Goal: Task Accomplishment & Management: Manage account settings

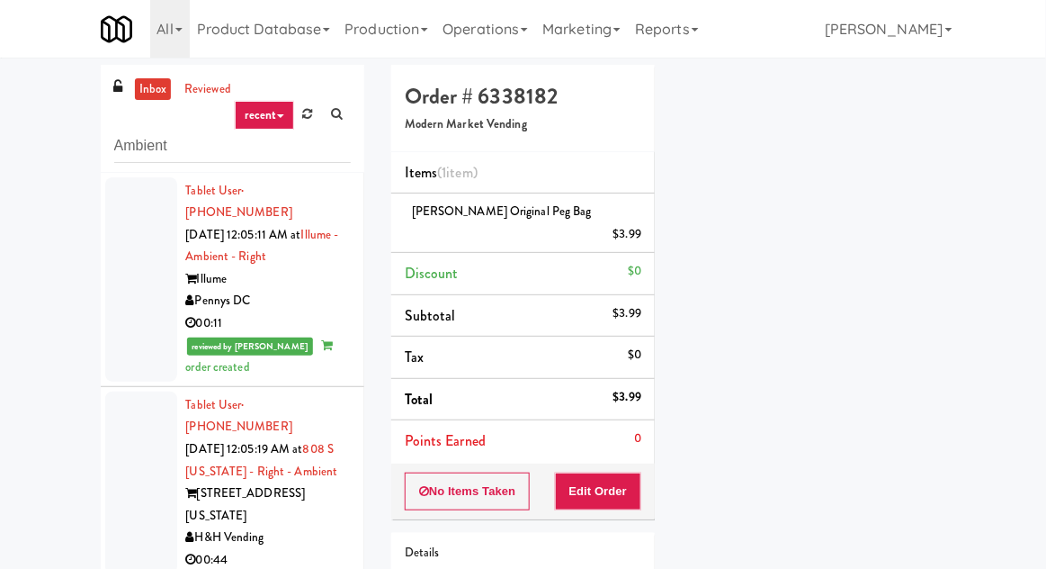
click at [138, 90] on link "inbox" at bounding box center [153, 89] width 37 height 22
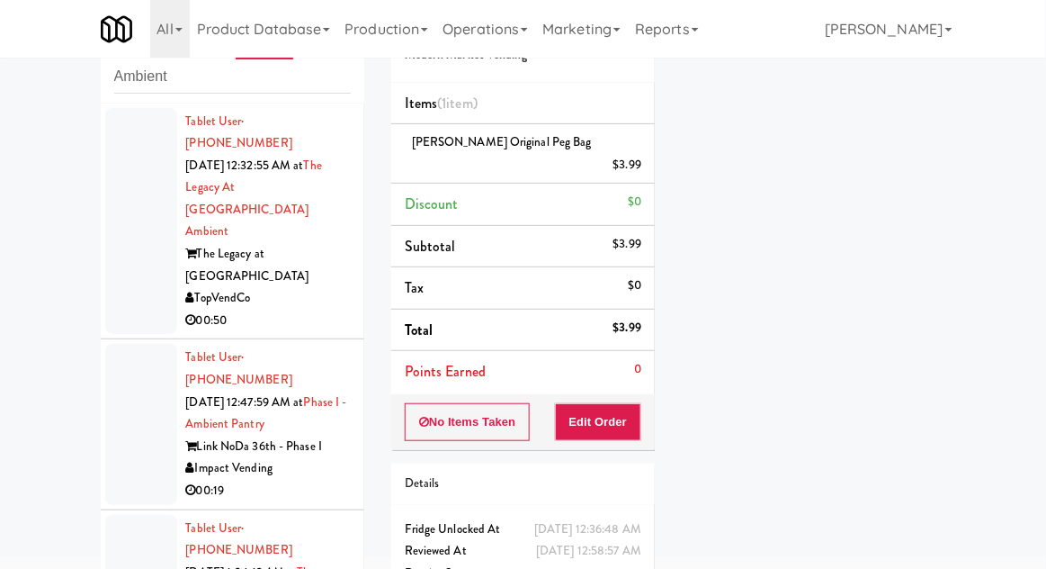
click at [137, 235] on div at bounding box center [141, 221] width 72 height 227
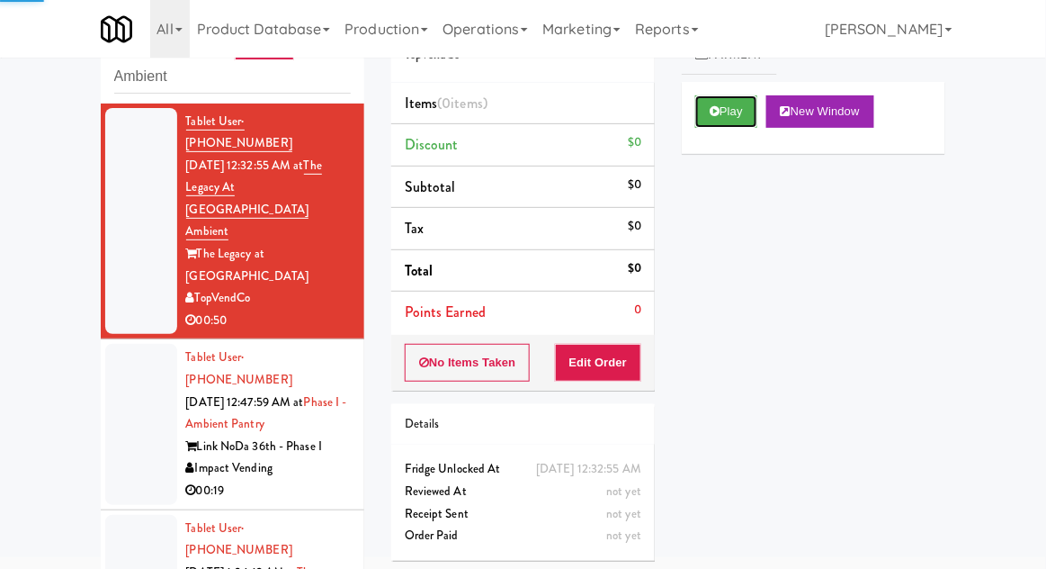
click at [748, 105] on button "Play" at bounding box center [726, 111] width 62 height 32
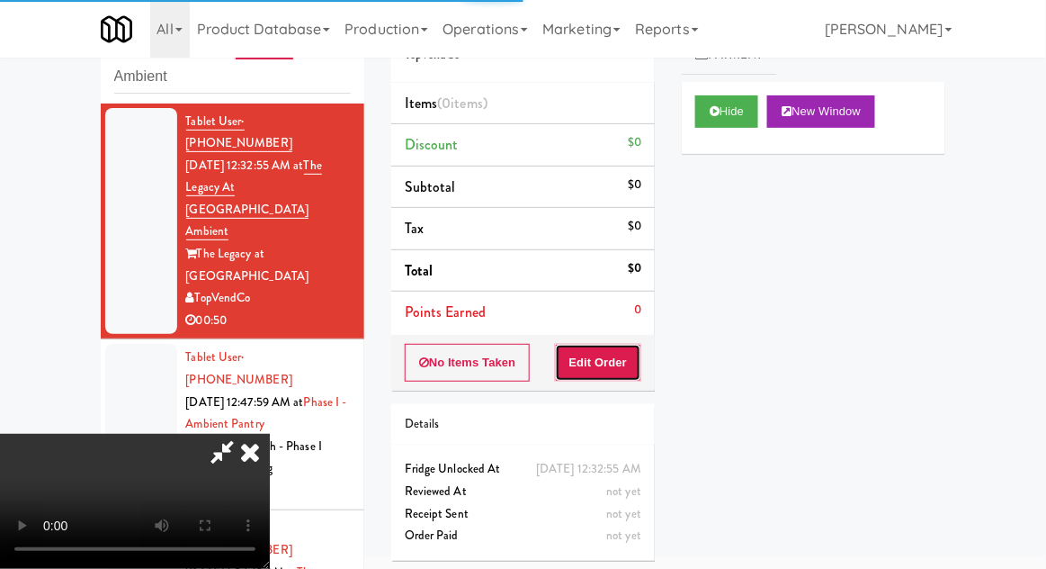
click at [622, 363] on button "Edit Order" at bounding box center [598, 363] width 87 height 38
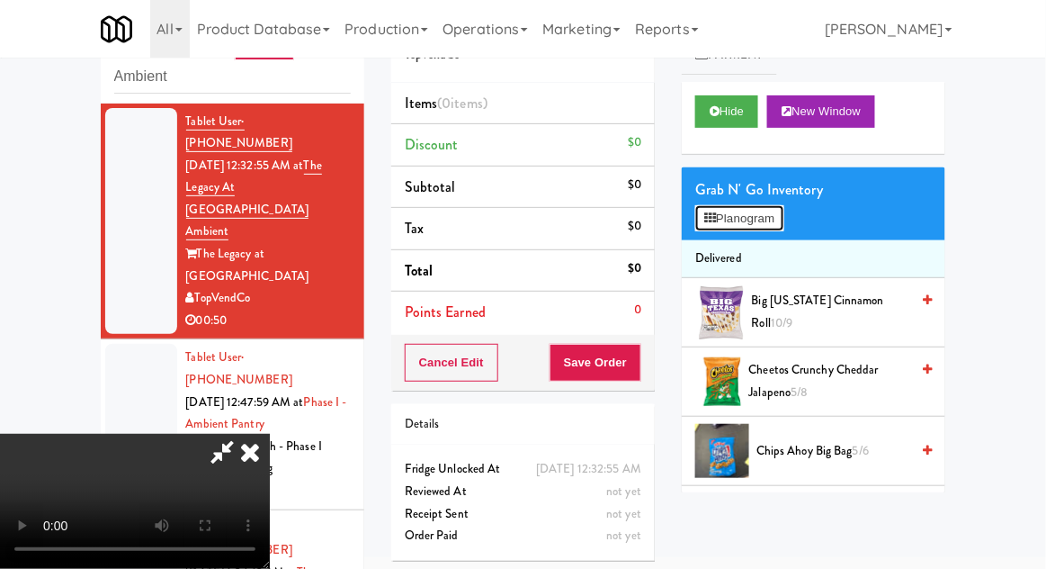
click at [764, 227] on button "Planogram" at bounding box center [739, 218] width 88 height 27
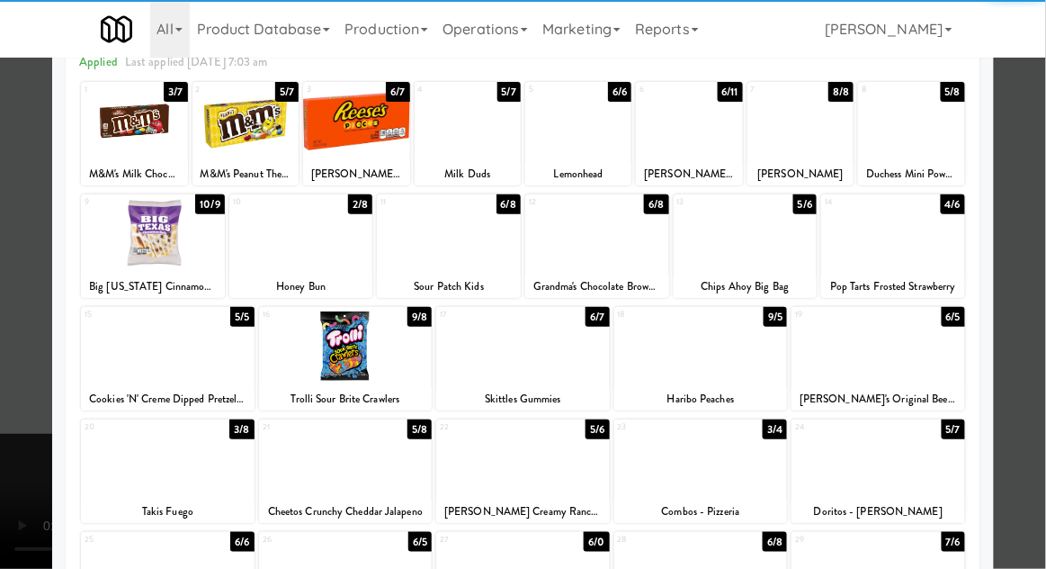
scroll to position [121, 0]
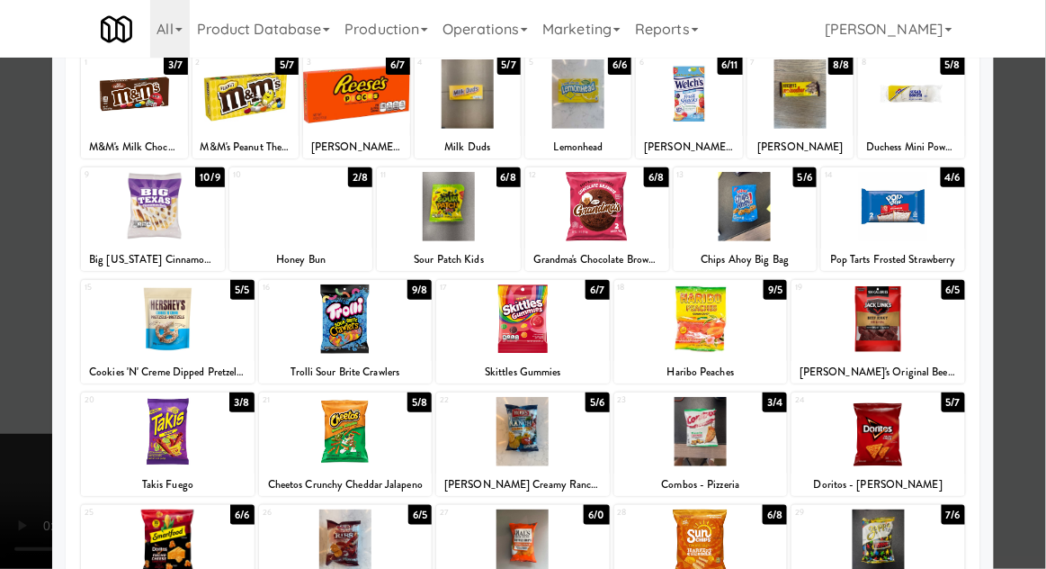
click at [583, 438] on div at bounding box center [523, 431] width 174 height 69
click at [5, 336] on div at bounding box center [523, 284] width 1046 height 569
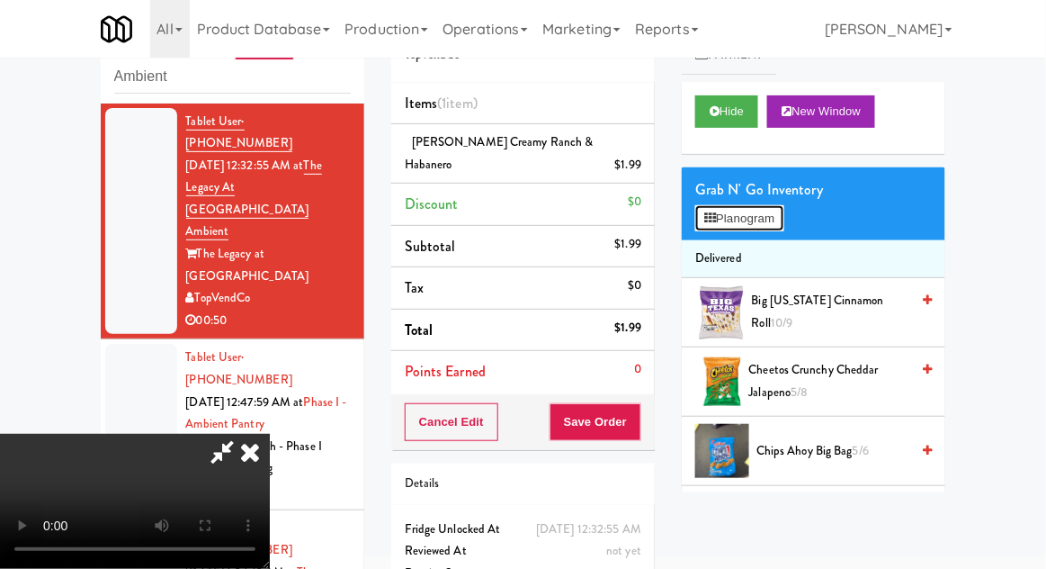
click at [760, 229] on button "Planogram" at bounding box center [739, 218] width 88 height 27
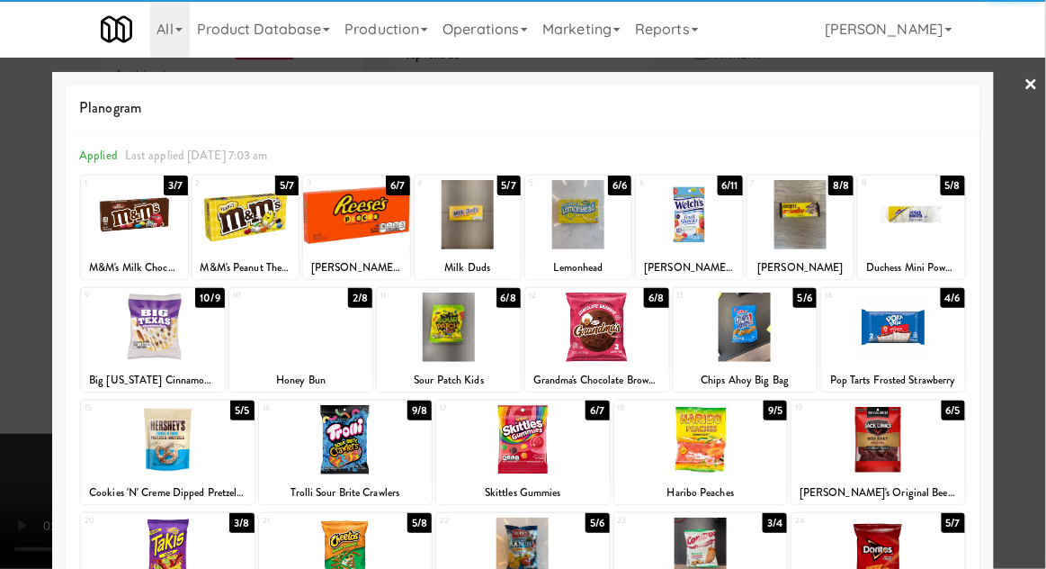
click at [1027, 398] on div at bounding box center [523, 284] width 1046 height 569
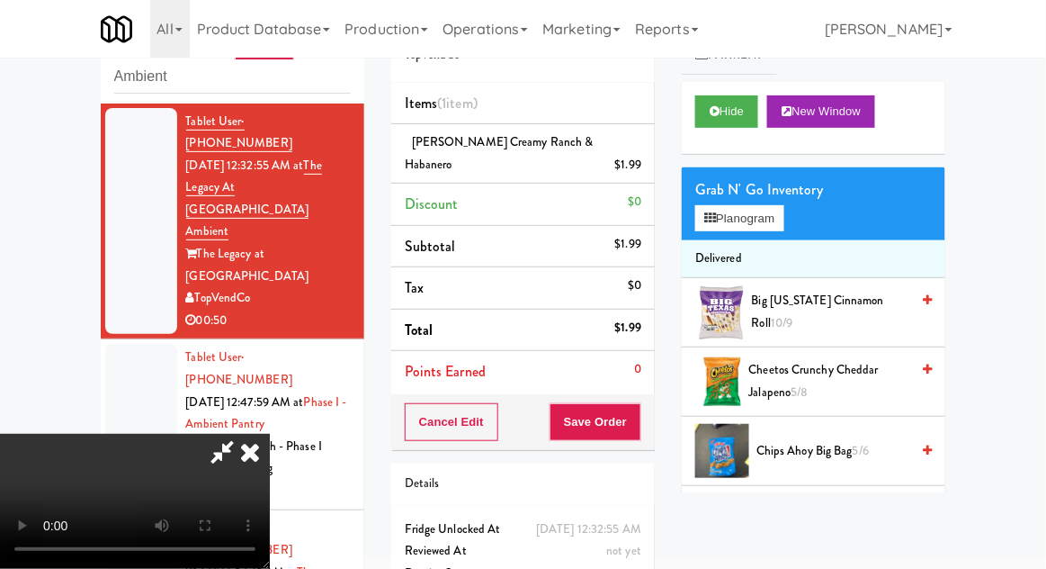
scroll to position [66, 0]
click at [638, 408] on button "Save Order" at bounding box center [596, 422] width 92 height 38
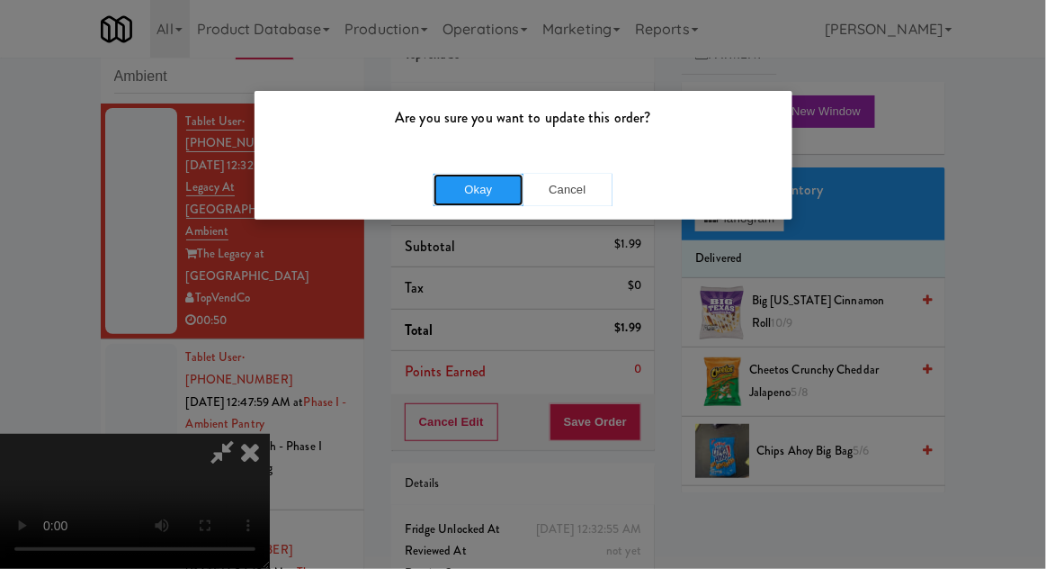
click at [464, 199] on button "Okay" at bounding box center [479, 190] width 90 height 32
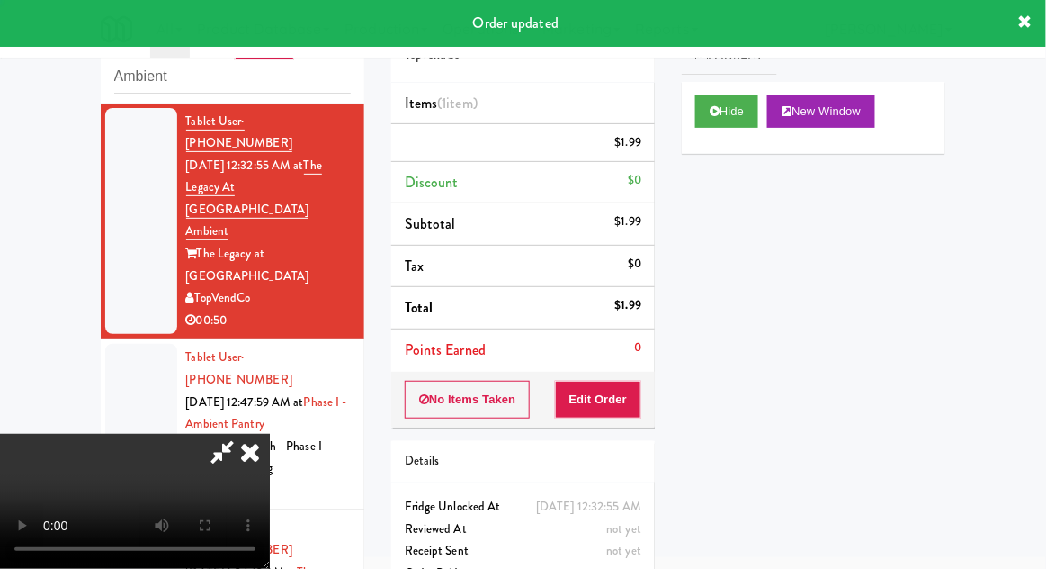
scroll to position [0, 0]
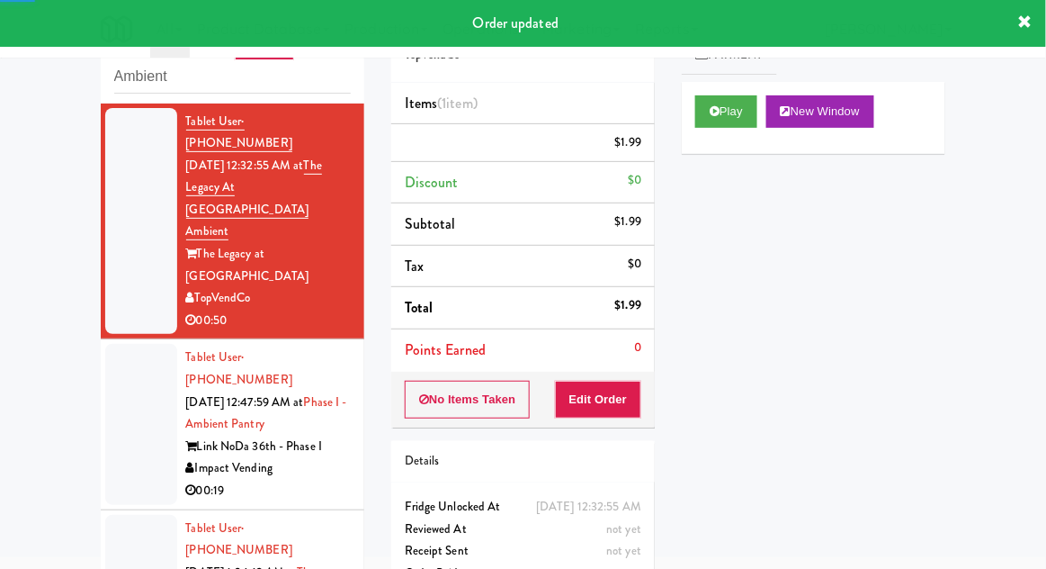
click at [117, 375] on div at bounding box center [141, 424] width 72 height 160
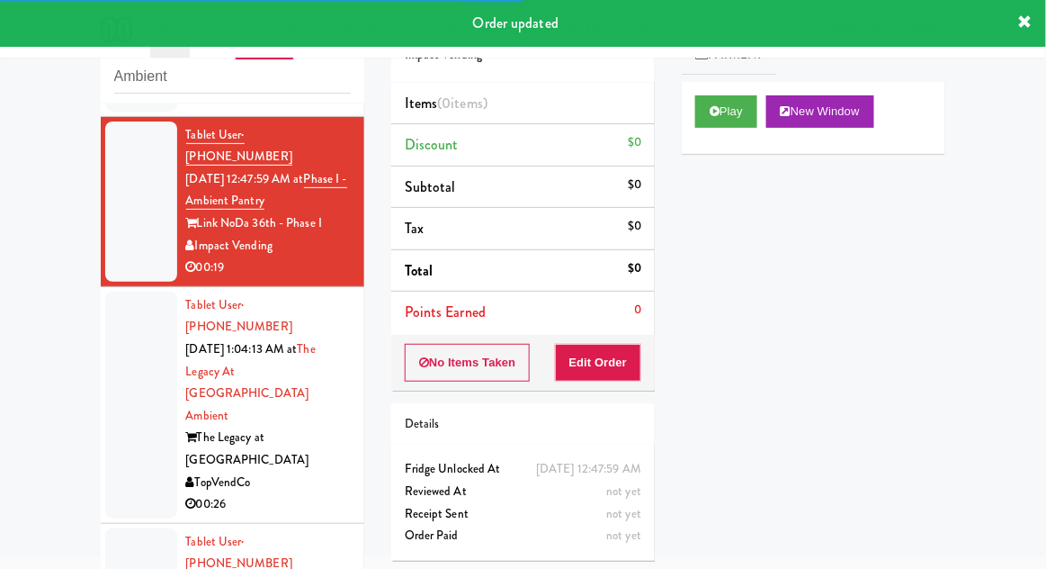
scroll to position [251, 0]
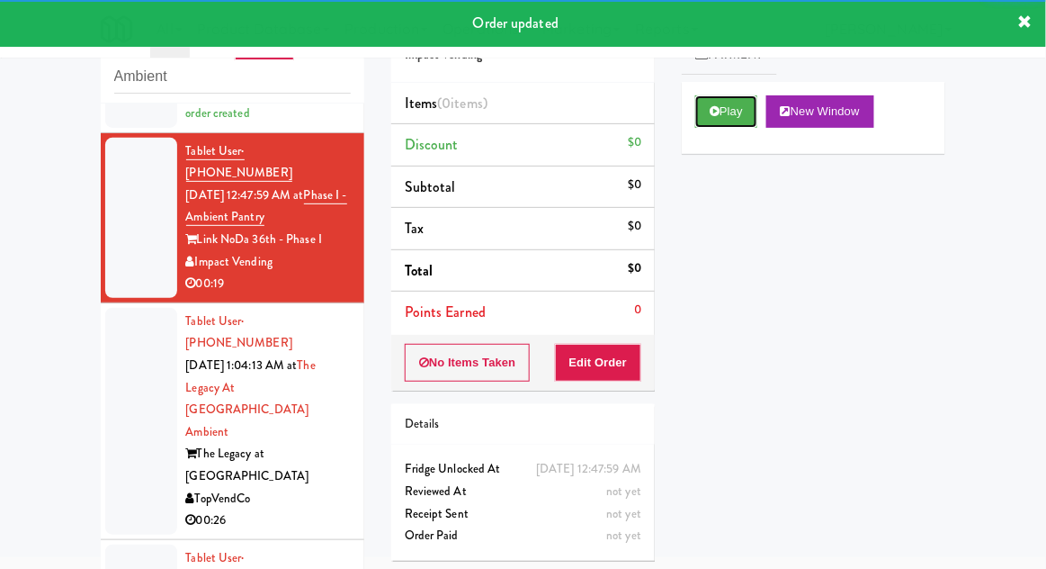
click at [734, 99] on button "Play" at bounding box center [726, 111] width 62 height 32
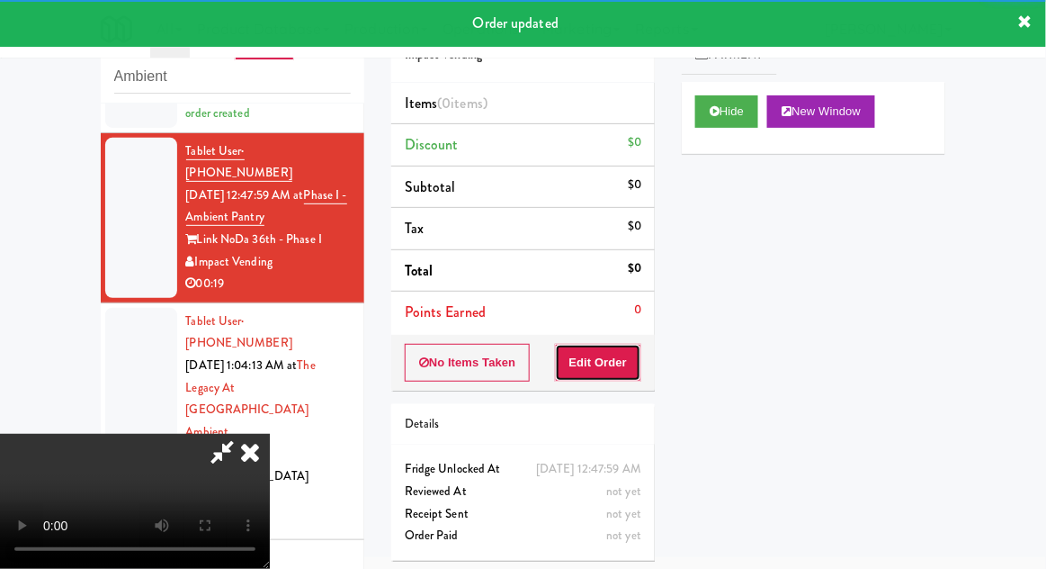
click at [603, 347] on button "Edit Order" at bounding box center [598, 363] width 87 height 38
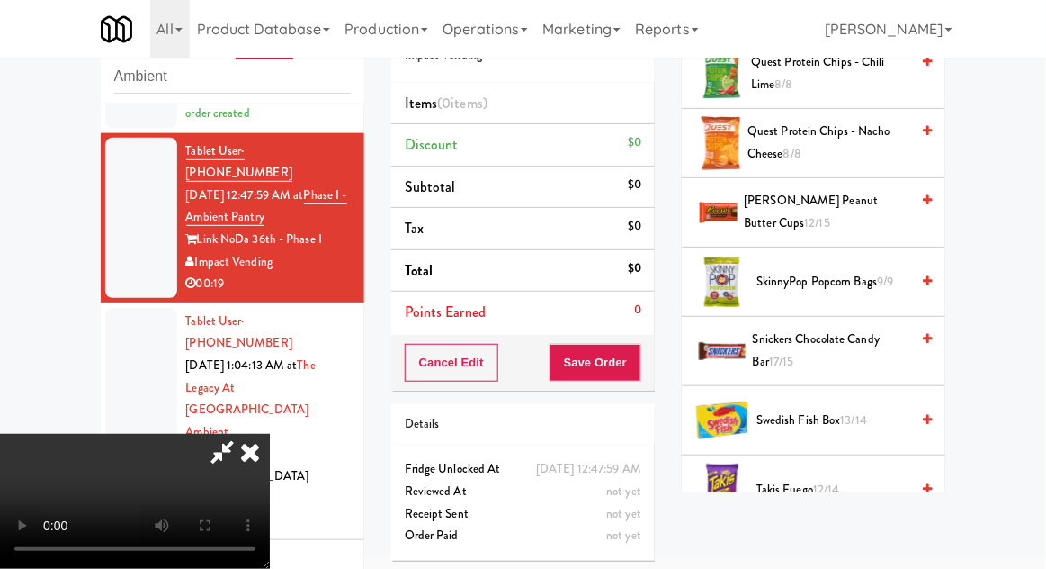
scroll to position [1431, 0]
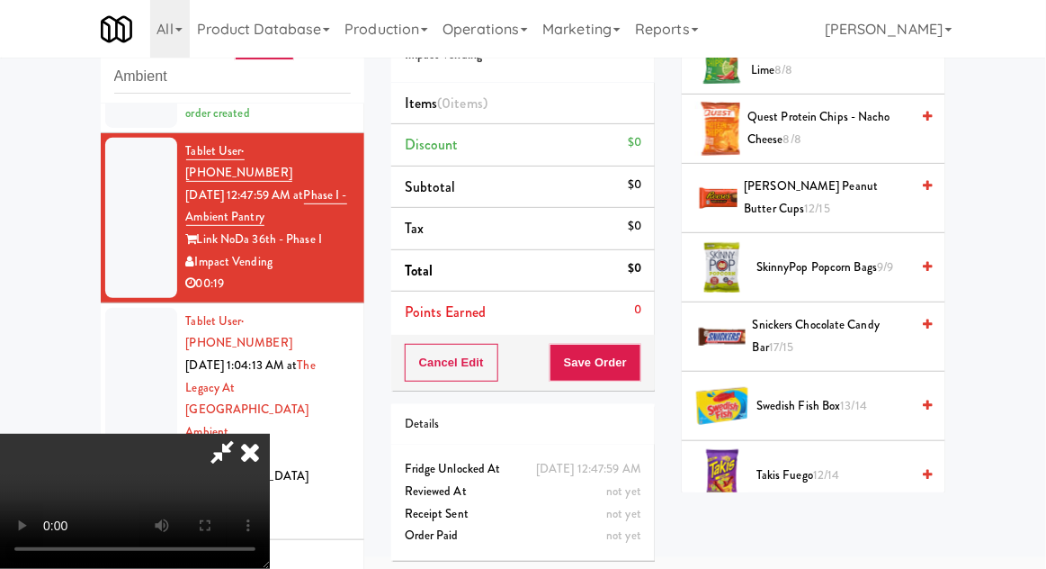
click at [867, 256] on span "SkinnyPop Popcorn Bags 9/9" at bounding box center [833, 267] width 153 height 22
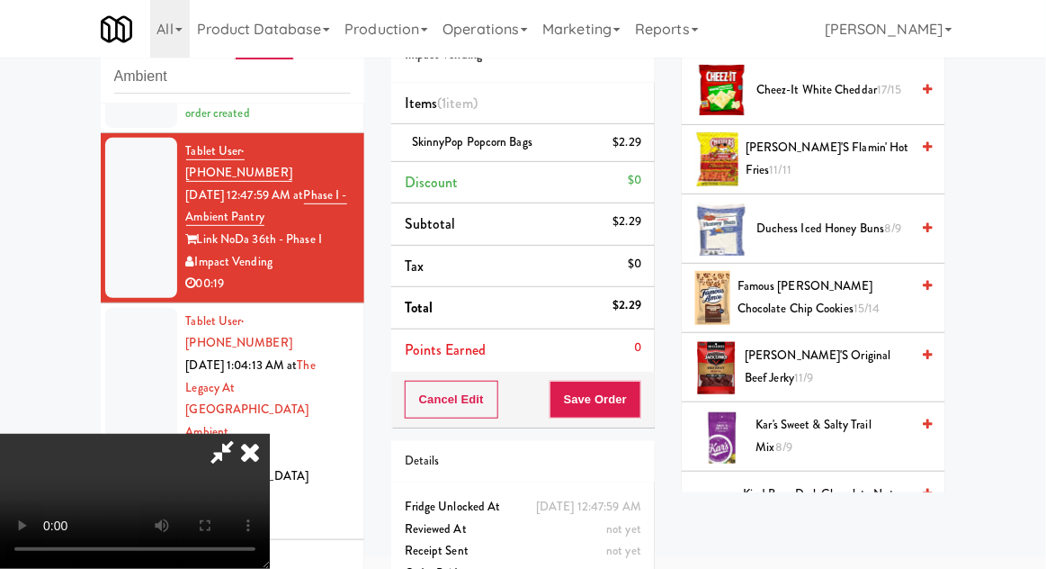
scroll to position [429, 0]
click at [865, 345] on span "[PERSON_NAME]'s Original Beef Jerky 11/9" at bounding box center [827, 367] width 165 height 44
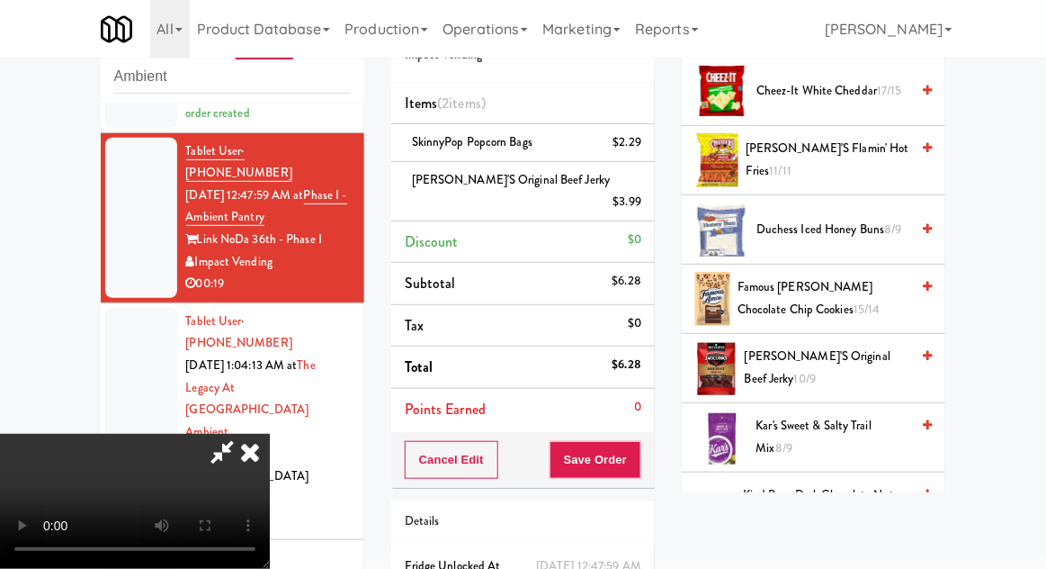
scroll to position [82, 0]
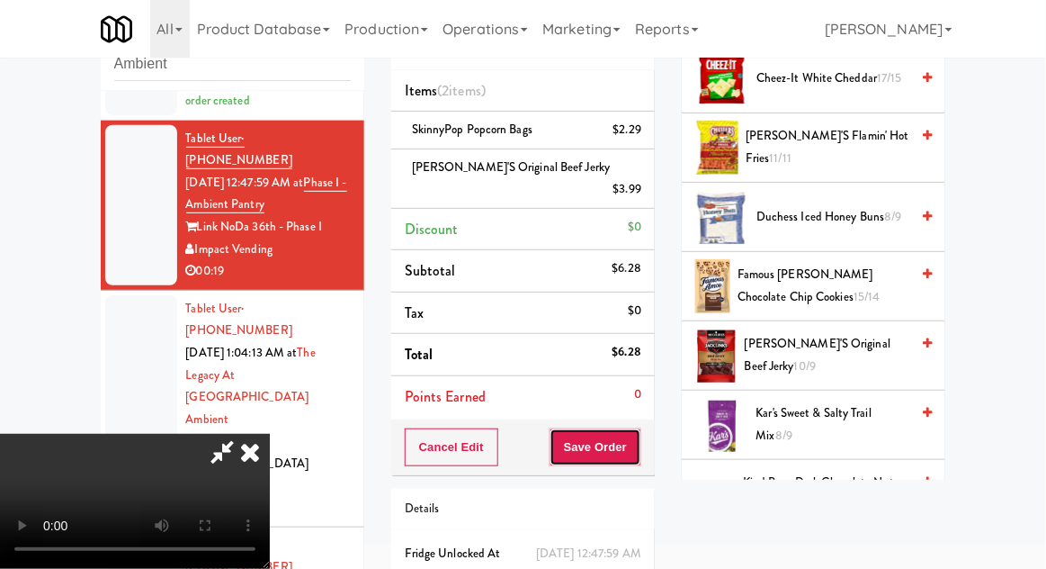
click at [639, 438] on button "Save Order" at bounding box center [596, 447] width 92 height 38
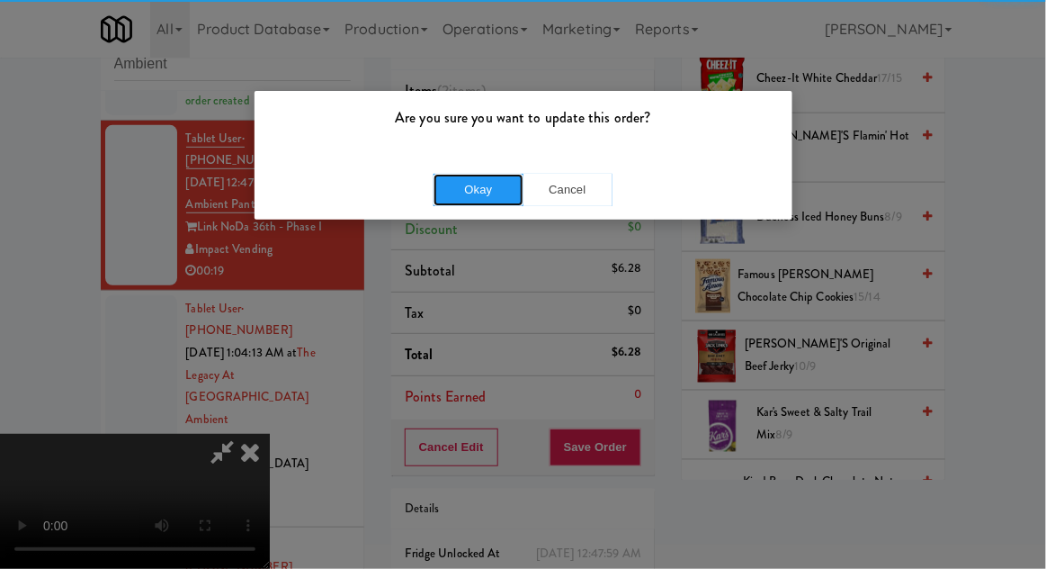
click at [465, 197] on button "Okay" at bounding box center [479, 190] width 90 height 32
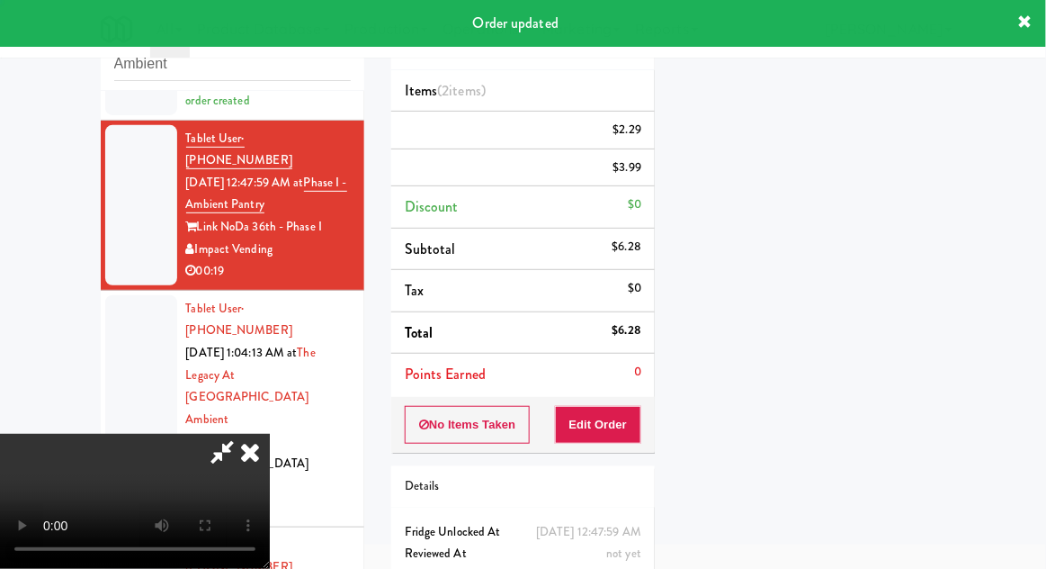
scroll to position [0, 0]
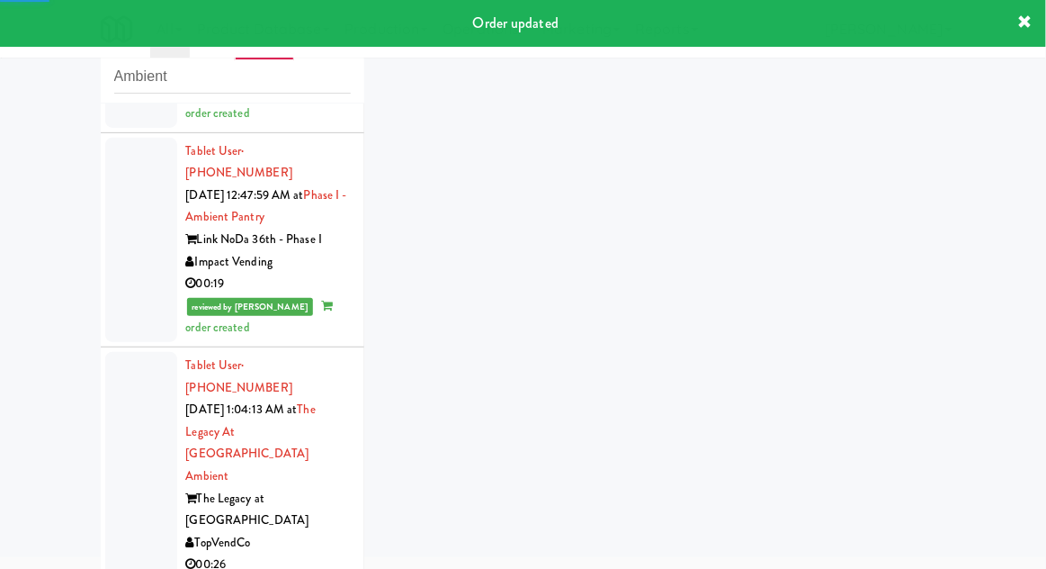
click at [130, 393] on div at bounding box center [141, 465] width 72 height 227
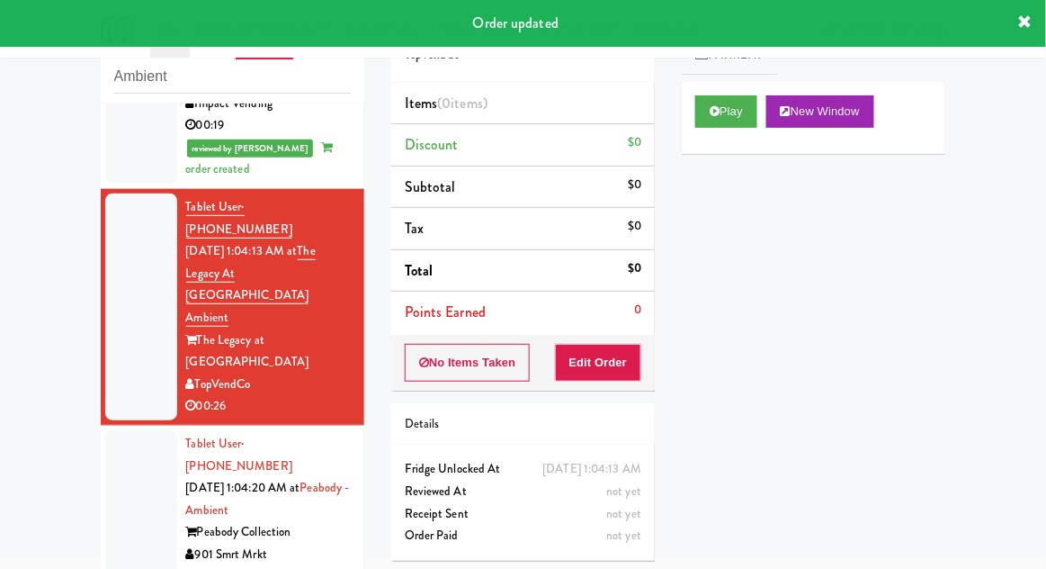
scroll to position [417, 0]
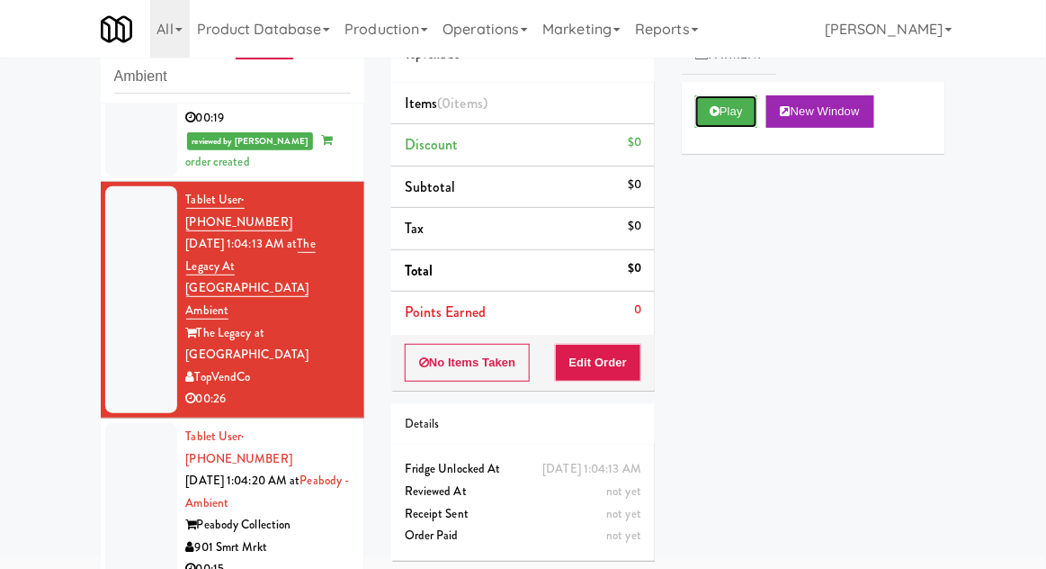
click at [749, 115] on button "Play" at bounding box center [726, 111] width 62 height 32
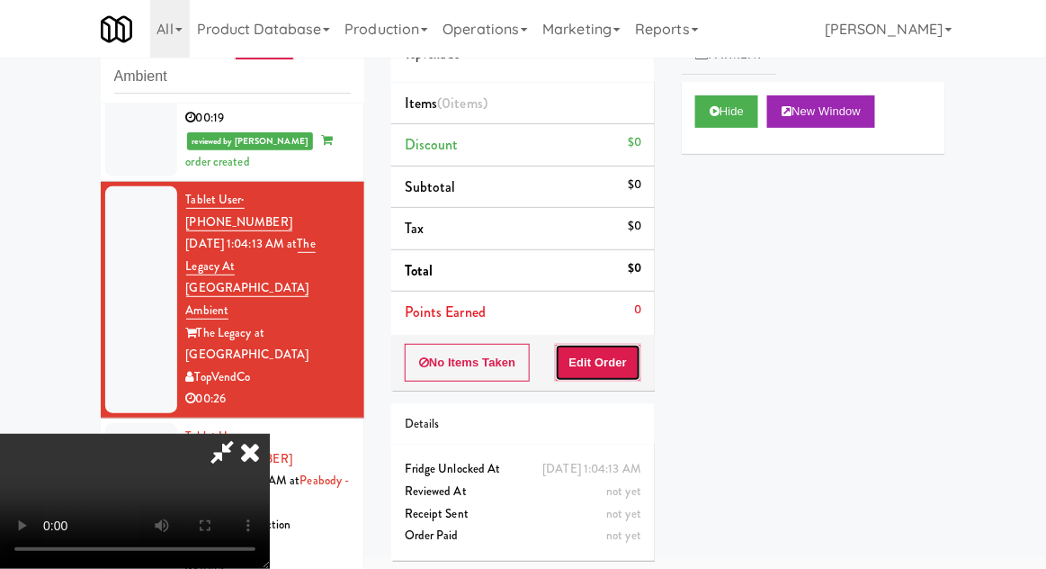
click at [628, 346] on button "Edit Order" at bounding box center [598, 363] width 87 height 38
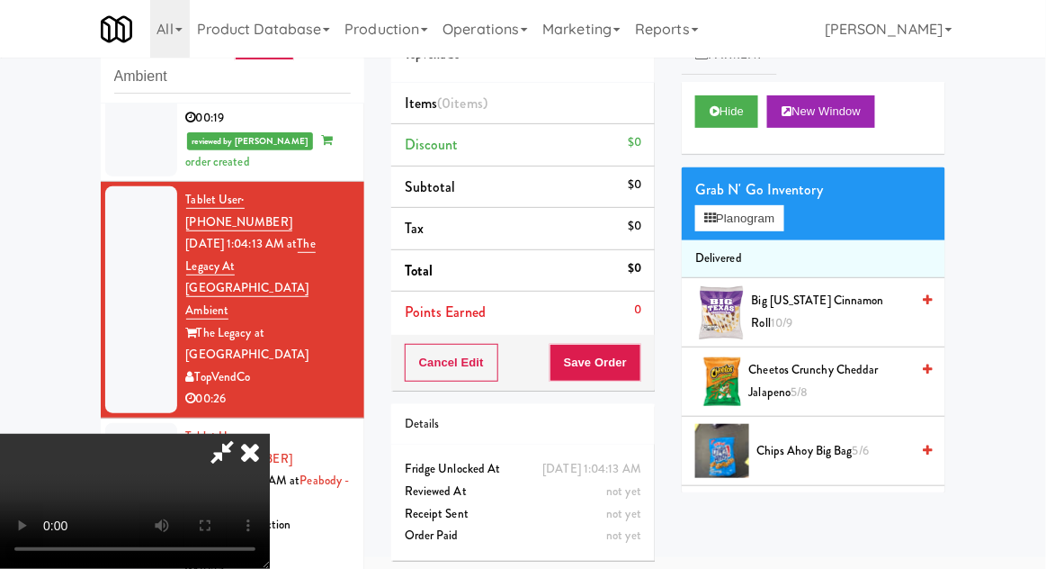
scroll to position [0, 0]
click at [801, 225] on div "Grab N' Go Inventory Planogram" at bounding box center [814, 203] width 264 height 73
click at [773, 229] on button "Planogram" at bounding box center [739, 218] width 88 height 27
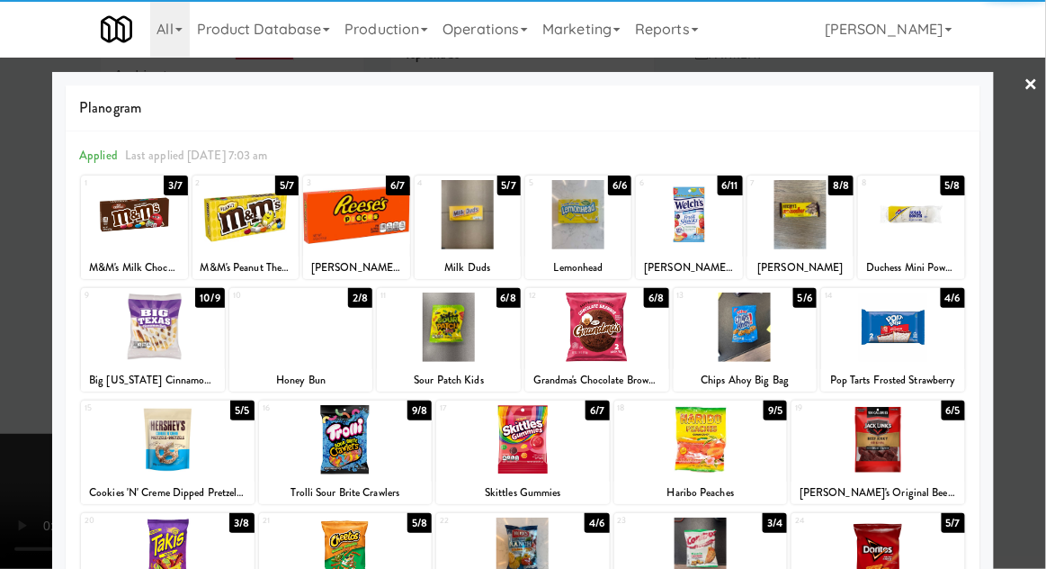
click at [805, 233] on div at bounding box center [801, 214] width 106 height 69
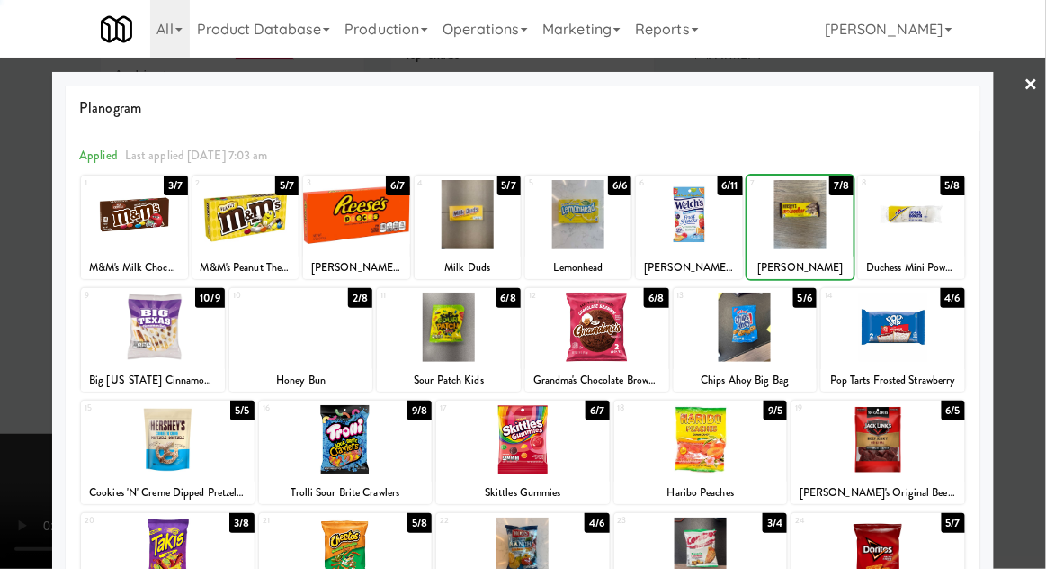
click at [822, 239] on div at bounding box center [801, 214] width 106 height 69
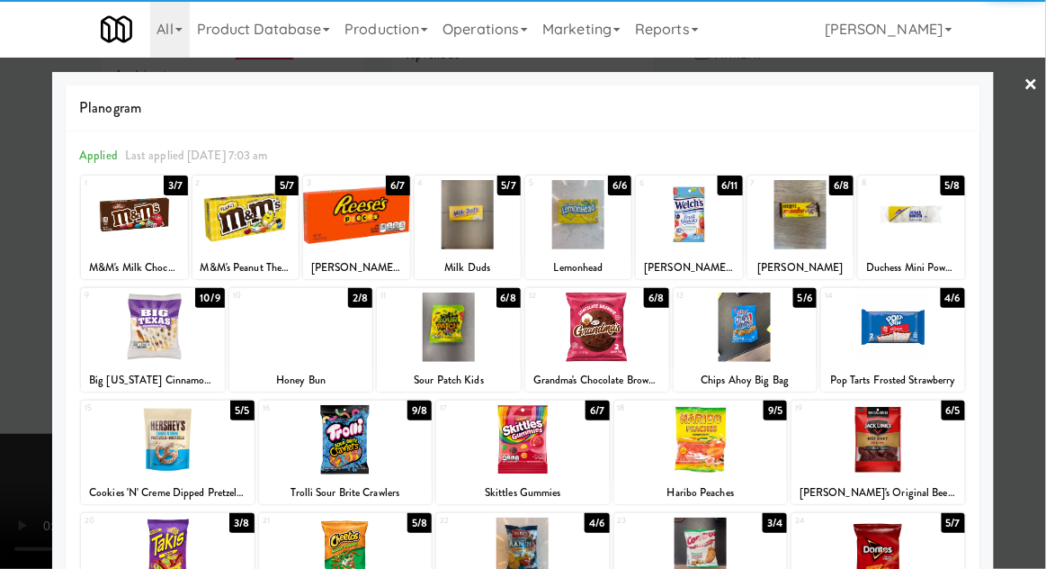
click at [5, 349] on div at bounding box center [523, 284] width 1046 height 569
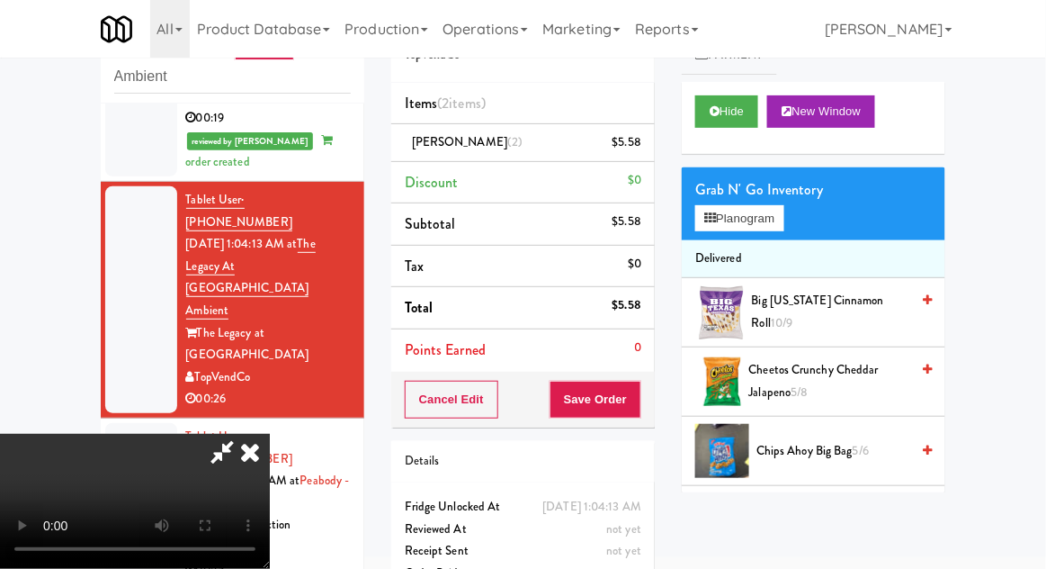
click at [643, 151] on li "[PERSON_NAME] (2) $5.58" at bounding box center [523, 143] width 264 height 38
click at [643, 149] on icon at bounding box center [643, 149] width 9 height 12
click at [751, 228] on button "Planogram" at bounding box center [739, 218] width 88 height 27
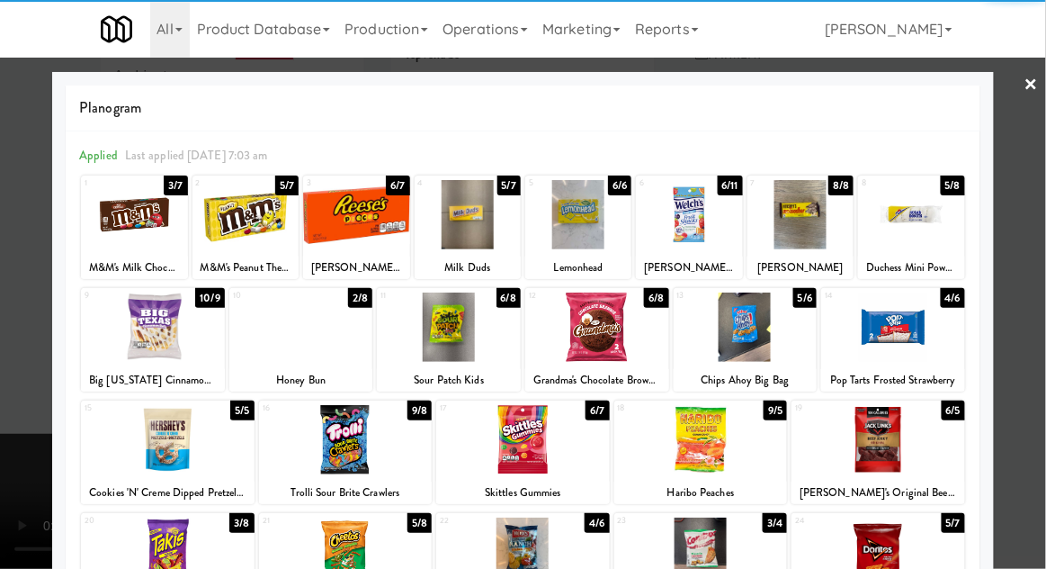
click at [803, 232] on div at bounding box center [801, 214] width 106 height 69
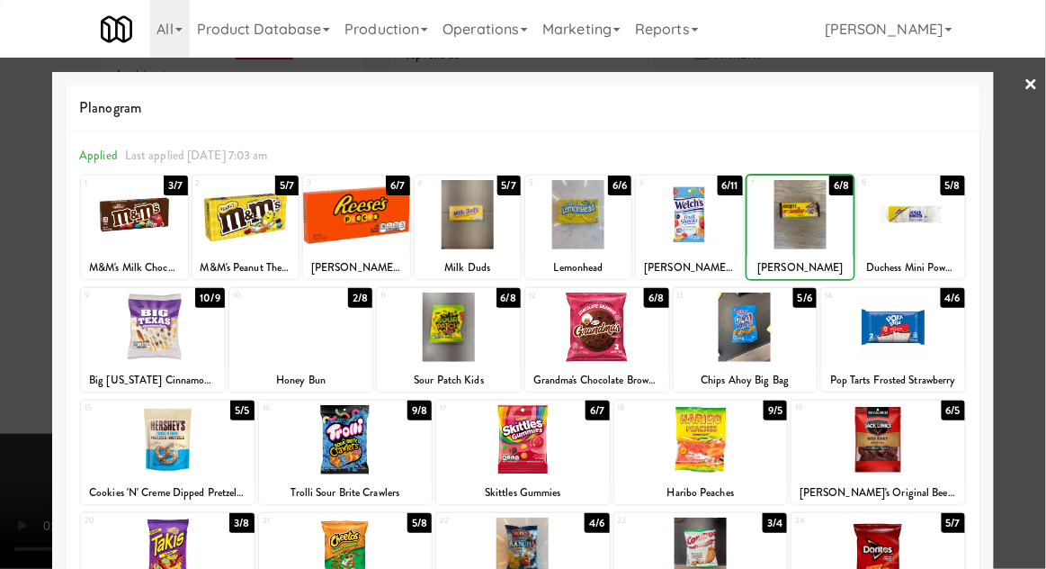
click at [2, 322] on div at bounding box center [523, 284] width 1046 height 569
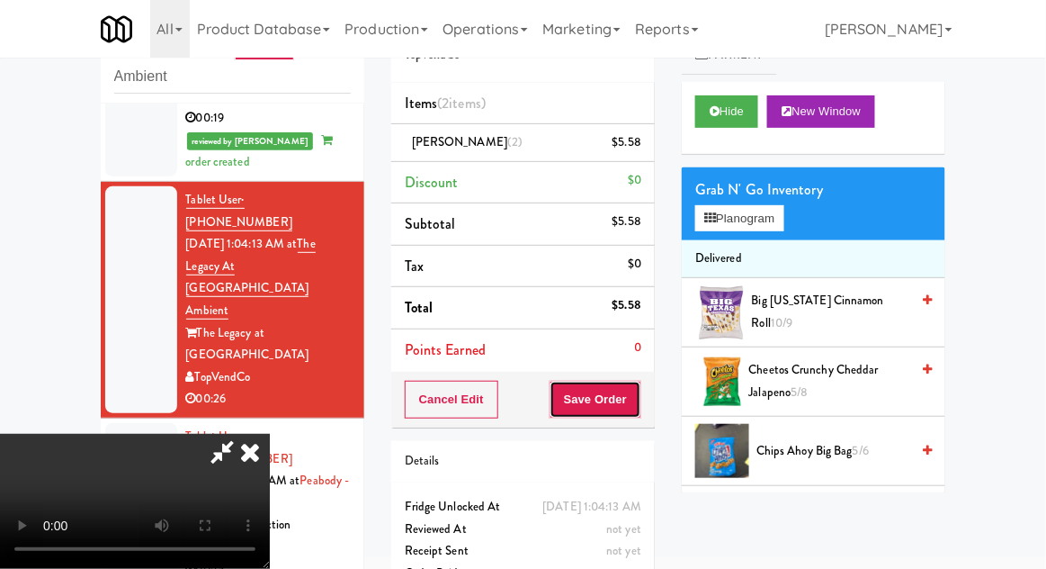
click at [636, 406] on button "Save Order" at bounding box center [596, 400] width 92 height 38
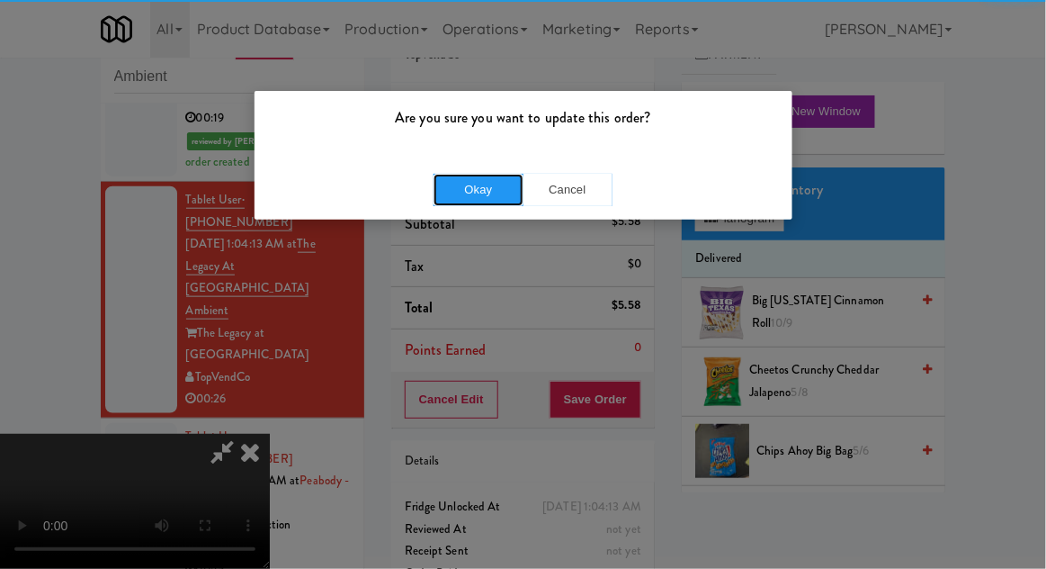
click at [454, 202] on button "Okay" at bounding box center [479, 190] width 90 height 32
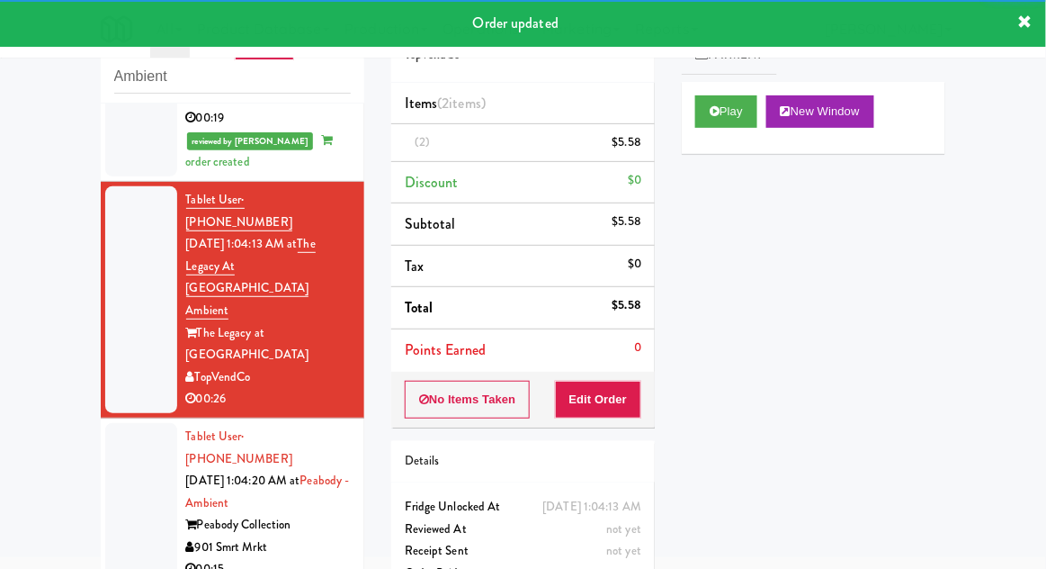
click at [130, 423] on div at bounding box center [141, 503] width 72 height 160
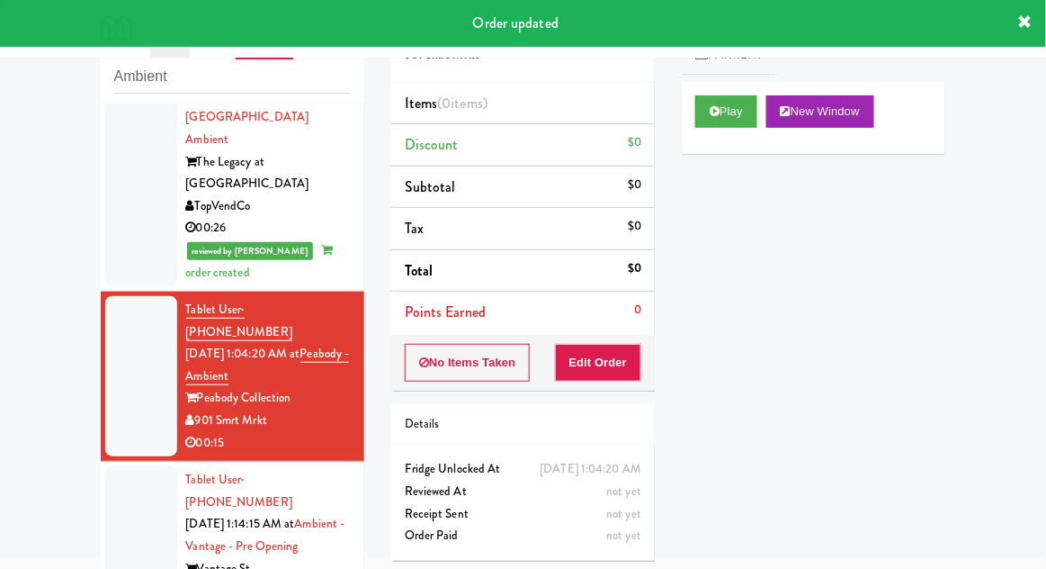
scroll to position [609, 0]
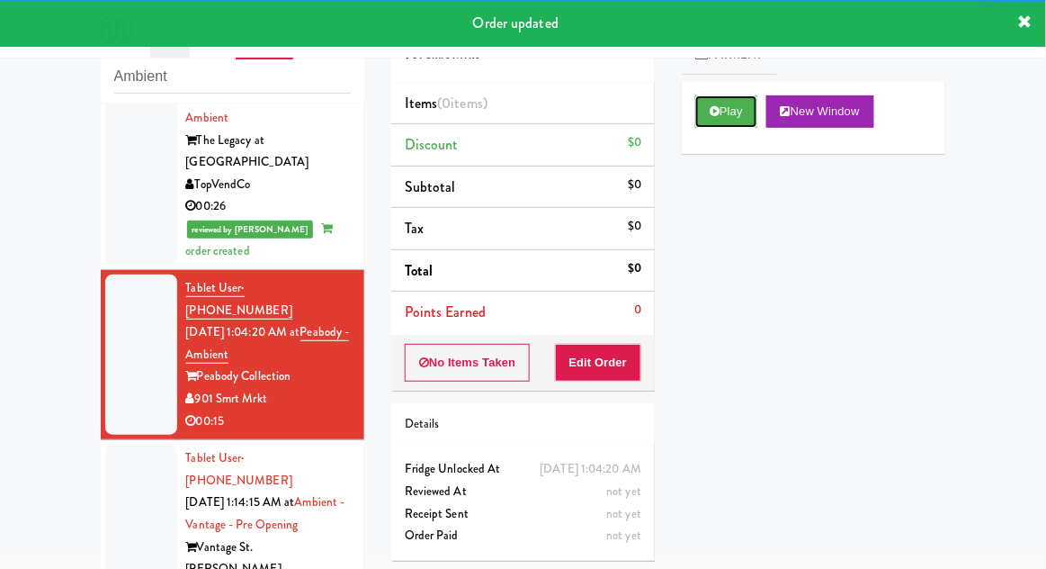
click at [749, 110] on button "Play" at bounding box center [726, 111] width 62 height 32
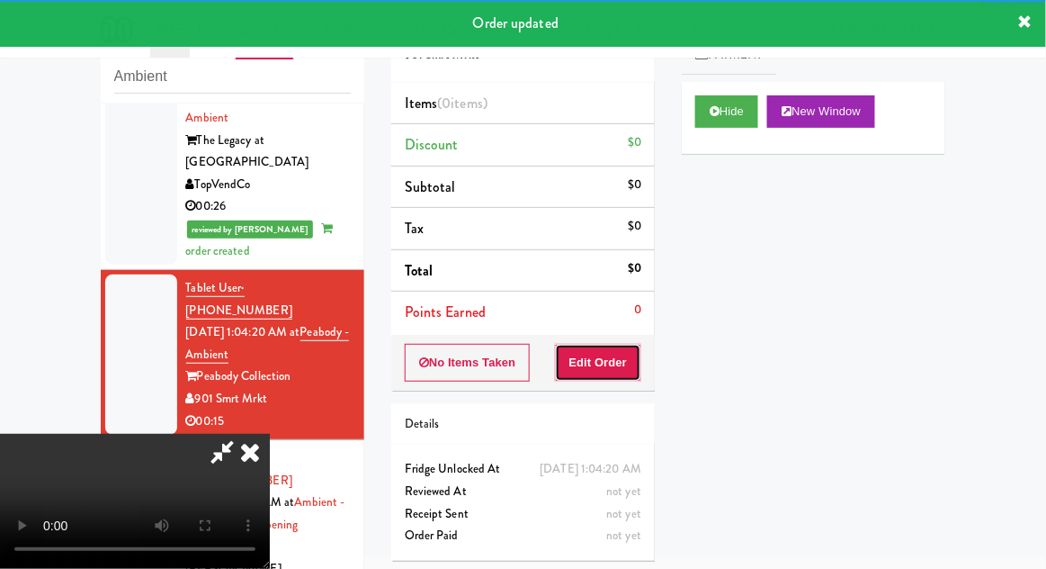
click at [619, 370] on button "Edit Order" at bounding box center [598, 363] width 87 height 38
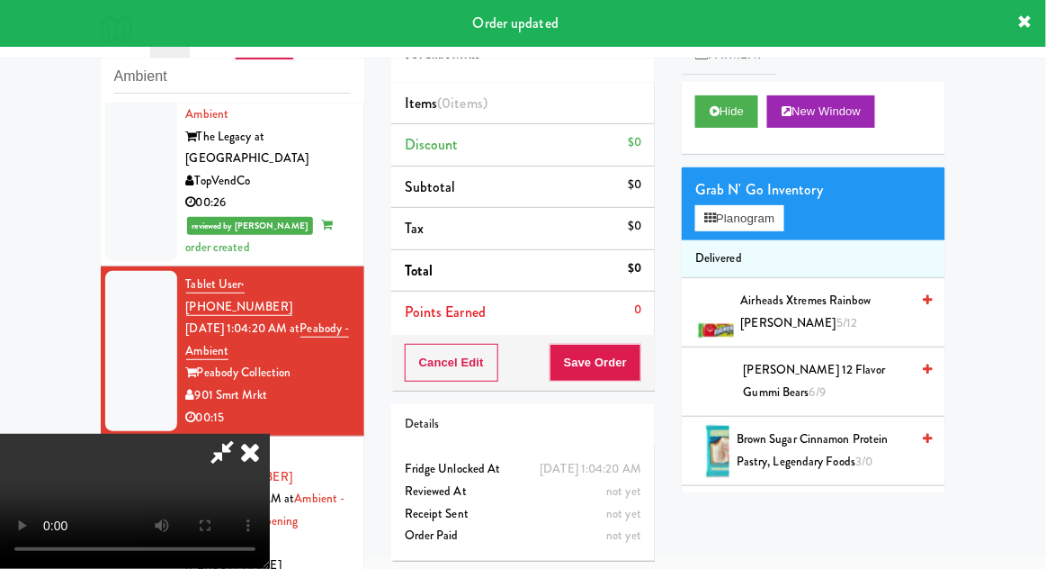
scroll to position [623, 0]
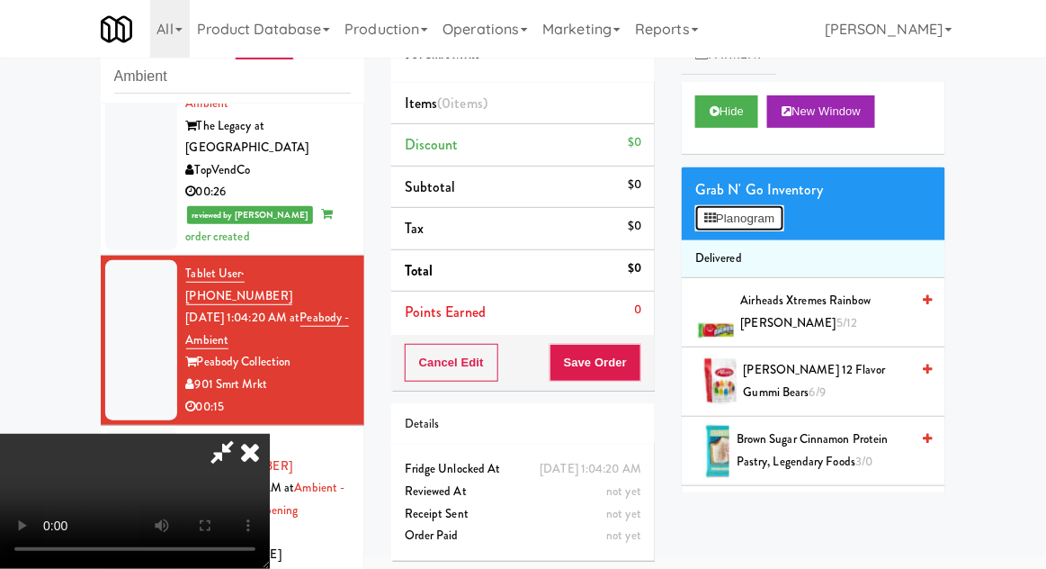
click at [767, 205] on button "Planogram" at bounding box center [739, 218] width 88 height 27
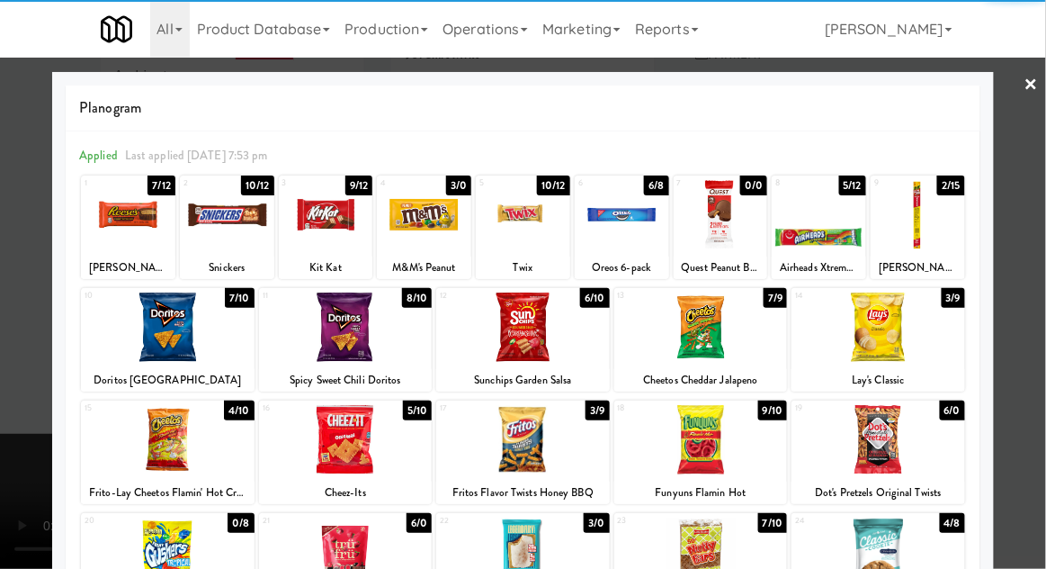
click at [731, 243] on div at bounding box center [721, 214] width 94 height 69
click at [4, 375] on div at bounding box center [523, 284] width 1046 height 569
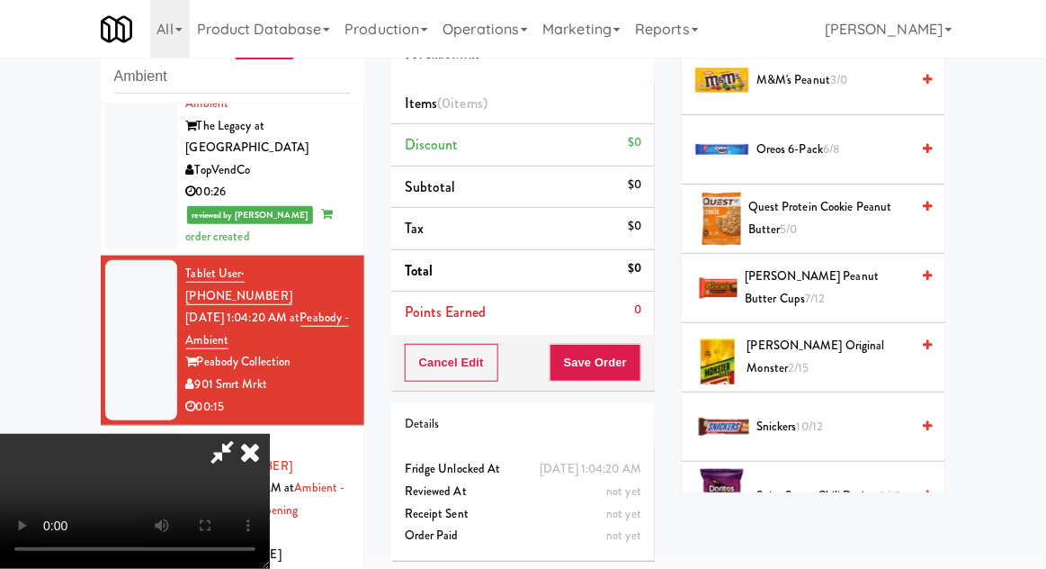
scroll to position [1772, 0]
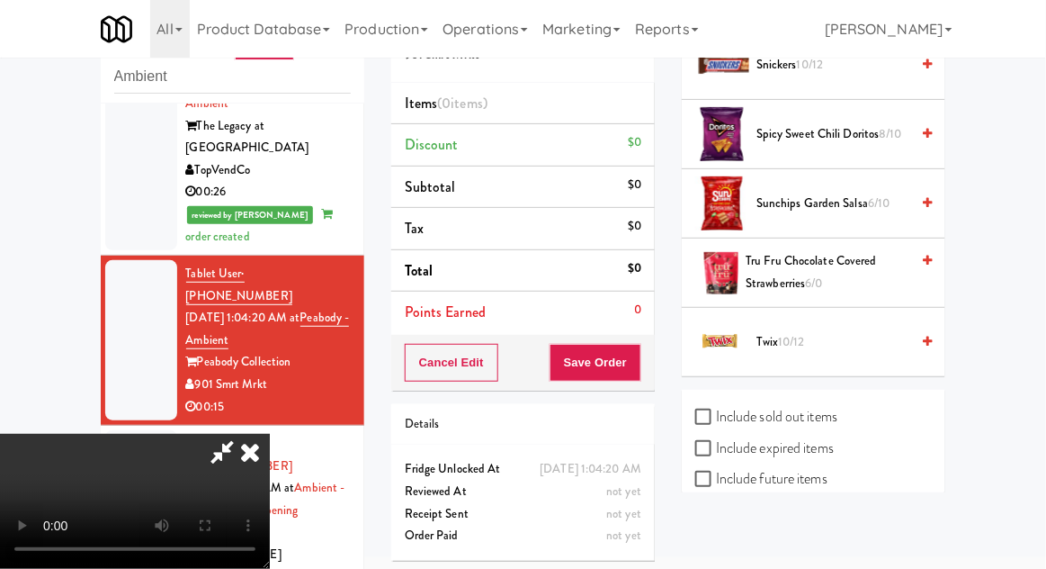
click at [811, 414] on label "Include sold out items" at bounding box center [766, 416] width 142 height 27
click at [716, 414] on input "Include sold out items" at bounding box center [705, 417] width 21 height 14
checkbox input "true"
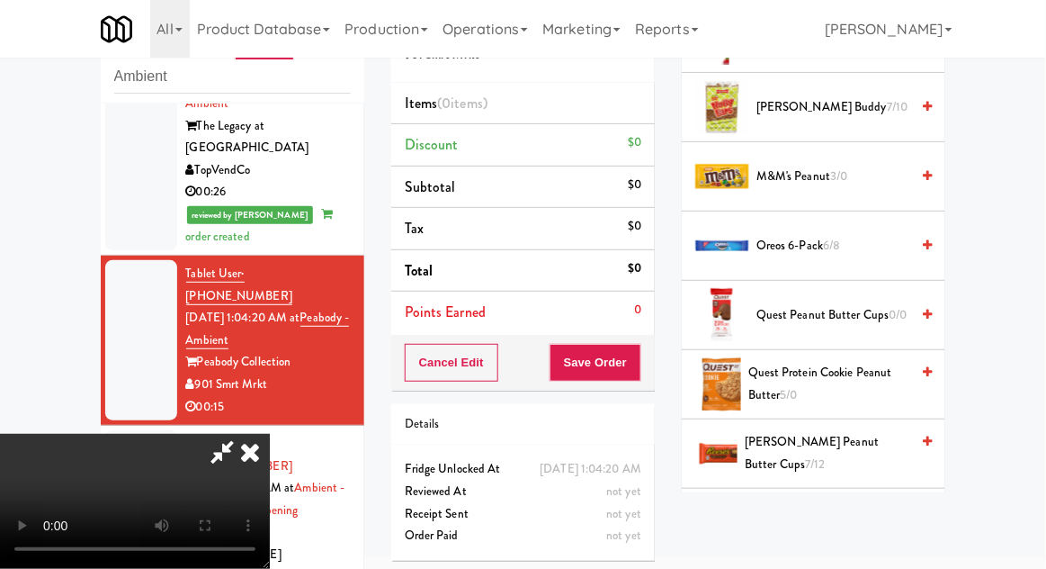
scroll to position [1359, 0]
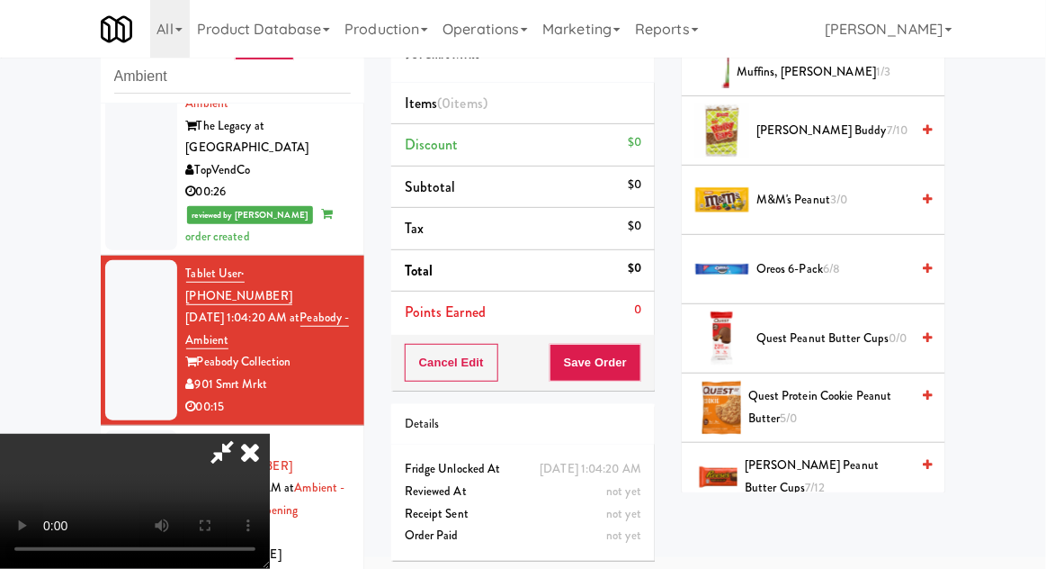
click at [877, 340] on span "Quest Peanut Butter Cups 0/0" at bounding box center [833, 338] width 153 height 22
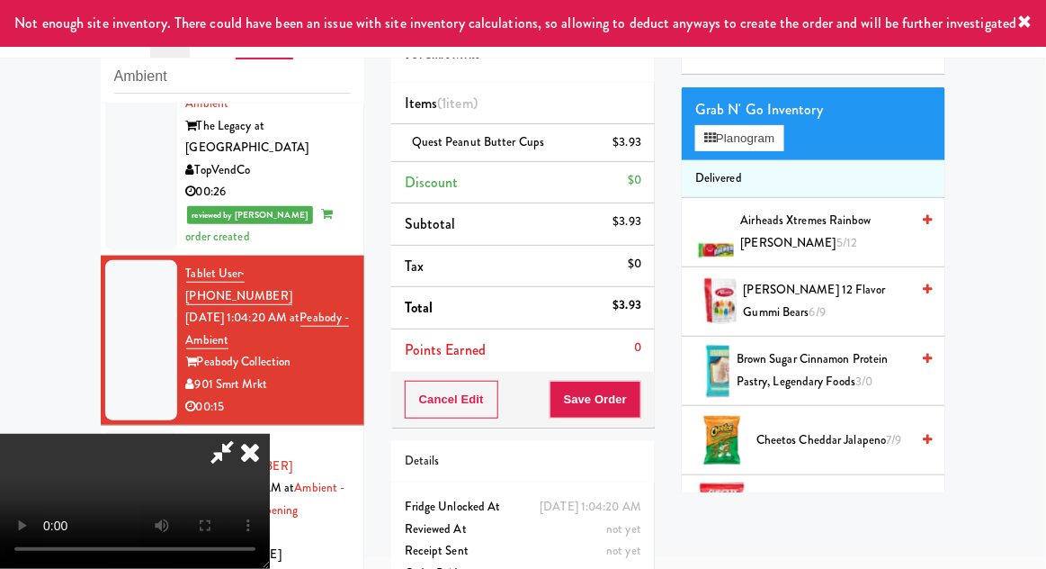
scroll to position [0, 0]
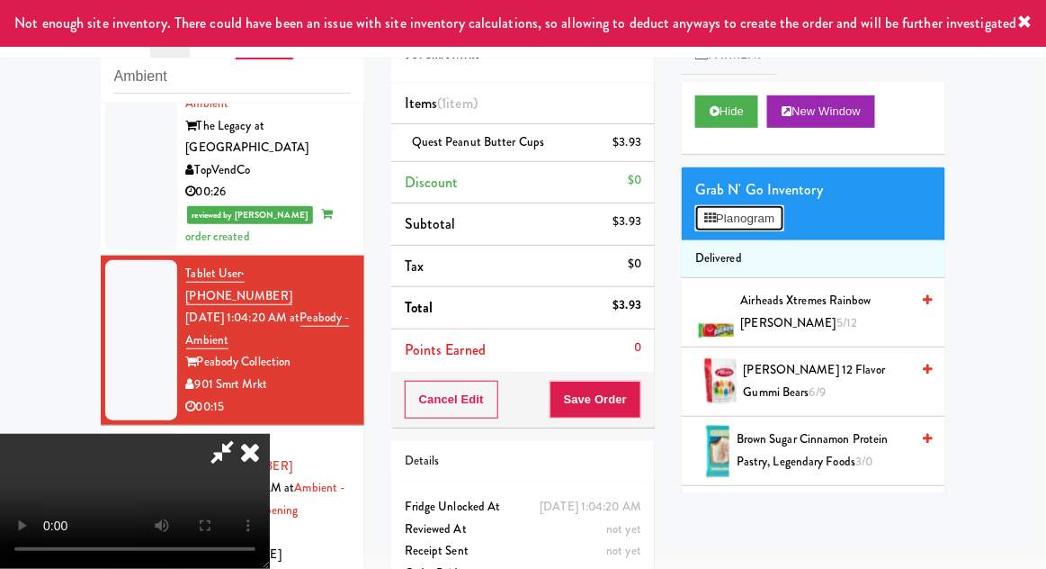
click at [779, 228] on button "Planogram" at bounding box center [739, 218] width 88 height 27
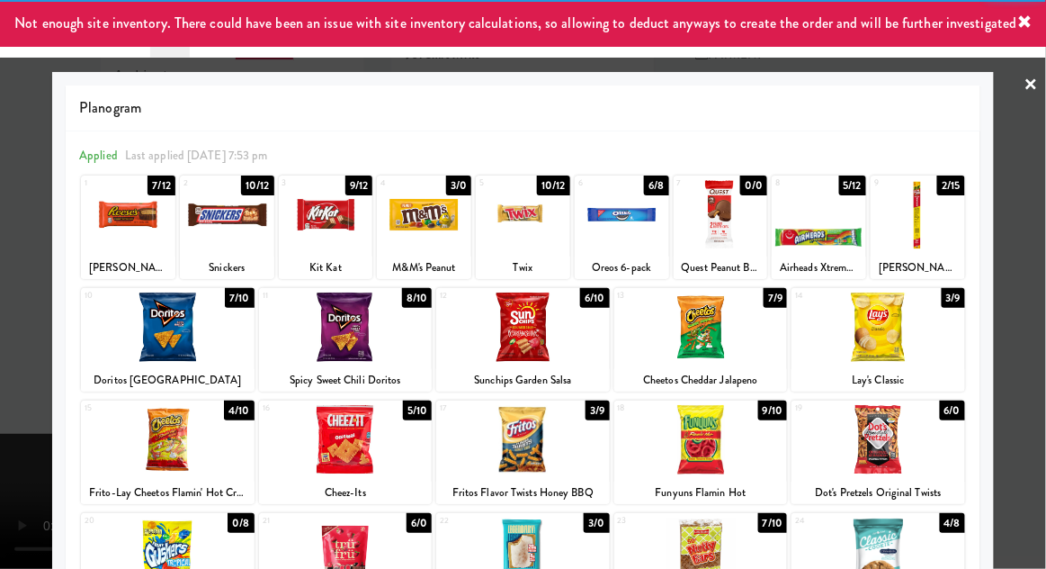
click at [568, 345] on div at bounding box center [523, 326] width 174 height 69
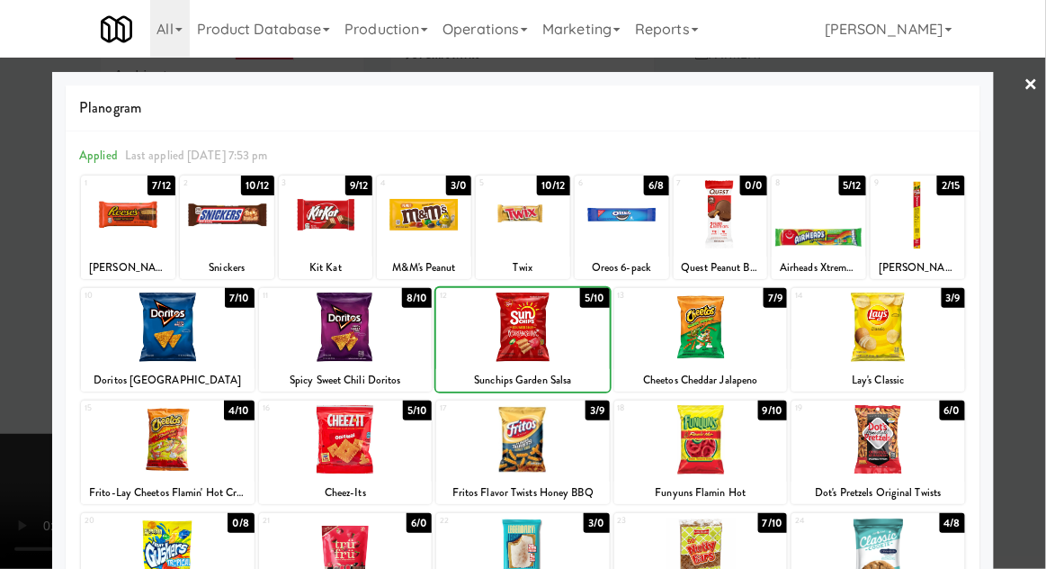
click at [4, 397] on div at bounding box center [523, 284] width 1046 height 569
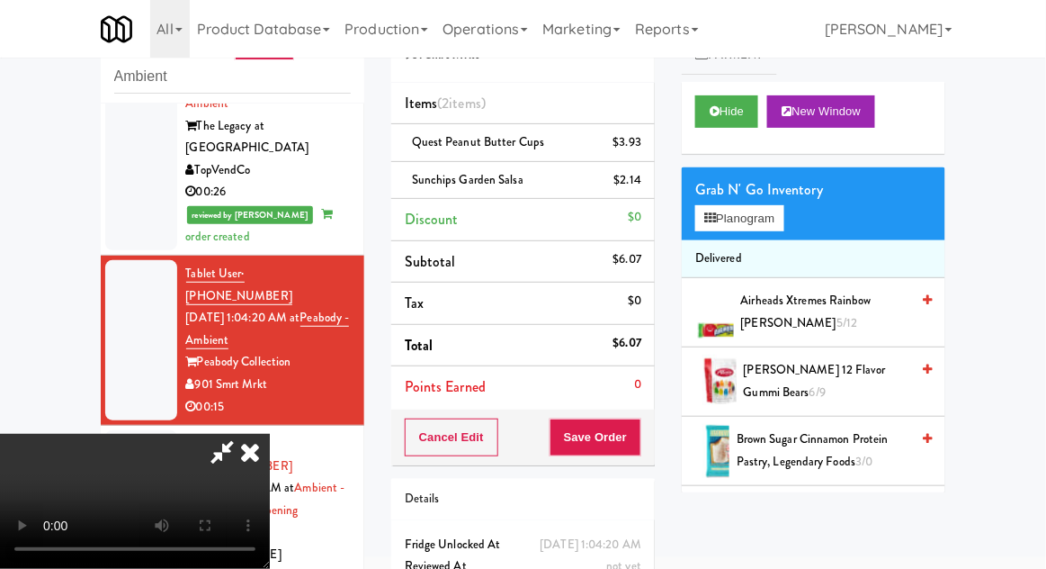
click at [769, 245] on li "Delivered" at bounding box center [814, 259] width 264 height 38
click at [784, 206] on button "Planogram" at bounding box center [739, 218] width 88 height 27
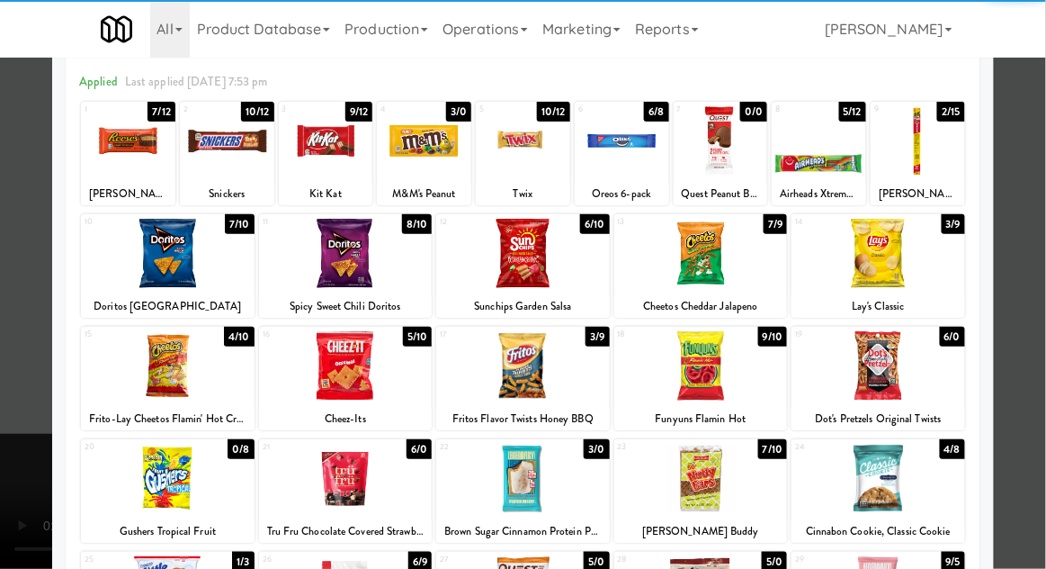
scroll to position [82, 0]
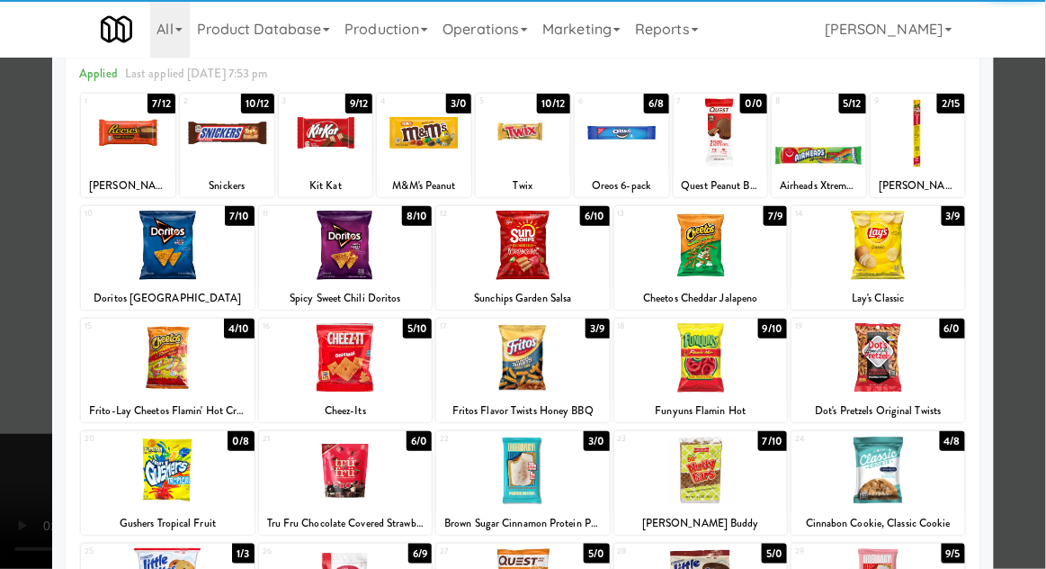
click at [918, 293] on div "Lay's Classic" at bounding box center [878, 298] width 168 height 22
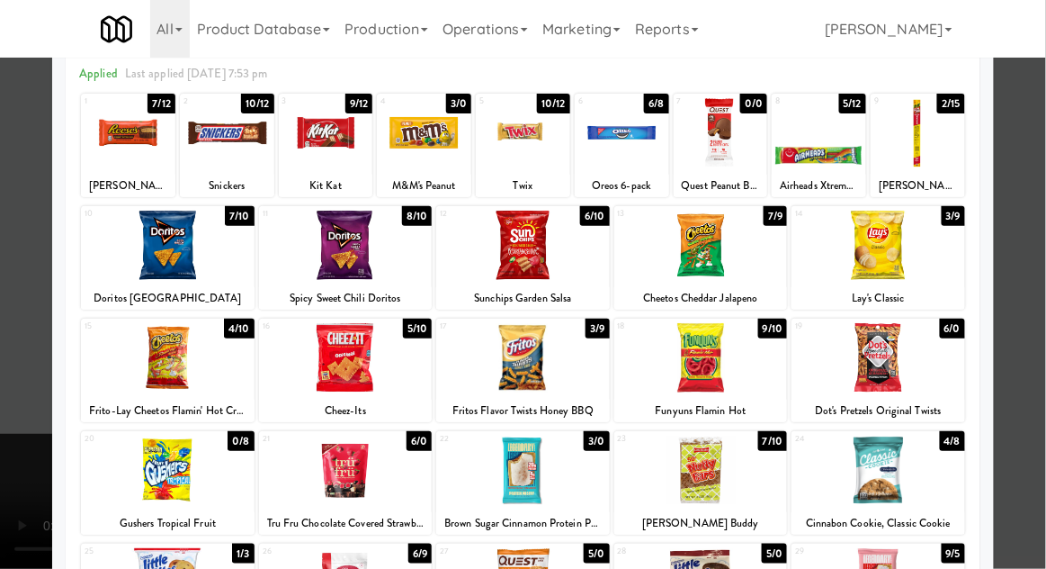
click at [942, 274] on div at bounding box center [879, 245] width 174 height 69
click at [1036, 278] on div at bounding box center [523, 284] width 1046 height 569
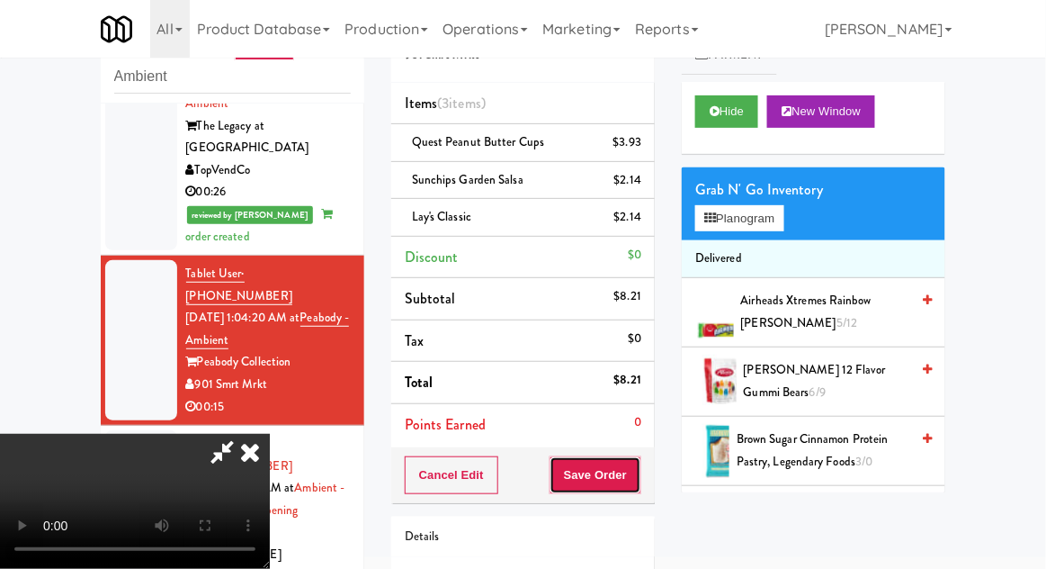
click at [641, 480] on button "Save Order" at bounding box center [596, 475] width 92 height 38
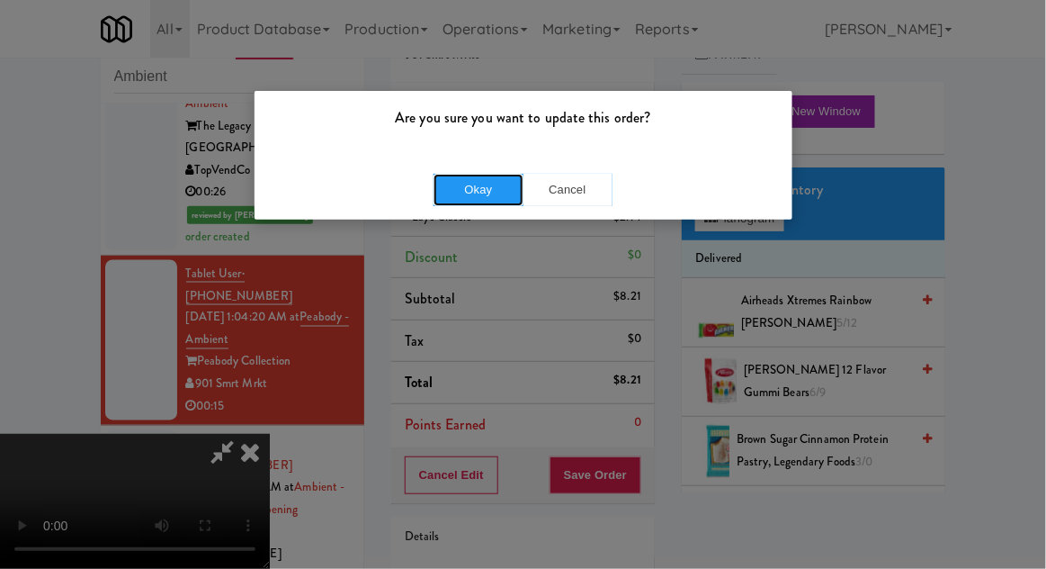
click at [456, 202] on button "Okay" at bounding box center [479, 190] width 90 height 32
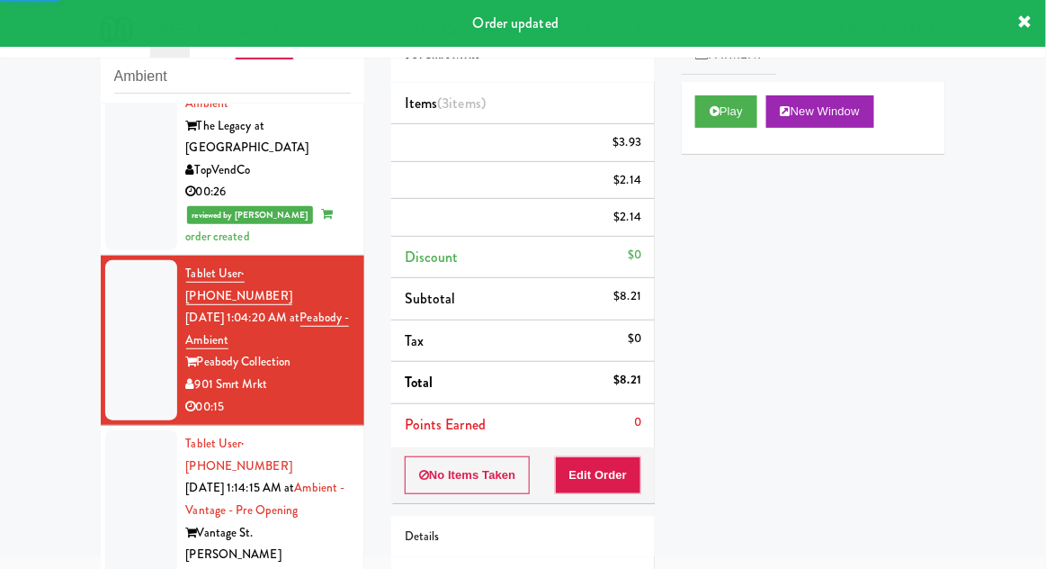
click at [111, 430] on div at bounding box center [141, 521] width 72 height 183
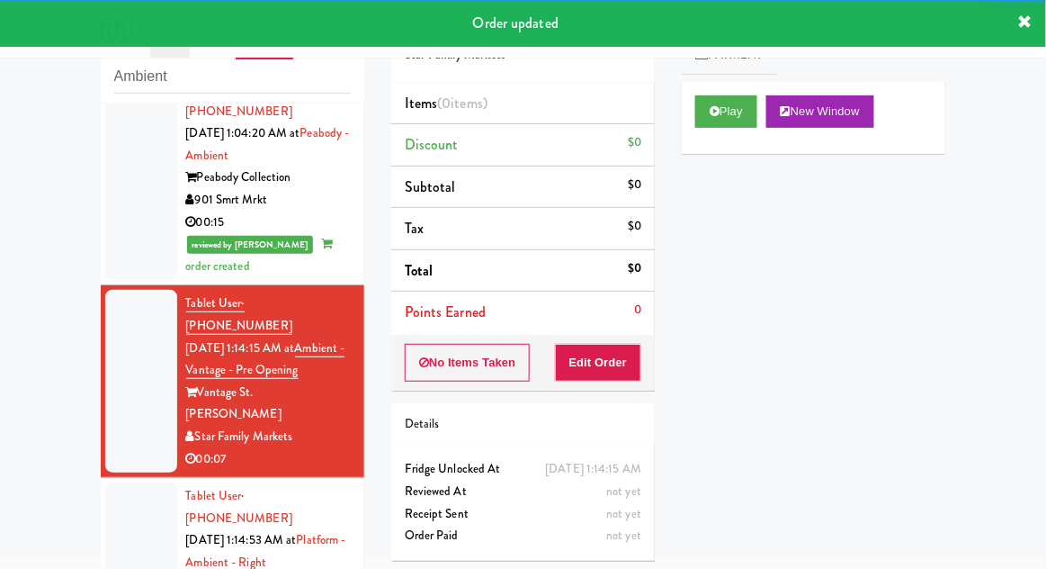
scroll to position [812, 0]
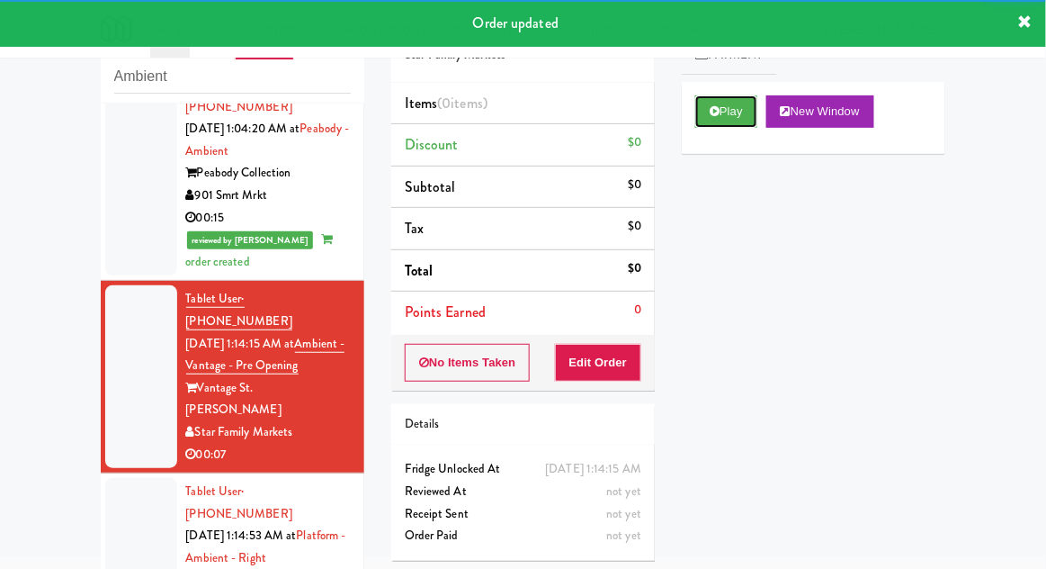
click at [749, 124] on button "Play" at bounding box center [726, 111] width 62 height 32
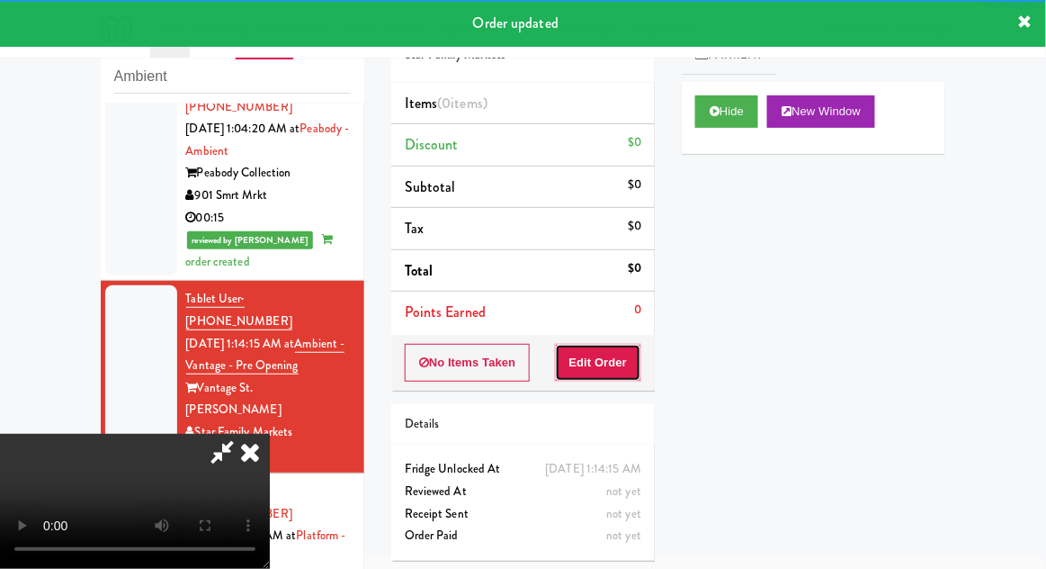
click at [620, 376] on button "Edit Order" at bounding box center [598, 363] width 87 height 38
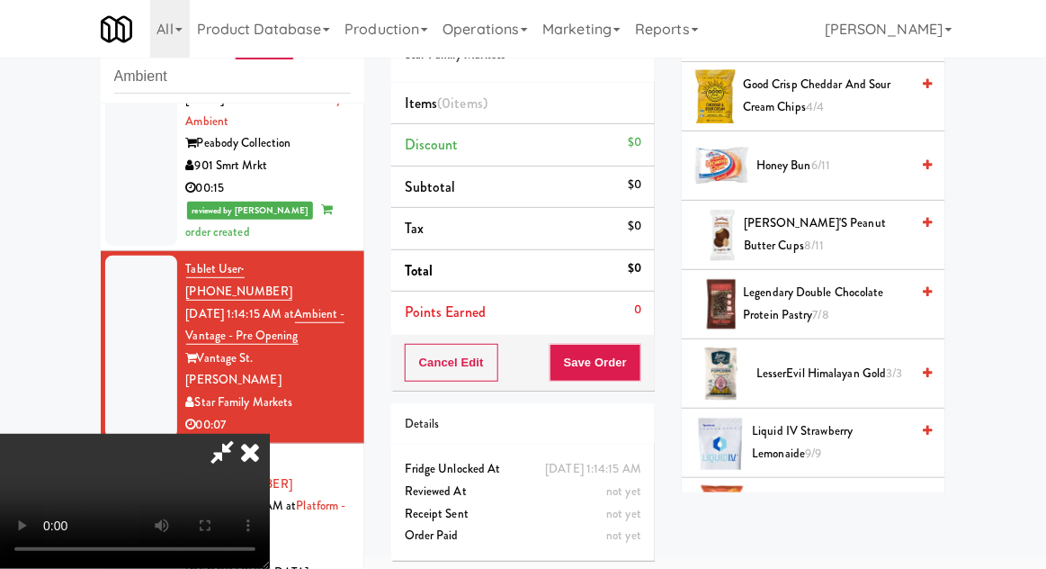
scroll to position [0, 0]
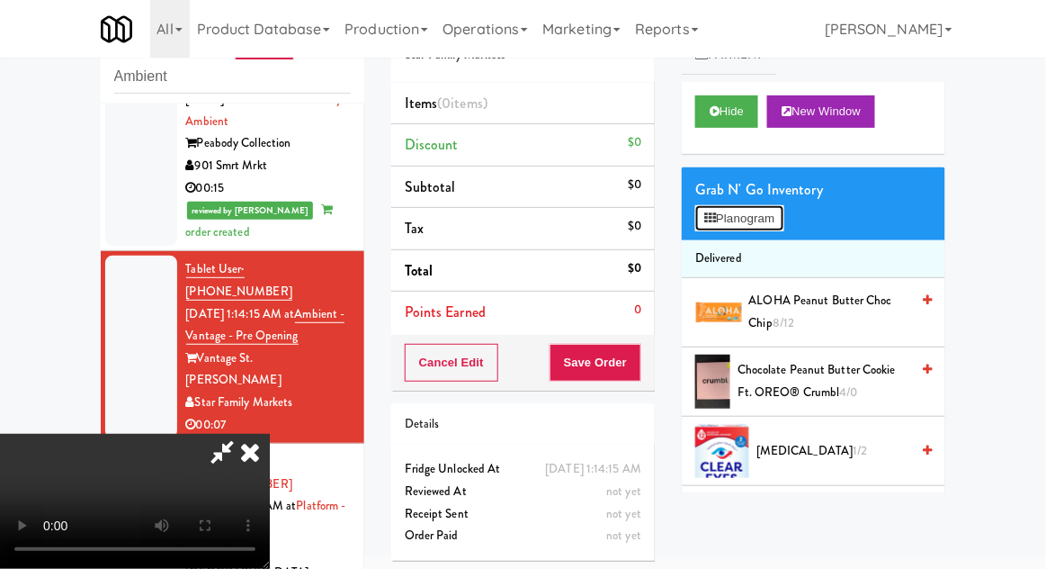
click at [781, 228] on button "Planogram" at bounding box center [739, 218] width 88 height 27
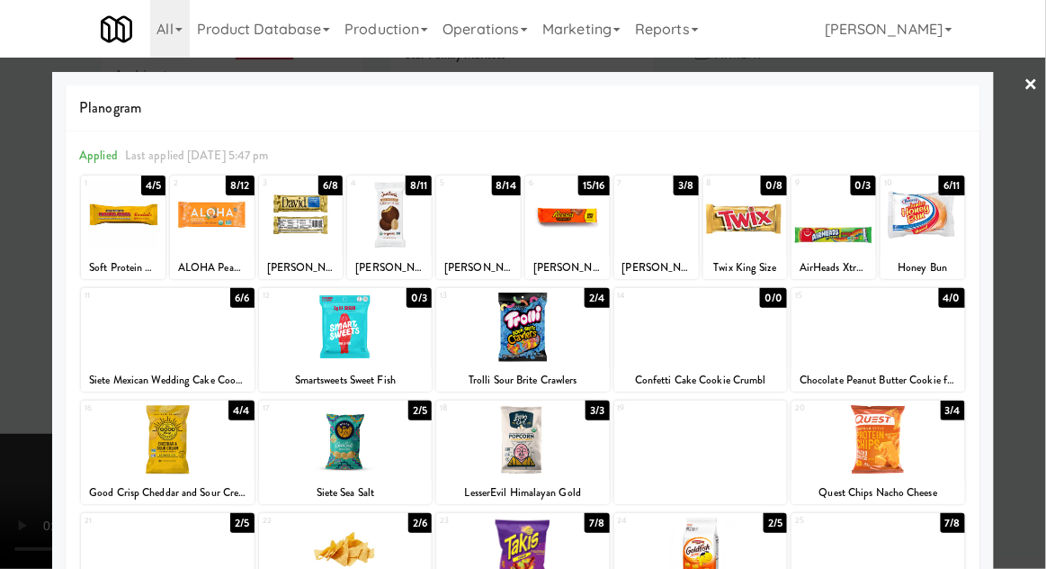
click at [574, 260] on div "[PERSON_NAME] [PERSON_NAME] Size Peanut Butter Cup" at bounding box center [567, 267] width 79 height 22
click at [588, 229] on div at bounding box center [567, 214] width 85 height 69
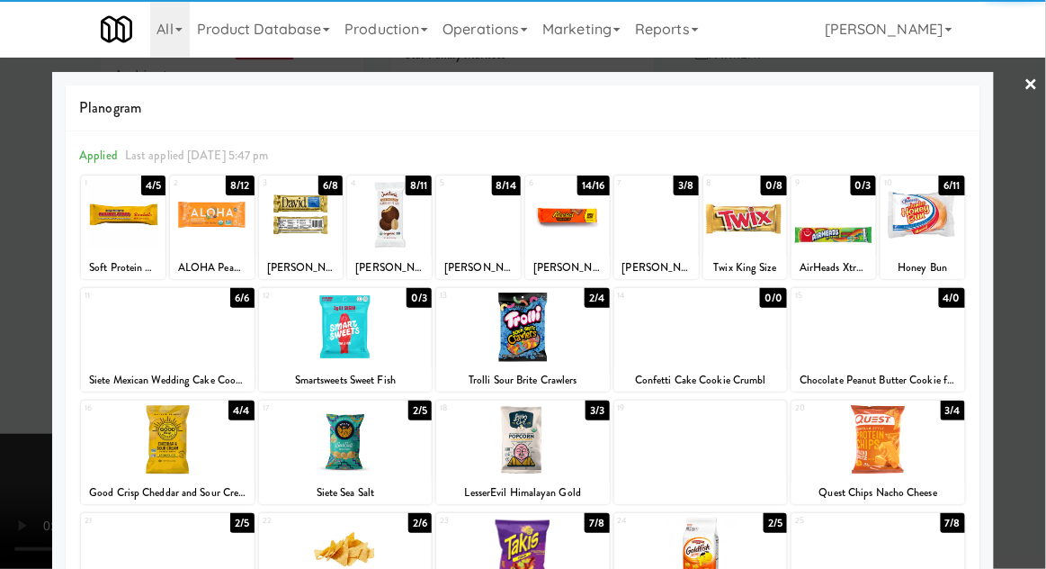
click at [4, 369] on div at bounding box center [523, 284] width 1046 height 569
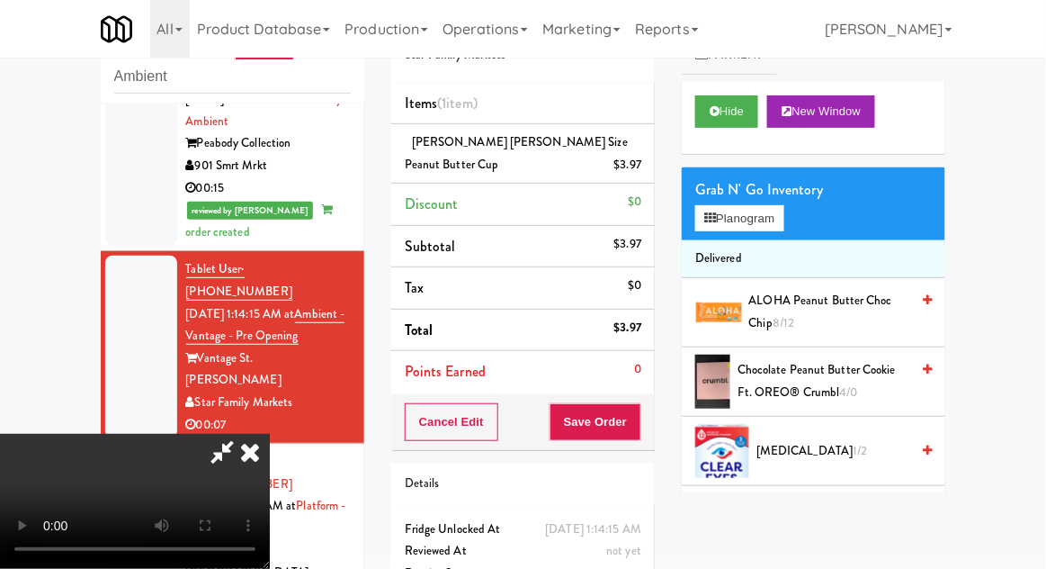
scroll to position [66, 0]
click at [785, 249] on li "Delivered" at bounding box center [814, 259] width 264 height 38
click at [784, 216] on button "Planogram" at bounding box center [739, 218] width 88 height 27
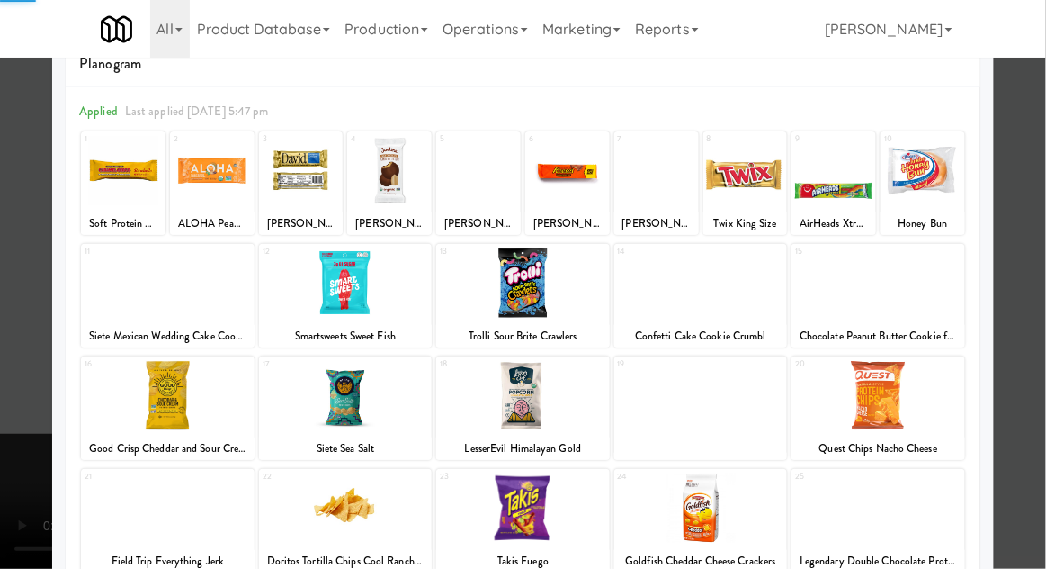
scroll to position [94, 0]
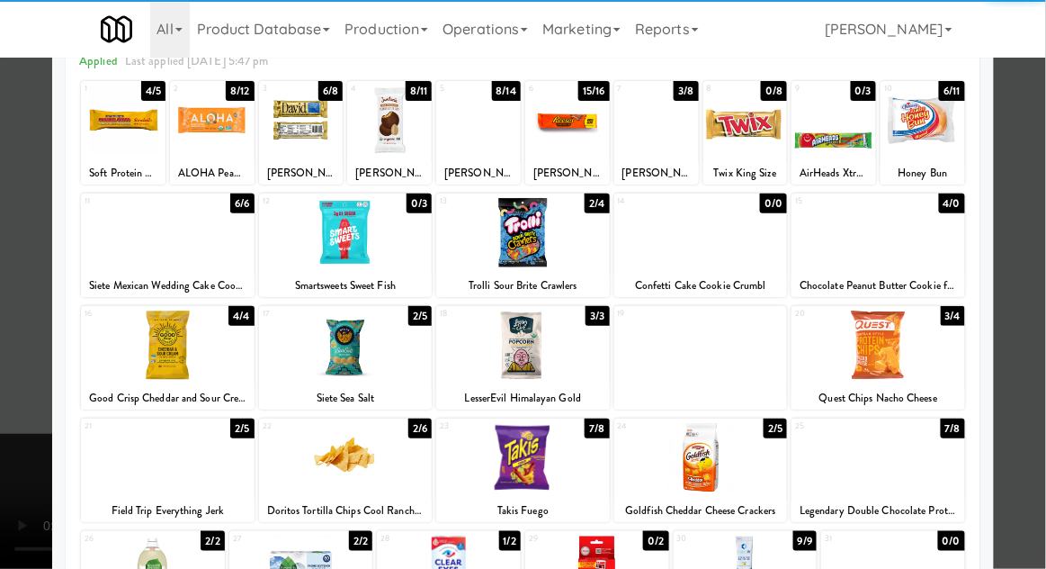
click at [129, 471] on div at bounding box center [168, 457] width 174 height 69
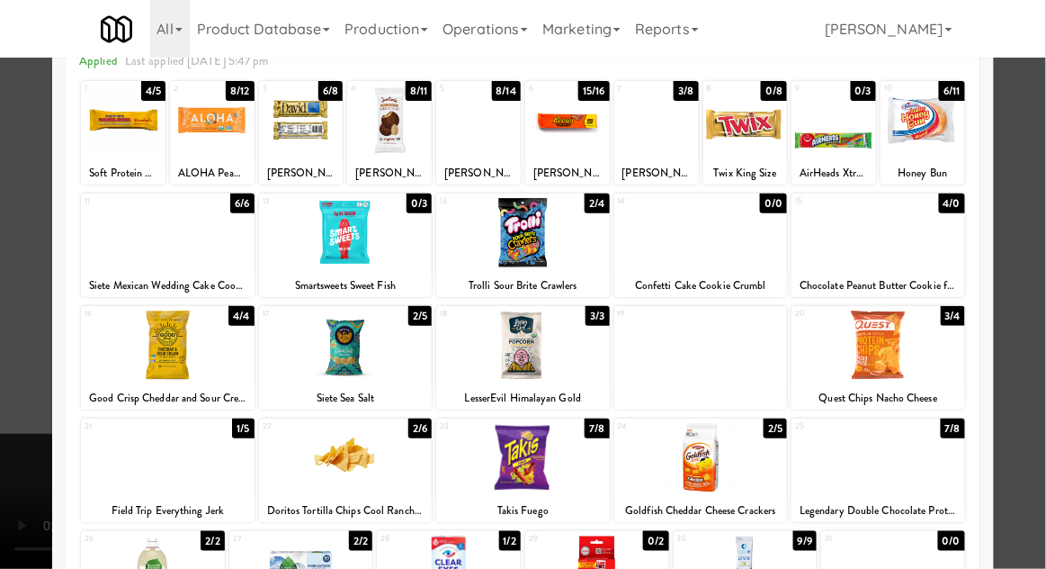
click at [1043, 379] on div at bounding box center [523, 284] width 1046 height 569
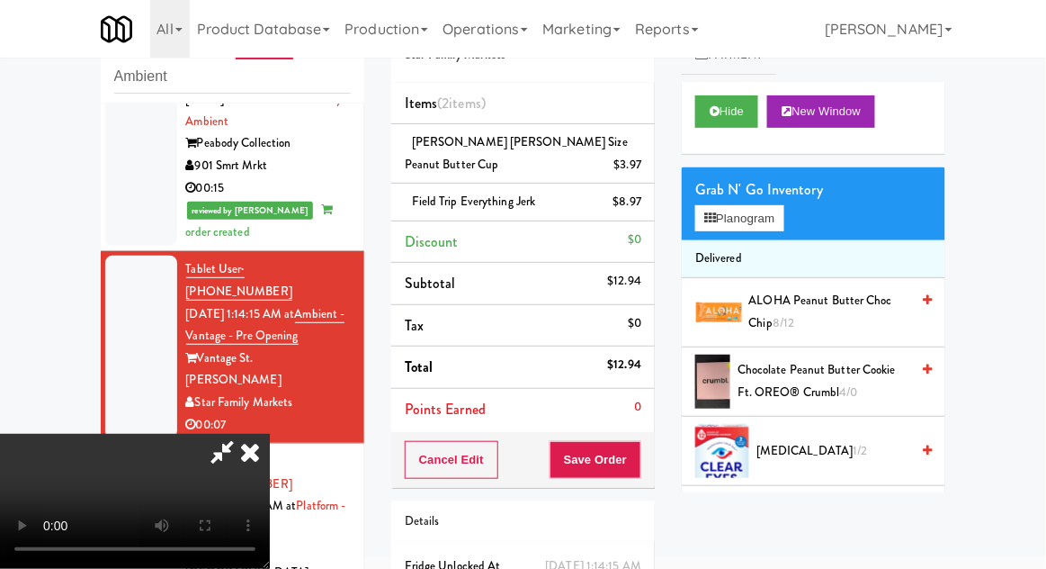
scroll to position [66, 0]
click at [640, 464] on button "Save Order" at bounding box center [596, 460] width 92 height 38
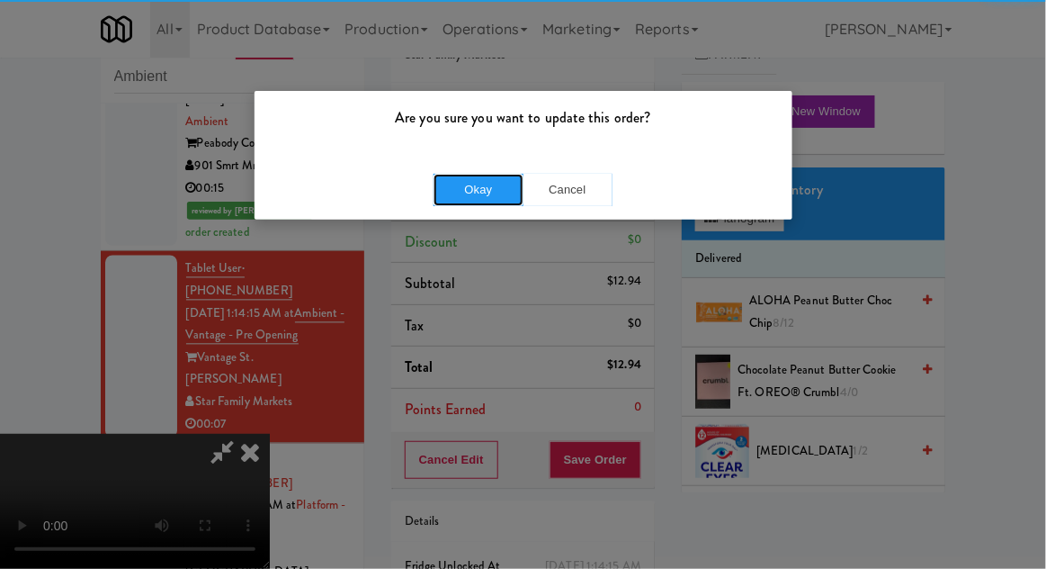
click at [463, 185] on button "Okay" at bounding box center [479, 190] width 90 height 32
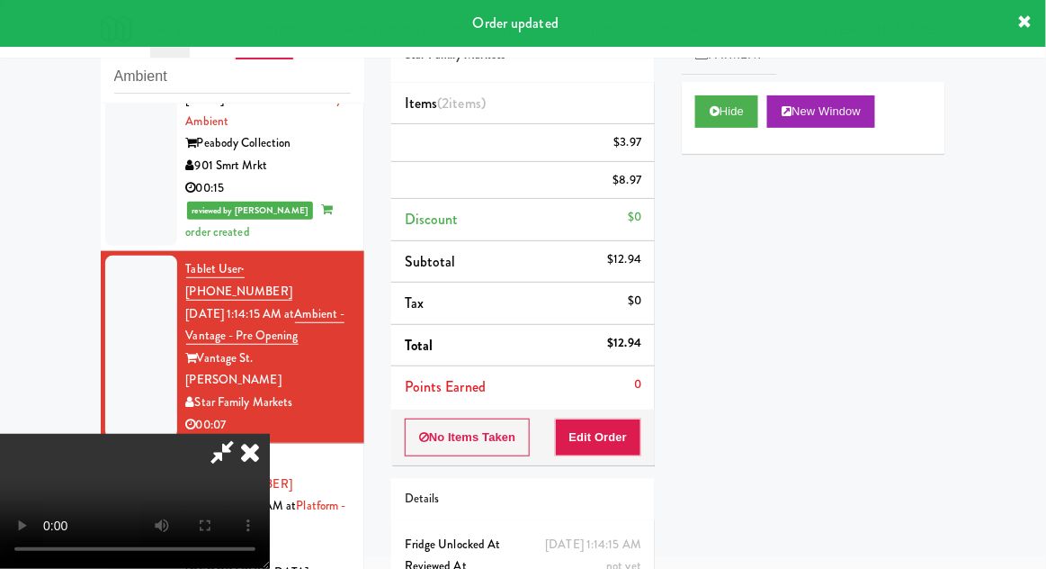
scroll to position [0, 0]
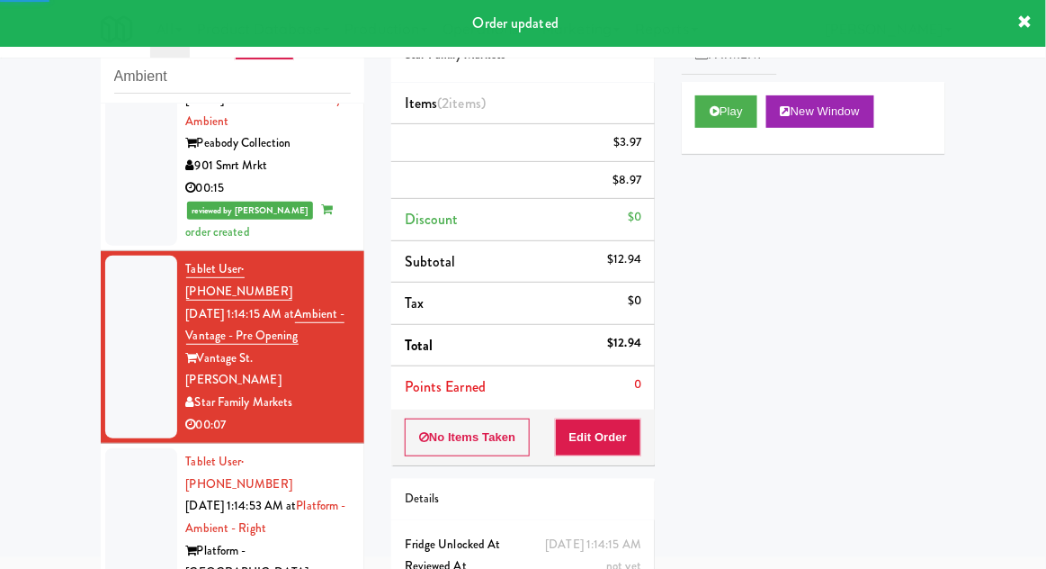
click at [113, 448] on div at bounding box center [141, 539] width 72 height 183
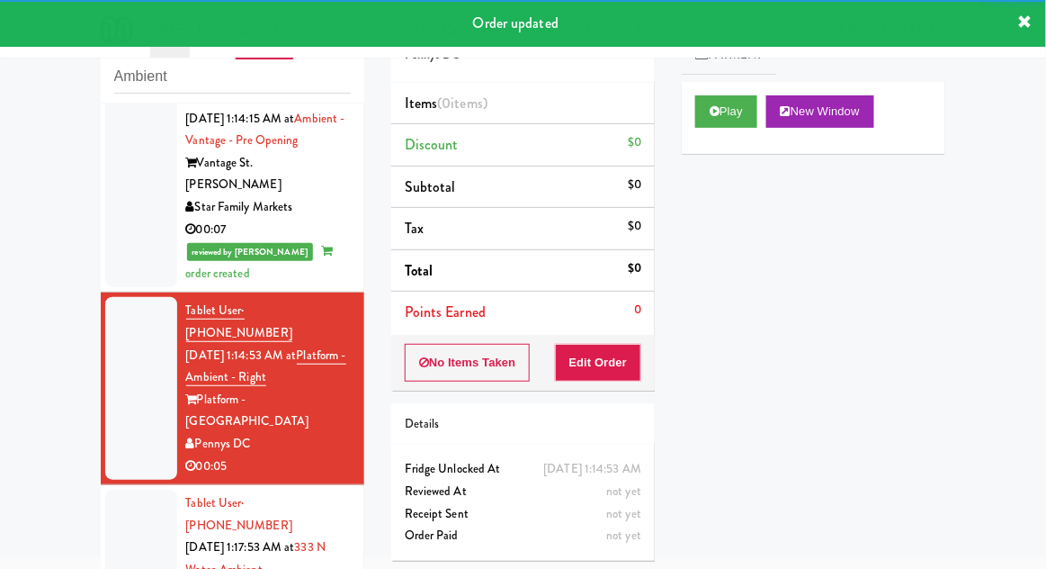
scroll to position [1038, 0]
click at [737, 121] on button "Play" at bounding box center [726, 111] width 62 height 32
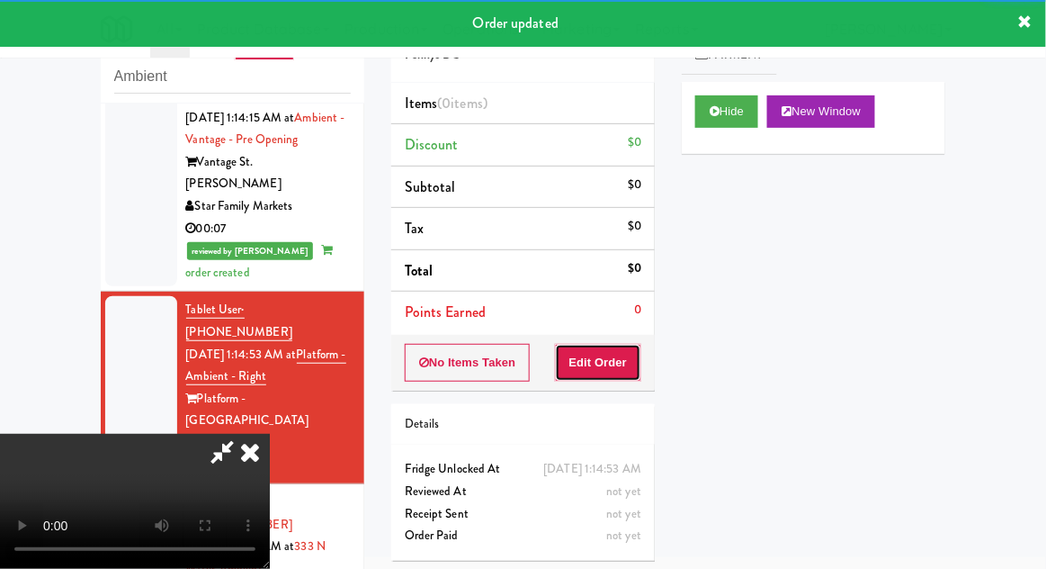
click at [631, 378] on button "Edit Order" at bounding box center [598, 363] width 87 height 38
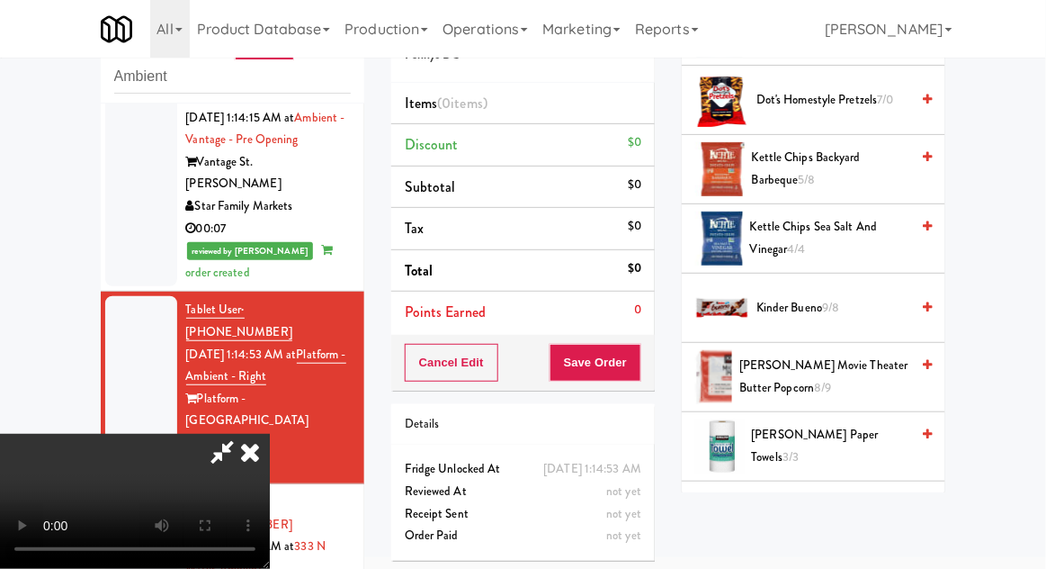
scroll to position [642, 0]
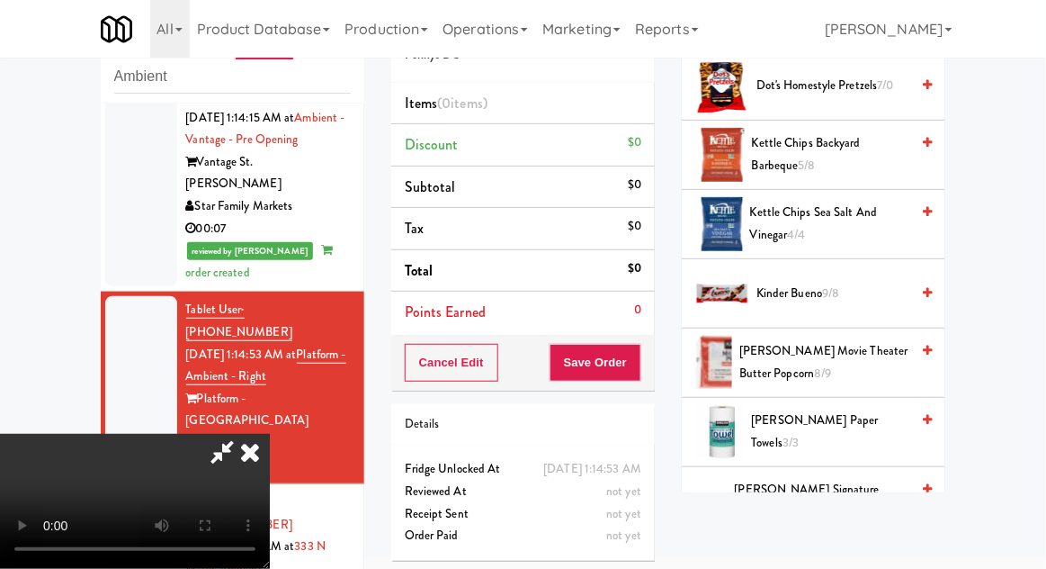
click at [850, 289] on span "Kinder Bueno 9/8" at bounding box center [833, 294] width 153 height 22
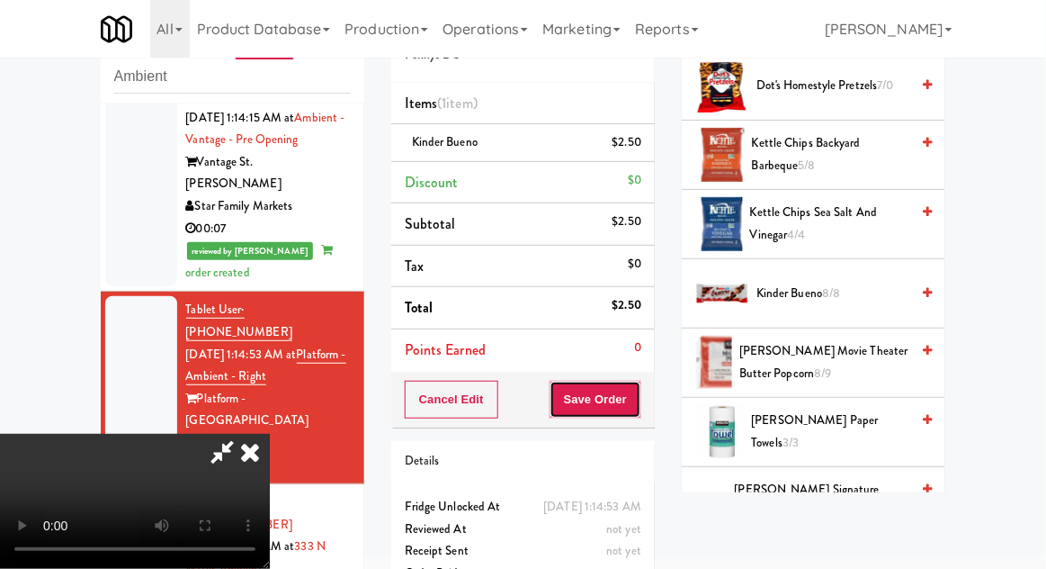
click at [639, 404] on button "Save Order" at bounding box center [596, 400] width 92 height 38
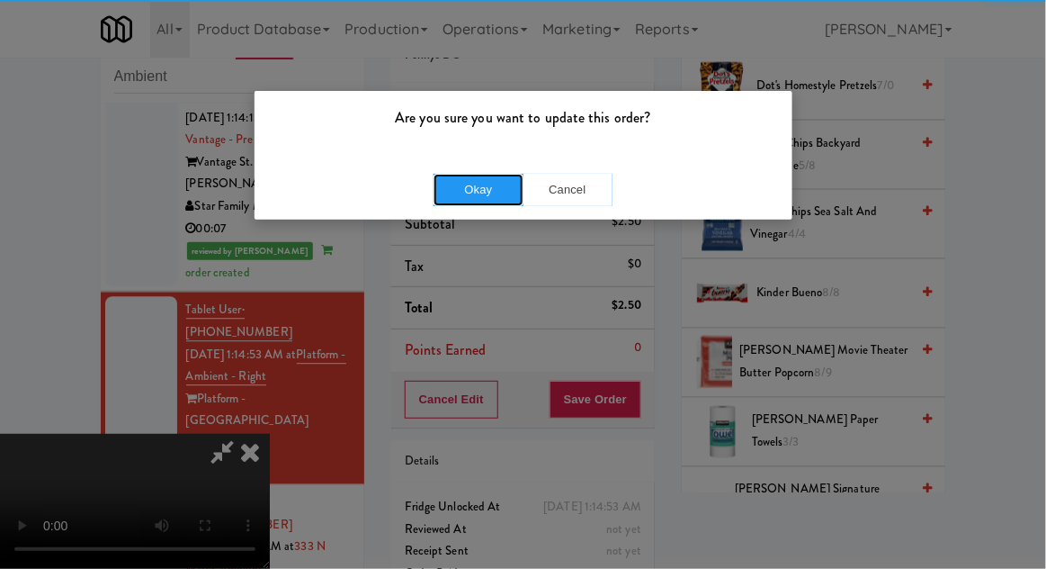
click at [466, 176] on button "Okay" at bounding box center [479, 190] width 90 height 32
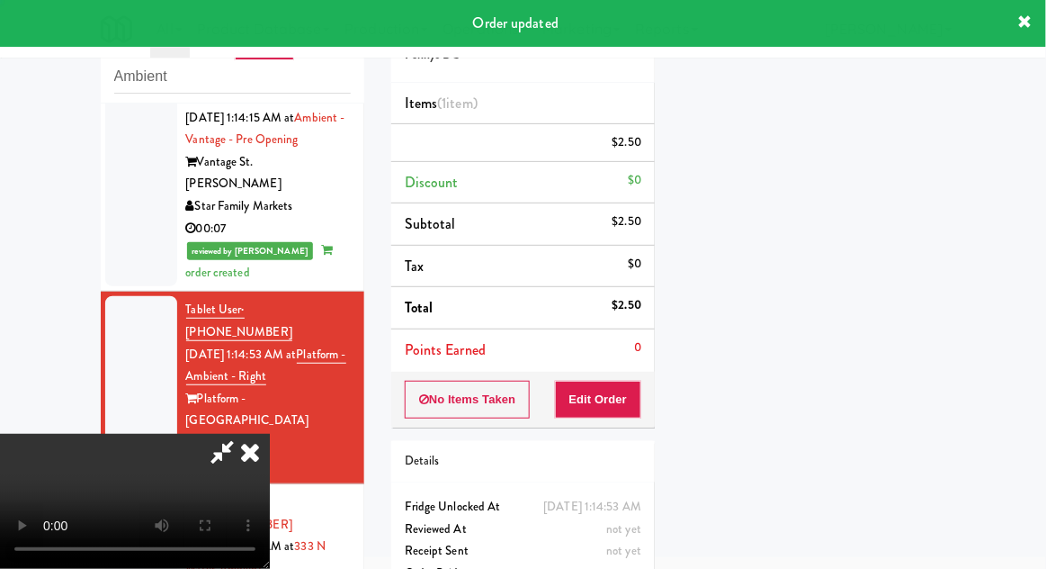
scroll to position [177, 0]
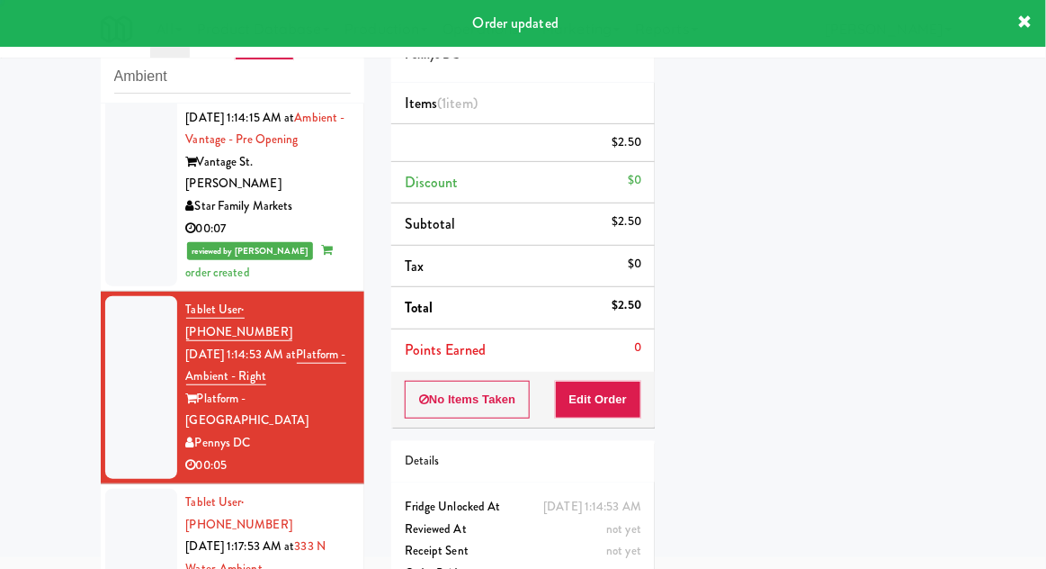
click at [130, 484] on li "Tablet User · (262) 822-0772 [DATE] 1:17:53 AM at [GEOGRAPHIC_DATA]-Ambient [ST…" at bounding box center [233, 569] width 264 height 170
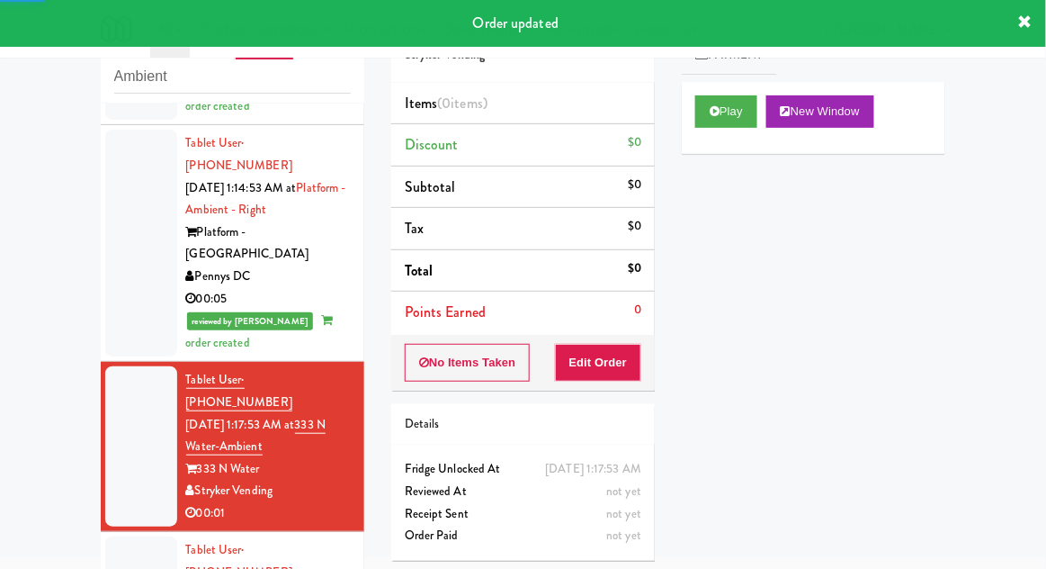
scroll to position [1238, 0]
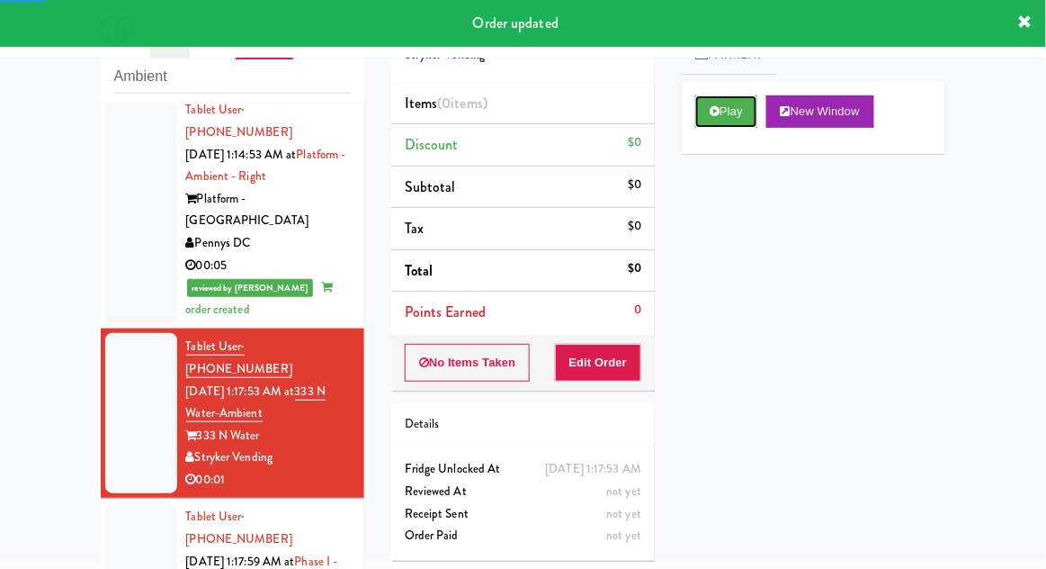
click at [719, 98] on button "Play" at bounding box center [726, 111] width 62 height 32
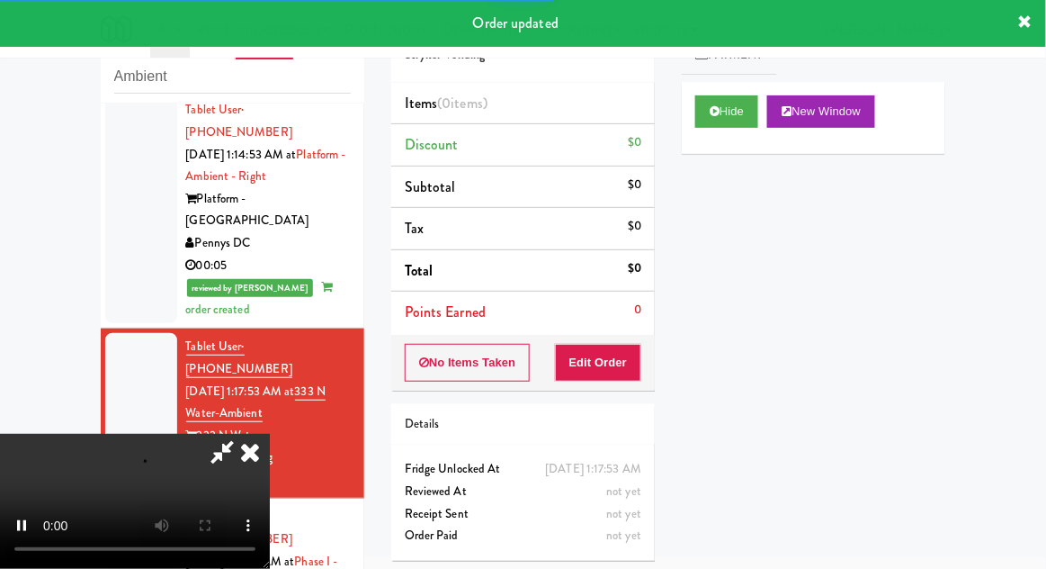
click at [620, 323] on li "Points Earned 0" at bounding box center [523, 312] width 264 height 41
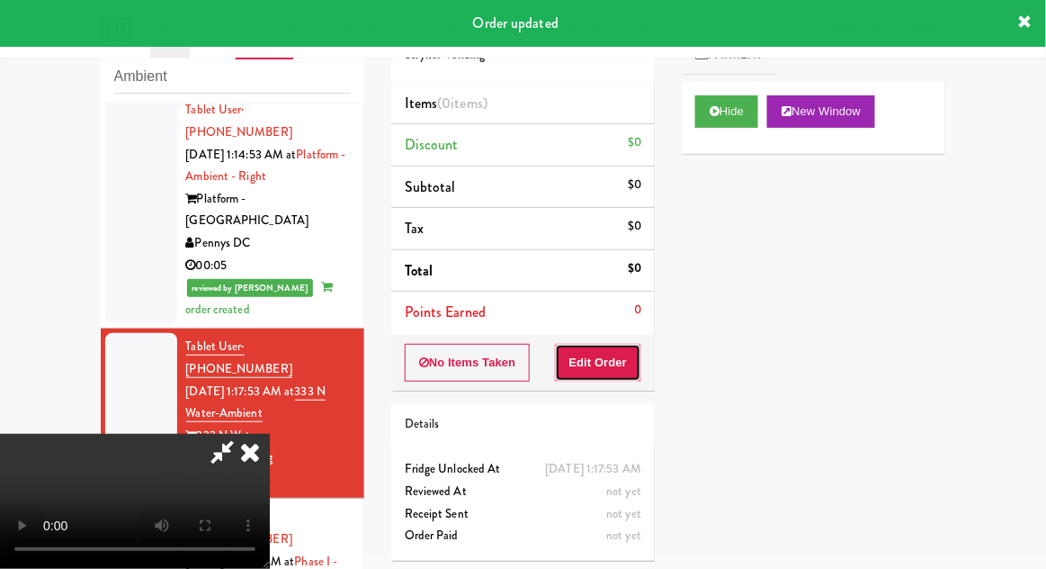
click at [614, 366] on button "Edit Order" at bounding box center [598, 363] width 87 height 38
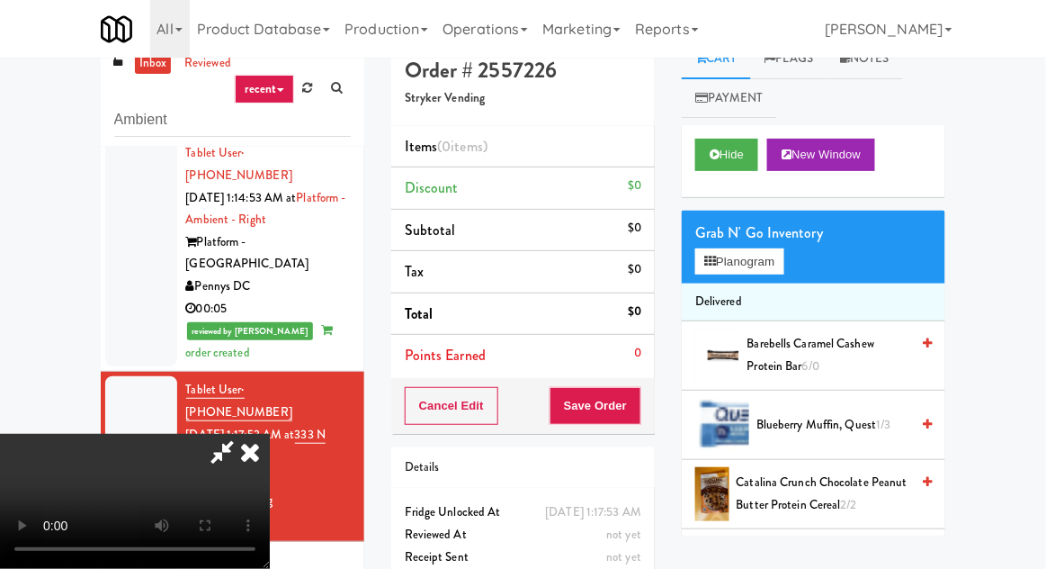
scroll to position [13, 0]
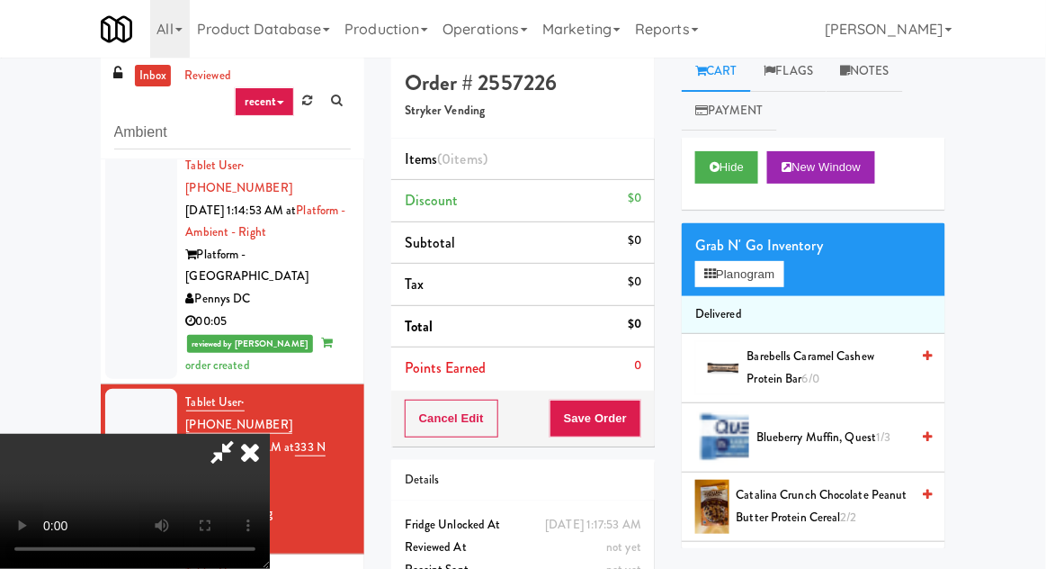
click at [270, 434] on icon at bounding box center [250, 452] width 40 height 36
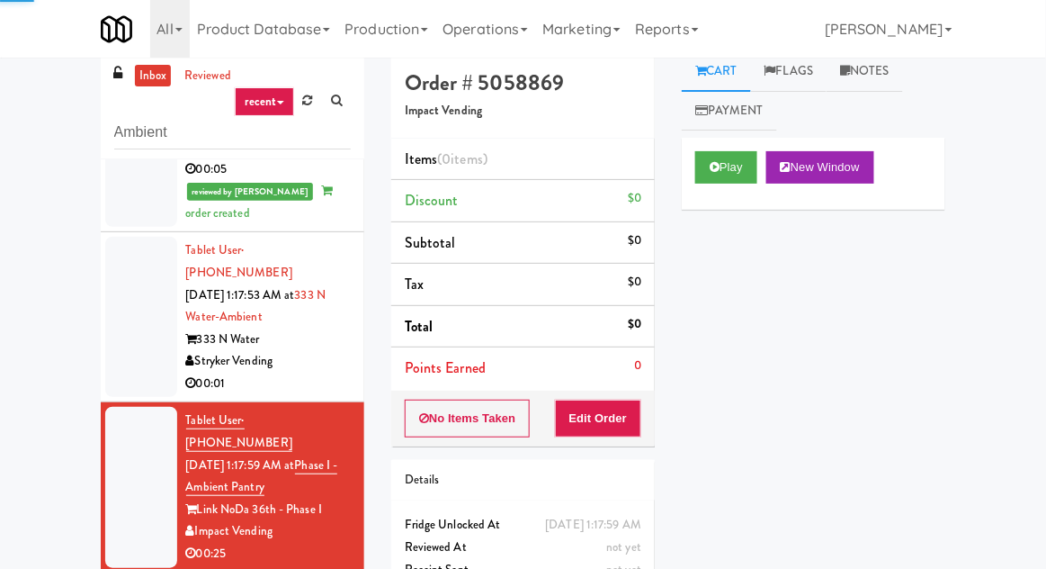
scroll to position [1388, 0]
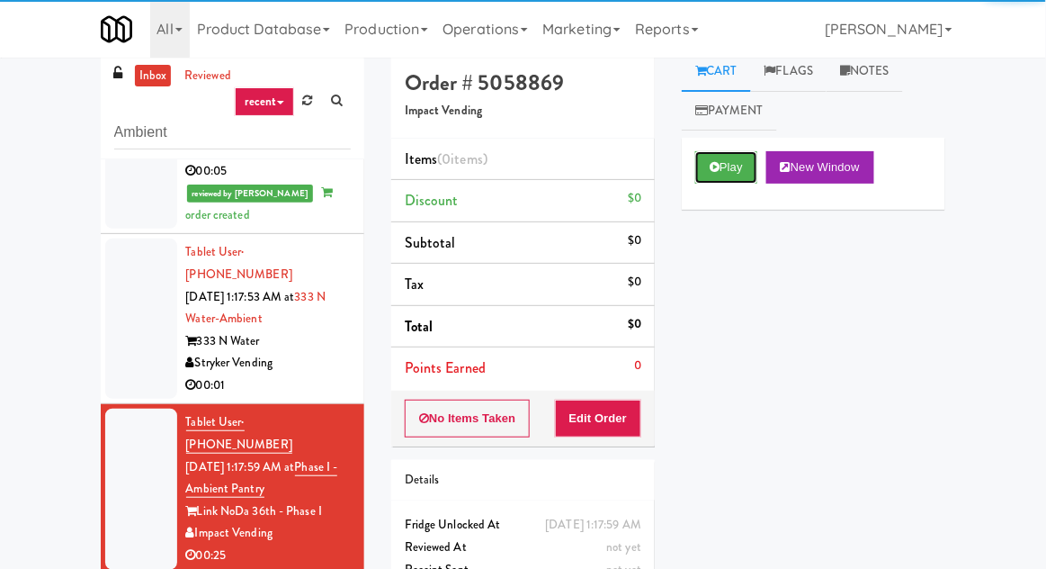
click at [728, 165] on button "Play" at bounding box center [726, 167] width 62 height 32
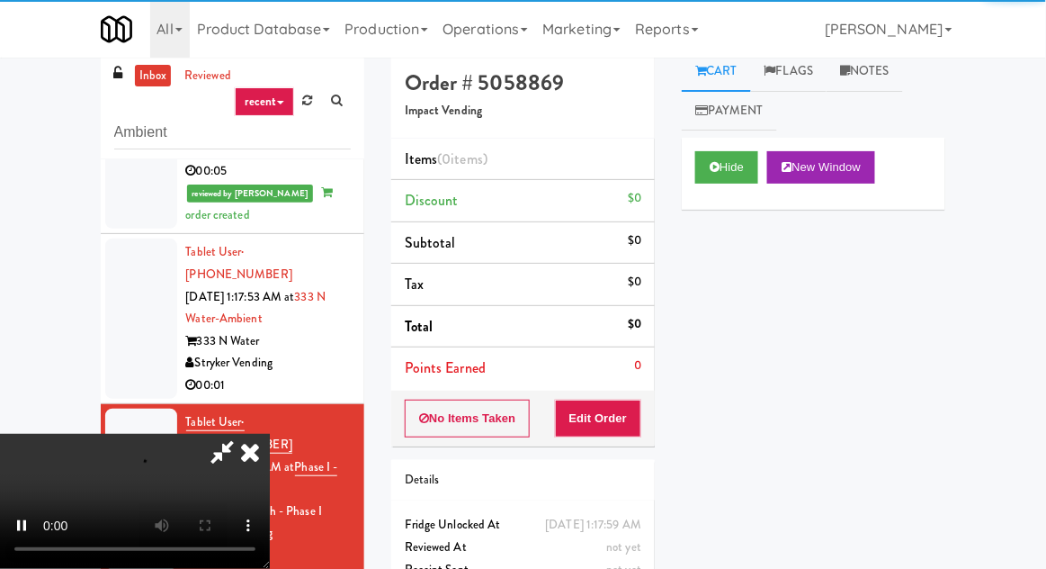
click at [609, 446] on div "Order # 5058869 Impact Vending Items (0 items ) Discount $0 Subtotal $0 Tax $0 …" at bounding box center [523, 340] width 291 height 579
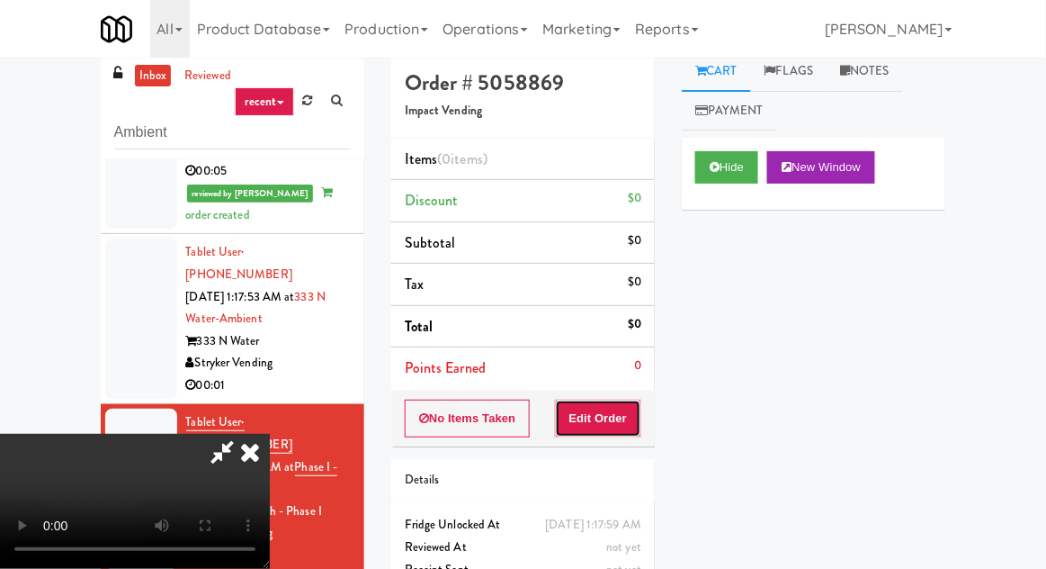
click at [614, 415] on button "Edit Order" at bounding box center [598, 418] width 87 height 38
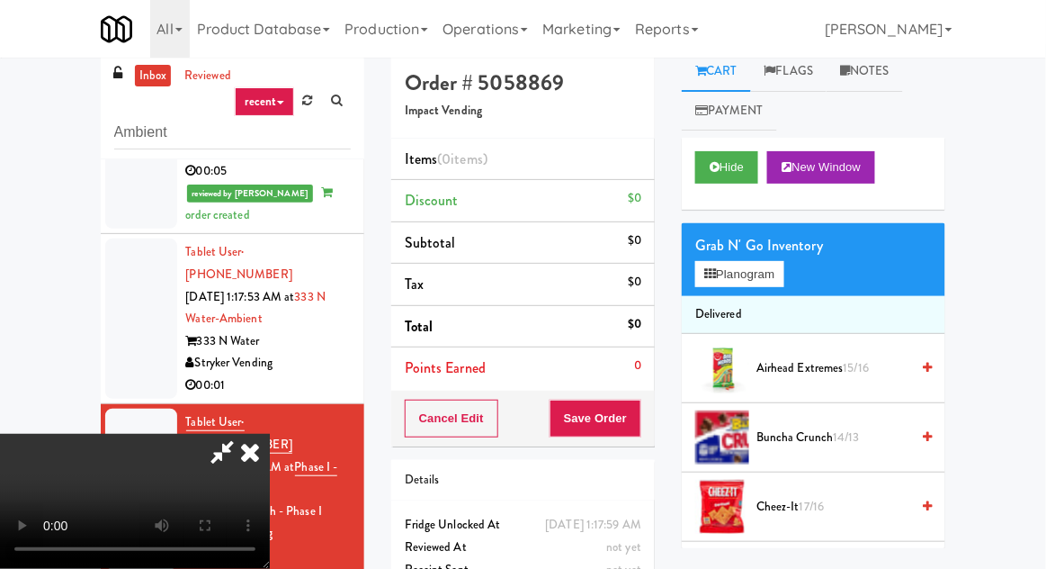
scroll to position [66, 0]
click at [745, 279] on button "Planogram" at bounding box center [739, 274] width 88 height 27
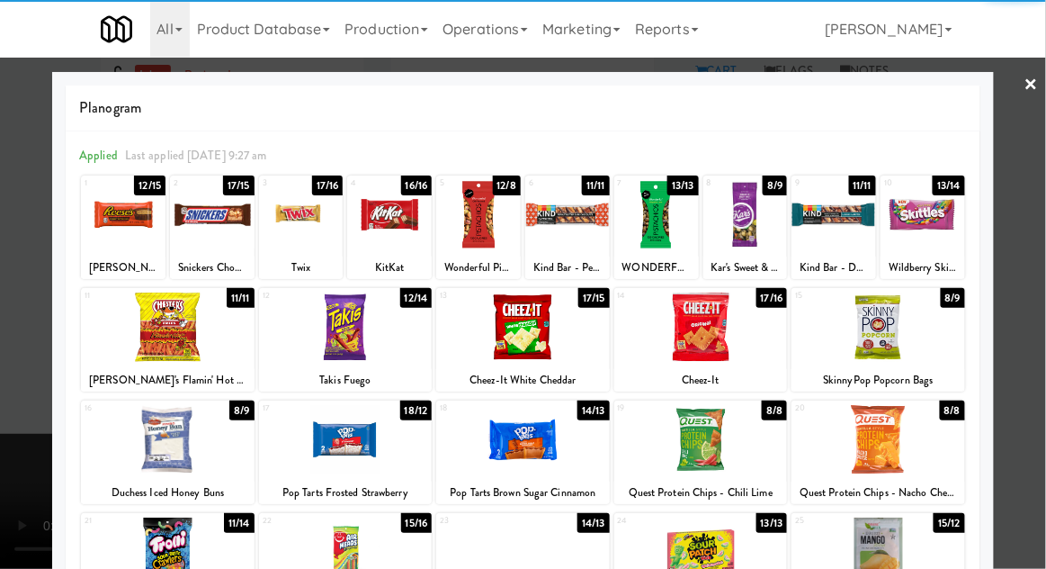
scroll to position [228, 0]
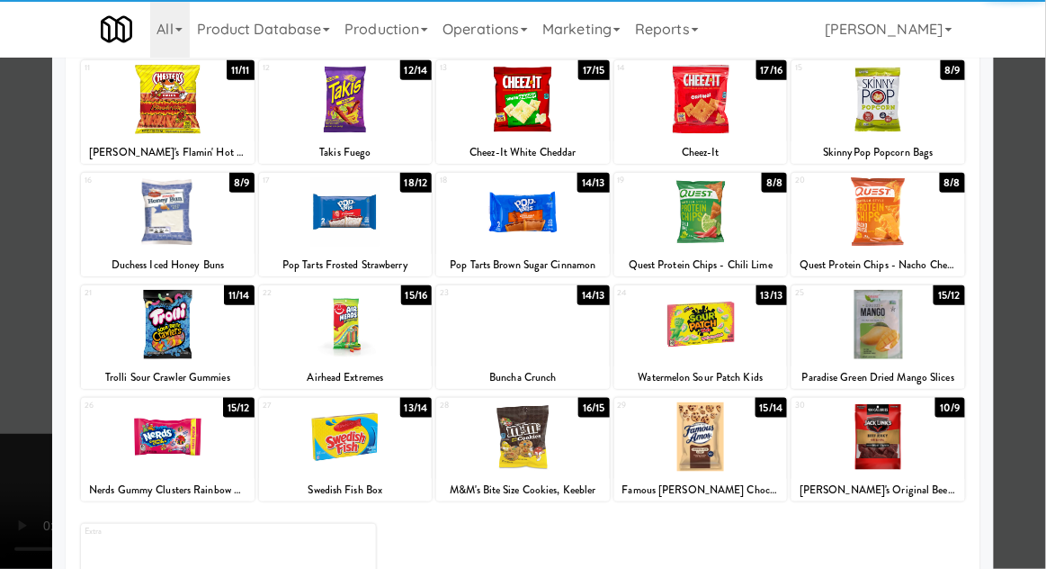
click at [922, 429] on div at bounding box center [879, 436] width 174 height 69
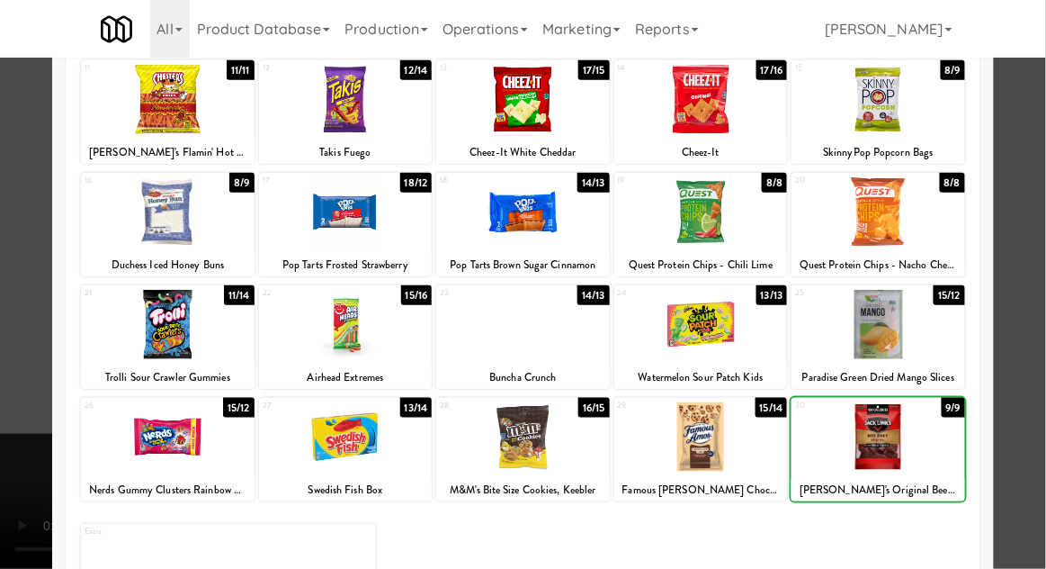
click at [1035, 392] on div at bounding box center [523, 284] width 1046 height 569
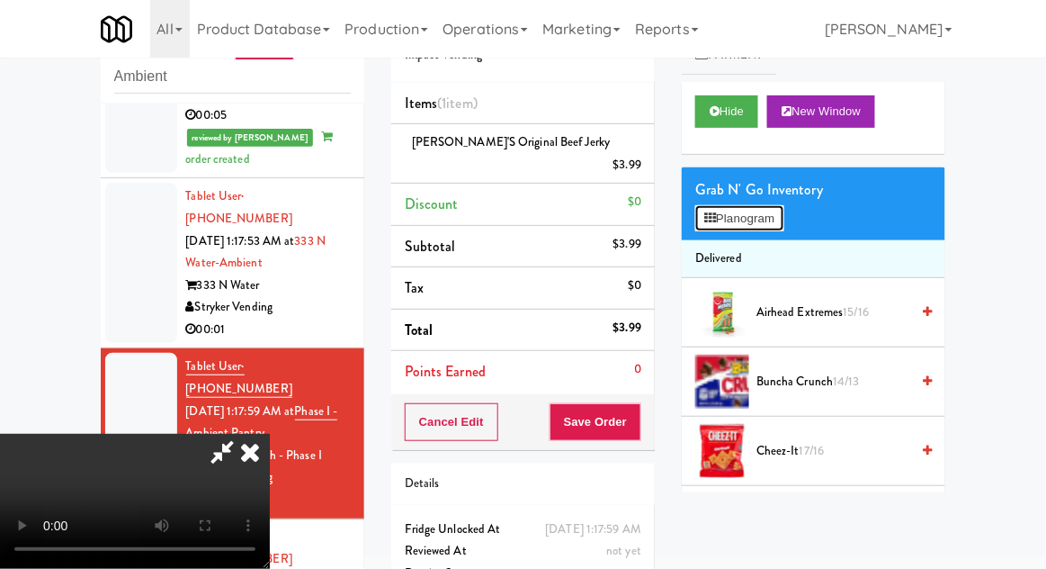
click at [773, 228] on button "Planogram" at bounding box center [739, 218] width 88 height 27
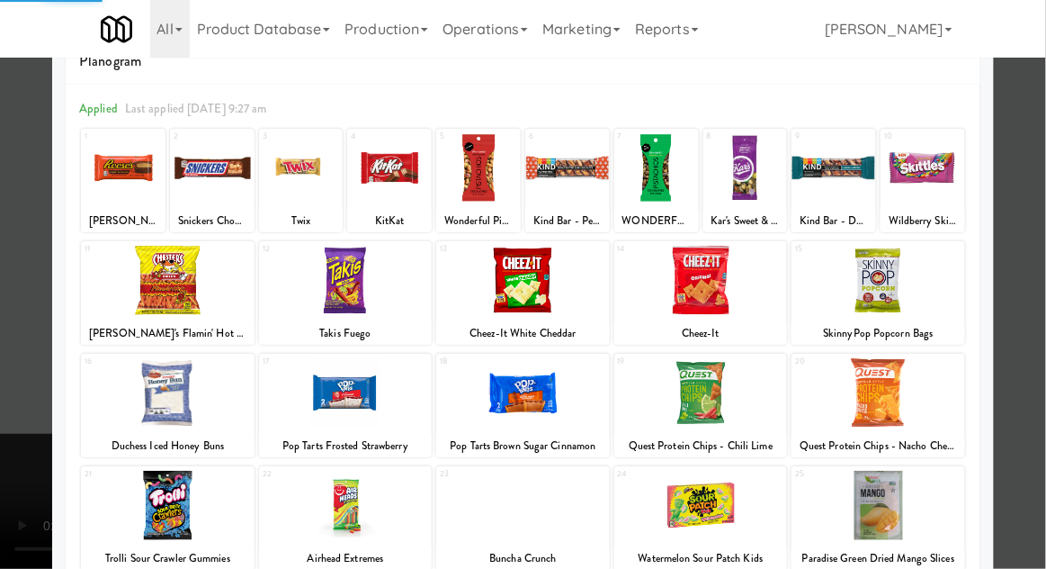
scroll to position [127, 0]
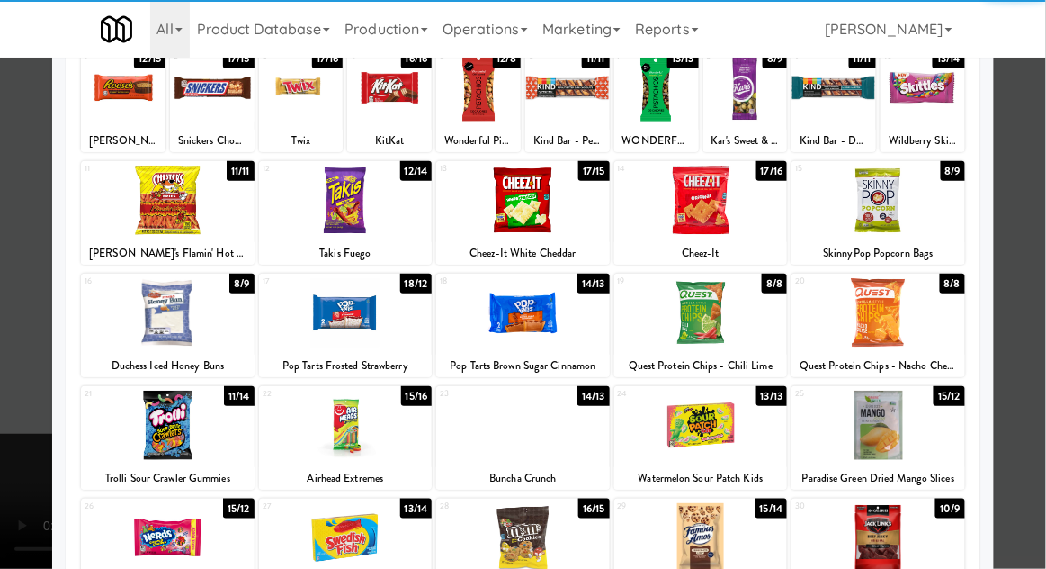
click at [911, 424] on div at bounding box center [879, 424] width 174 height 69
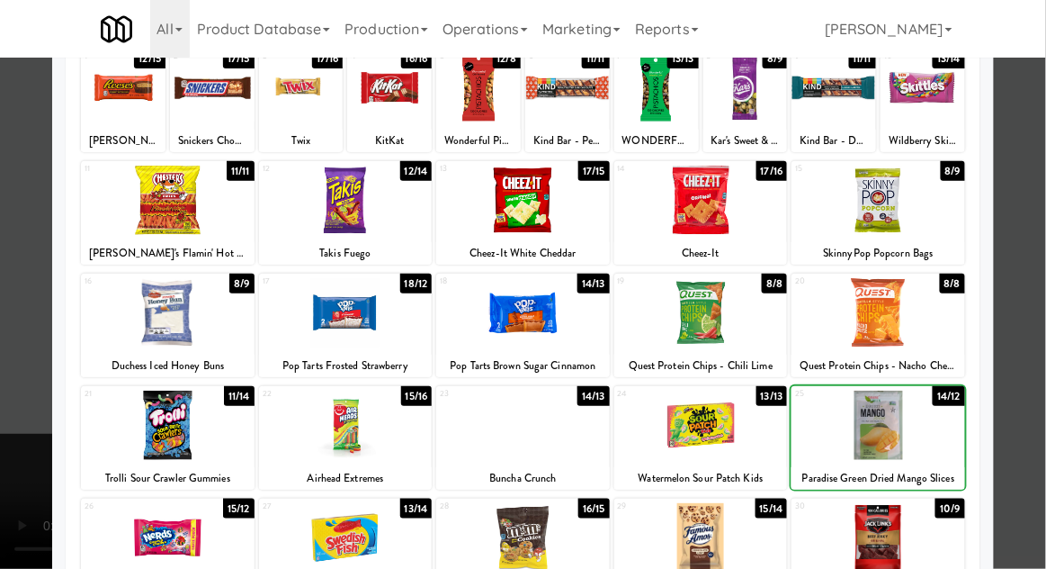
click at [1036, 375] on div at bounding box center [523, 284] width 1046 height 569
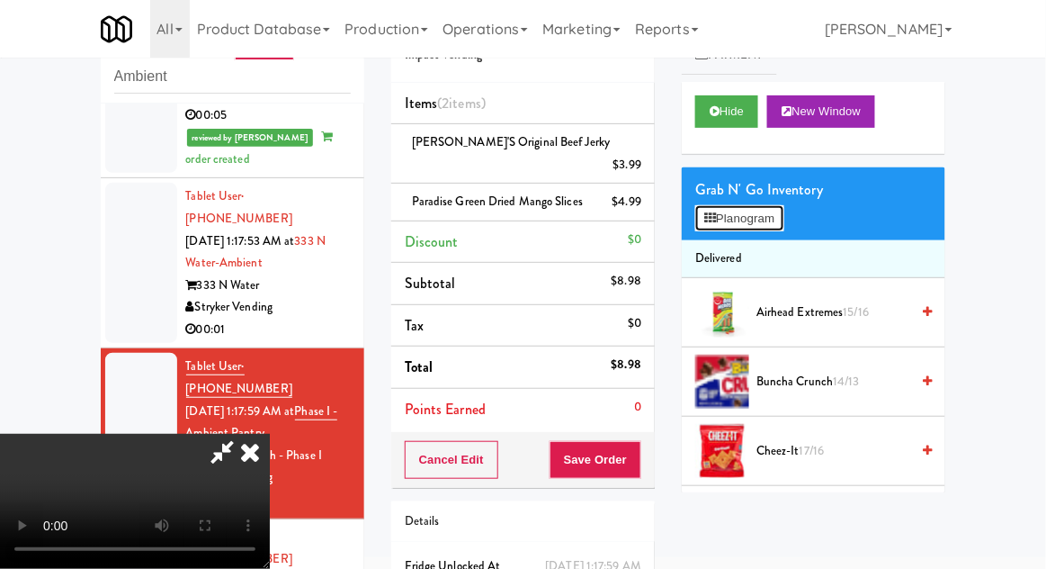
click at [763, 229] on button "Planogram" at bounding box center [739, 218] width 88 height 27
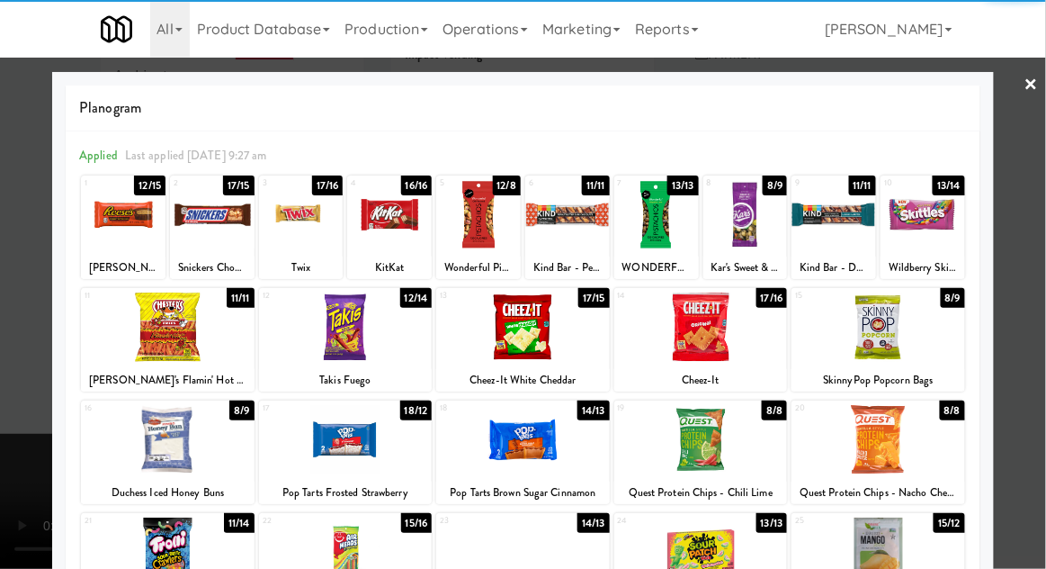
click at [911, 345] on div at bounding box center [879, 326] width 174 height 69
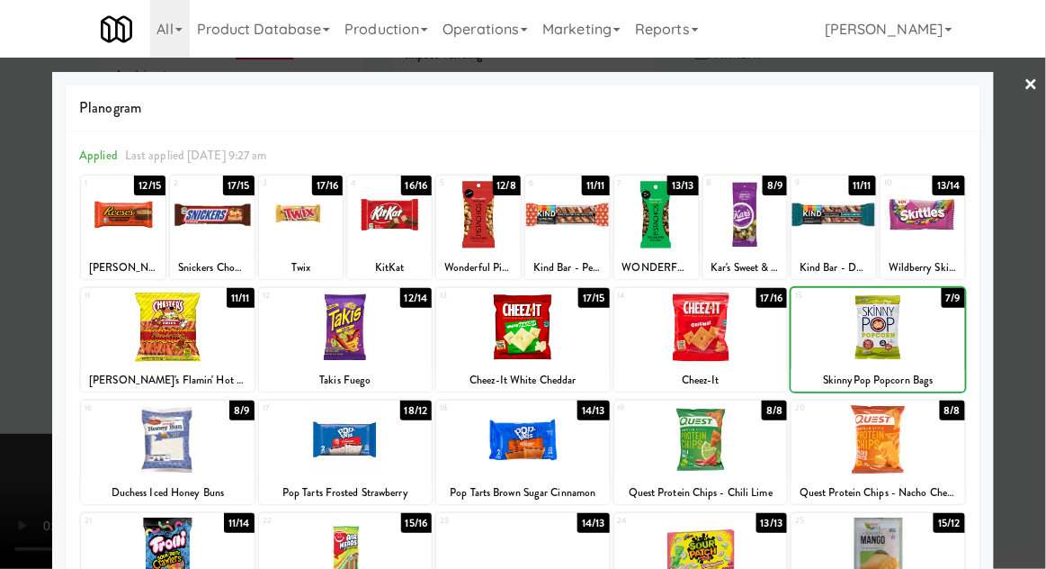
click at [1041, 320] on div at bounding box center [523, 284] width 1046 height 569
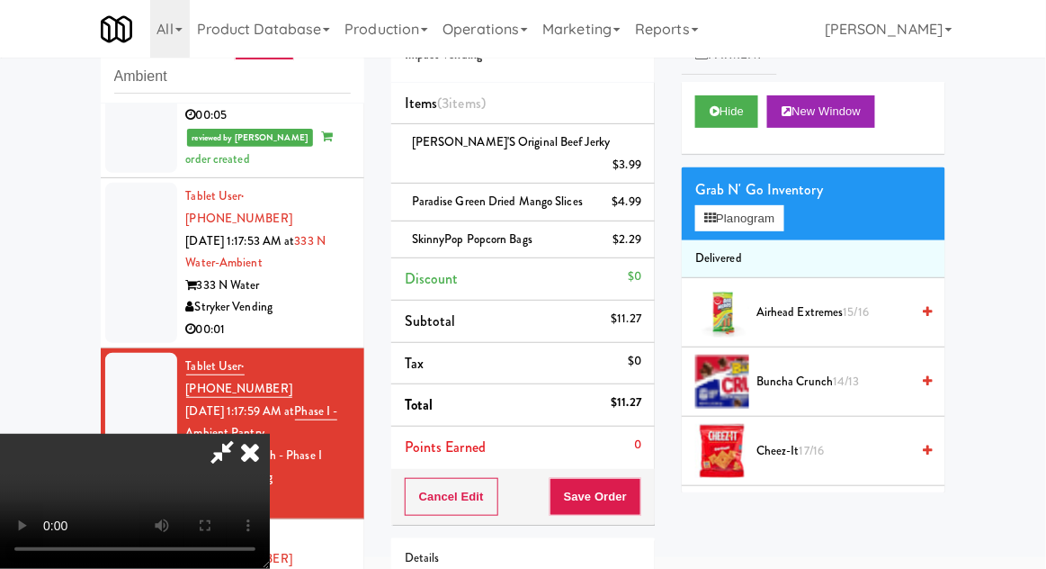
scroll to position [66, 0]
click at [639, 478] on button "Save Order" at bounding box center [596, 497] width 92 height 38
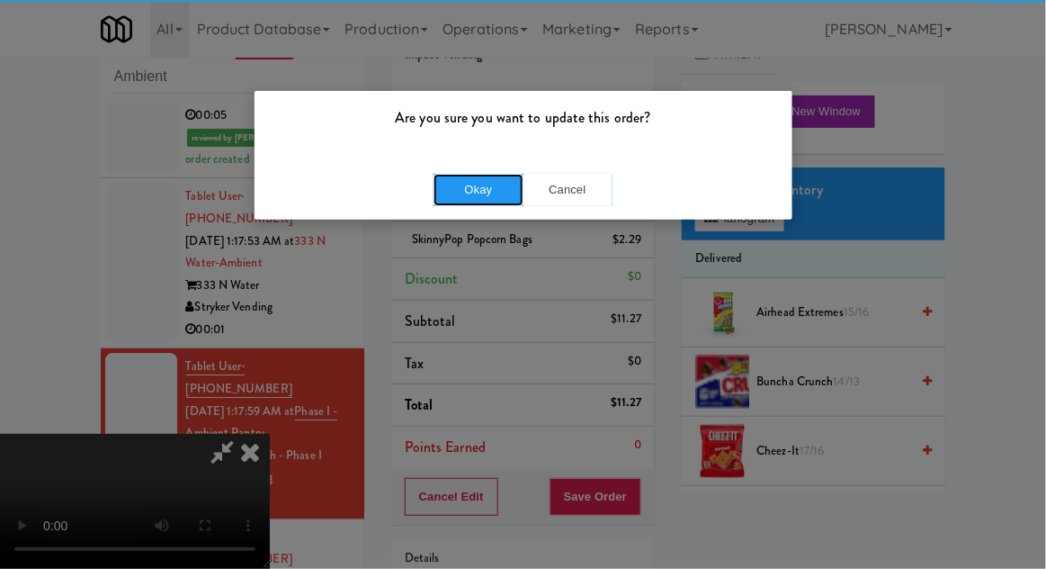
click at [461, 202] on button "Okay" at bounding box center [479, 190] width 90 height 32
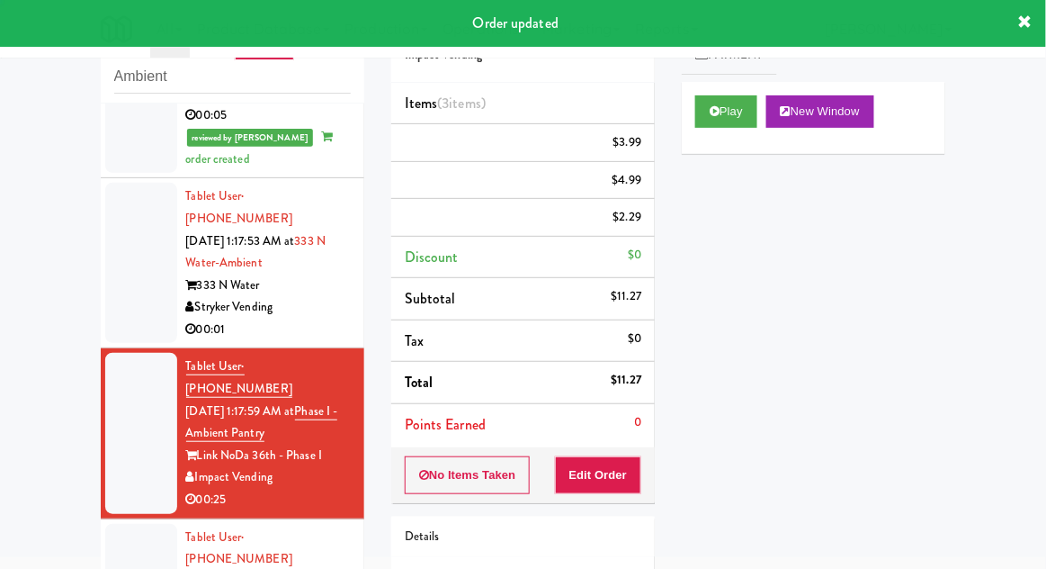
scroll to position [0, 0]
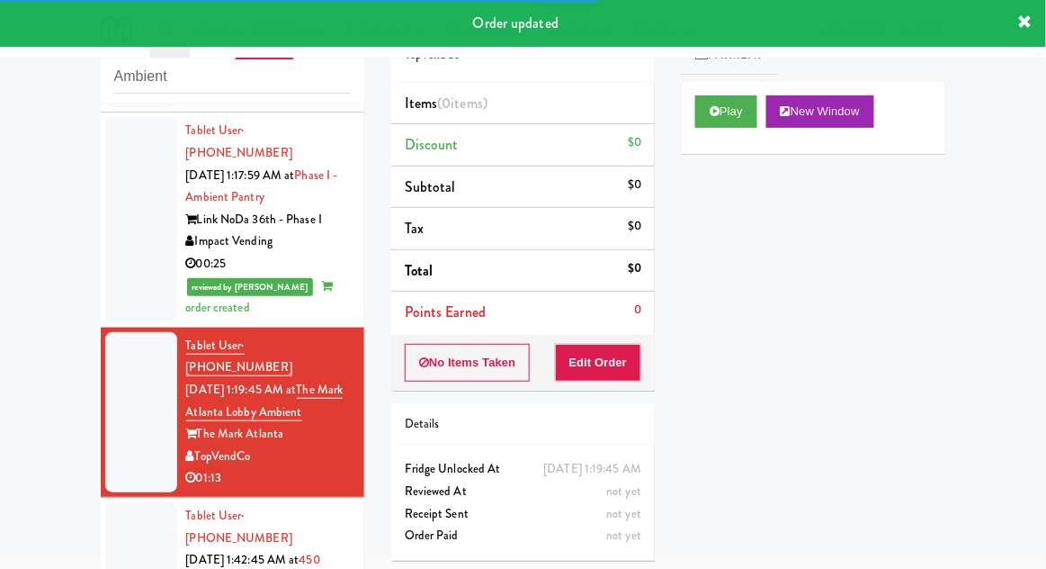
scroll to position [1623, 0]
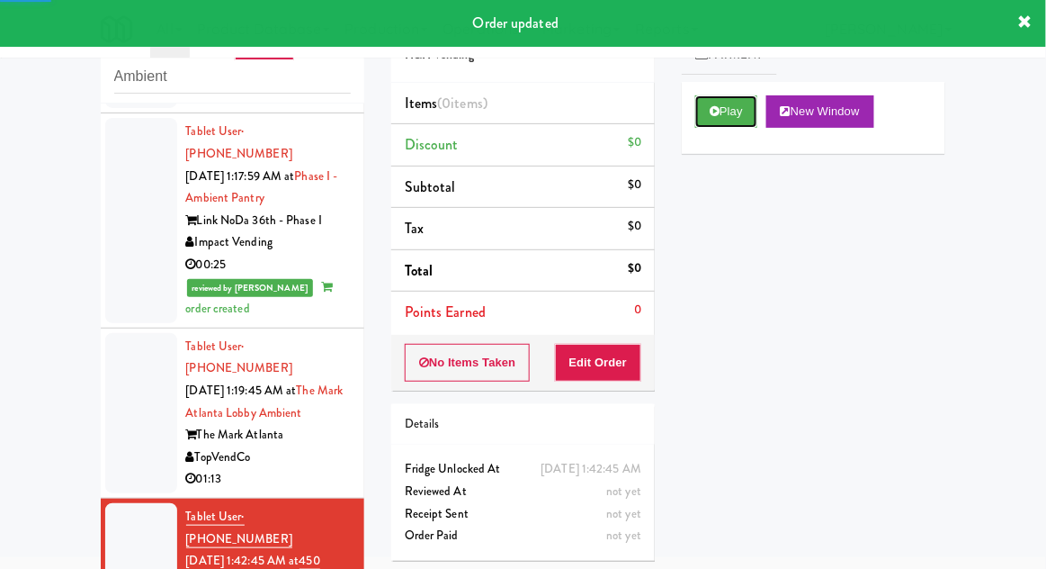
click at [720, 112] on button "Play" at bounding box center [726, 111] width 62 height 32
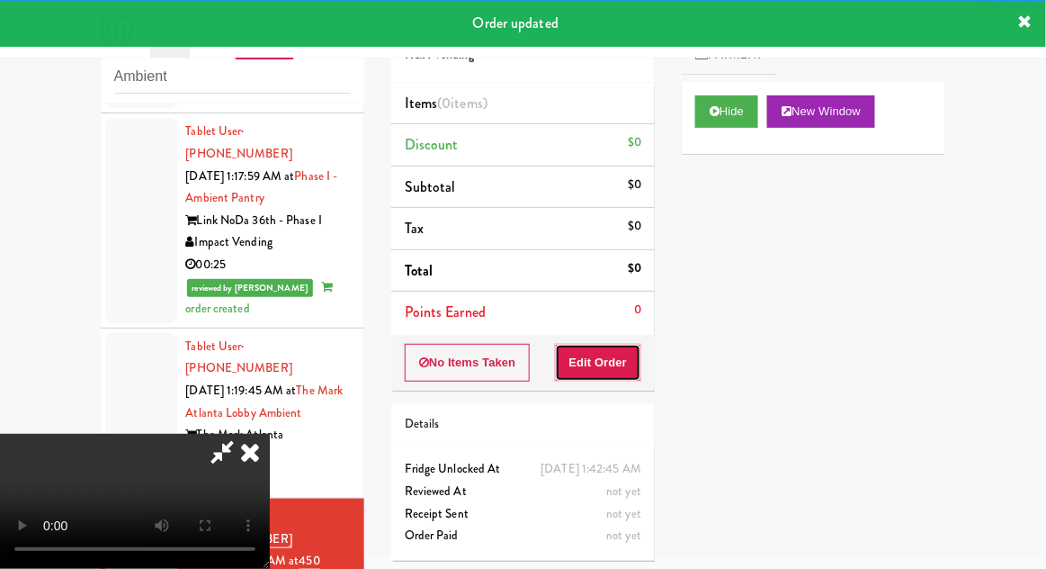
click at [613, 354] on button "Edit Order" at bounding box center [598, 363] width 87 height 38
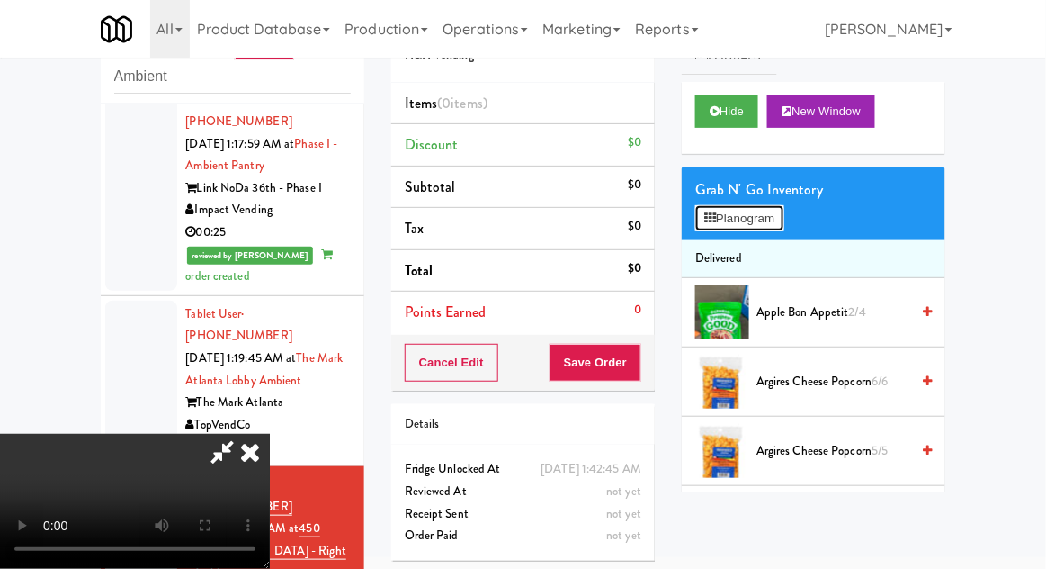
click at [761, 223] on button "Planogram" at bounding box center [739, 218] width 88 height 27
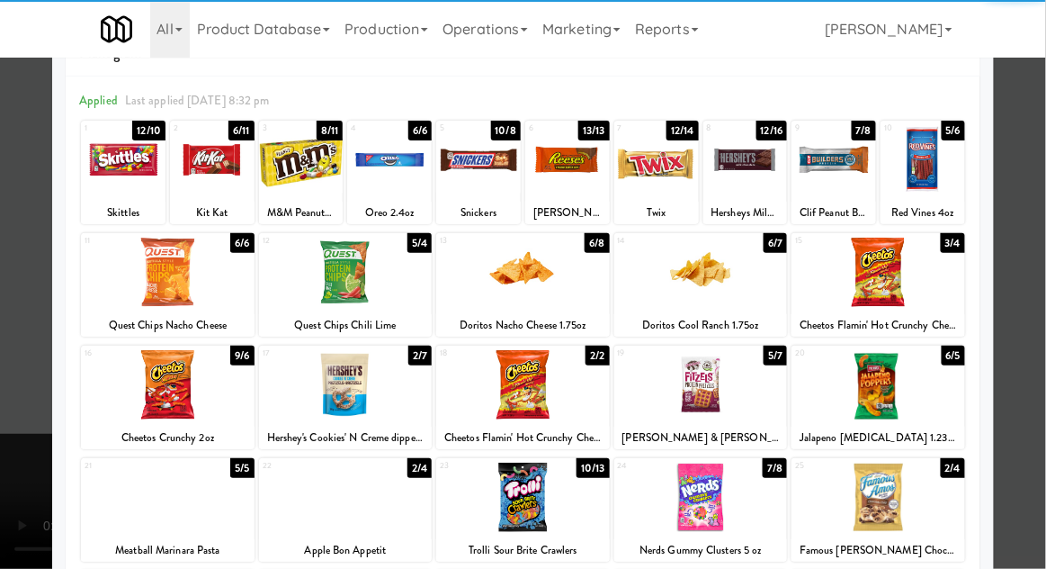
scroll to position [115, 0]
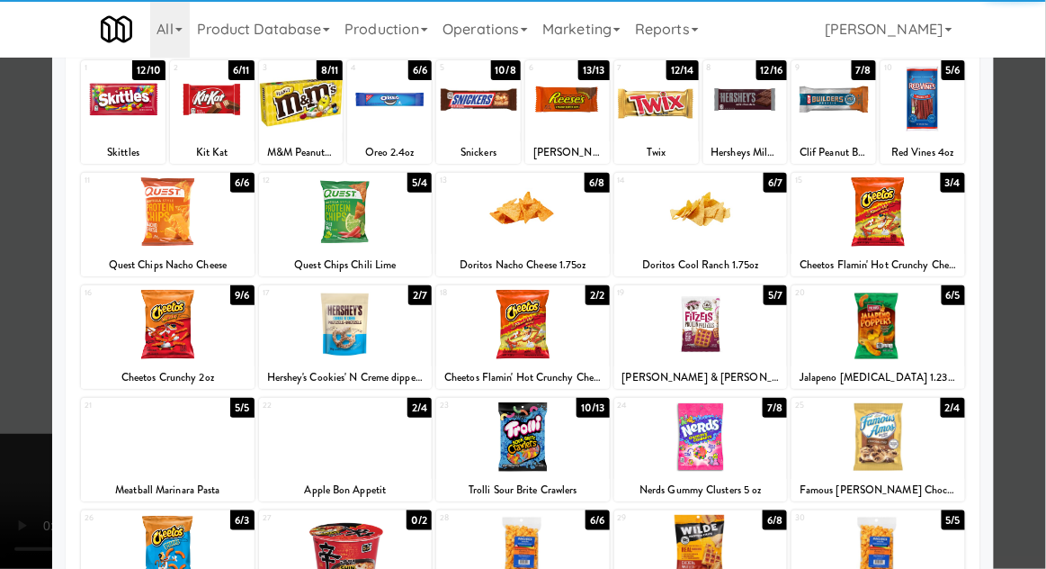
click at [923, 431] on div at bounding box center [879, 436] width 174 height 69
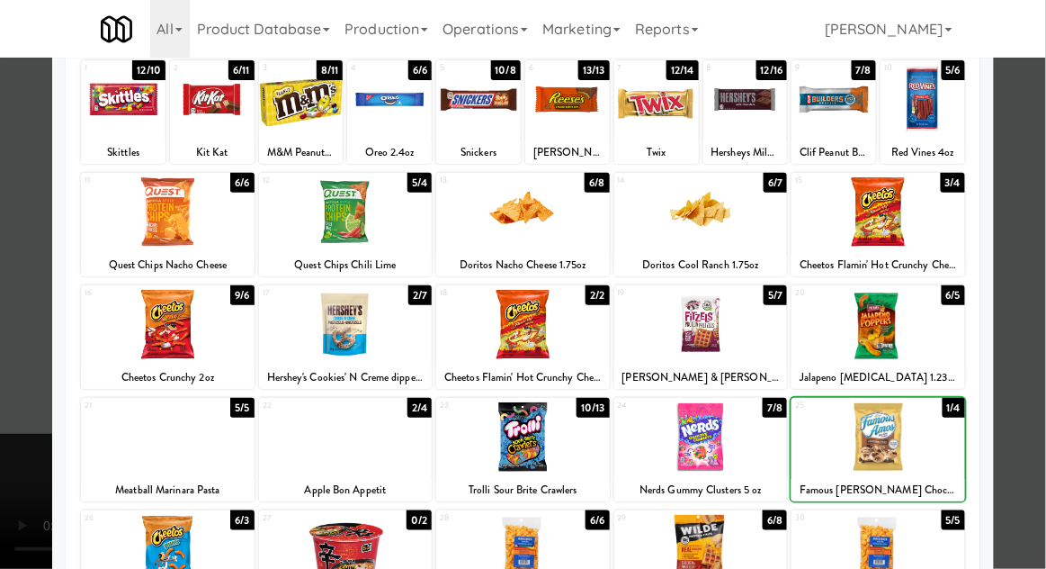
click at [916, 429] on div at bounding box center [879, 436] width 174 height 69
click at [1036, 381] on div at bounding box center [523, 284] width 1046 height 569
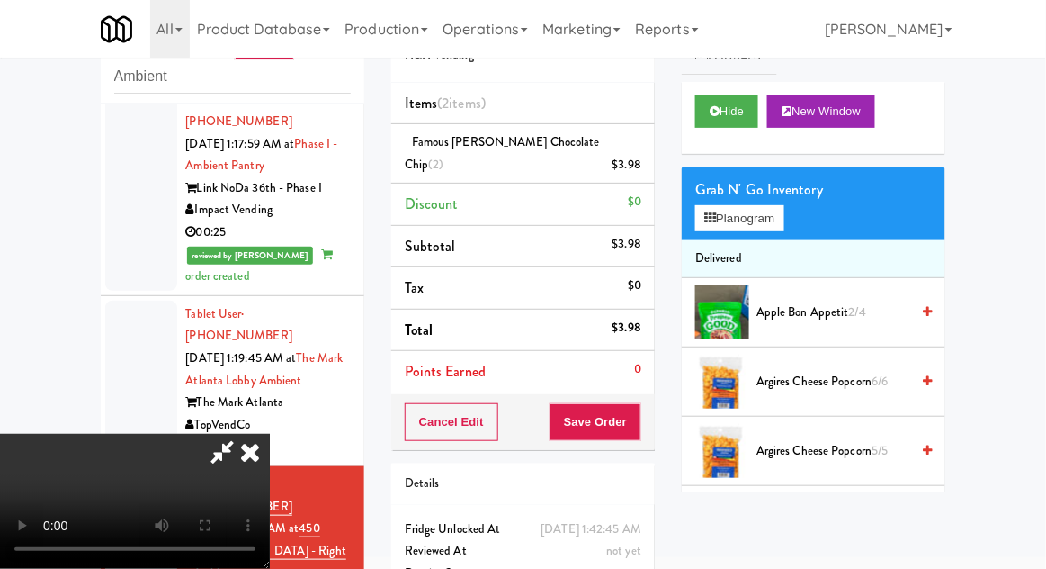
scroll to position [66, 0]
click at [640, 408] on button "Save Order" at bounding box center [596, 422] width 92 height 38
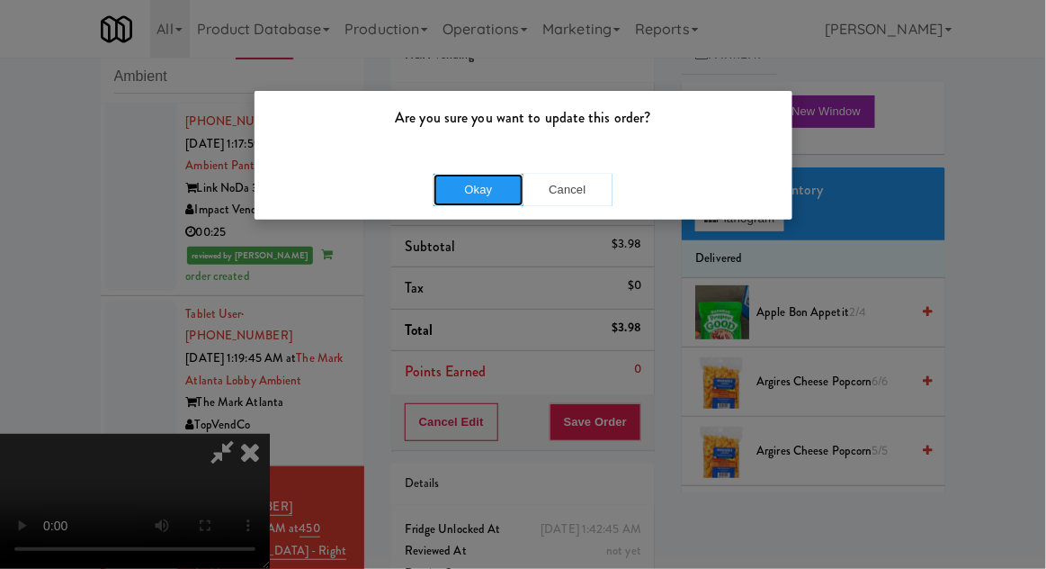
click at [456, 196] on button "Okay" at bounding box center [479, 190] width 90 height 32
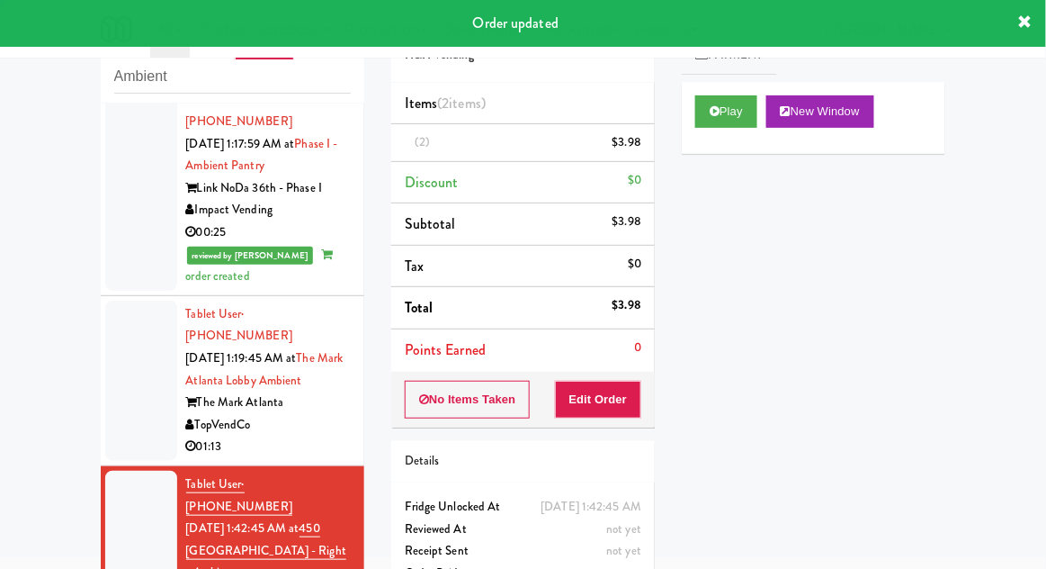
scroll to position [0, 0]
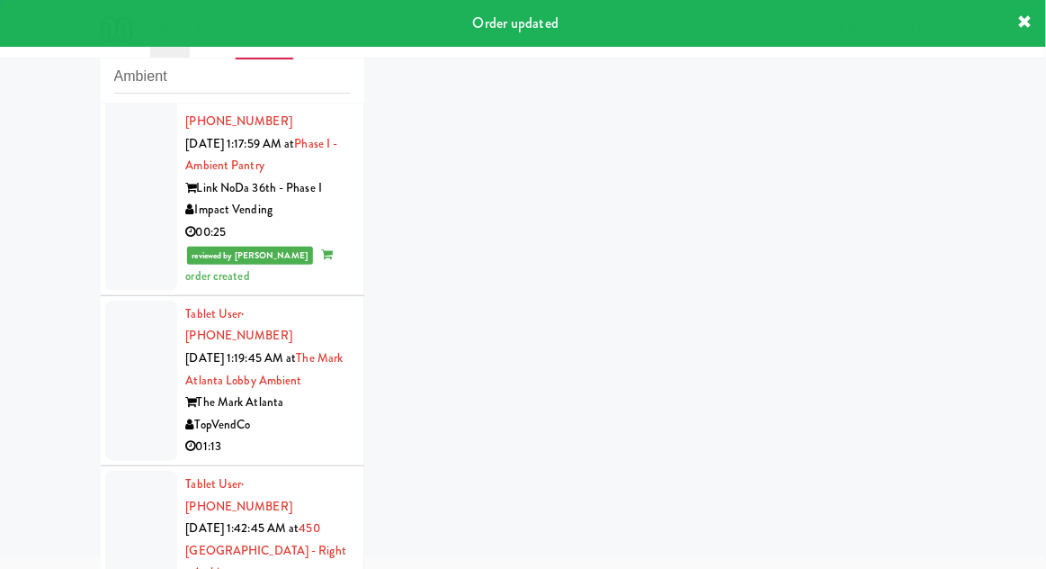
scroll to position [1700, 0]
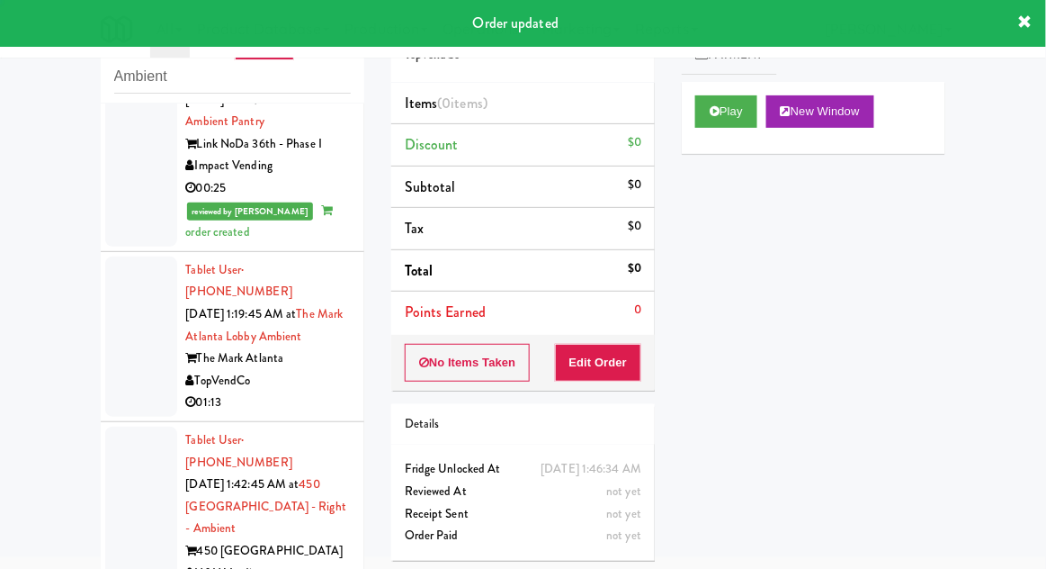
click at [714, 106] on icon at bounding box center [715, 111] width 10 height 12
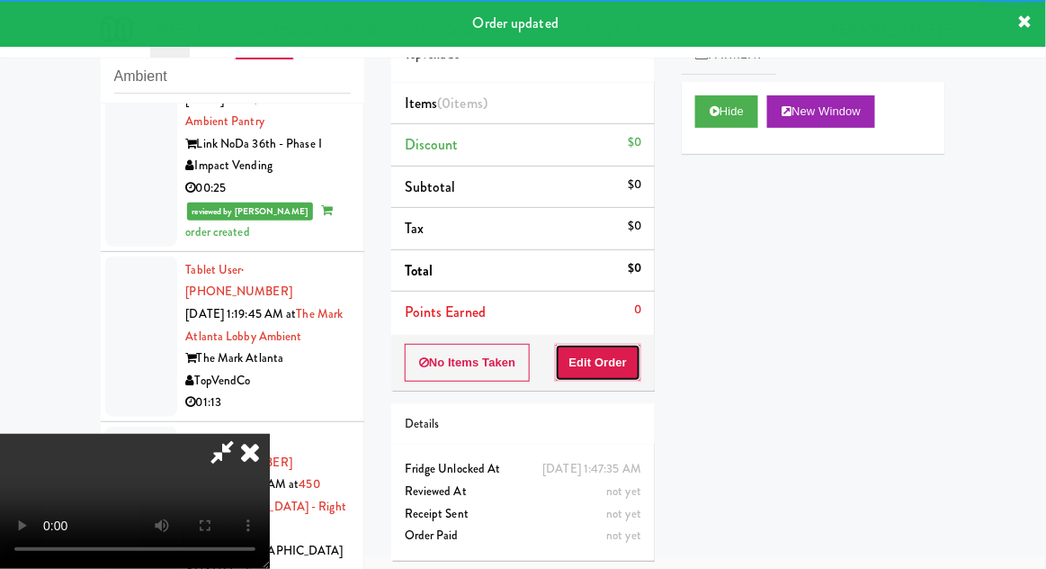
click at [621, 356] on button "Edit Order" at bounding box center [598, 363] width 87 height 38
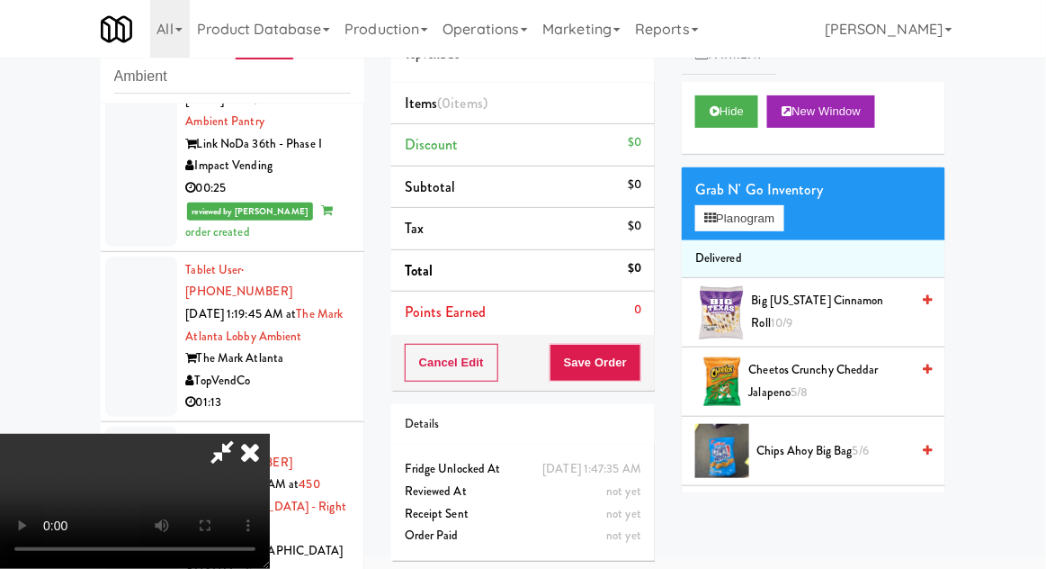
scroll to position [66, 0]
click at [765, 192] on div "Grab N' Go Inventory" at bounding box center [813, 189] width 237 height 27
click at [765, 224] on button "Planogram" at bounding box center [739, 218] width 88 height 27
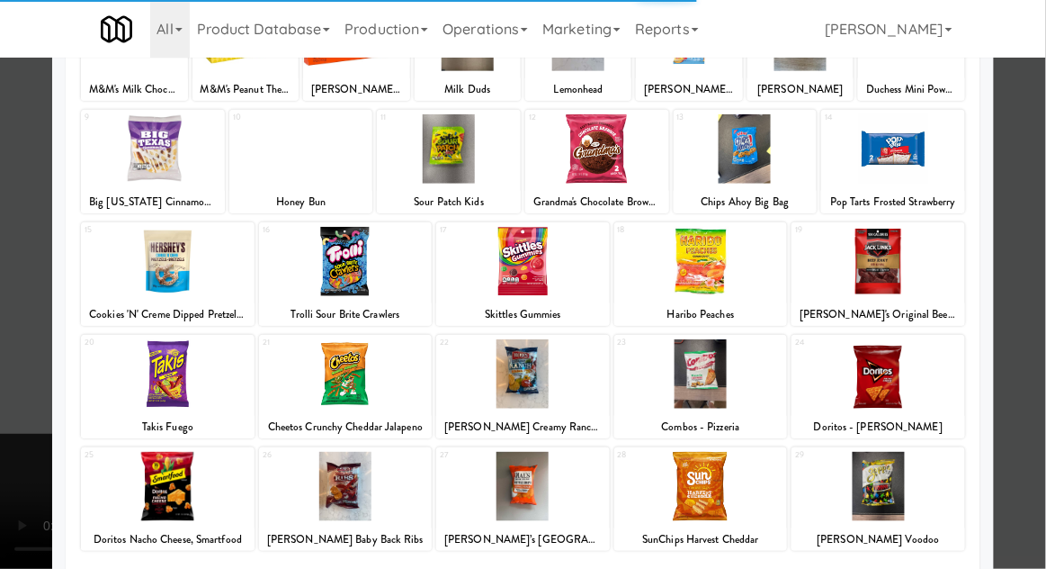
scroll to position [228, 0]
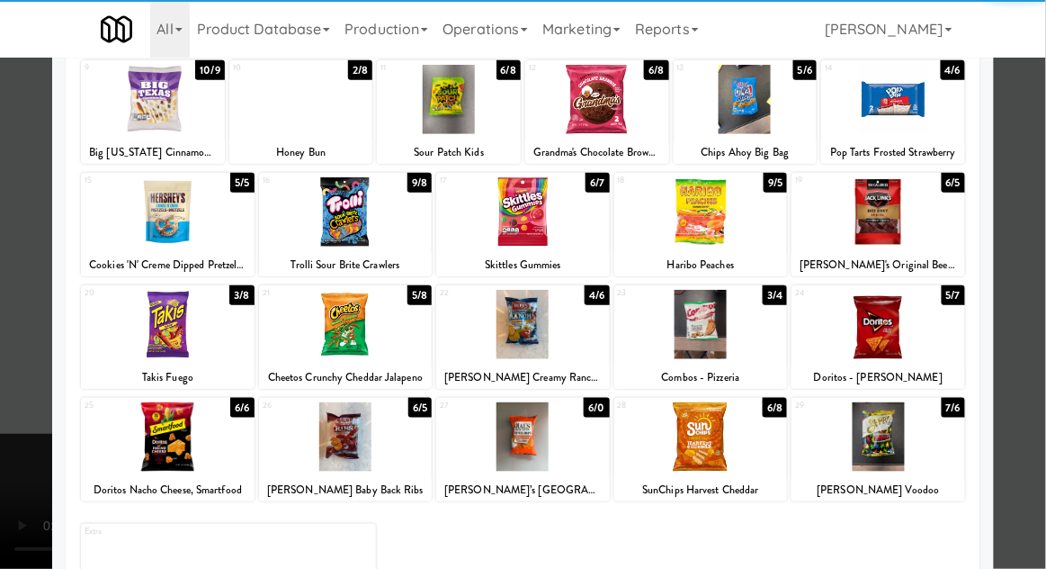
click at [753, 448] on div at bounding box center [701, 436] width 174 height 69
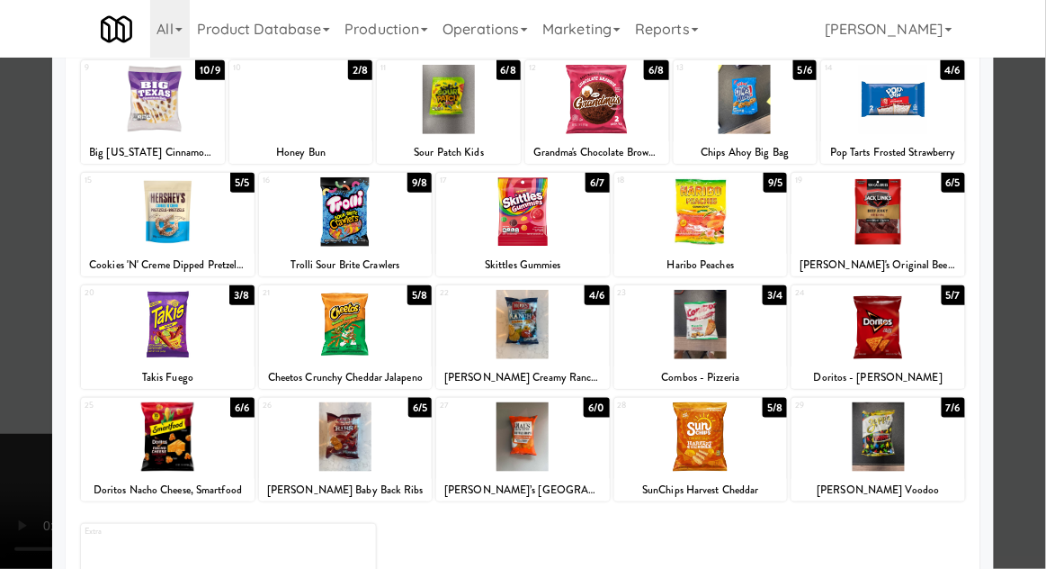
click at [23, 364] on div at bounding box center [523, 284] width 1046 height 569
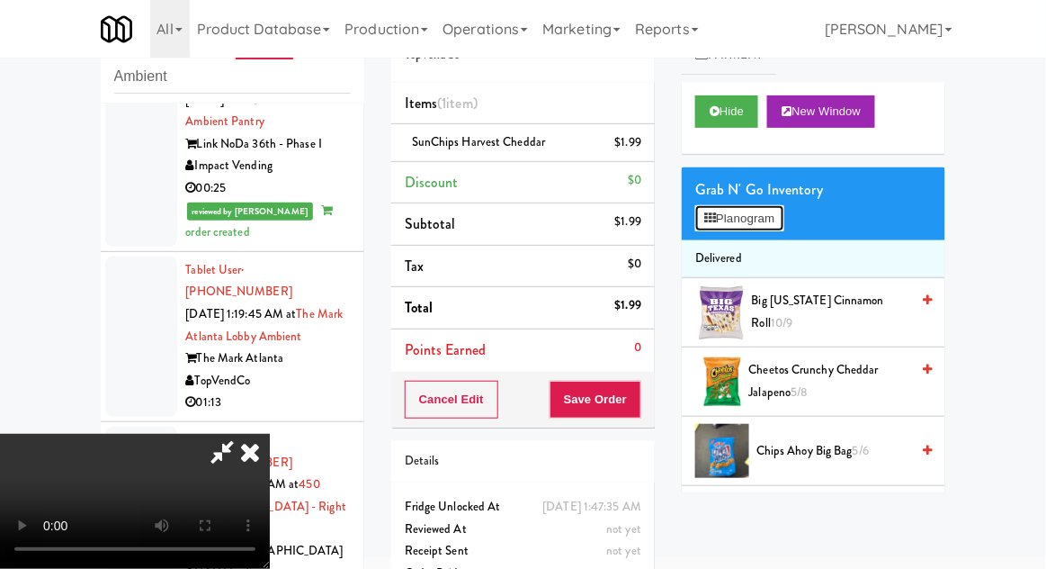
click at [759, 229] on button "Planogram" at bounding box center [739, 218] width 88 height 27
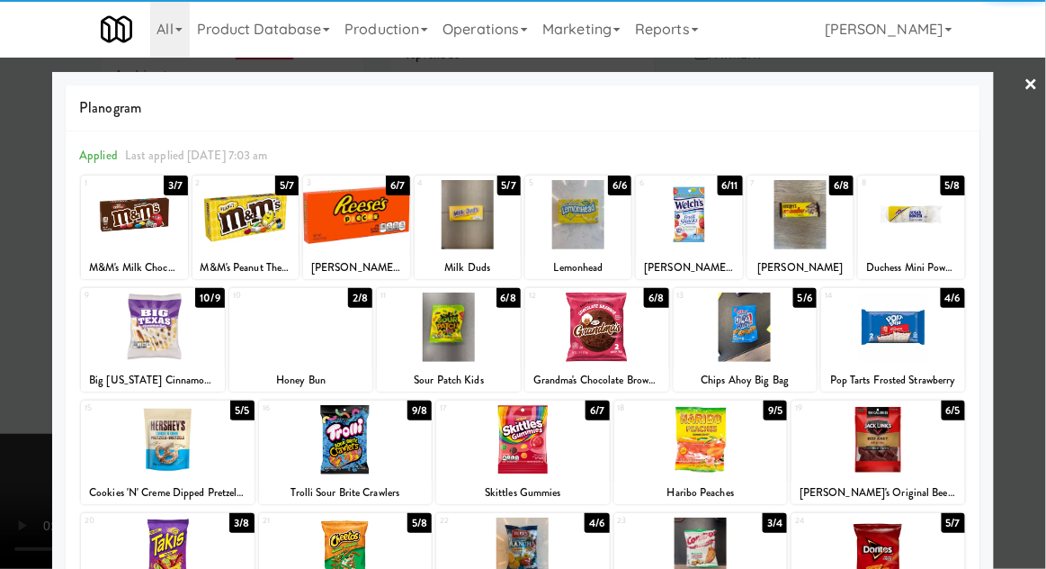
click at [141, 226] on div at bounding box center [134, 214] width 106 height 69
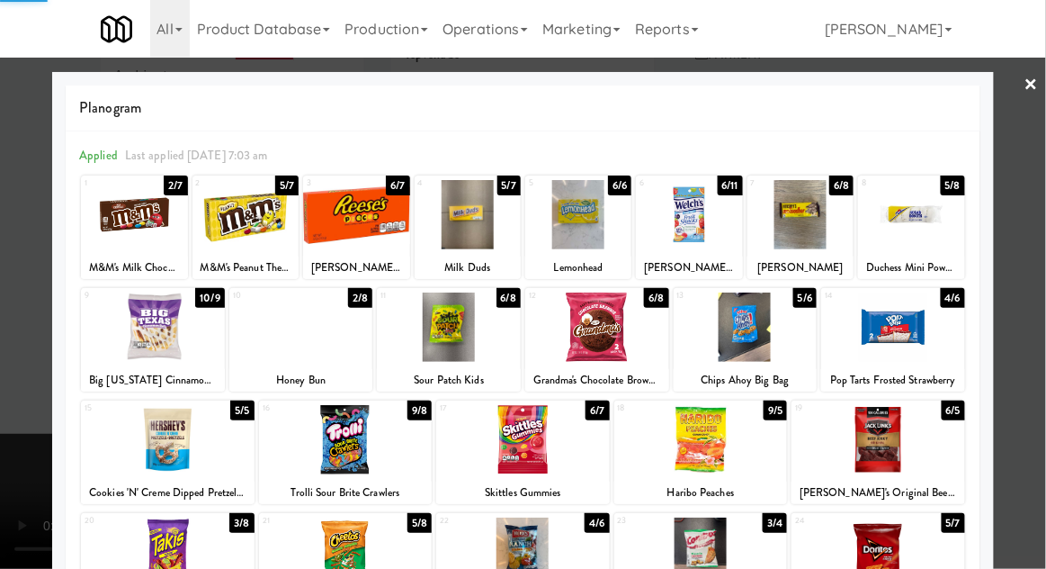
click at [27, 272] on div at bounding box center [523, 284] width 1046 height 569
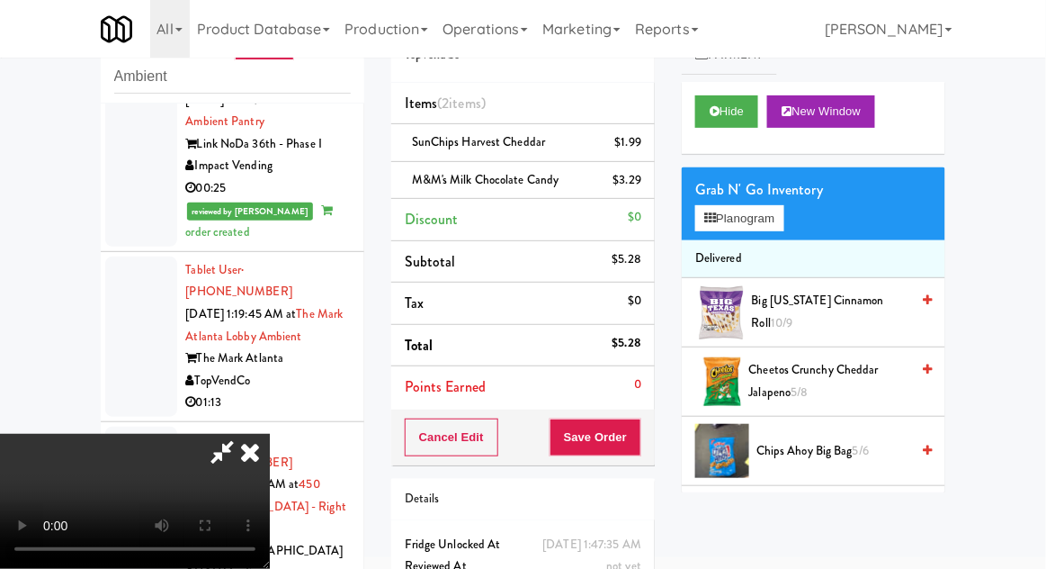
scroll to position [66, 0]
click at [639, 441] on button "Save Order" at bounding box center [596, 437] width 92 height 38
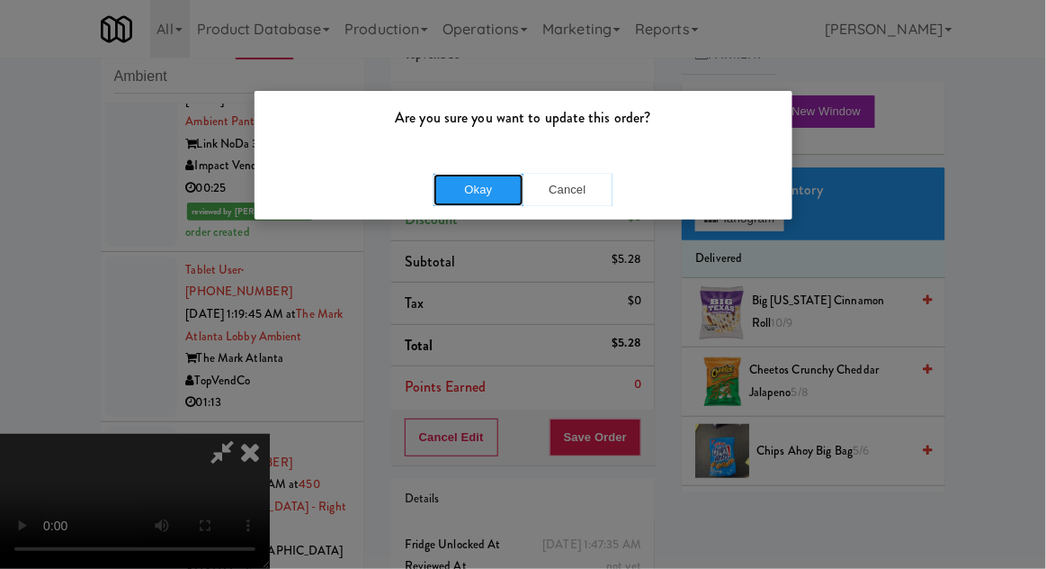
click at [450, 199] on button "Okay" at bounding box center [479, 190] width 90 height 32
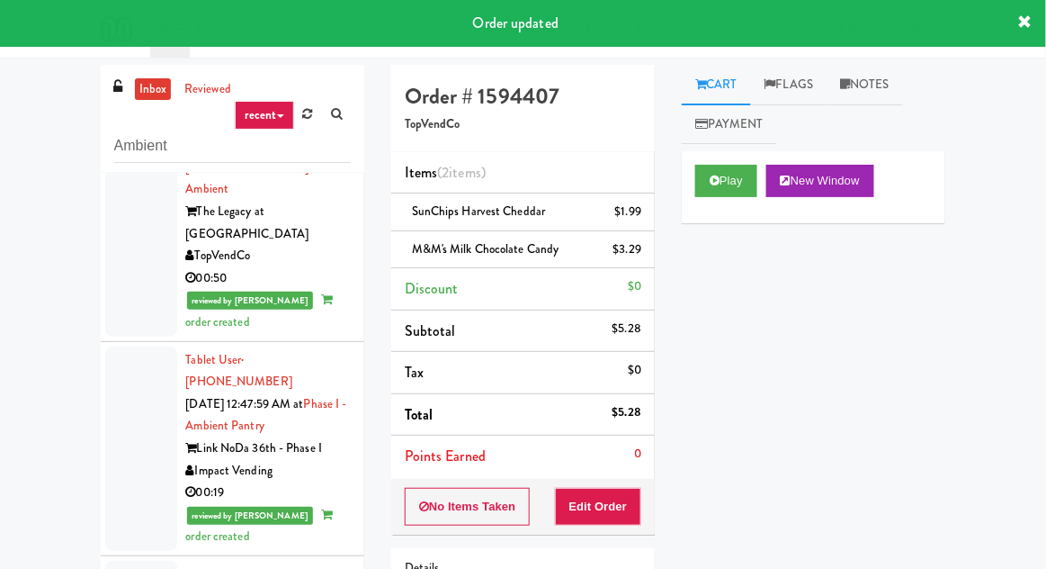
scroll to position [0, 0]
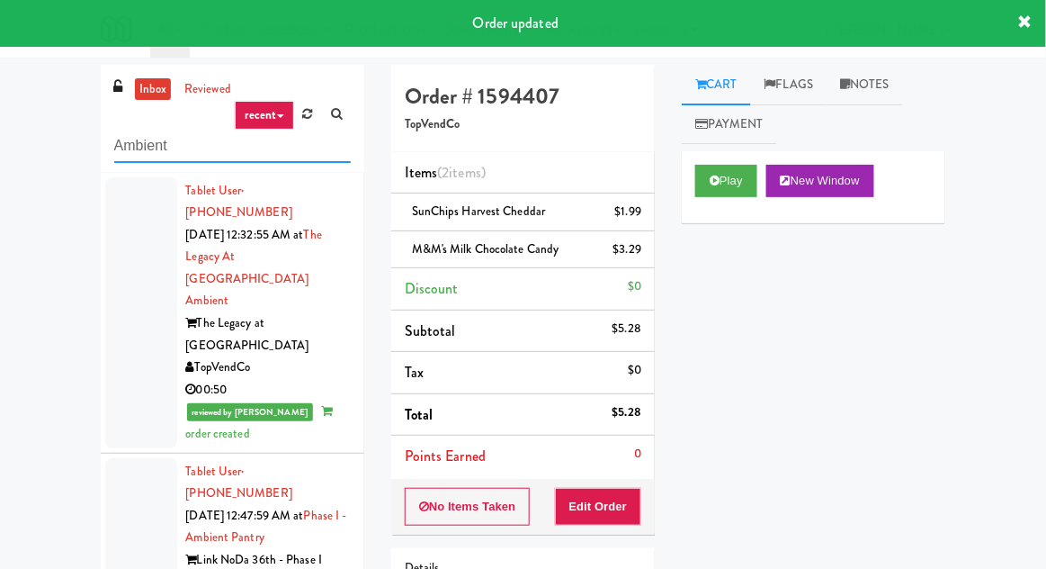
click at [146, 143] on input "Ambient" at bounding box center [232, 146] width 237 height 33
click at [146, 148] on input "Ambient" at bounding box center [232, 146] width 237 height 33
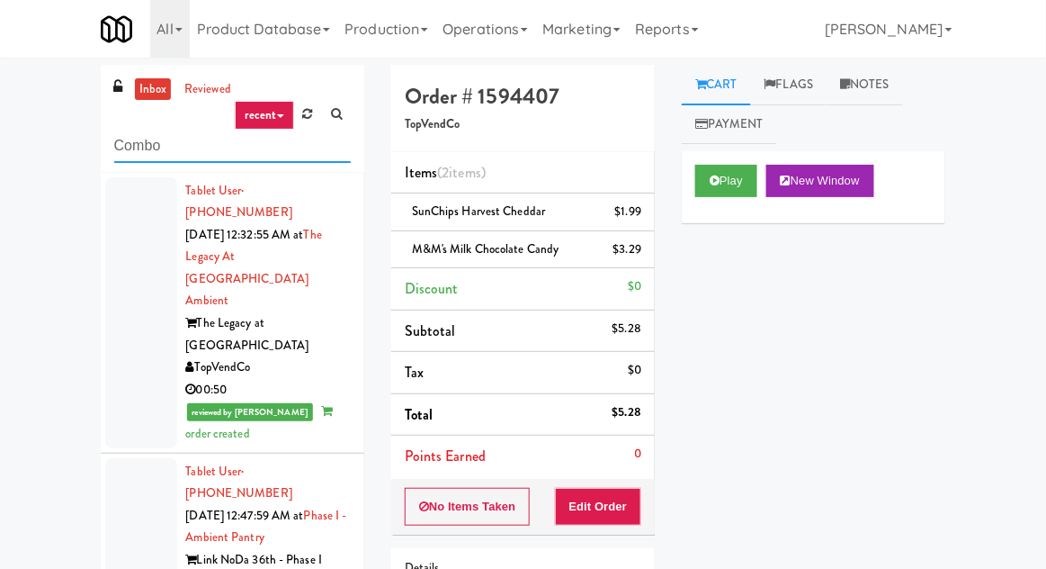
type input "Combo"
click at [1, 92] on div "inbox reviewed recent all unclear take inventory issue suspicious failed recent…" at bounding box center [523, 395] width 1046 height 661
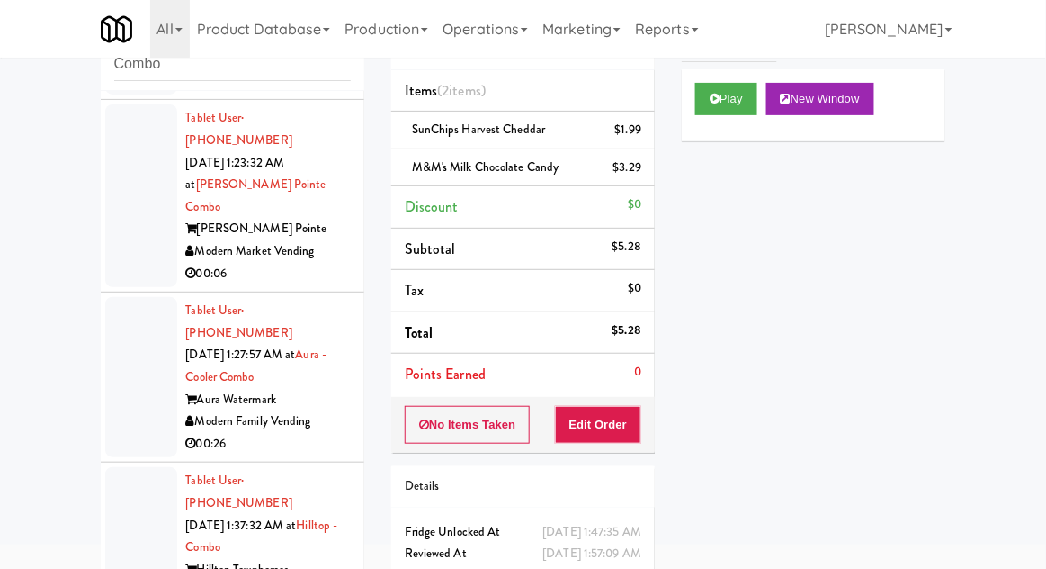
scroll to position [2407, 0]
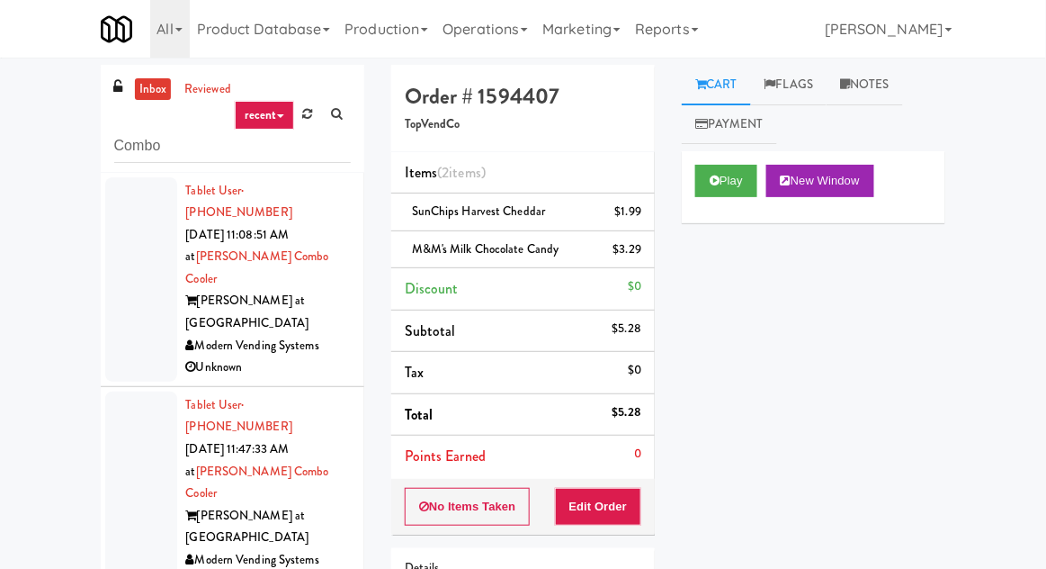
click at [116, 391] on div at bounding box center [141, 493] width 72 height 204
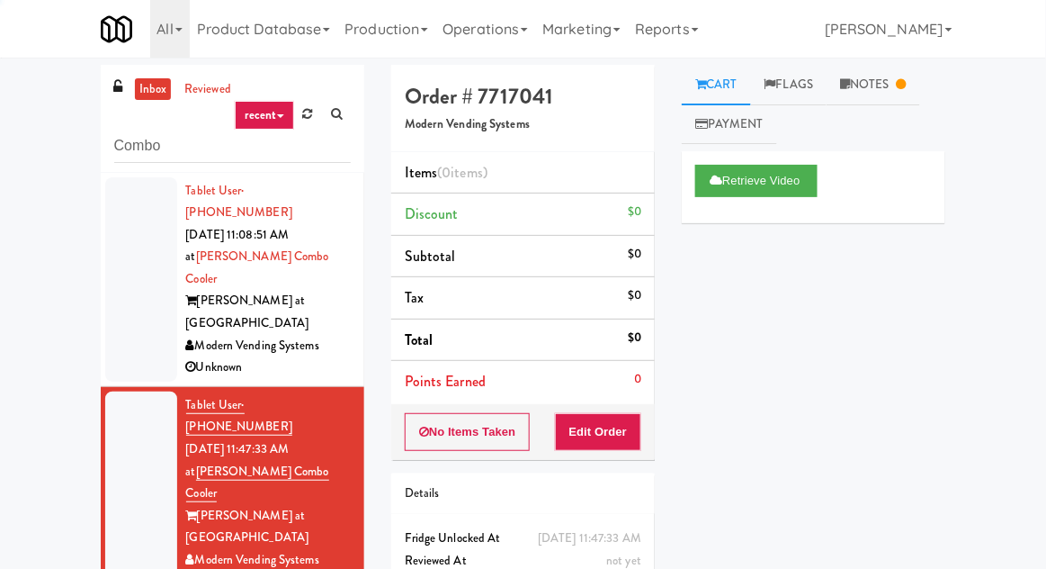
click at [145, 292] on div at bounding box center [141, 279] width 72 height 204
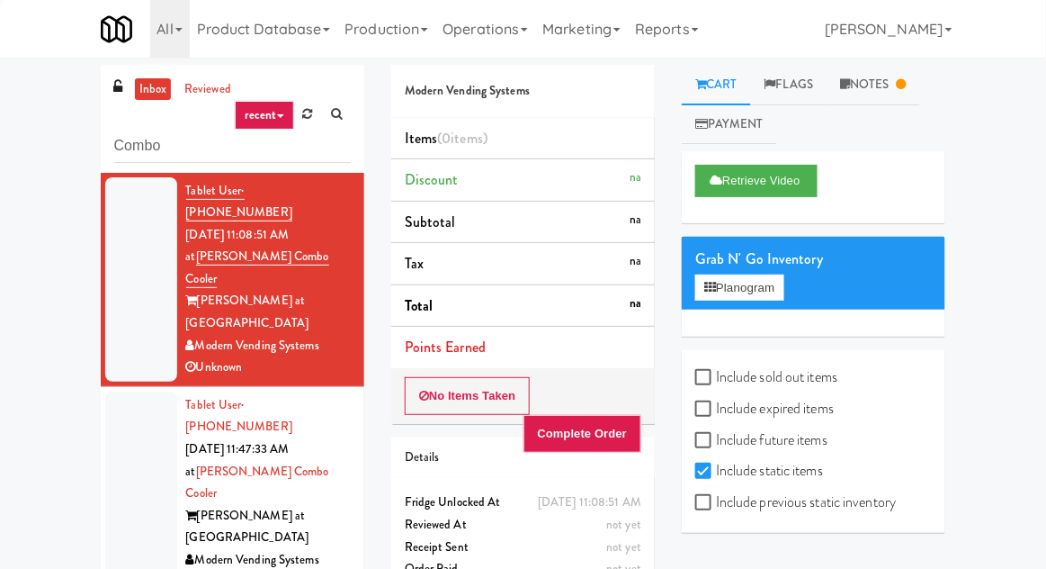
click at [124, 419] on div at bounding box center [141, 493] width 72 height 204
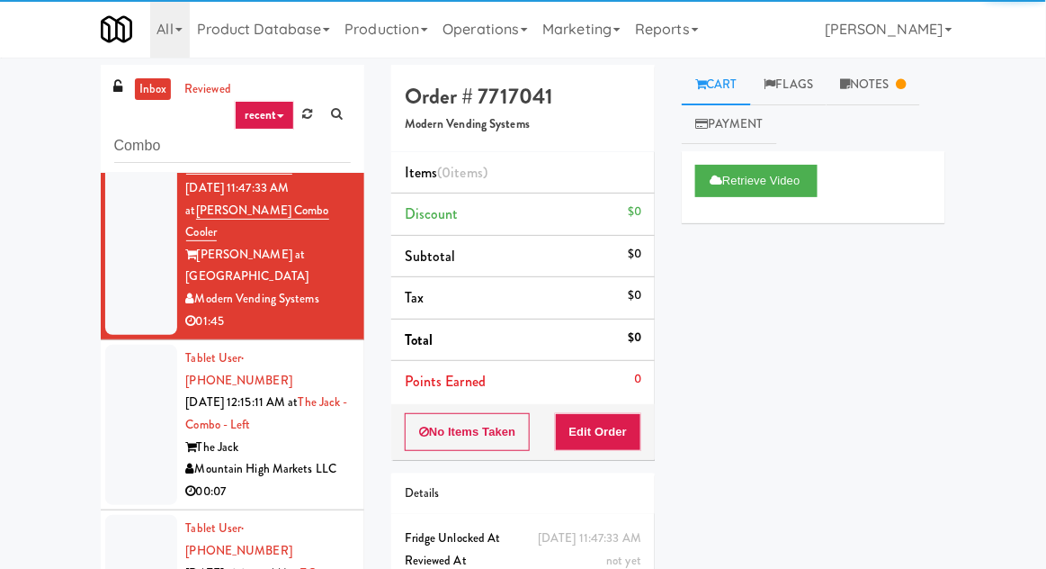
click at [121, 345] on div at bounding box center [141, 425] width 72 height 160
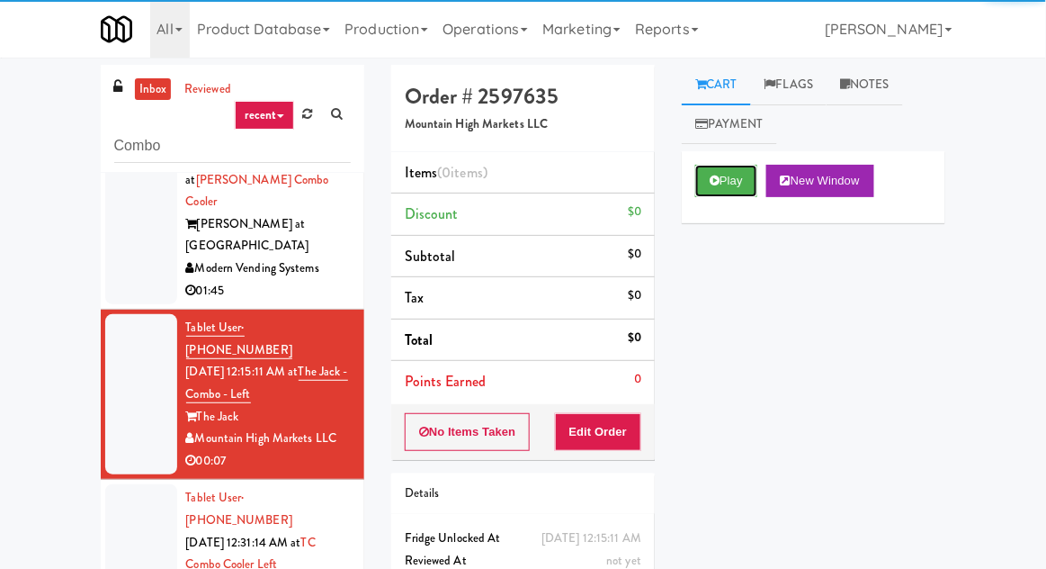
click at [730, 195] on button "Play" at bounding box center [726, 181] width 62 height 32
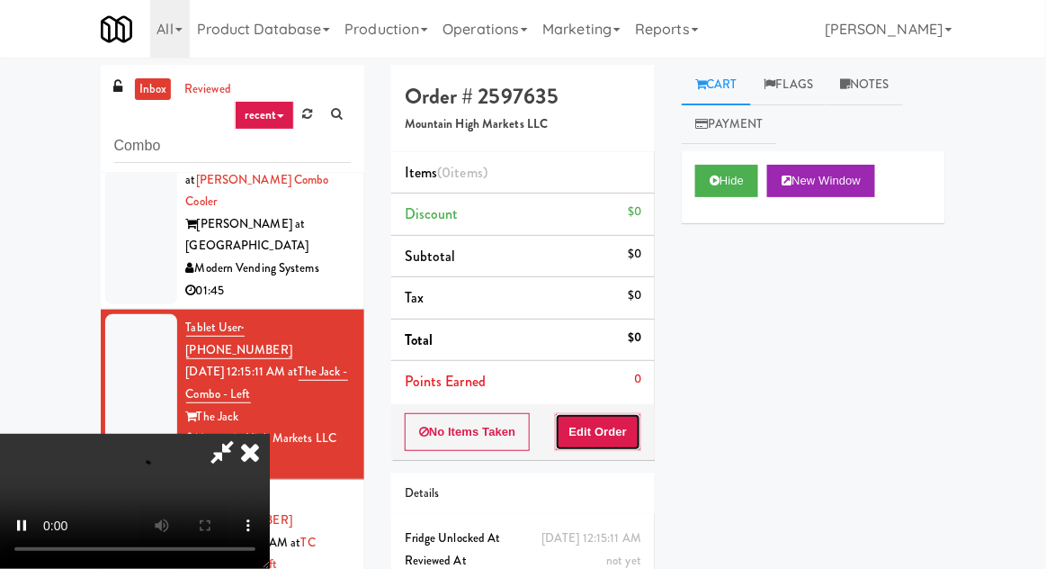
click at [609, 446] on button "Edit Order" at bounding box center [598, 432] width 87 height 38
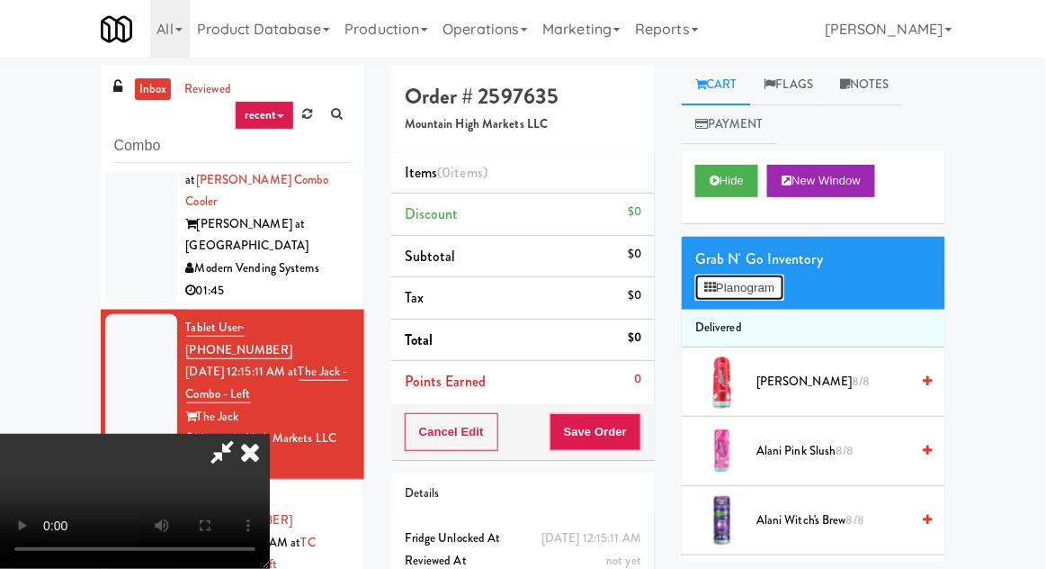
click at [776, 275] on button "Planogram" at bounding box center [739, 287] width 88 height 27
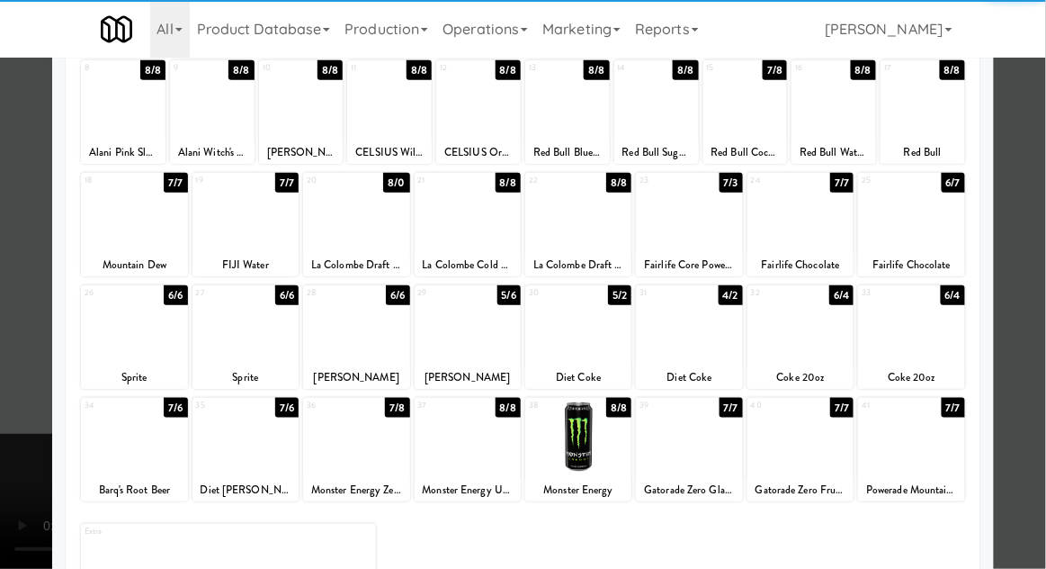
click at [353, 442] on div at bounding box center [356, 436] width 106 height 69
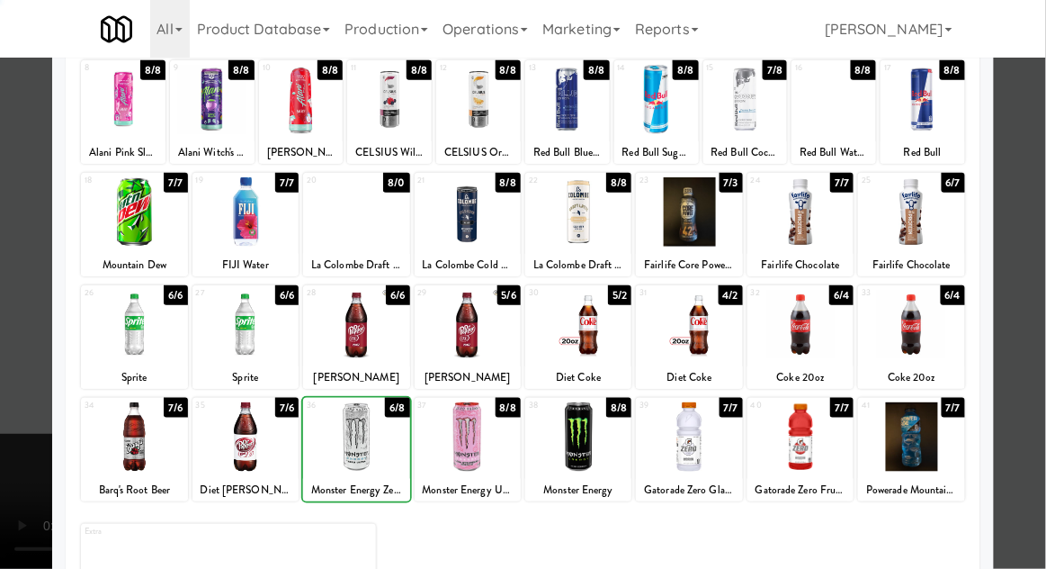
click at [1040, 360] on div at bounding box center [523, 284] width 1046 height 569
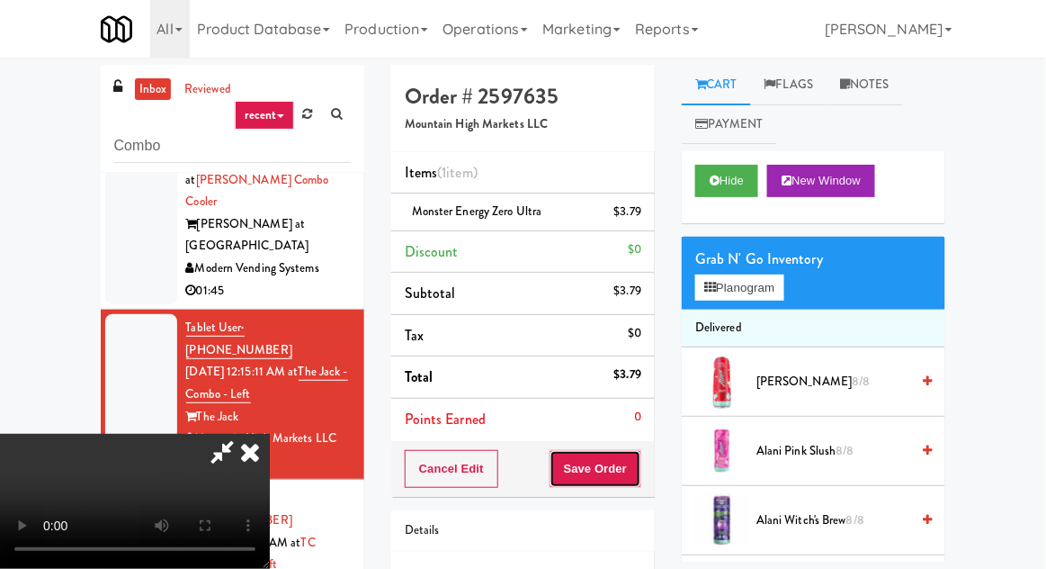
click at [641, 473] on button "Save Order" at bounding box center [596, 469] width 92 height 38
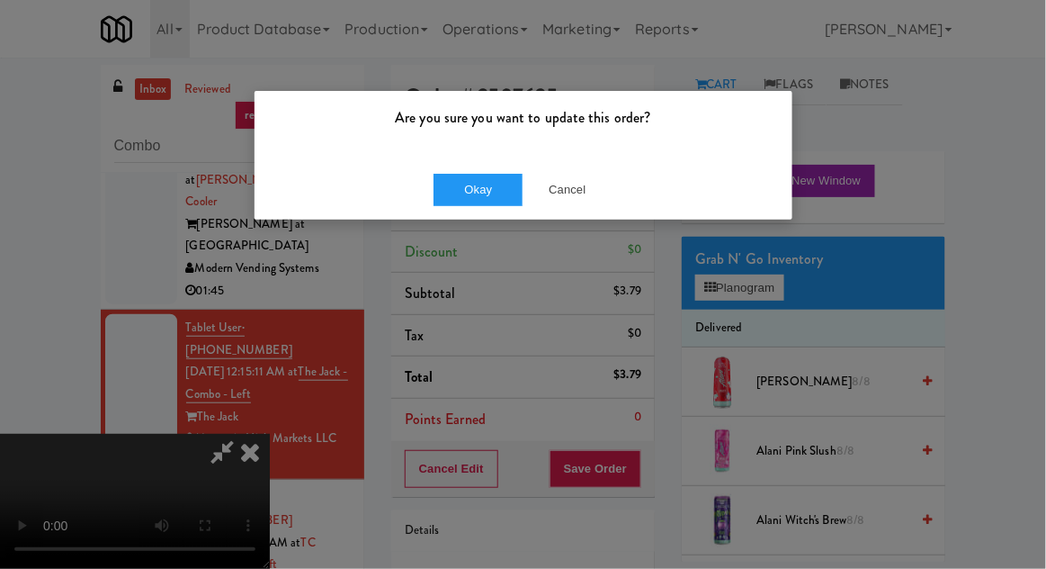
click at [419, 195] on div "Okay Cancel" at bounding box center [524, 189] width 538 height 60
click at [443, 200] on button "Okay" at bounding box center [479, 190] width 90 height 32
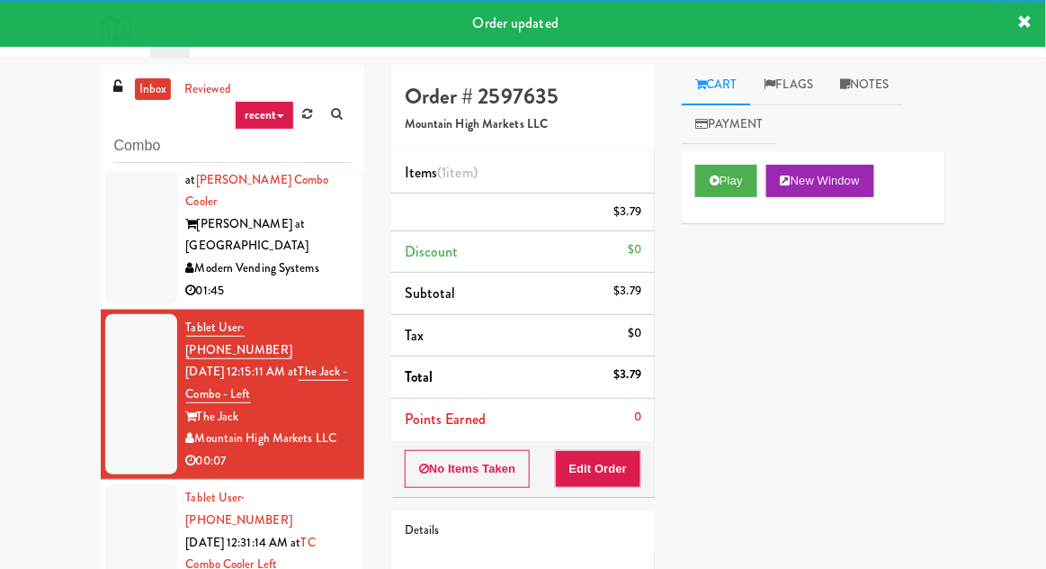
click at [130, 484] on div at bounding box center [141, 575] width 72 height 183
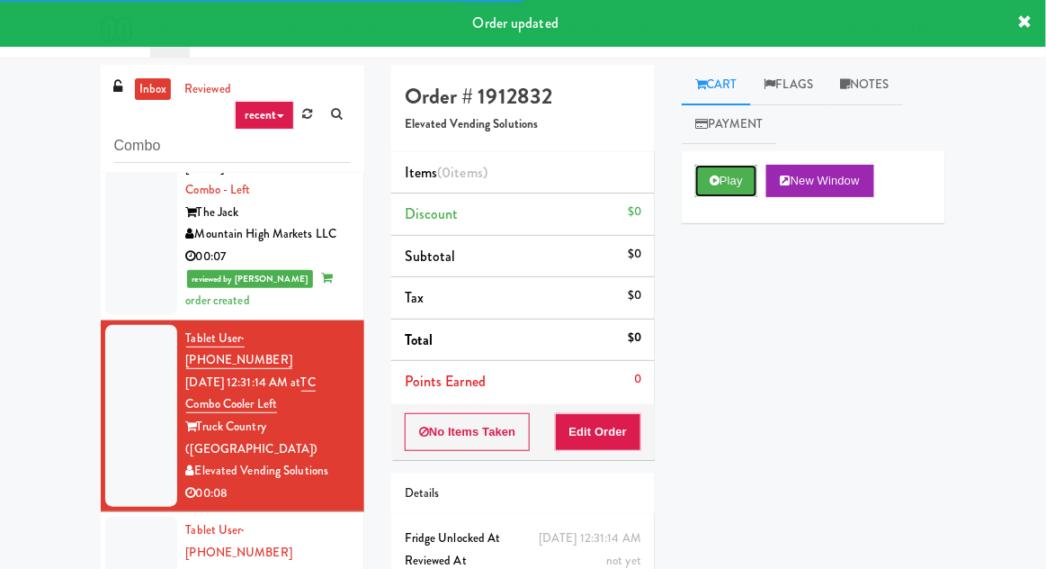
click at [734, 169] on button "Play" at bounding box center [726, 181] width 62 height 32
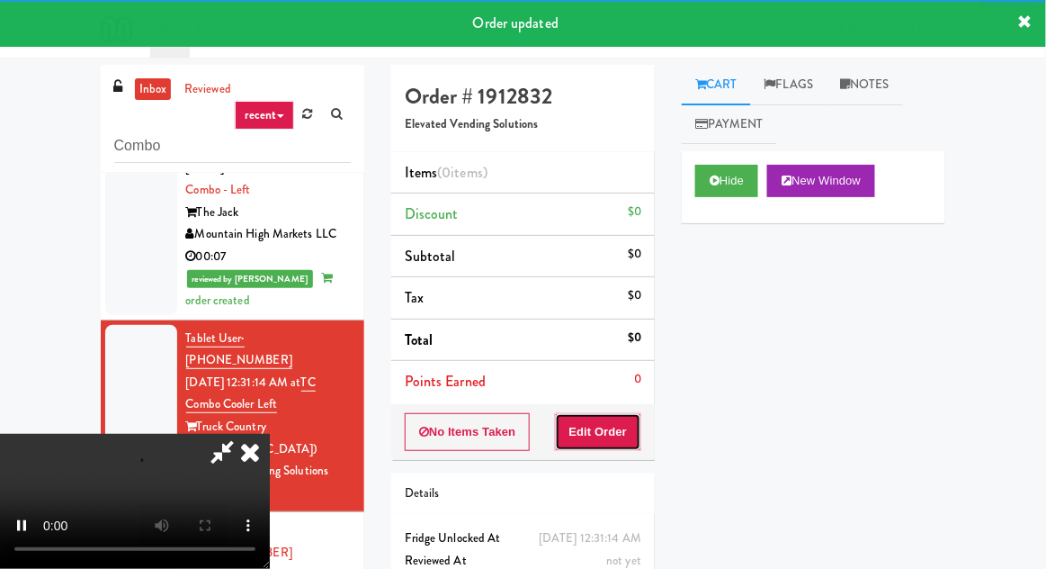
click at [619, 427] on button "Edit Order" at bounding box center [598, 432] width 87 height 38
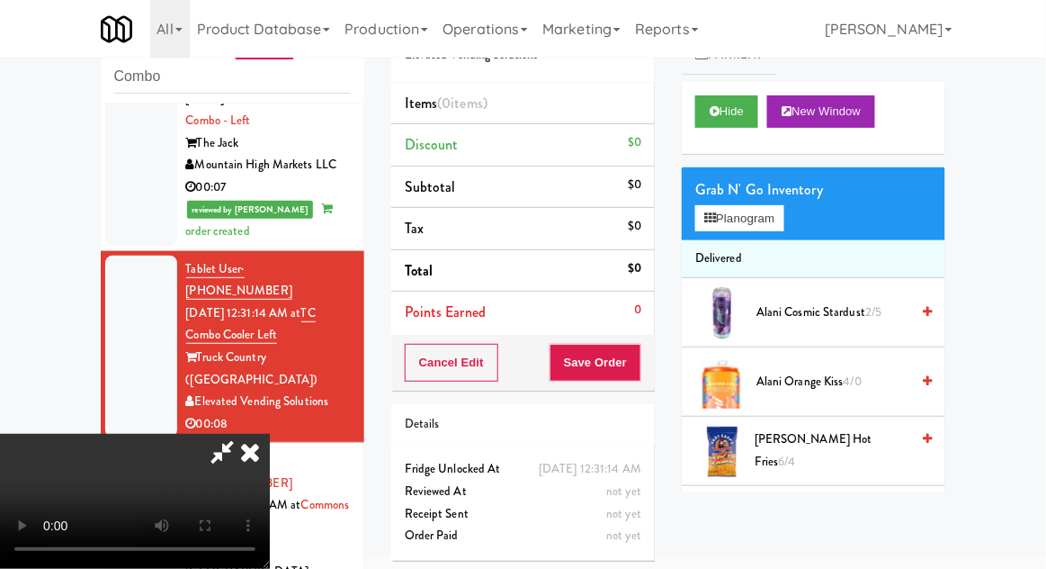
click at [743, 245] on li "Delivered" at bounding box center [814, 259] width 264 height 38
click at [760, 221] on button "Planogram" at bounding box center [739, 218] width 88 height 27
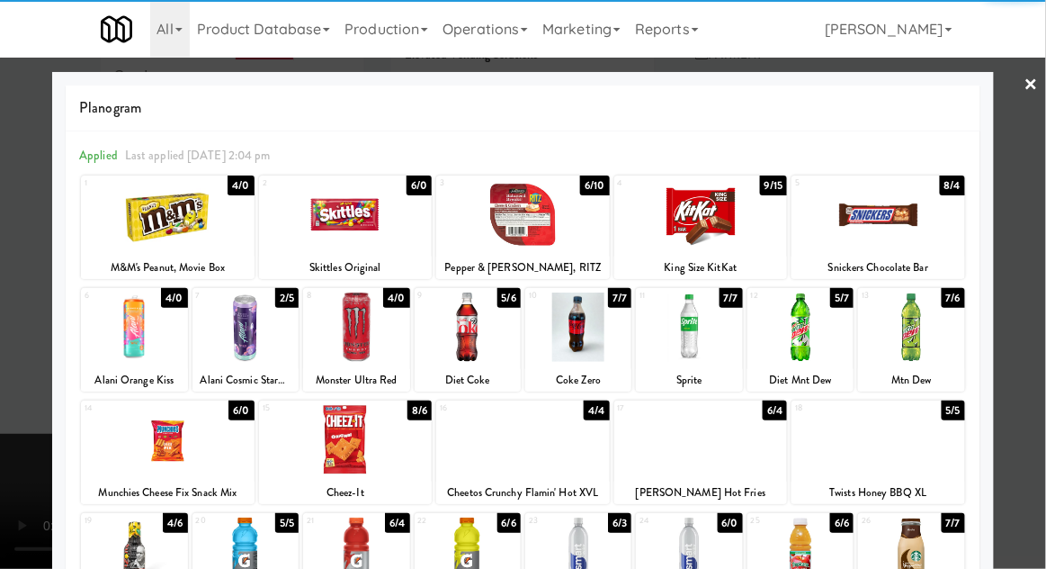
click at [177, 444] on div at bounding box center [168, 439] width 174 height 69
click at [1033, 385] on div at bounding box center [523, 284] width 1046 height 569
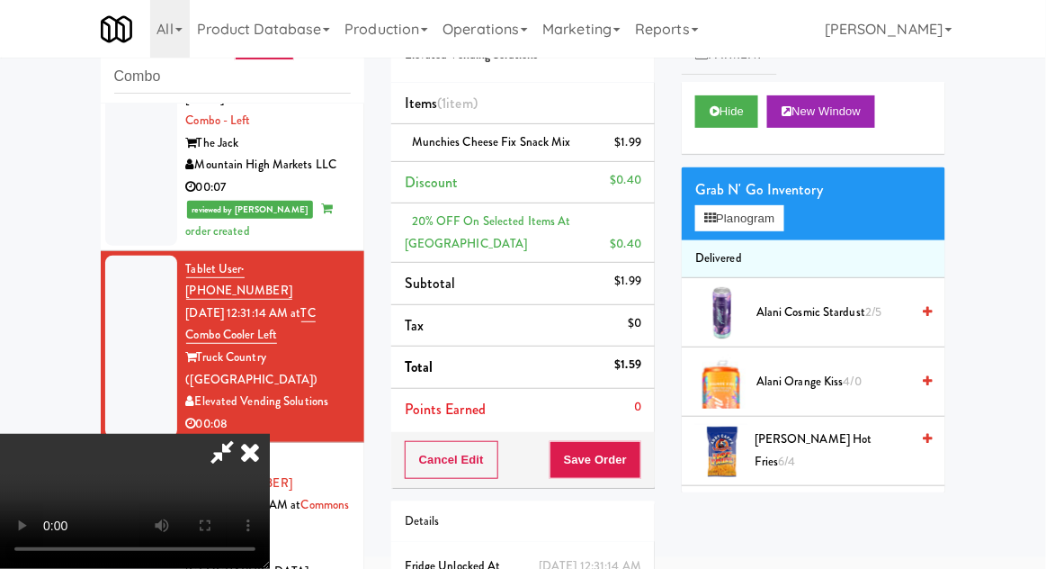
click at [748, 247] on li "Delivered" at bounding box center [814, 259] width 264 height 38
click at [747, 265] on li "Delivered" at bounding box center [814, 259] width 264 height 38
click at [764, 229] on button "Planogram" at bounding box center [739, 218] width 88 height 27
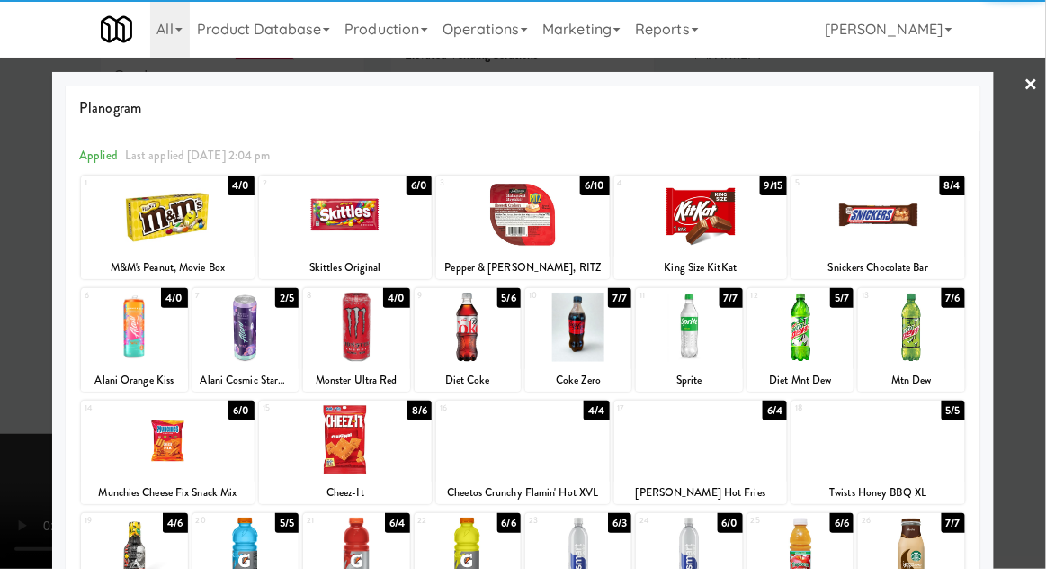
click at [145, 331] on div at bounding box center [134, 326] width 106 height 69
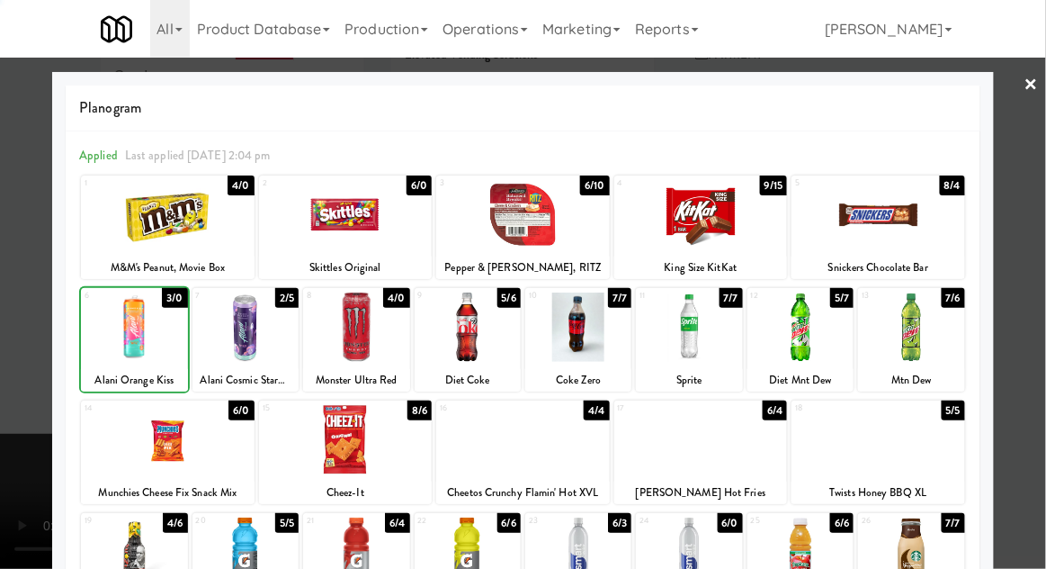
click at [1038, 398] on div at bounding box center [523, 284] width 1046 height 569
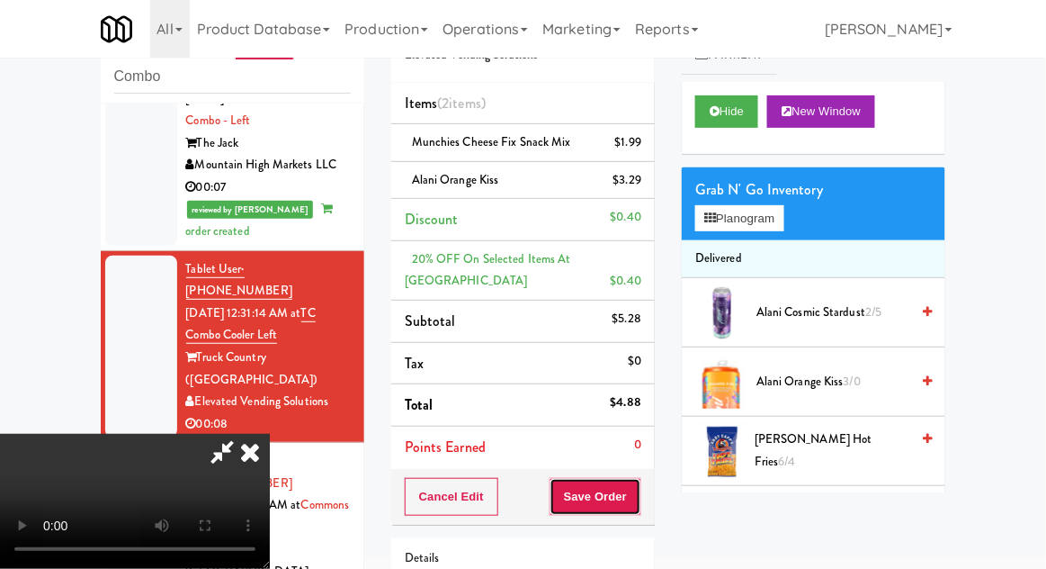
click at [639, 497] on button "Save Order" at bounding box center [596, 497] width 92 height 38
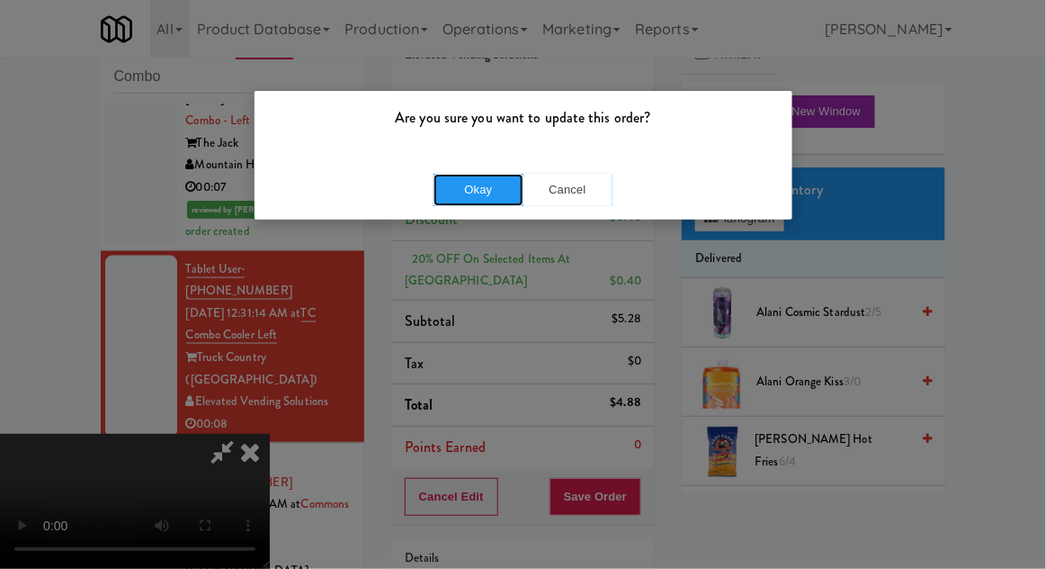
click at [464, 202] on button "Okay" at bounding box center [479, 190] width 90 height 32
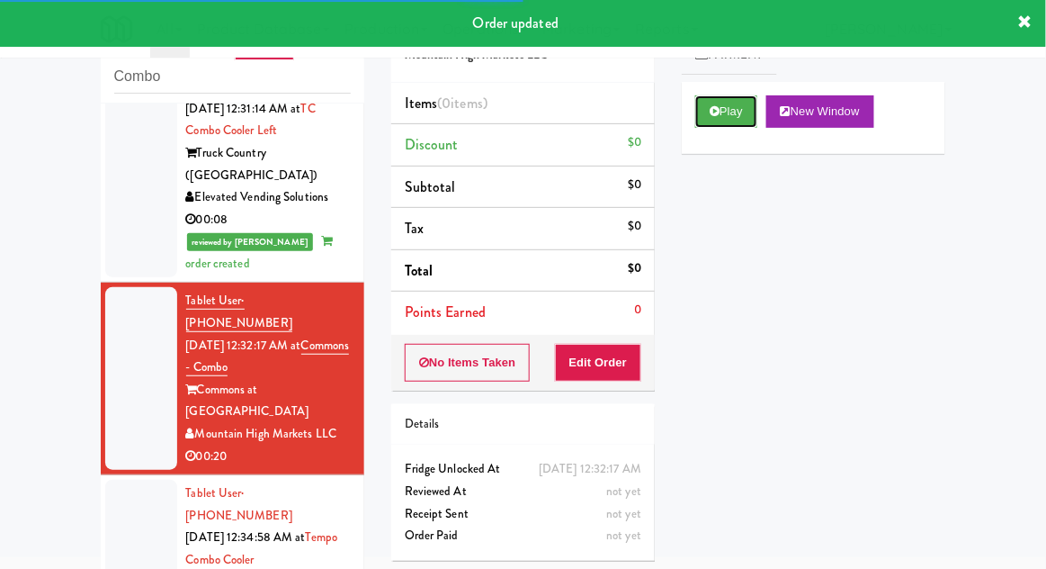
click at [740, 116] on button "Play" at bounding box center [726, 111] width 62 height 32
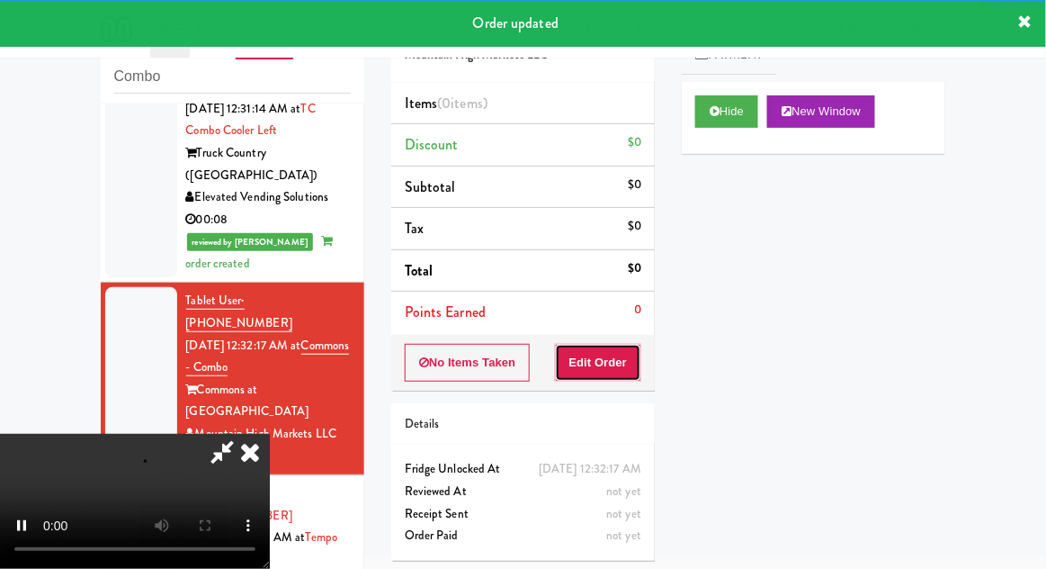
click at [623, 364] on button "Edit Order" at bounding box center [598, 363] width 87 height 38
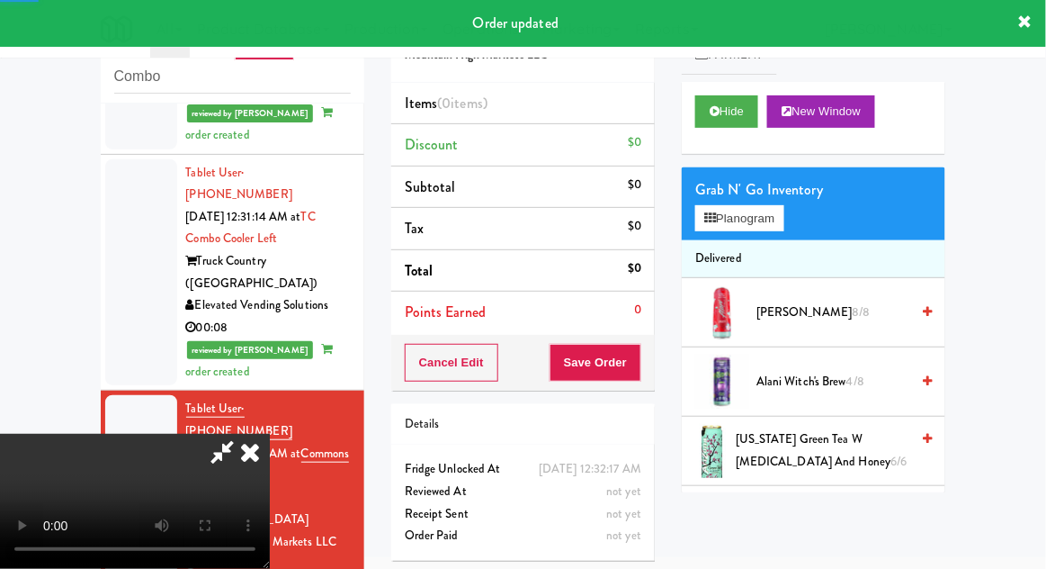
scroll to position [94, 0]
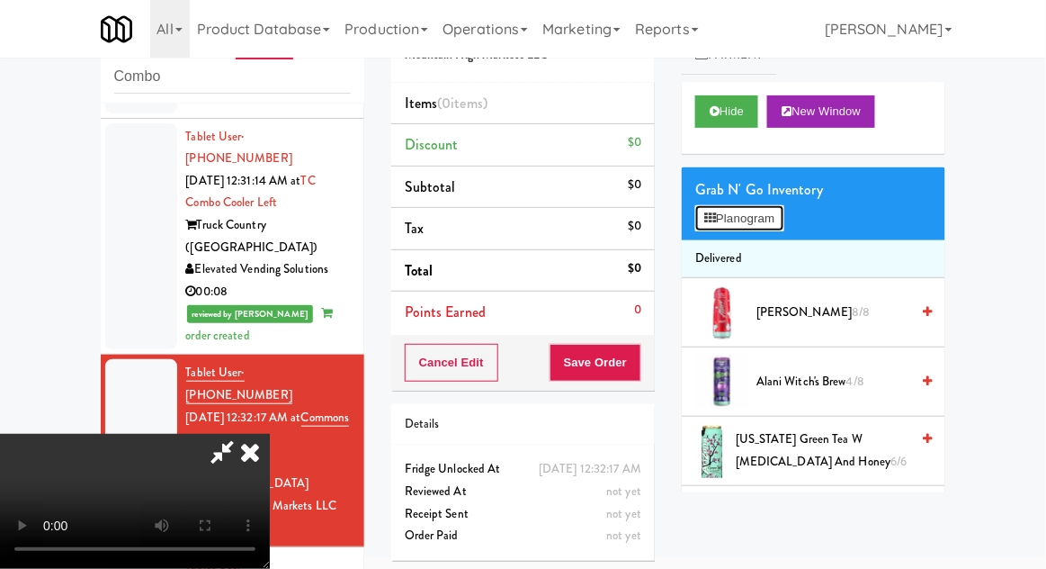
click at [772, 228] on button "Planogram" at bounding box center [739, 218] width 88 height 27
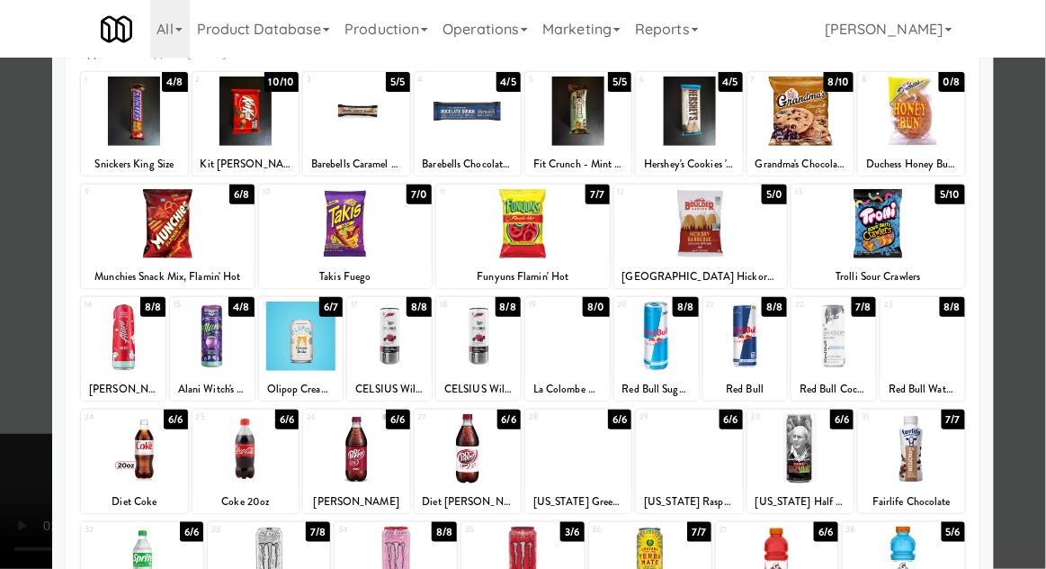
click at [1031, 396] on div at bounding box center [523, 284] width 1046 height 569
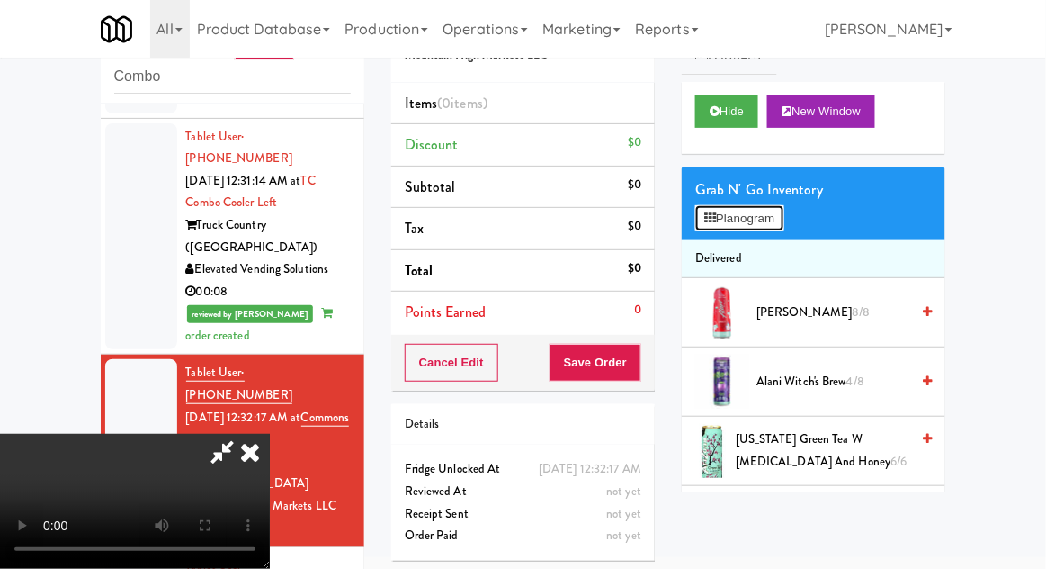
click at [756, 223] on button "Planogram" at bounding box center [739, 218] width 88 height 27
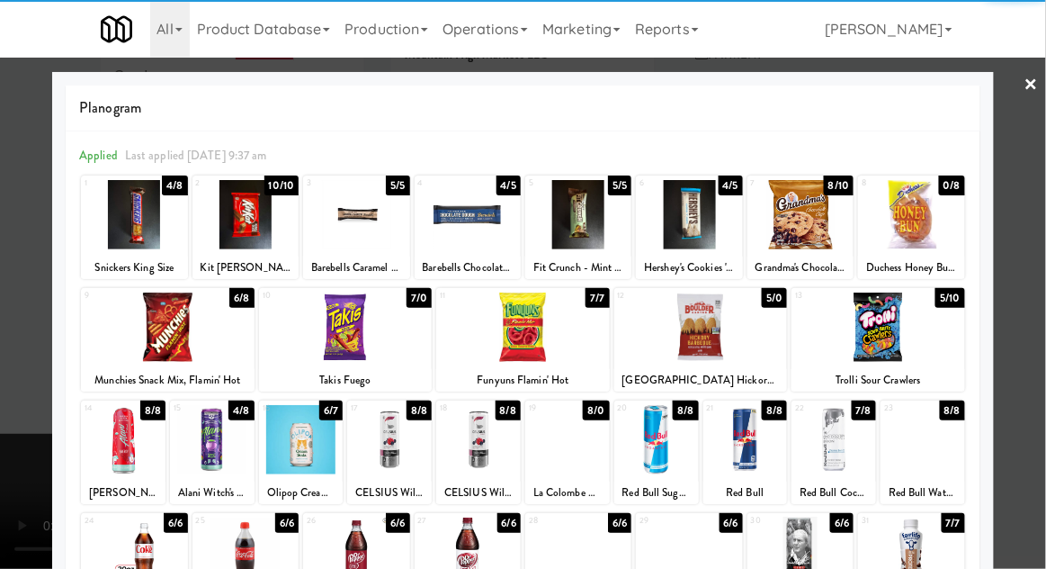
click at [842, 447] on div at bounding box center [834, 439] width 85 height 69
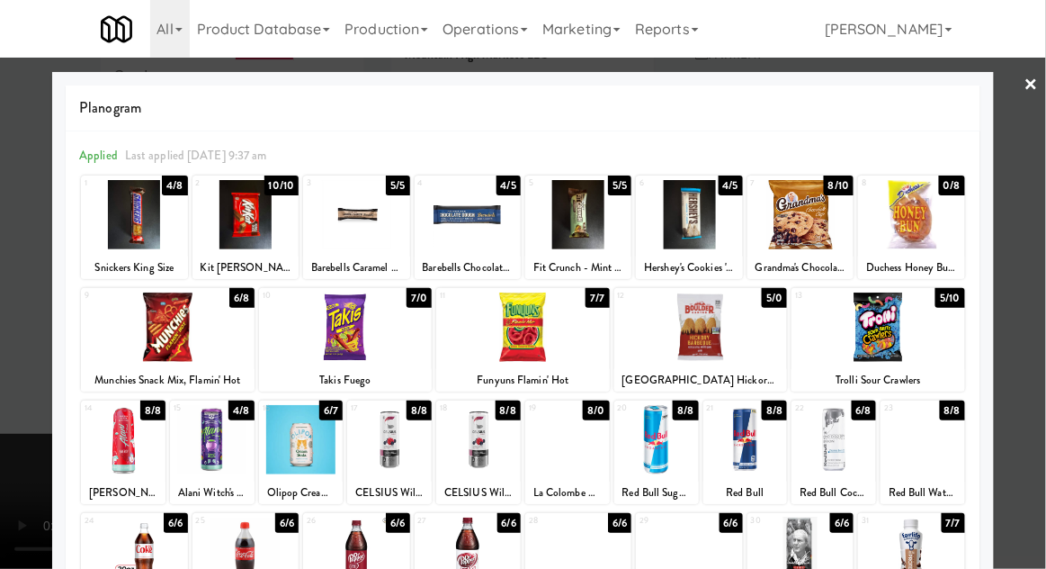
click at [1025, 382] on div at bounding box center [523, 284] width 1046 height 569
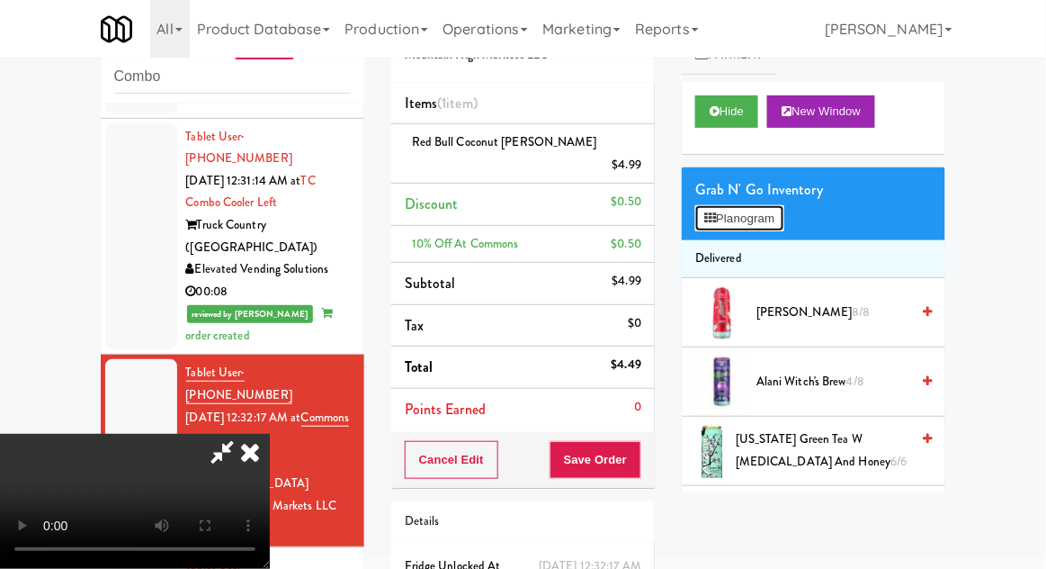
click at [781, 222] on button "Planogram" at bounding box center [739, 218] width 88 height 27
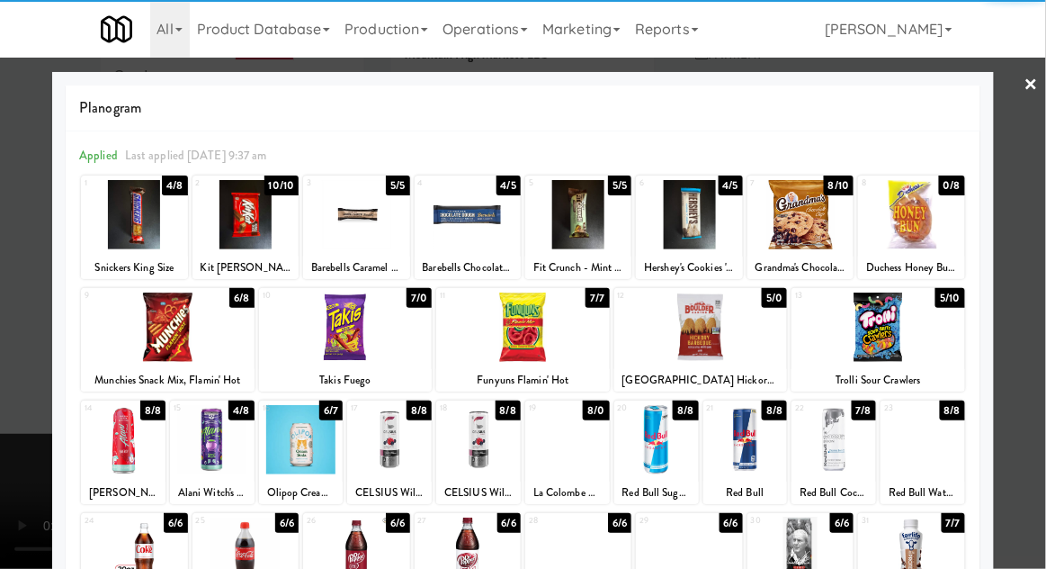
click at [129, 232] on div at bounding box center [134, 214] width 106 height 69
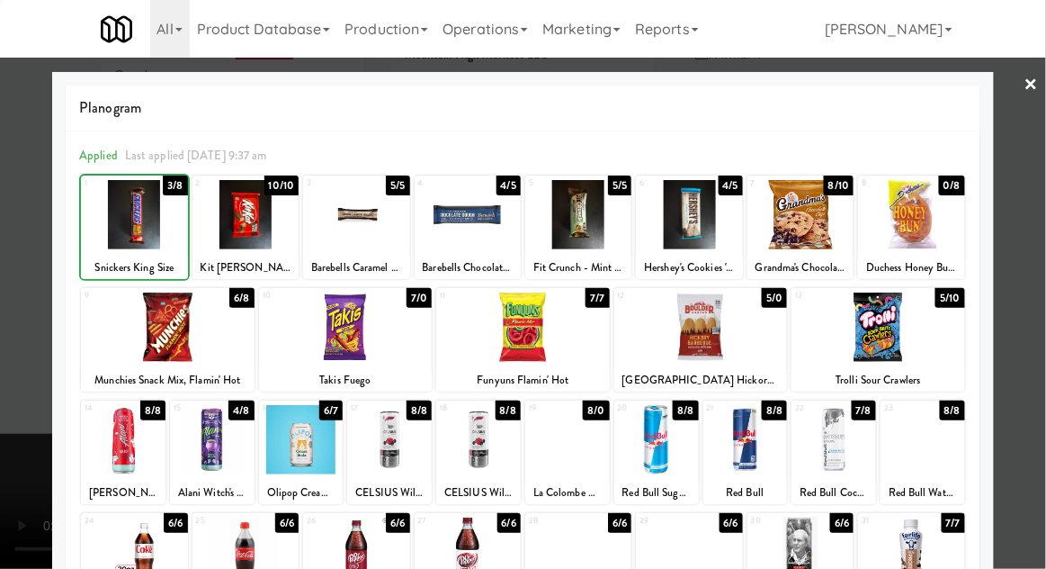
click at [1045, 362] on div at bounding box center [523, 284] width 1046 height 569
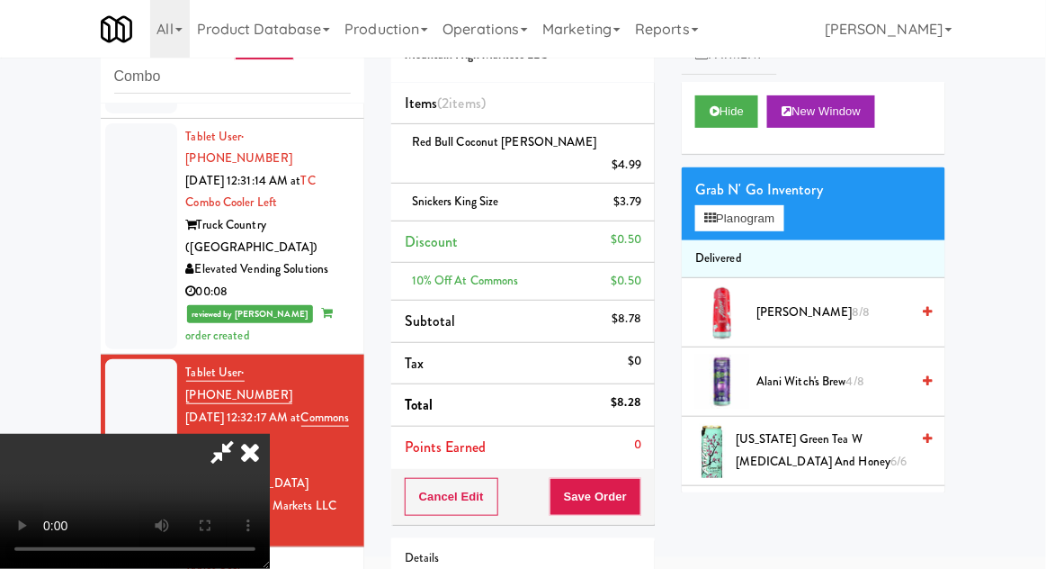
scroll to position [66, 0]
click at [641, 478] on button "Save Order" at bounding box center [596, 497] width 92 height 38
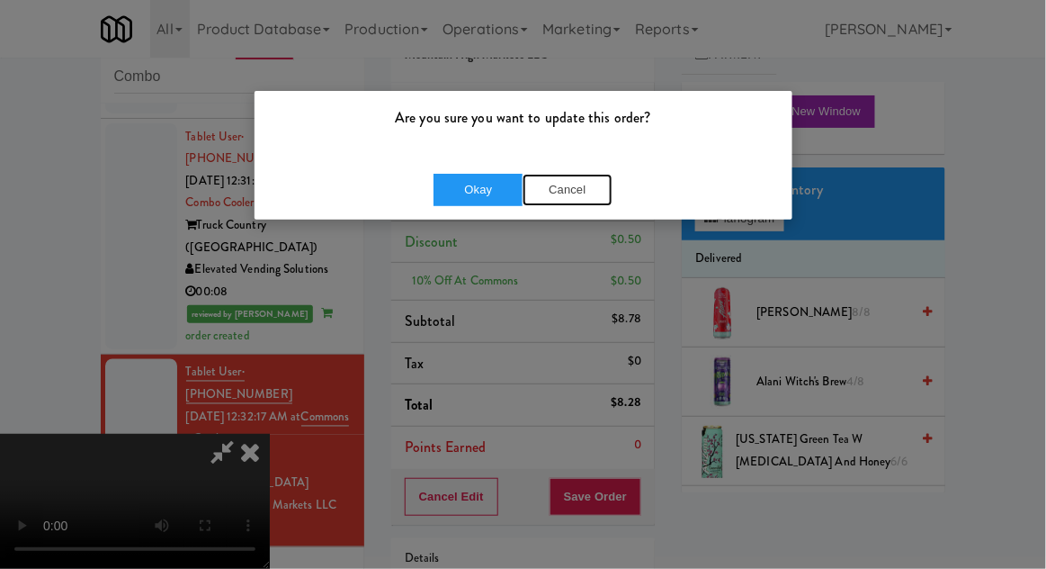
click at [590, 199] on button "Cancel" at bounding box center [568, 190] width 90 height 32
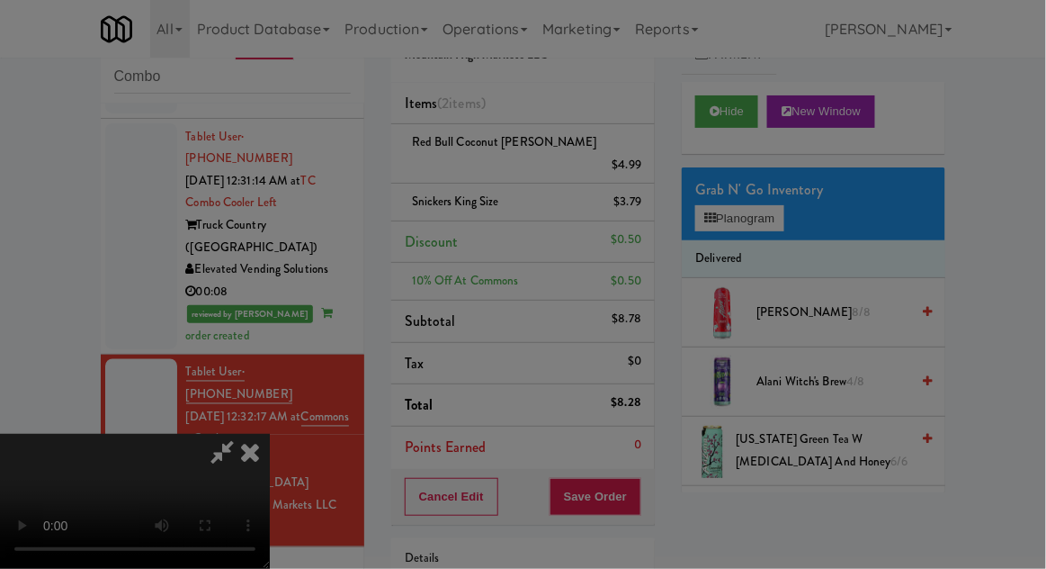
click at [326, 309] on div at bounding box center [523, 284] width 1046 height 569
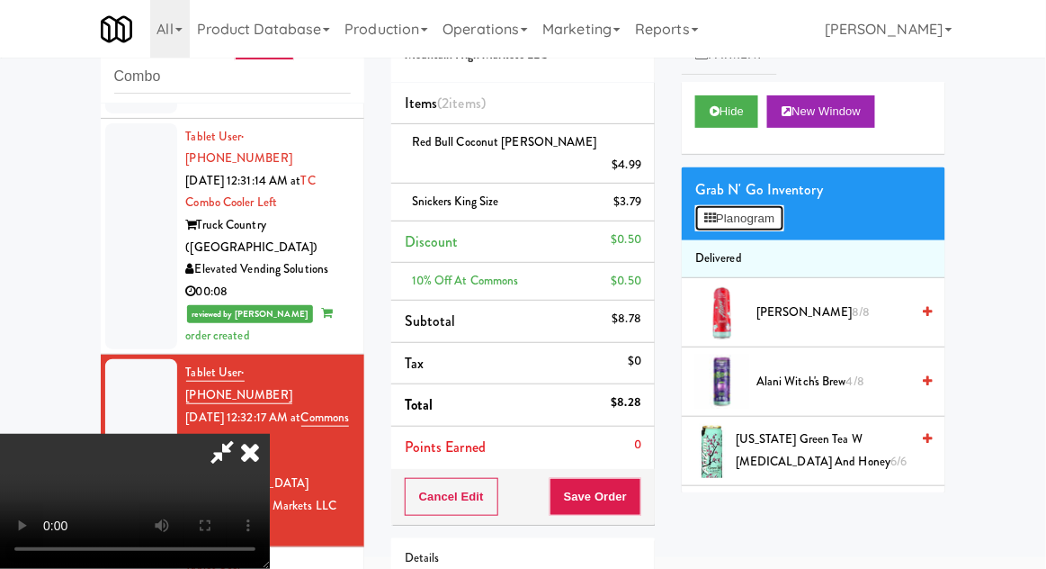
click at [781, 210] on button "Planogram" at bounding box center [739, 218] width 88 height 27
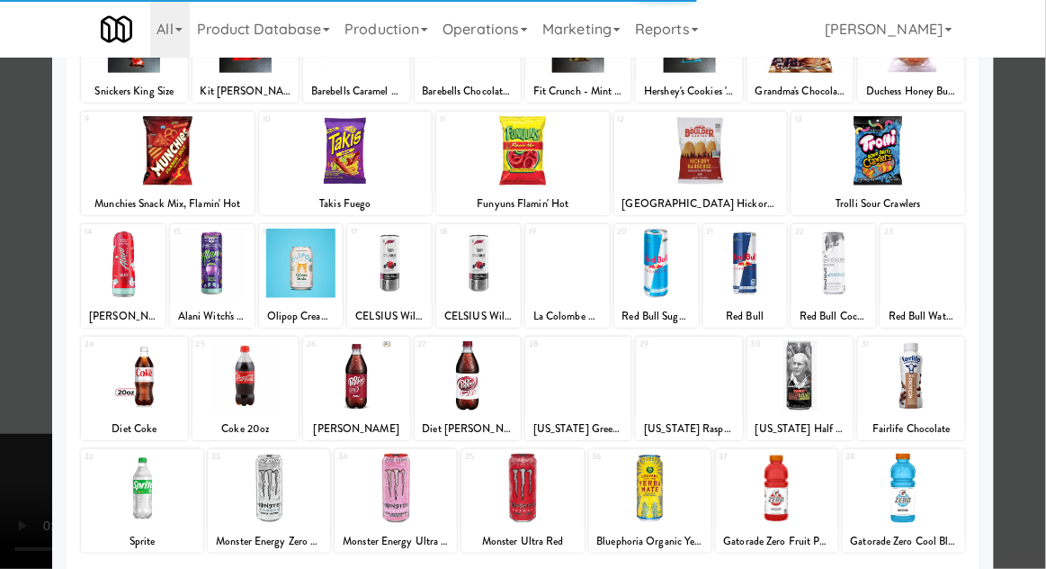
scroll to position [228, 0]
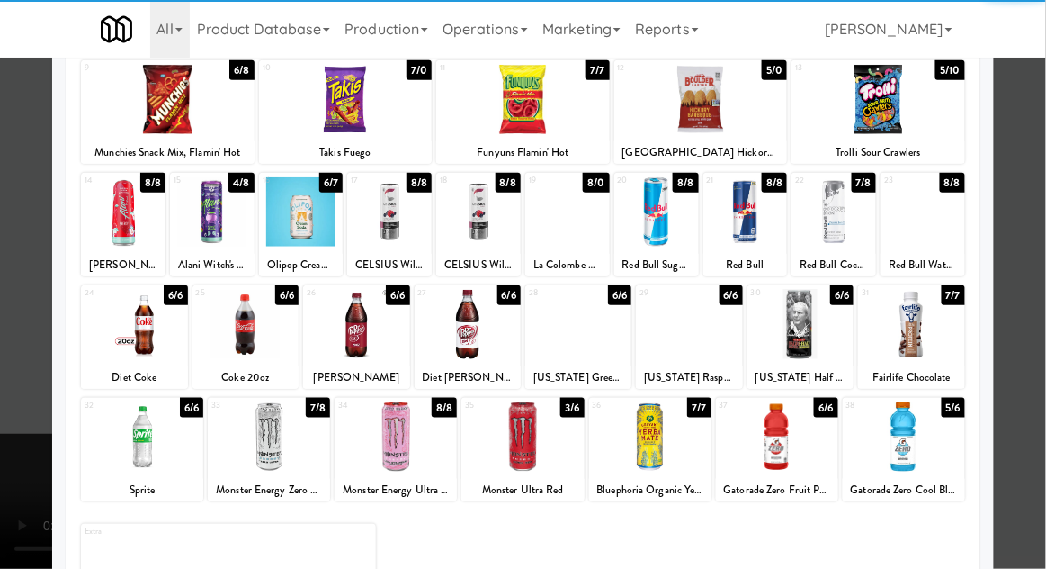
click at [936, 436] on div at bounding box center [904, 436] width 122 height 69
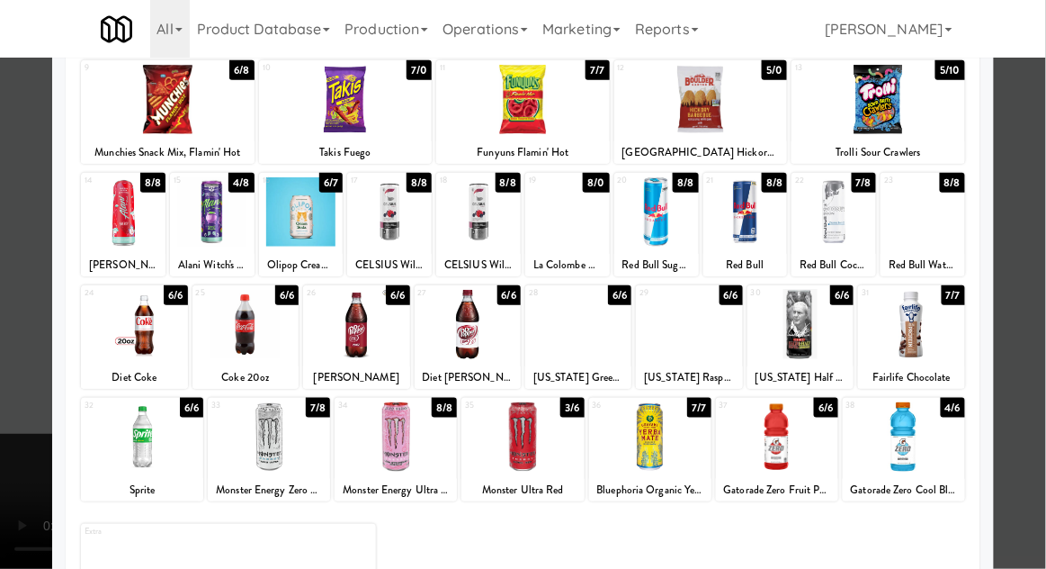
click at [1040, 402] on div at bounding box center [523, 284] width 1046 height 569
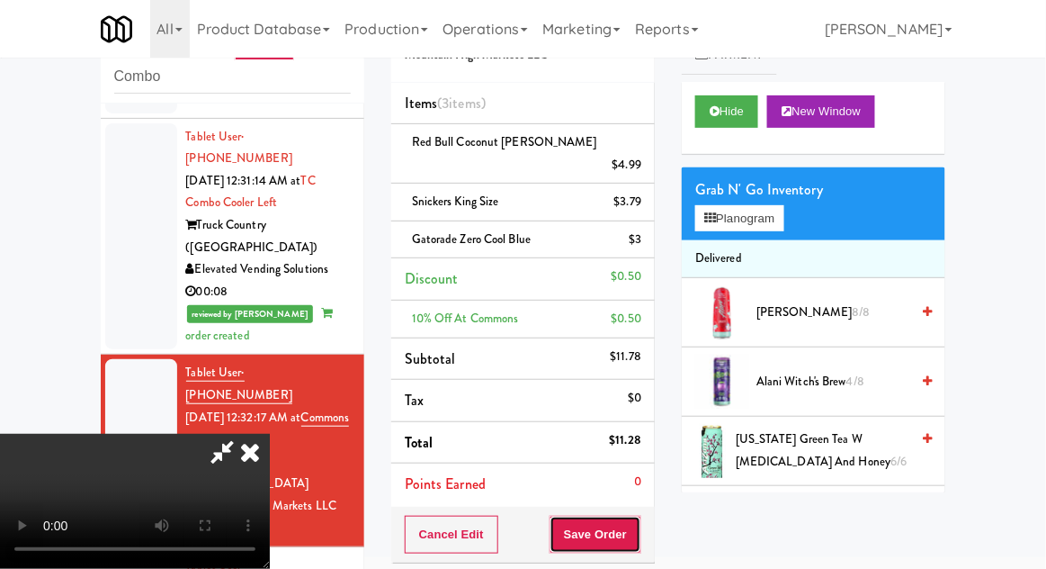
click at [633, 516] on button "Save Order" at bounding box center [596, 535] width 92 height 38
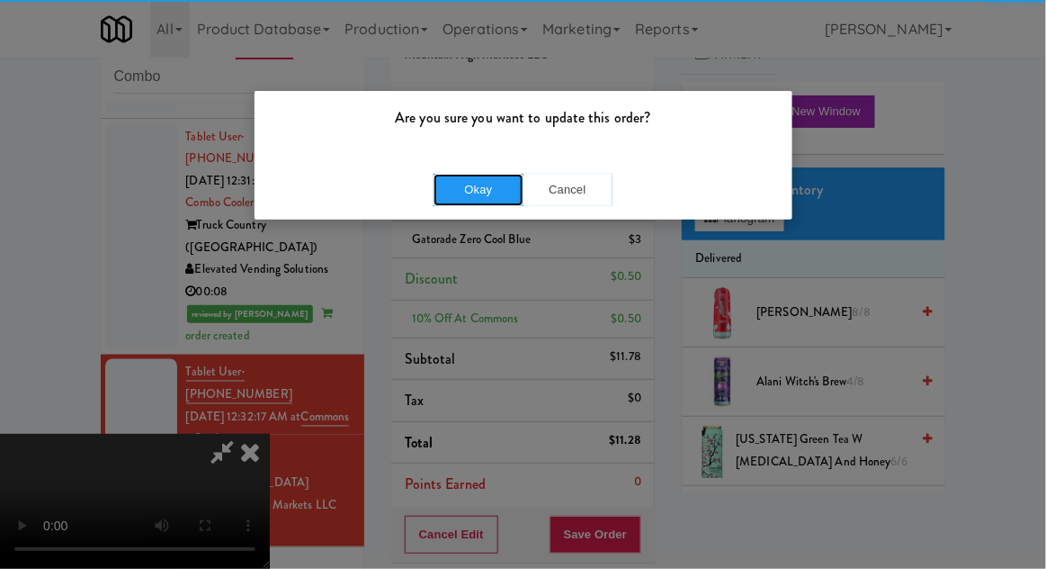
click at [495, 201] on button "Okay" at bounding box center [479, 190] width 90 height 32
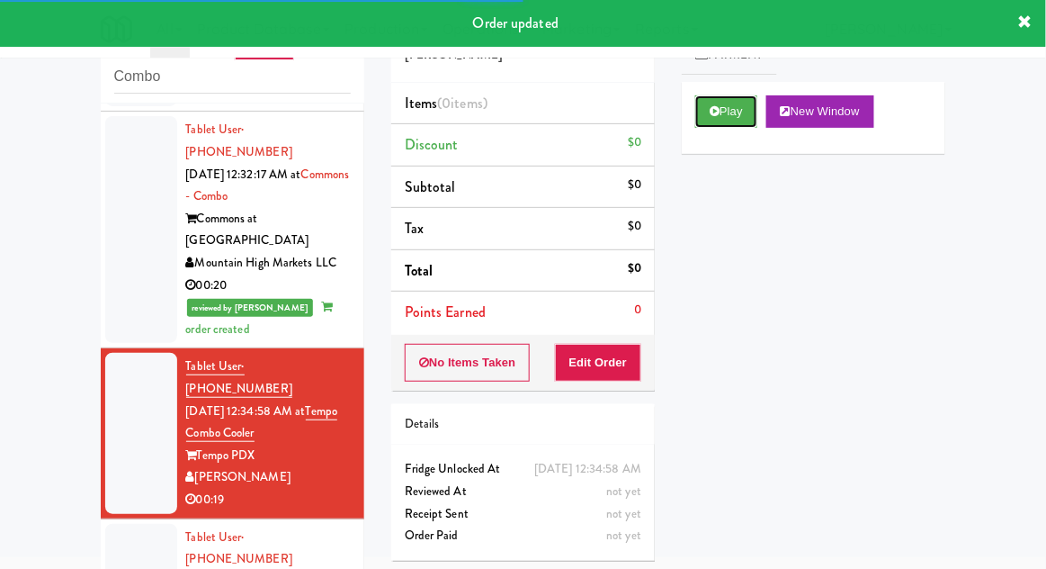
click at [746, 116] on button "Play" at bounding box center [726, 111] width 62 height 32
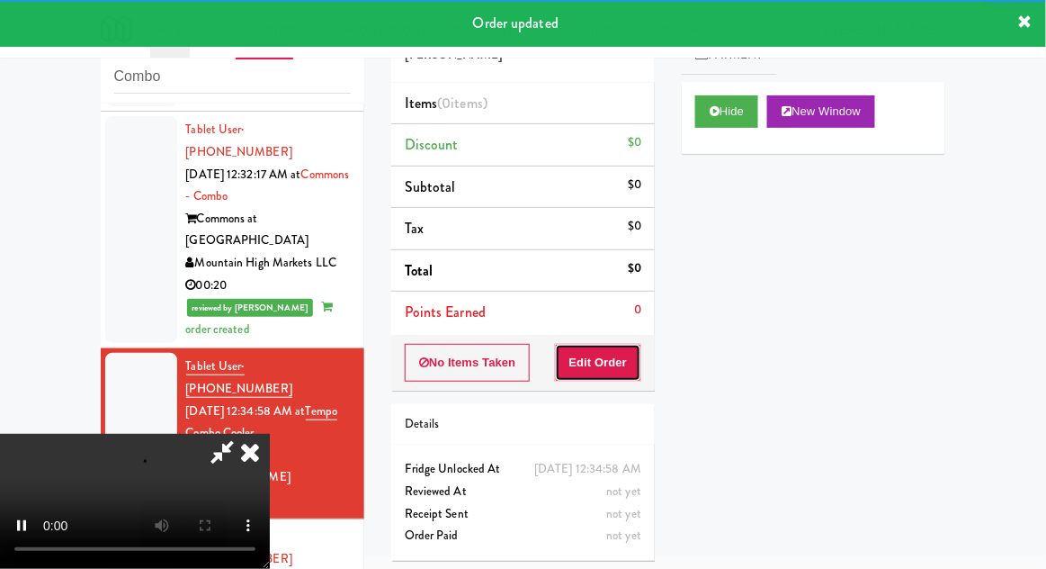
click at [617, 365] on button "Edit Order" at bounding box center [598, 363] width 87 height 38
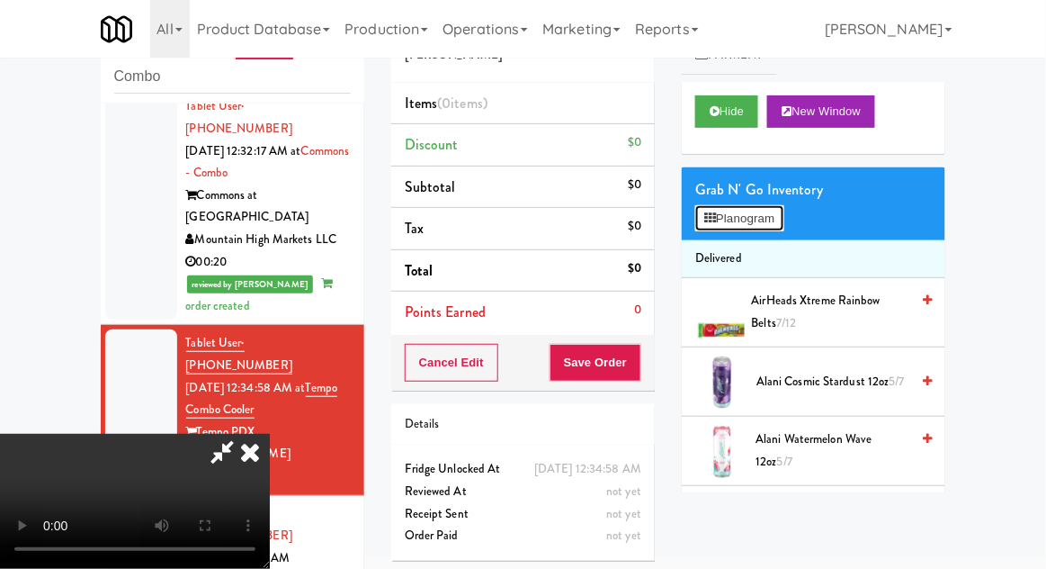
click at [754, 227] on button "Planogram" at bounding box center [739, 218] width 88 height 27
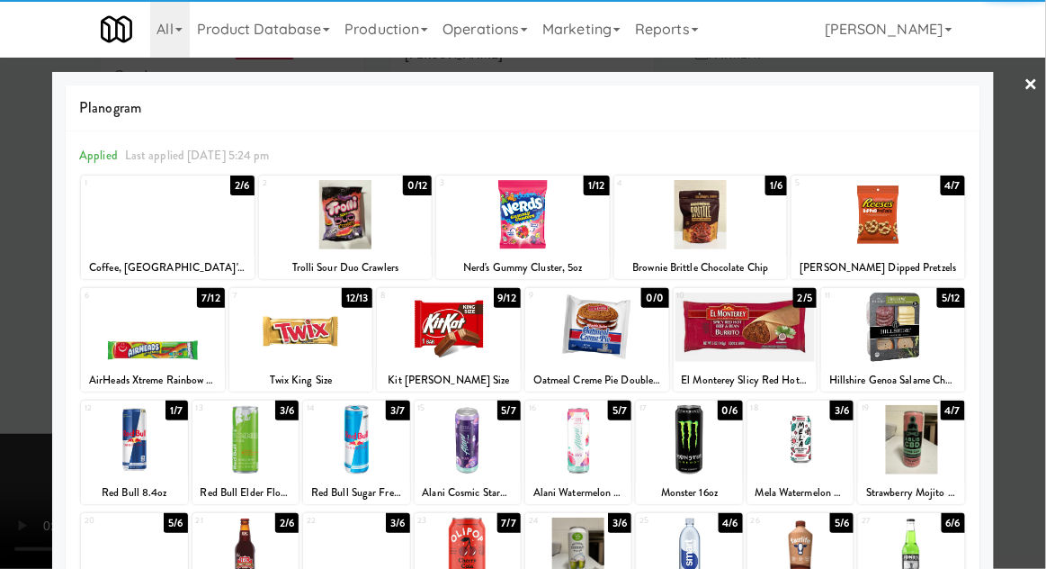
click at [738, 233] on div at bounding box center [701, 214] width 174 height 69
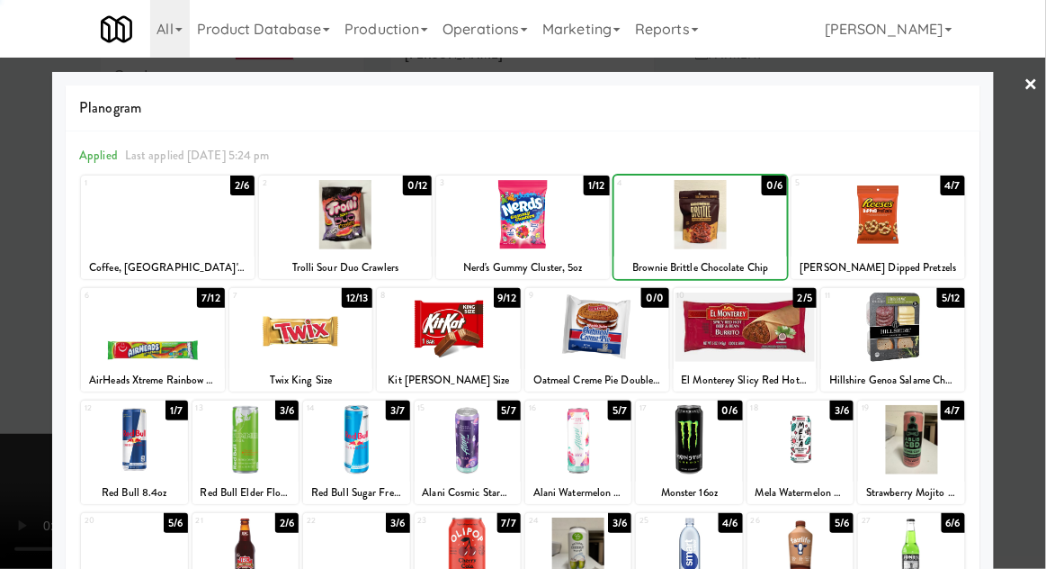
click at [13, 345] on div at bounding box center [523, 284] width 1046 height 569
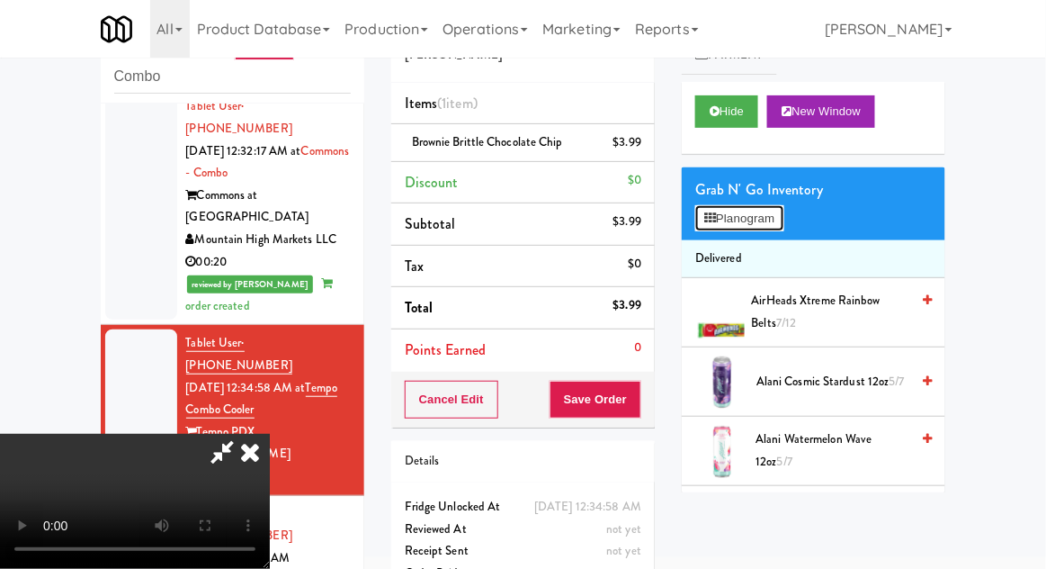
click at [759, 228] on button "Planogram" at bounding box center [739, 218] width 88 height 27
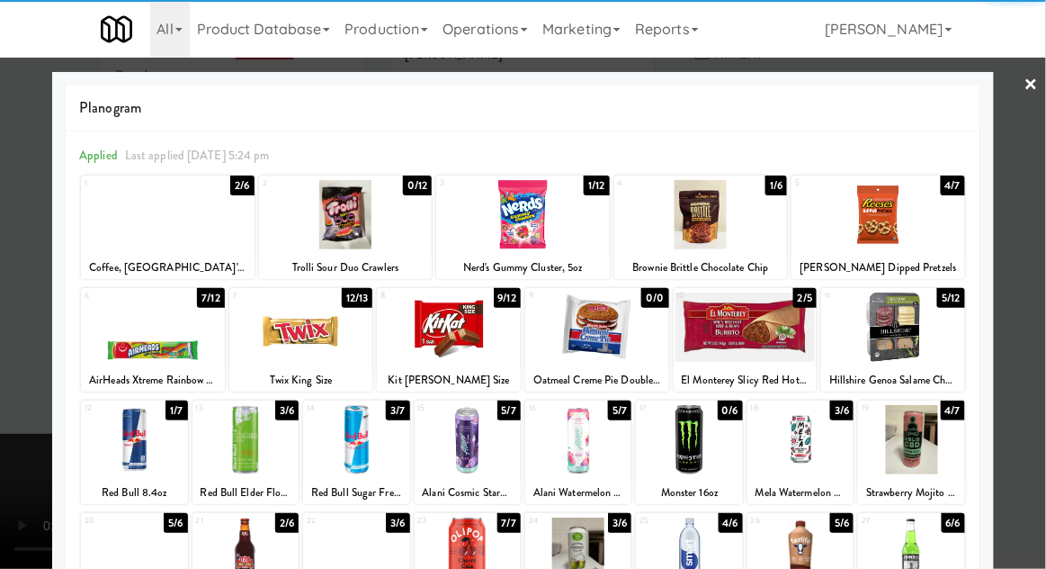
click at [920, 340] on div at bounding box center [893, 326] width 144 height 69
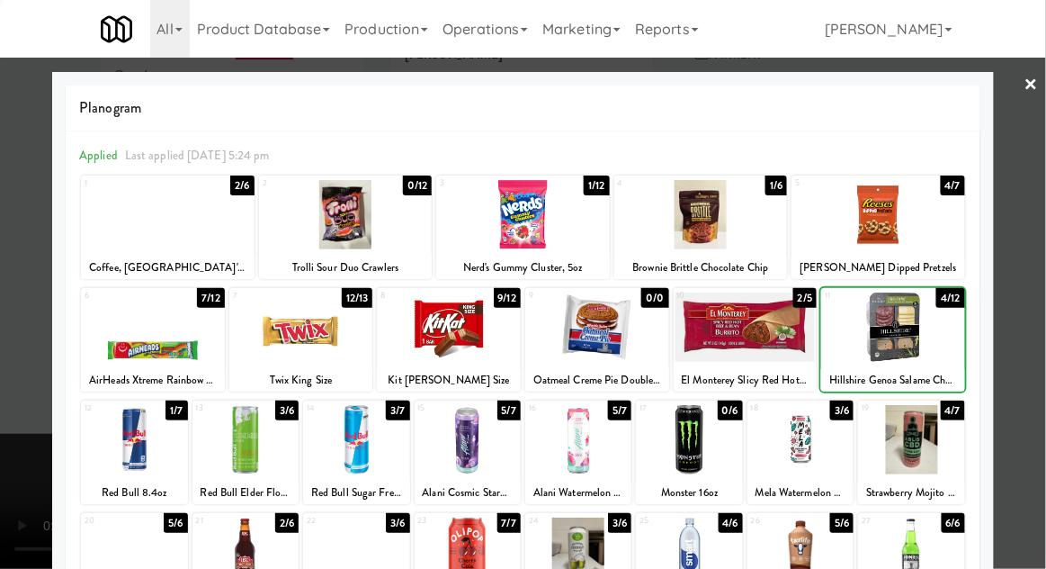
click at [22, 364] on div at bounding box center [523, 284] width 1046 height 569
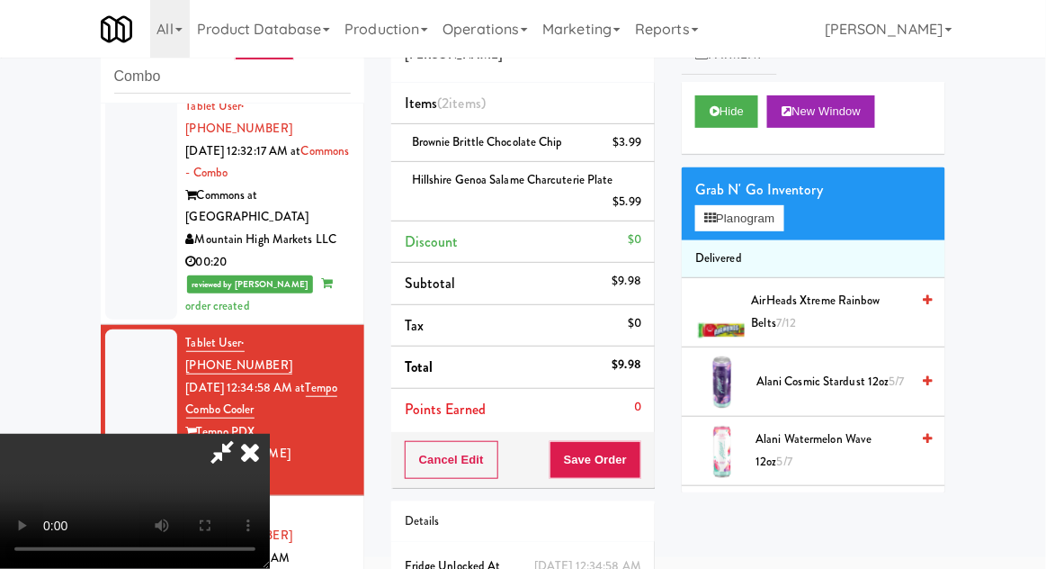
scroll to position [66, 0]
click at [641, 463] on button "Save Order" at bounding box center [596, 460] width 92 height 38
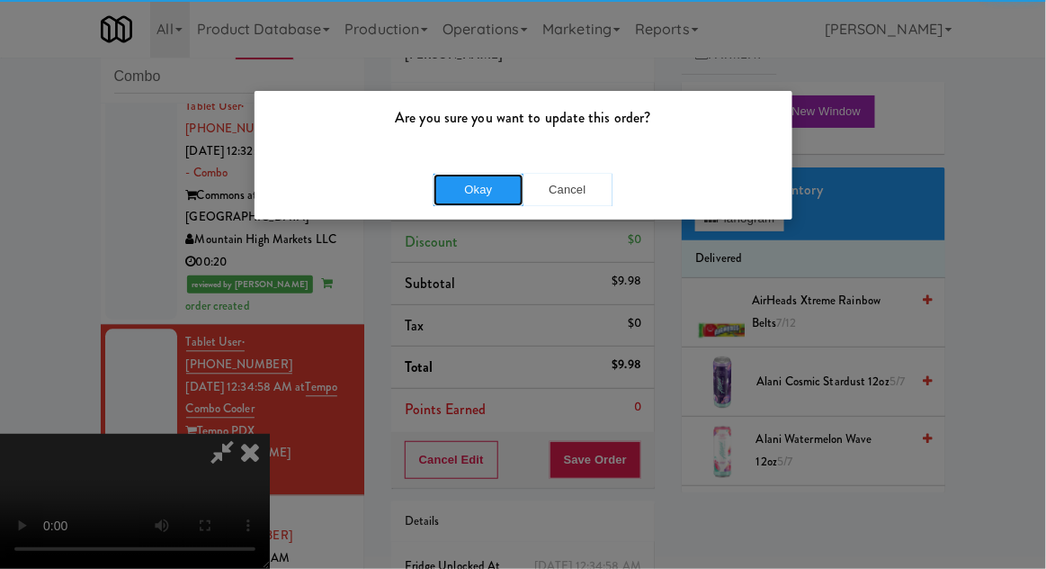
click at [452, 203] on button "Okay" at bounding box center [479, 190] width 90 height 32
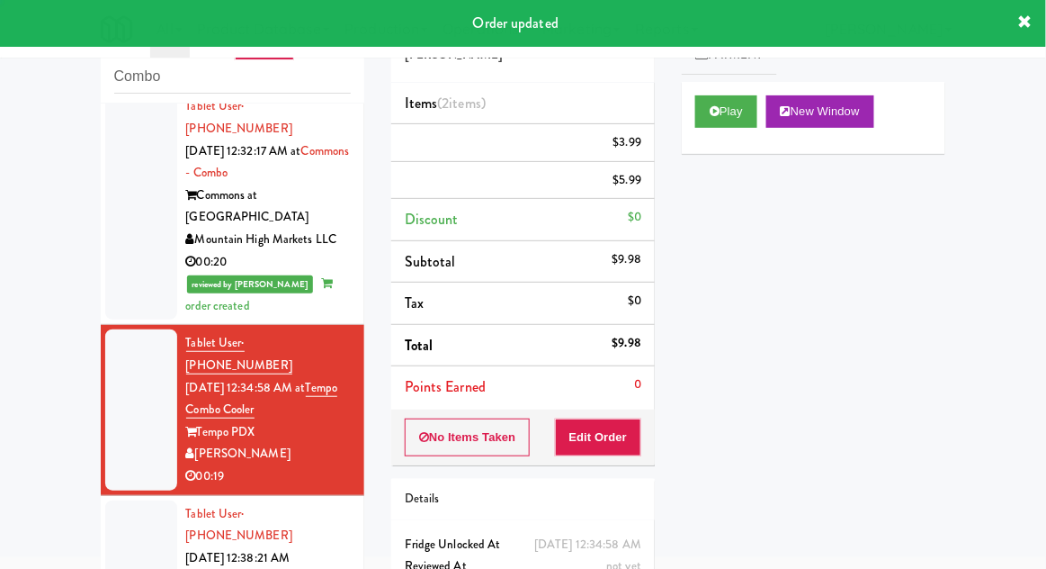
scroll to position [0, 0]
click at [111, 500] on div at bounding box center [141, 580] width 72 height 160
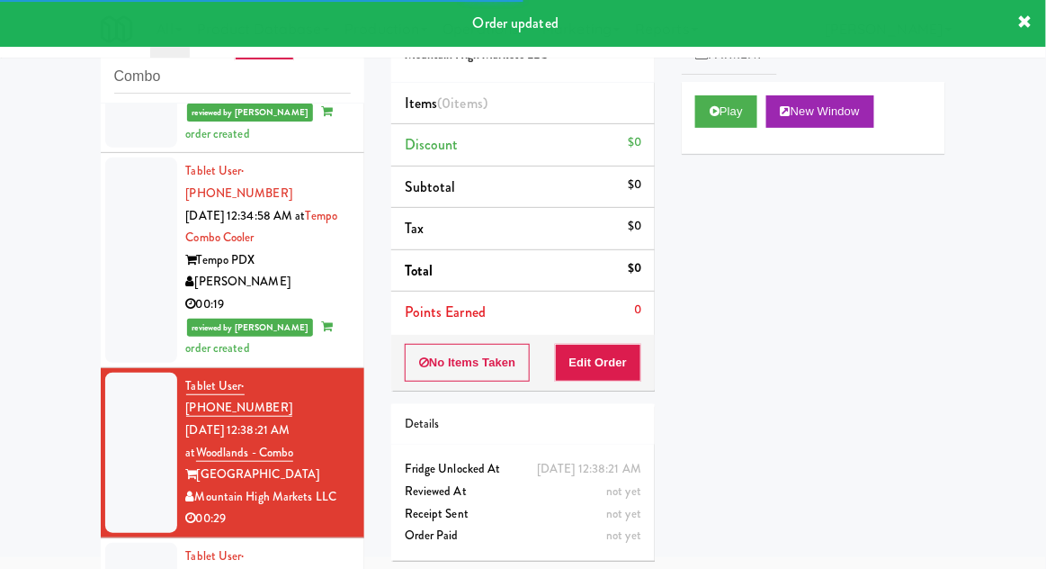
scroll to position [1067, 0]
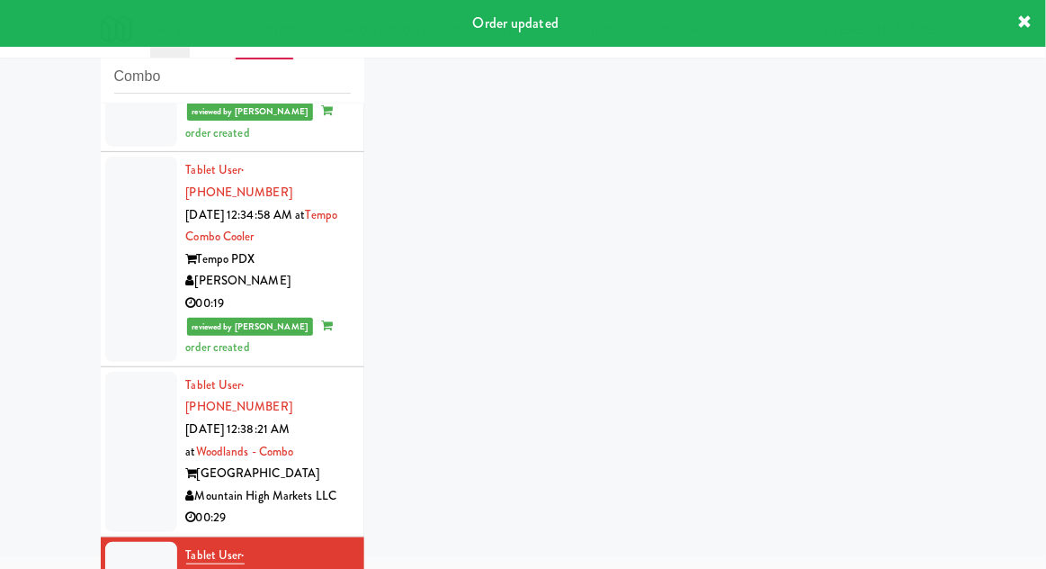
click at [743, 120] on div "inbox reviewed recent all unclear take inventory issue suspicious failed recent…" at bounding box center [523, 326] width 873 height 661
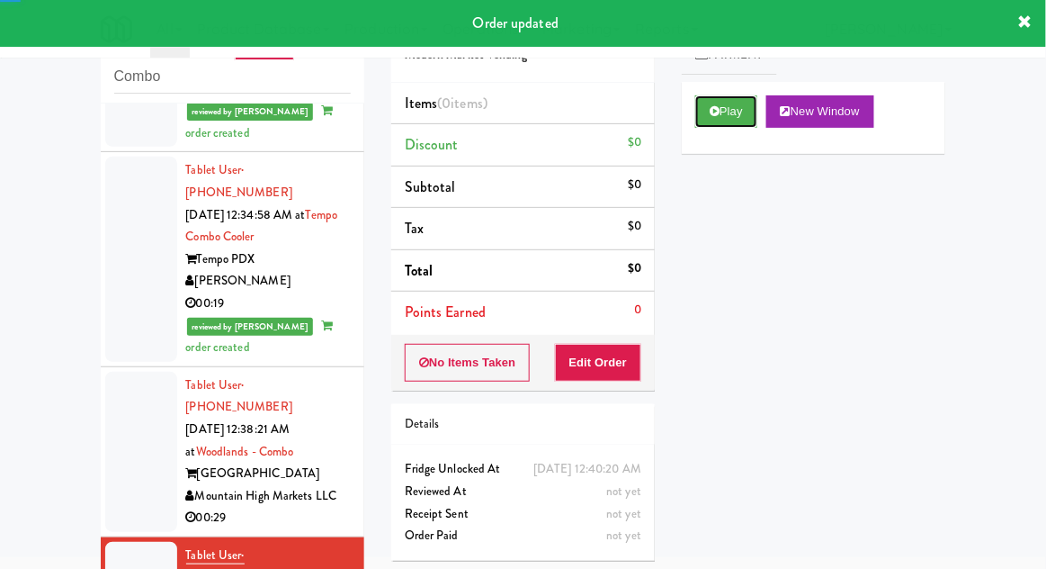
click at [736, 113] on button "Play" at bounding box center [726, 111] width 62 height 32
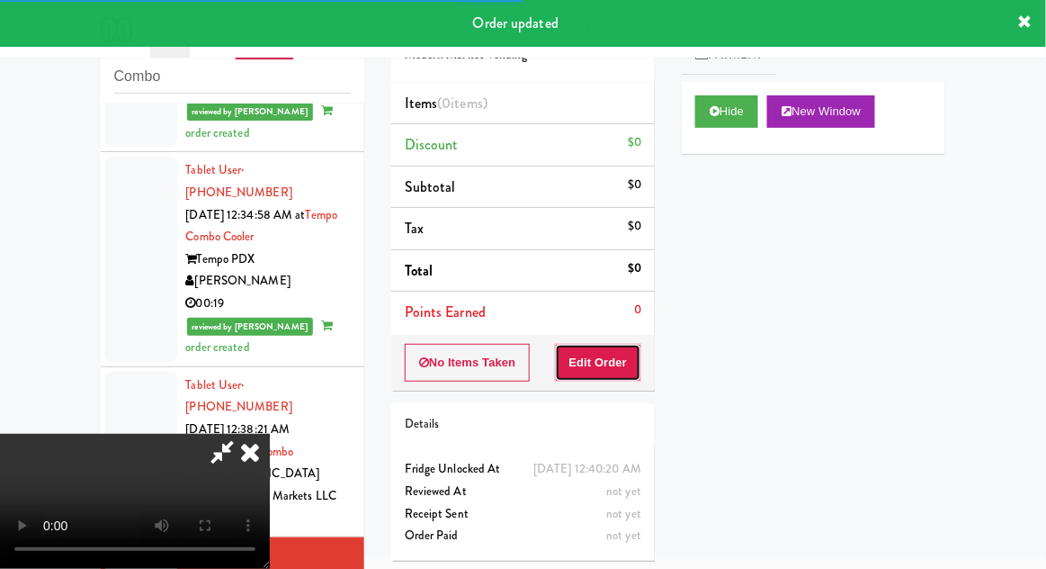
click at [625, 362] on button "Edit Order" at bounding box center [598, 363] width 87 height 38
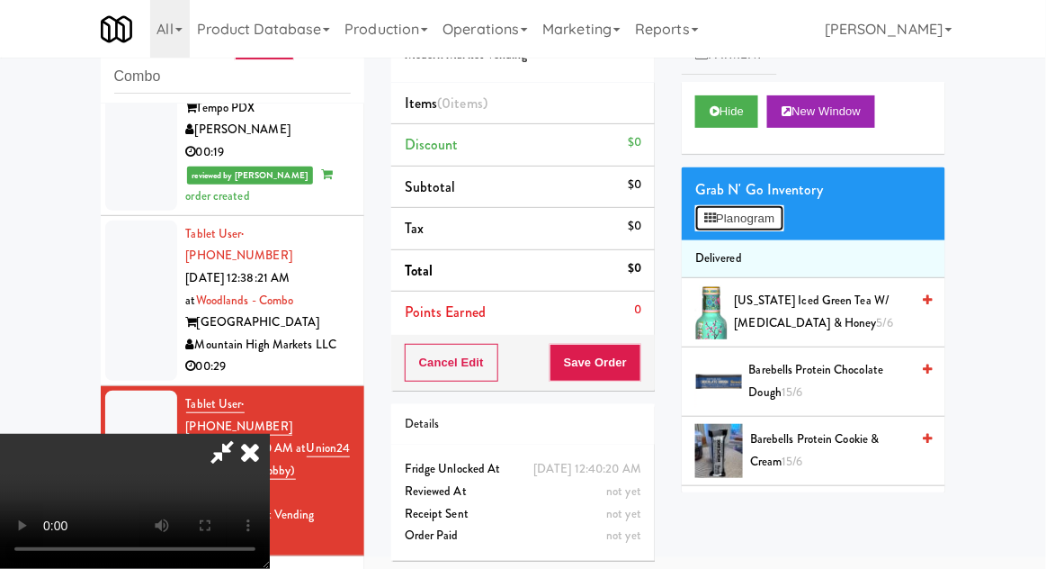
click at [766, 218] on button "Planogram" at bounding box center [739, 218] width 88 height 27
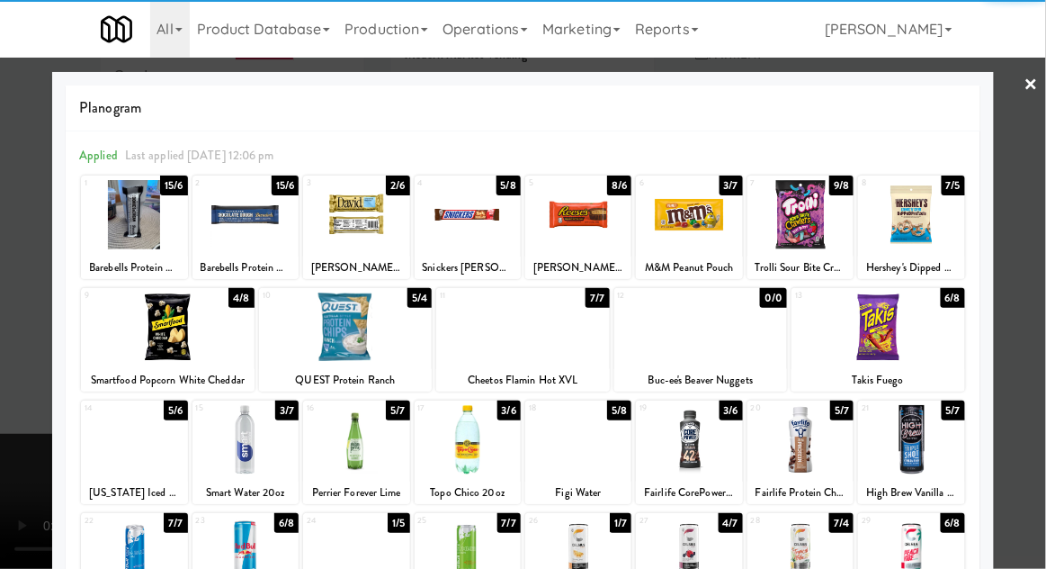
click at [910, 329] on div at bounding box center [879, 326] width 174 height 69
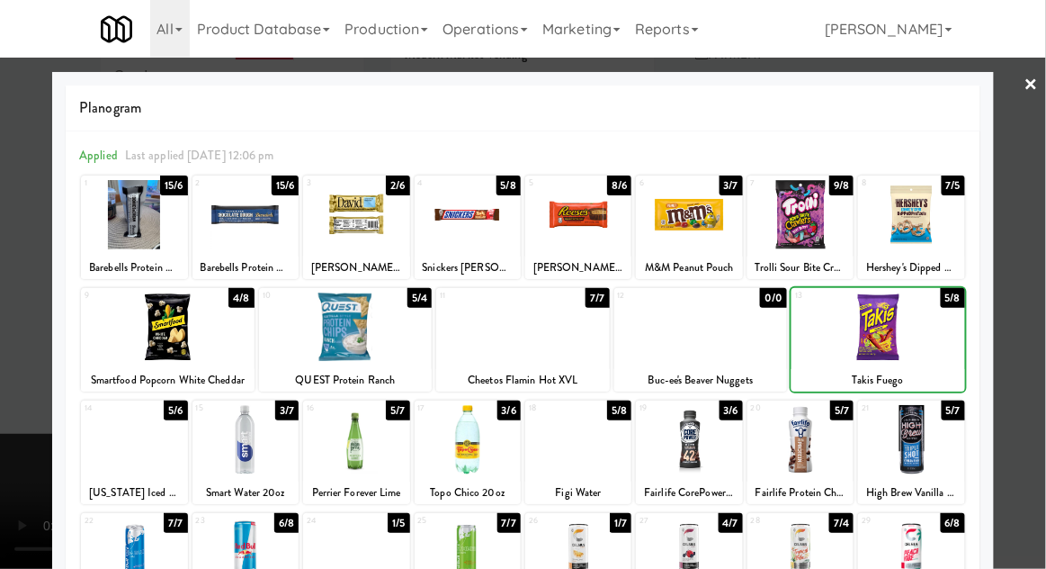
click at [893, 340] on div at bounding box center [879, 326] width 174 height 69
click at [1036, 318] on div at bounding box center [523, 284] width 1046 height 569
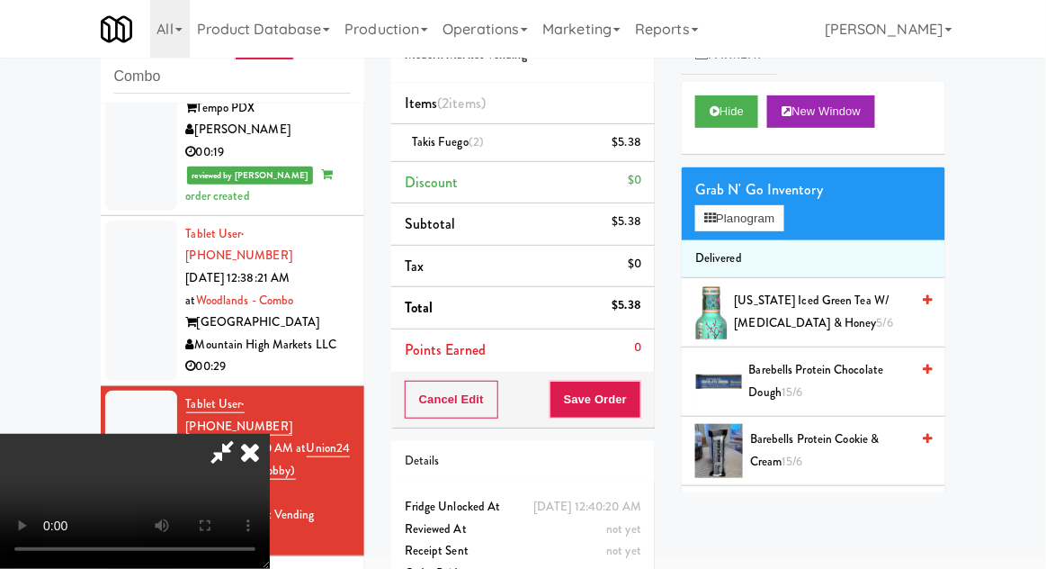
scroll to position [66, 0]
click at [641, 399] on button "Save Order" at bounding box center [596, 400] width 92 height 38
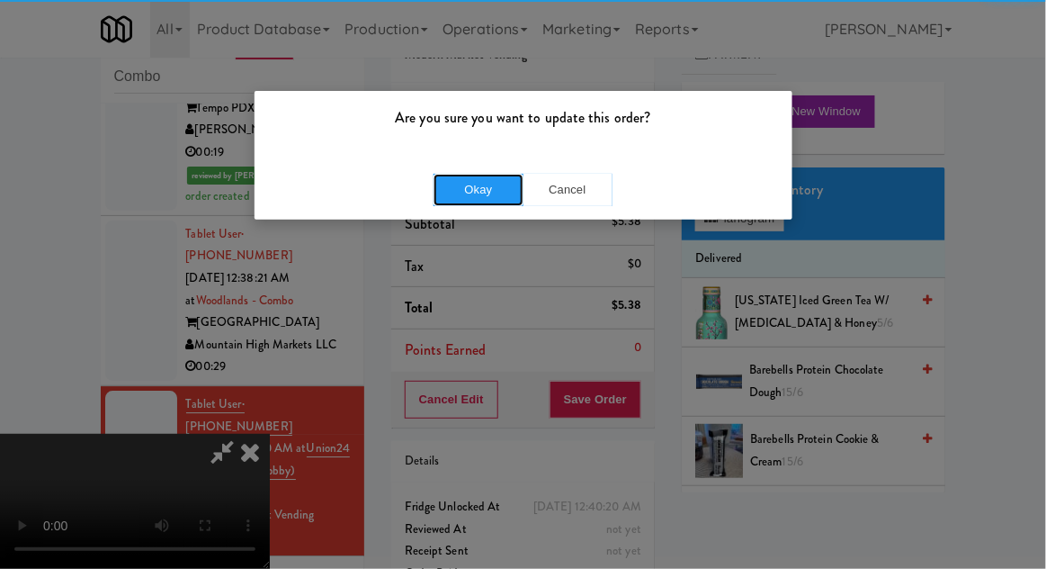
click at [460, 194] on button "Okay" at bounding box center [479, 190] width 90 height 32
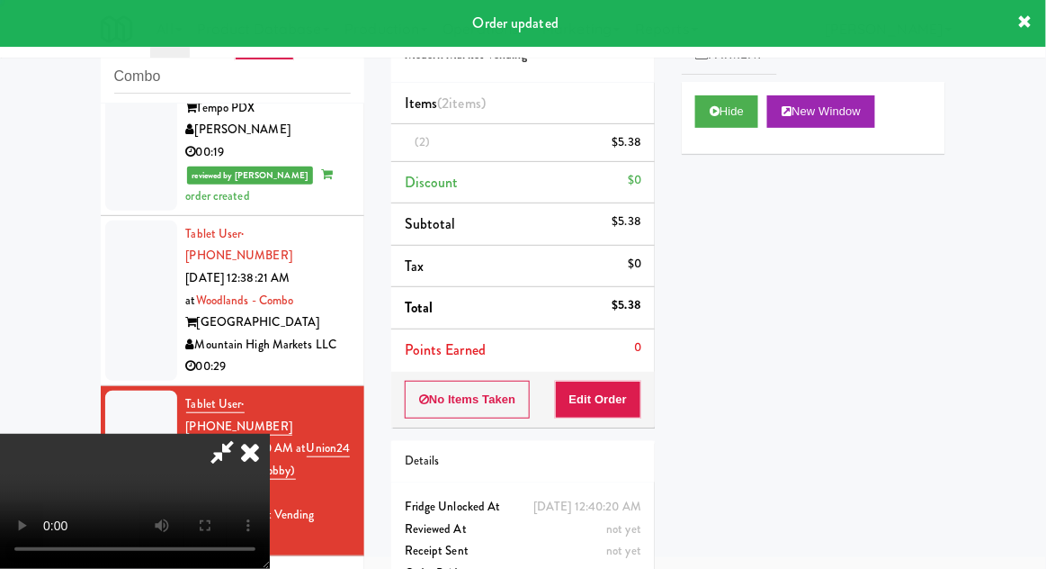
scroll to position [0, 0]
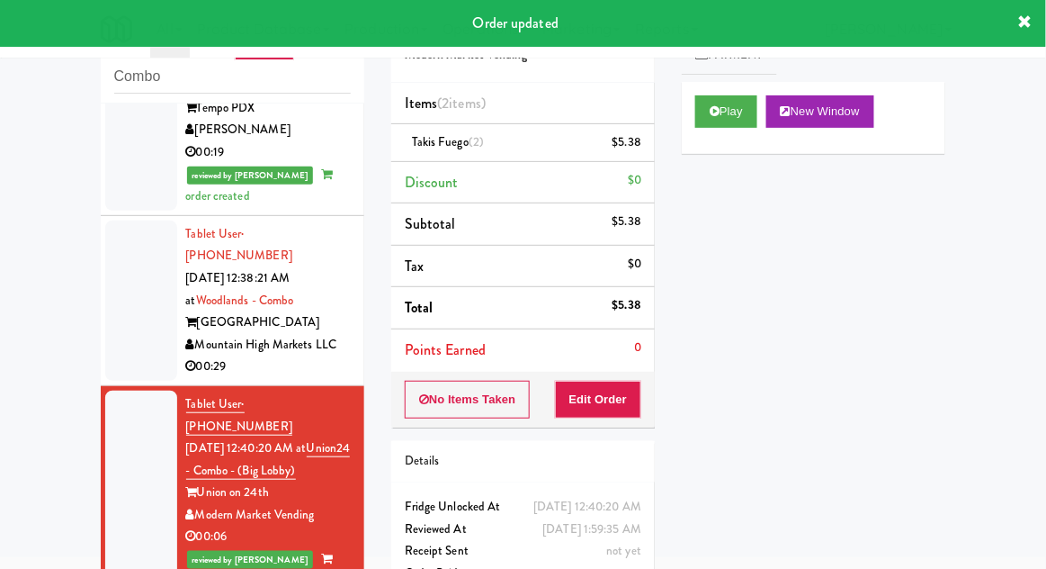
click at [90, 462] on div "inbox reviewed recent all unclear take inventory issue suspicious failed recent…" at bounding box center [232, 326] width 291 height 661
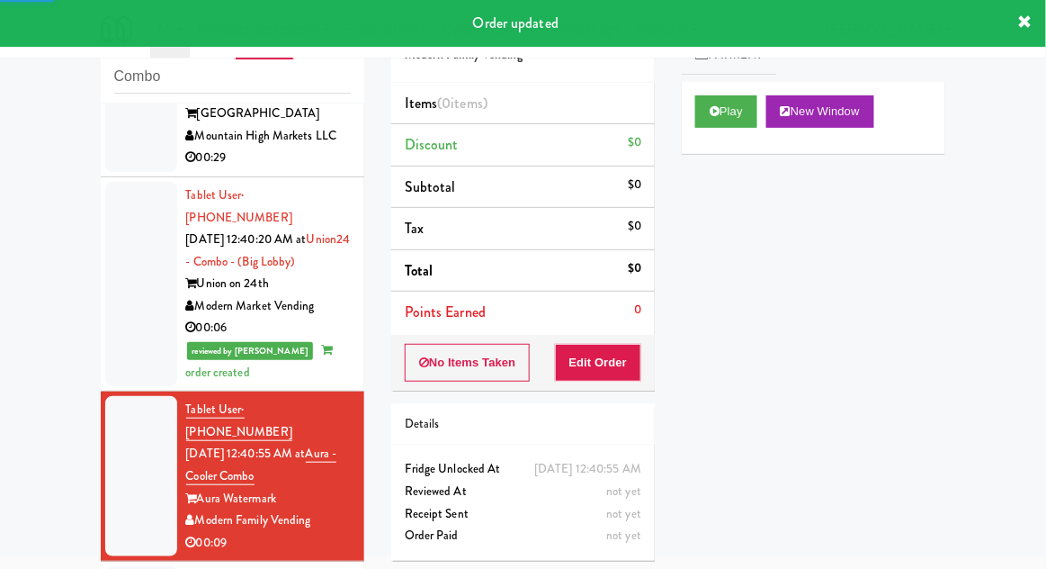
scroll to position [1429, 0]
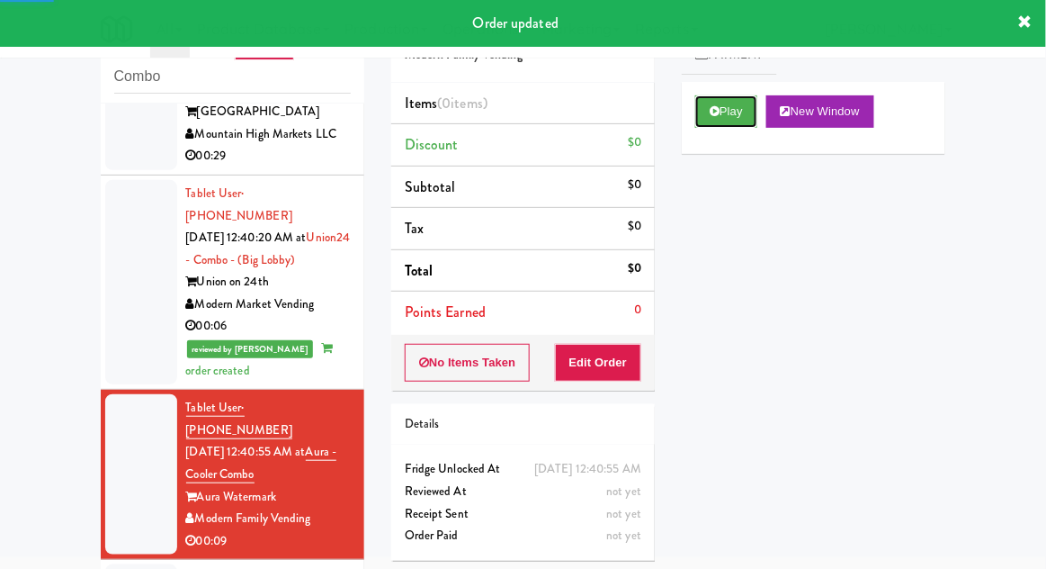
click at [736, 111] on button "Play" at bounding box center [726, 111] width 62 height 32
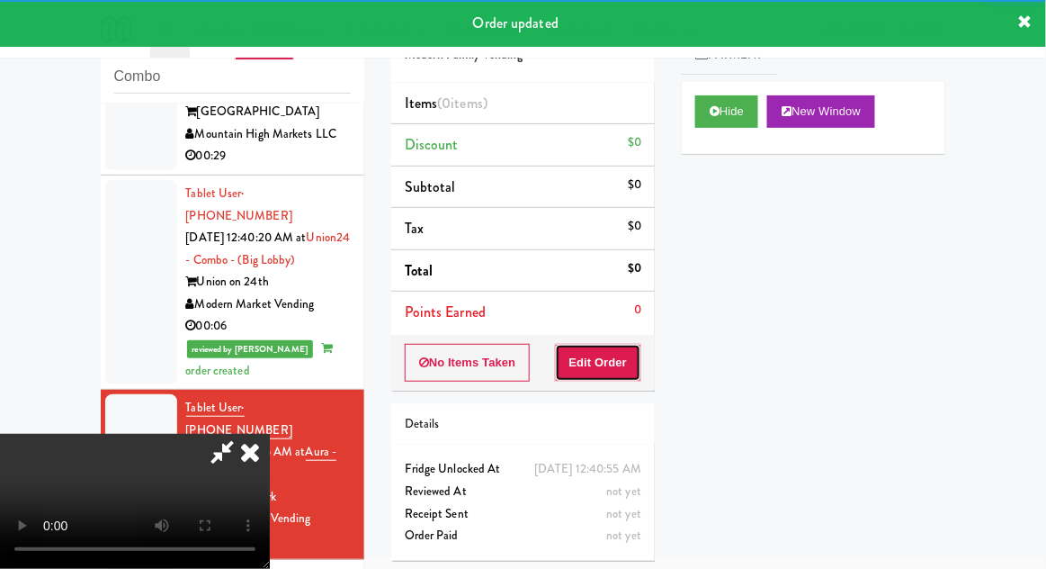
click at [632, 354] on button "Edit Order" at bounding box center [598, 363] width 87 height 38
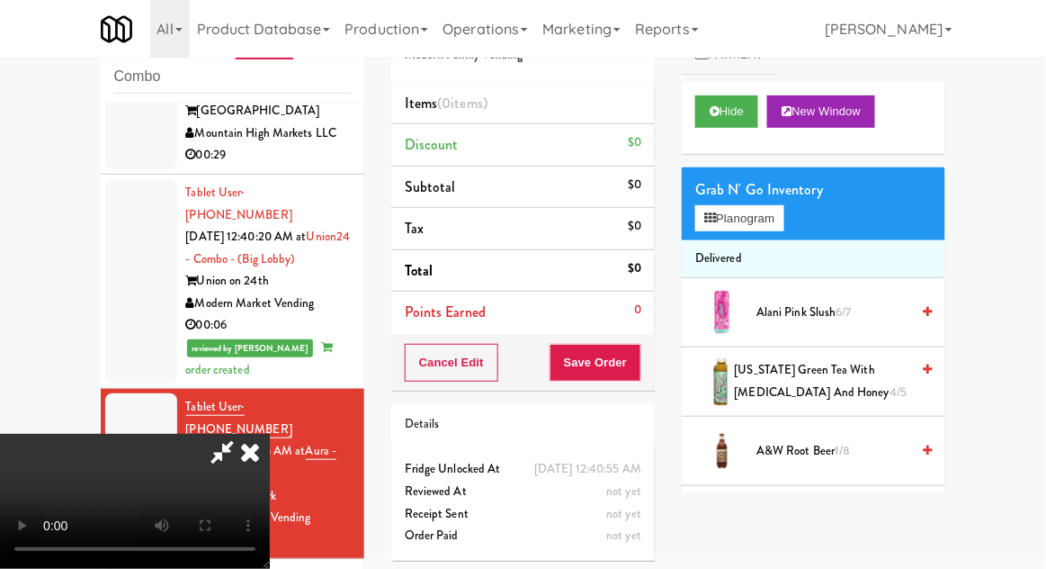
scroll to position [1431, 0]
click at [770, 211] on button "Planogram" at bounding box center [739, 218] width 88 height 27
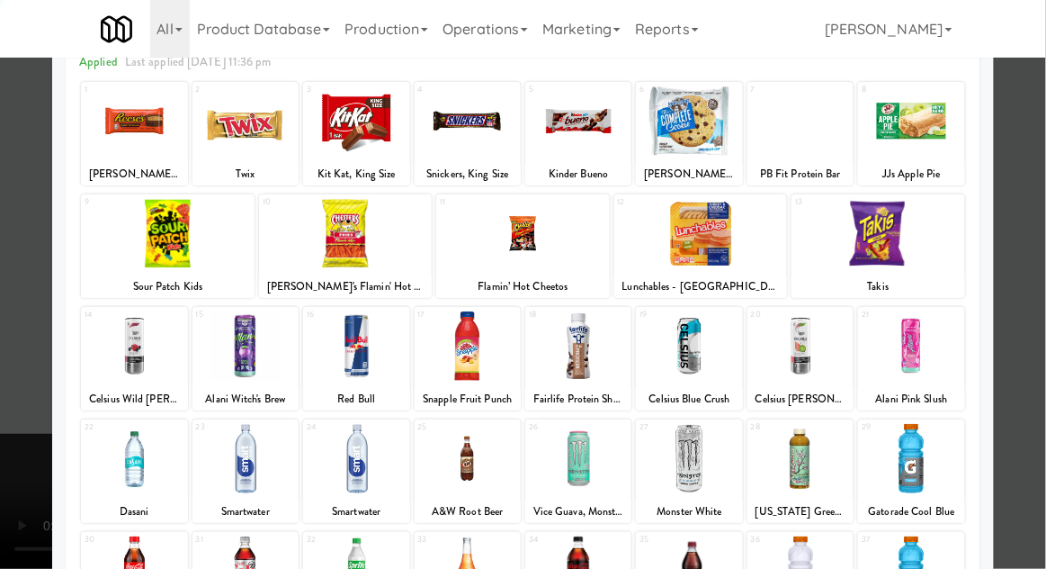
scroll to position [228, 0]
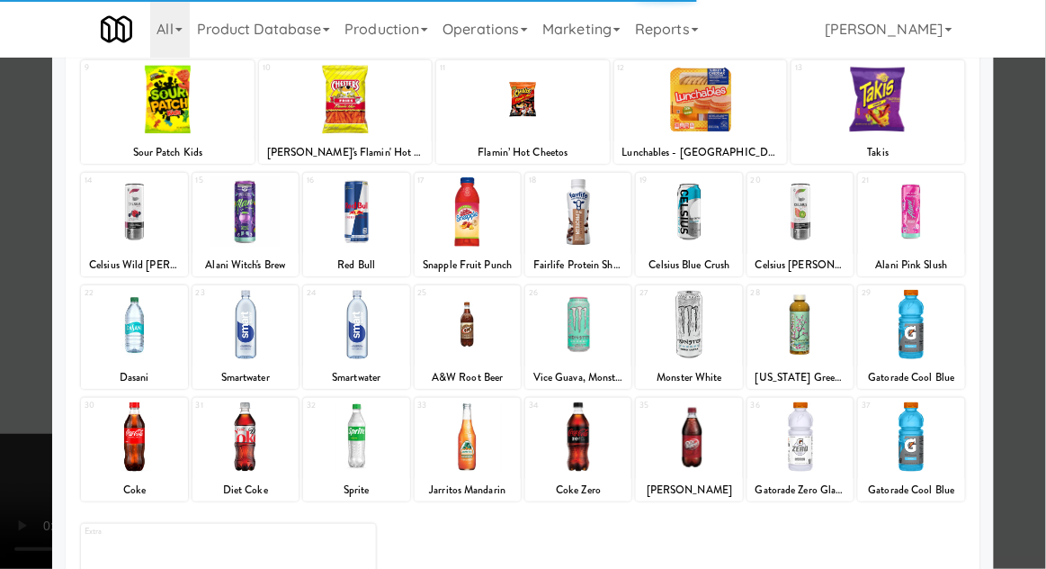
click at [139, 441] on div at bounding box center [134, 436] width 106 height 69
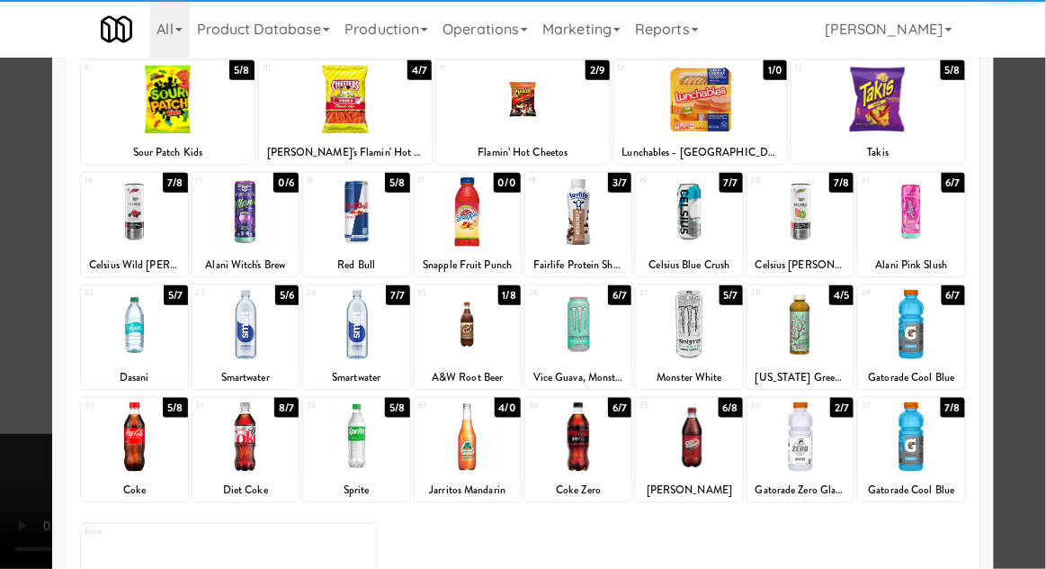
click at [133, 443] on div at bounding box center [134, 436] width 106 height 69
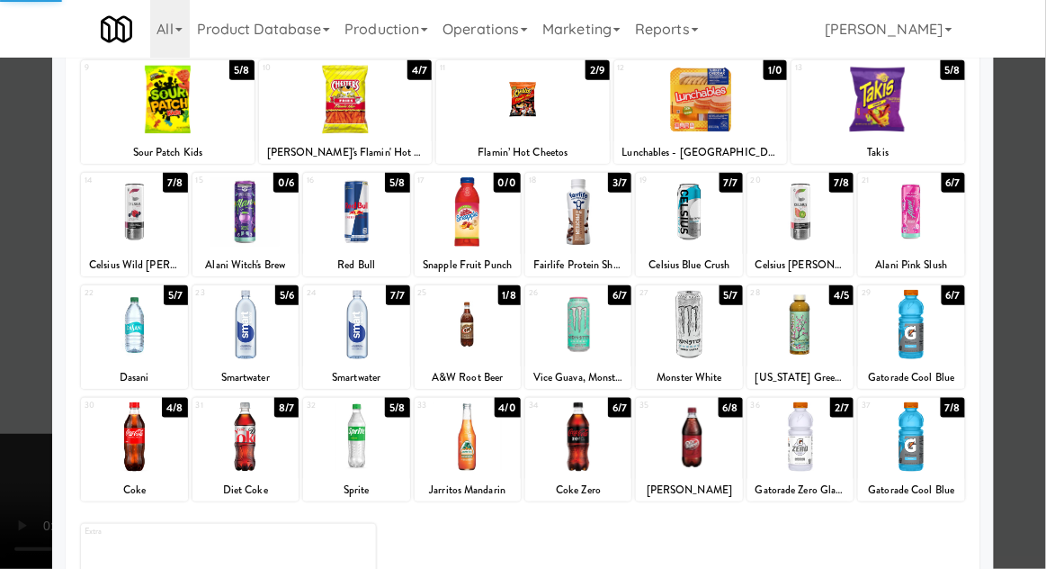
click at [139, 444] on div at bounding box center [134, 436] width 106 height 69
click at [21, 431] on div at bounding box center [523, 284] width 1046 height 569
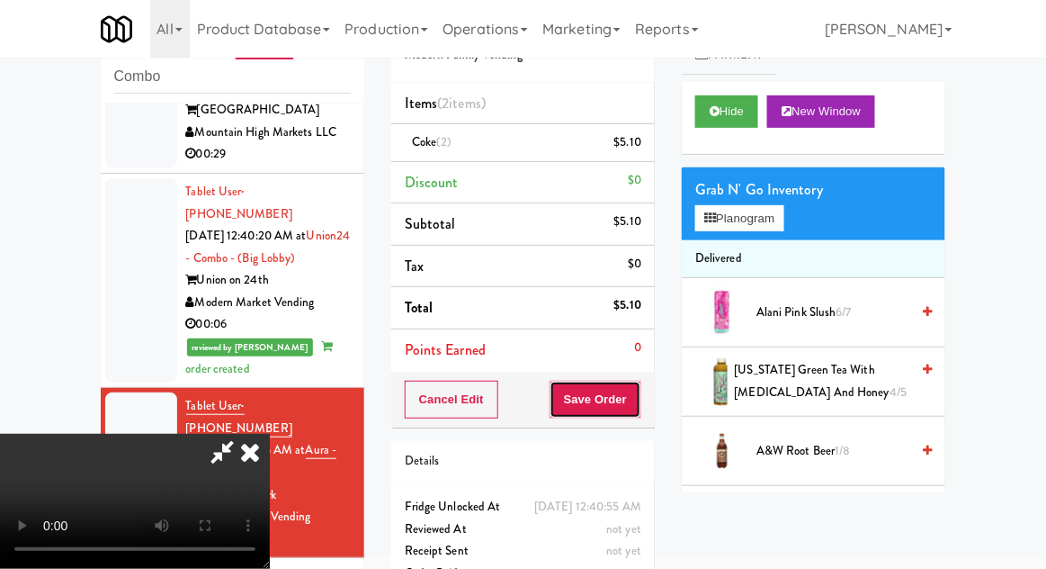
click at [641, 399] on button "Save Order" at bounding box center [596, 400] width 92 height 38
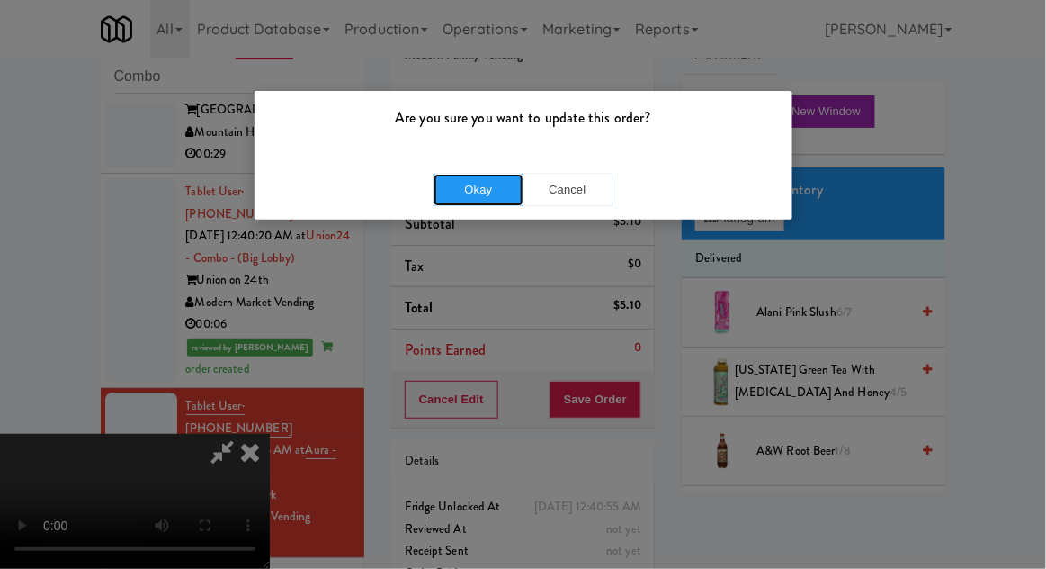
click at [461, 202] on button "Okay" at bounding box center [479, 190] width 90 height 32
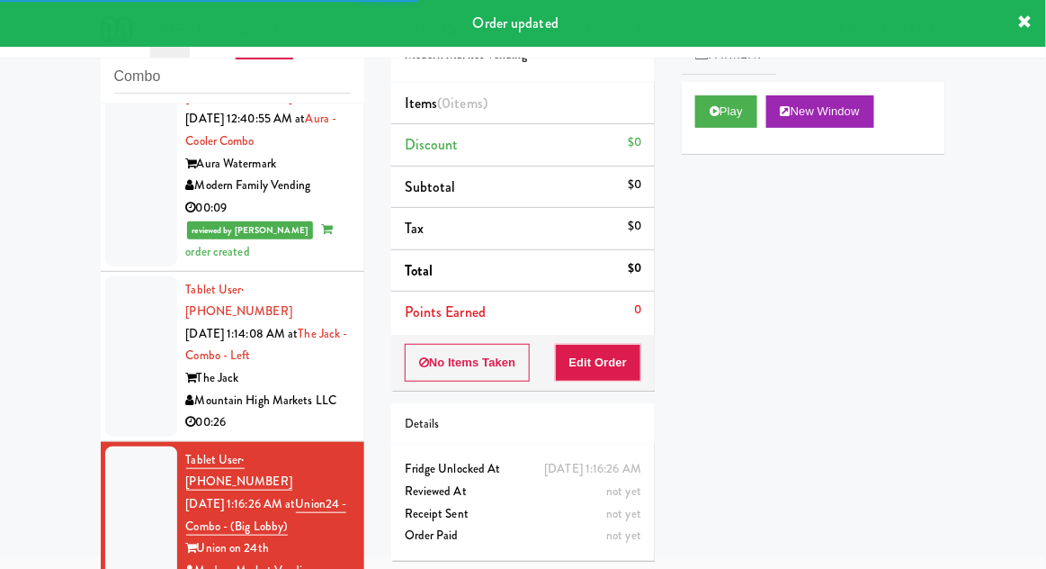
scroll to position [1766, 0]
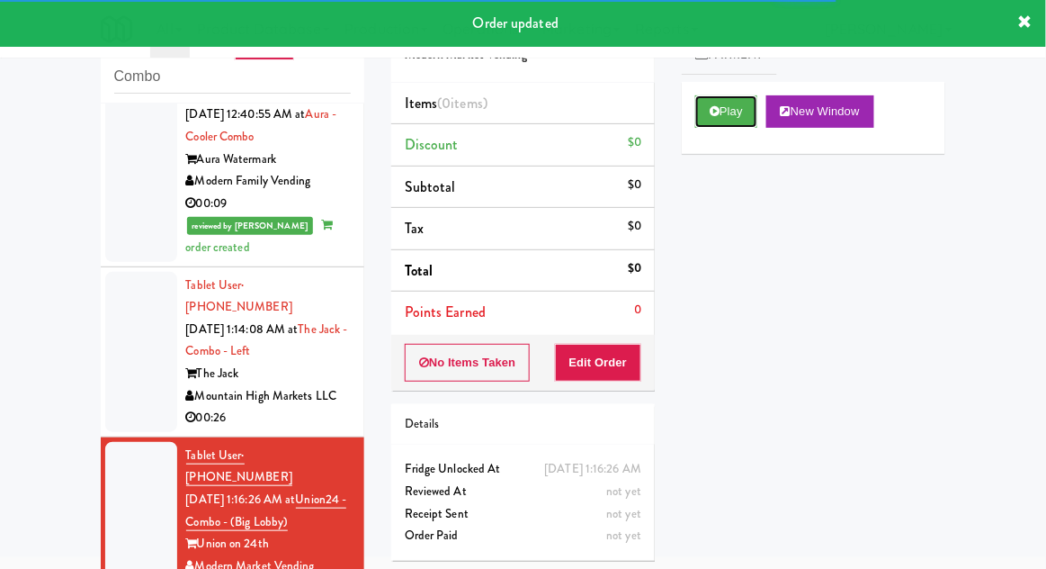
click at [718, 124] on button "Play" at bounding box center [726, 111] width 62 height 32
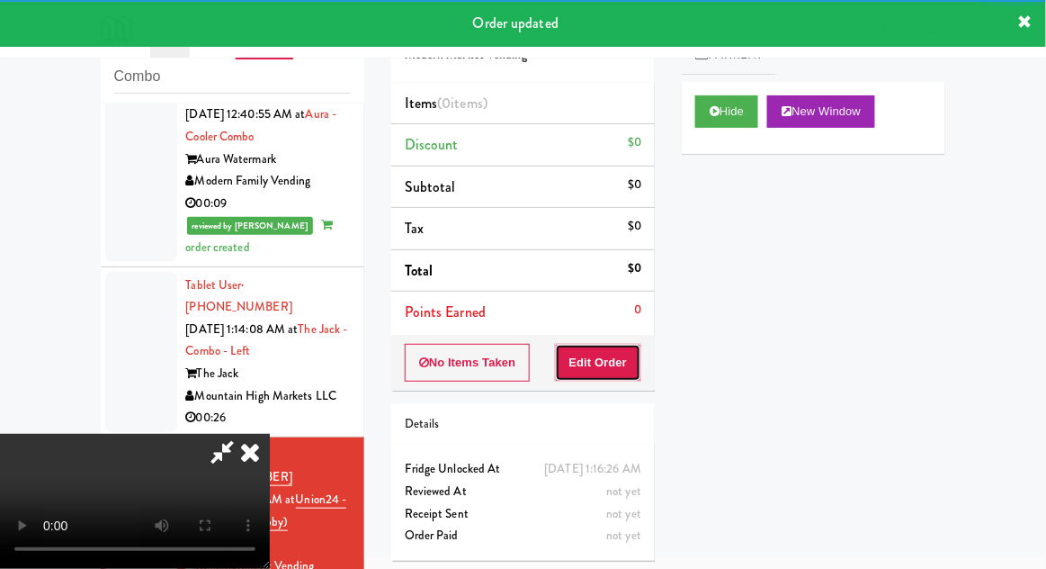
click at [606, 372] on button "Edit Order" at bounding box center [598, 363] width 87 height 38
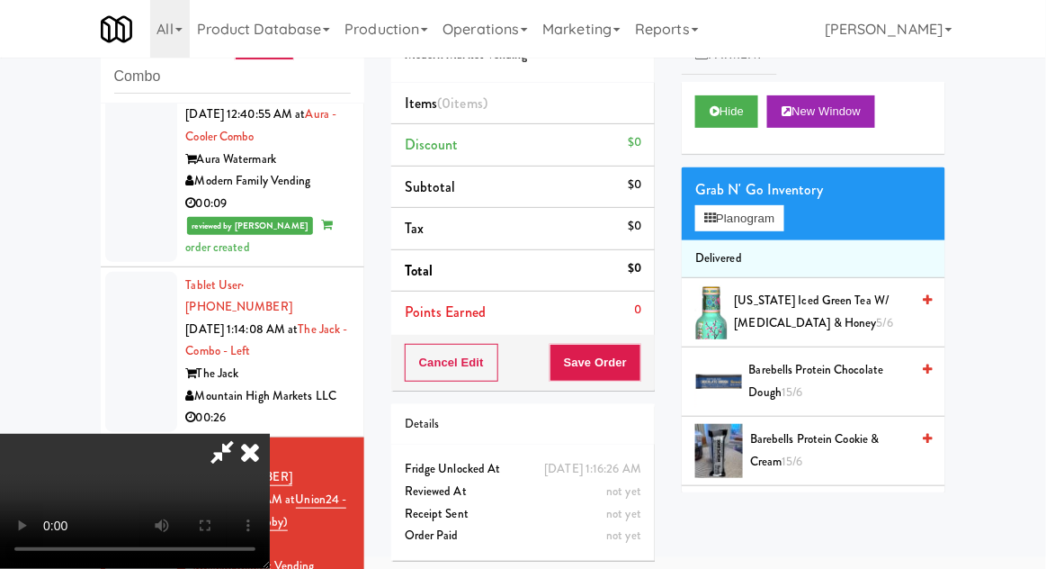
scroll to position [0, 0]
click at [758, 218] on button "Planogram" at bounding box center [739, 218] width 88 height 27
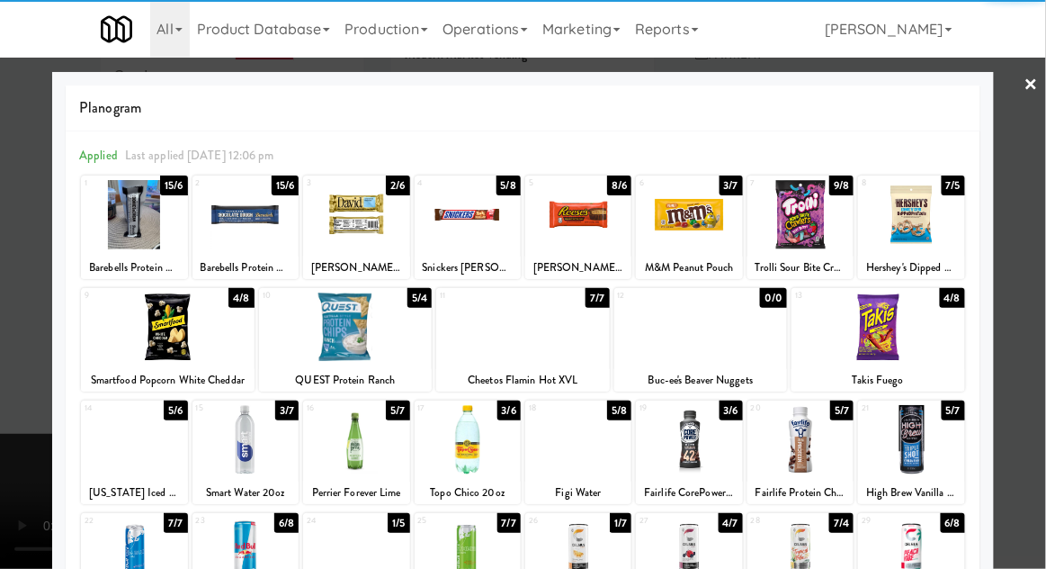
click at [345, 450] on div at bounding box center [356, 439] width 106 height 69
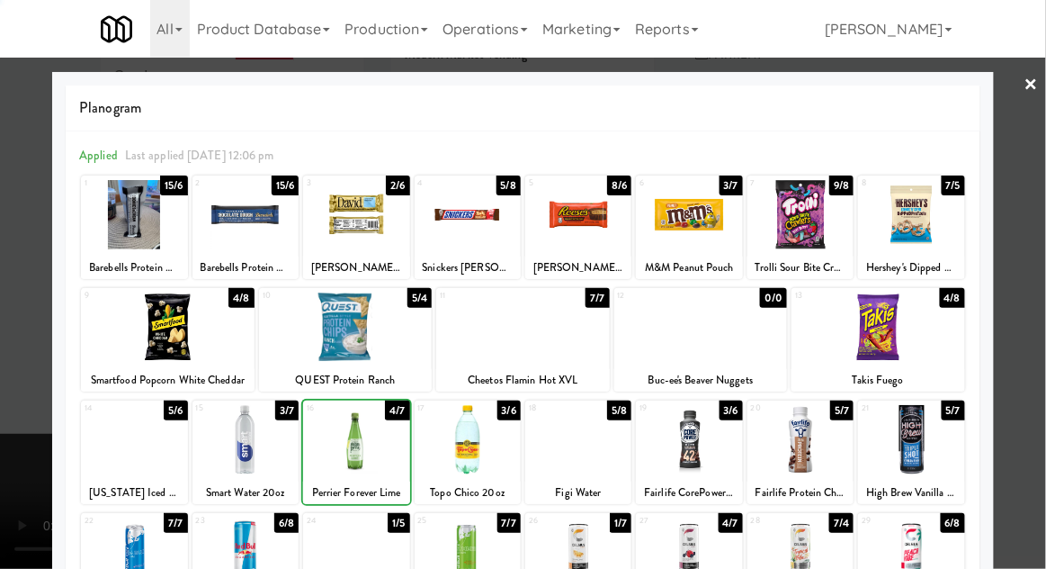
click at [1035, 369] on div at bounding box center [523, 284] width 1046 height 569
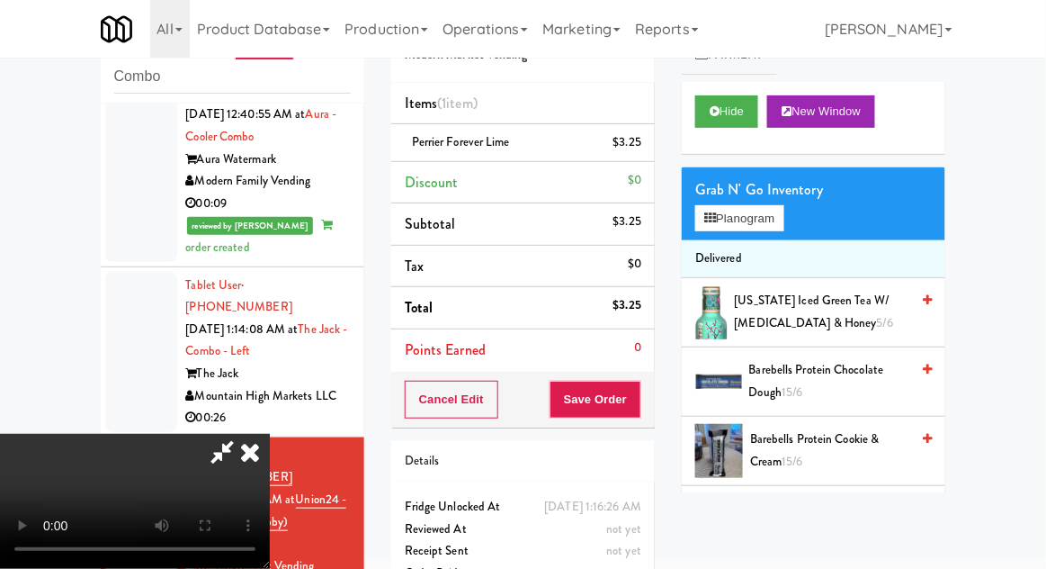
scroll to position [66, 0]
click at [639, 399] on button "Save Order" at bounding box center [596, 400] width 92 height 38
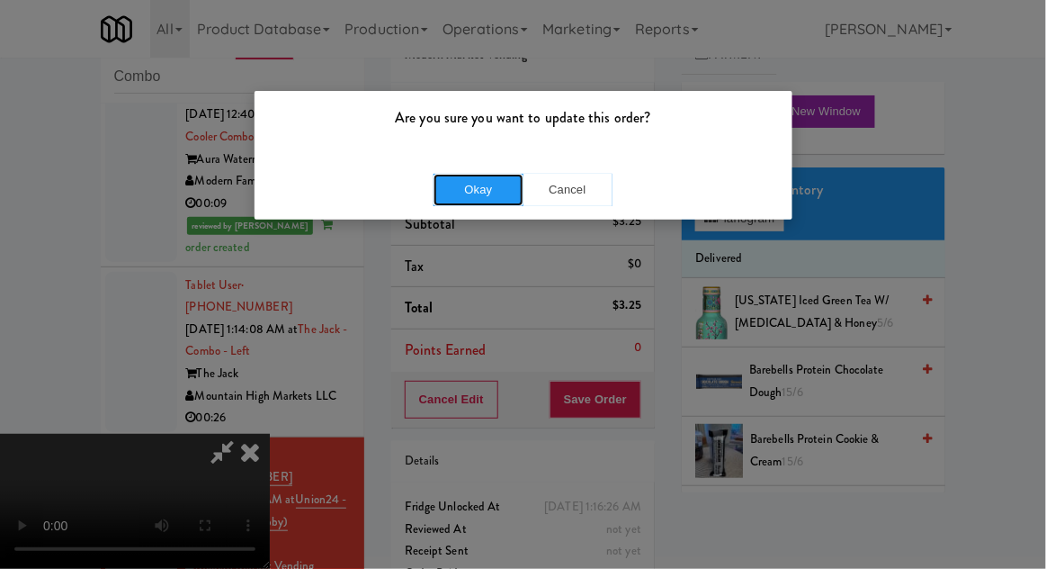
click at [457, 202] on button "Okay" at bounding box center [479, 190] width 90 height 32
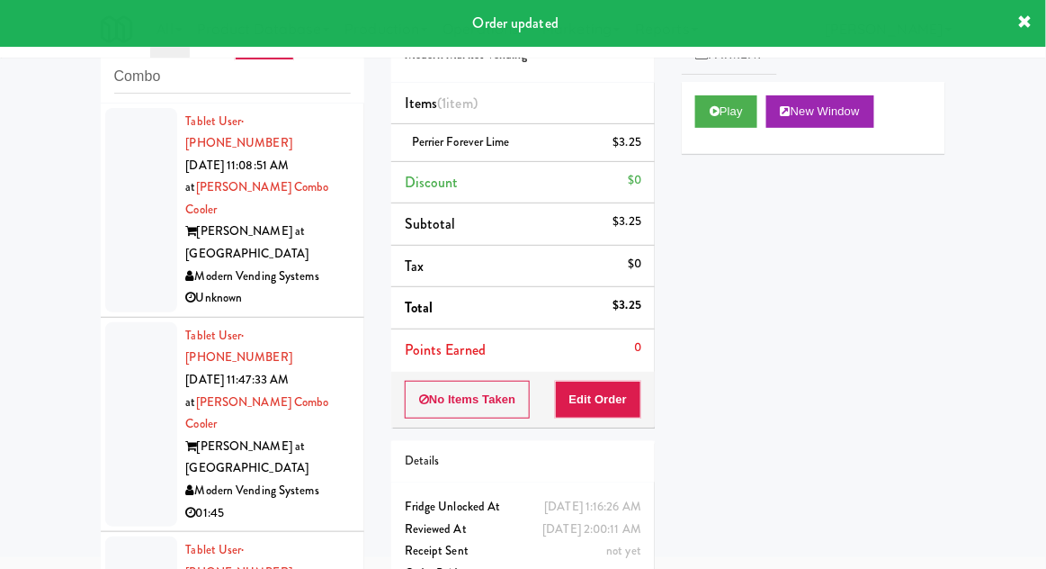
scroll to position [0, 0]
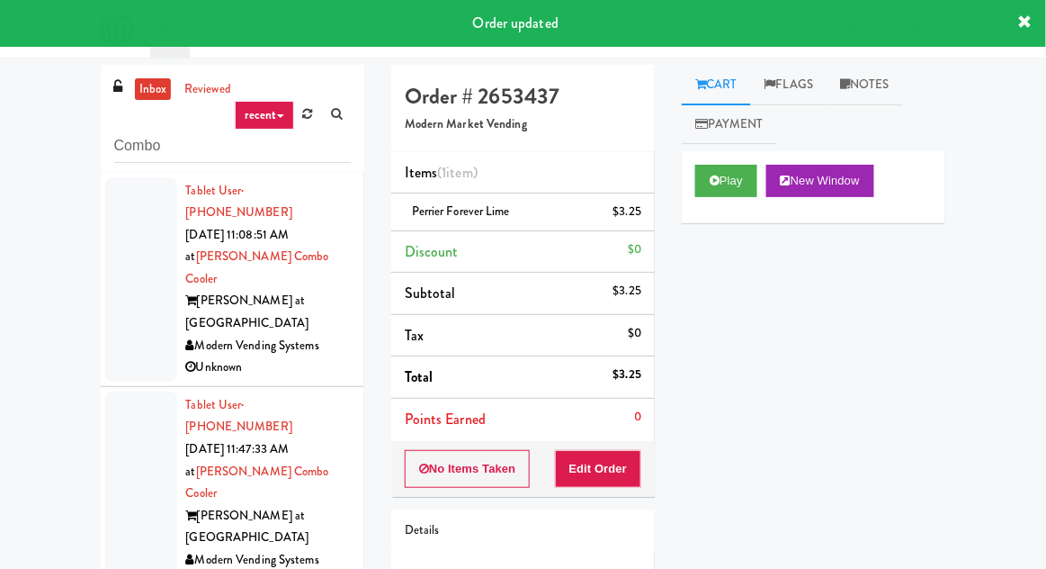
click at [156, 98] on link "inbox" at bounding box center [153, 89] width 37 height 22
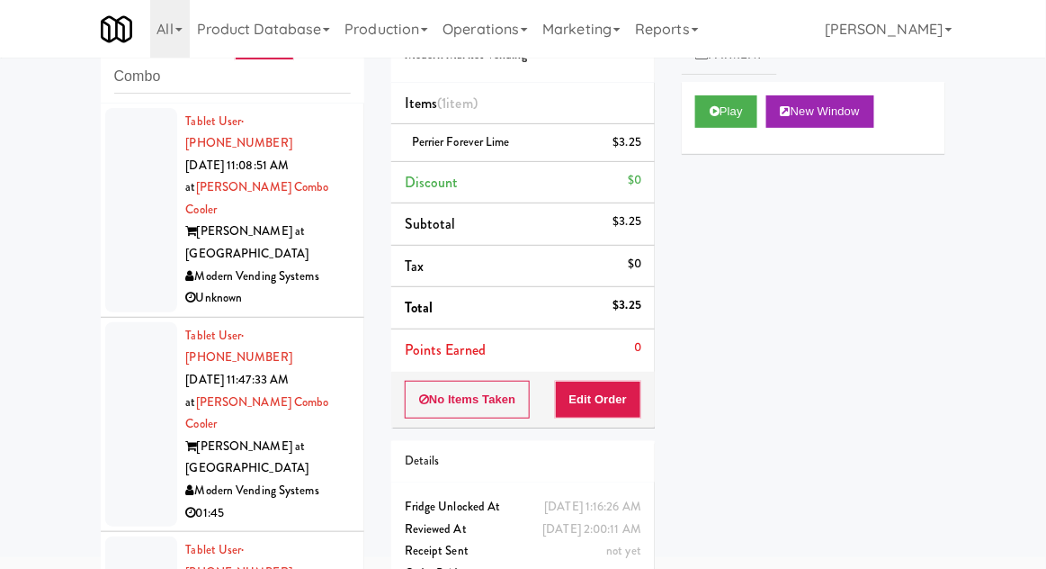
click at [131, 349] on div at bounding box center [141, 424] width 72 height 204
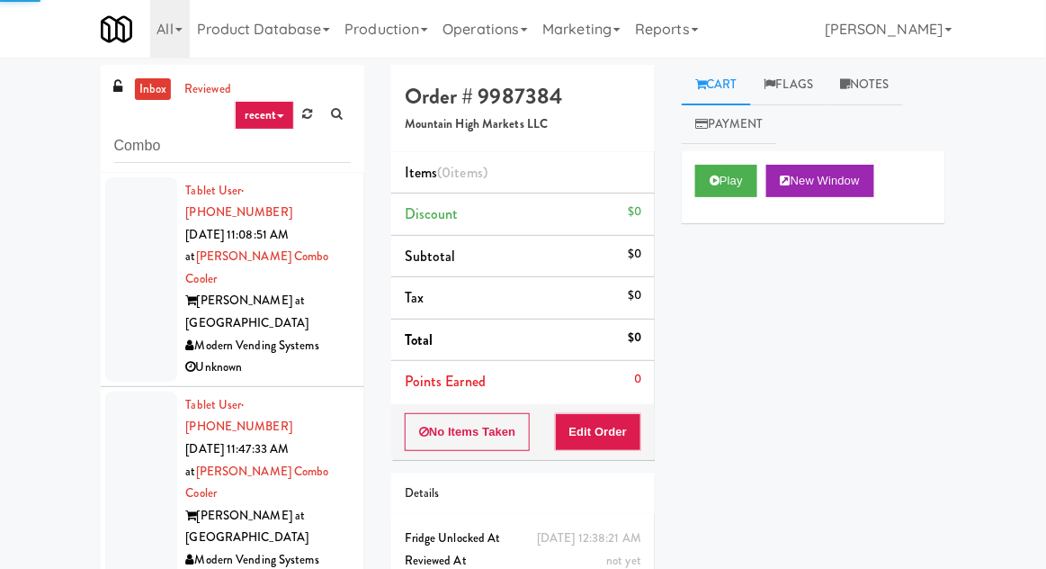
click at [132, 284] on div at bounding box center [141, 279] width 72 height 204
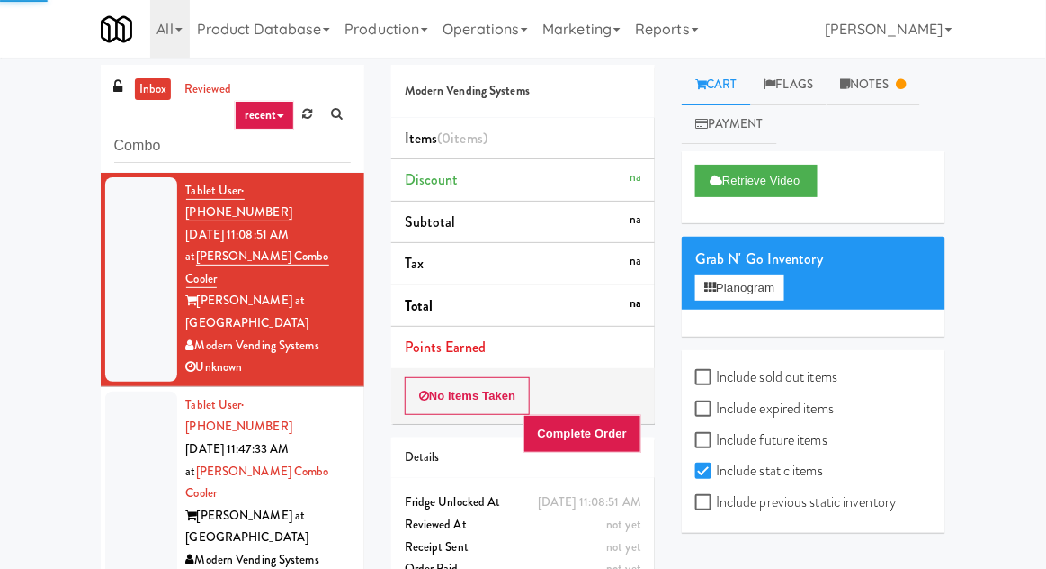
click at [128, 411] on div at bounding box center [141, 493] width 72 height 204
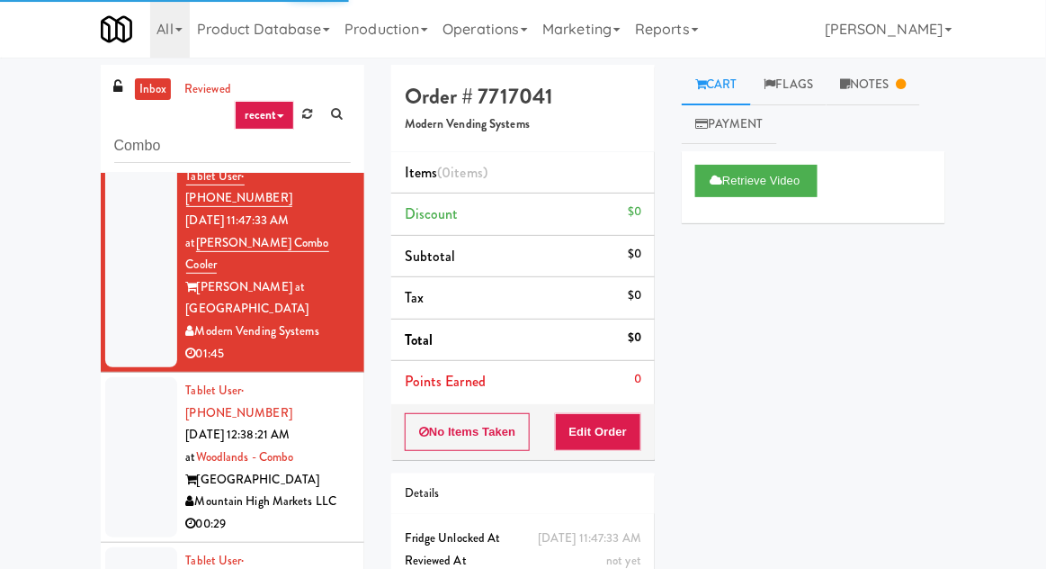
click at [117, 377] on div at bounding box center [141, 457] width 72 height 160
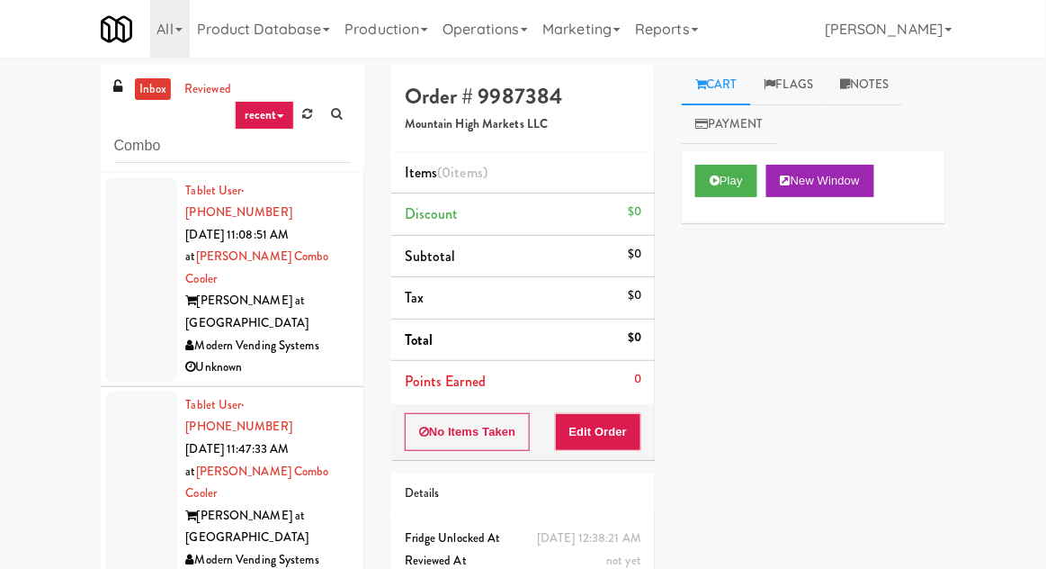
click at [127, 266] on div at bounding box center [141, 279] width 72 height 204
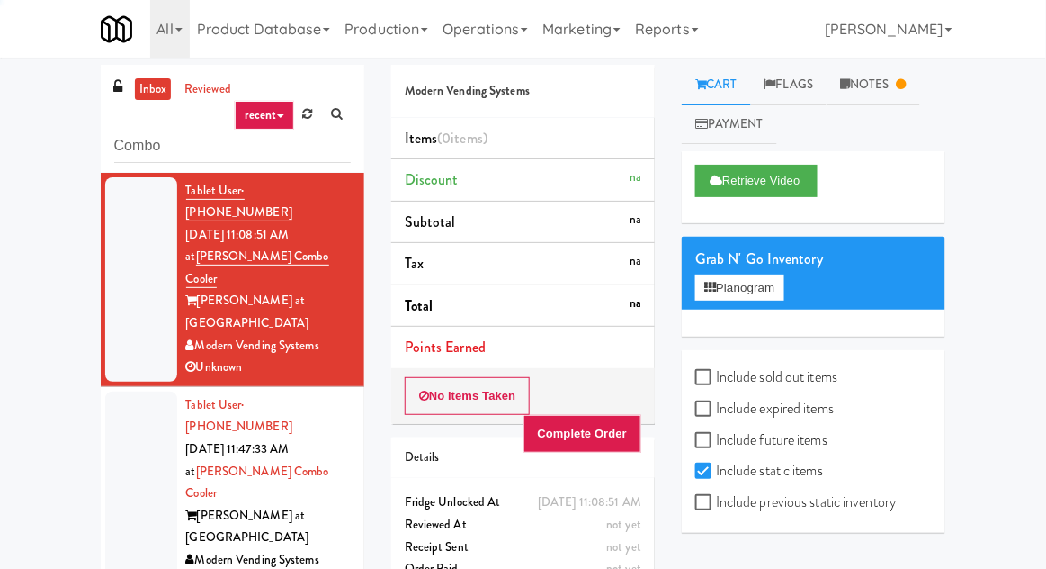
scroll to position [69, 0]
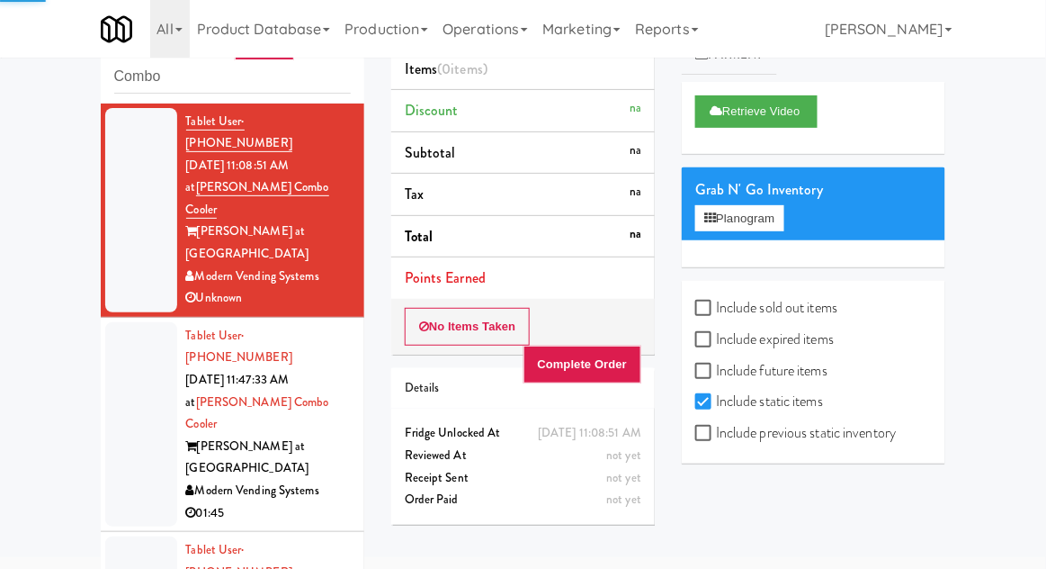
click at [130, 345] on div at bounding box center [141, 424] width 72 height 204
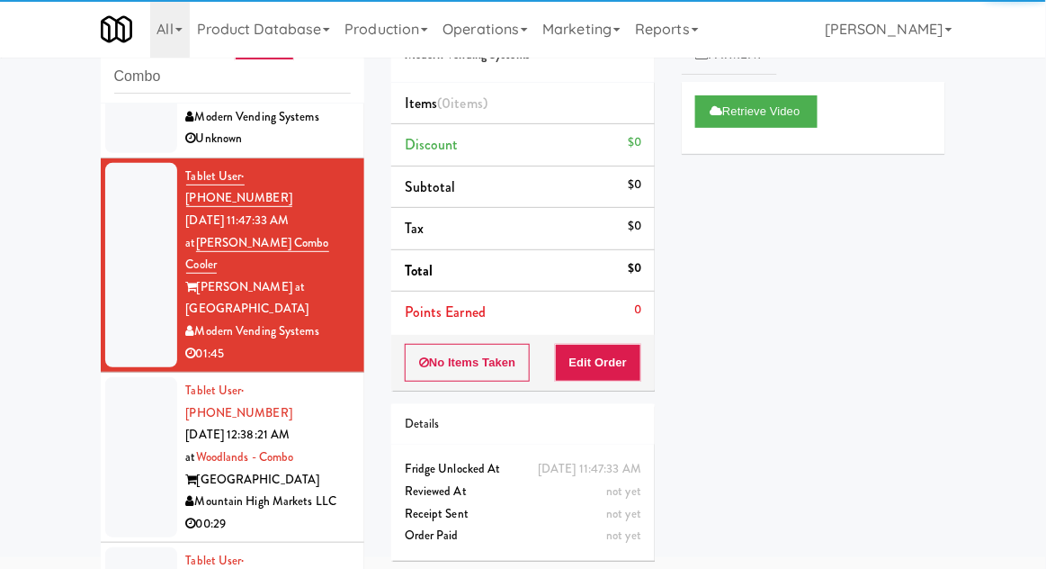
click at [123, 383] on li "Tablet User · (480) 227-2578 [DATE] 12:38:21 AM at [GEOGRAPHIC_DATA] Mountain H…" at bounding box center [233, 457] width 264 height 170
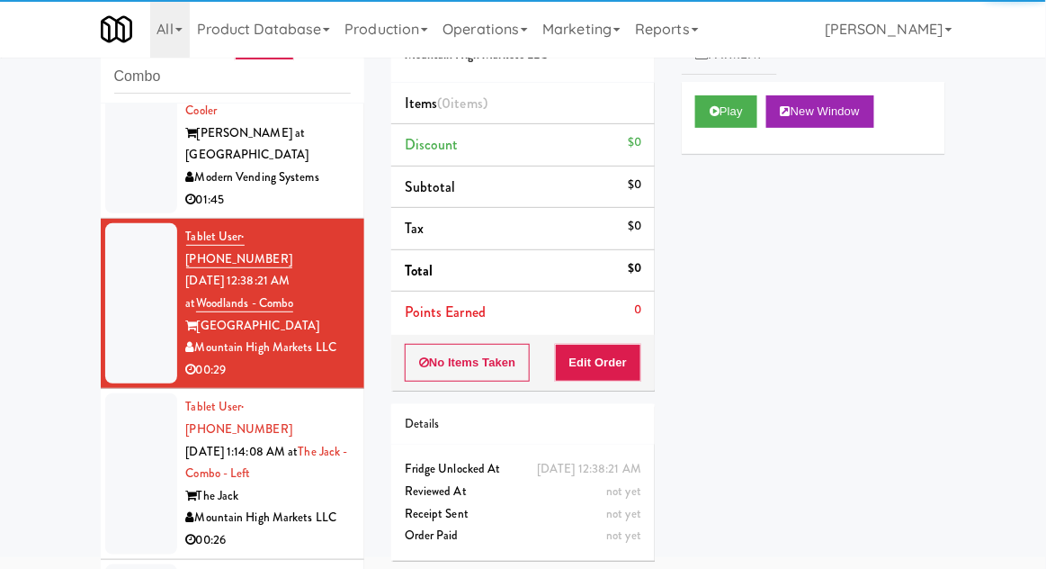
scroll to position [318, 0]
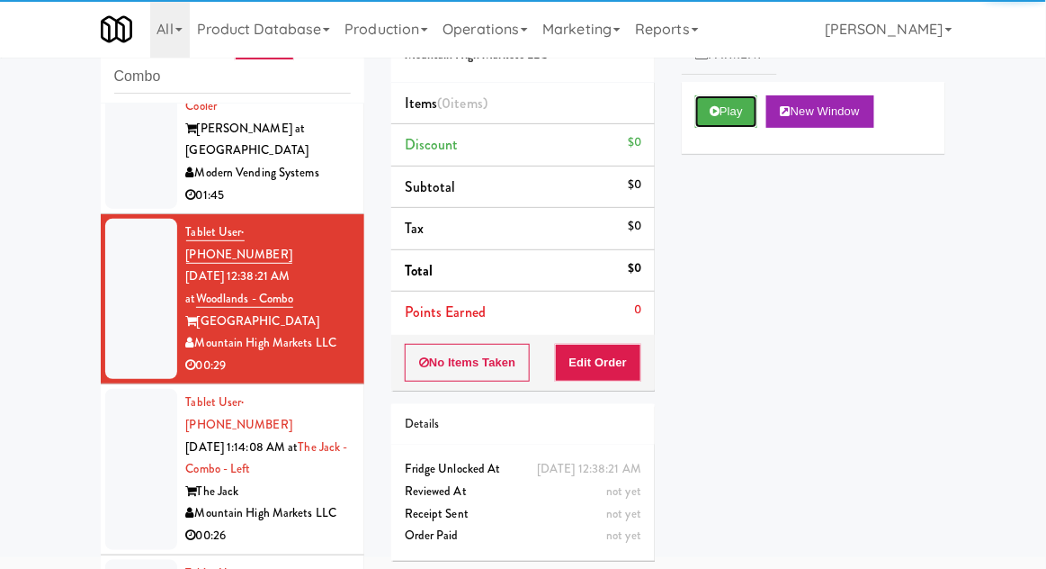
click at [731, 116] on button "Play" at bounding box center [726, 111] width 62 height 32
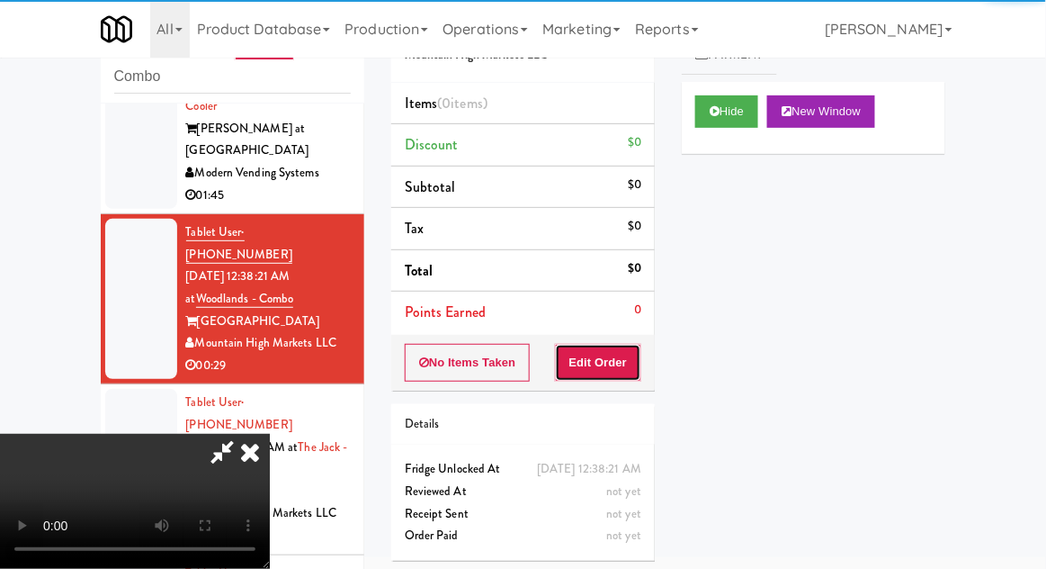
click at [610, 376] on button "Edit Order" at bounding box center [598, 363] width 87 height 38
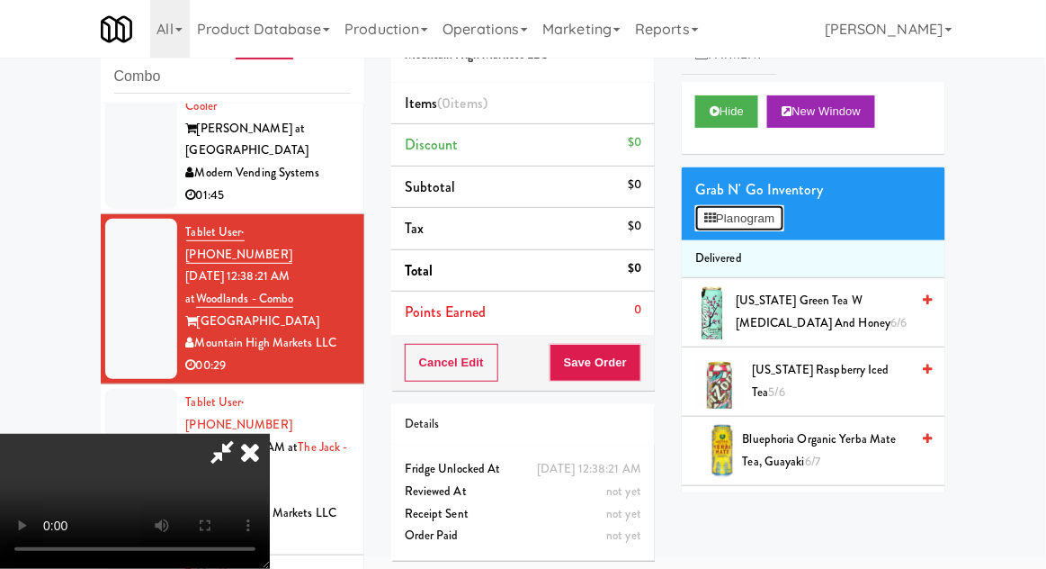
click at [757, 222] on button "Planogram" at bounding box center [739, 218] width 88 height 27
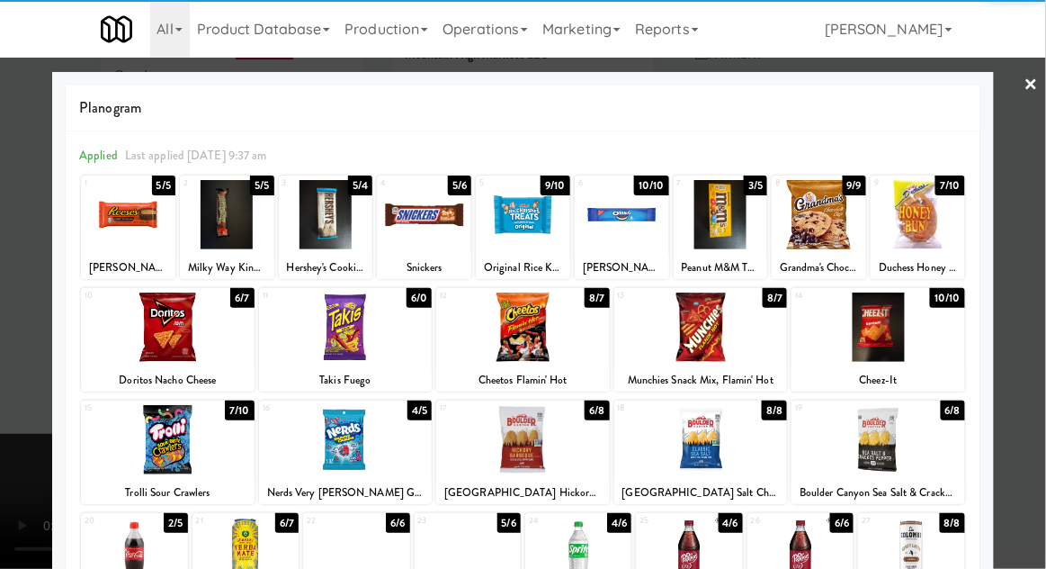
click at [568, 353] on div at bounding box center [523, 326] width 174 height 69
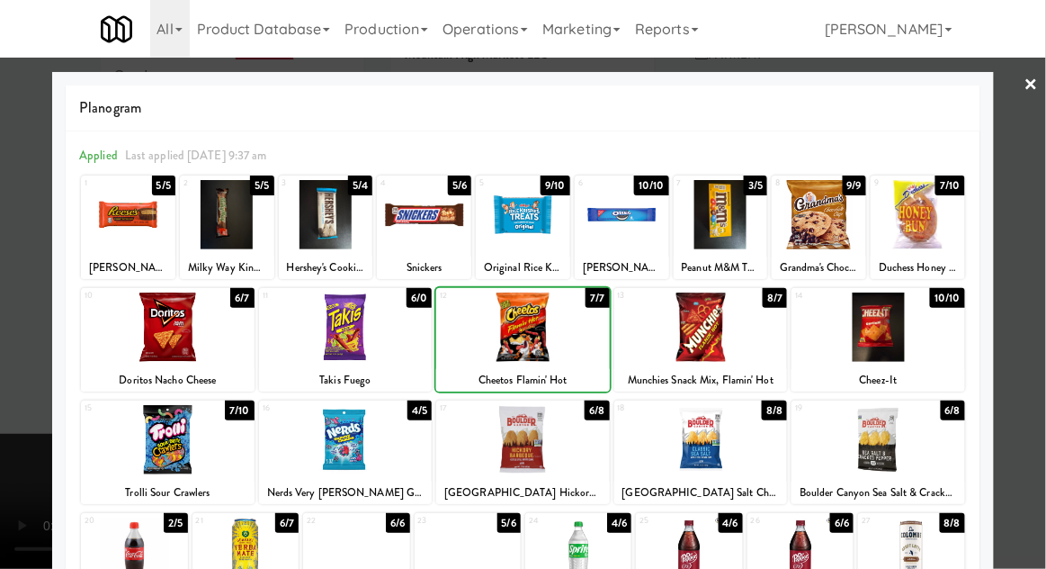
click at [14, 398] on div at bounding box center [523, 284] width 1046 height 569
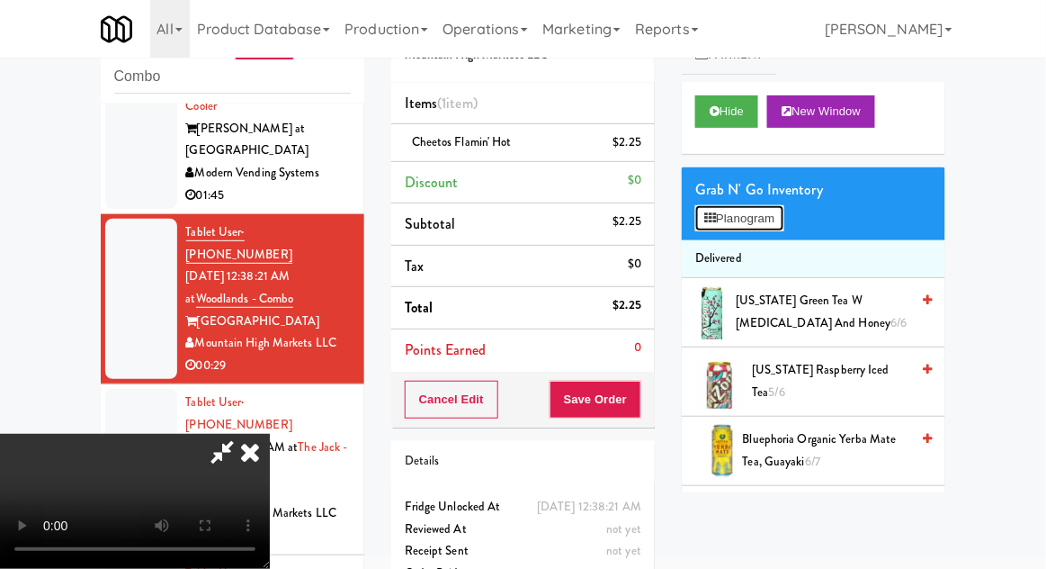
click at [761, 229] on button "Planogram" at bounding box center [739, 218] width 88 height 27
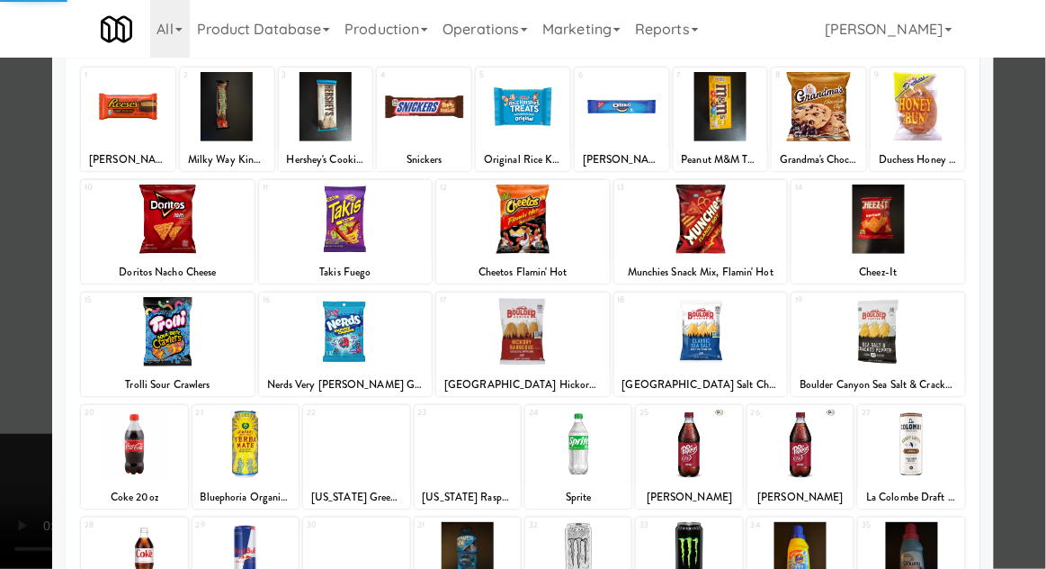
scroll to position [110, 0]
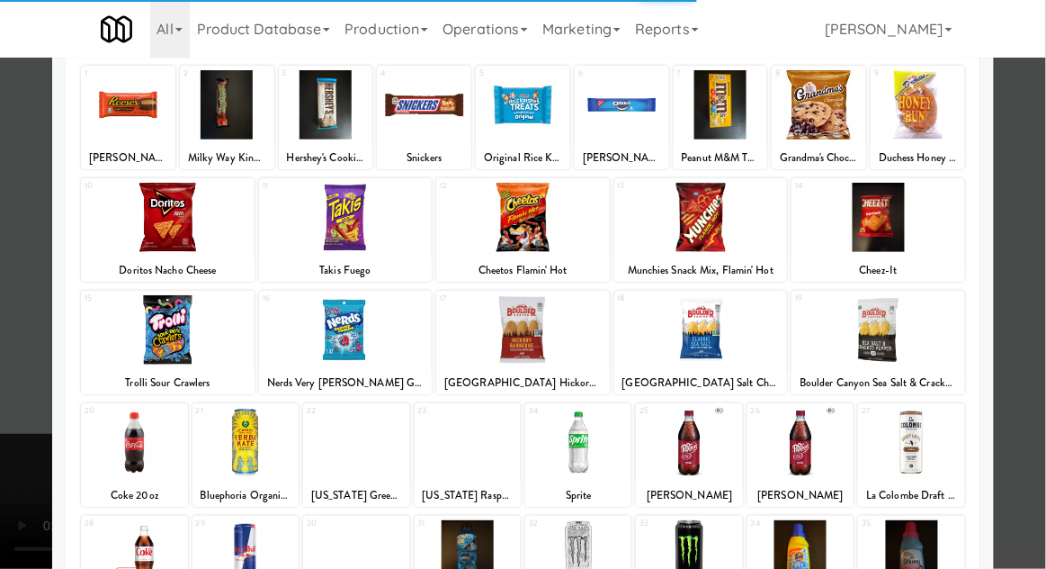
click at [157, 338] on div at bounding box center [168, 329] width 174 height 69
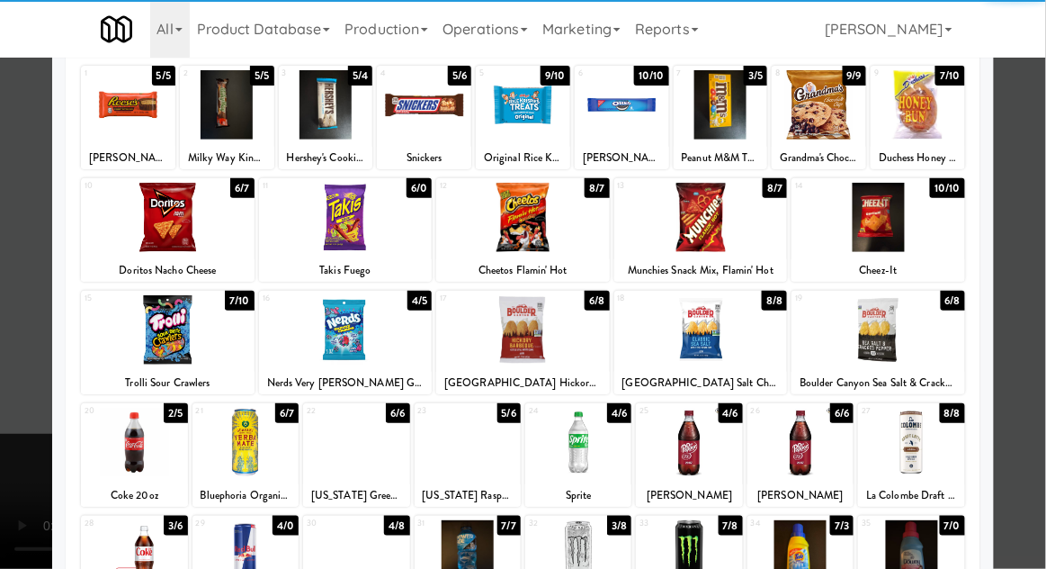
click at [166, 344] on div at bounding box center [168, 329] width 174 height 69
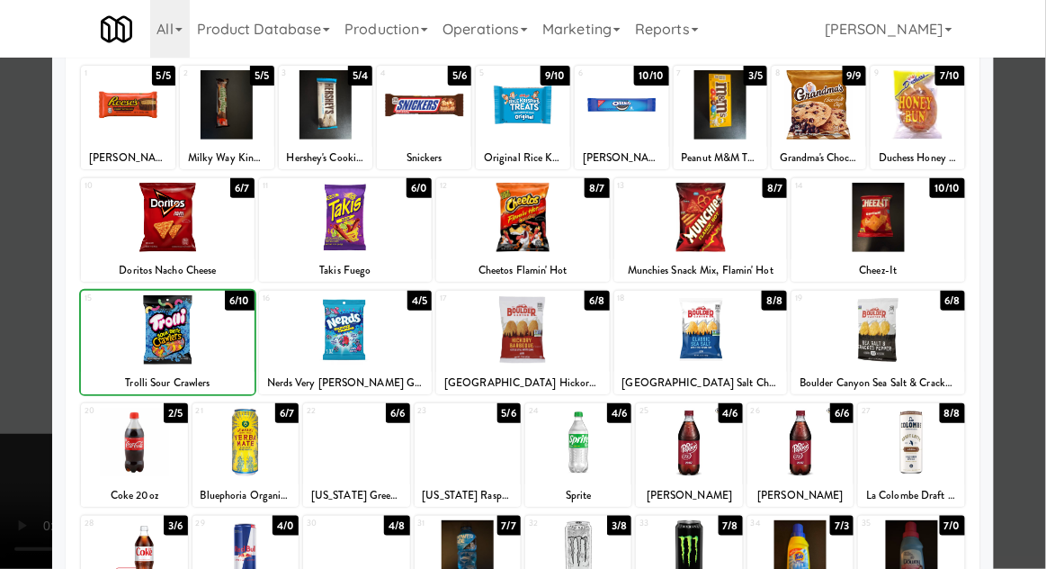
click at [1038, 334] on div at bounding box center [523, 284] width 1046 height 569
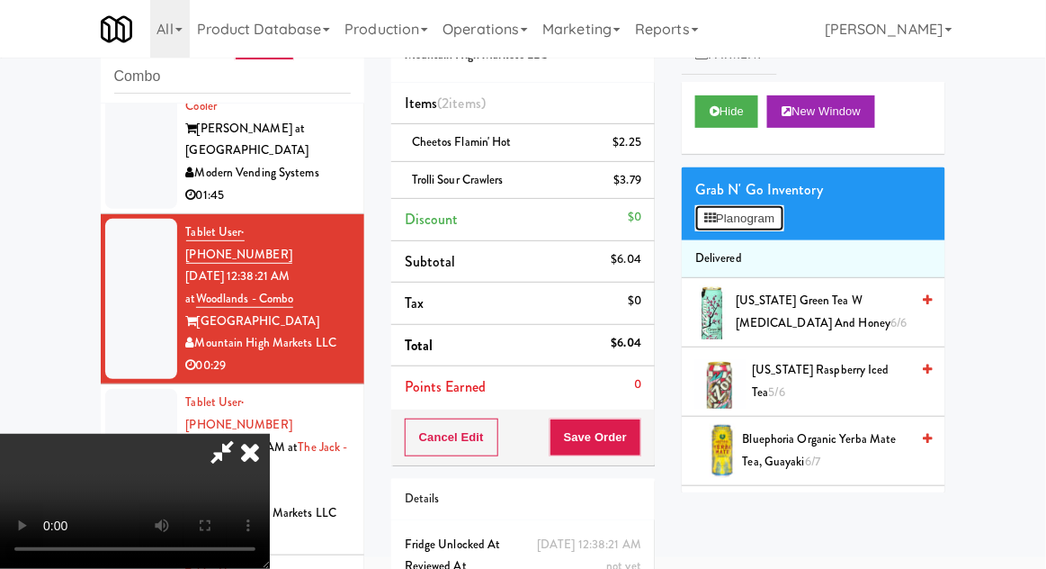
click at [758, 217] on button "Planogram" at bounding box center [739, 218] width 88 height 27
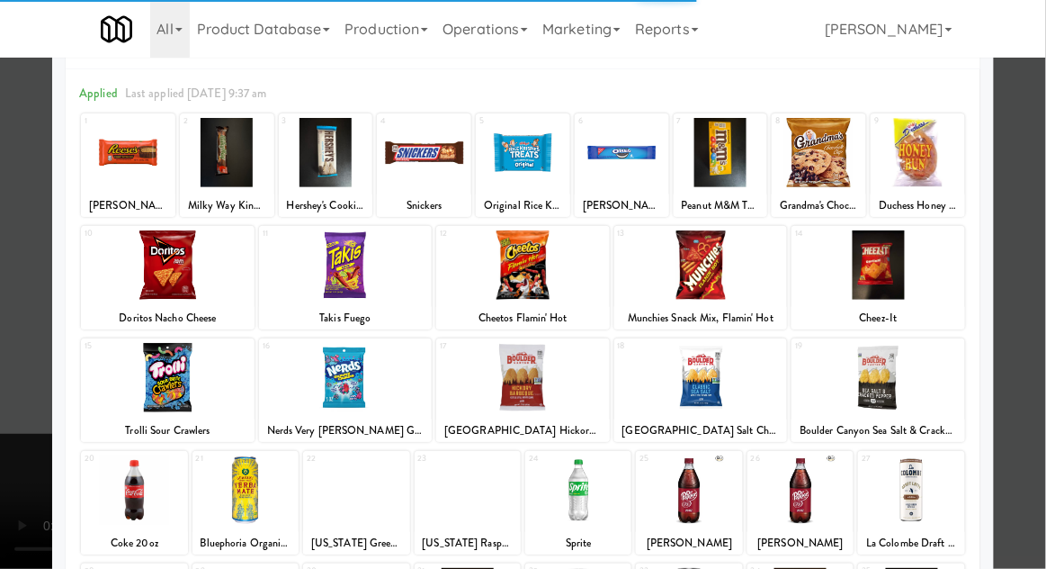
scroll to position [116, 0]
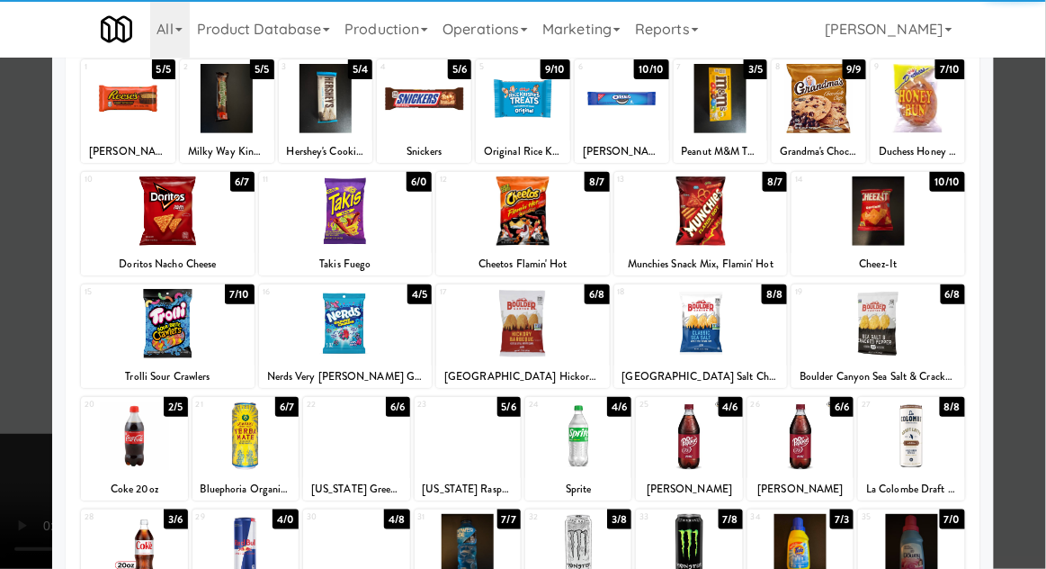
click at [708, 450] on div at bounding box center [689, 435] width 106 height 69
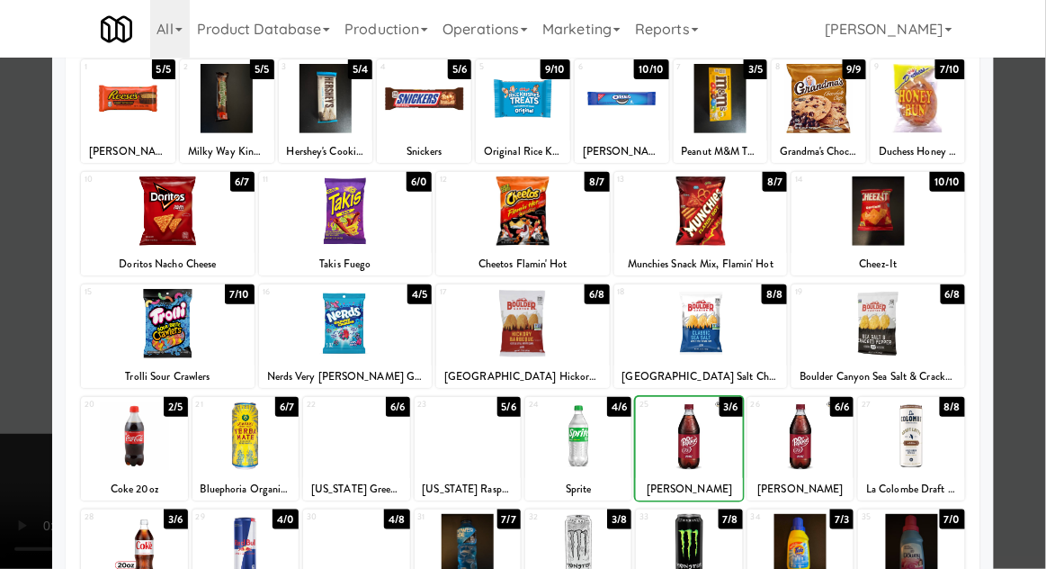
click at [12, 400] on div at bounding box center [523, 284] width 1046 height 569
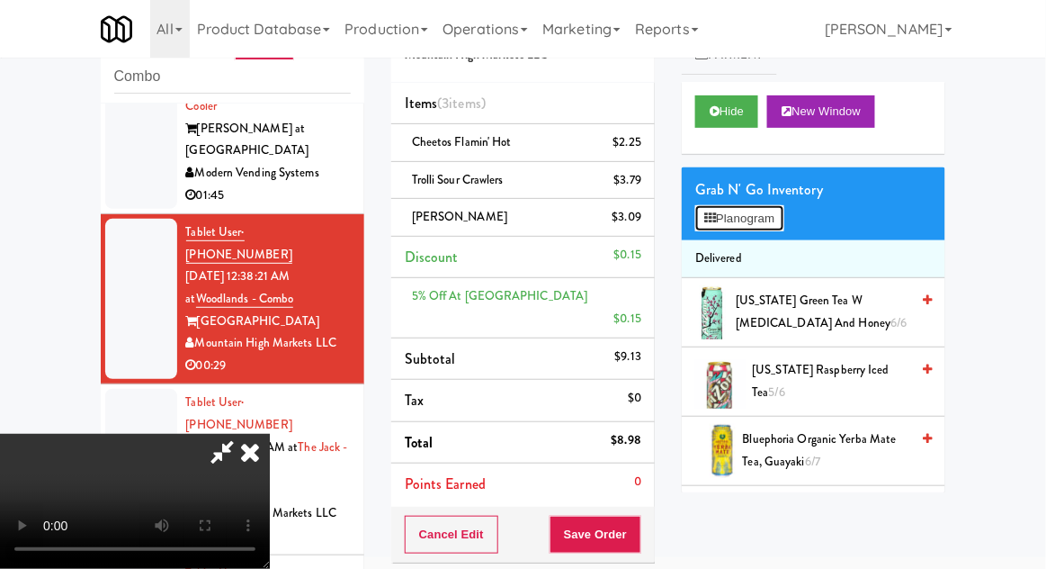
click at [780, 220] on button "Planogram" at bounding box center [739, 218] width 88 height 27
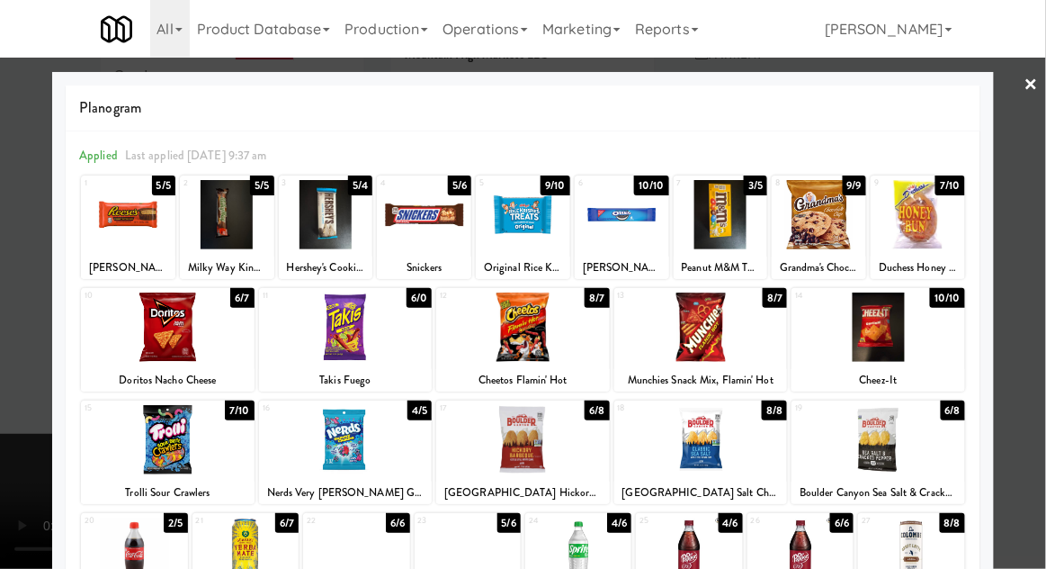
click at [435, 236] on div at bounding box center [424, 214] width 94 height 69
click at [1040, 377] on div at bounding box center [523, 284] width 1046 height 569
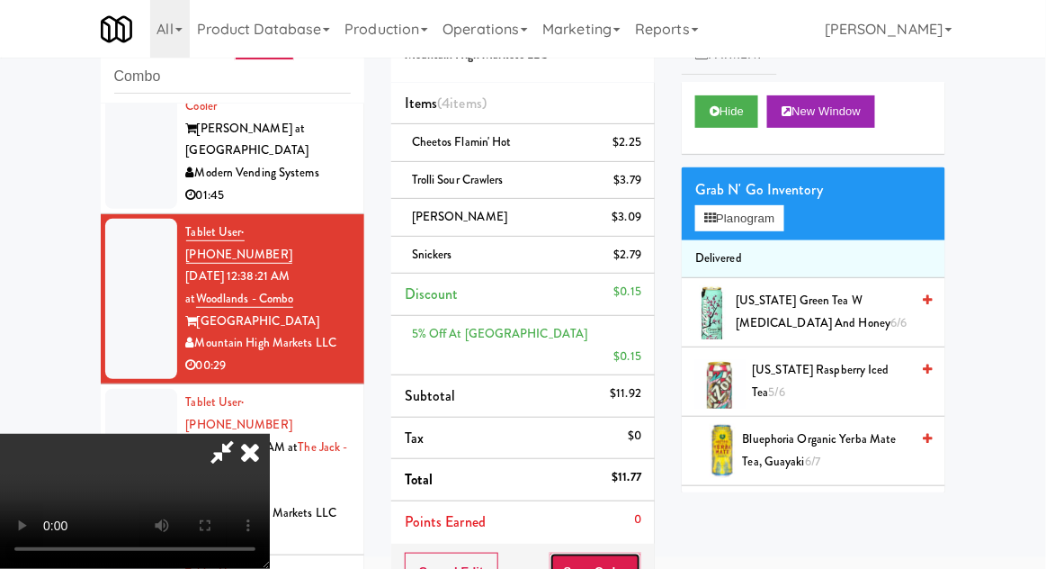
click at [636, 552] on button "Save Order" at bounding box center [596, 571] width 92 height 38
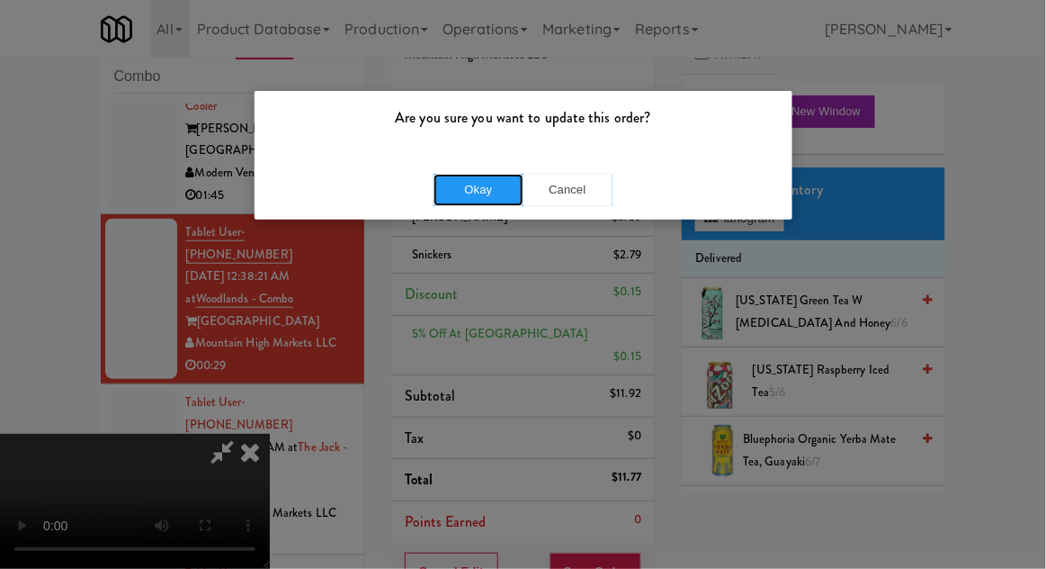
click at [435, 185] on button "Okay" at bounding box center [479, 190] width 90 height 32
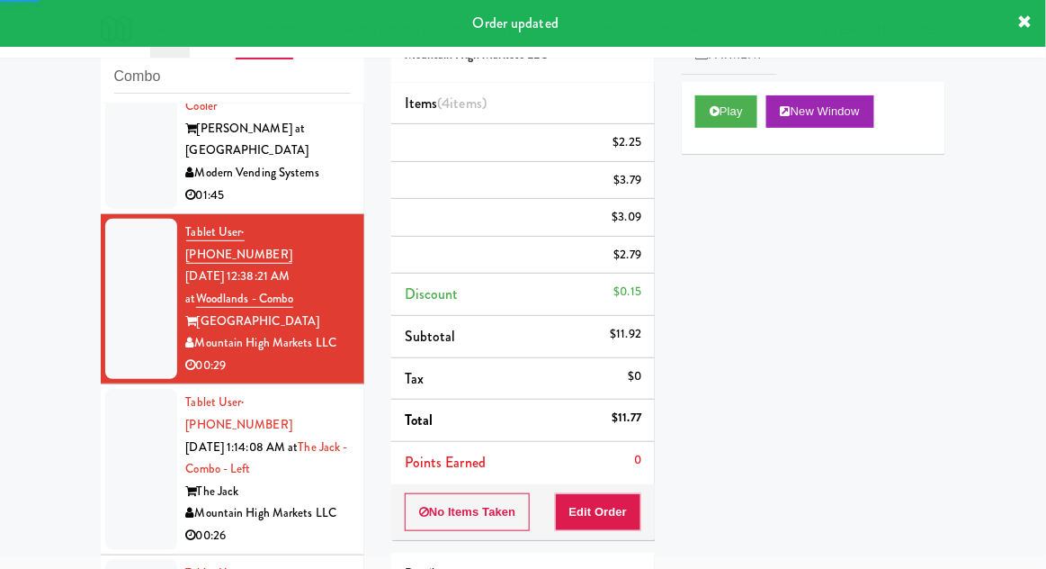
click at [120, 389] on div at bounding box center [141, 469] width 72 height 160
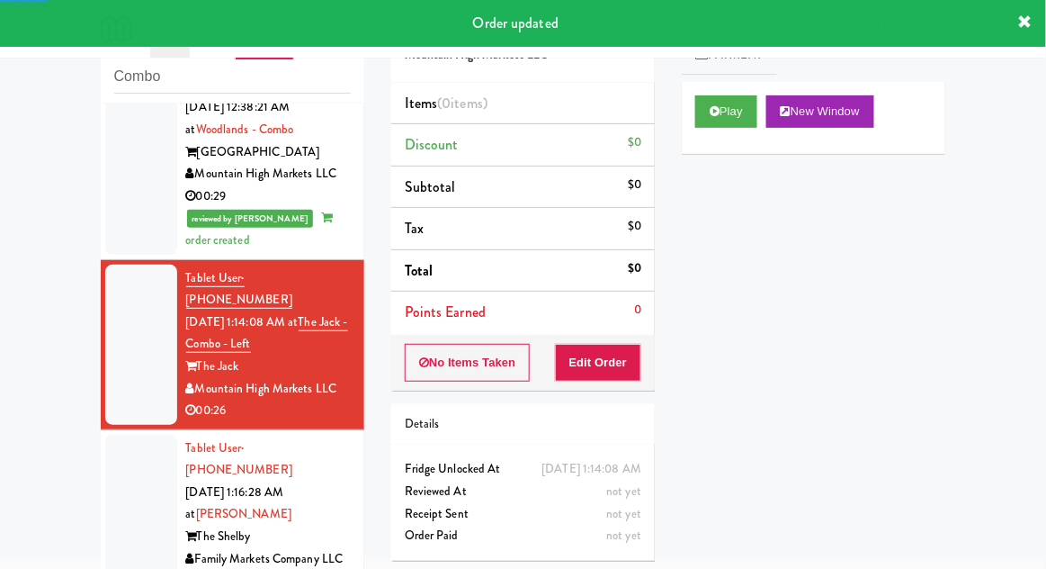
scroll to position [493, 0]
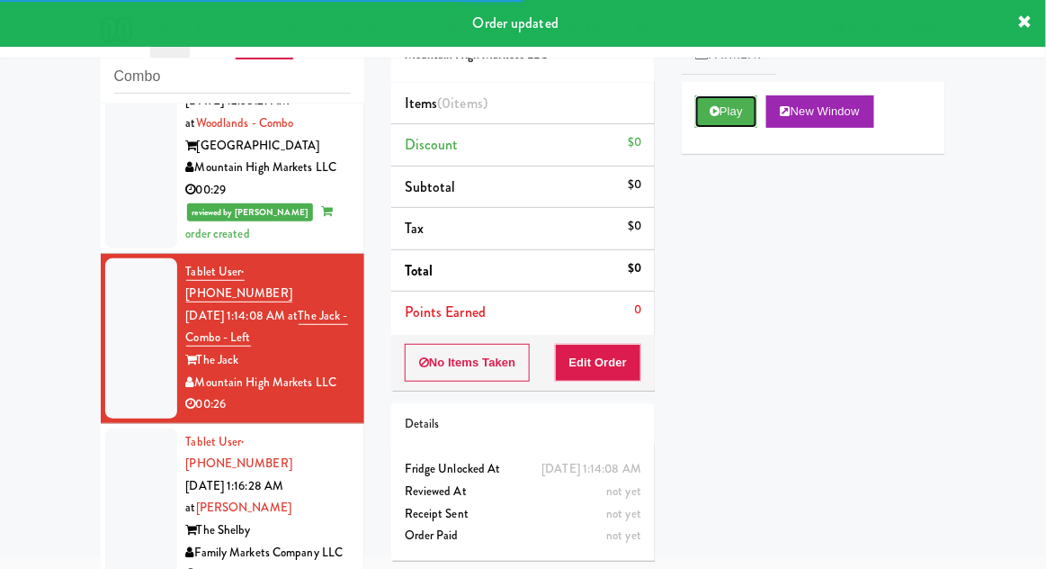
click at [746, 114] on button "Play" at bounding box center [726, 111] width 62 height 32
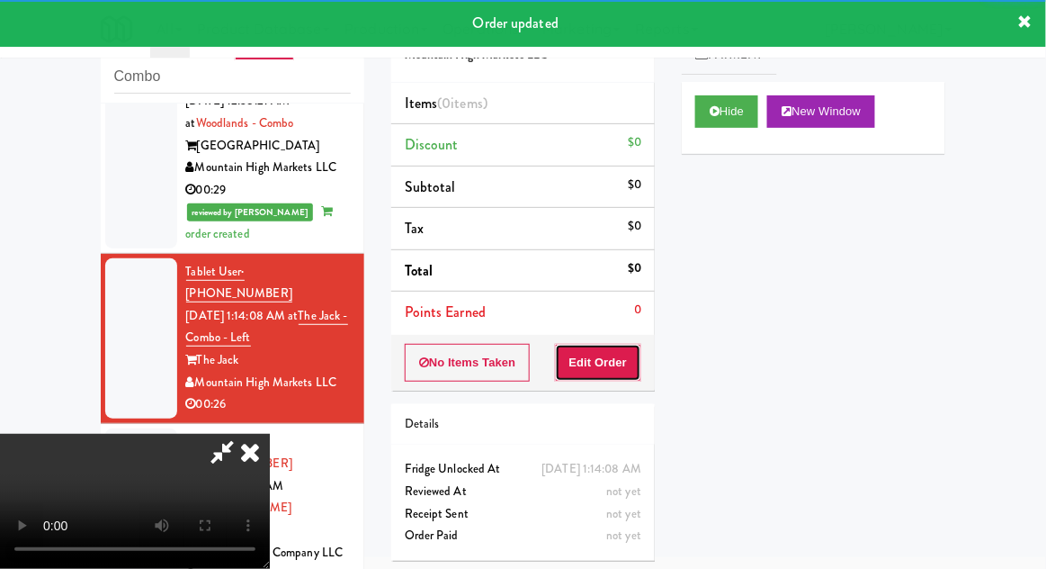
click at [616, 374] on button "Edit Order" at bounding box center [598, 363] width 87 height 38
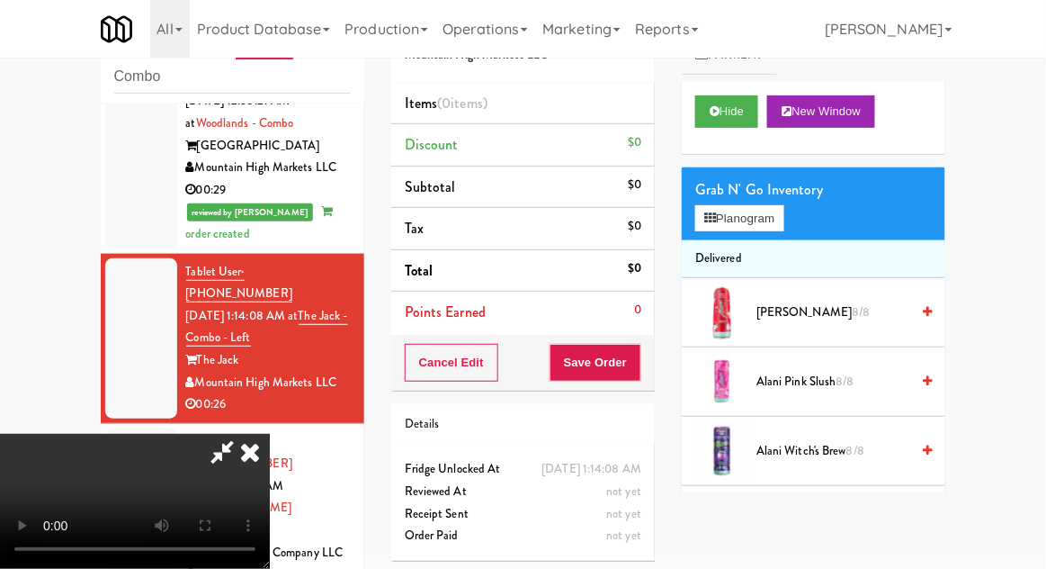
scroll to position [66, 0]
click at [756, 218] on button "Planogram" at bounding box center [739, 218] width 88 height 27
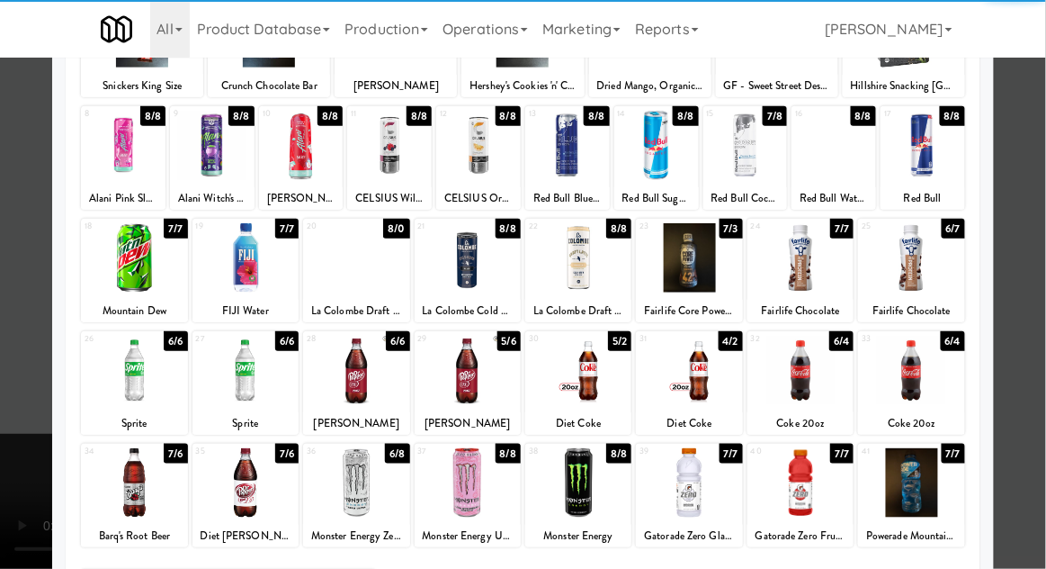
scroll to position [183, 0]
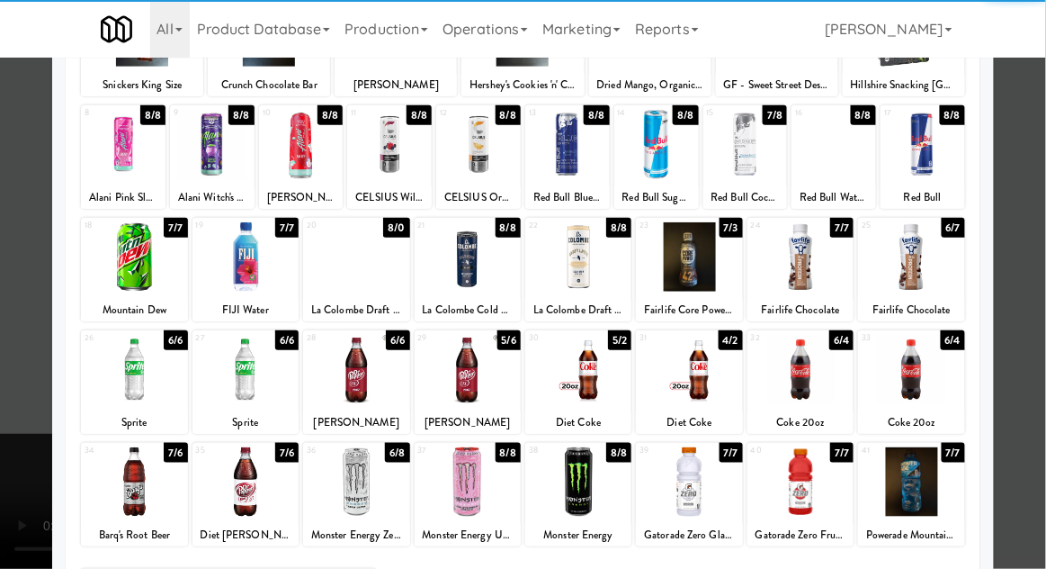
click at [717, 398] on div at bounding box center [689, 369] width 106 height 69
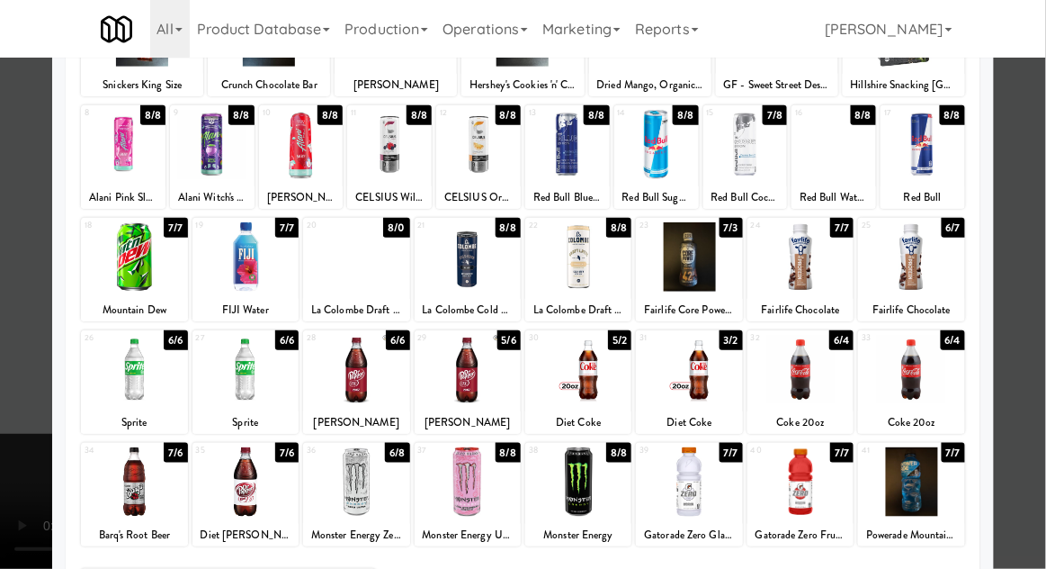
click at [4, 344] on div at bounding box center [523, 284] width 1046 height 569
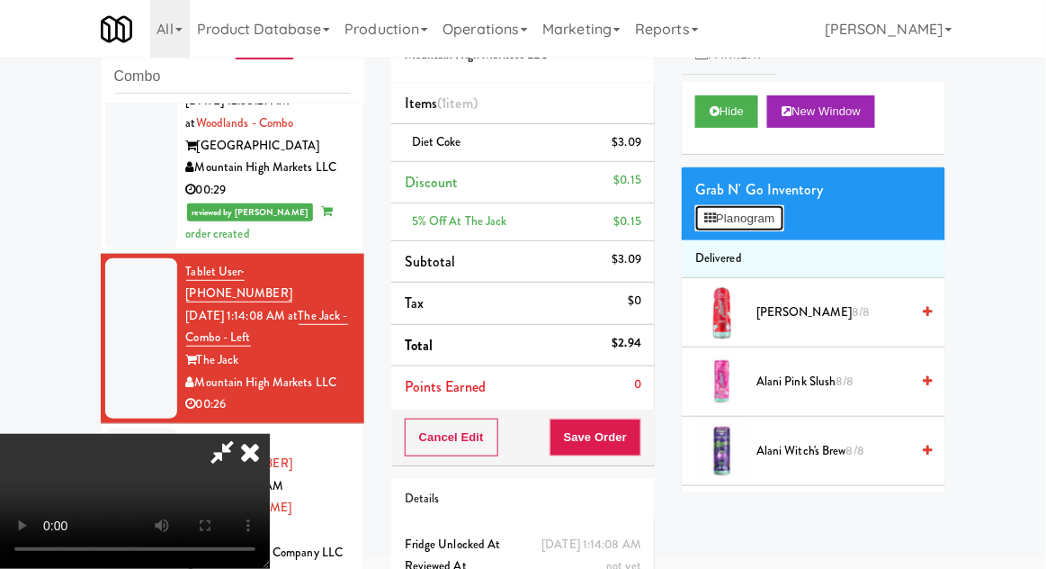
click at [782, 205] on button "Planogram" at bounding box center [739, 218] width 88 height 27
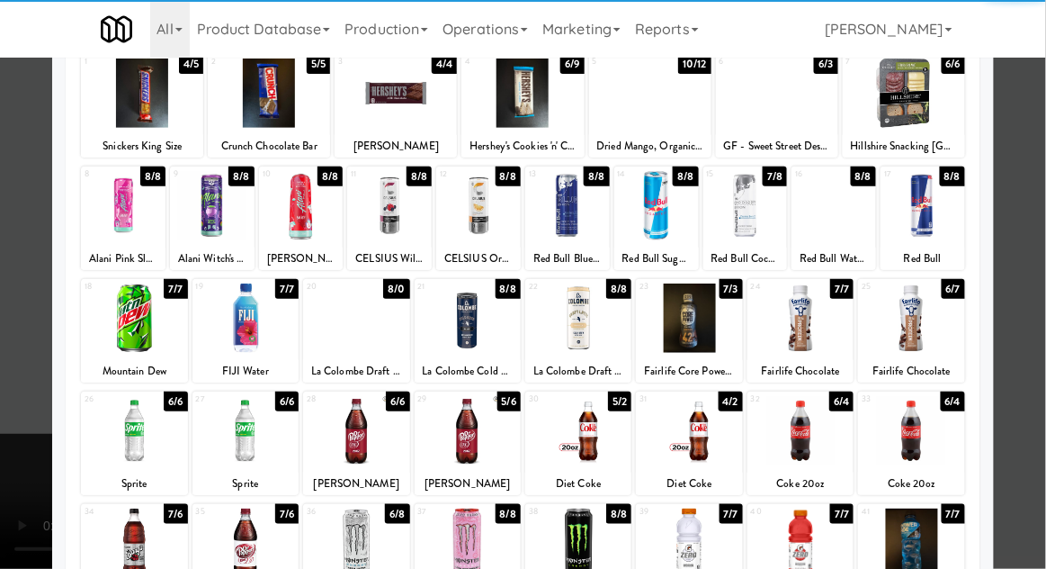
scroll to position [121, 0]
click at [256, 427] on div at bounding box center [246, 430] width 106 height 69
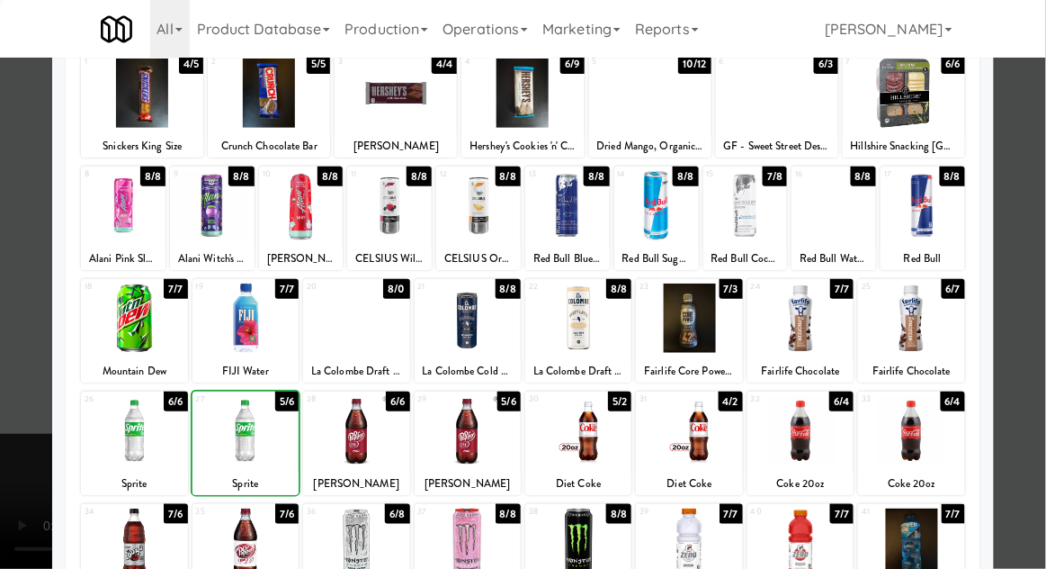
click at [1036, 385] on div at bounding box center [523, 284] width 1046 height 569
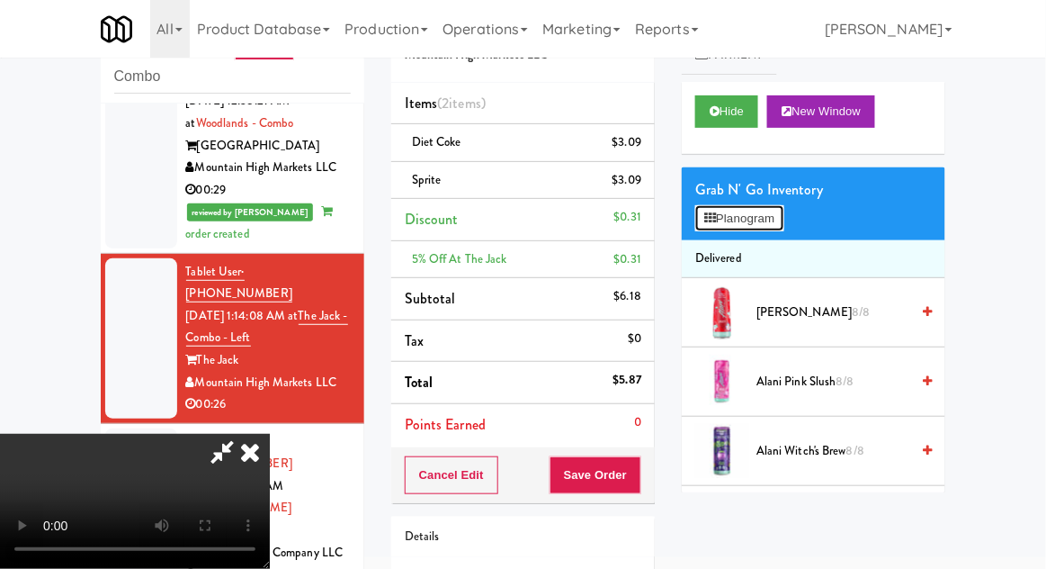
click at [774, 210] on button "Planogram" at bounding box center [739, 218] width 88 height 27
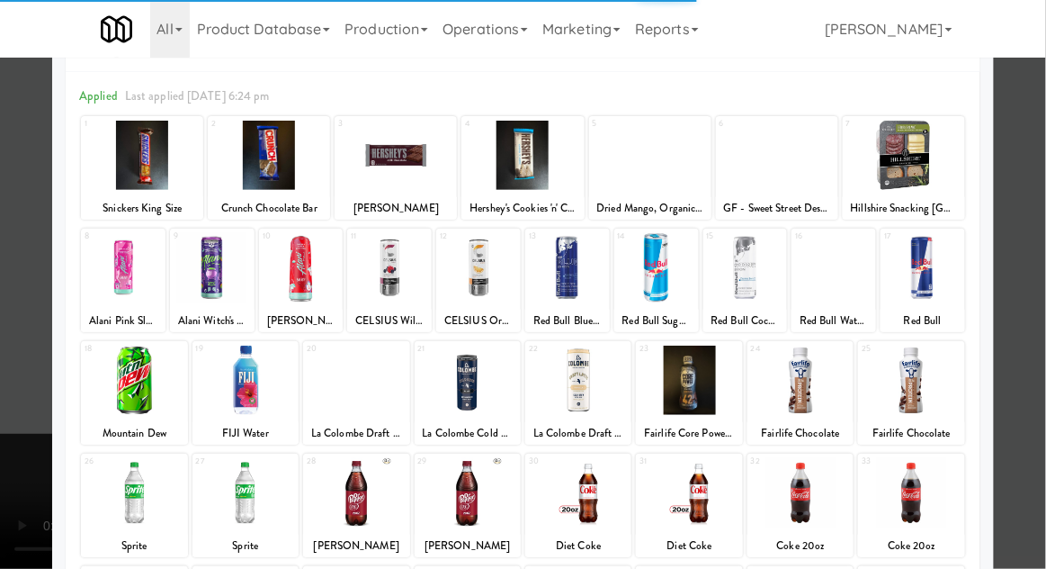
scroll to position [70, 0]
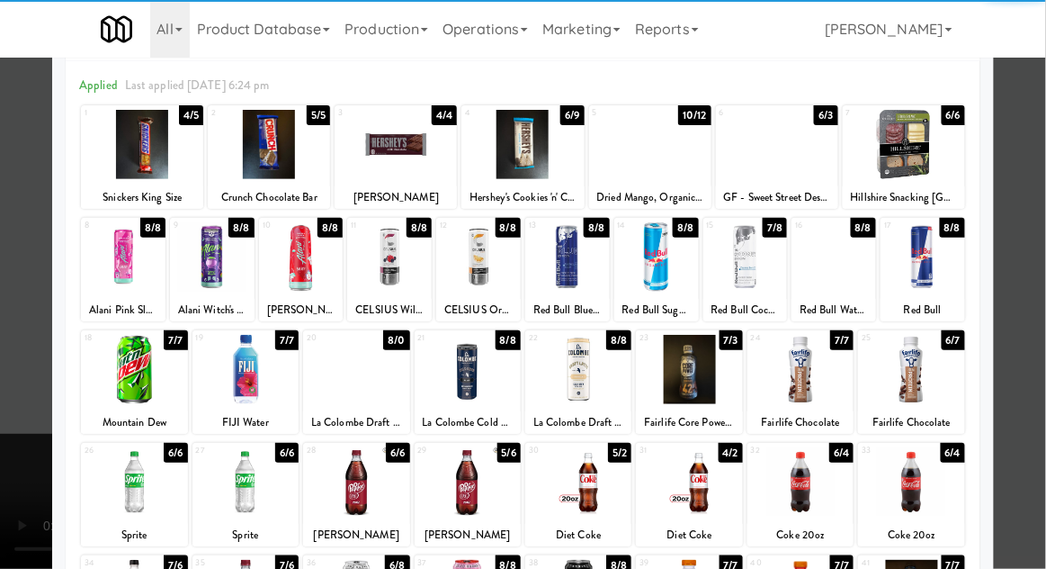
click at [357, 389] on div at bounding box center [356, 369] width 106 height 69
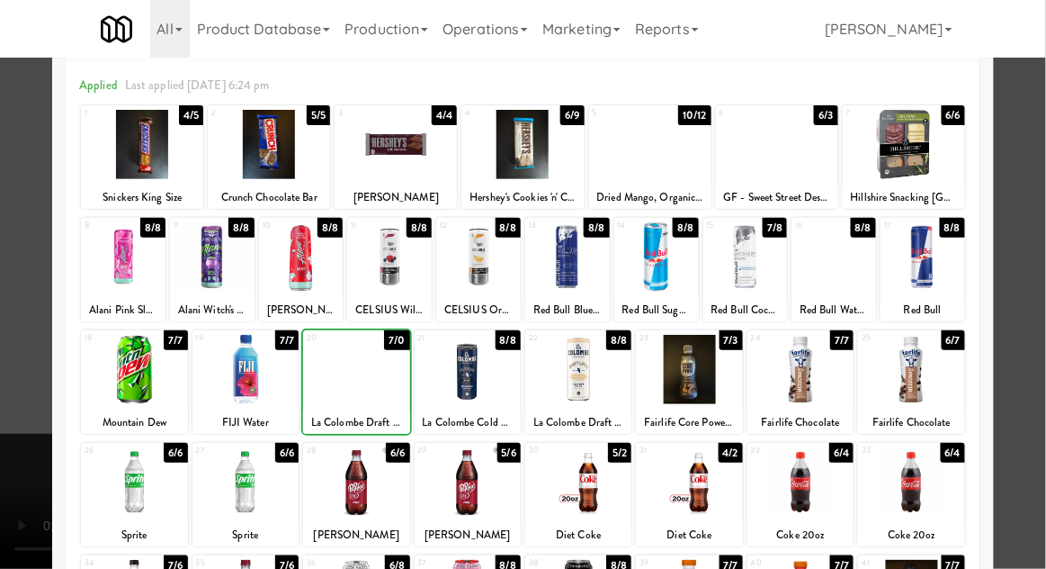
click at [1030, 385] on div at bounding box center [523, 284] width 1046 height 569
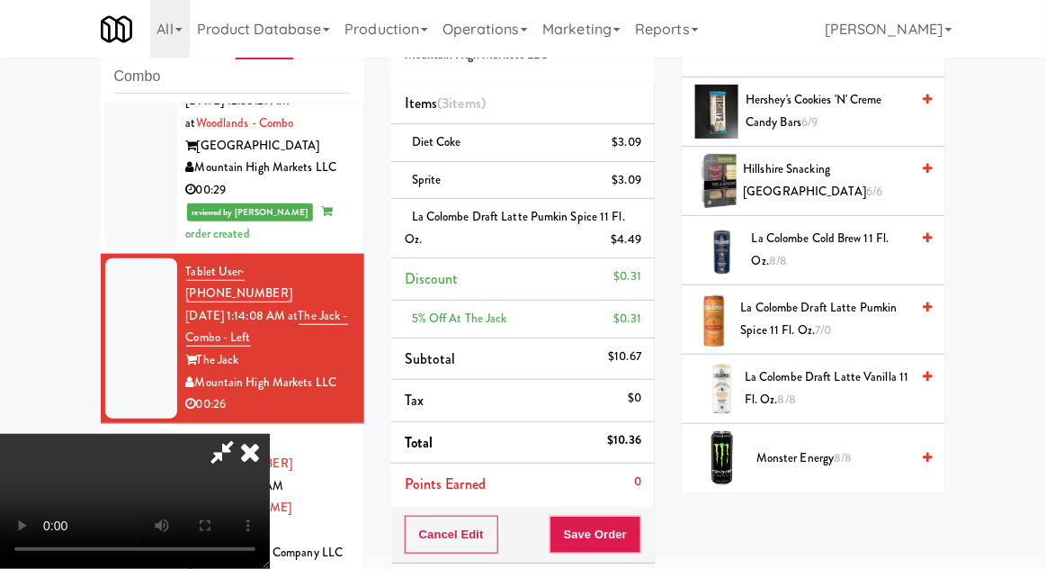
click at [243, 434] on icon at bounding box center [222, 452] width 41 height 36
click at [637, 541] on button "Save Order" at bounding box center [596, 535] width 92 height 38
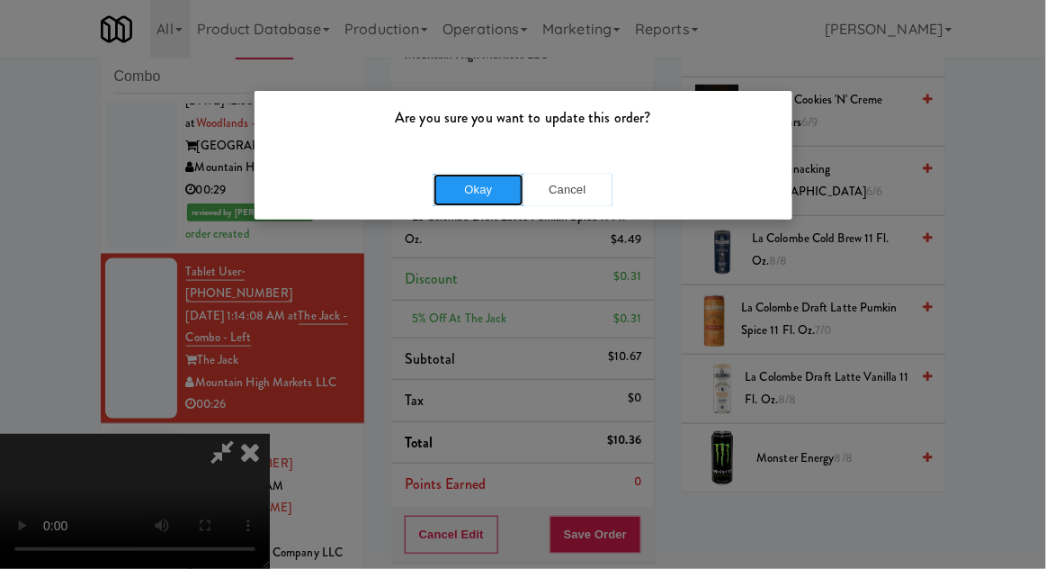
click at [455, 193] on button "Okay" at bounding box center [479, 190] width 90 height 32
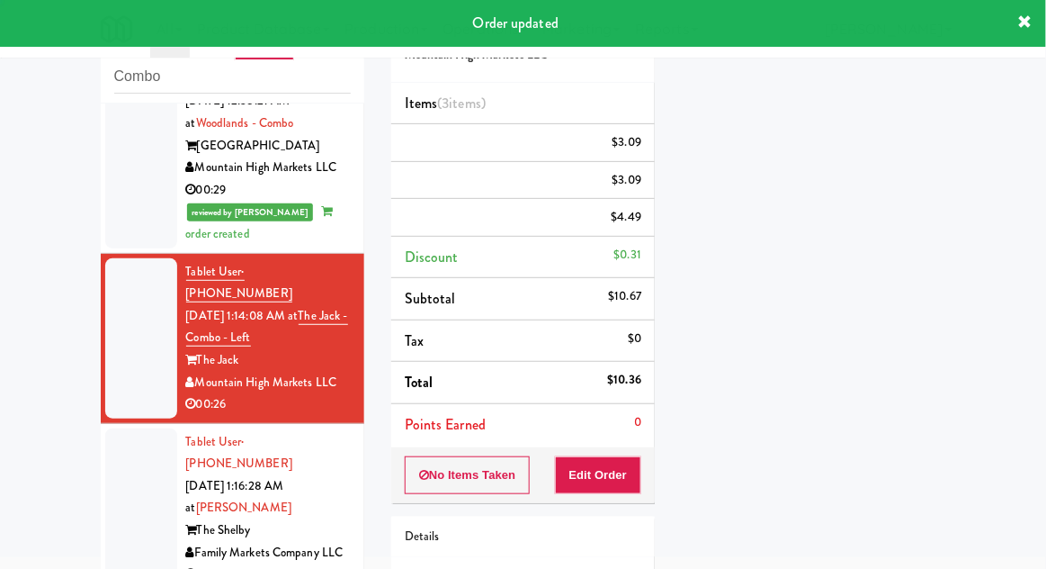
scroll to position [0, 0]
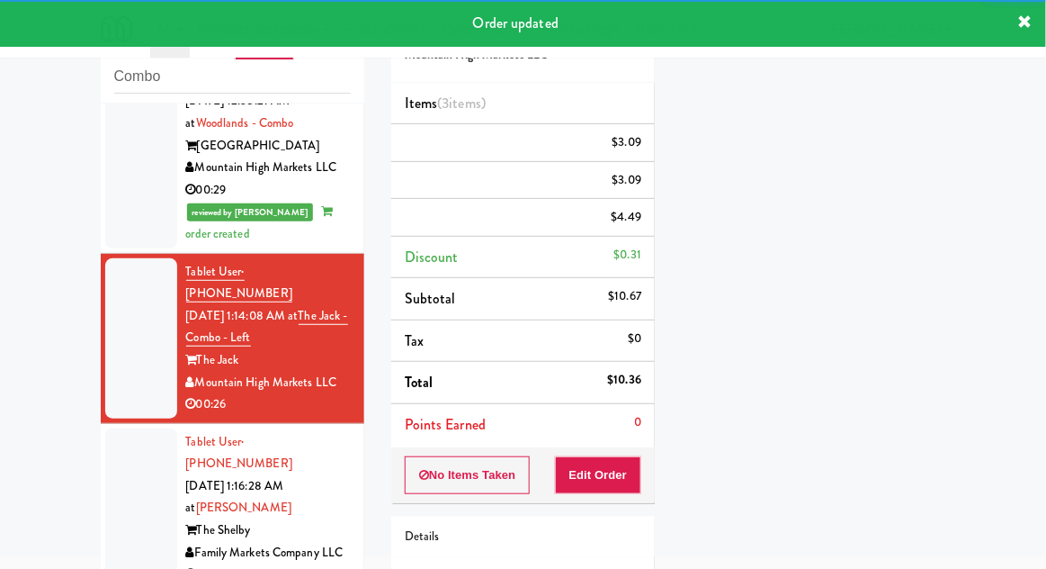
click at [118, 428] on div at bounding box center [141, 508] width 72 height 160
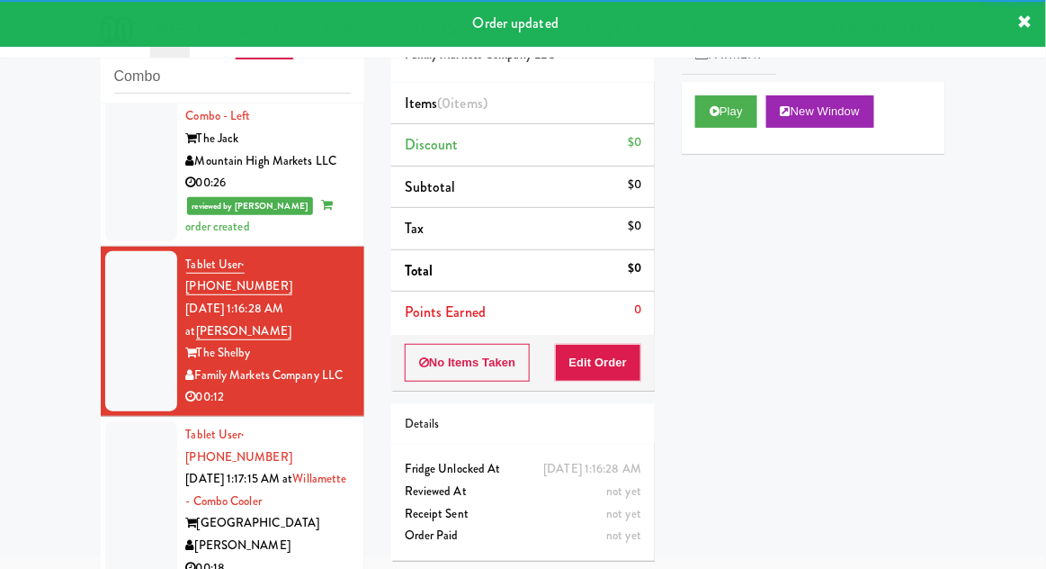
scroll to position [715, 0]
click at [722, 124] on button "Play" at bounding box center [726, 111] width 62 height 32
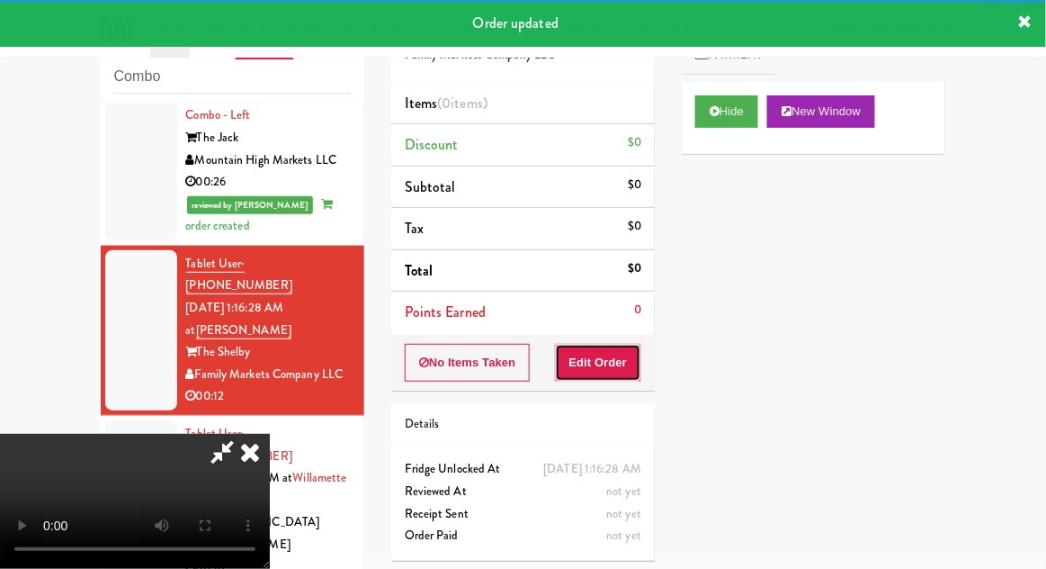
click at [610, 372] on button "Edit Order" at bounding box center [598, 363] width 87 height 38
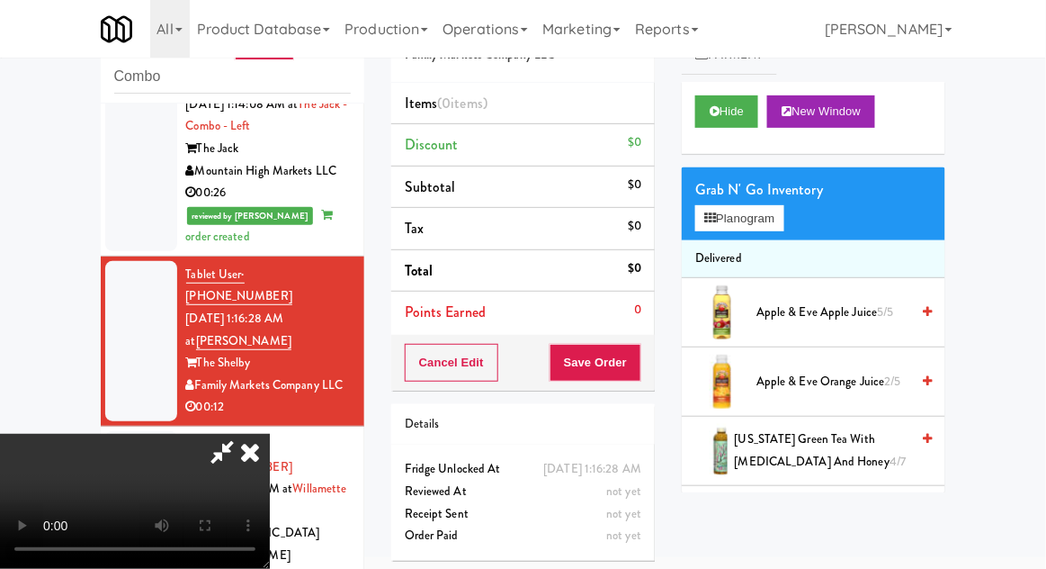
scroll to position [711, 0]
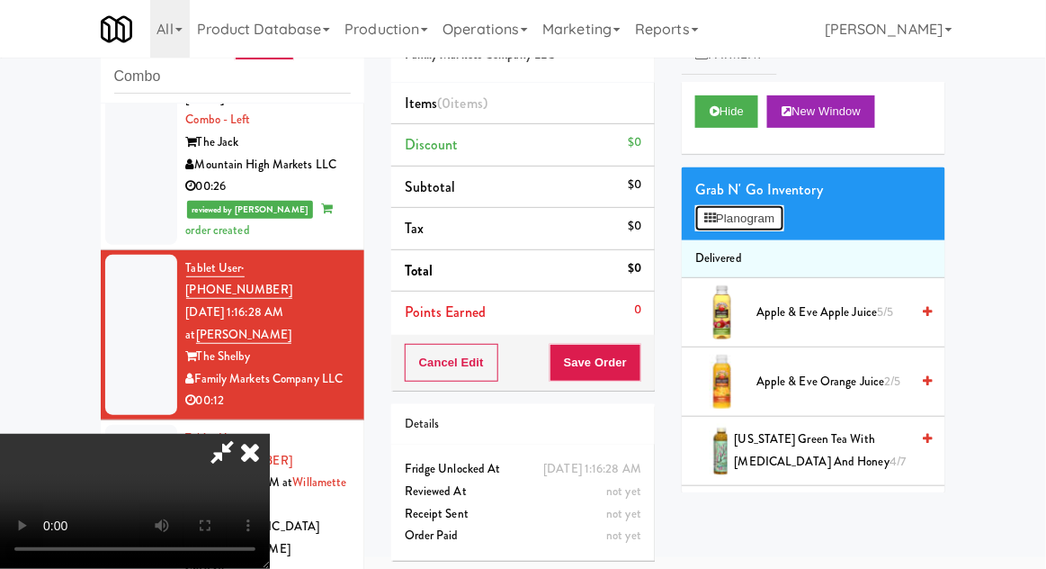
click at [782, 228] on button "Planogram" at bounding box center [739, 218] width 88 height 27
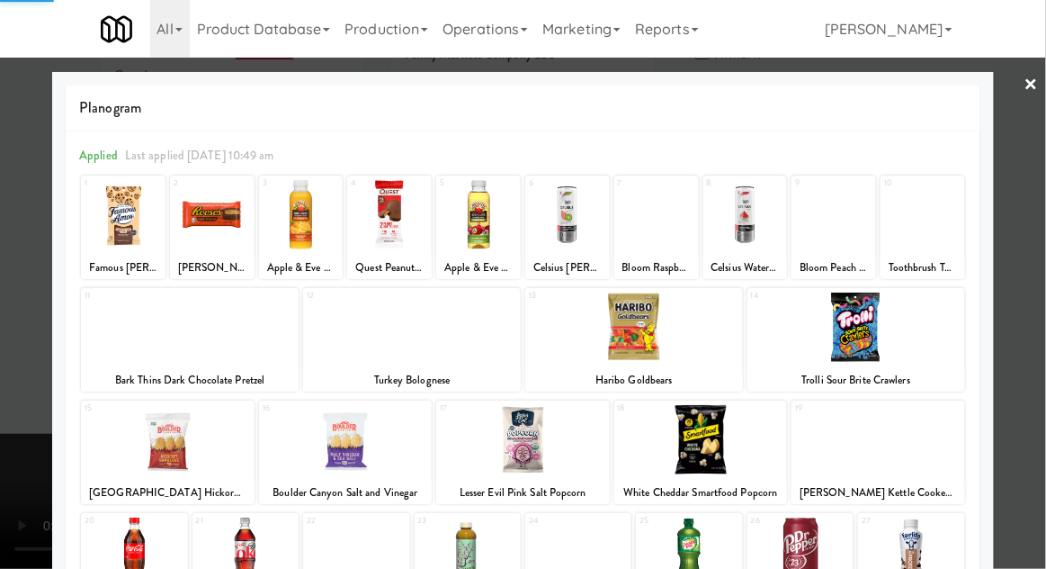
scroll to position [228, 0]
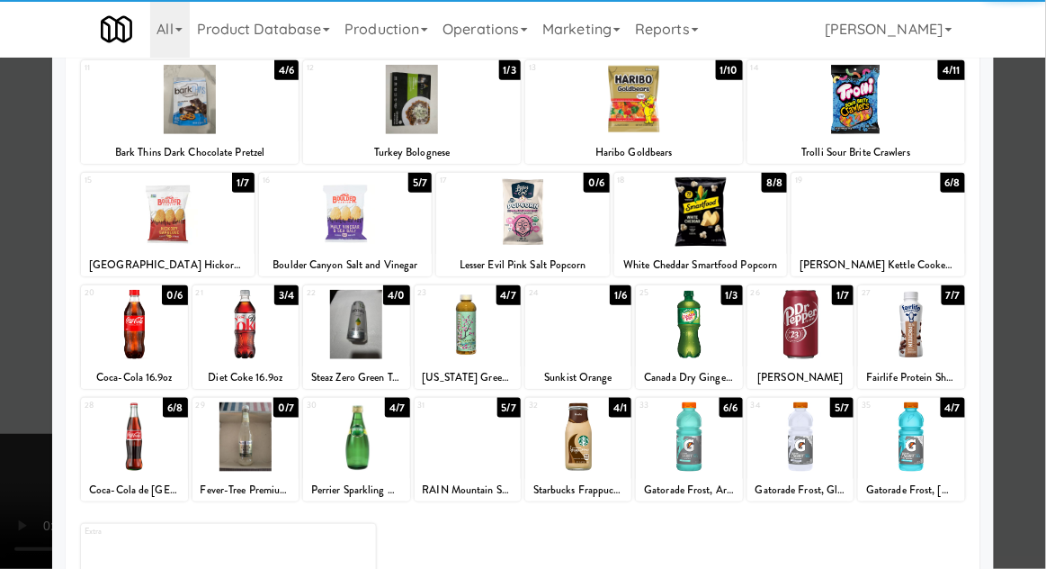
click at [917, 442] on div at bounding box center [911, 436] width 106 height 69
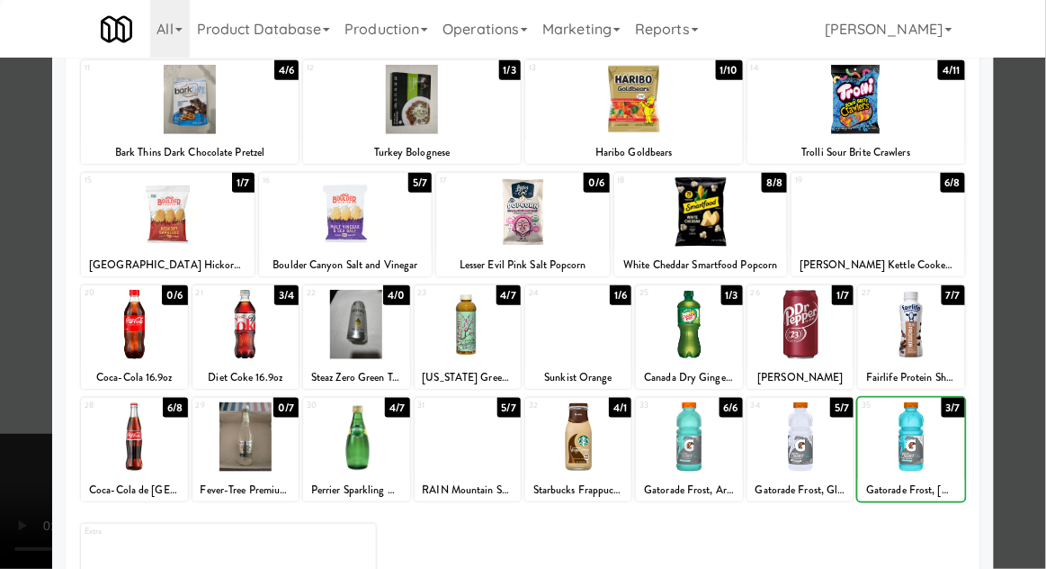
click at [1041, 417] on div at bounding box center [523, 284] width 1046 height 569
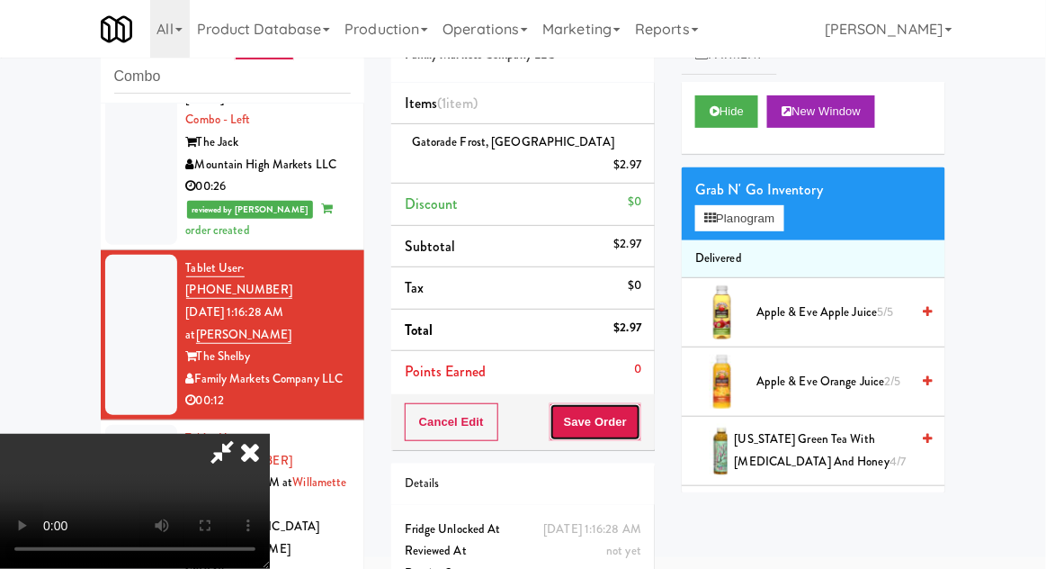
click at [630, 408] on button "Save Order" at bounding box center [596, 422] width 92 height 38
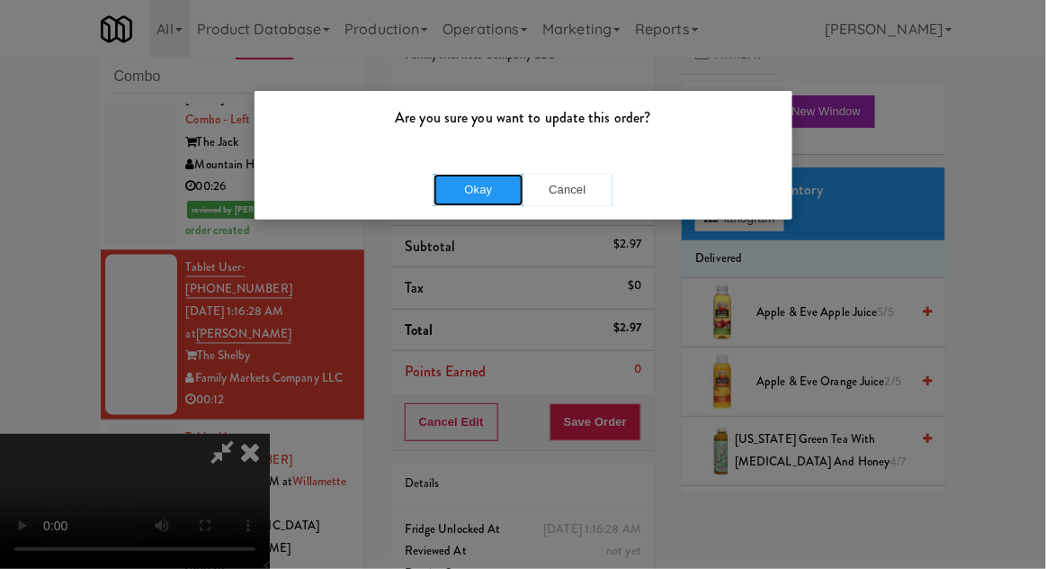
click at [454, 193] on button "Okay" at bounding box center [479, 190] width 90 height 32
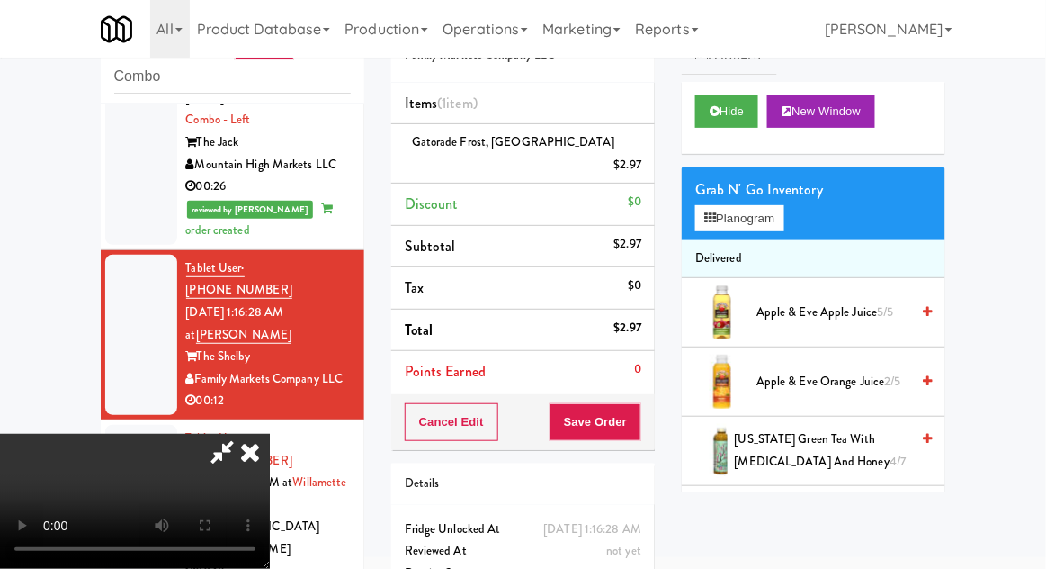
click at [137, 425] on div at bounding box center [141, 505] width 72 height 160
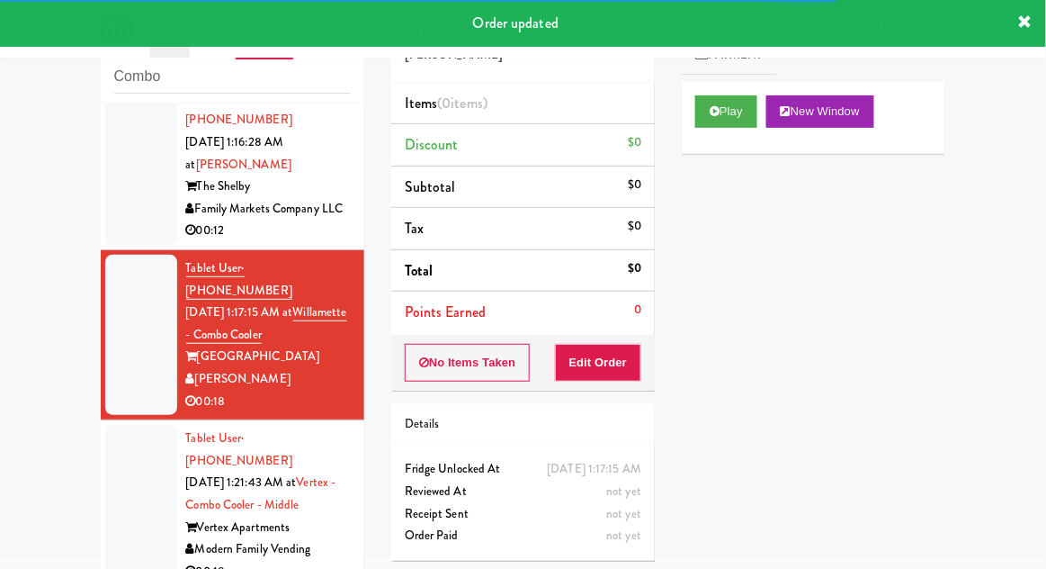
scroll to position [880, 0]
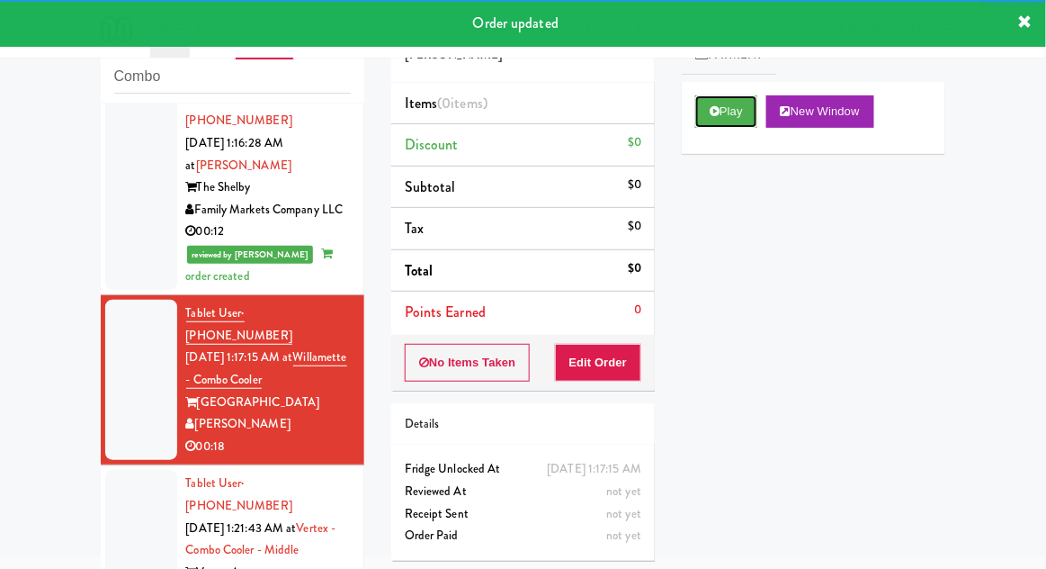
click at [735, 122] on button "Play" at bounding box center [726, 111] width 62 height 32
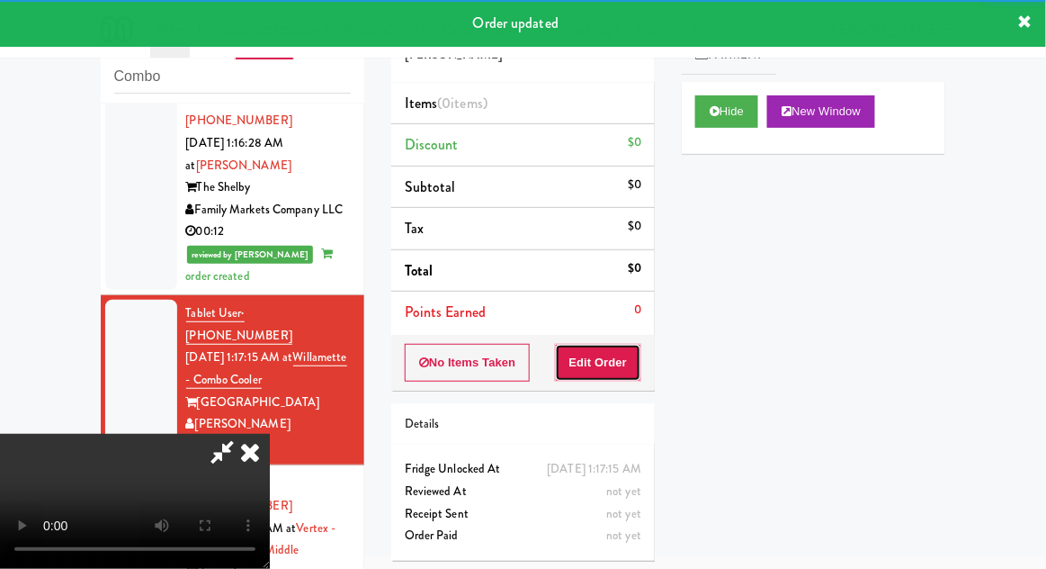
click at [615, 368] on button "Edit Order" at bounding box center [598, 363] width 87 height 38
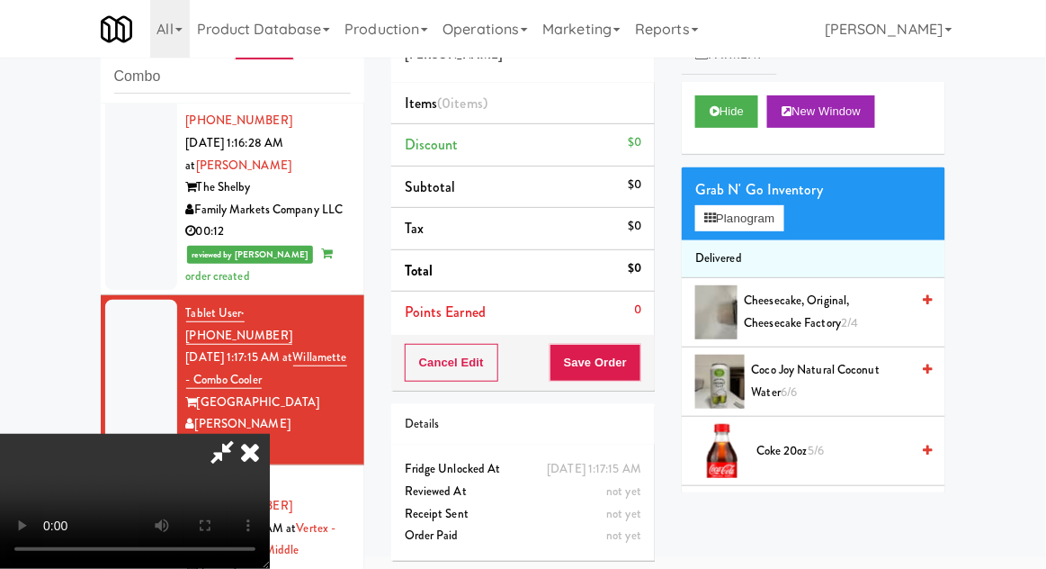
click at [765, 243] on li "Delivered" at bounding box center [814, 259] width 264 height 38
click at [773, 227] on button "Planogram" at bounding box center [739, 218] width 88 height 27
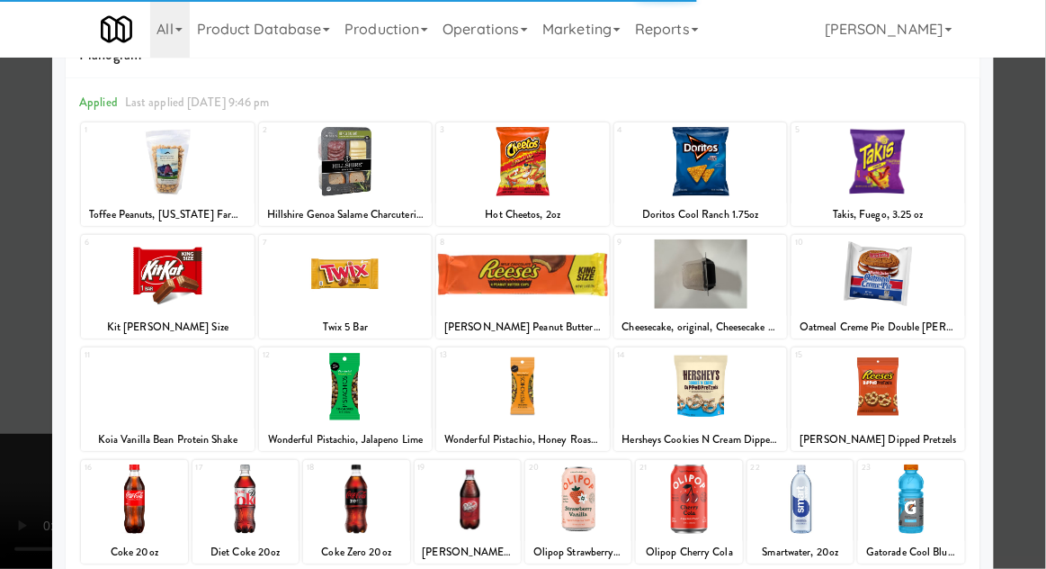
scroll to position [109, 0]
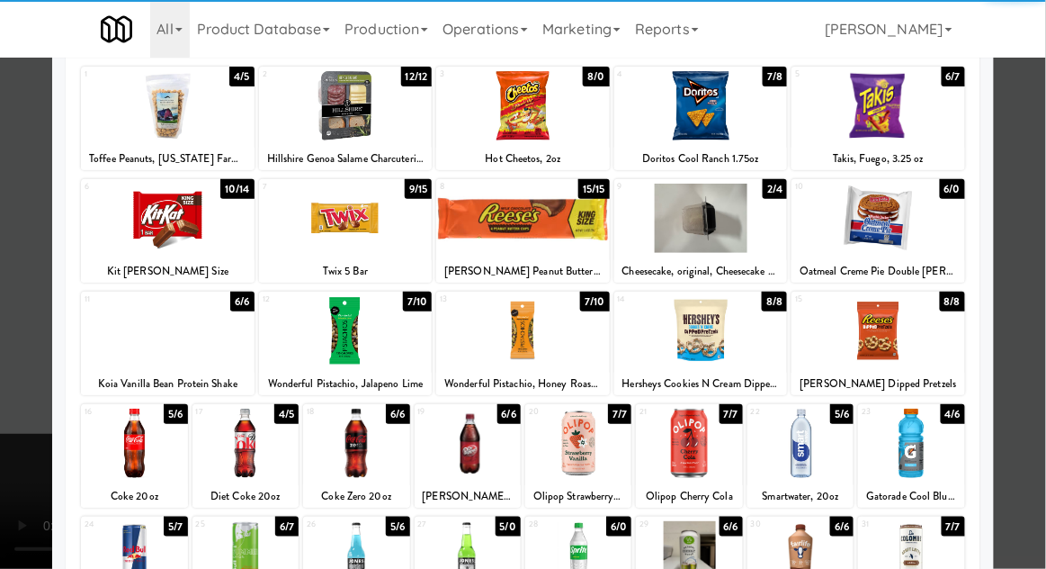
click at [446, 461] on div at bounding box center [468, 442] width 106 height 69
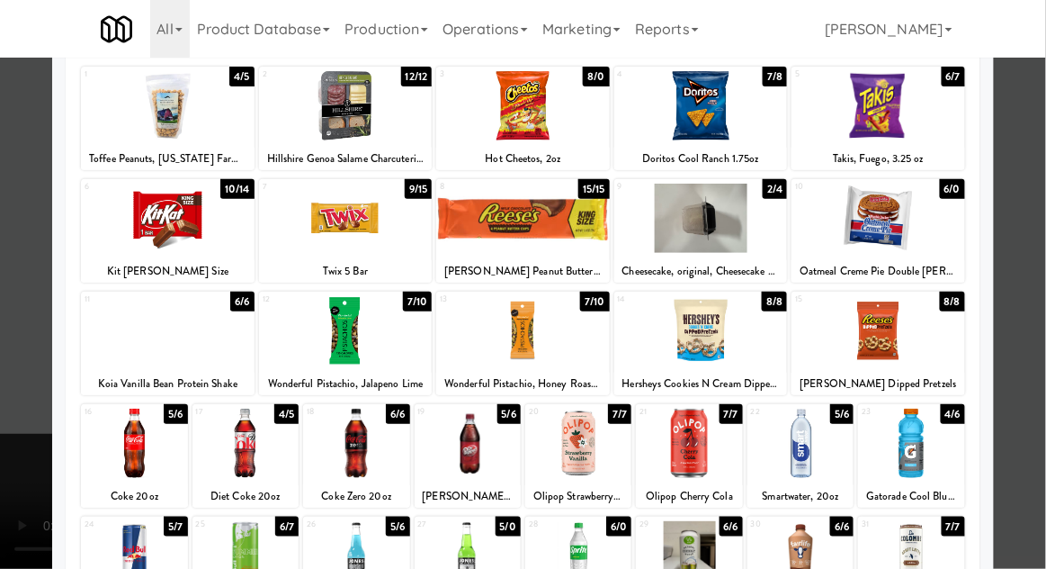
click at [1043, 396] on div at bounding box center [523, 284] width 1046 height 569
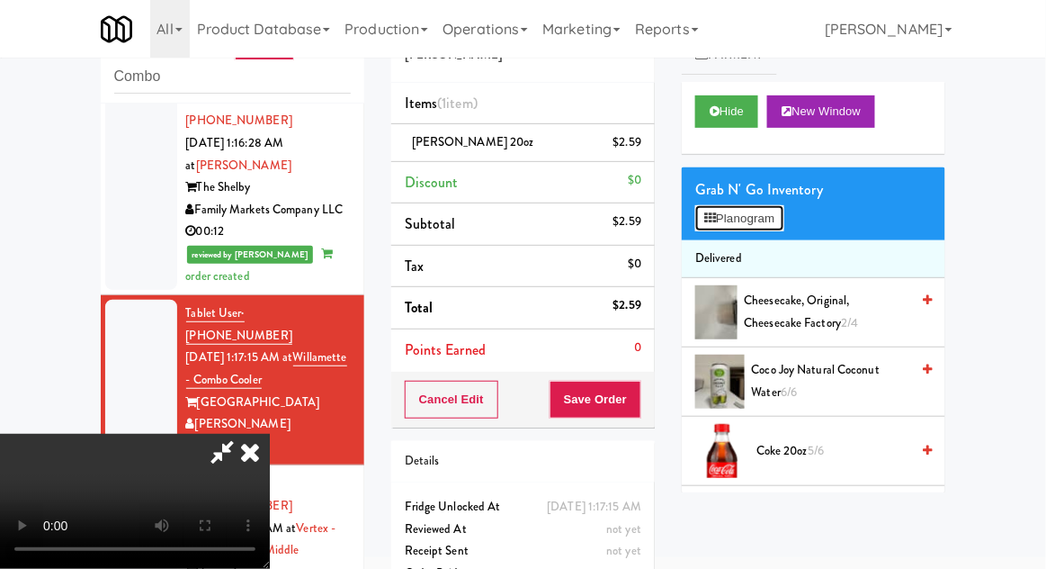
click at [775, 228] on button "Planogram" at bounding box center [739, 218] width 88 height 27
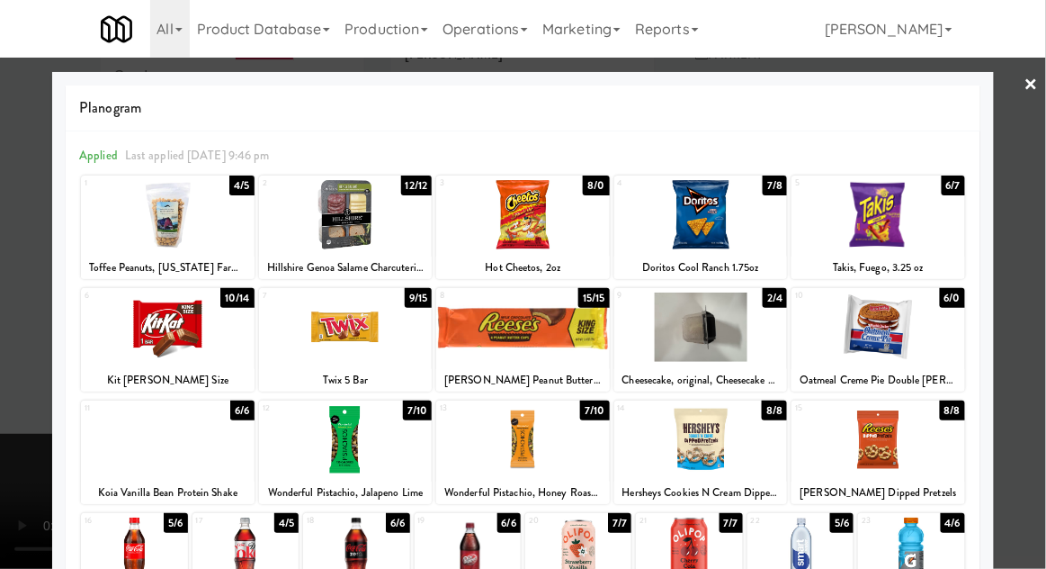
click at [1041, 285] on div at bounding box center [523, 284] width 1046 height 569
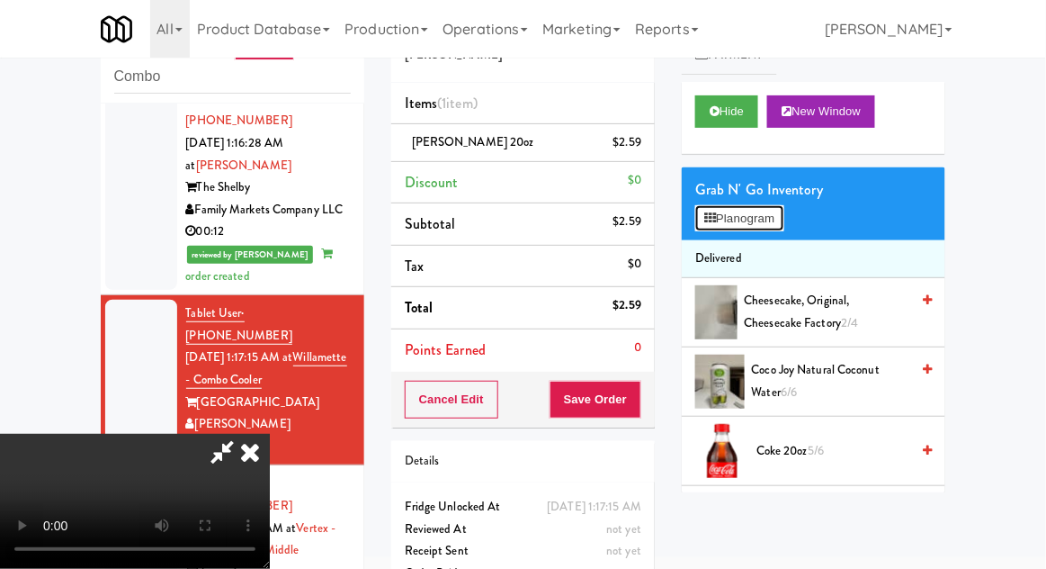
click at [774, 215] on button "Planogram" at bounding box center [739, 218] width 88 height 27
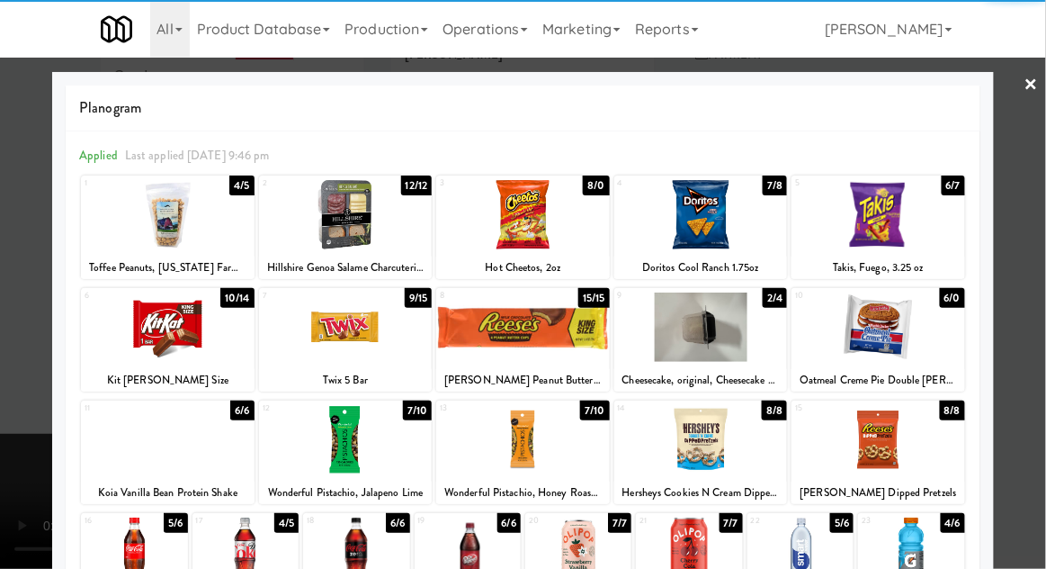
click at [327, 336] on div at bounding box center [346, 326] width 174 height 69
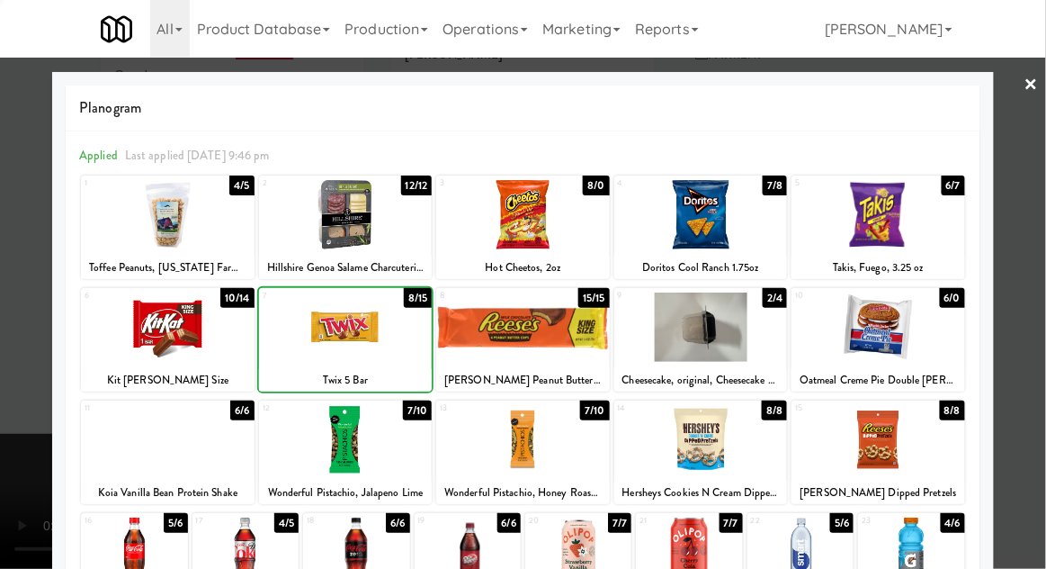
click at [1035, 326] on div at bounding box center [523, 284] width 1046 height 569
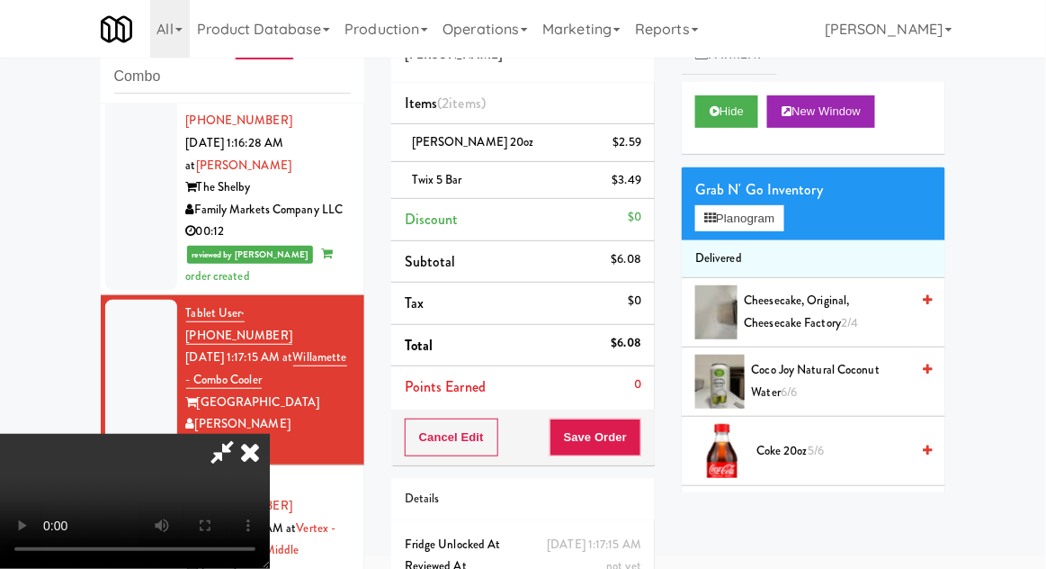
click at [772, 176] on div "Grab N' Go Inventory" at bounding box center [813, 189] width 237 height 27
click at [768, 222] on button "Planogram" at bounding box center [739, 218] width 88 height 27
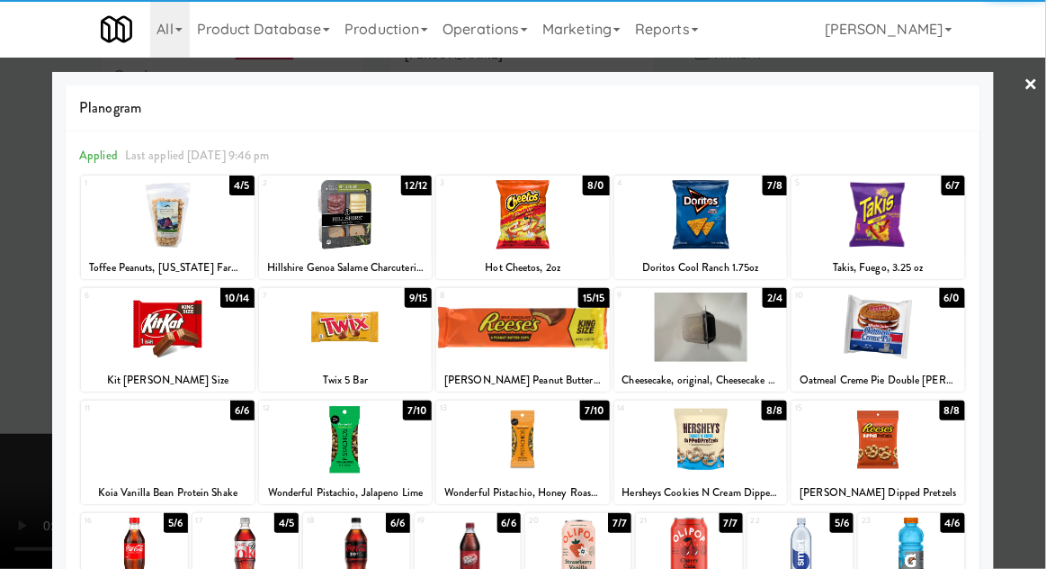
click at [563, 231] on div at bounding box center [523, 214] width 174 height 69
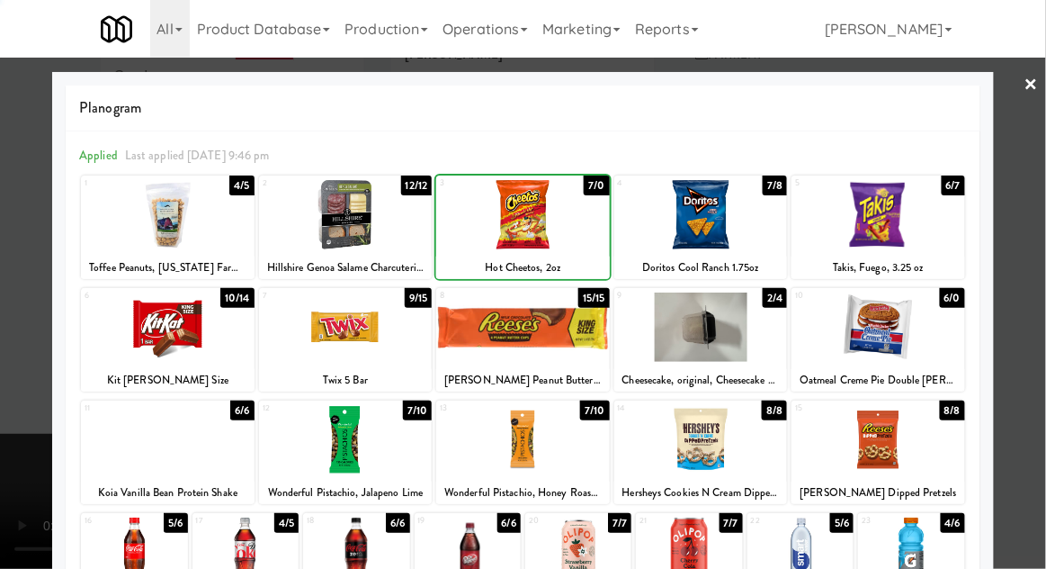
click at [7, 277] on div at bounding box center [523, 284] width 1046 height 569
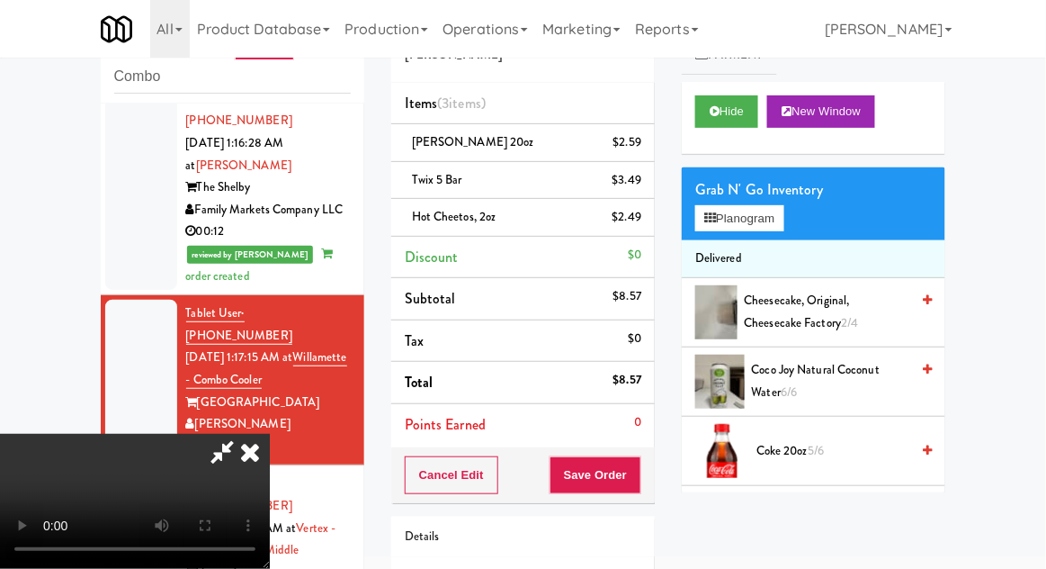
click at [768, 172] on div "Grab N' Go Inventory Planogram" at bounding box center [814, 203] width 264 height 73
click at [753, 220] on button "Planogram" at bounding box center [739, 218] width 88 height 27
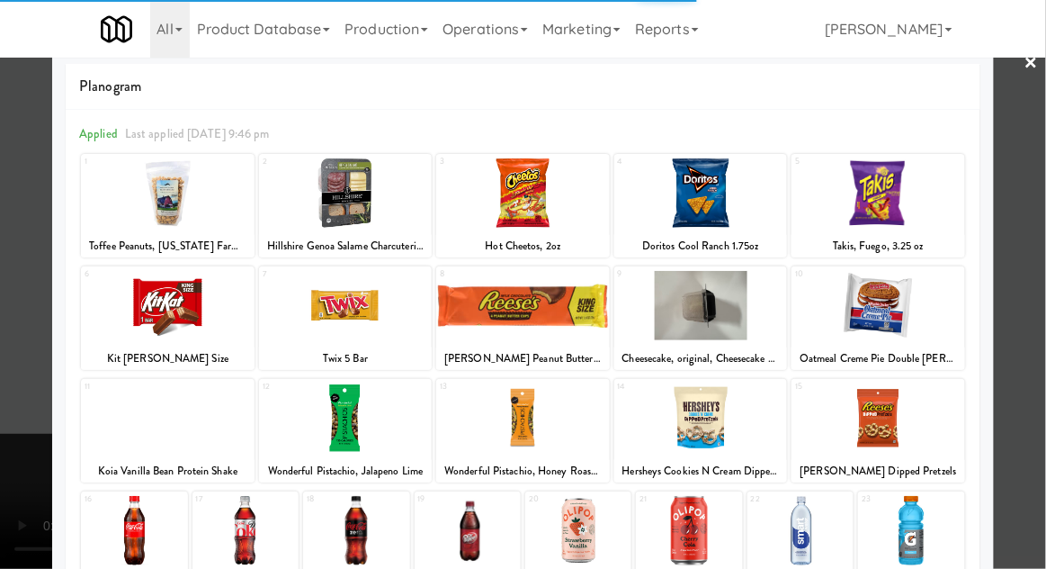
scroll to position [28, 0]
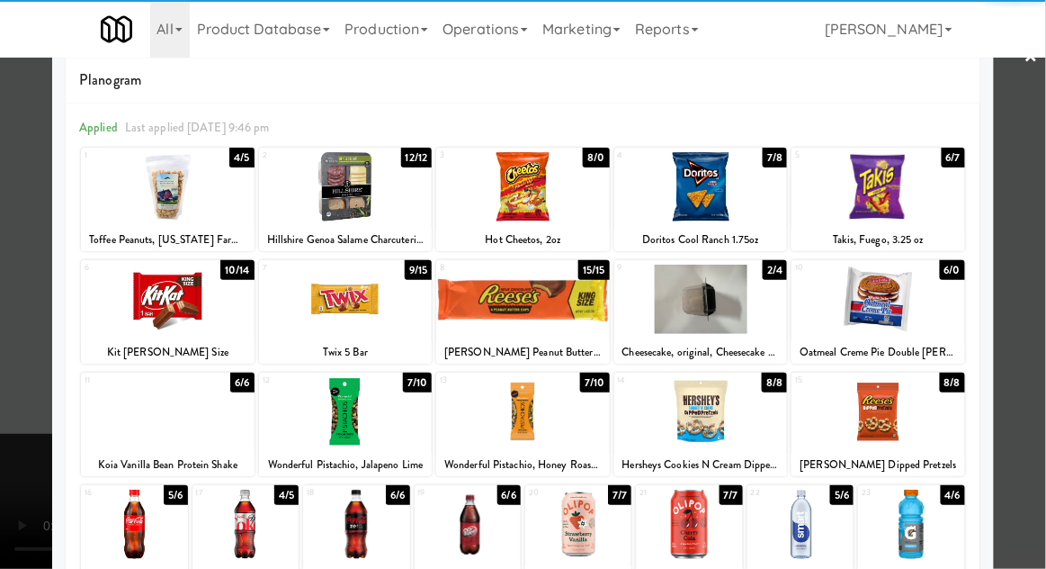
click at [592, 528] on div at bounding box center [578, 523] width 106 height 69
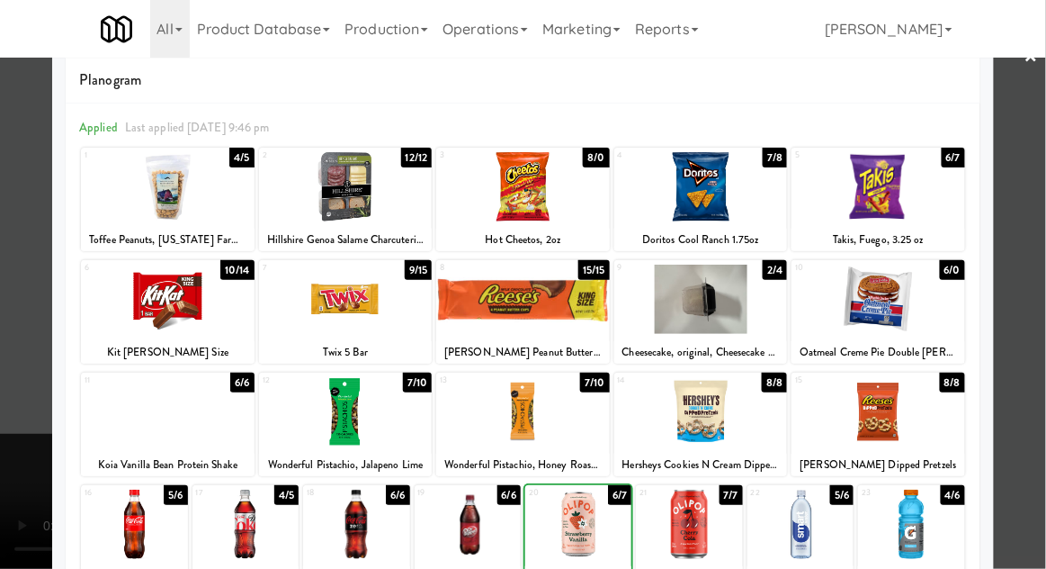
click at [1, 399] on div at bounding box center [523, 284] width 1046 height 569
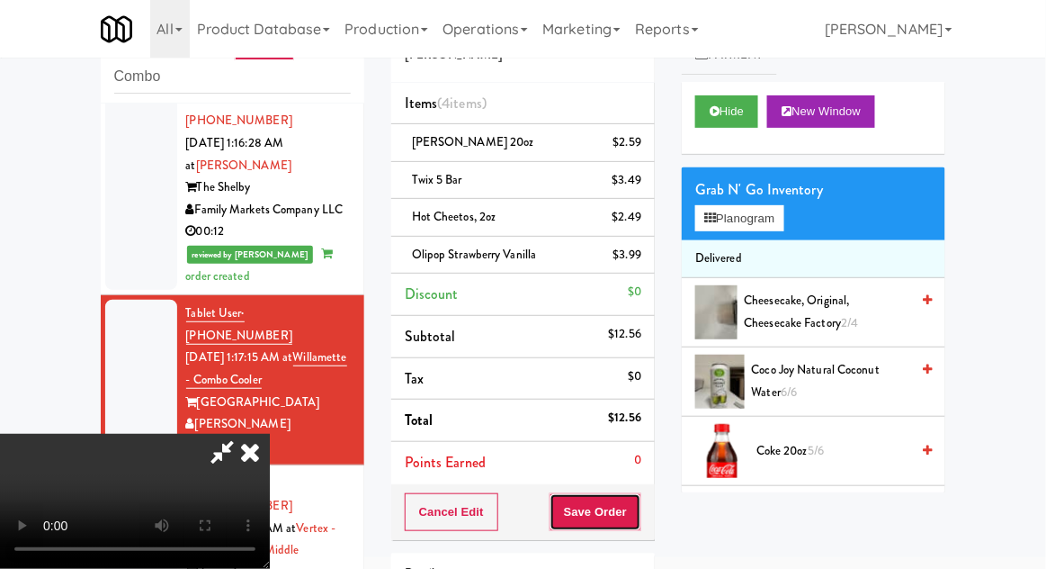
click at [636, 517] on button "Save Order" at bounding box center [596, 512] width 92 height 38
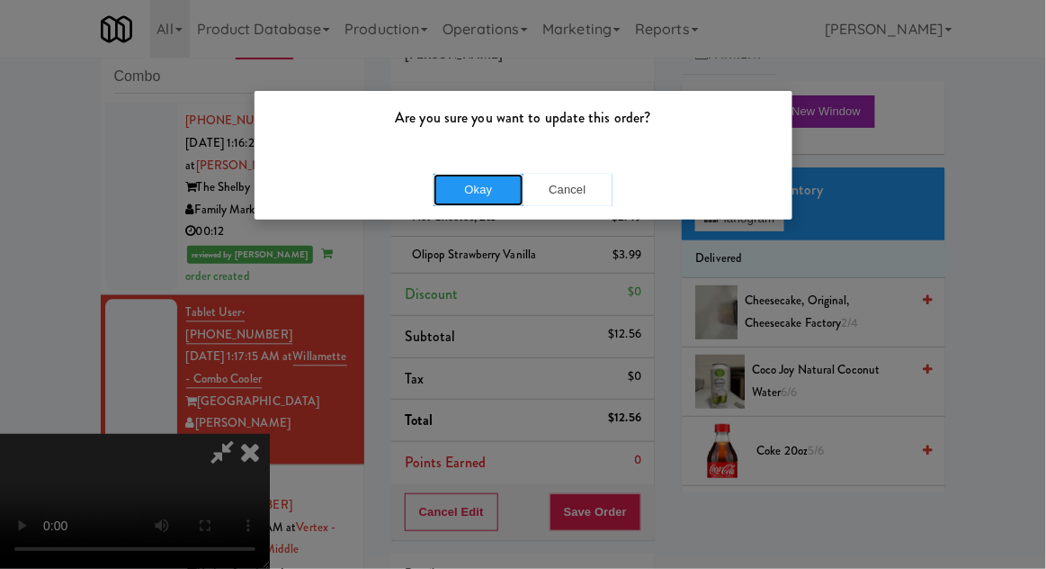
click at [458, 200] on button "Okay" at bounding box center [479, 190] width 90 height 32
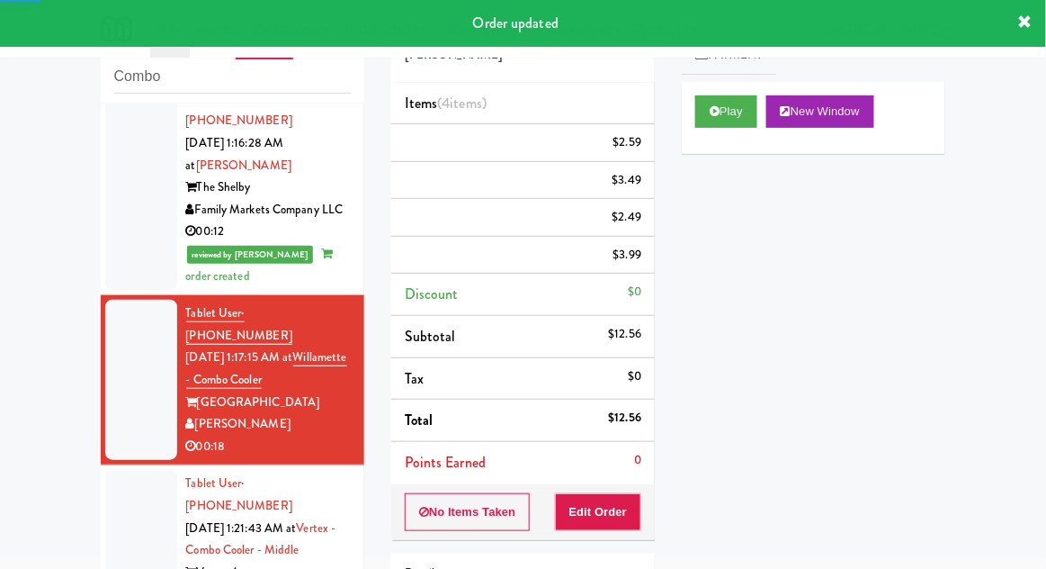
click at [121, 470] on div at bounding box center [141, 550] width 72 height 160
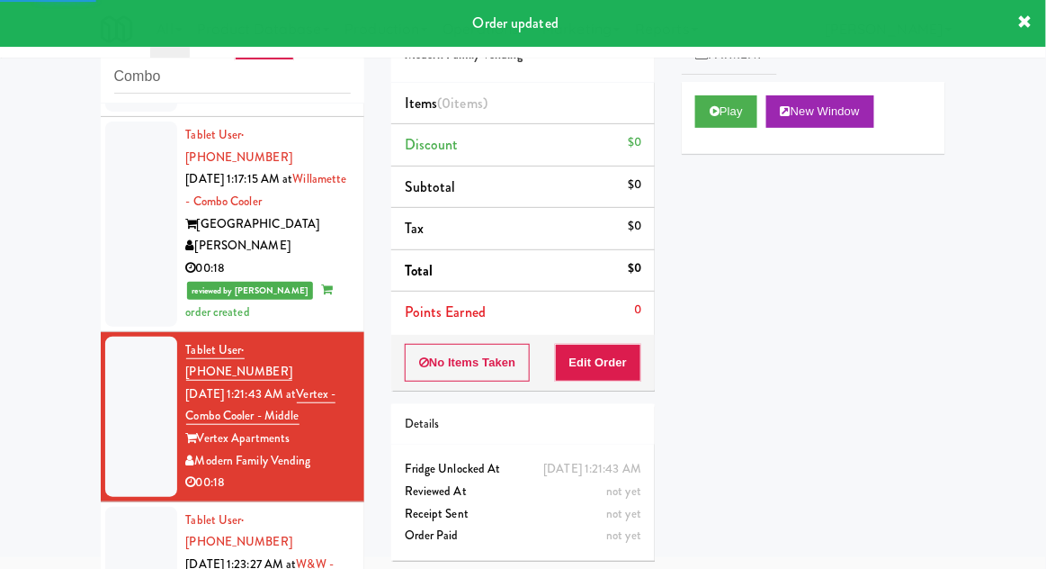
scroll to position [1067, 0]
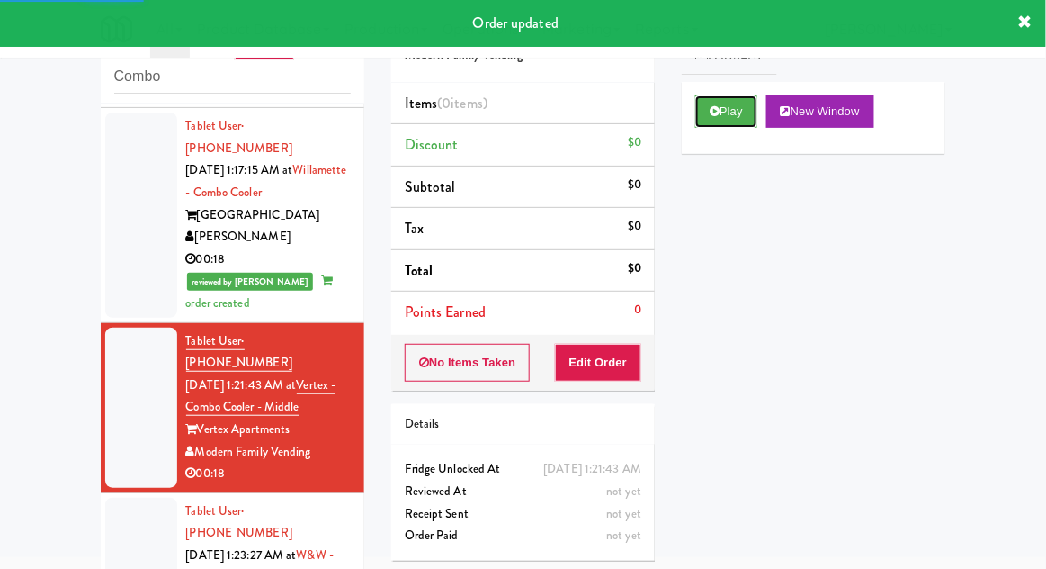
click at [741, 122] on button "Play" at bounding box center [726, 111] width 62 height 32
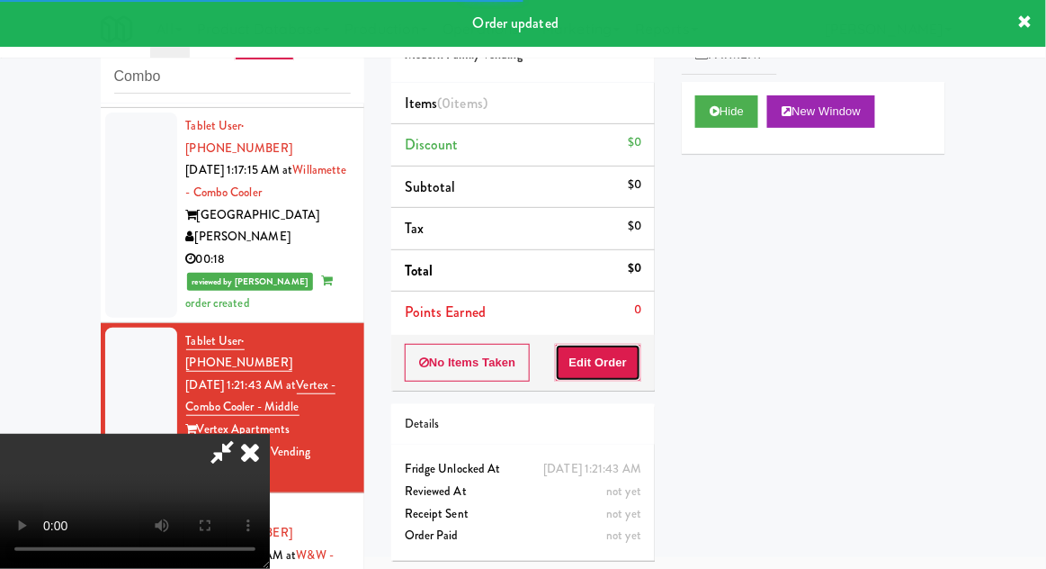
click at [621, 367] on button "Edit Order" at bounding box center [598, 363] width 87 height 38
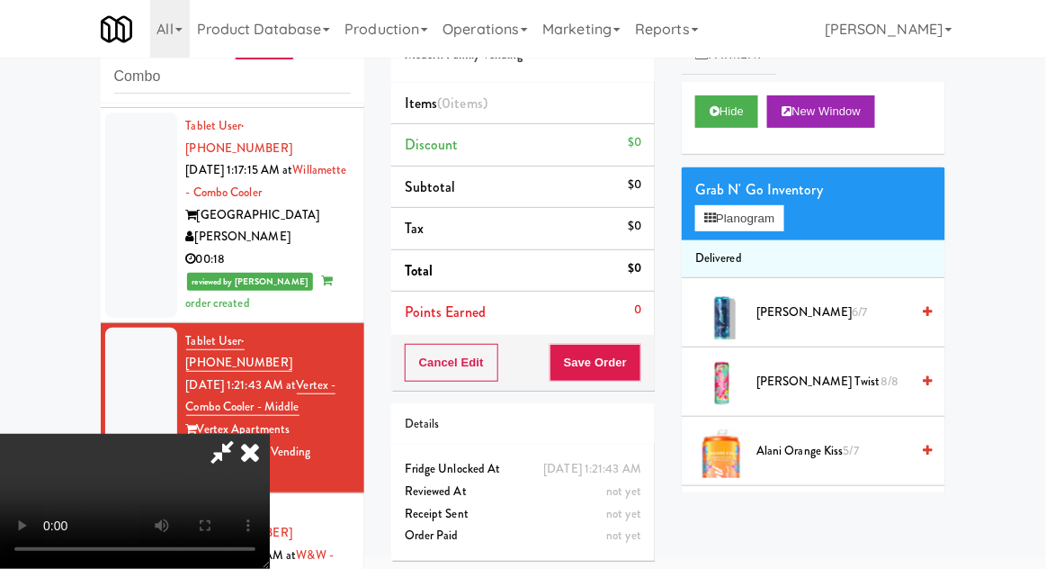
click at [773, 246] on li "Delivered" at bounding box center [814, 259] width 264 height 38
click at [766, 228] on button "Planogram" at bounding box center [739, 218] width 88 height 27
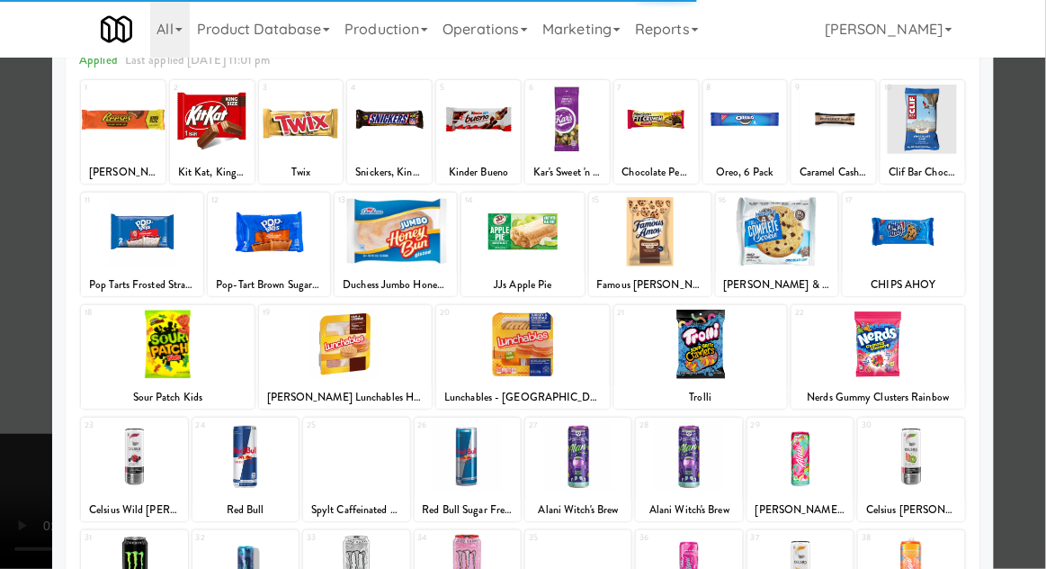
scroll to position [98, 0]
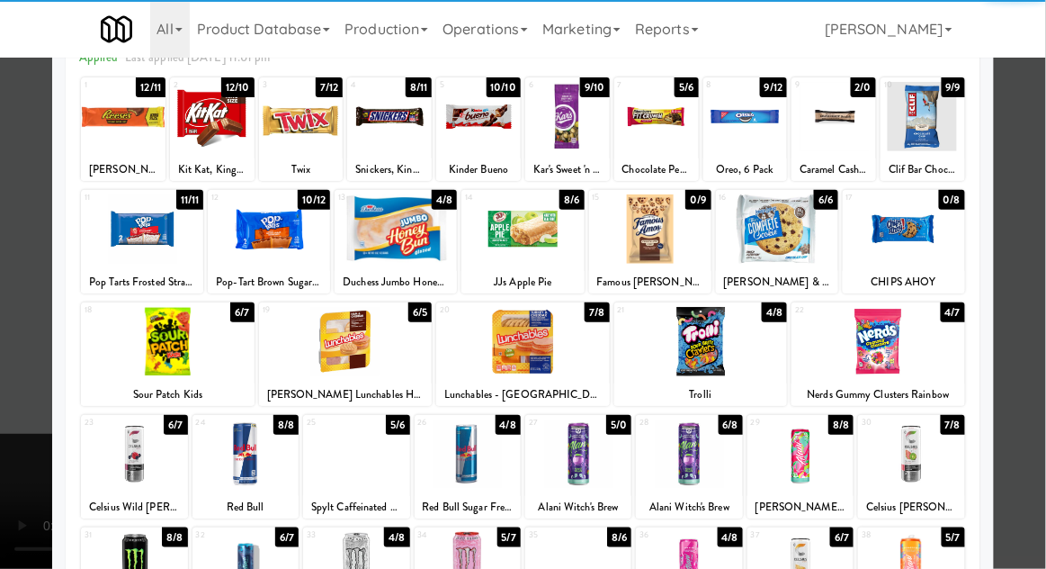
click at [588, 467] on div at bounding box center [578, 453] width 106 height 69
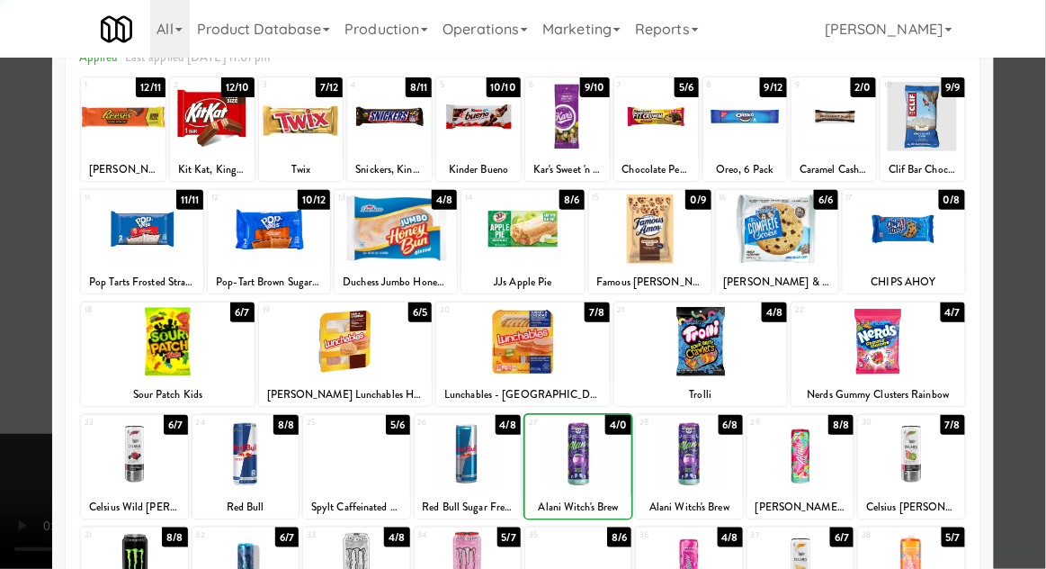
click at [7, 399] on div at bounding box center [523, 284] width 1046 height 569
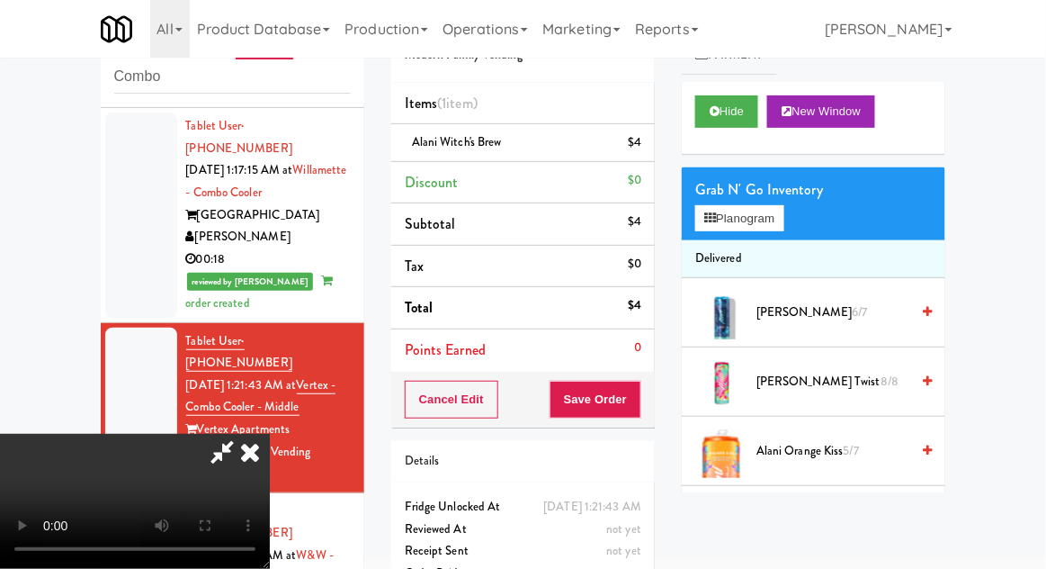
click at [640, 132] on div "$4" at bounding box center [634, 142] width 13 height 22
click at [641, 139] on link at bounding box center [640, 150] width 16 height 22
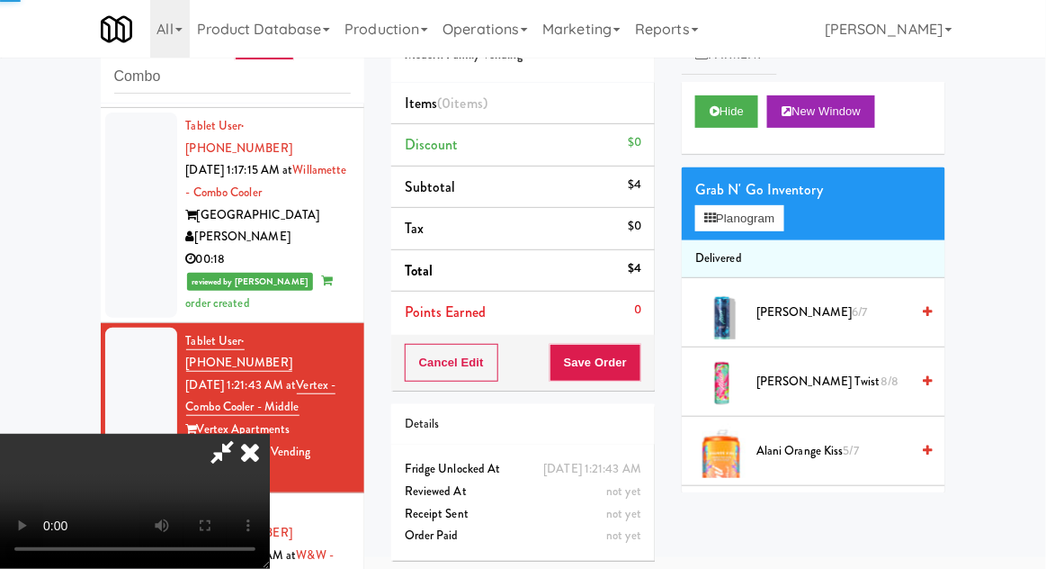
click at [707, 192] on div "Grab N' Go Inventory" at bounding box center [813, 189] width 237 height 27
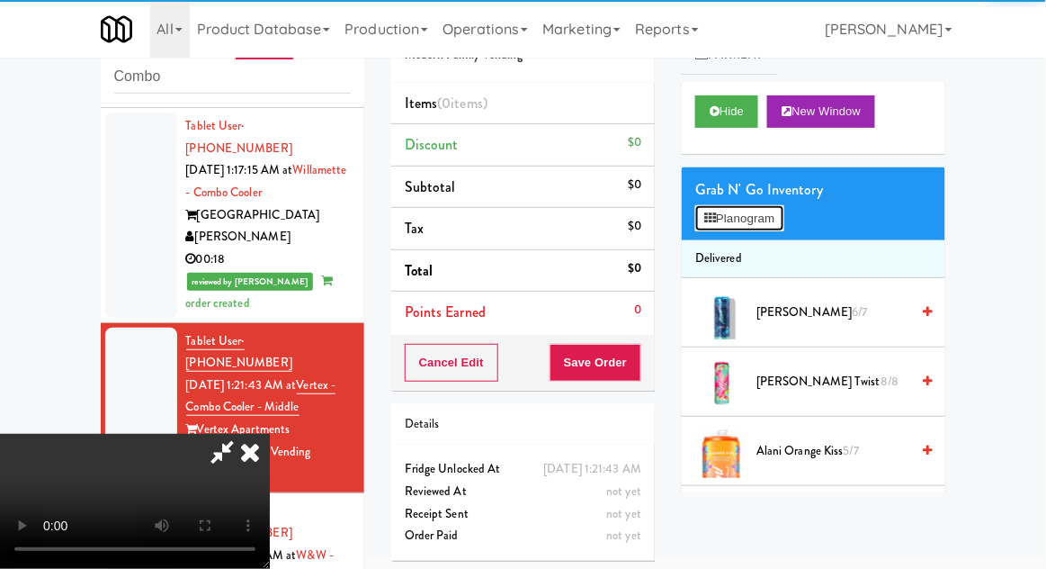
click at [731, 217] on button "Planogram" at bounding box center [739, 218] width 88 height 27
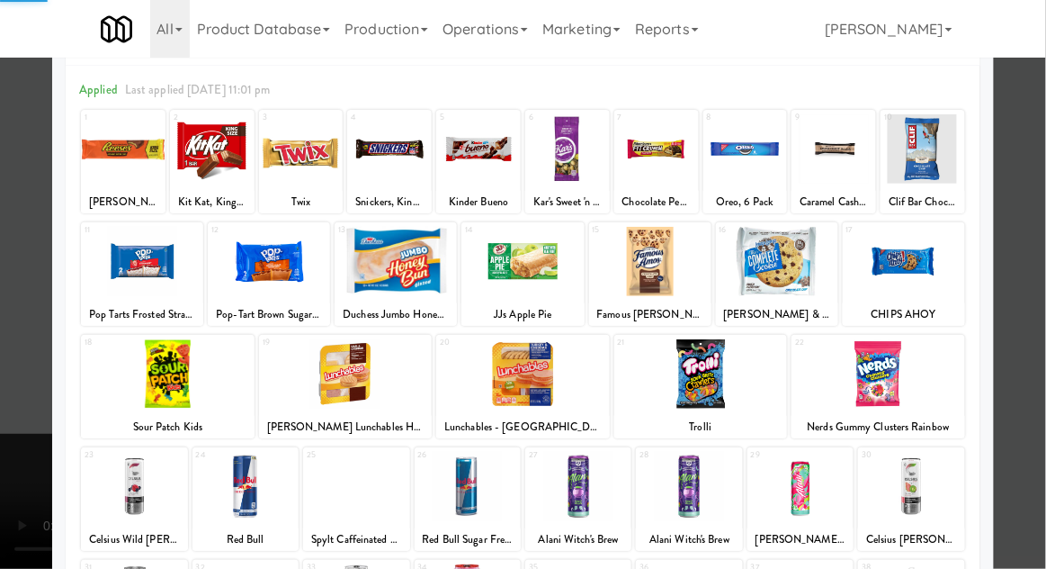
scroll to position [85, 0]
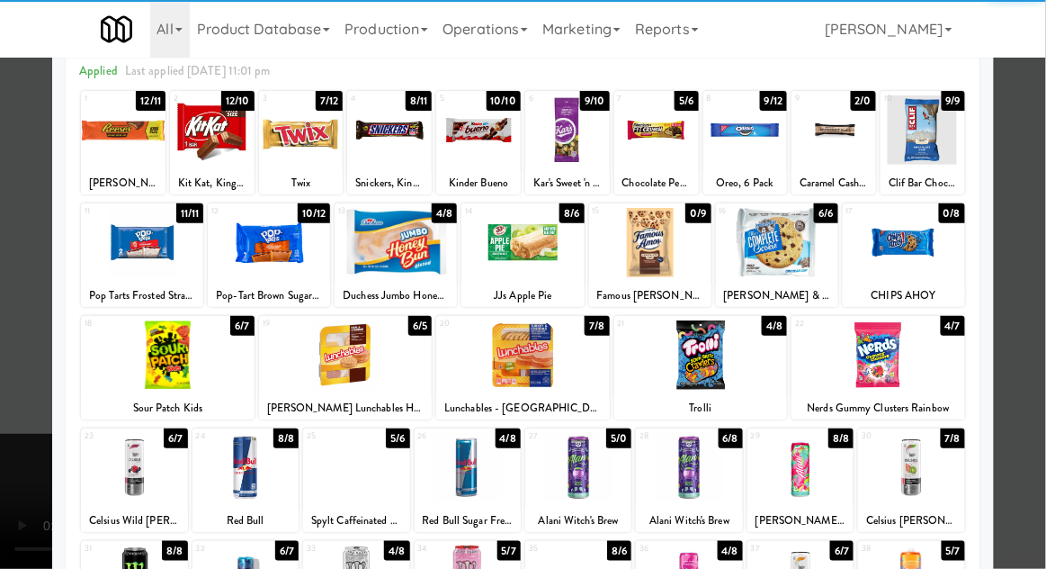
click at [713, 480] on div at bounding box center [689, 467] width 106 height 69
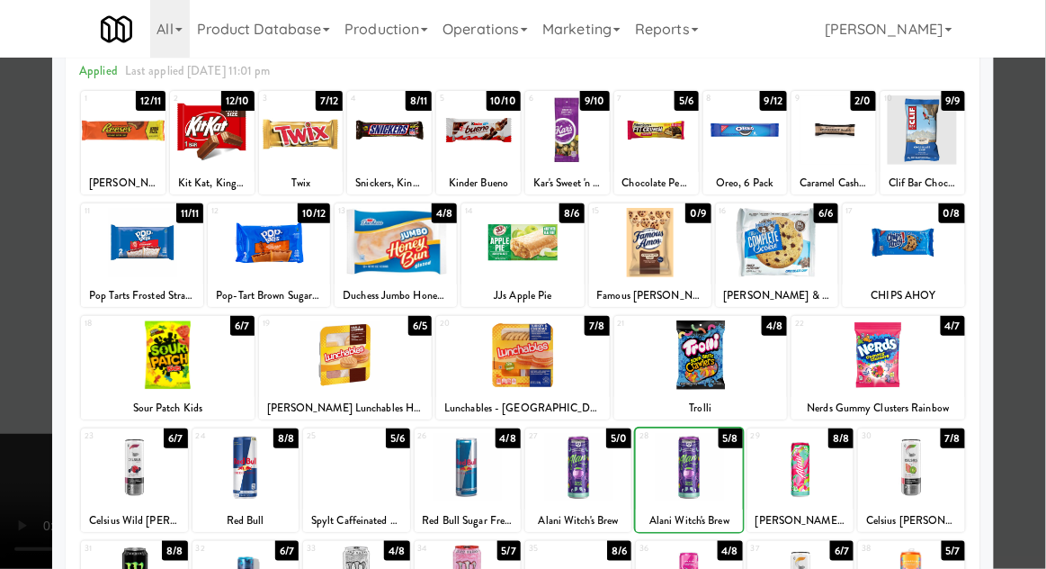
click at [15, 398] on div at bounding box center [523, 284] width 1046 height 569
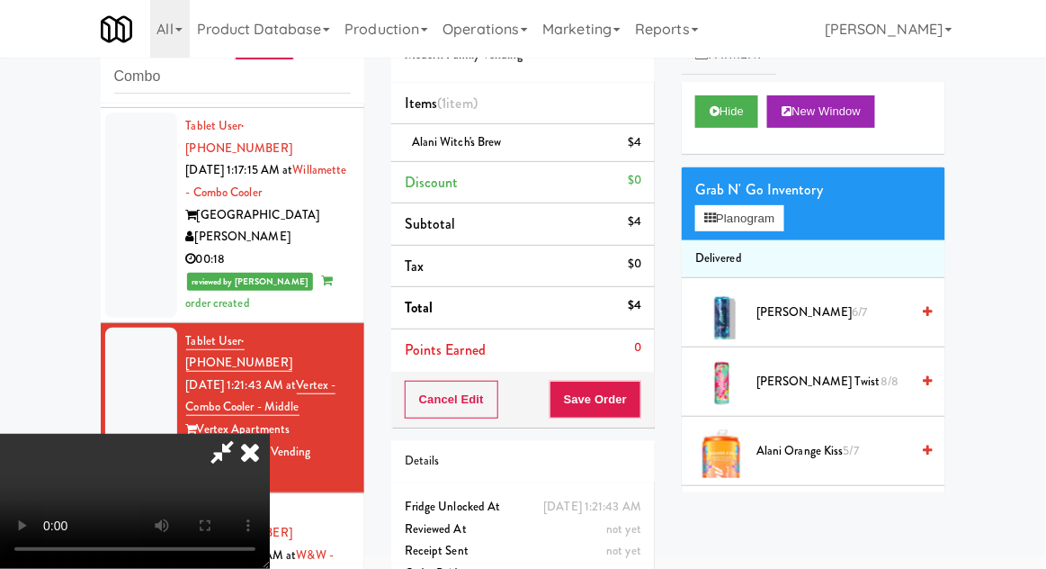
click at [1, 190] on div "inbox reviewed recent all unclear take inventory issue suspicious failed recent…" at bounding box center [523, 326] width 1046 height 661
click at [635, 142] on div "$4" at bounding box center [634, 142] width 13 height 22
click at [642, 148] on icon at bounding box center [643, 149] width 9 height 12
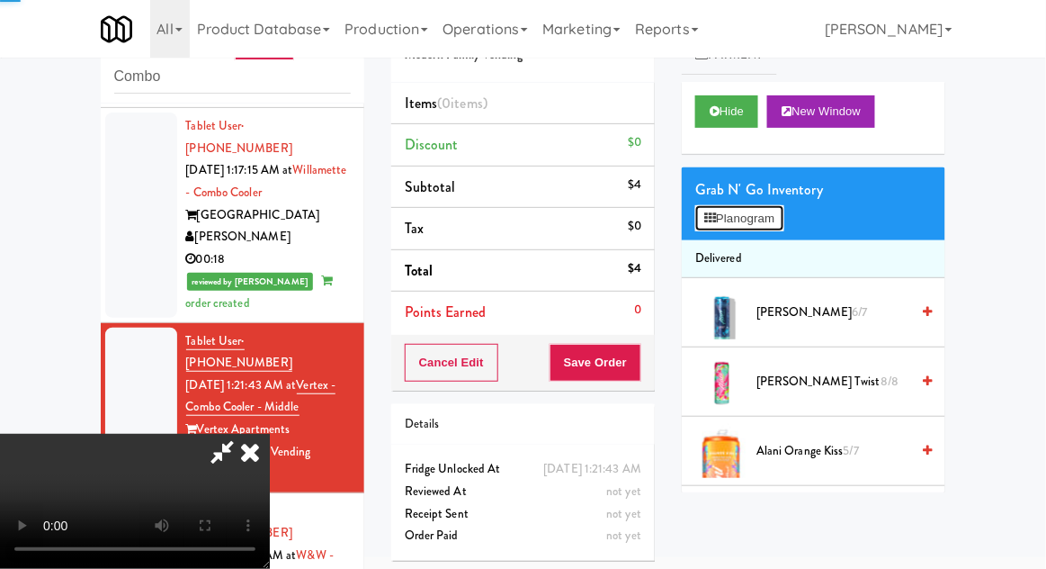
click at [727, 214] on button "Planogram" at bounding box center [739, 218] width 88 height 27
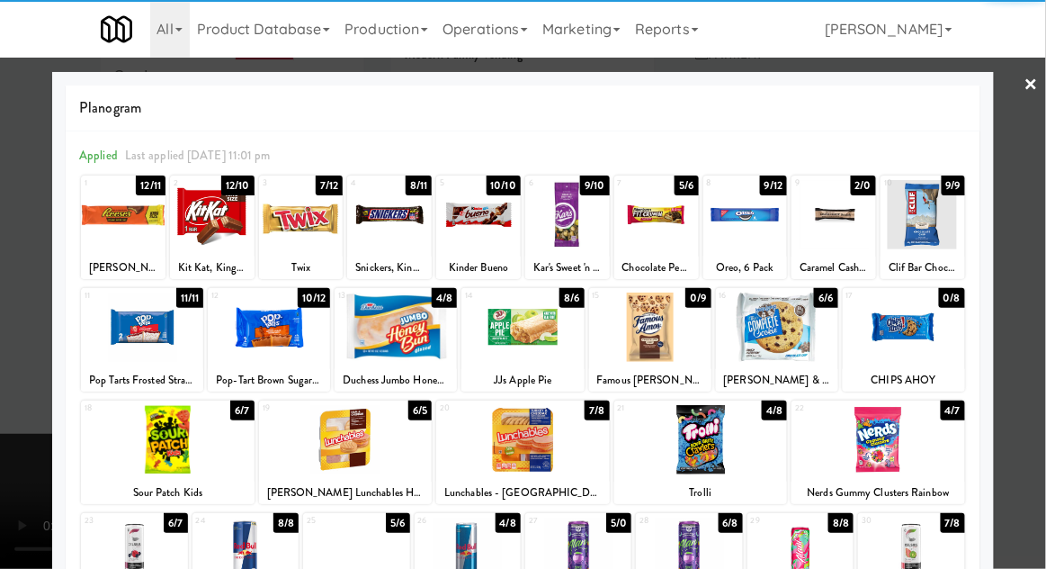
click at [602, 556] on div at bounding box center [578, 551] width 106 height 69
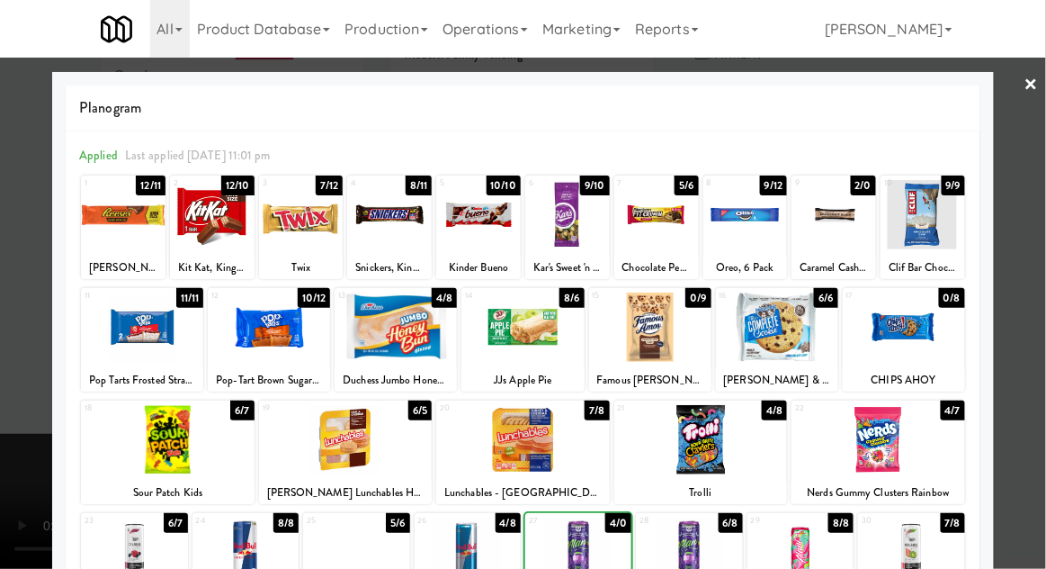
click at [26, 463] on div at bounding box center [523, 284] width 1046 height 569
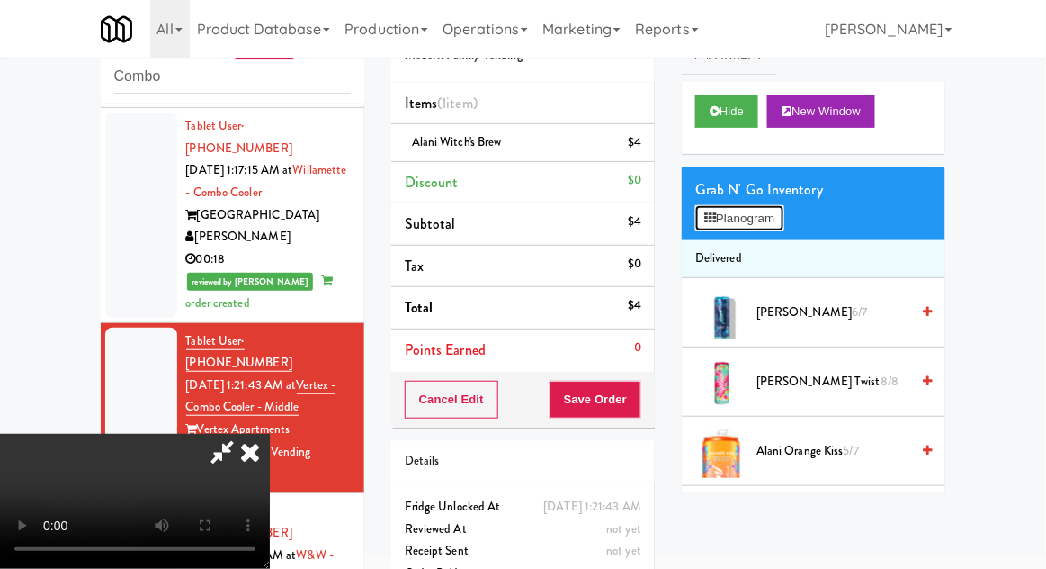
click at [775, 224] on button "Planogram" at bounding box center [739, 218] width 88 height 27
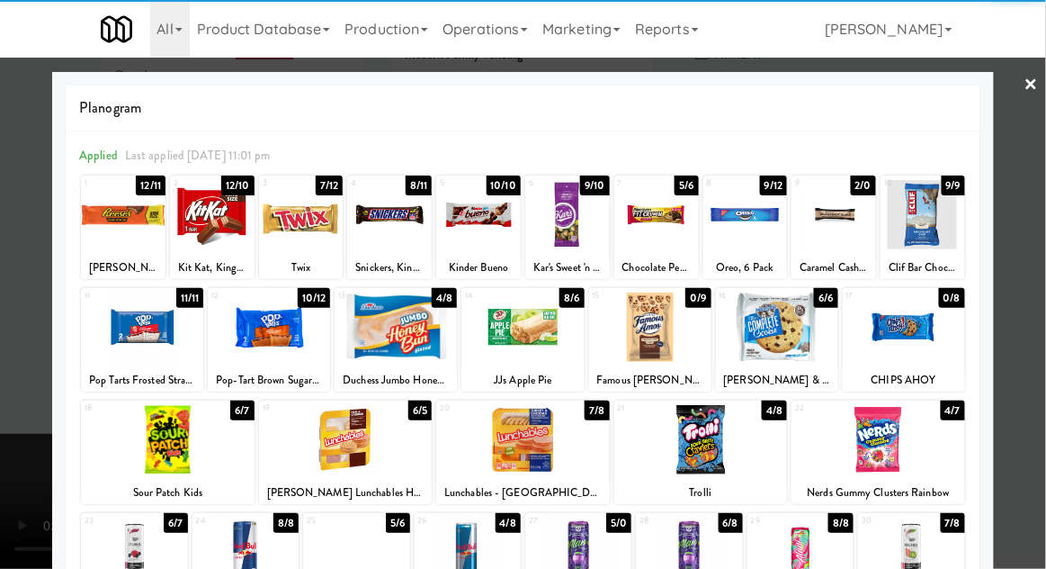
click at [732, 443] on div at bounding box center [701, 439] width 174 height 69
click at [36, 432] on div at bounding box center [523, 284] width 1046 height 569
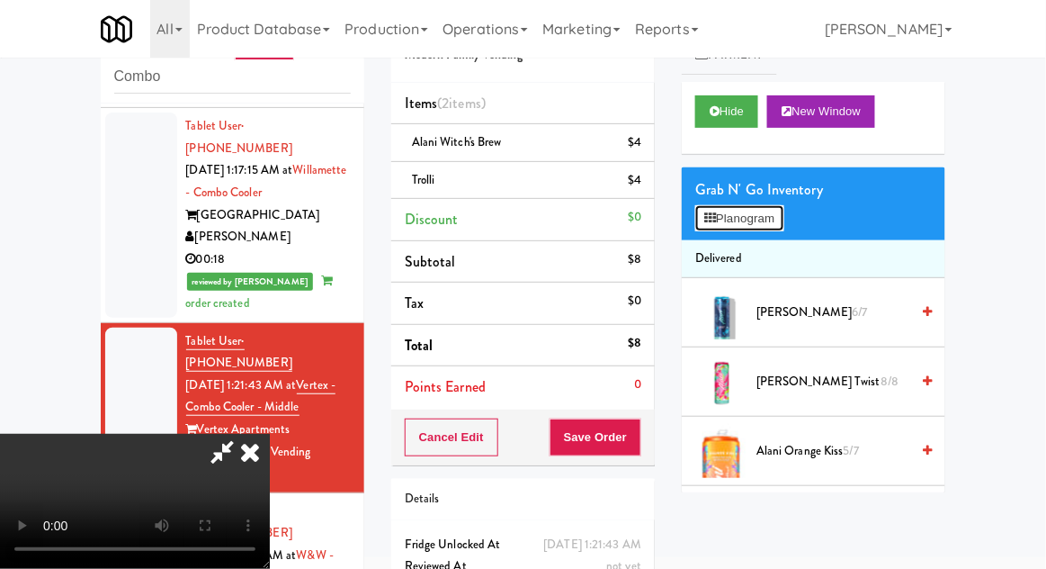
click at [774, 225] on button "Planogram" at bounding box center [739, 218] width 88 height 27
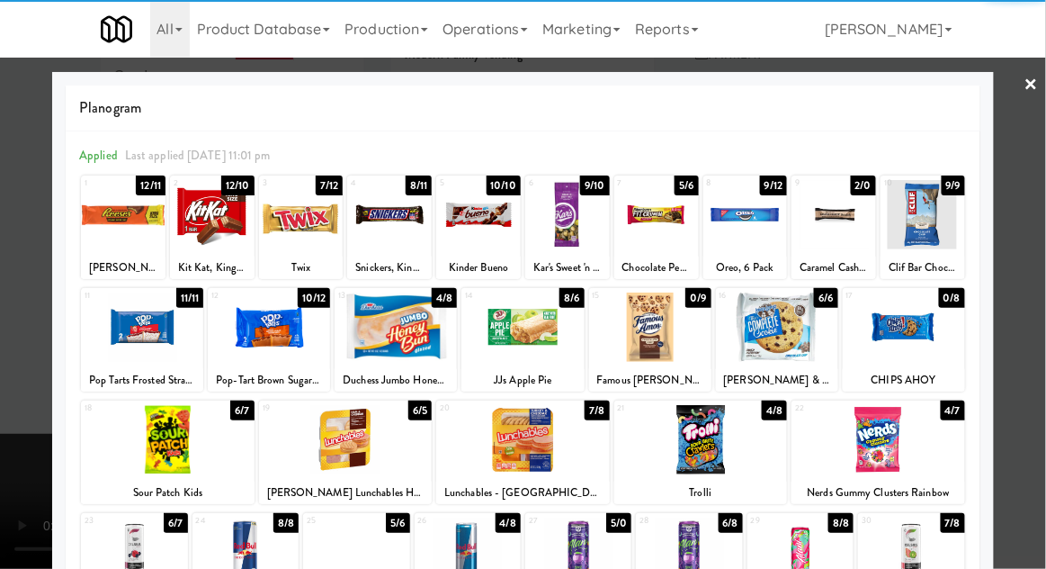
click at [104, 218] on div at bounding box center [123, 214] width 85 height 69
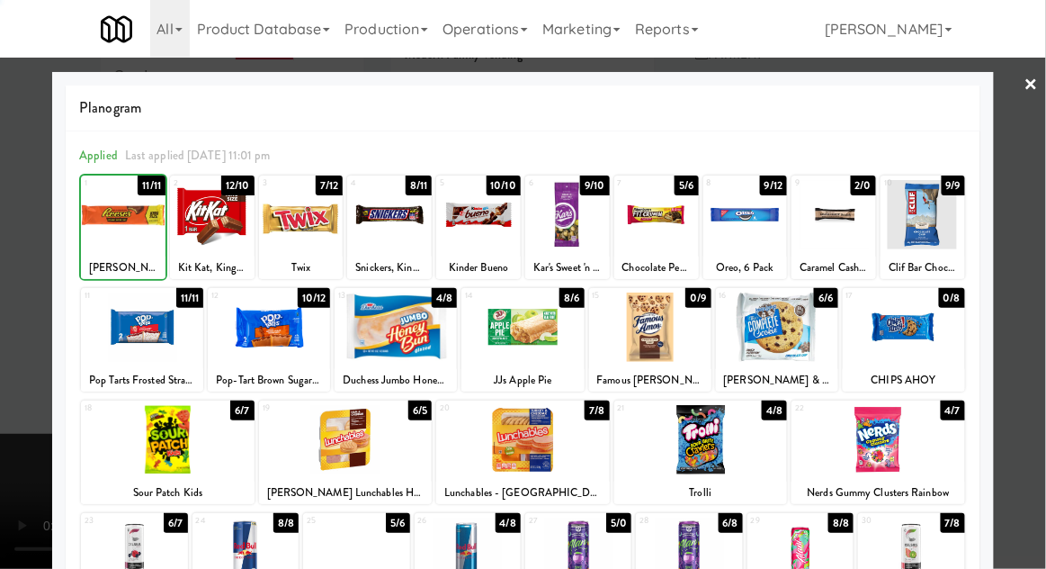
click at [1040, 372] on div at bounding box center [523, 284] width 1046 height 569
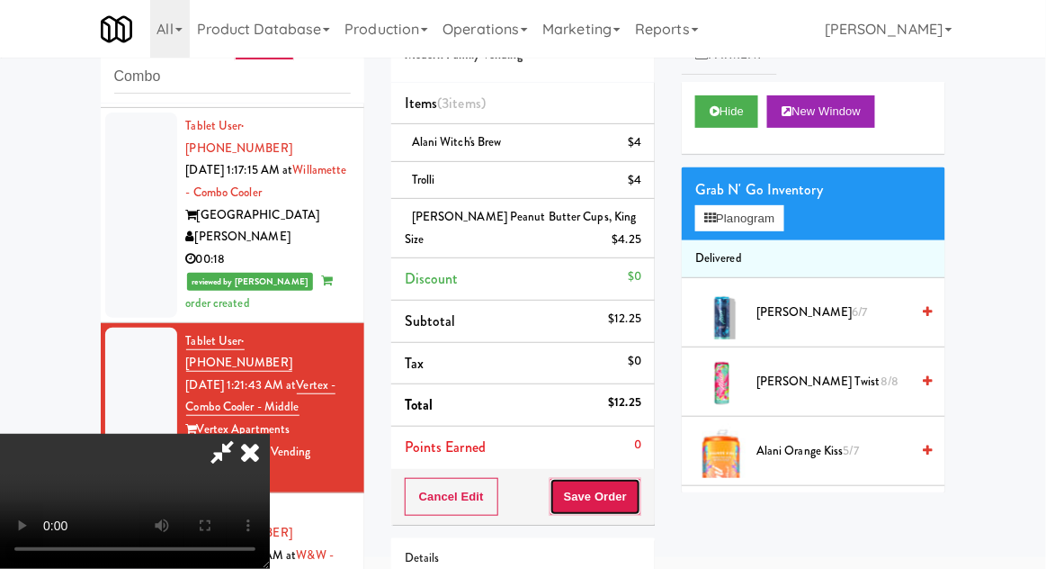
click at [638, 500] on button "Save Order" at bounding box center [596, 497] width 92 height 38
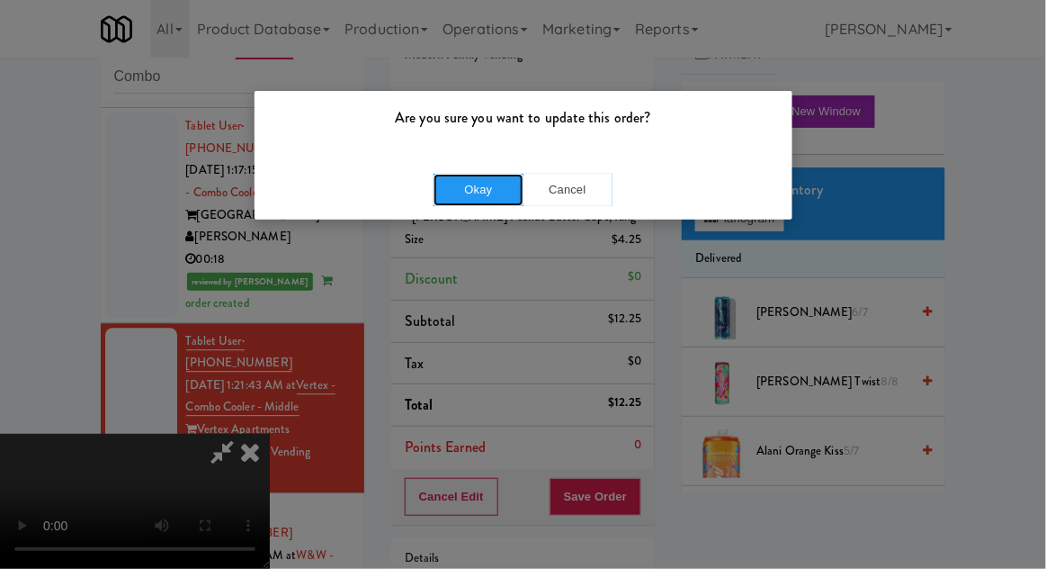
click at [450, 192] on button "Okay" at bounding box center [479, 190] width 90 height 32
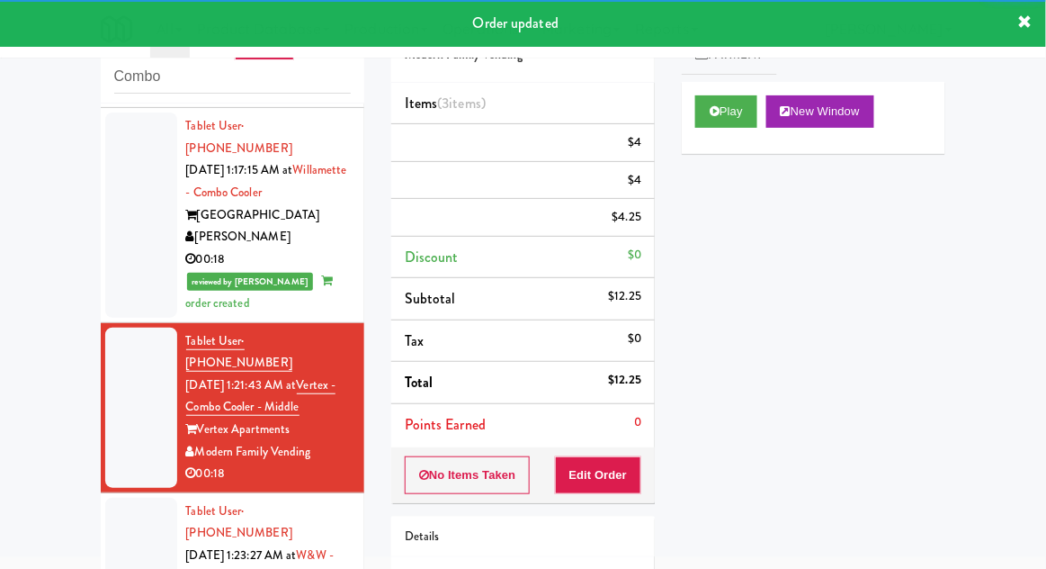
click at [104, 493] on li "Tablet User · (970) 987-7013 [DATE] 1:23:27 AM at [GEOGRAPHIC_DATA] & [PERSON_N…" at bounding box center [233, 578] width 264 height 170
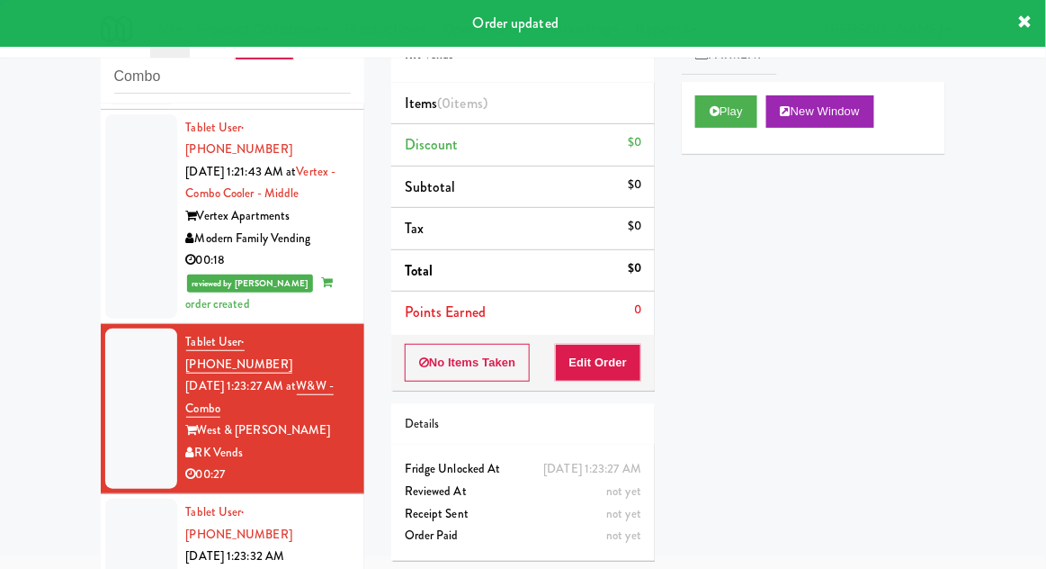
scroll to position [1286, 0]
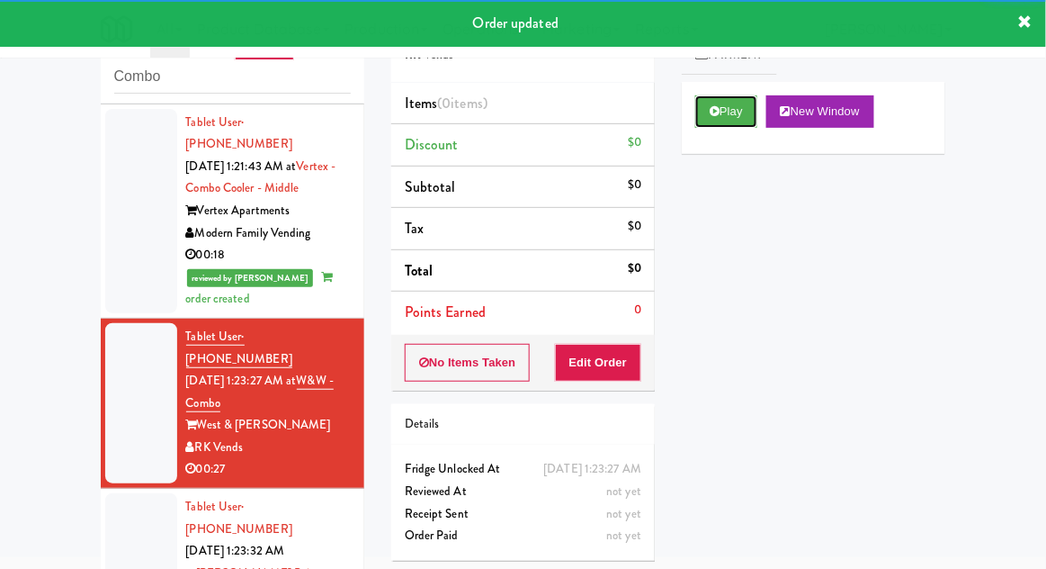
click at [733, 109] on button "Play" at bounding box center [726, 111] width 62 height 32
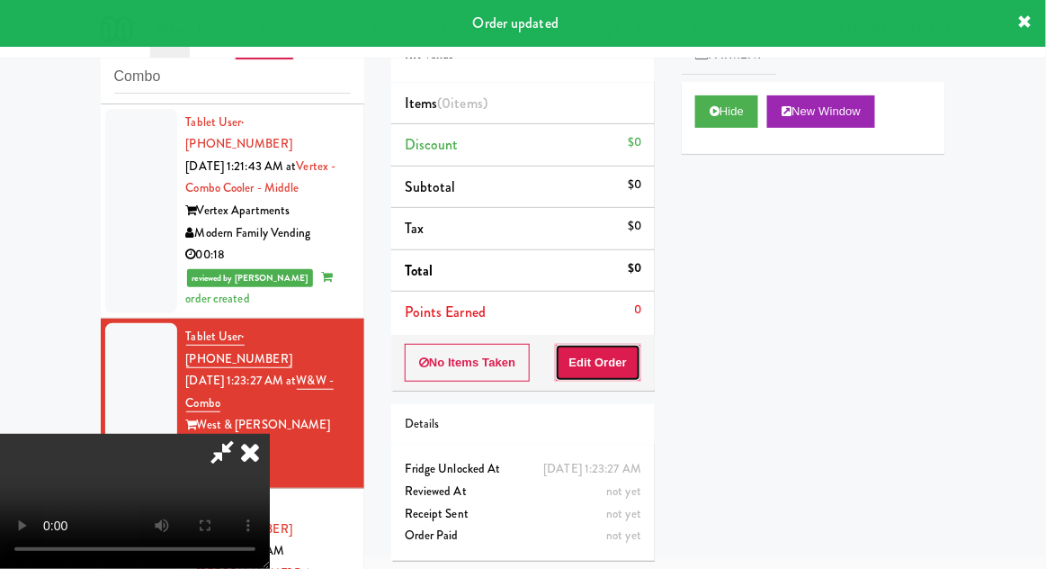
click at [620, 365] on button "Edit Order" at bounding box center [598, 363] width 87 height 38
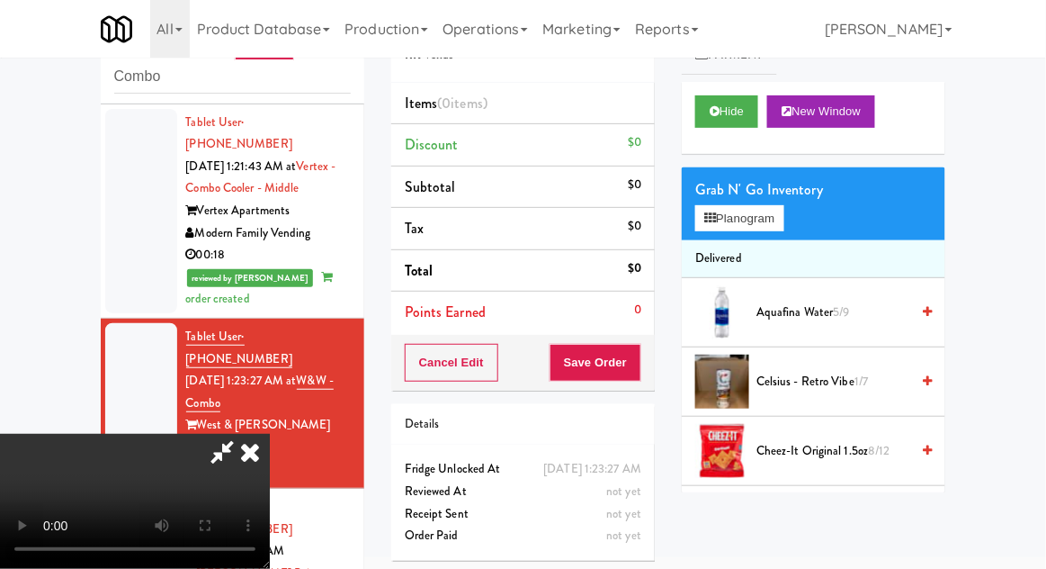
scroll to position [0, 0]
click at [779, 243] on li "Delivered" at bounding box center [814, 259] width 264 height 38
click at [765, 227] on button "Planogram" at bounding box center [739, 218] width 88 height 27
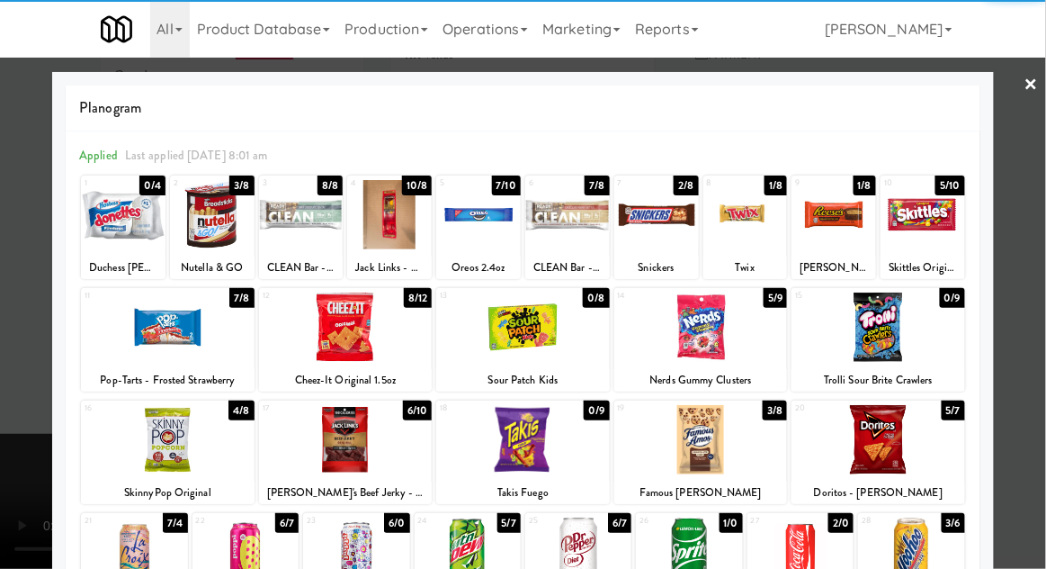
click at [716, 462] on div at bounding box center [701, 439] width 174 height 69
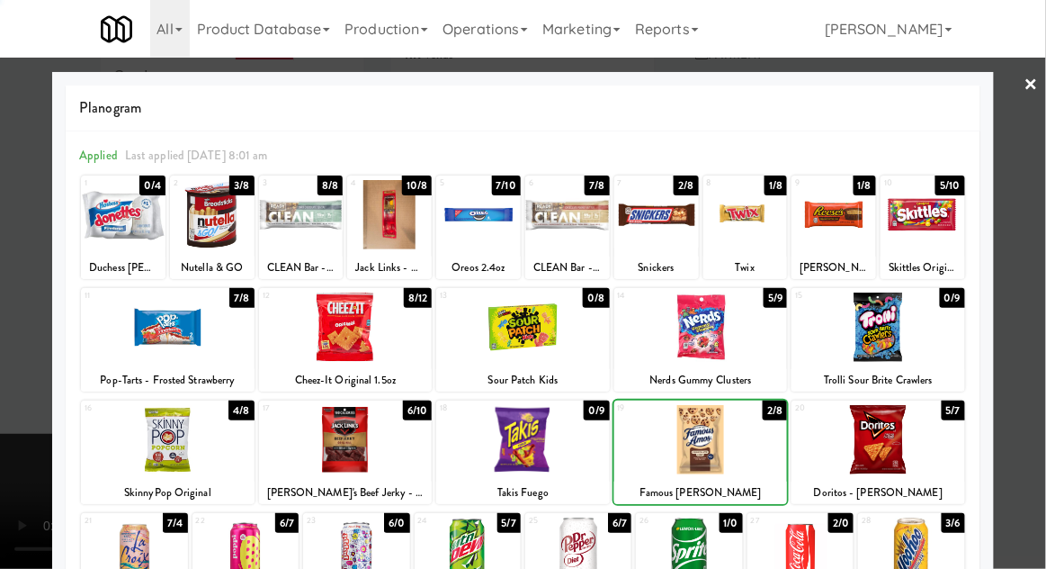
click at [10, 372] on div at bounding box center [523, 284] width 1046 height 569
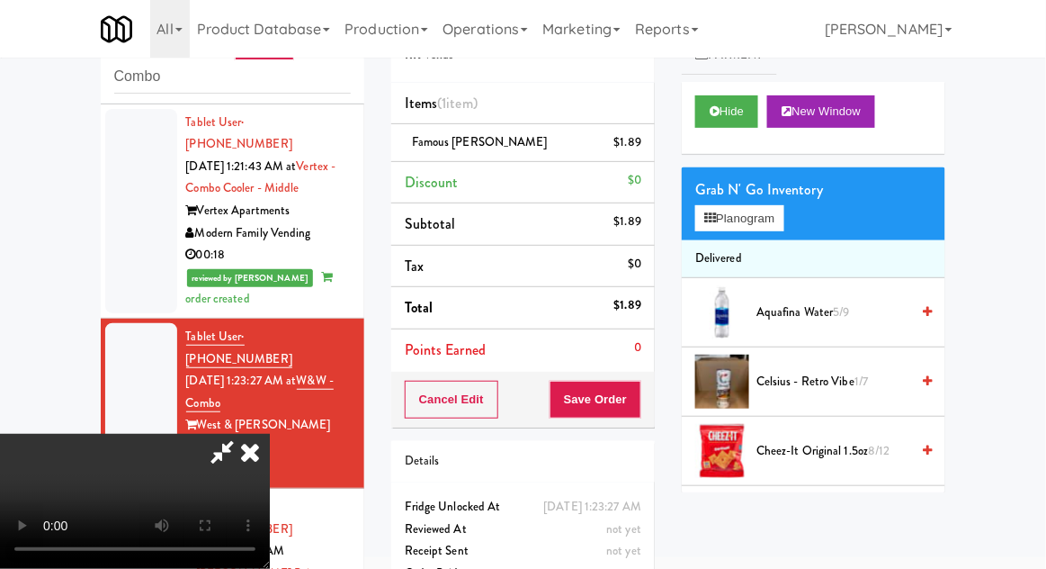
scroll to position [66, 0]
click at [752, 223] on button "Planogram" at bounding box center [739, 218] width 88 height 27
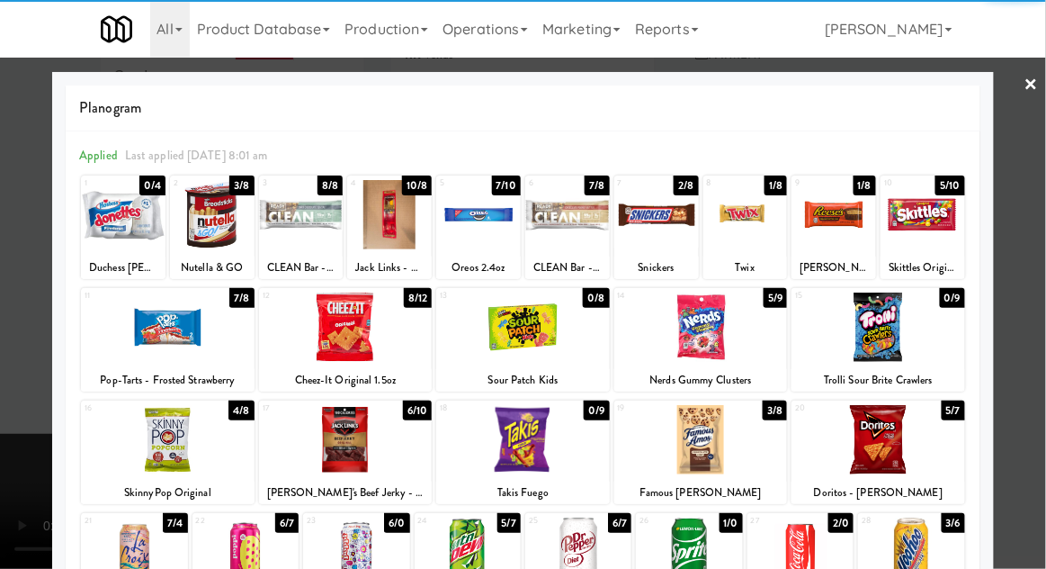
click at [930, 556] on div at bounding box center [911, 551] width 106 height 69
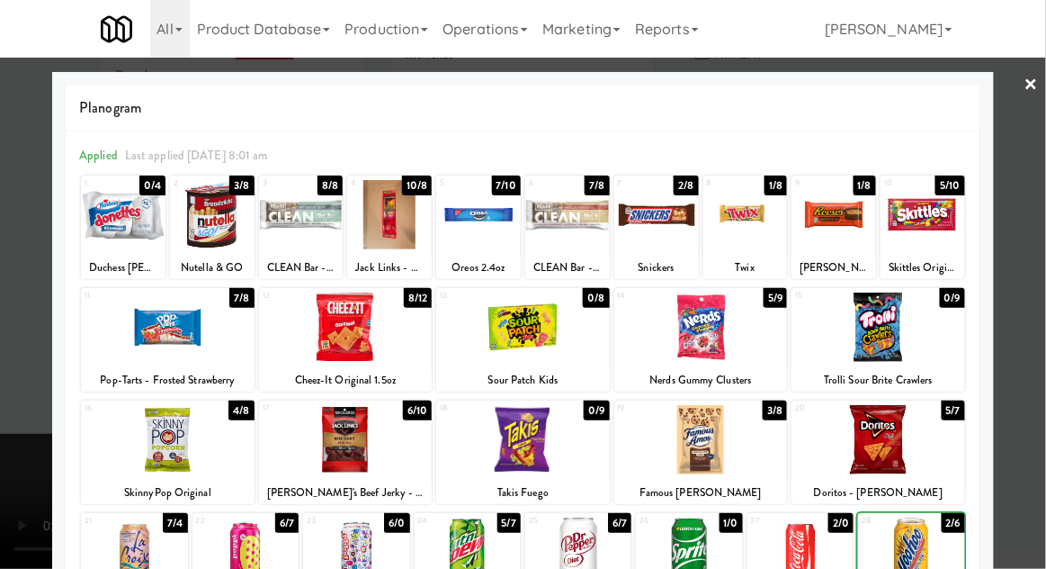
click at [1028, 511] on div at bounding box center [523, 284] width 1046 height 569
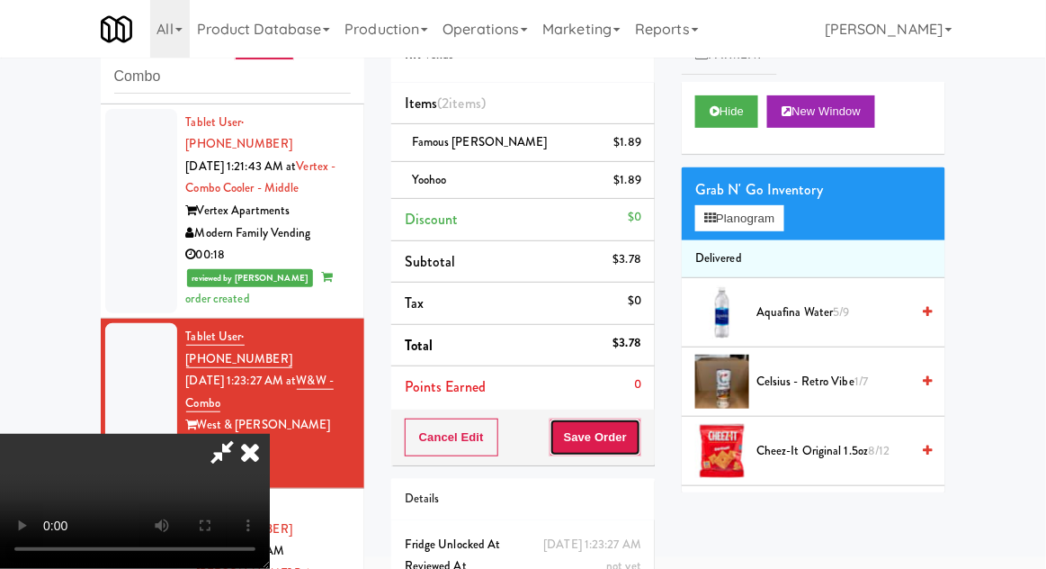
click at [640, 435] on button "Save Order" at bounding box center [596, 437] width 92 height 38
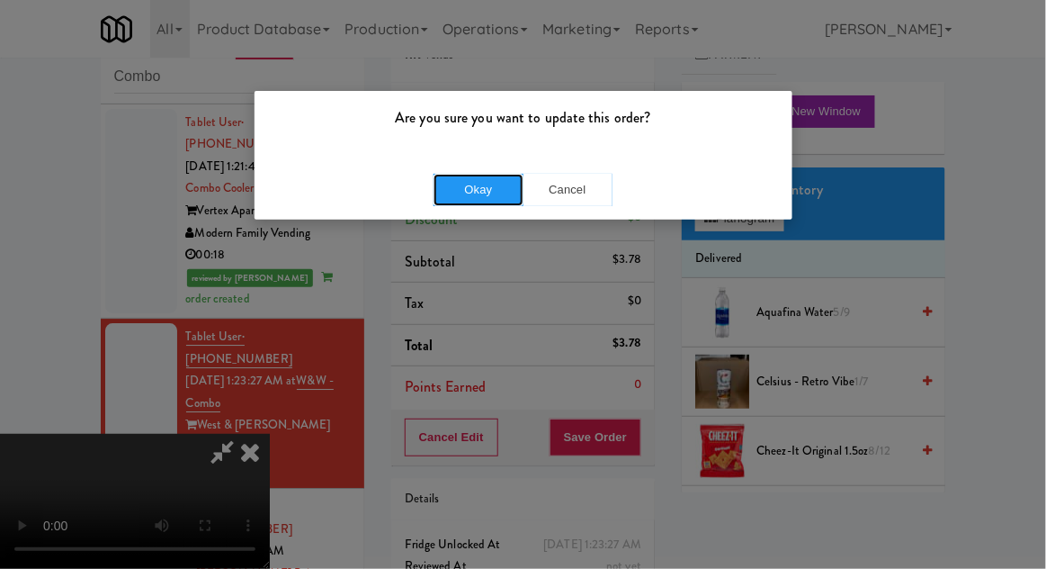
click at [447, 198] on button "Okay" at bounding box center [479, 190] width 90 height 32
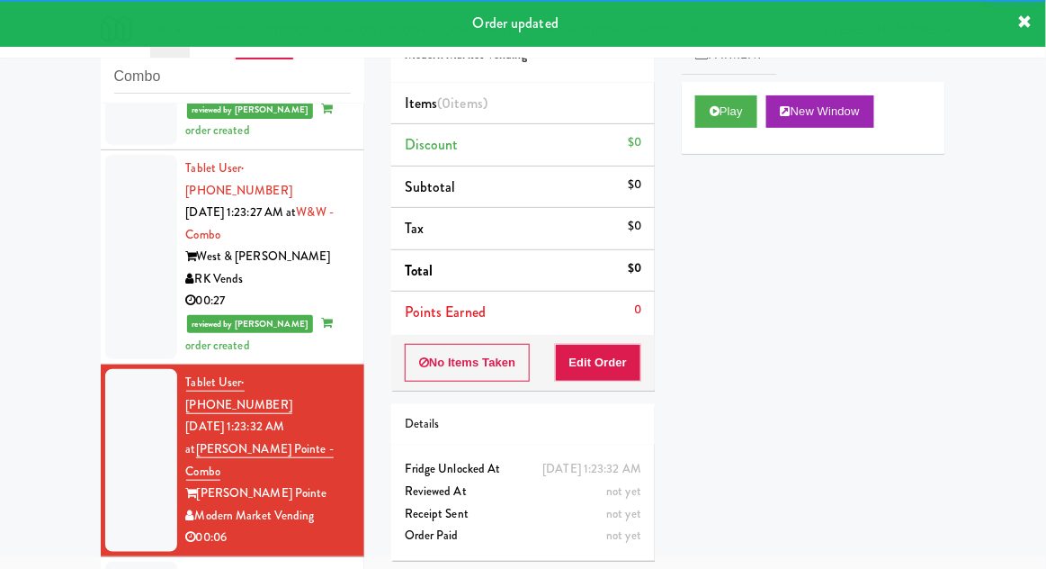
scroll to position [1450, 0]
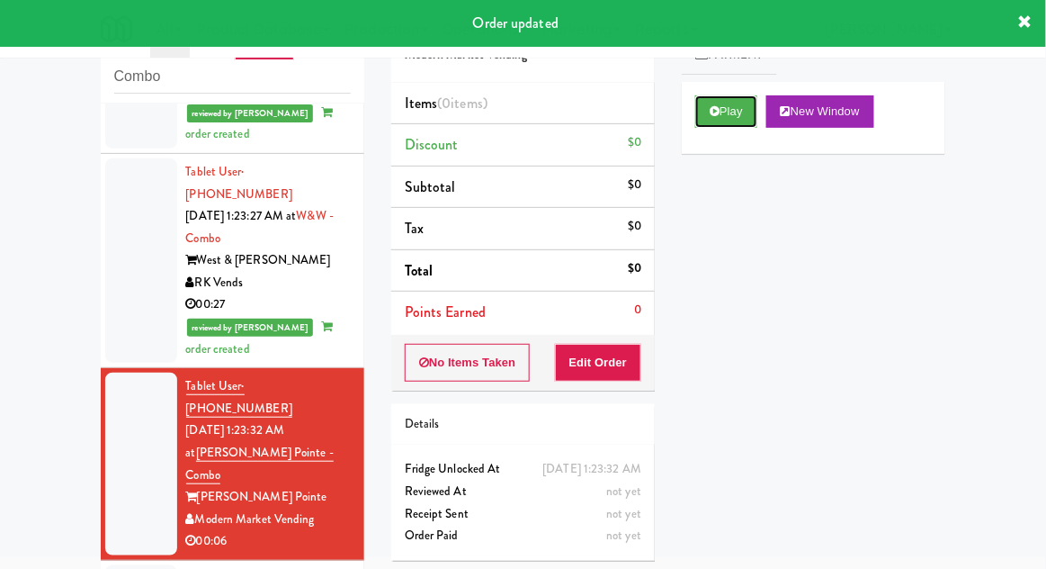
click at [730, 110] on button "Play" at bounding box center [726, 111] width 62 height 32
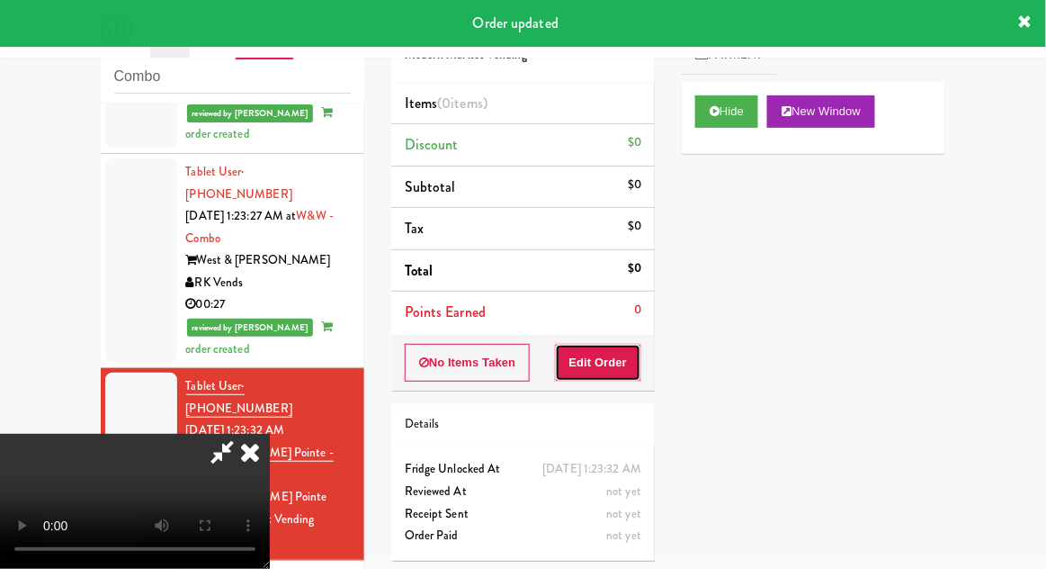
click at [618, 362] on button "Edit Order" at bounding box center [598, 363] width 87 height 38
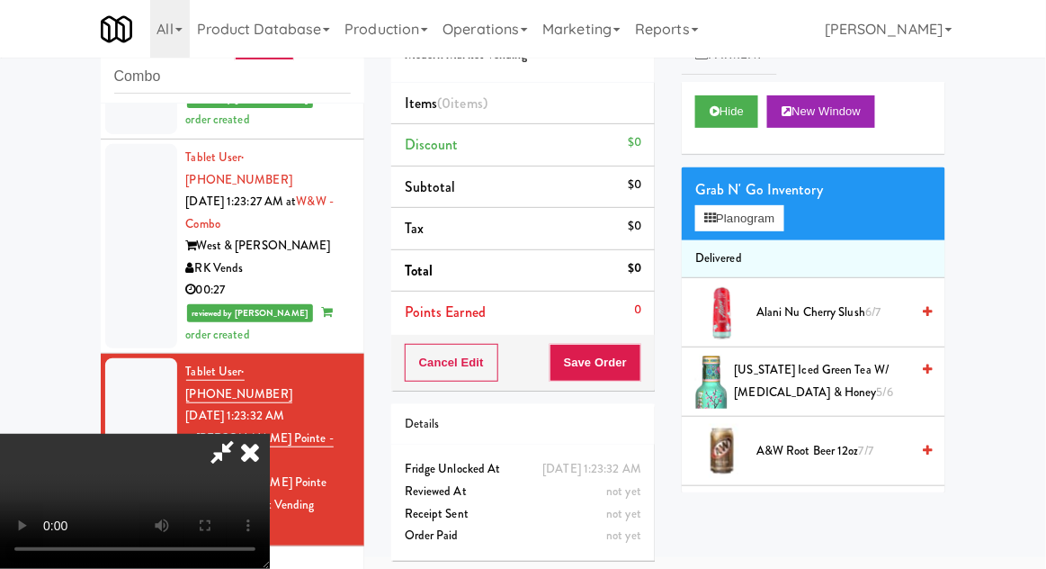
scroll to position [0, 0]
click at [749, 267] on li "Delivered" at bounding box center [814, 259] width 264 height 38
click at [758, 229] on button "Planogram" at bounding box center [739, 218] width 88 height 27
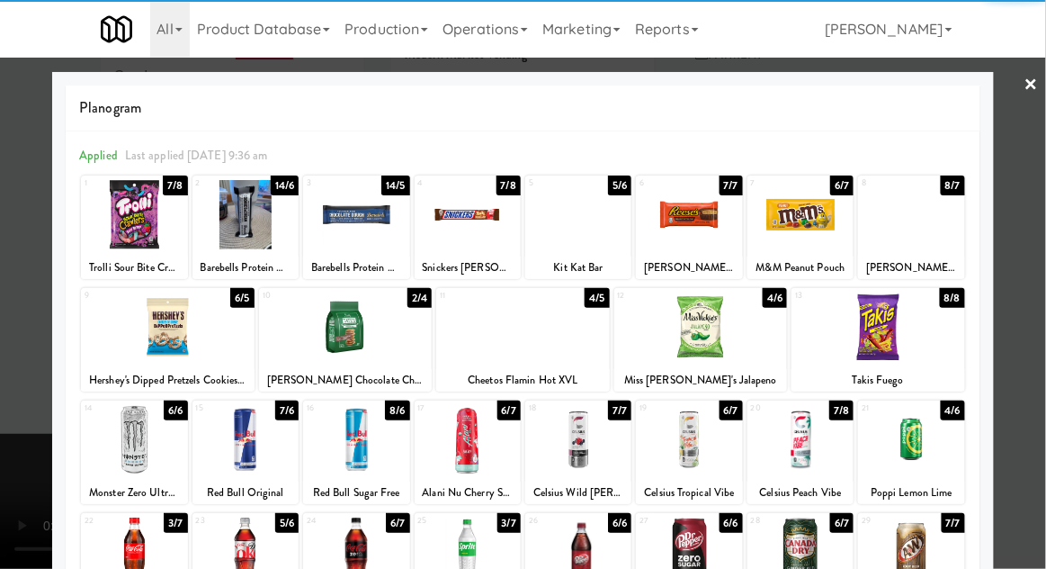
click at [163, 341] on div at bounding box center [168, 326] width 174 height 69
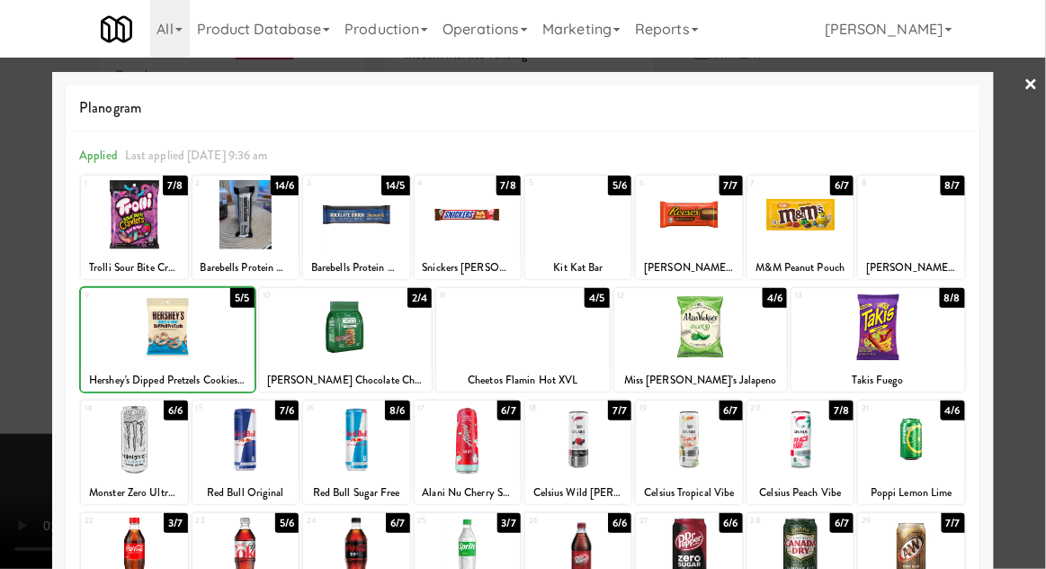
click at [1034, 385] on div at bounding box center [523, 284] width 1046 height 569
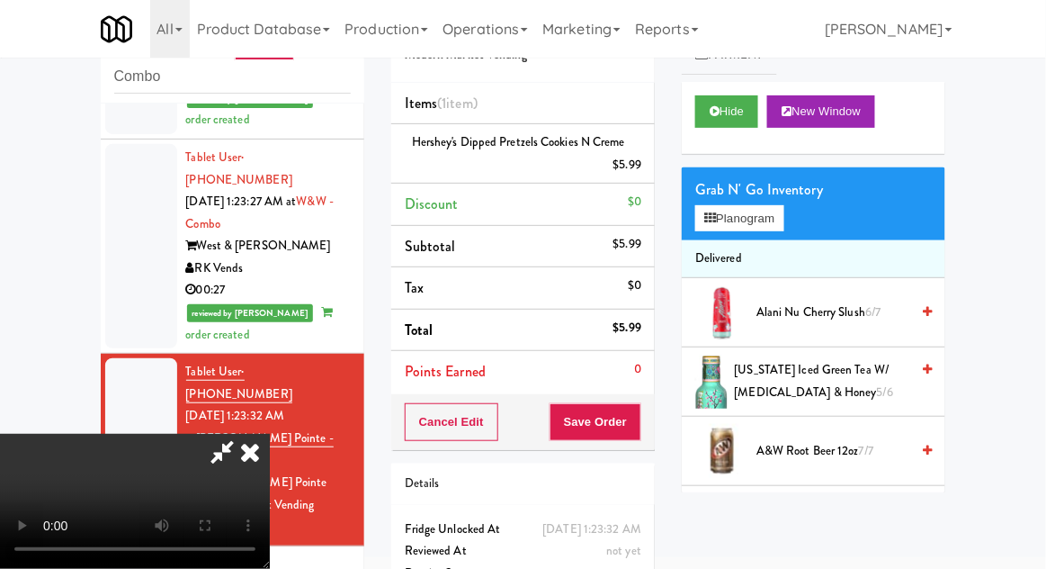
scroll to position [66, 0]
click at [634, 431] on button "Save Order" at bounding box center [596, 422] width 92 height 38
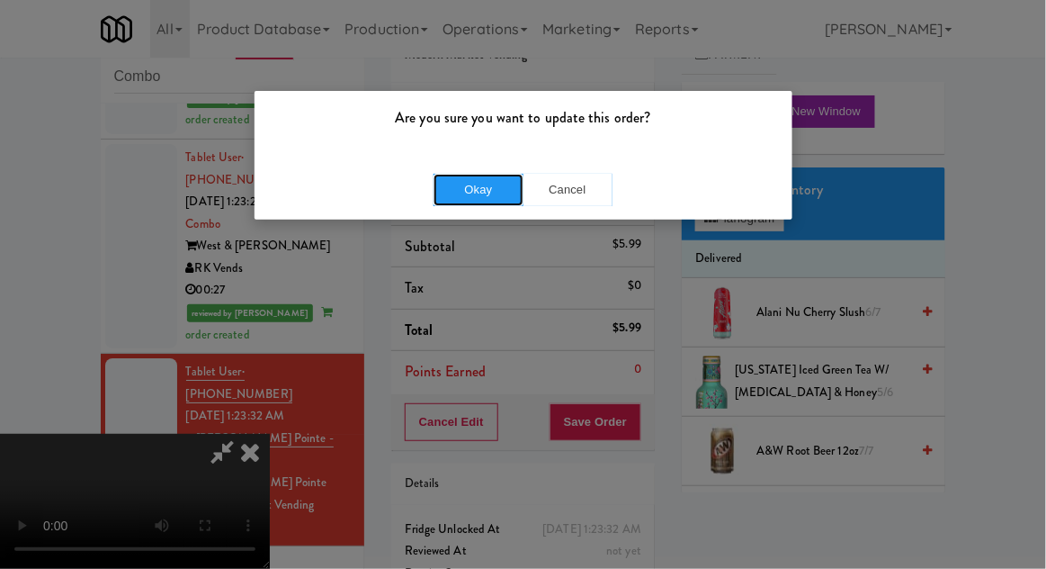
click at [435, 196] on button "Okay" at bounding box center [479, 190] width 90 height 32
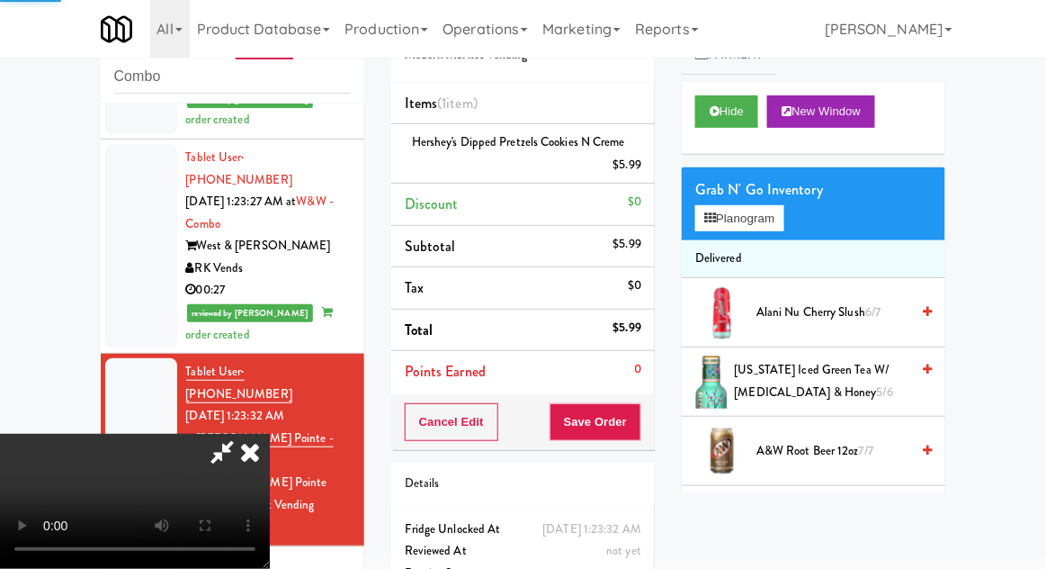
scroll to position [0, 0]
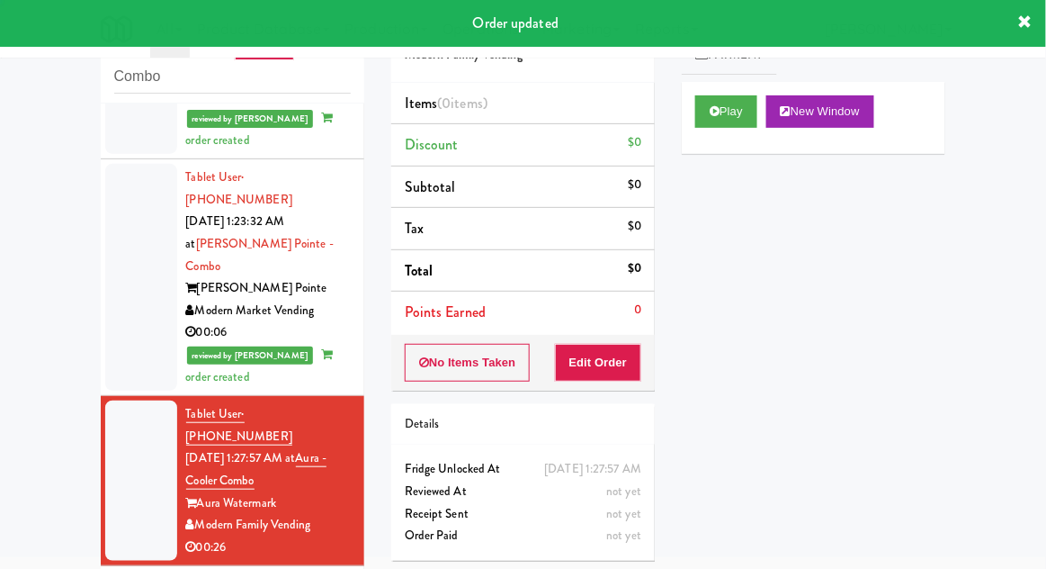
scroll to position [1664, 0]
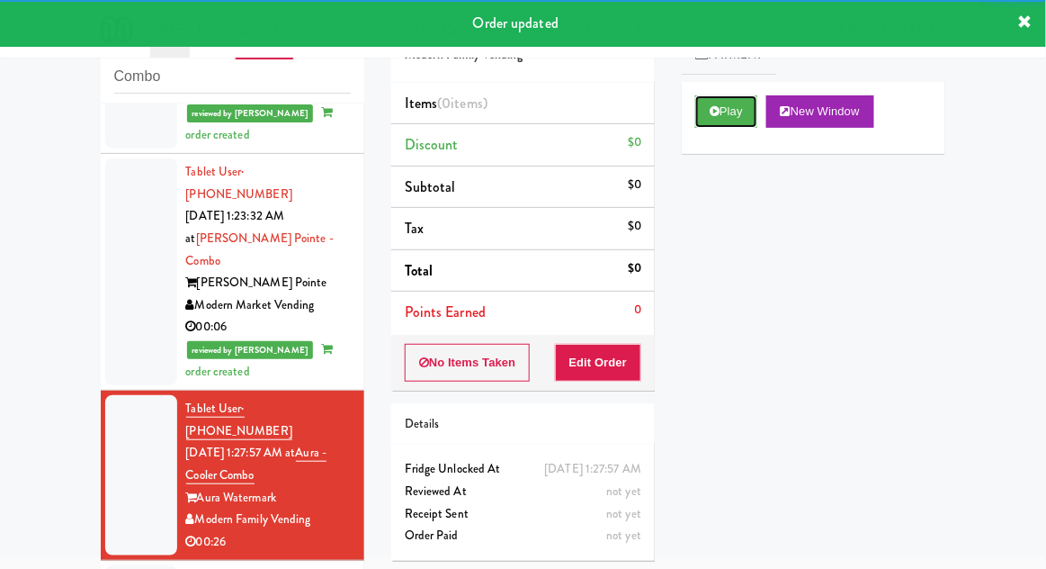
click at [744, 112] on button "Play" at bounding box center [726, 111] width 62 height 32
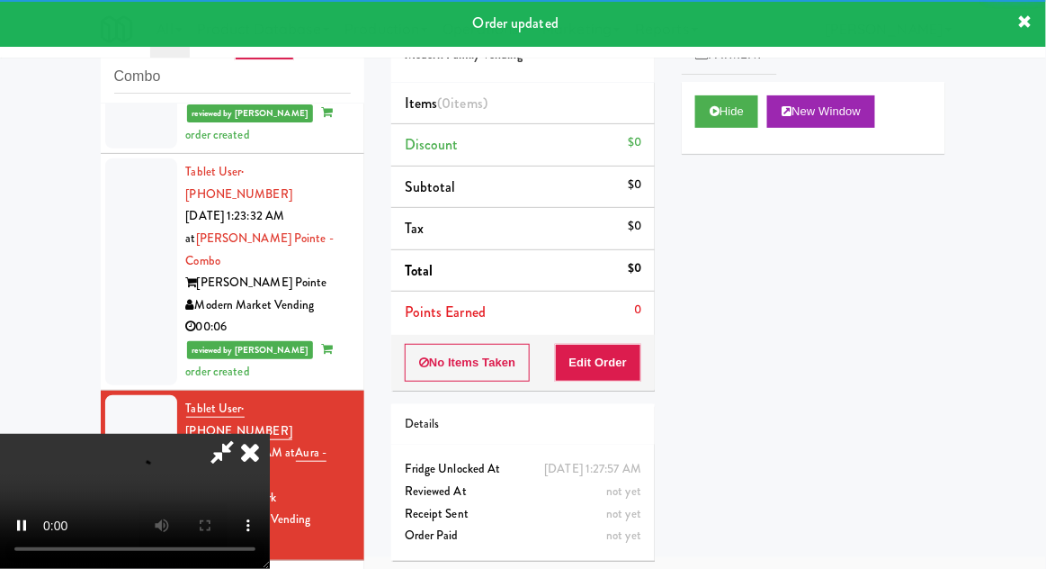
click at [606, 390] on div "Order # 2485709 Modern Family Vending Items (0 items ) Discount $0 Subtotal $0 …" at bounding box center [523, 285] width 291 height 579
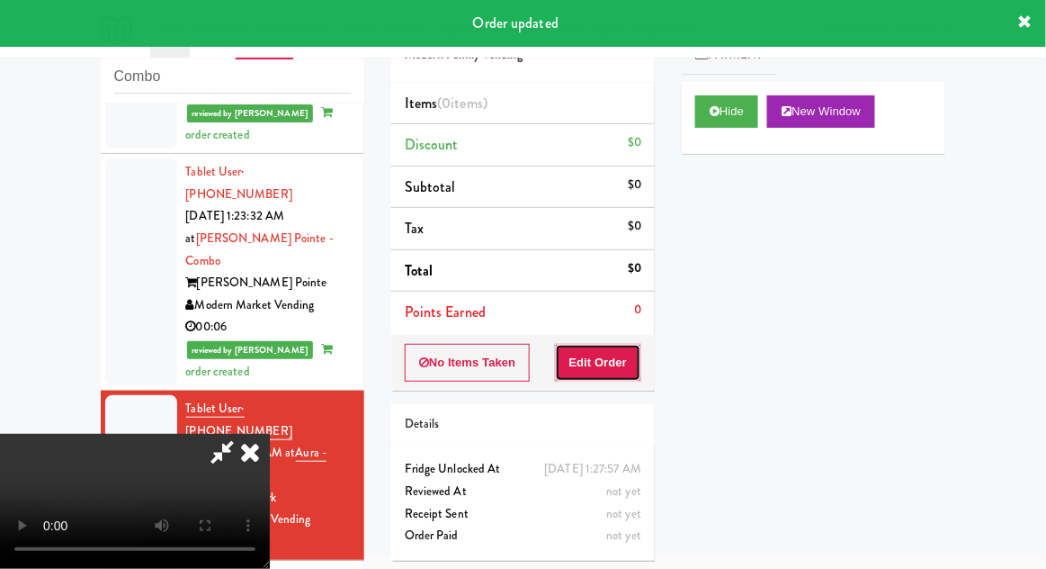
click at [628, 377] on button "Edit Order" at bounding box center [598, 363] width 87 height 38
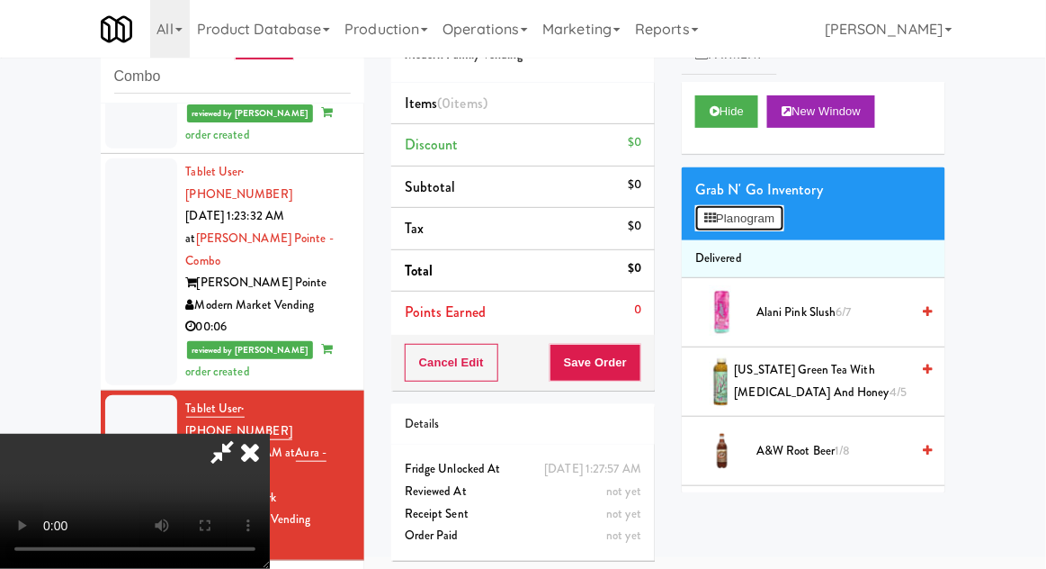
click at [753, 227] on button "Planogram" at bounding box center [739, 218] width 88 height 27
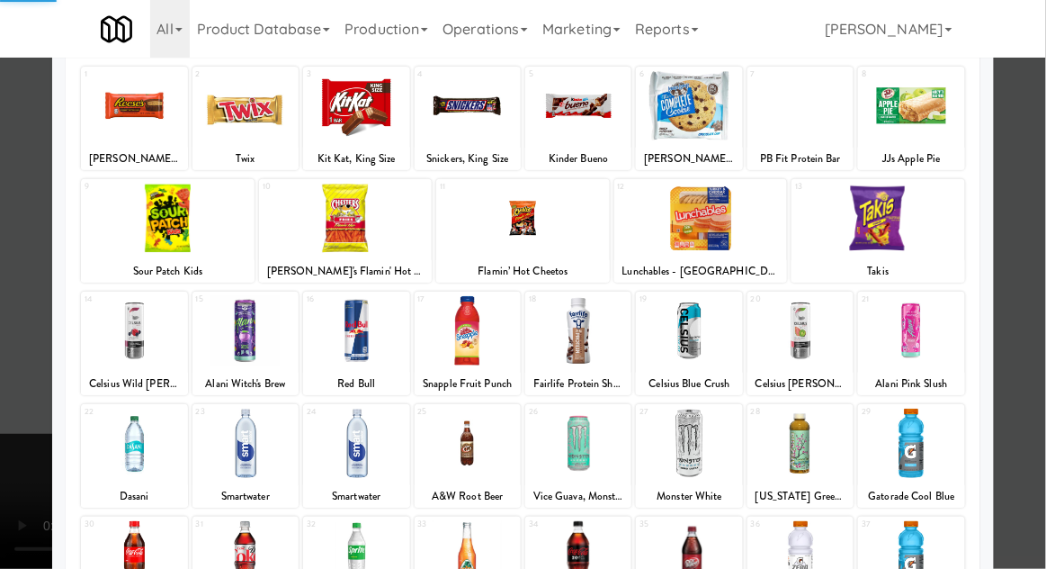
scroll to position [228, 0]
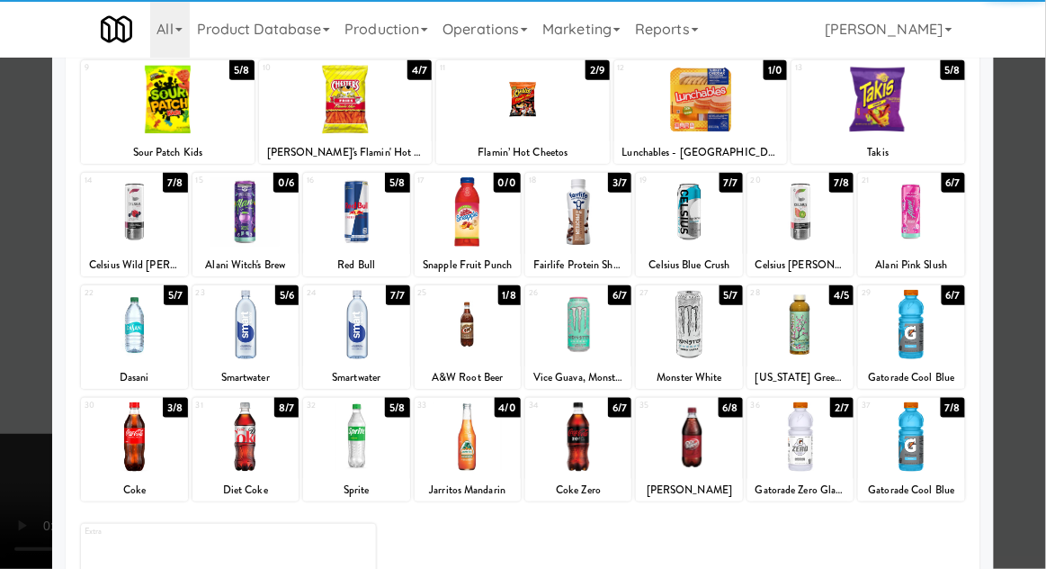
click at [808, 450] on div at bounding box center [801, 436] width 106 height 69
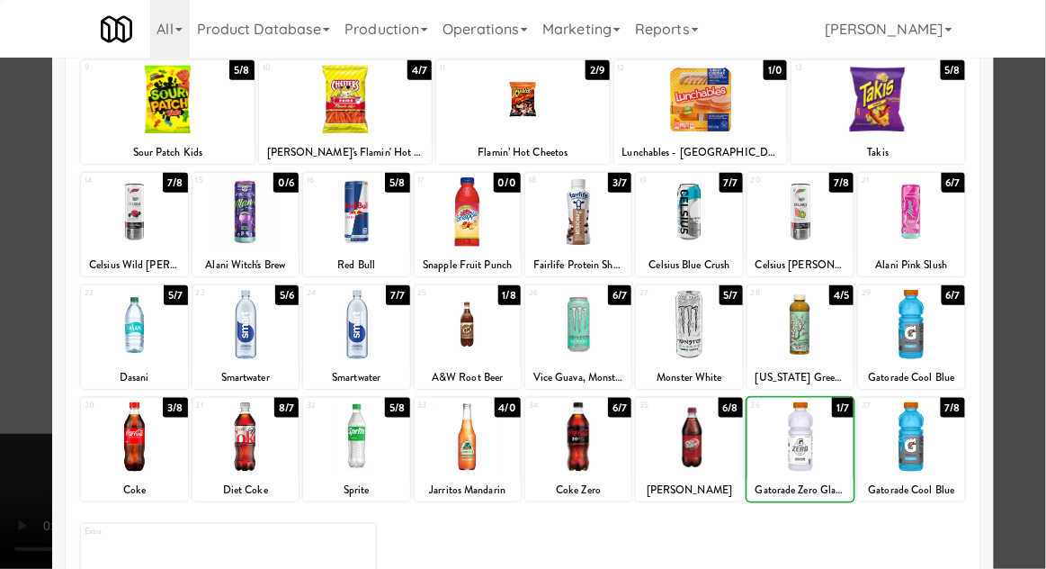
click at [4, 412] on div at bounding box center [523, 284] width 1046 height 569
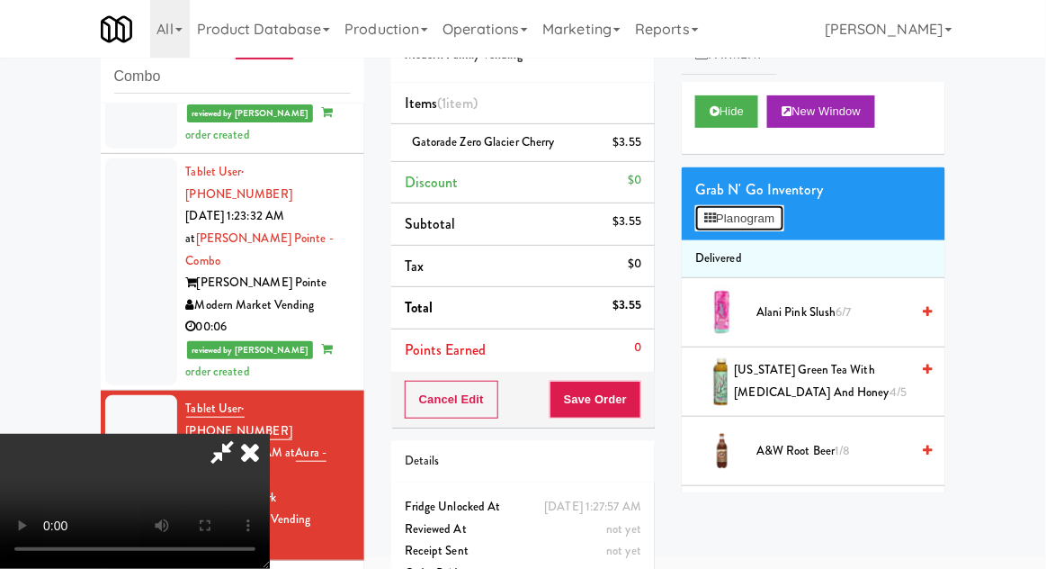
click at [769, 218] on button "Planogram" at bounding box center [739, 218] width 88 height 27
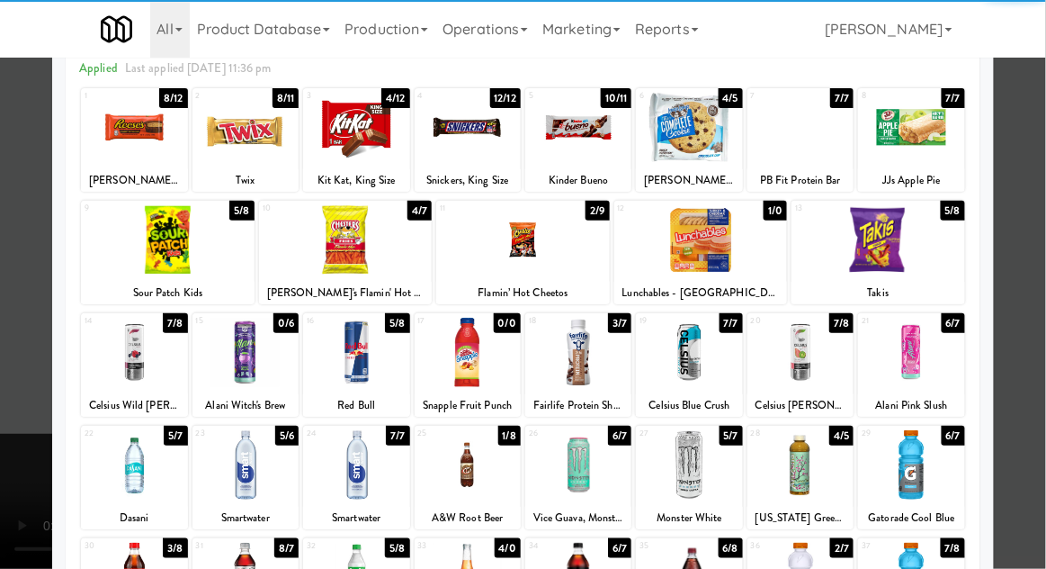
scroll to position [90, 0]
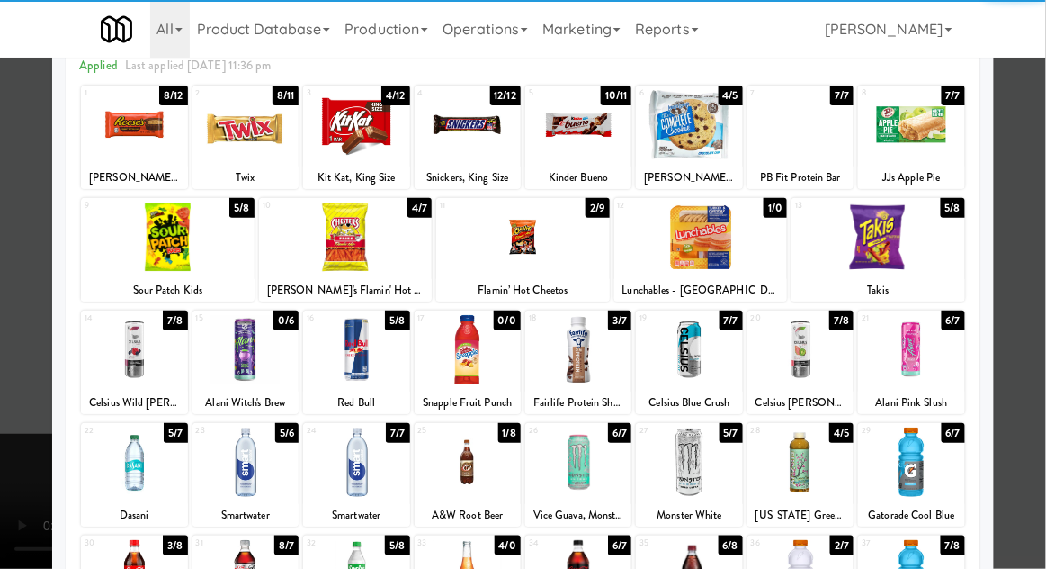
click at [934, 451] on div at bounding box center [911, 461] width 106 height 69
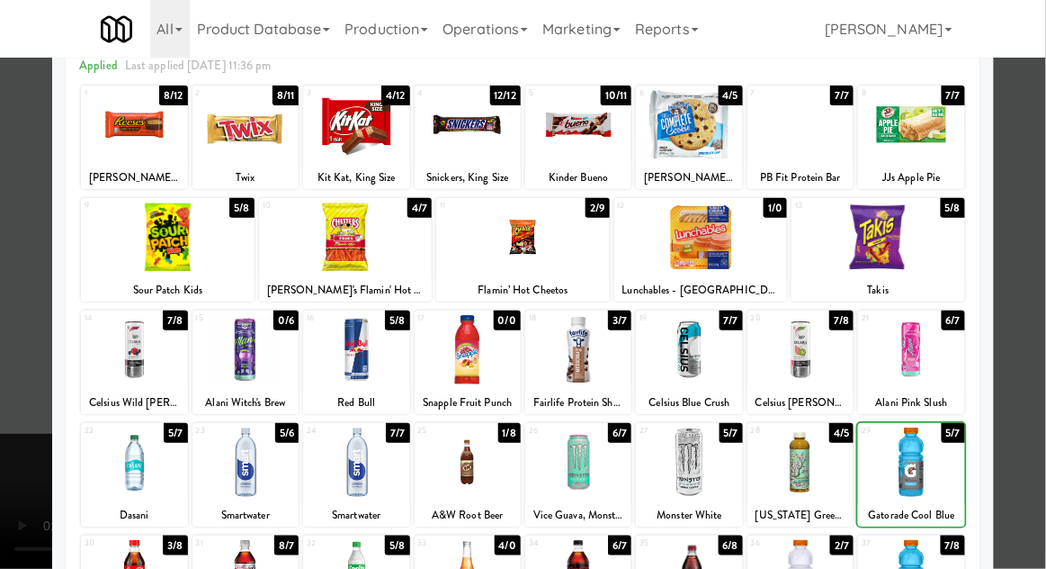
click at [1027, 429] on div at bounding box center [523, 284] width 1046 height 569
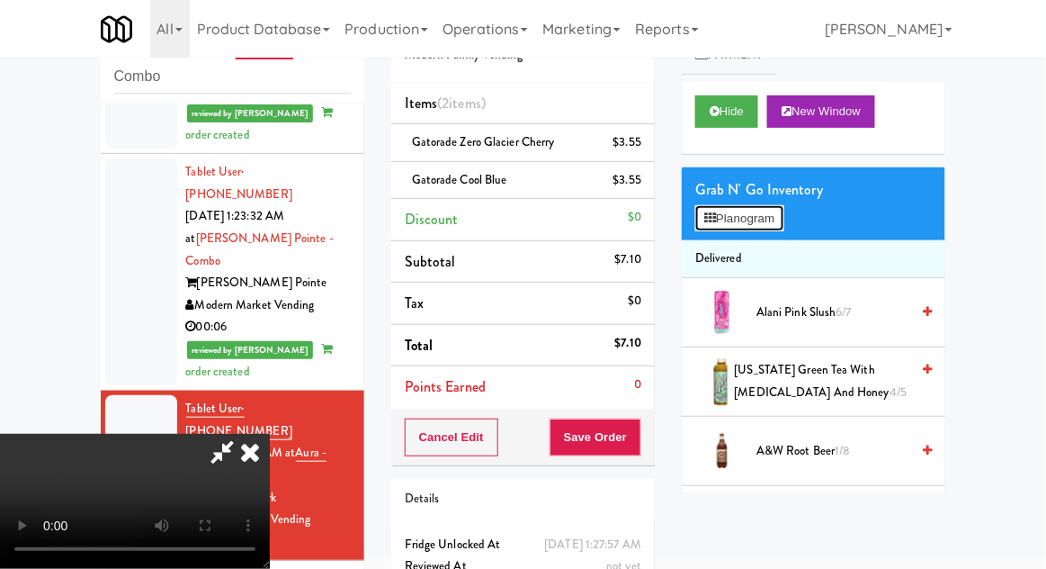
click at [758, 227] on button "Planogram" at bounding box center [739, 218] width 88 height 27
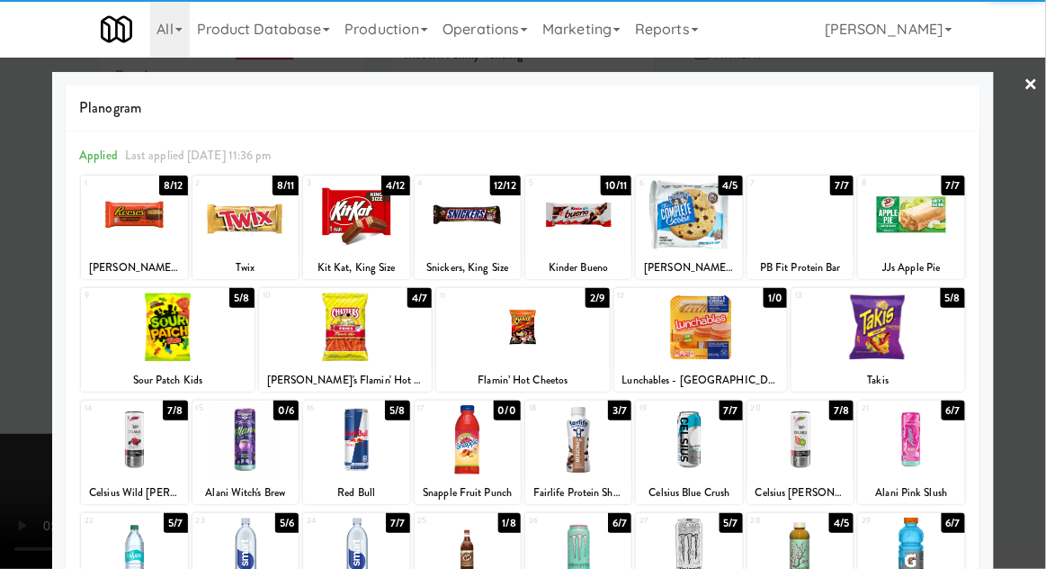
click at [391, 202] on div at bounding box center [356, 214] width 106 height 69
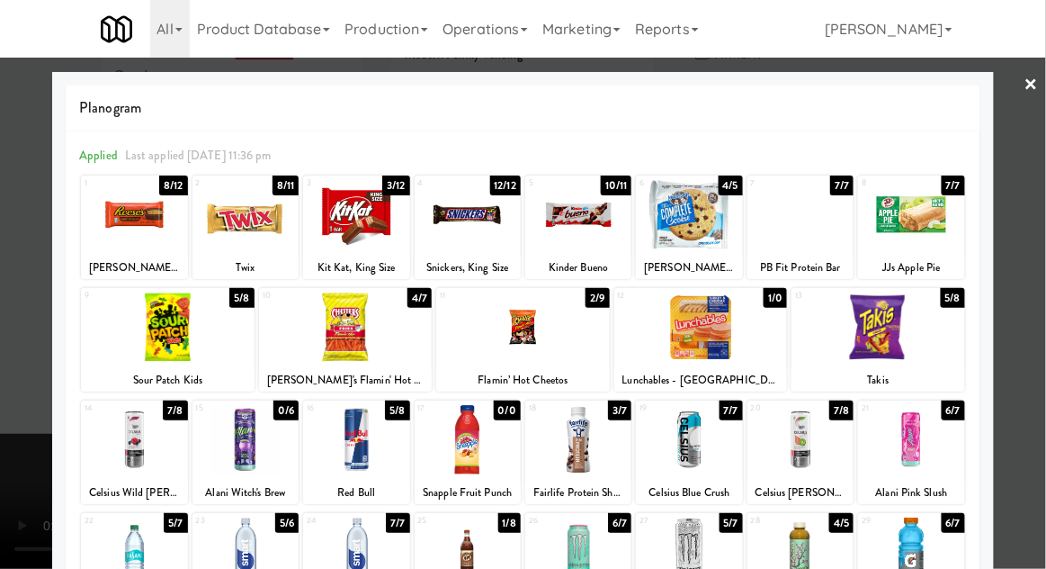
click at [9, 367] on div at bounding box center [523, 284] width 1046 height 569
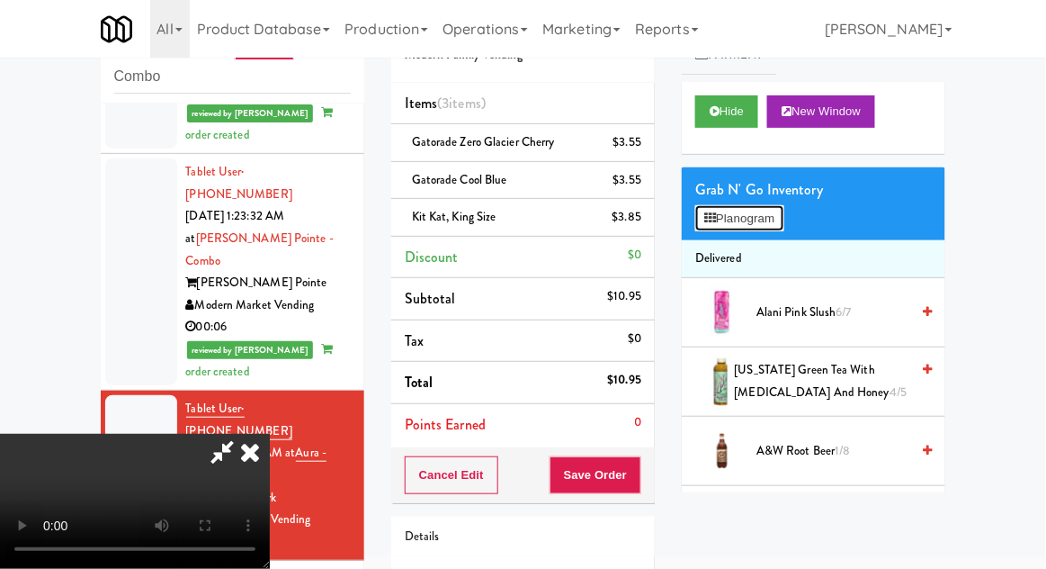
click at [758, 227] on button "Planogram" at bounding box center [739, 218] width 88 height 27
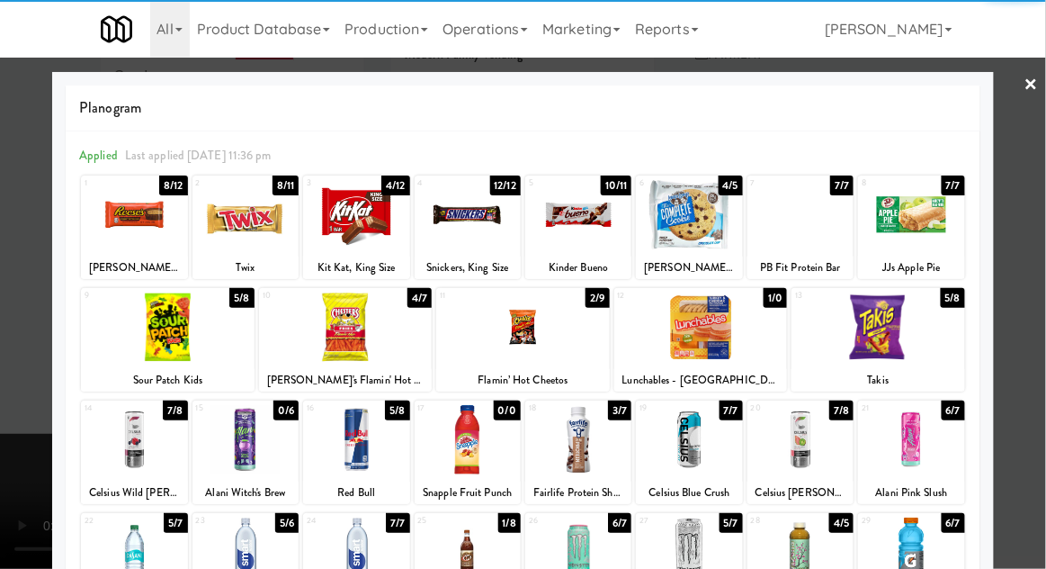
click at [598, 232] on div at bounding box center [578, 214] width 106 height 69
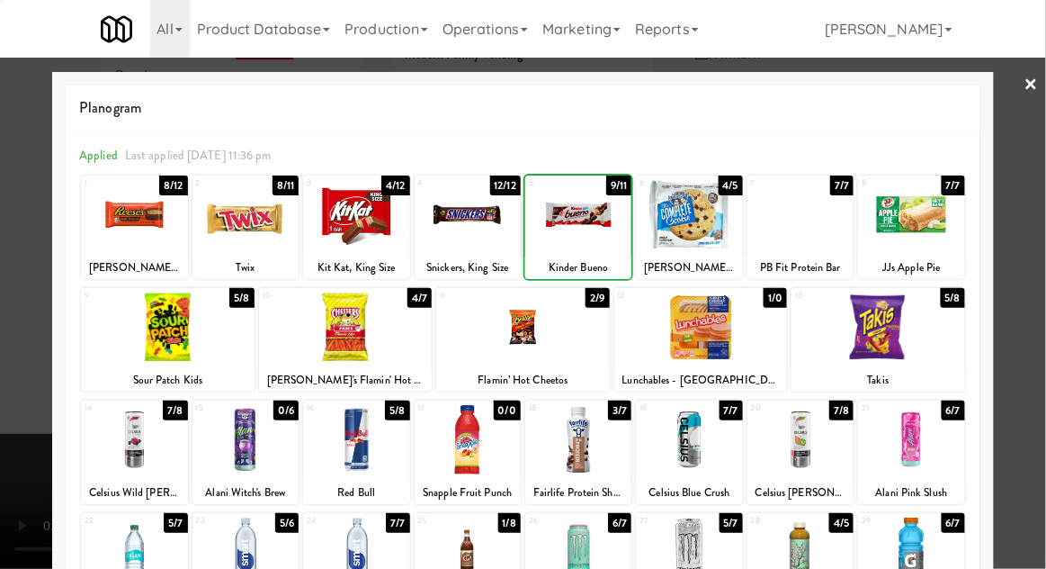
click at [4, 343] on div at bounding box center [523, 284] width 1046 height 569
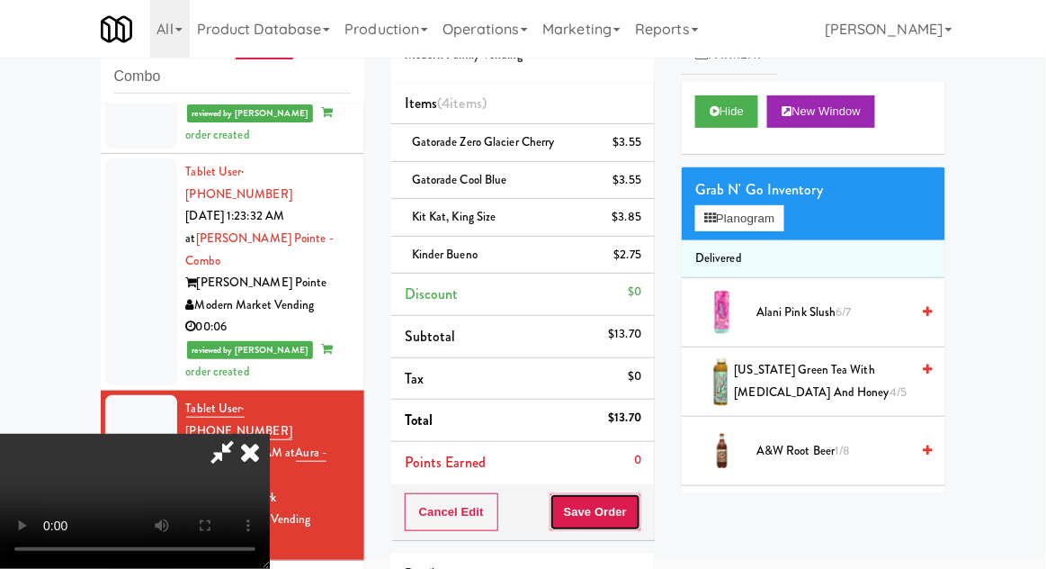
click at [638, 507] on button "Save Order" at bounding box center [596, 512] width 92 height 38
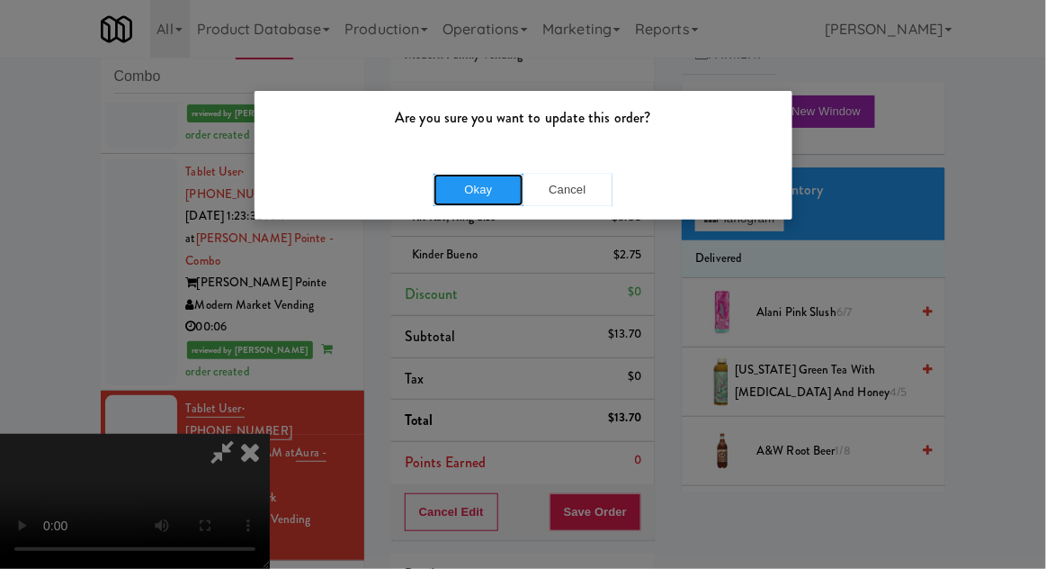
click at [455, 190] on button "Okay" at bounding box center [479, 190] width 90 height 32
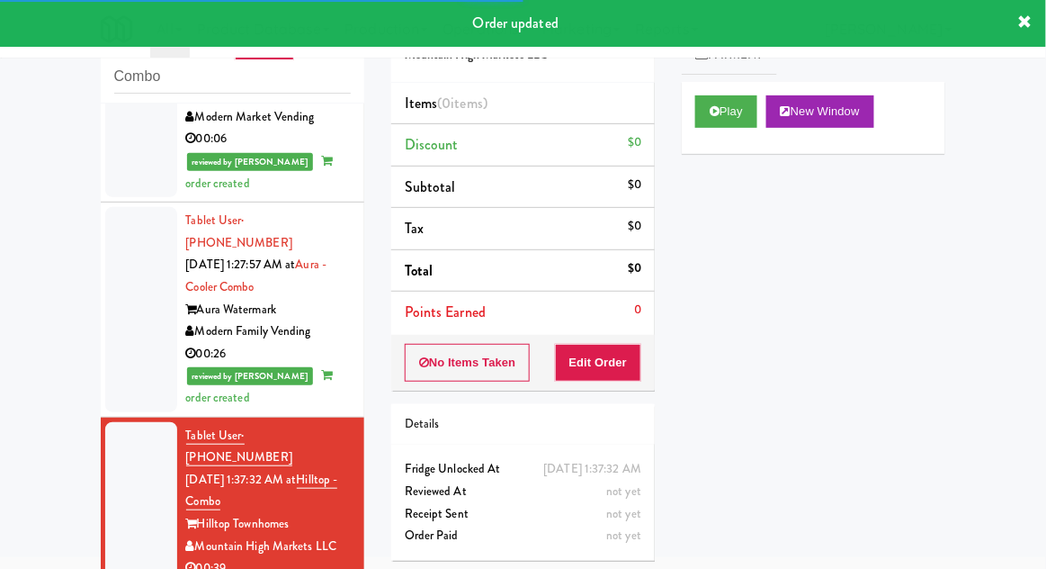
scroll to position [1868, 0]
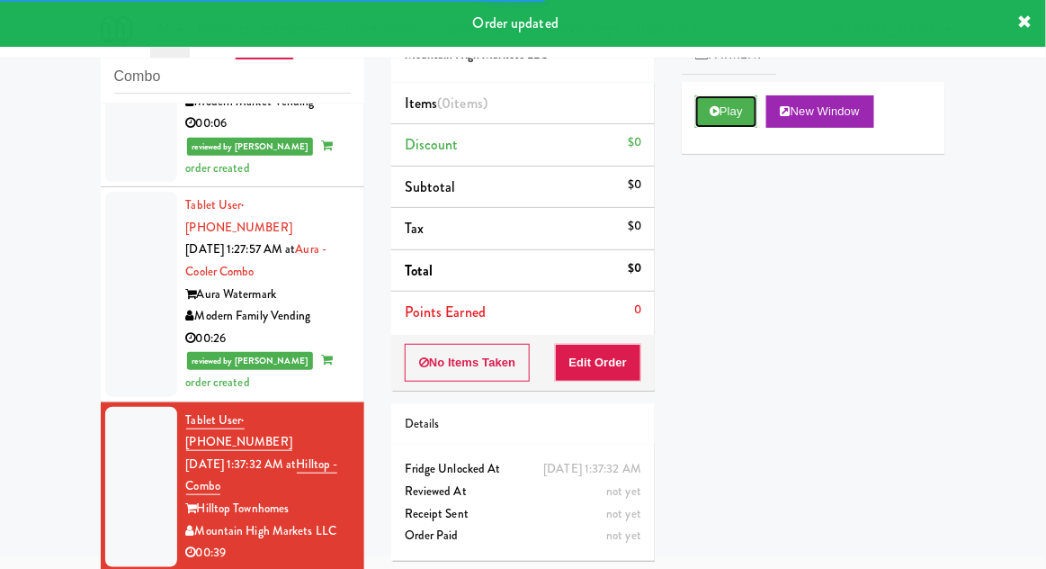
click at [735, 104] on button "Play" at bounding box center [726, 111] width 62 height 32
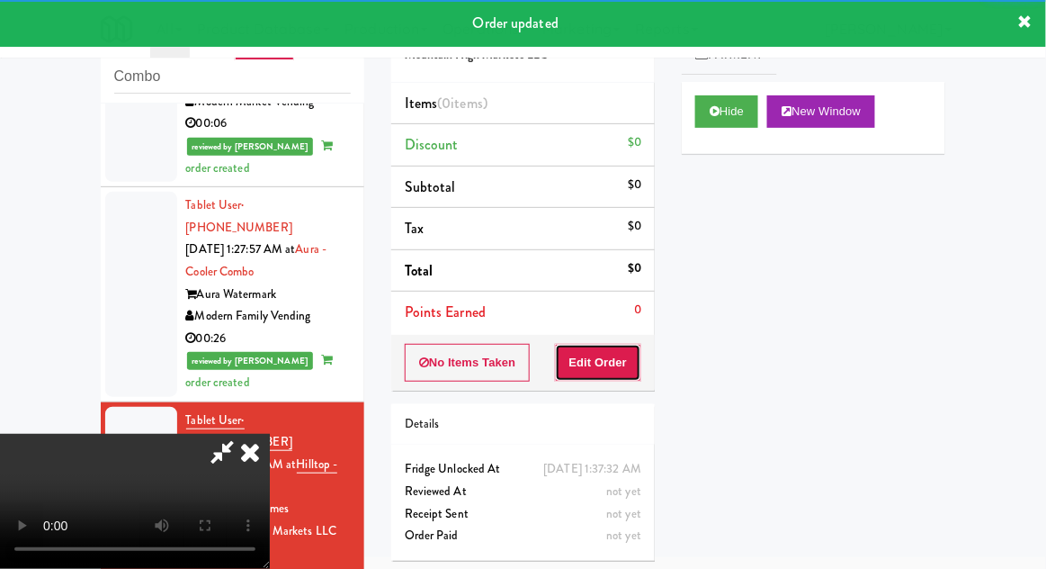
click at [621, 353] on button "Edit Order" at bounding box center [598, 363] width 87 height 38
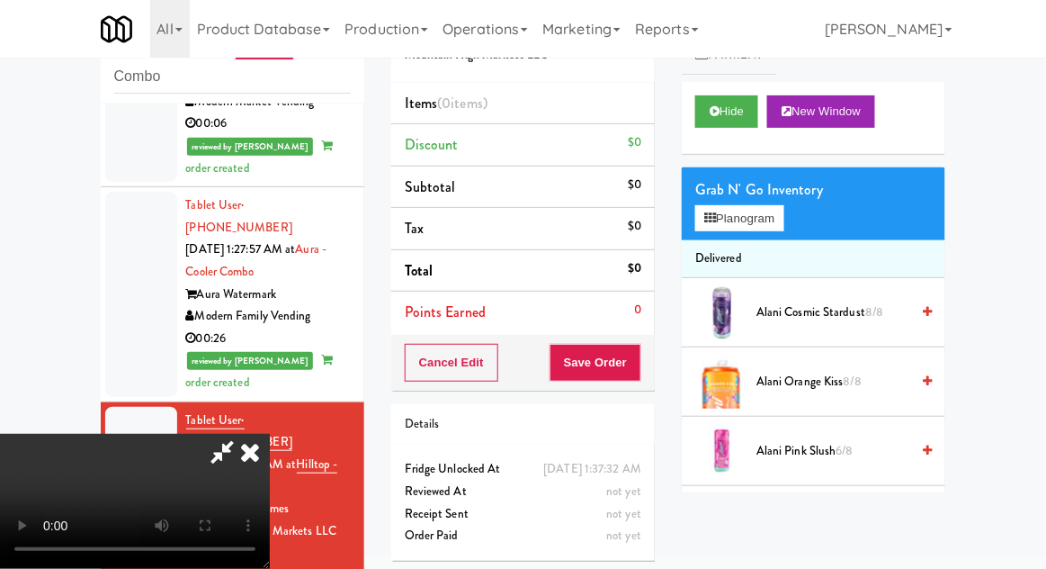
scroll to position [0, 0]
click at [756, 241] on li "Delivered" at bounding box center [814, 259] width 264 height 38
click at [767, 221] on button "Planogram" at bounding box center [739, 218] width 88 height 27
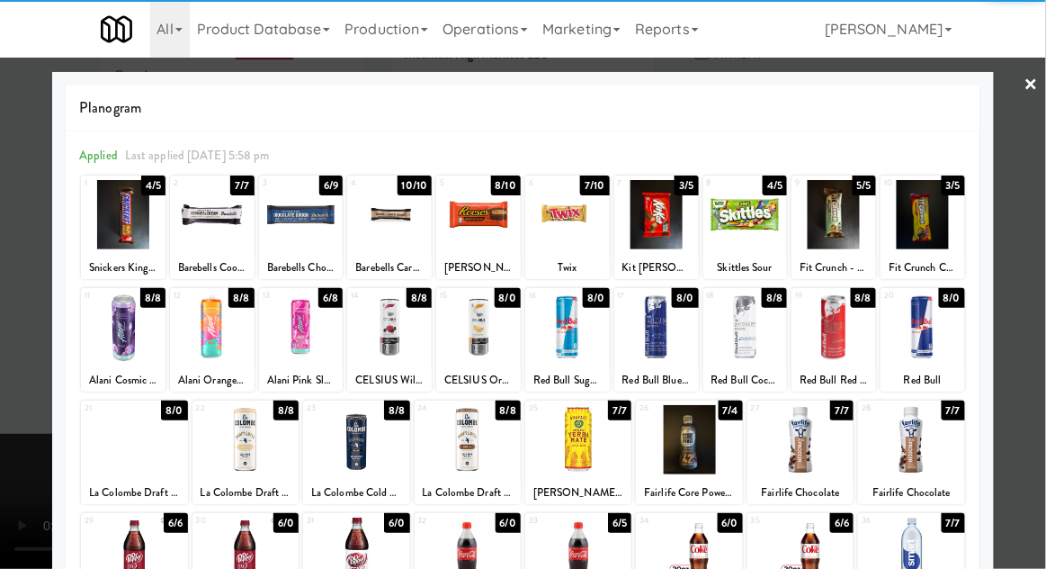
click at [670, 234] on div at bounding box center [656, 214] width 85 height 69
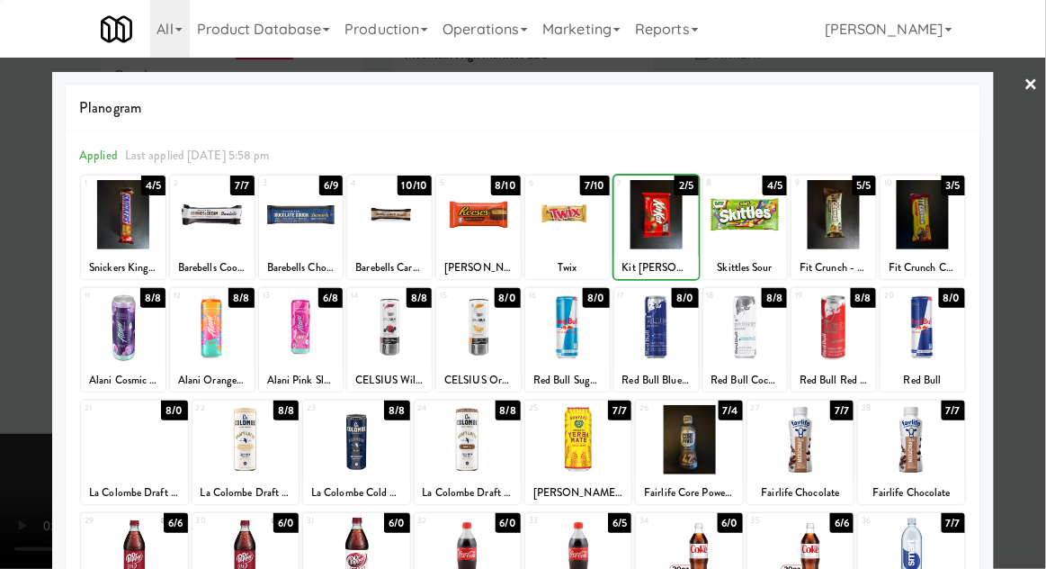
click at [1, 324] on div at bounding box center [523, 284] width 1046 height 569
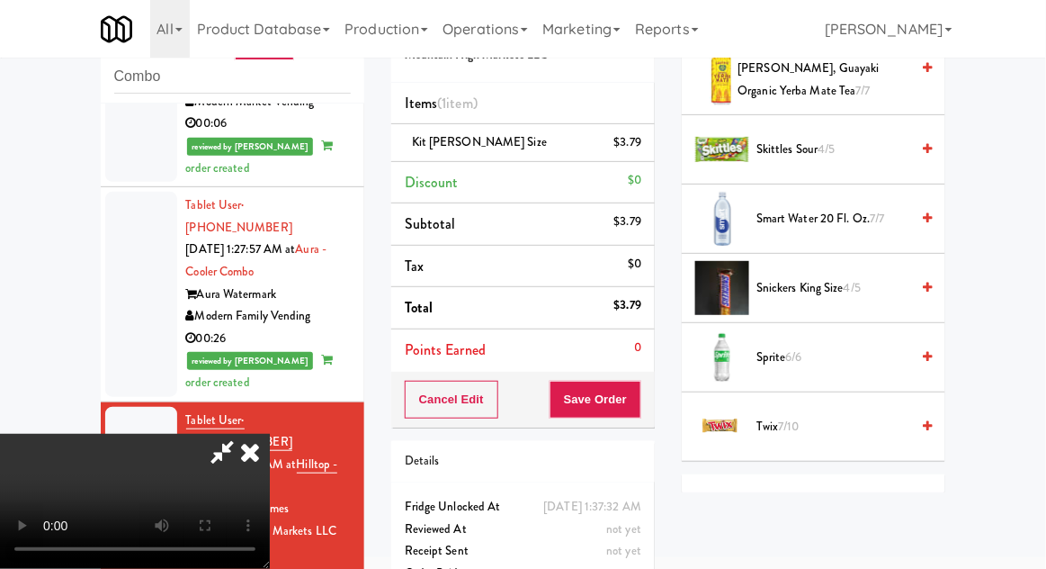
scroll to position [2866, 0]
click at [844, 351] on span "Sprite 6/6" at bounding box center [833, 356] width 153 height 22
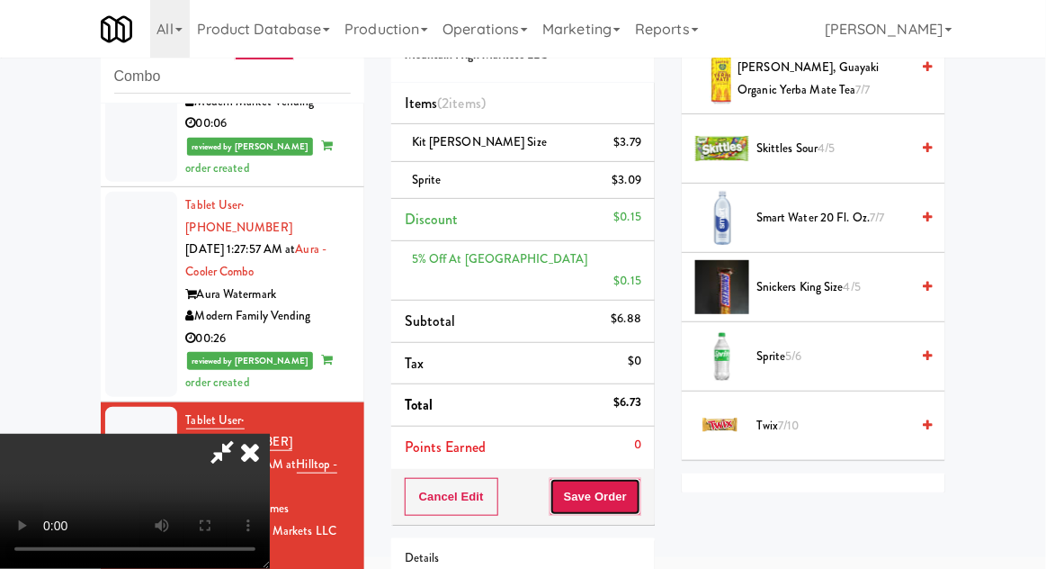
click at [629, 478] on button "Save Order" at bounding box center [596, 497] width 92 height 38
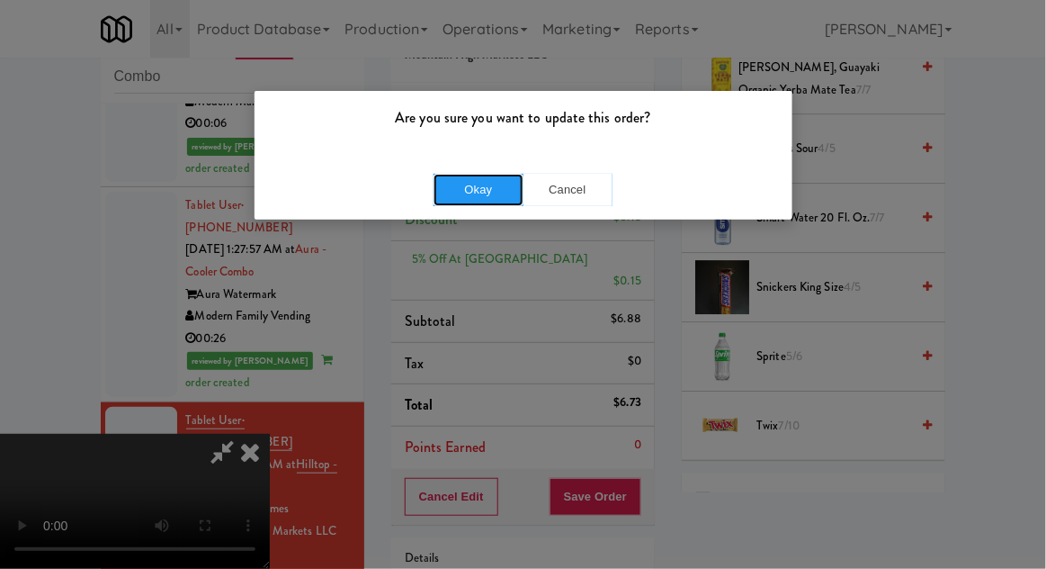
click at [452, 180] on button "Okay" at bounding box center [479, 190] width 90 height 32
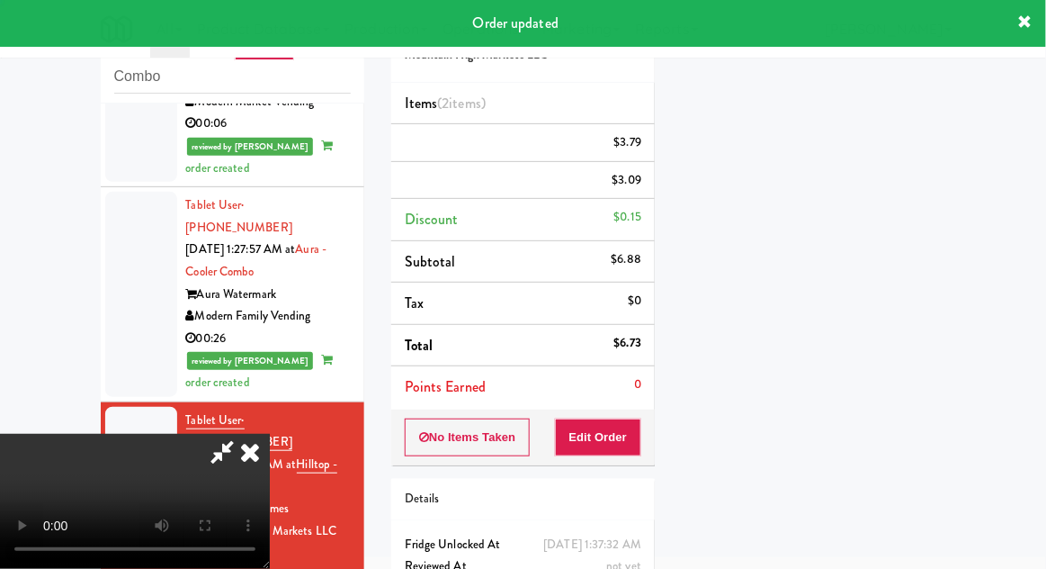
scroll to position [0, 0]
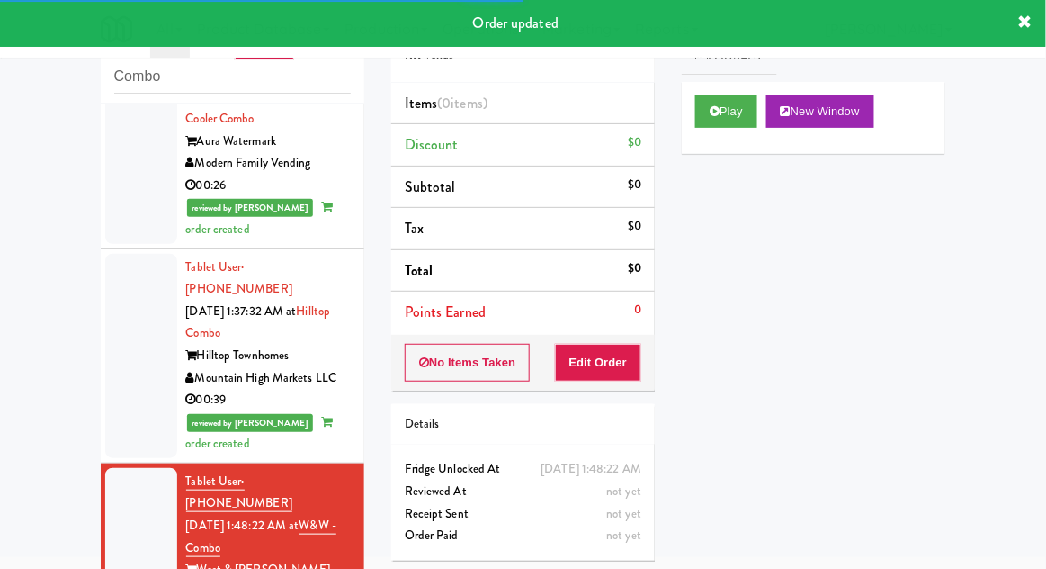
scroll to position [2143, 0]
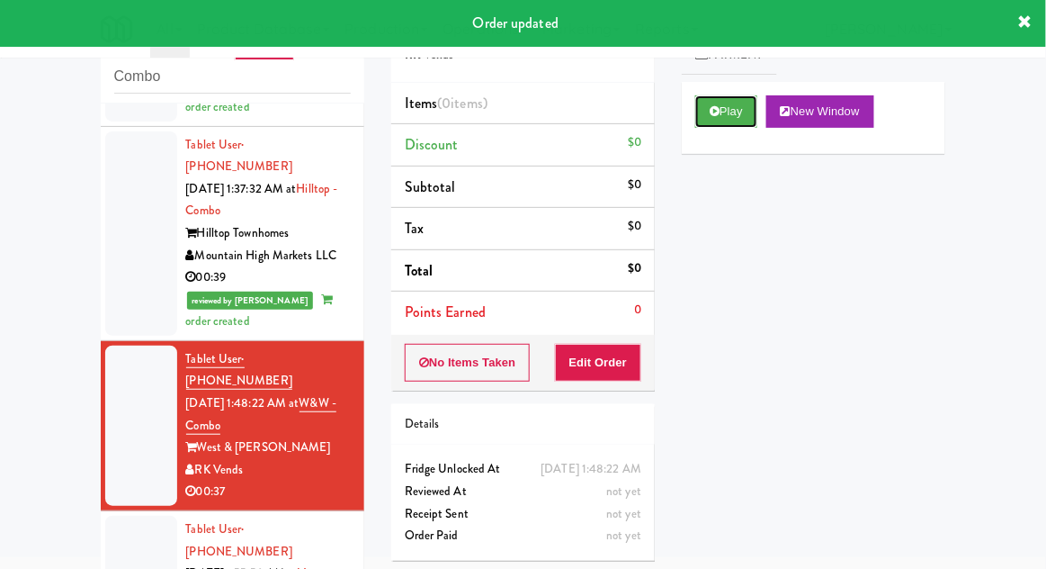
click at [734, 124] on button "Play" at bounding box center [726, 111] width 62 height 32
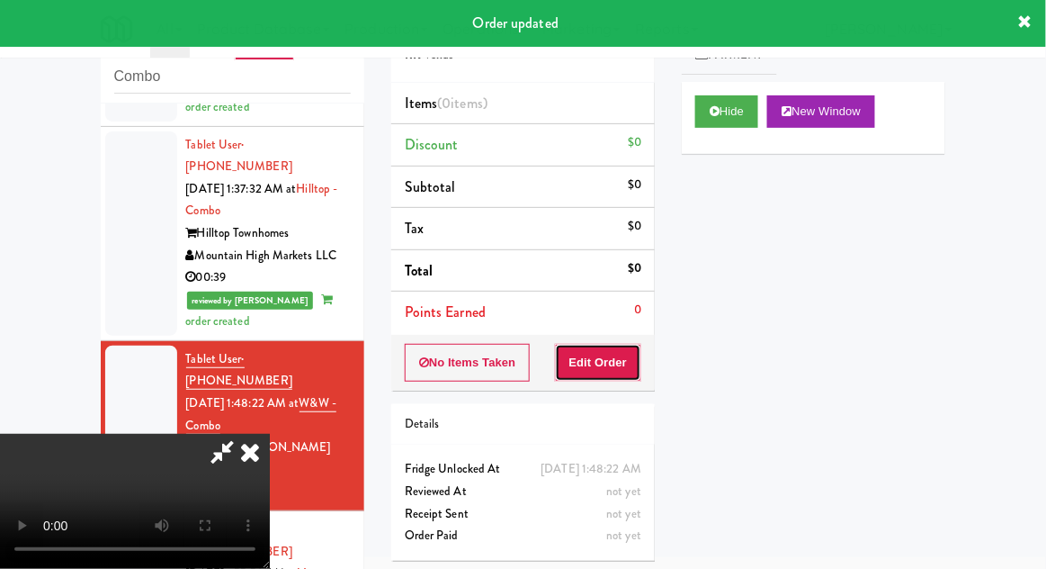
click at [625, 349] on button "Edit Order" at bounding box center [598, 363] width 87 height 38
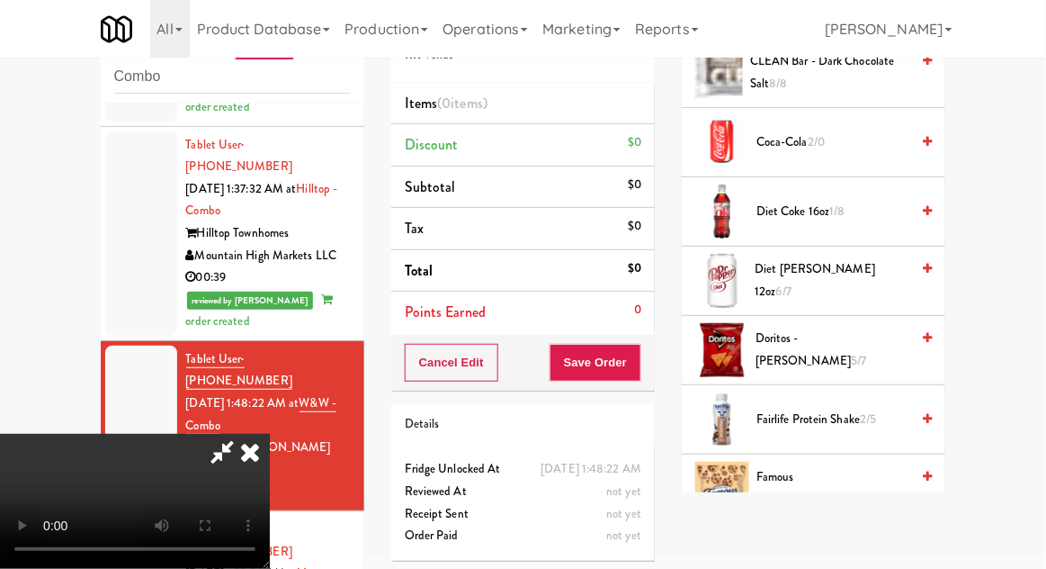
scroll to position [521, 0]
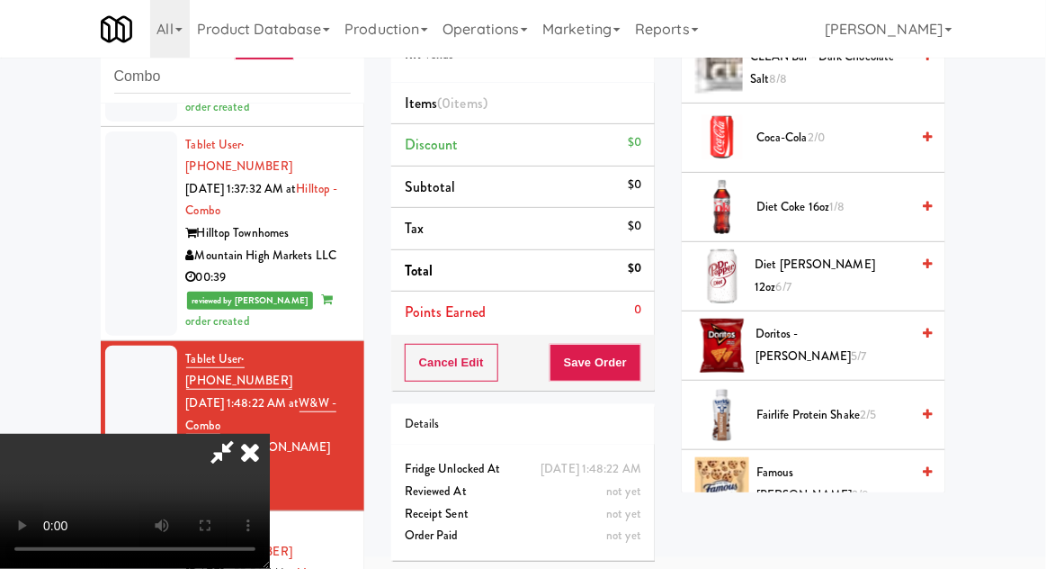
click at [866, 338] on span "Doritos - Nacho Cheese 5/7" at bounding box center [833, 345] width 154 height 44
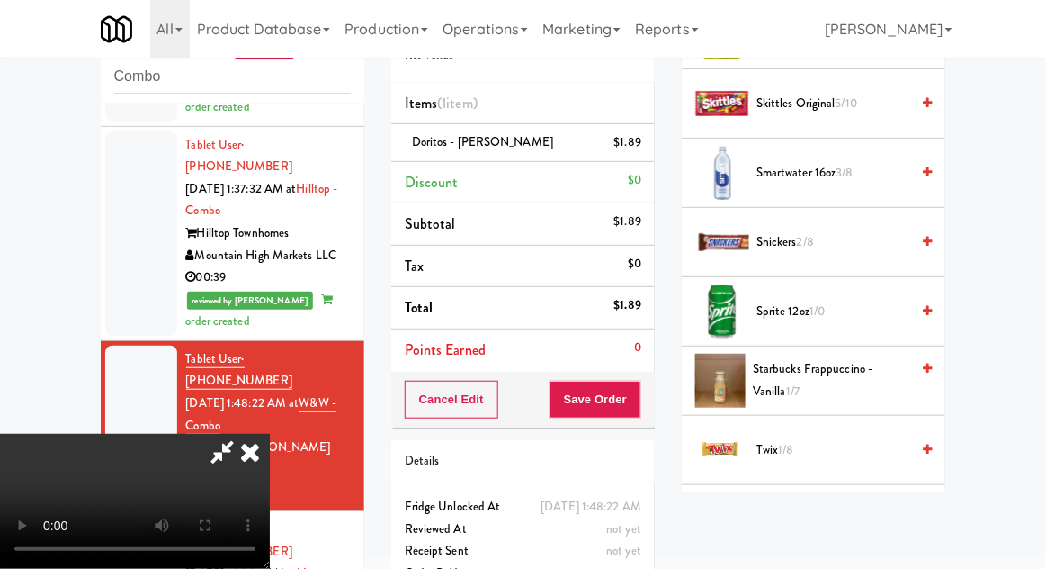
scroll to position [2048, 0]
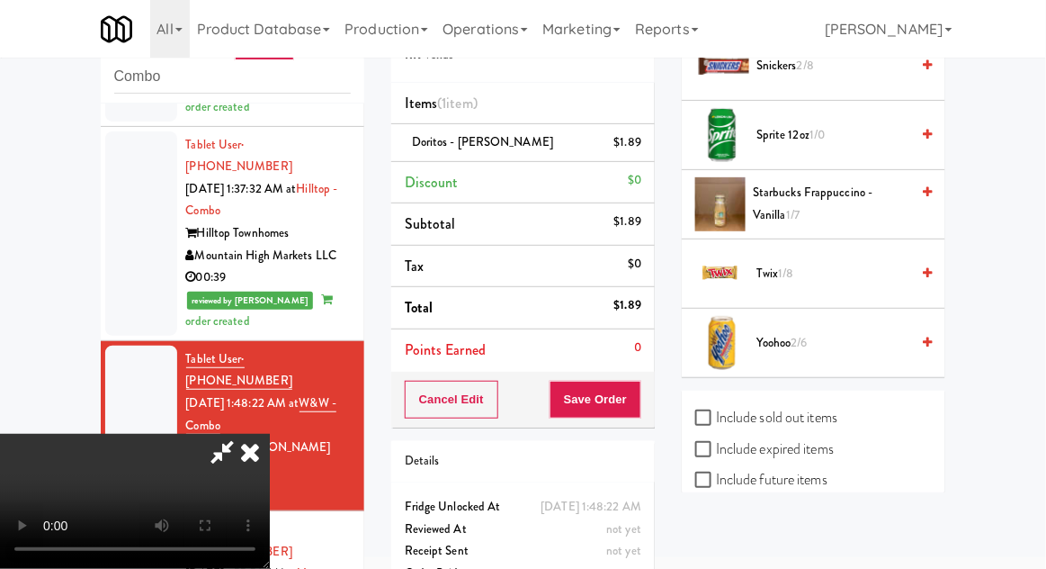
click at [817, 406] on label "Include sold out items" at bounding box center [766, 417] width 142 height 27
click at [716, 411] on input "Include sold out items" at bounding box center [705, 418] width 21 height 14
checkbox input "true"
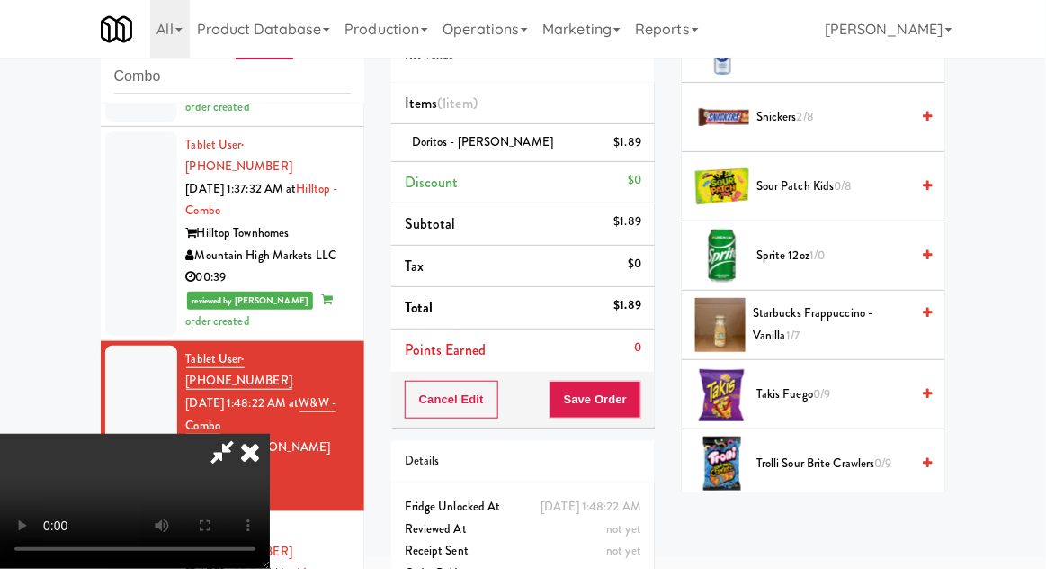
scroll to position [2710, 0]
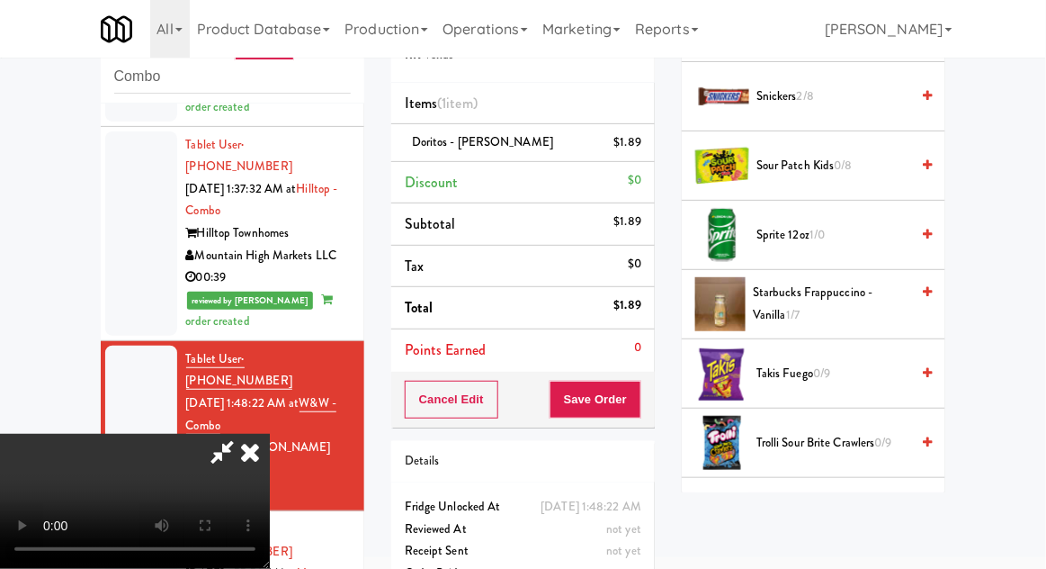
click at [857, 432] on span "Trolli Sour Brite Crawlers 0/9" at bounding box center [833, 443] width 153 height 22
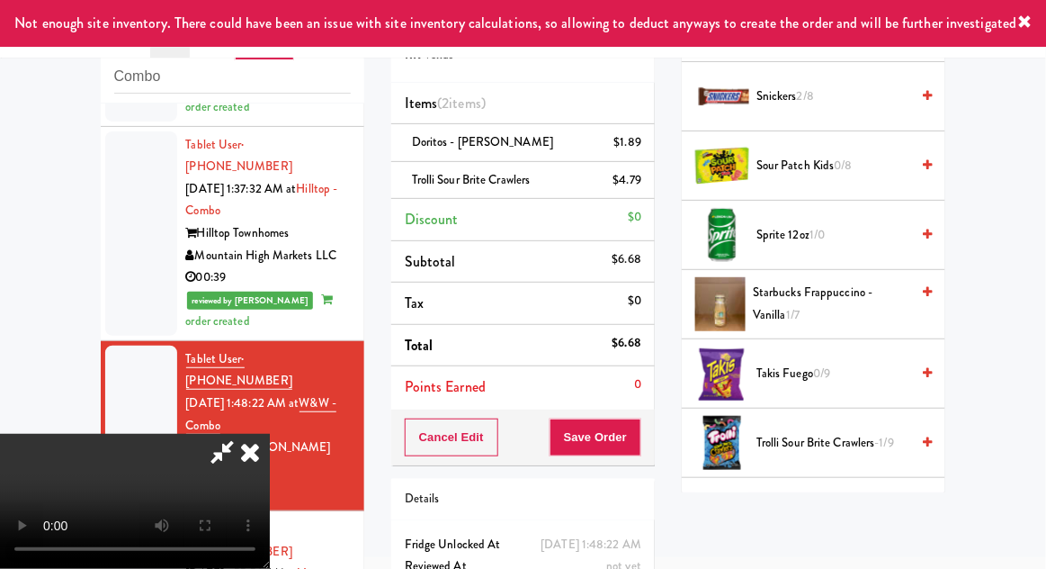
scroll to position [0, 0]
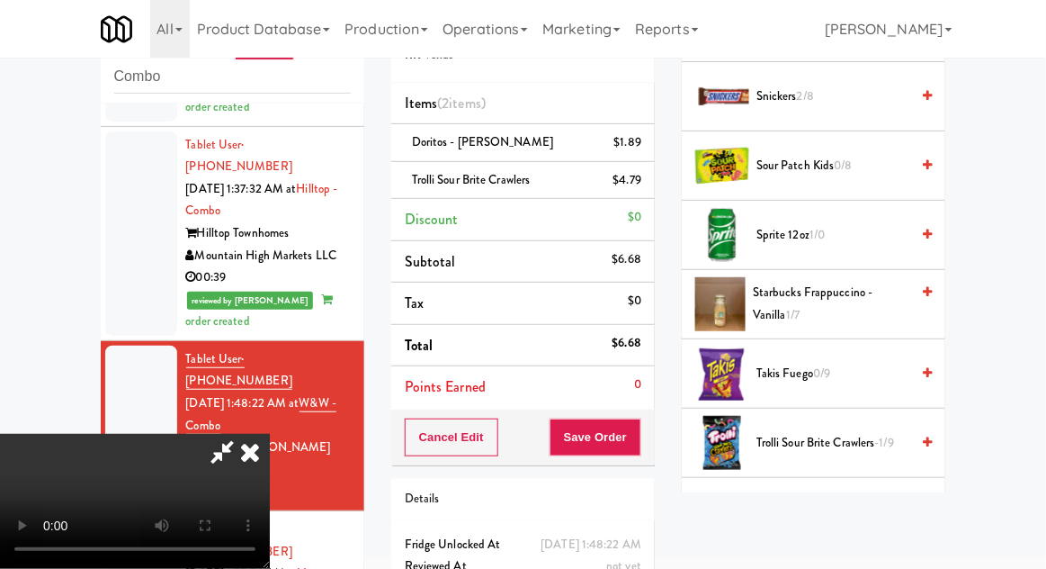
click at [638, 182] on div "$4.79" at bounding box center [628, 180] width 29 height 22
click at [646, 185] on icon at bounding box center [643, 187] width 9 height 12
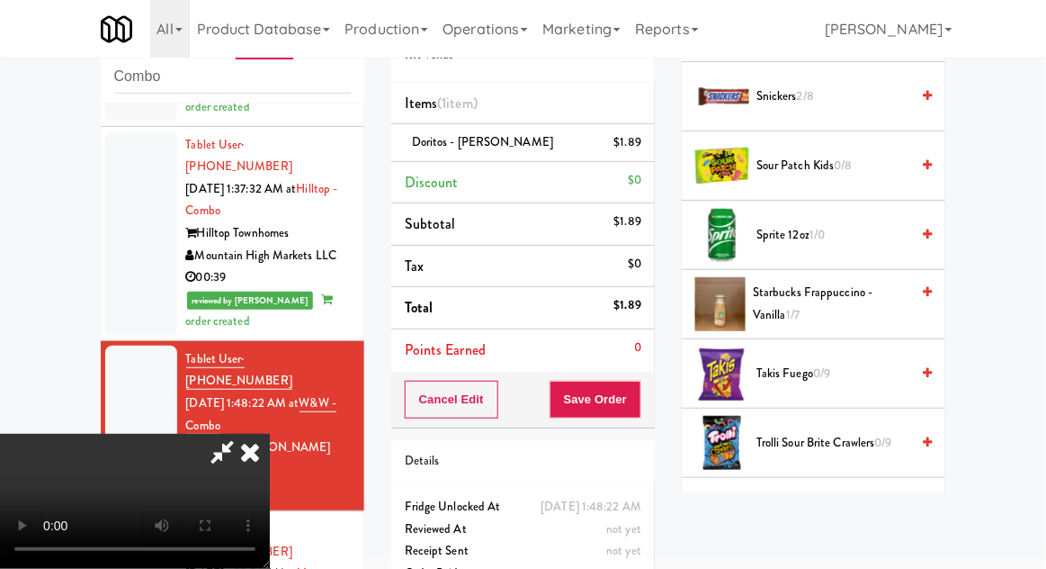
click at [839, 224] on span "Sprite 12oz 1/0" at bounding box center [833, 235] width 153 height 22
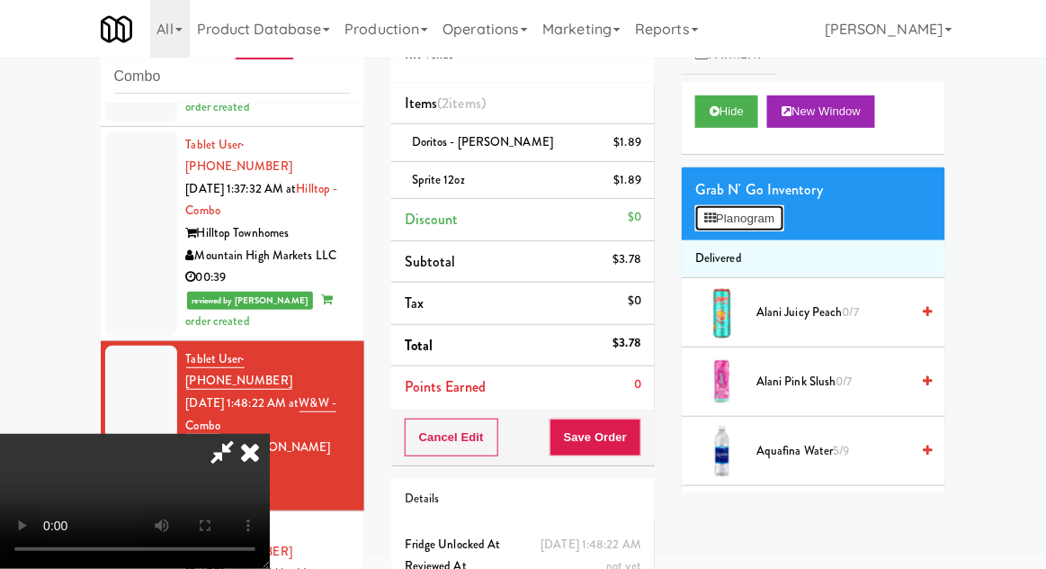
click at [762, 220] on button "Planogram" at bounding box center [739, 218] width 88 height 27
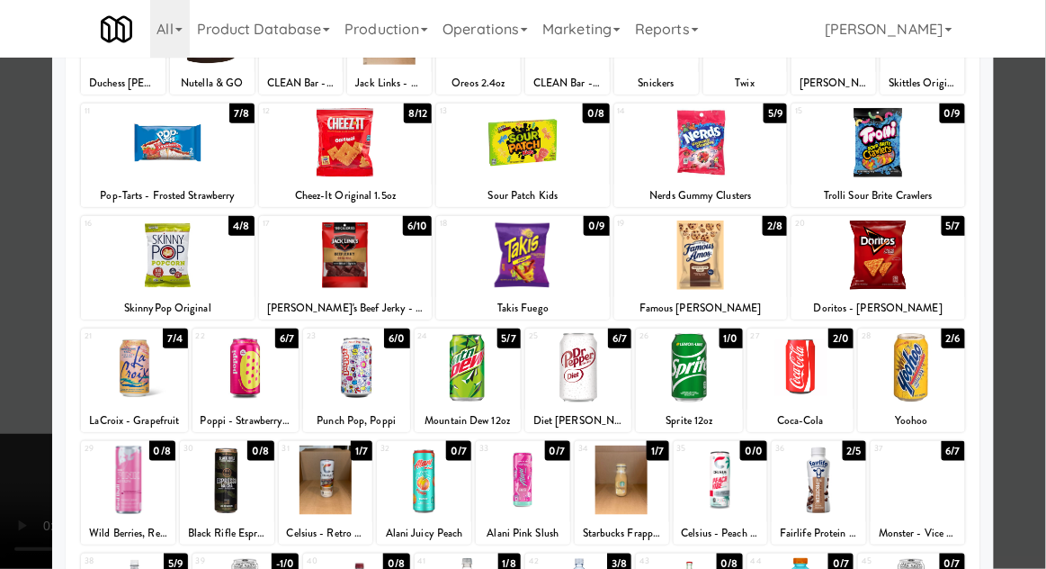
scroll to position [205, 0]
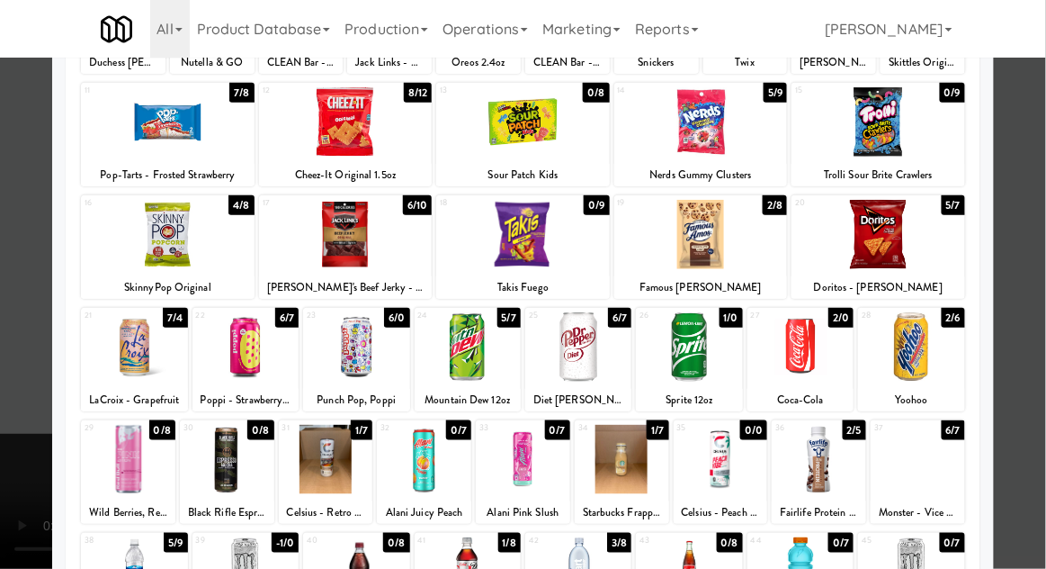
click at [1043, 408] on div at bounding box center [523, 284] width 1046 height 569
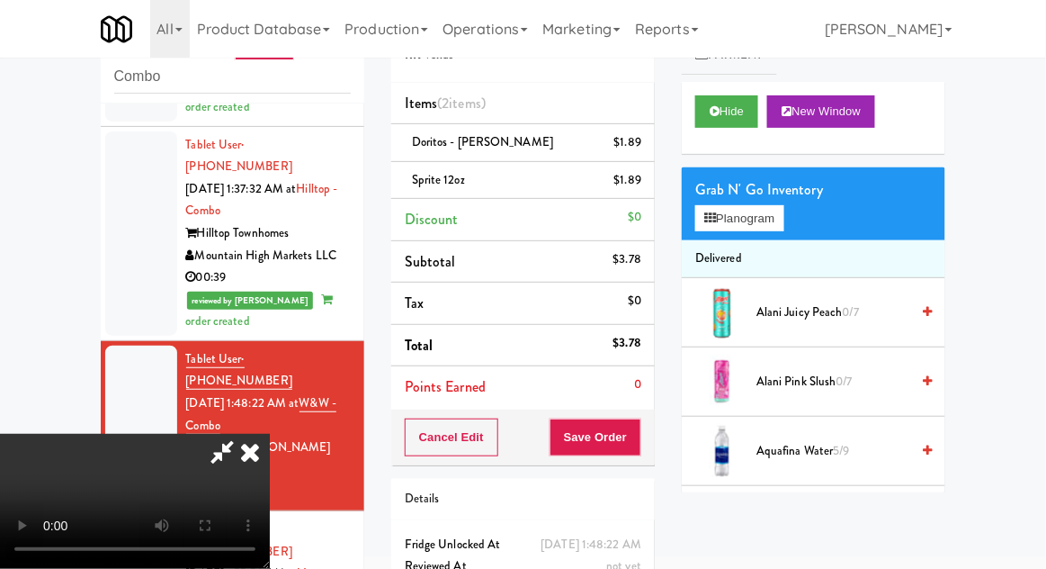
scroll to position [66, 0]
click at [637, 443] on button "Save Order" at bounding box center [596, 437] width 92 height 38
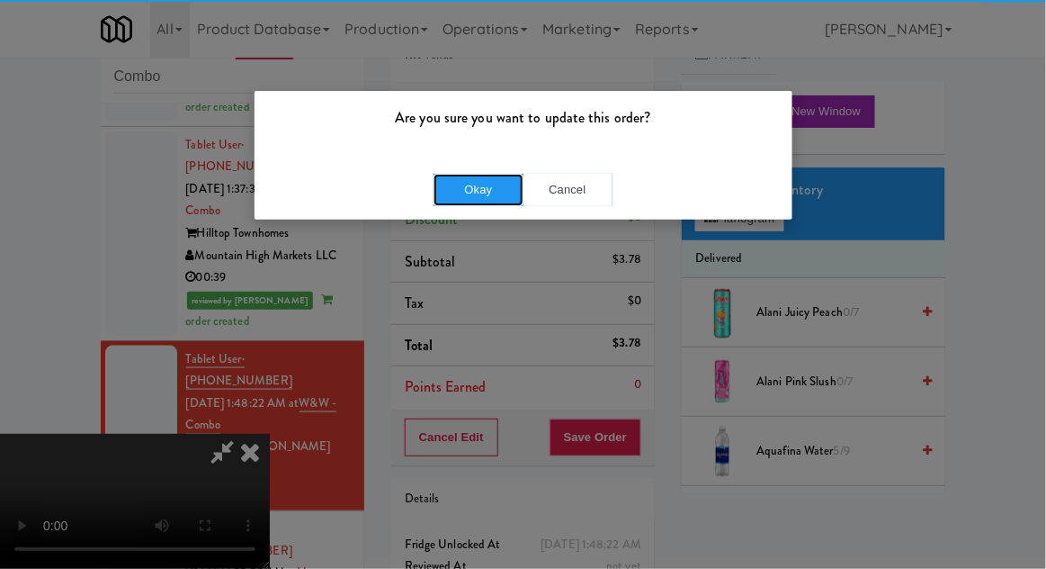
click at [482, 186] on button "Okay" at bounding box center [479, 190] width 90 height 32
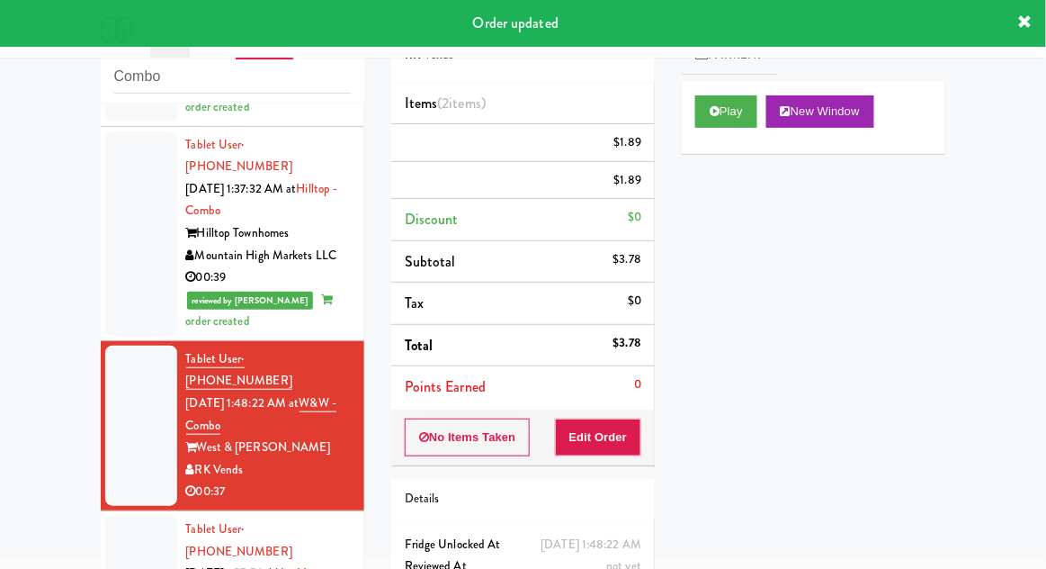
scroll to position [0, 0]
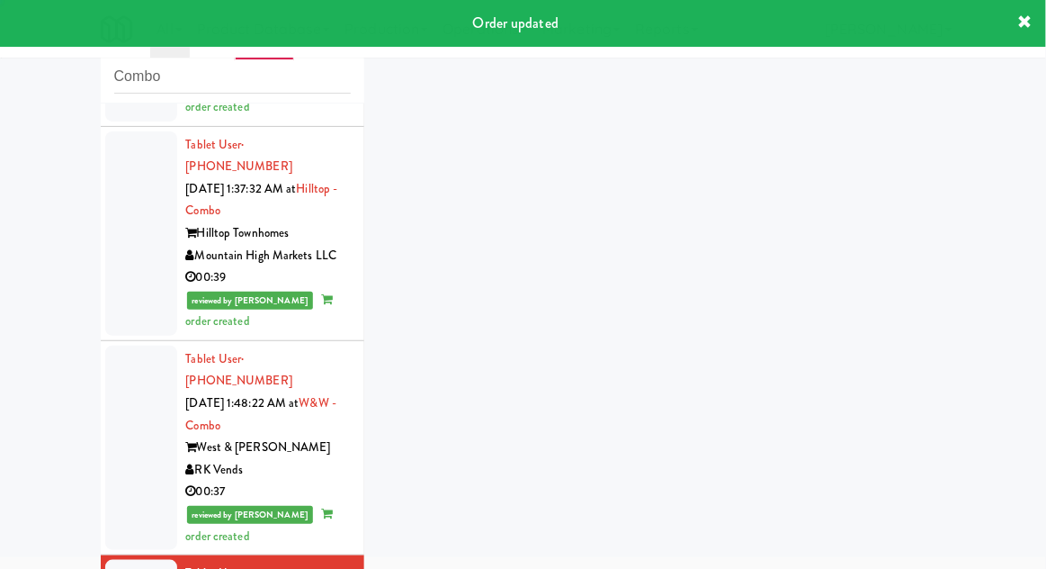
scroll to position [2187, 0]
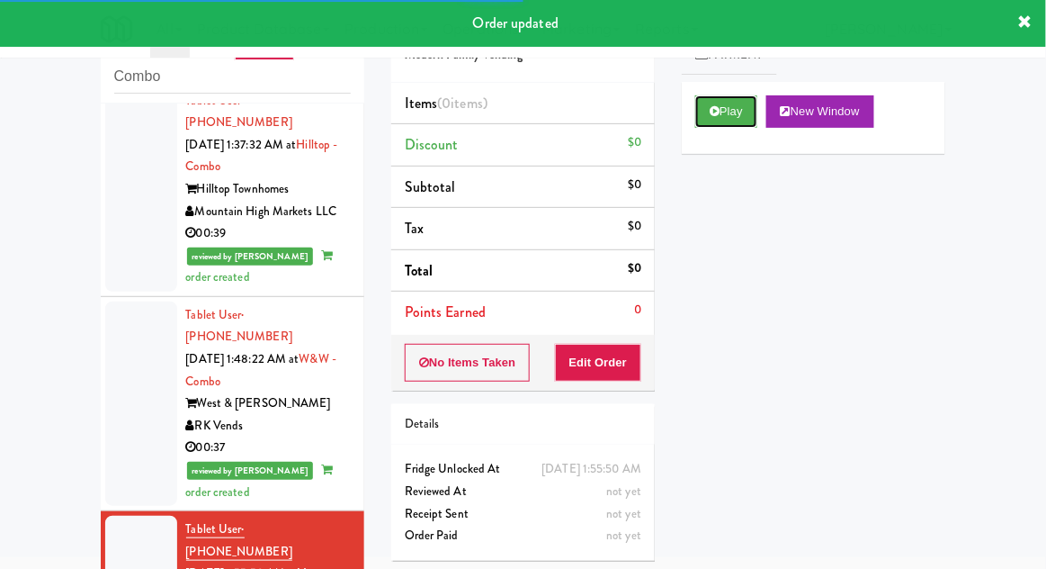
click at [735, 115] on button "Play" at bounding box center [726, 111] width 62 height 32
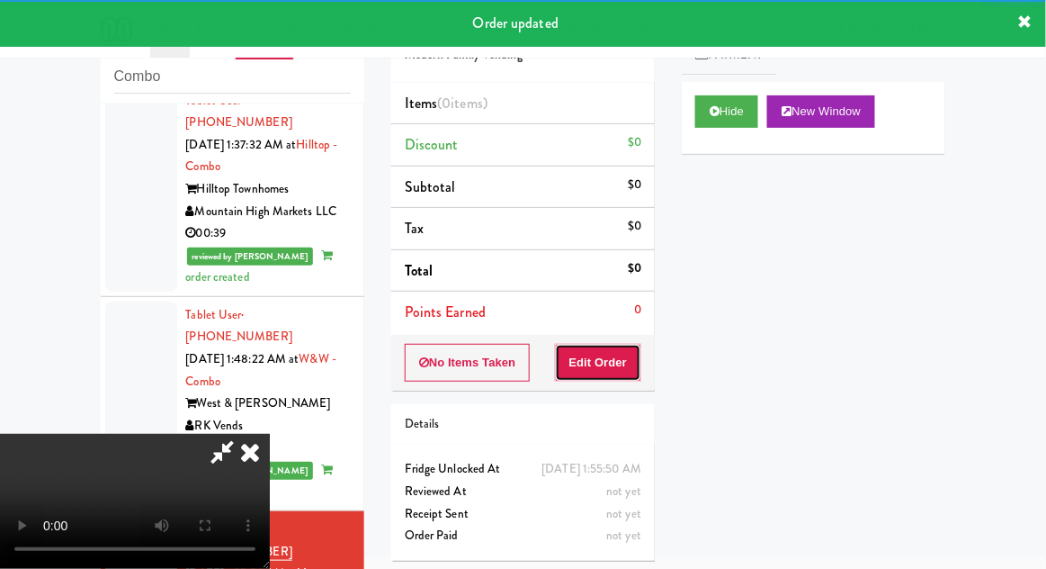
click at [597, 360] on button "Edit Order" at bounding box center [598, 363] width 87 height 38
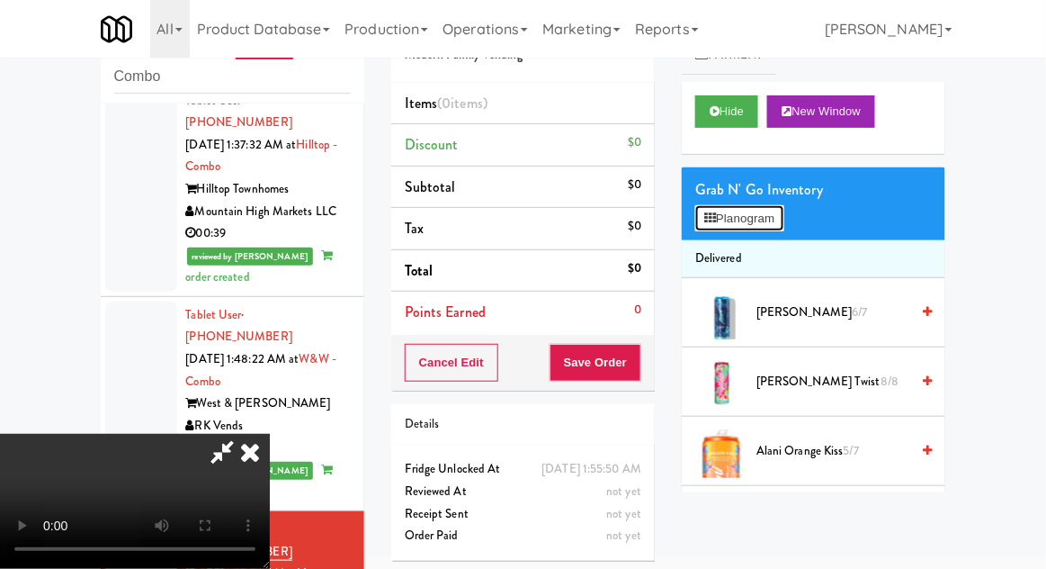
click at [763, 220] on button "Planogram" at bounding box center [739, 218] width 88 height 27
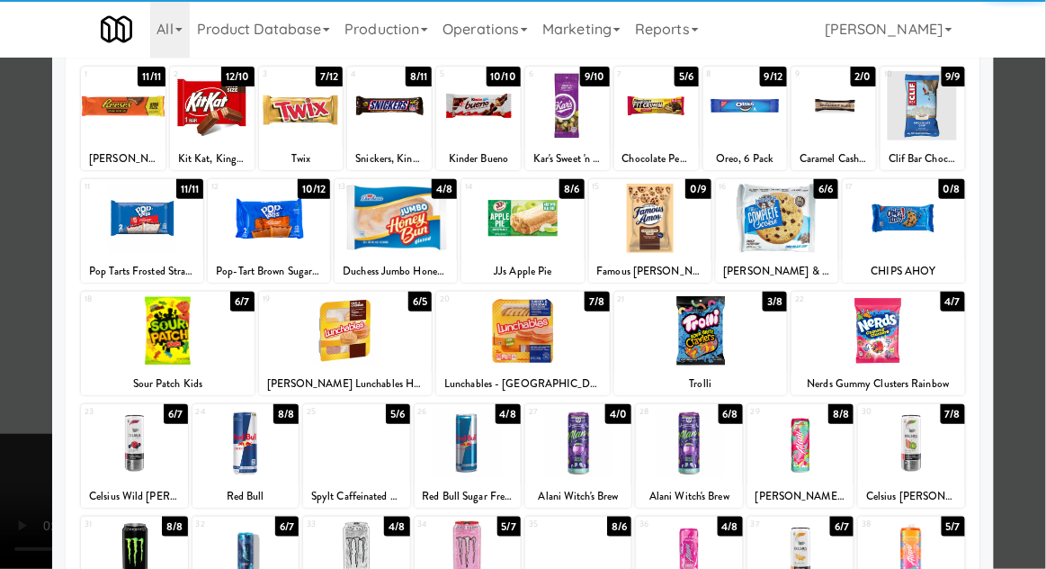
scroll to position [106, 0]
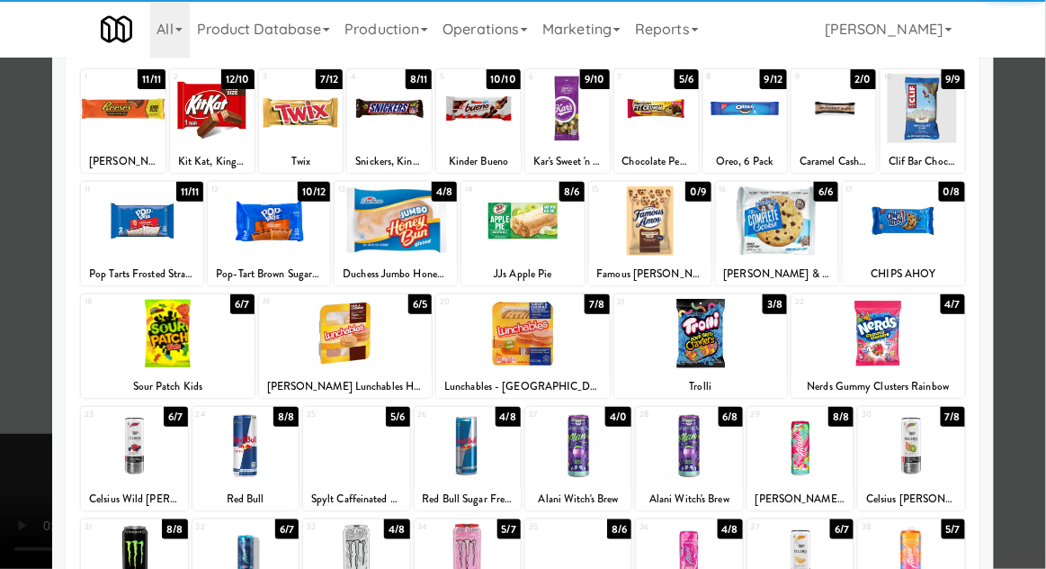
click at [260, 554] on div at bounding box center [246, 558] width 106 height 69
click at [1040, 434] on div at bounding box center [523, 284] width 1046 height 569
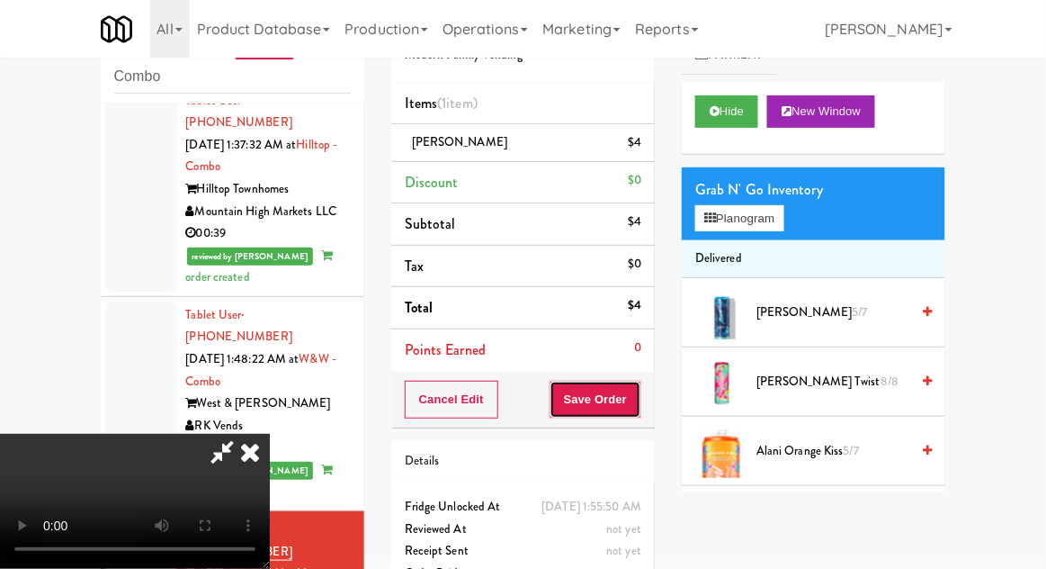
click at [638, 415] on button "Save Order" at bounding box center [596, 400] width 92 height 38
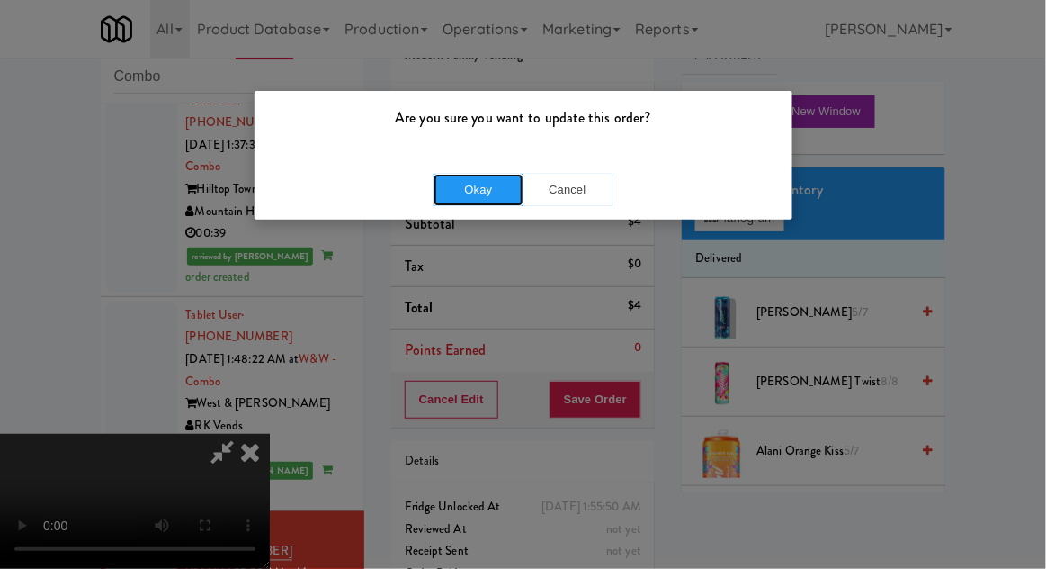
click at [459, 200] on button "Okay" at bounding box center [479, 190] width 90 height 32
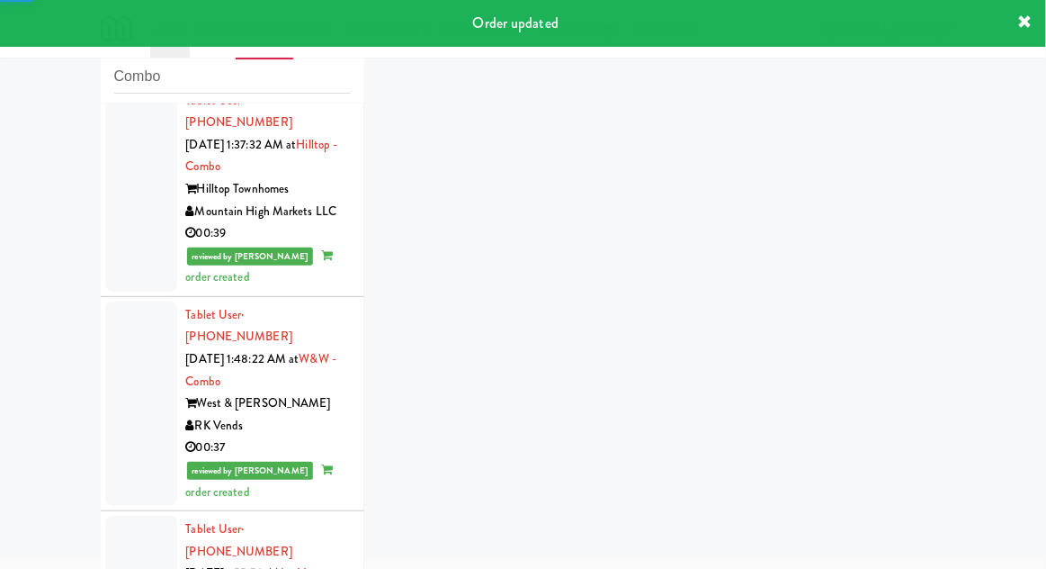
scroll to position [2231, 0]
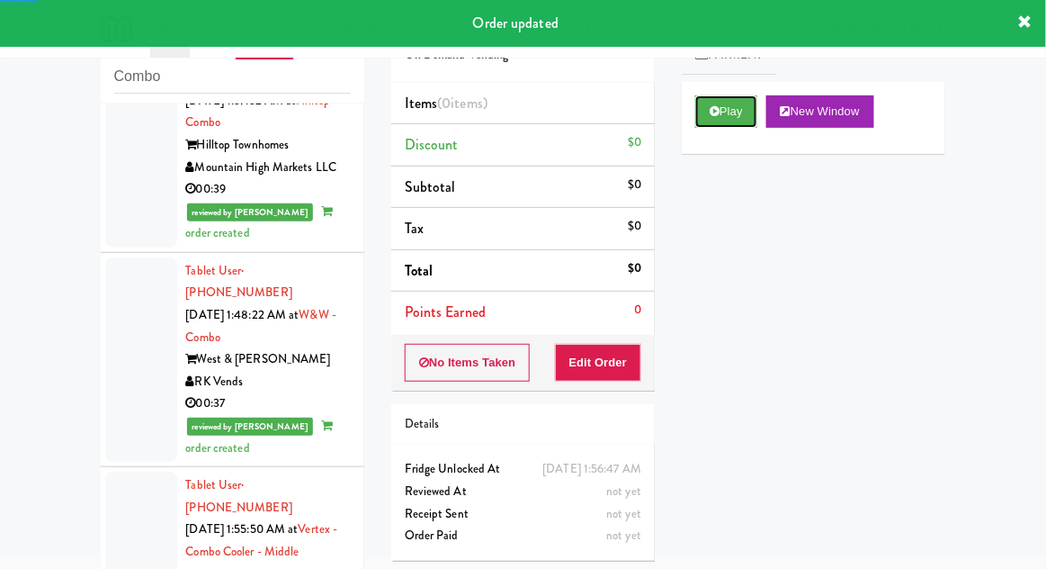
click at [729, 116] on button "Play" at bounding box center [726, 111] width 62 height 32
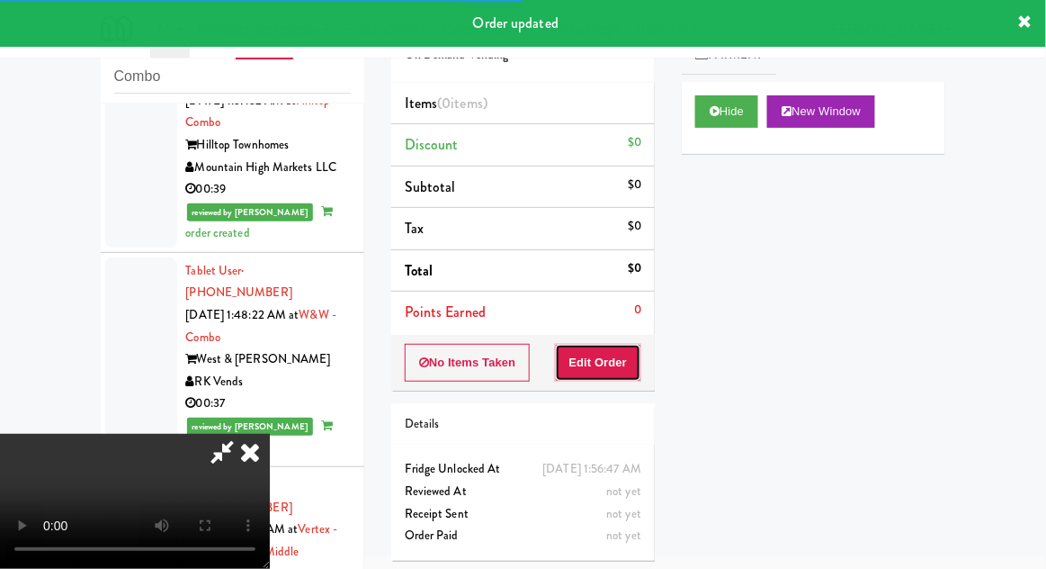
click at [622, 359] on button "Edit Order" at bounding box center [598, 363] width 87 height 38
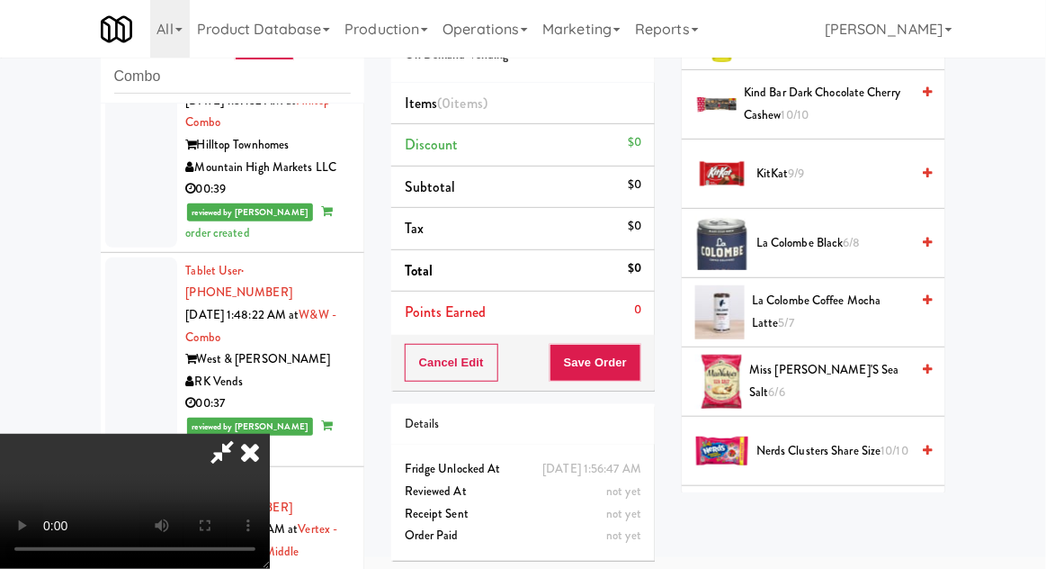
scroll to position [1397, 0]
click at [785, 384] on span "6/6" at bounding box center [777, 392] width 16 height 17
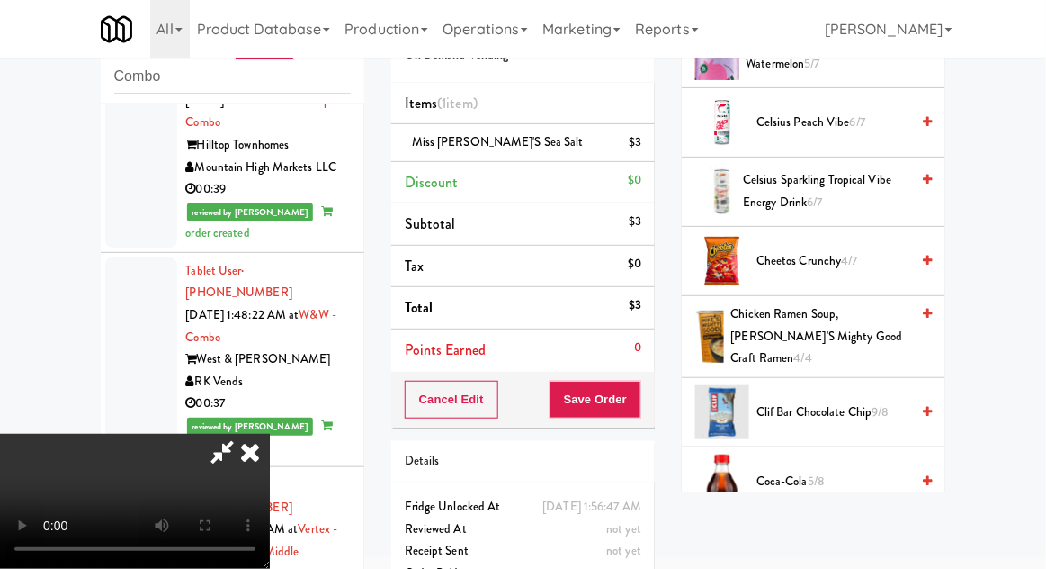
scroll to position [0, 0]
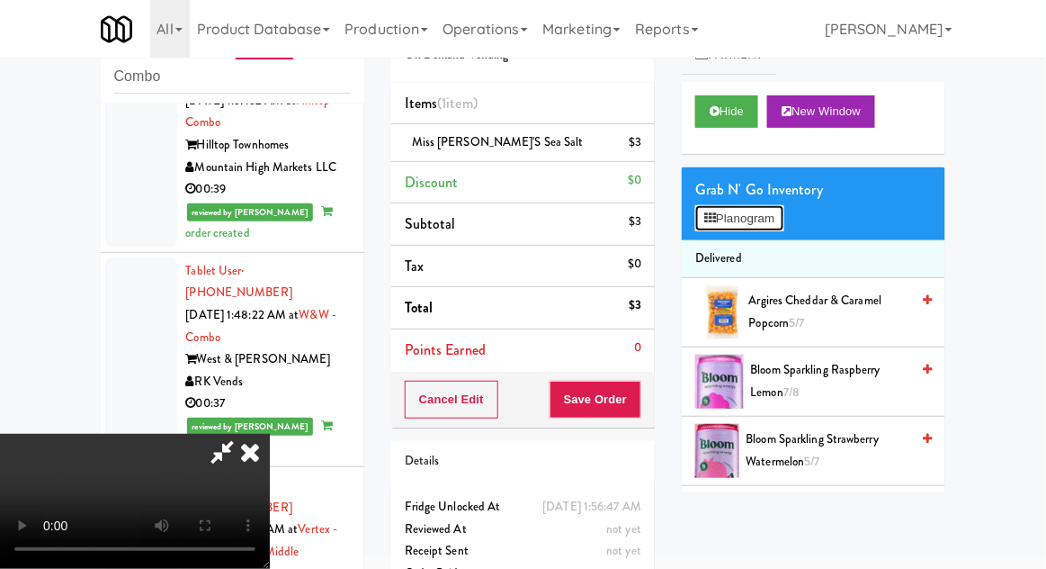
click at [756, 223] on button "Planogram" at bounding box center [739, 218] width 88 height 27
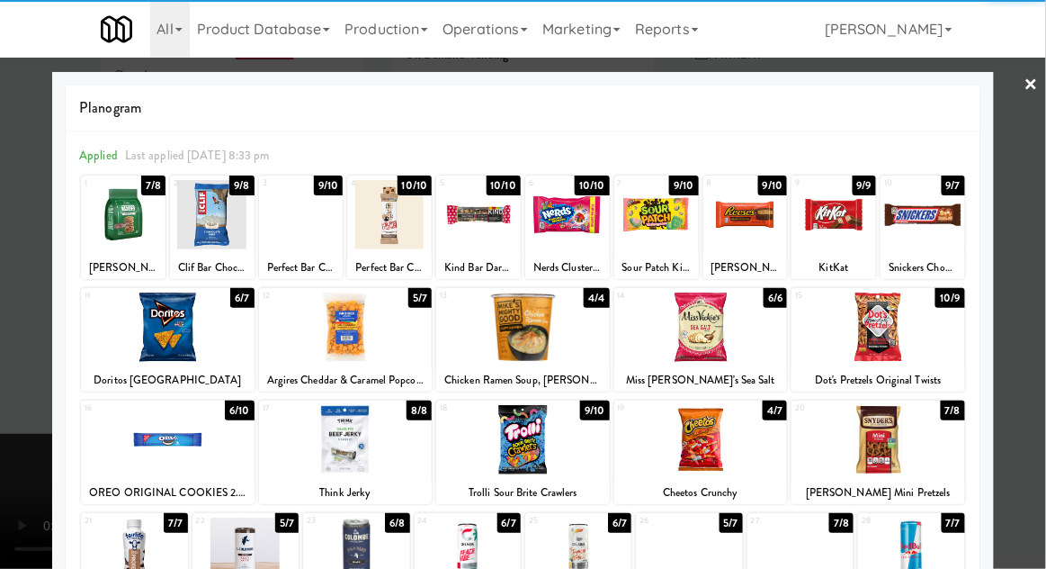
click at [398, 228] on div at bounding box center [389, 214] width 85 height 69
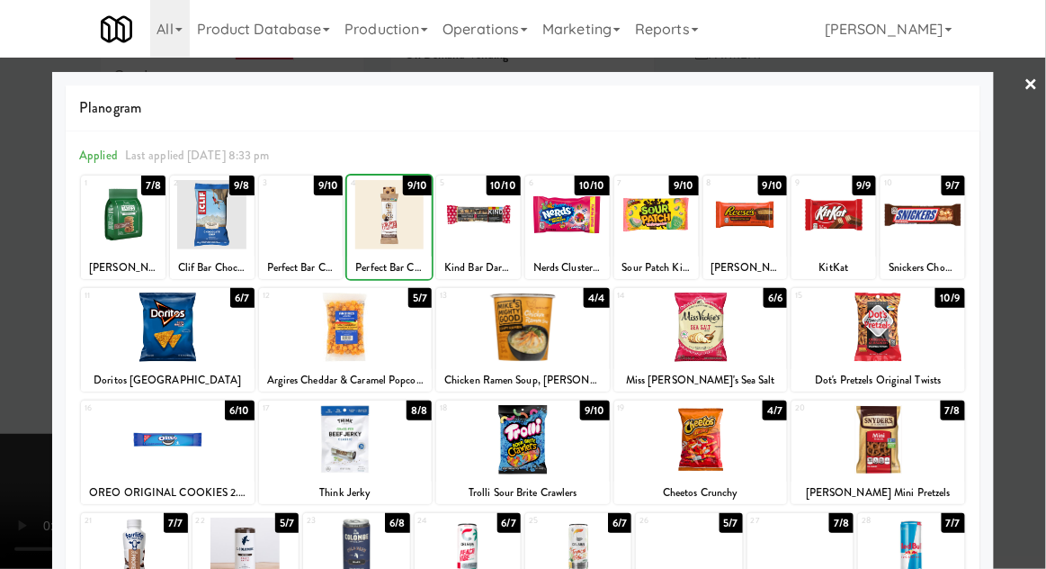
click at [1045, 369] on div at bounding box center [523, 284] width 1046 height 569
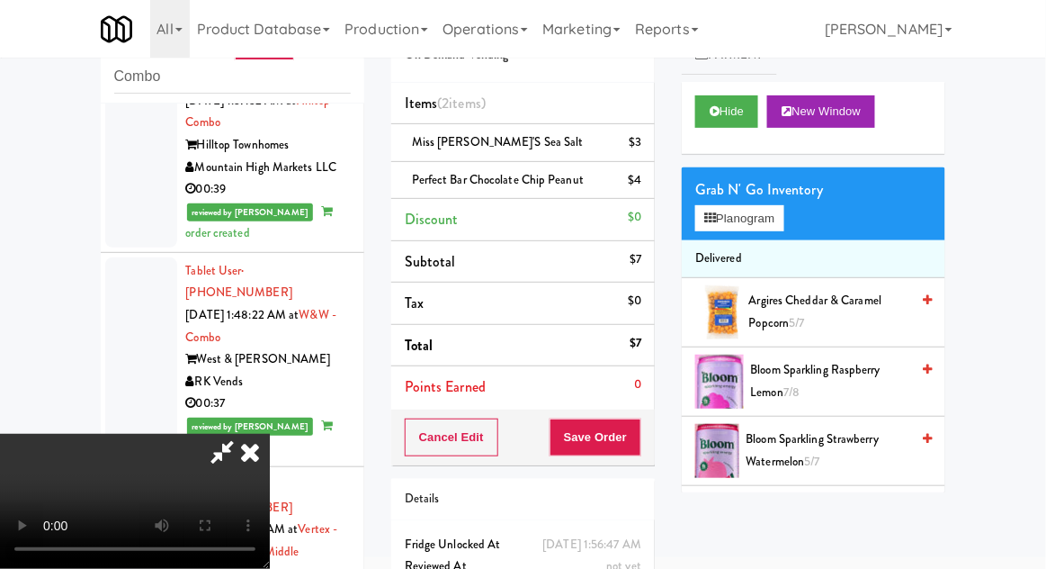
scroll to position [66, 0]
click at [641, 450] on button "Save Order" at bounding box center [596, 437] width 92 height 38
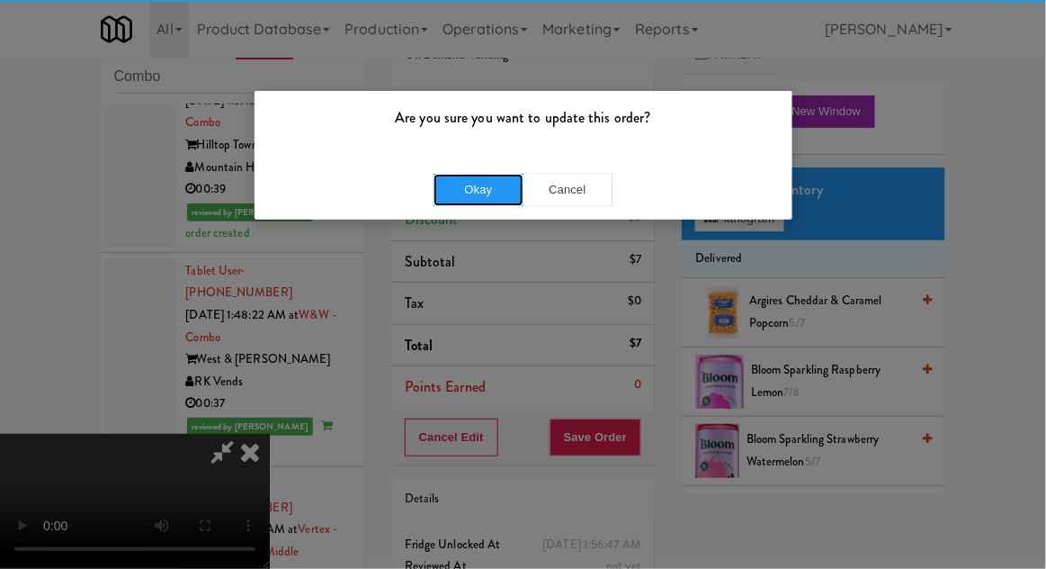
click at [471, 192] on button "Okay" at bounding box center [479, 190] width 90 height 32
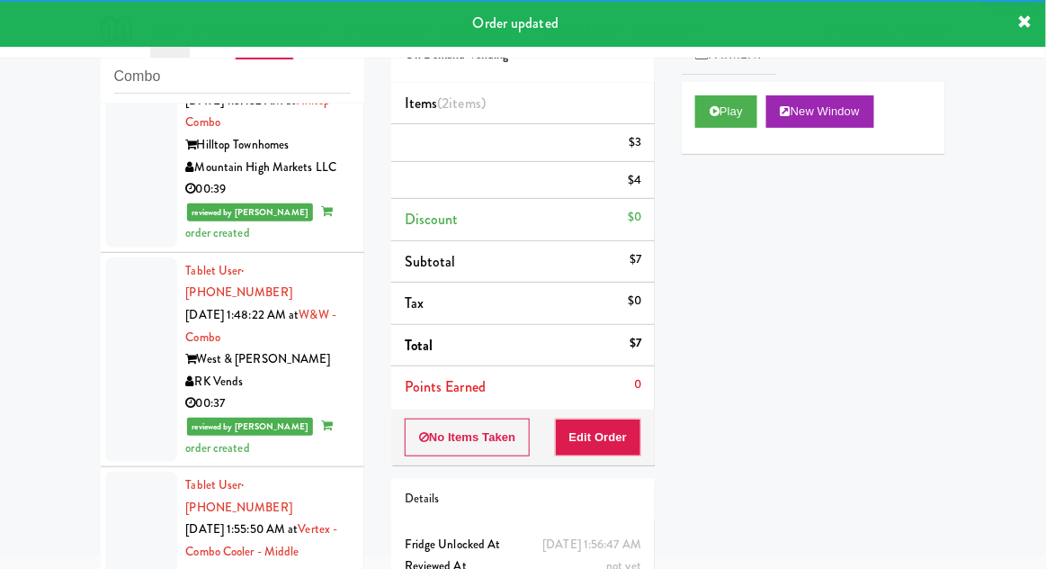
scroll to position [2275, 0]
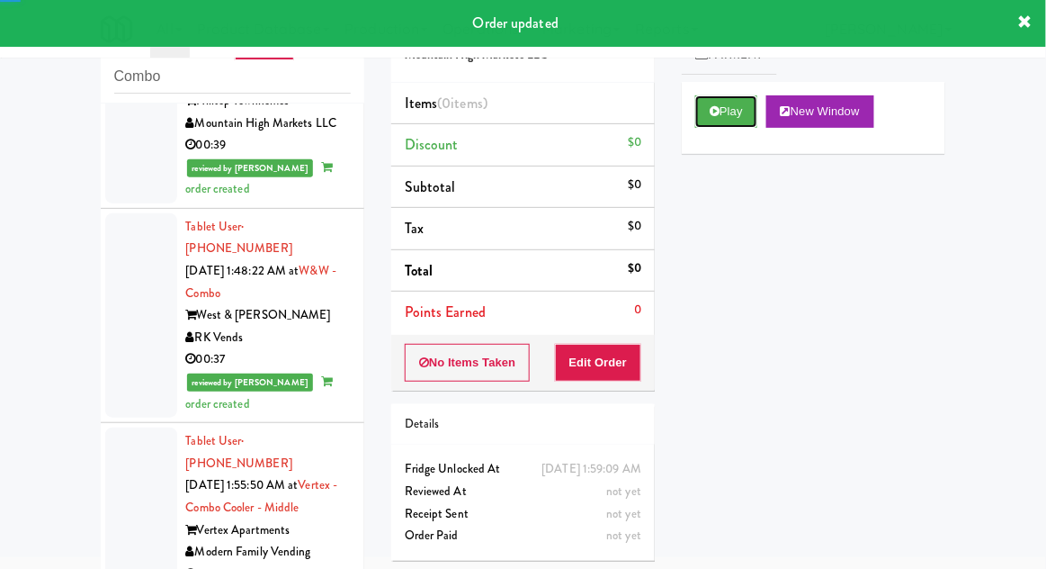
click at [722, 110] on button "Play" at bounding box center [726, 111] width 62 height 32
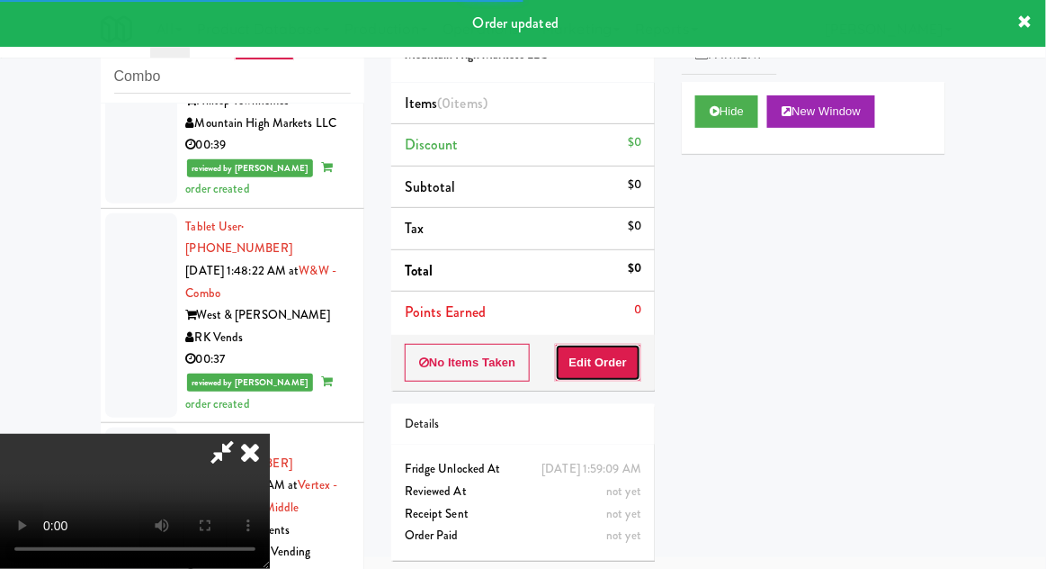
click at [608, 367] on button "Edit Order" at bounding box center [598, 363] width 87 height 38
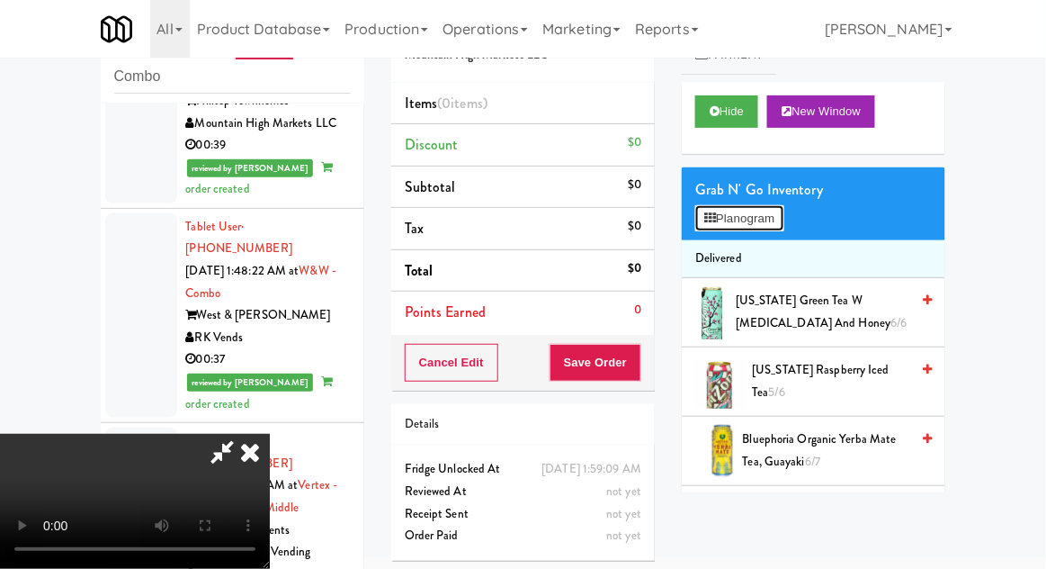
click at [757, 205] on button "Planogram" at bounding box center [739, 218] width 88 height 27
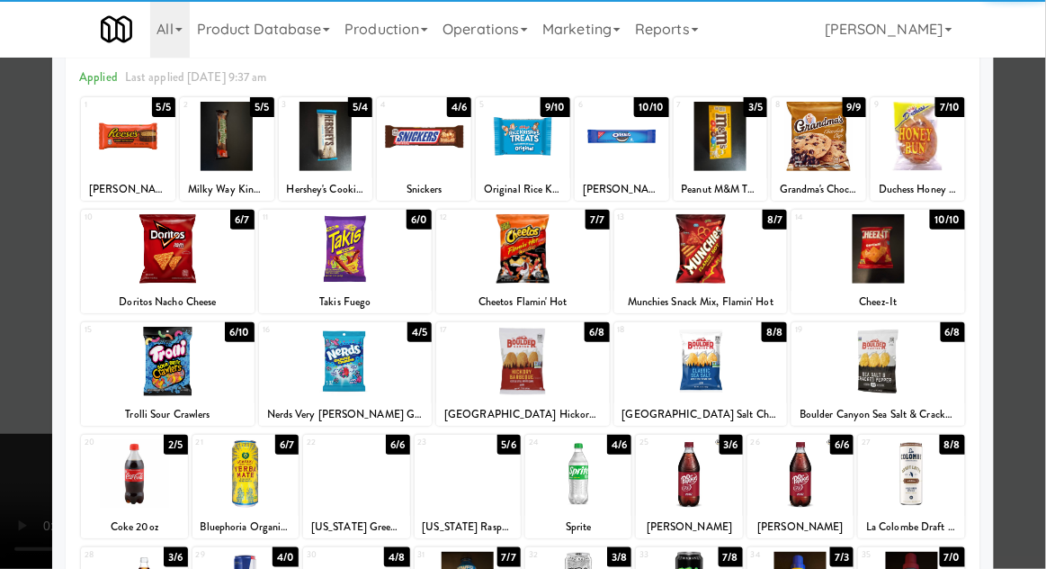
scroll to position [85, 0]
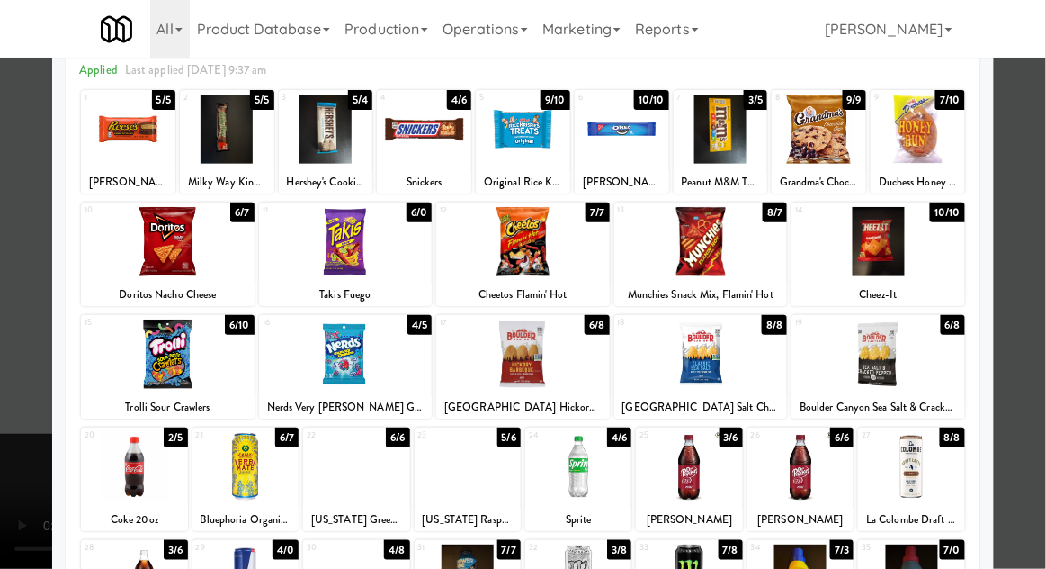
click at [472, 458] on div at bounding box center [468, 466] width 106 height 69
click at [1028, 397] on div at bounding box center [523, 284] width 1046 height 569
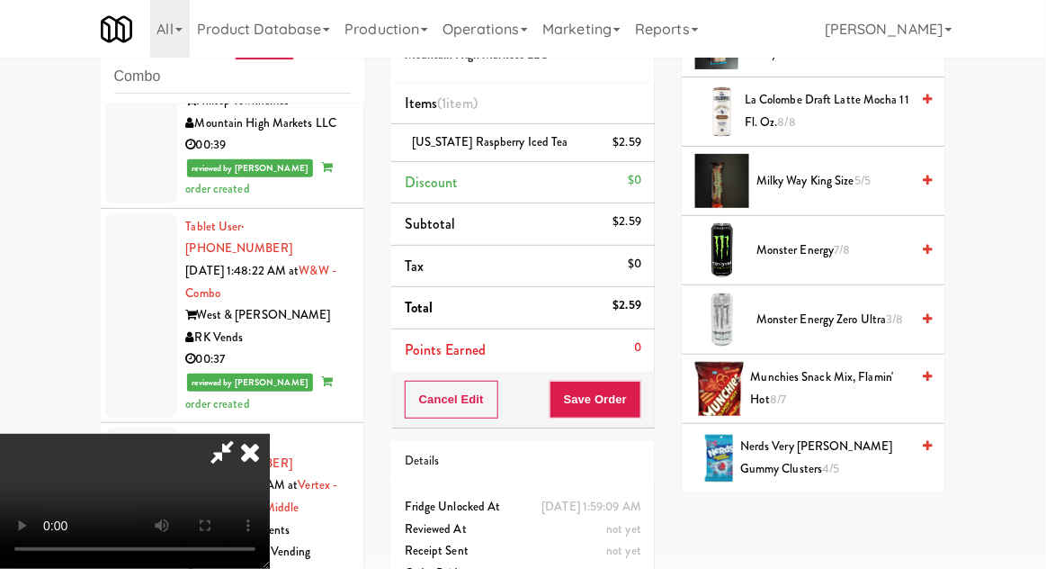
scroll to position [1404, 0]
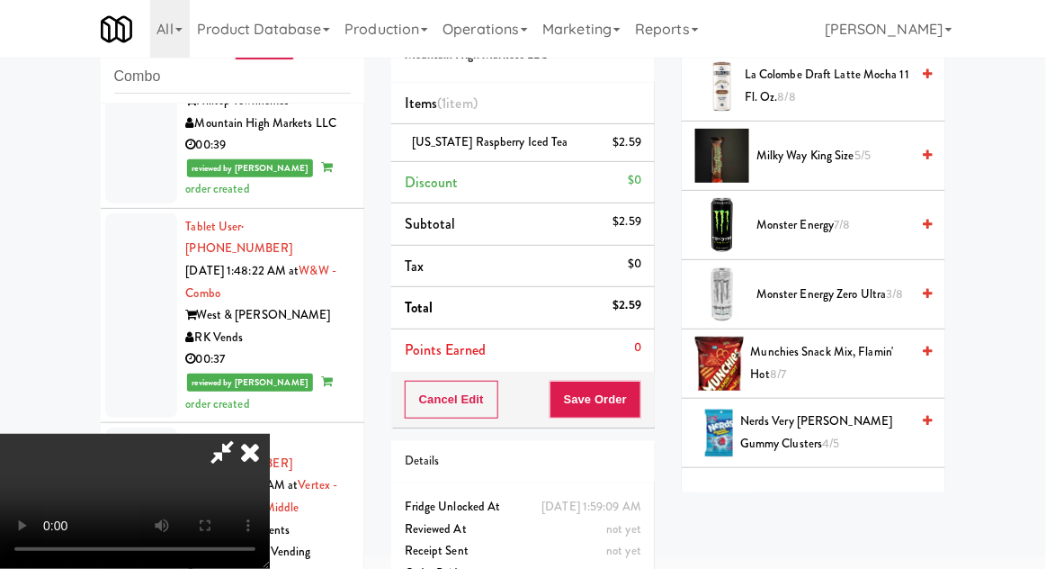
click at [825, 433] on span "Nerds Very [PERSON_NAME] Gummy Clusters 4/5" at bounding box center [824, 432] width 169 height 44
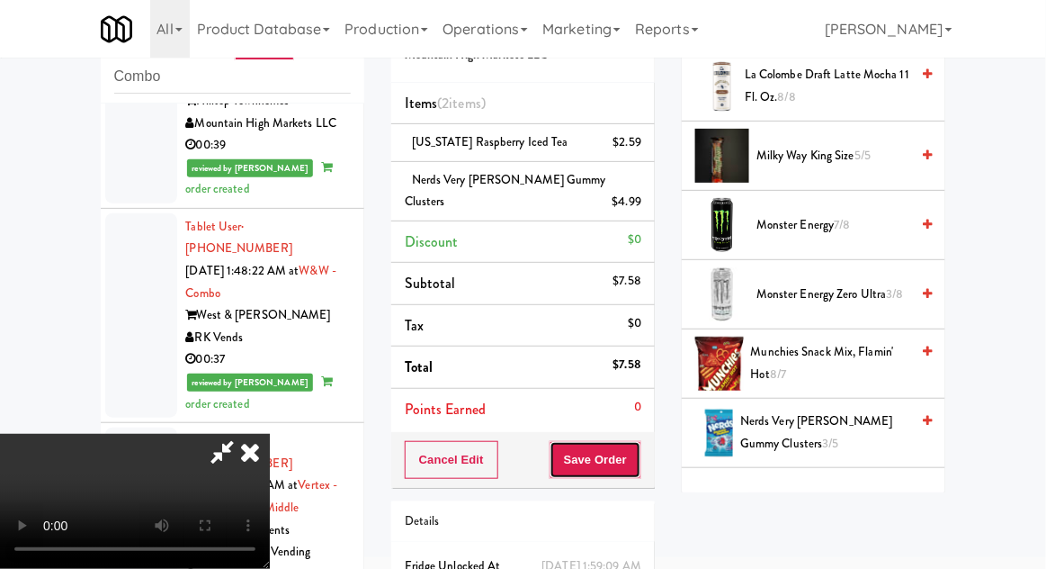
click at [635, 467] on button "Save Order" at bounding box center [596, 460] width 92 height 38
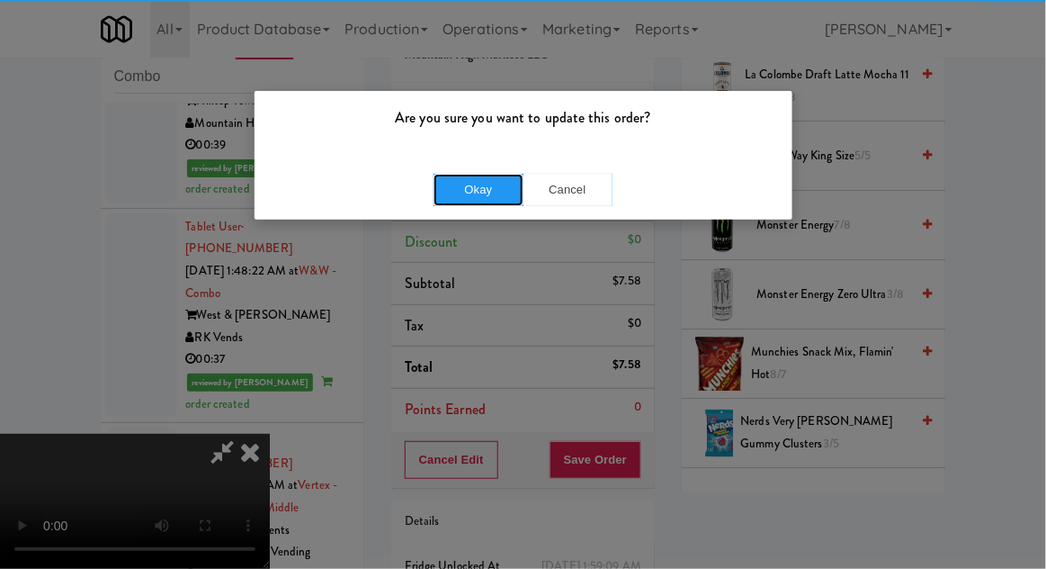
click at [466, 182] on button "Okay" at bounding box center [479, 190] width 90 height 32
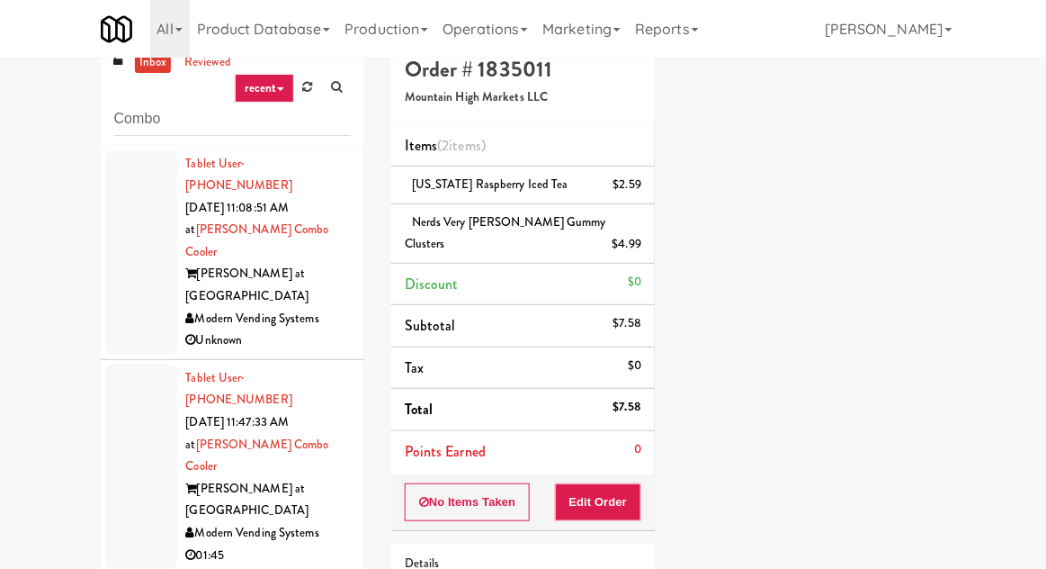
scroll to position [0, 0]
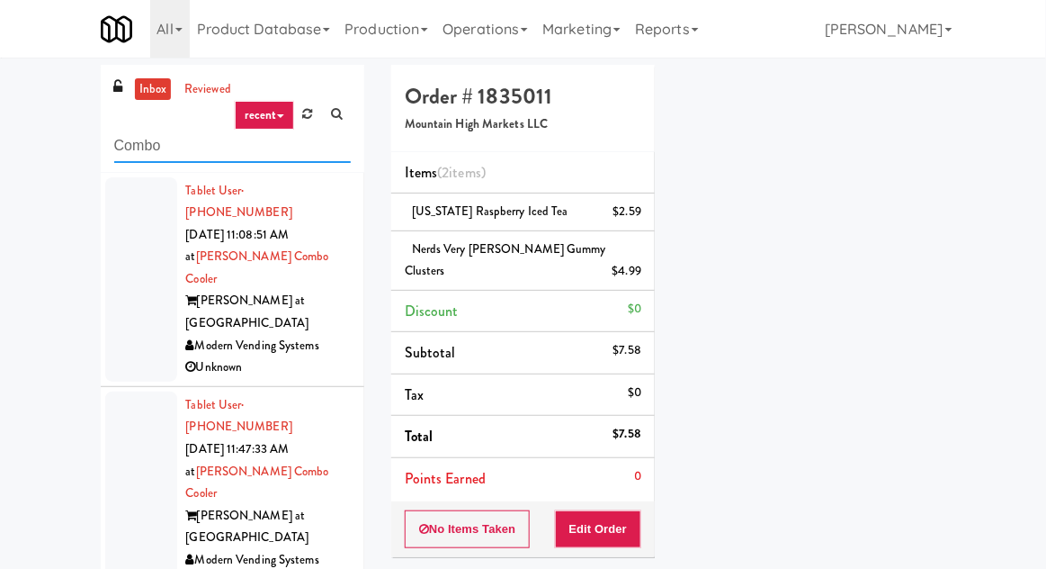
click at [146, 144] on input "Combo" at bounding box center [232, 146] width 237 height 33
click at [134, 141] on input "Combo" at bounding box center [232, 146] width 237 height 33
type input "Drink"
click at [61, 148] on div "inbox reviewed recent all unclear take inventory issue suspicious failed recent…" at bounding box center [523, 403] width 1046 height 676
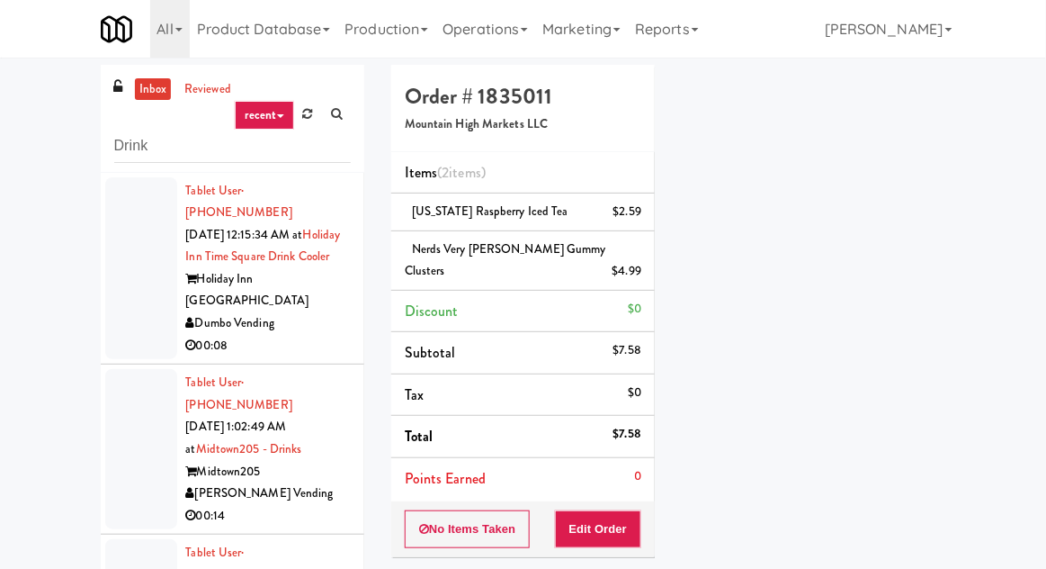
click at [119, 299] on div at bounding box center [141, 268] width 72 height 183
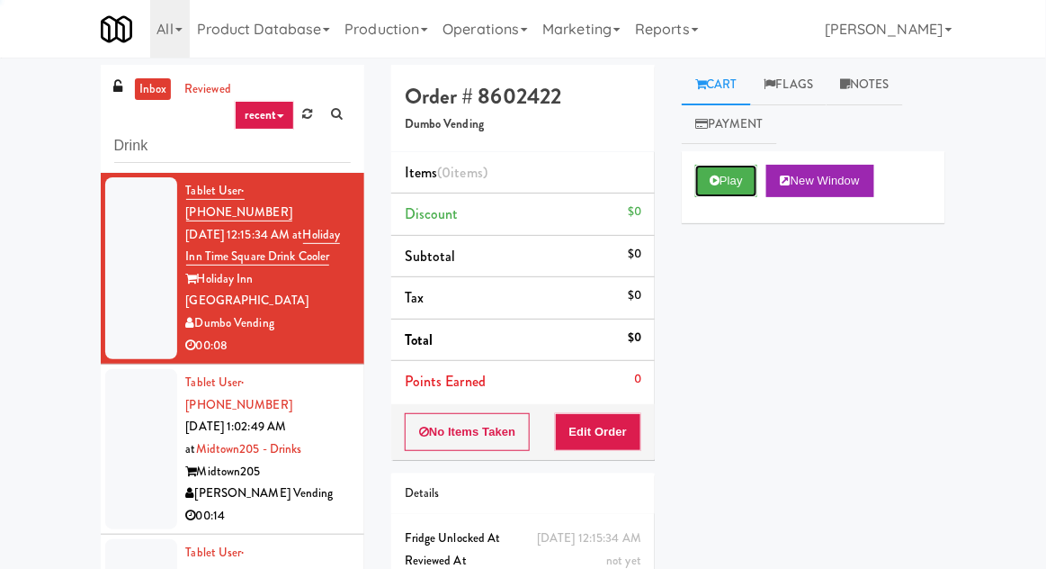
click at [734, 178] on button "Play" at bounding box center [726, 181] width 62 height 32
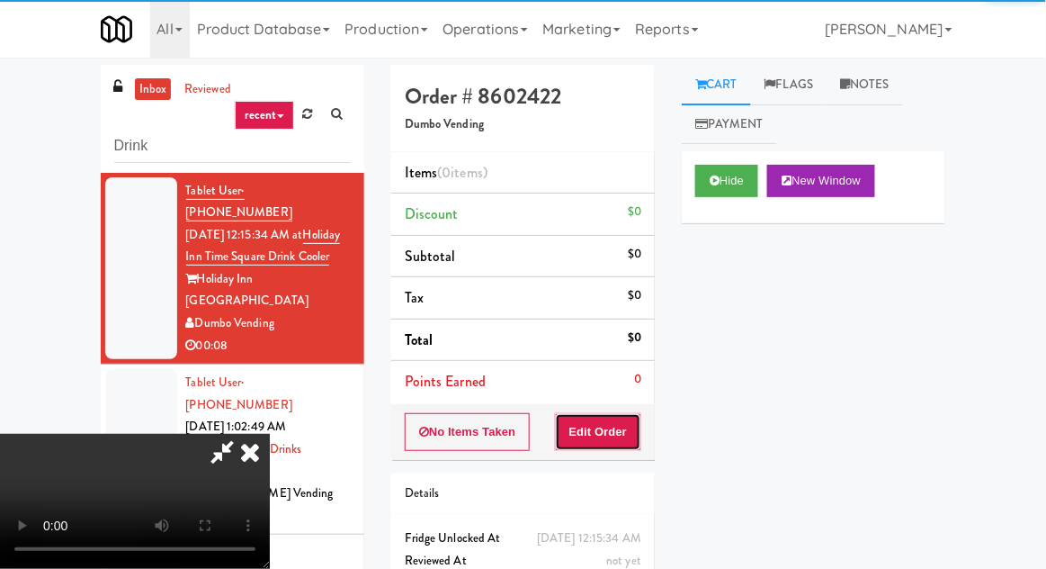
click at [632, 422] on button "Edit Order" at bounding box center [598, 432] width 87 height 38
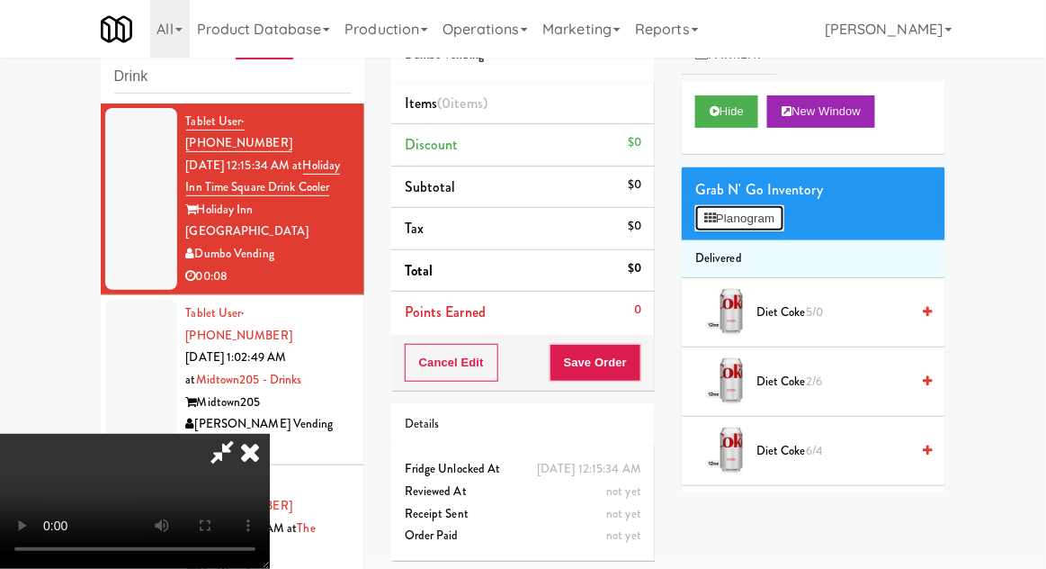
click at [769, 222] on button "Planogram" at bounding box center [739, 218] width 88 height 27
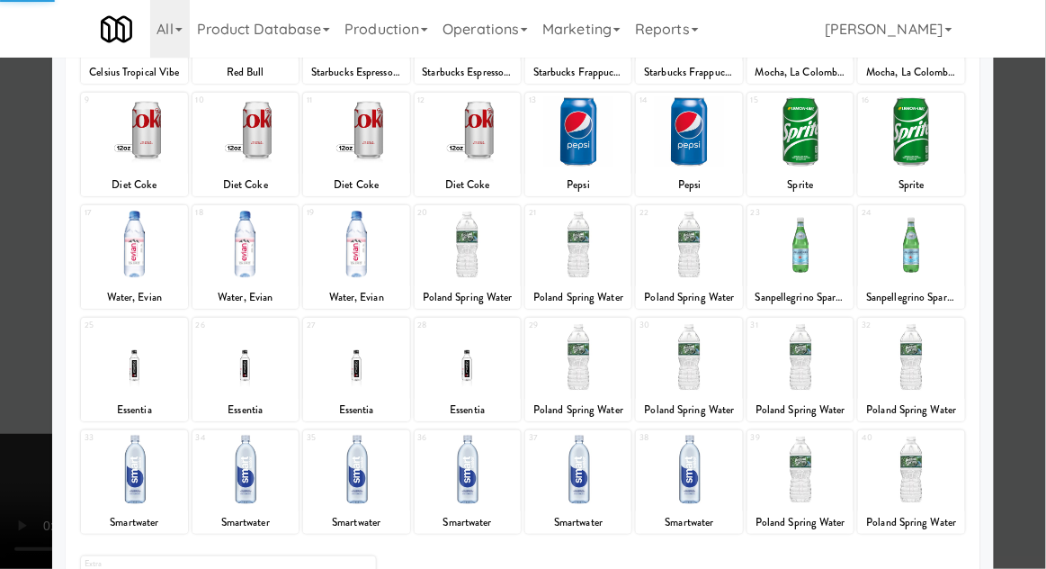
scroll to position [228, 0]
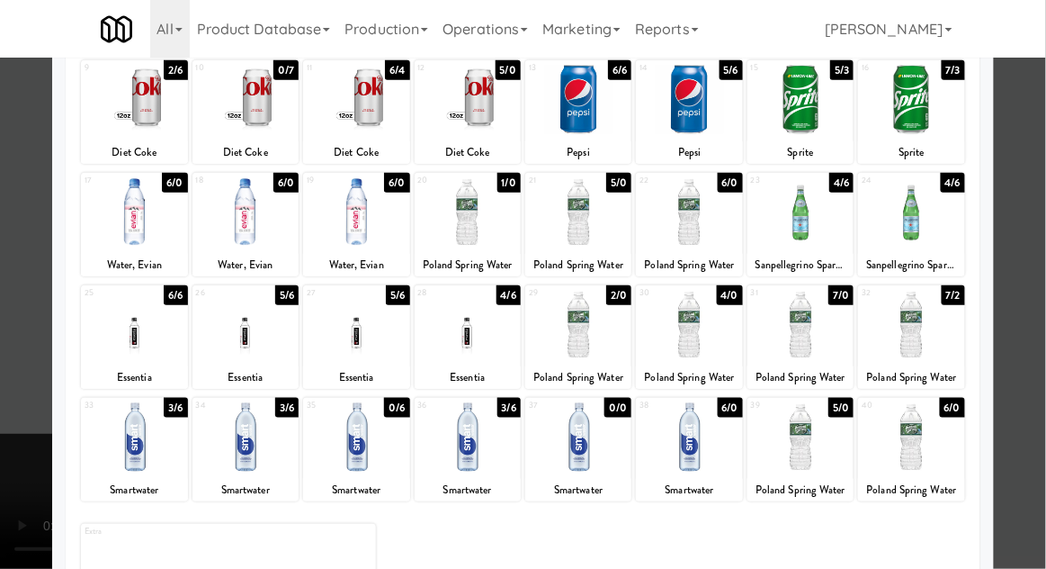
click at [462, 446] on div at bounding box center [468, 436] width 106 height 69
click at [1041, 377] on div at bounding box center [523, 284] width 1046 height 569
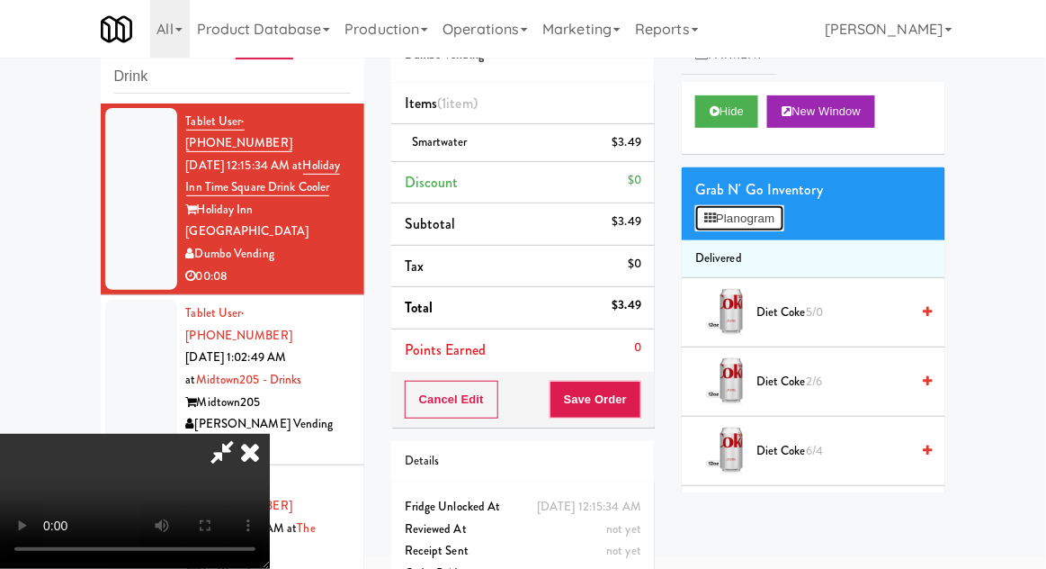
click at [756, 213] on button "Planogram" at bounding box center [739, 218] width 88 height 27
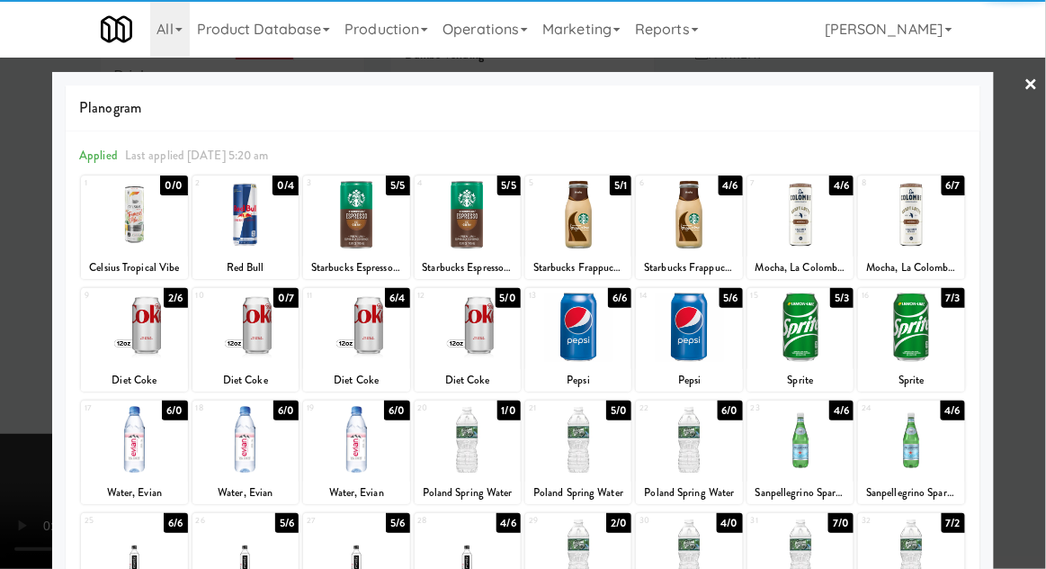
click at [457, 433] on div at bounding box center [468, 439] width 106 height 69
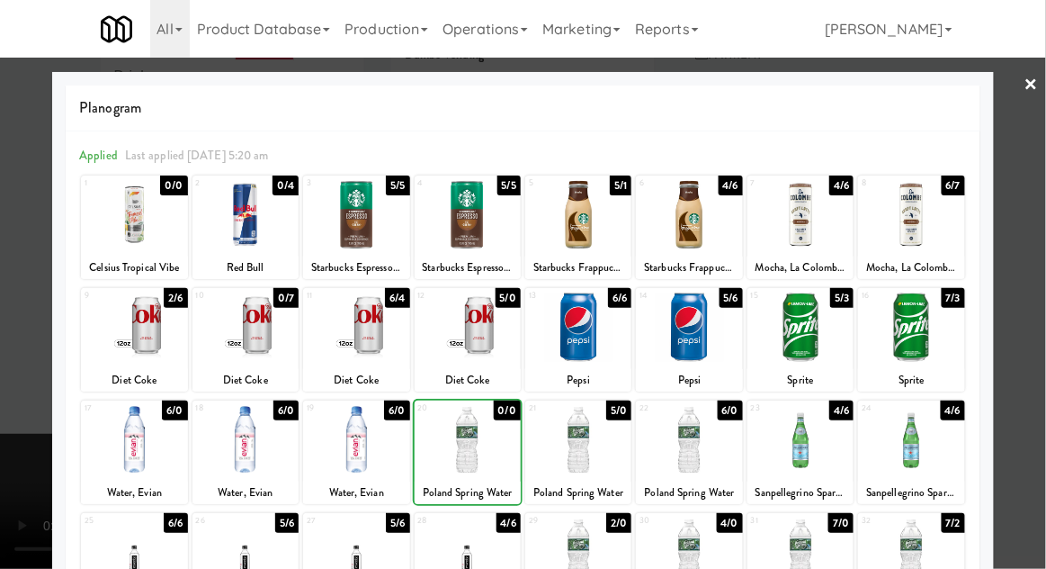
click at [1045, 380] on div at bounding box center [523, 284] width 1046 height 569
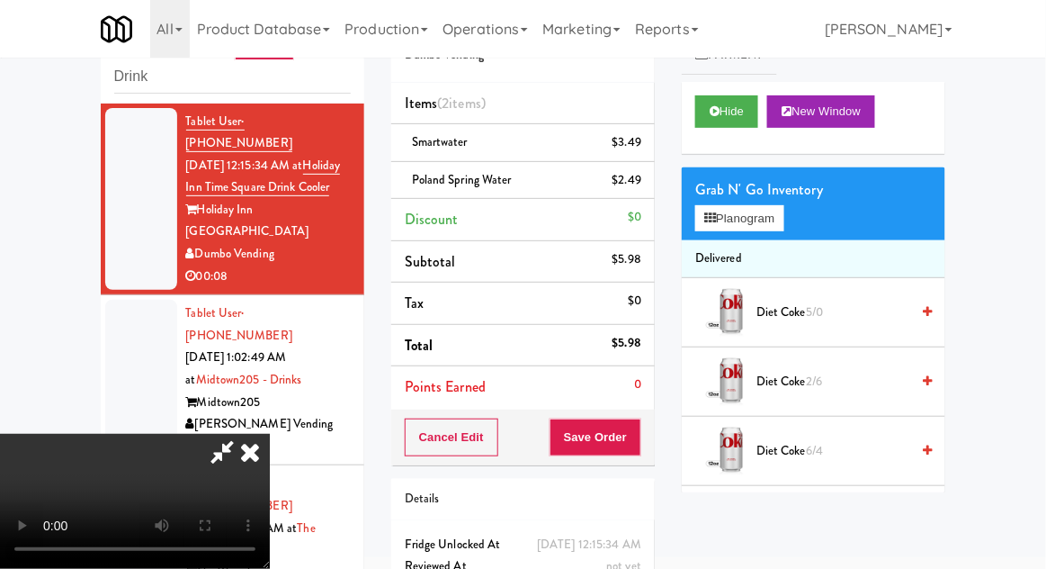
scroll to position [66, 0]
click at [638, 444] on button "Save Order" at bounding box center [596, 437] width 92 height 38
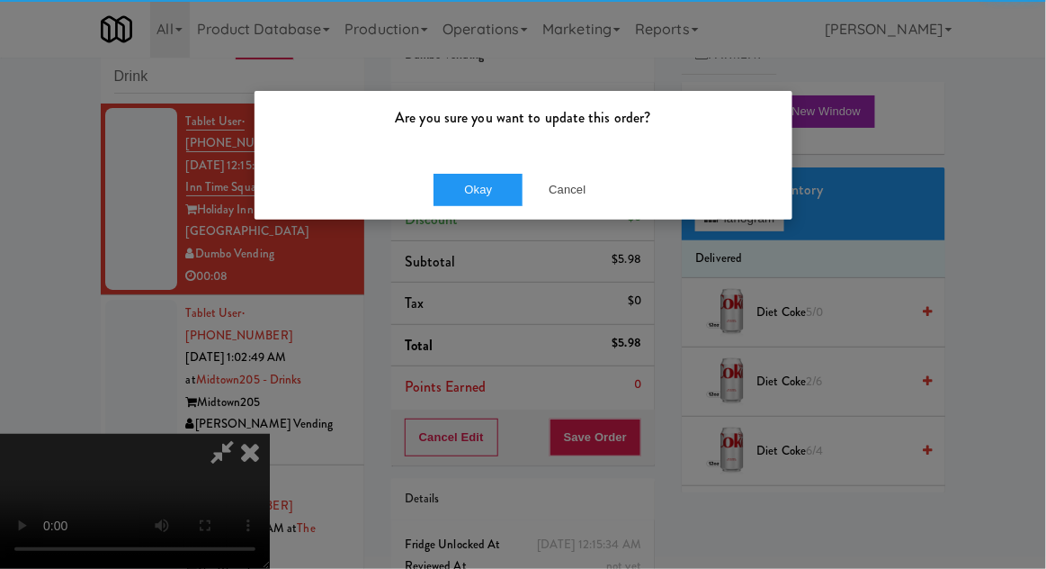
click at [461, 216] on div "Okay Cancel" at bounding box center [524, 189] width 538 height 60
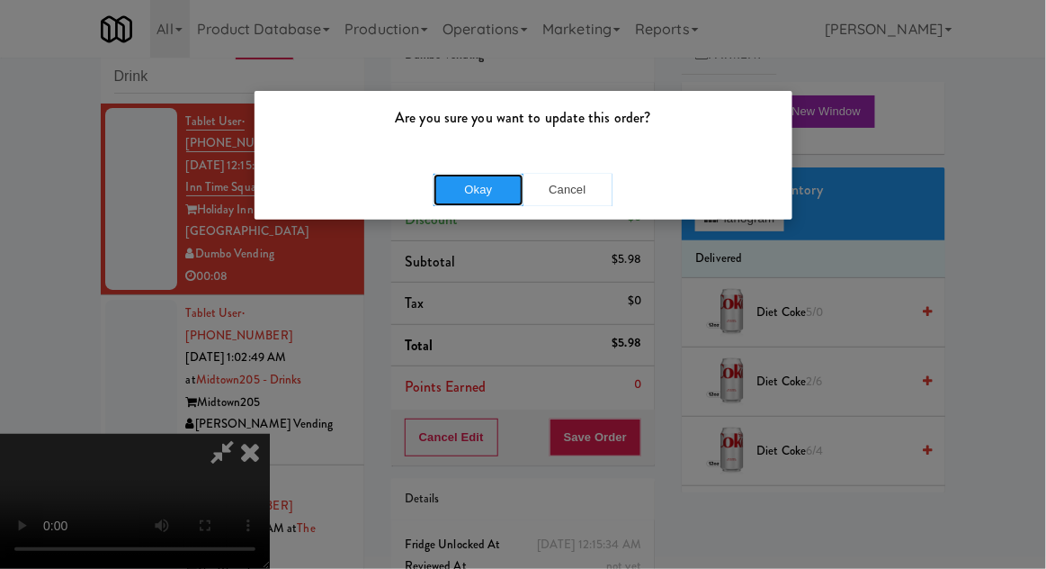
click at [450, 184] on button "Okay" at bounding box center [479, 190] width 90 height 32
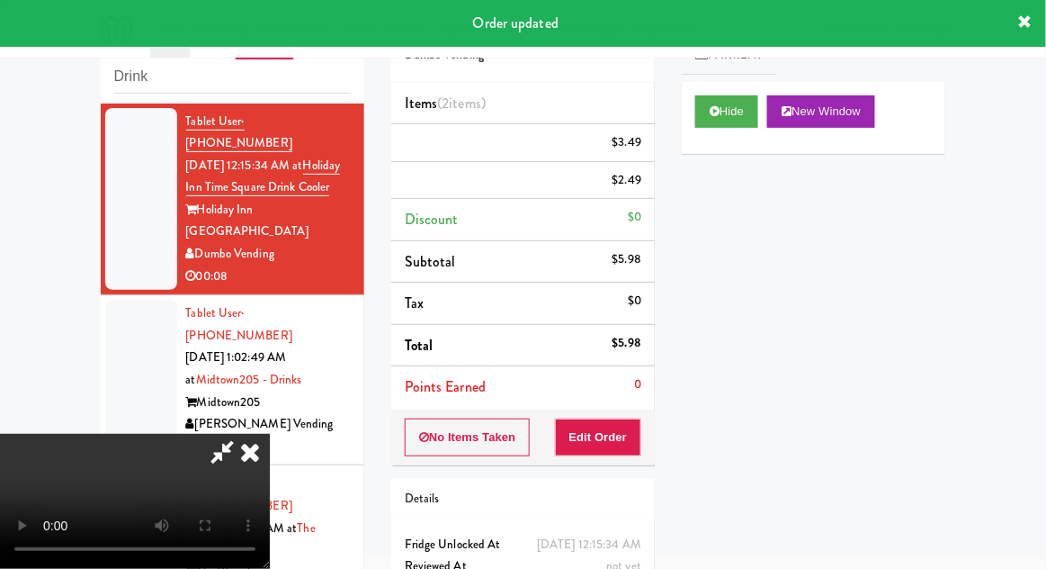
scroll to position [0, 0]
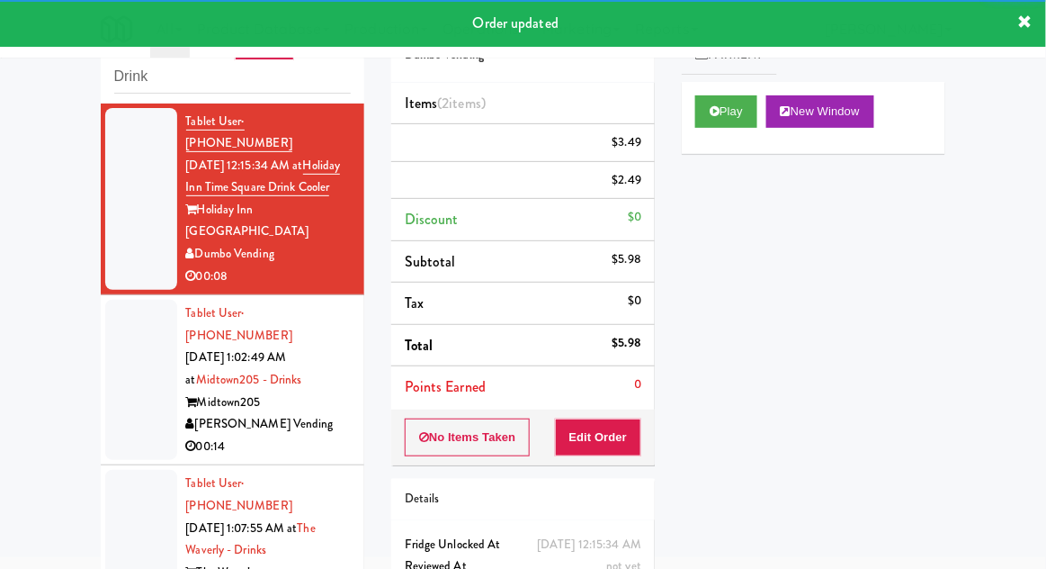
click at [113, 370] on div at bounding box center [141, 380] width 72 height 160
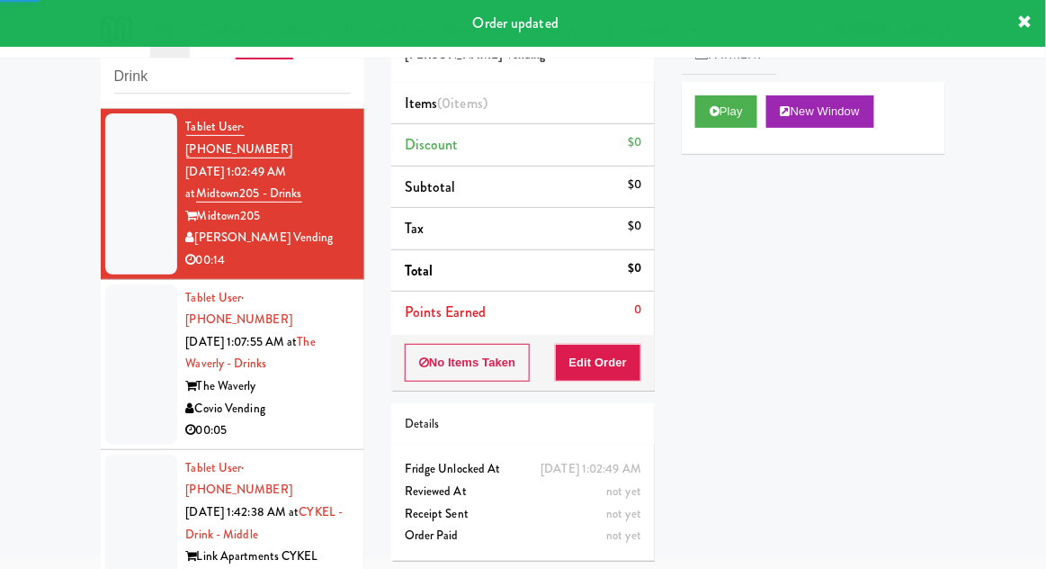
scroll to position [197, 0]
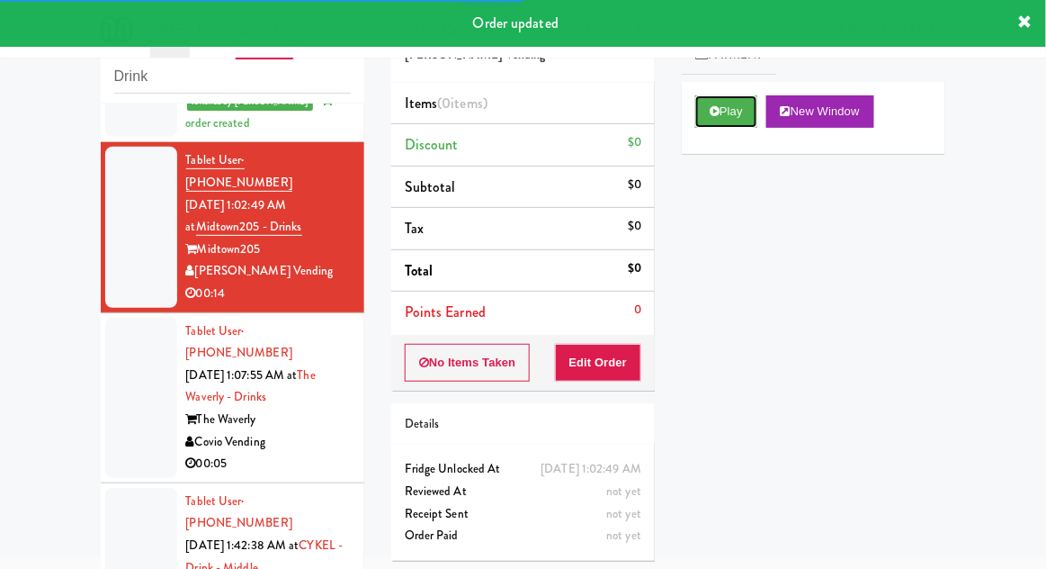
click at [729, 115] on button "Play" at bounding box center [726, 111] width 62 height 32
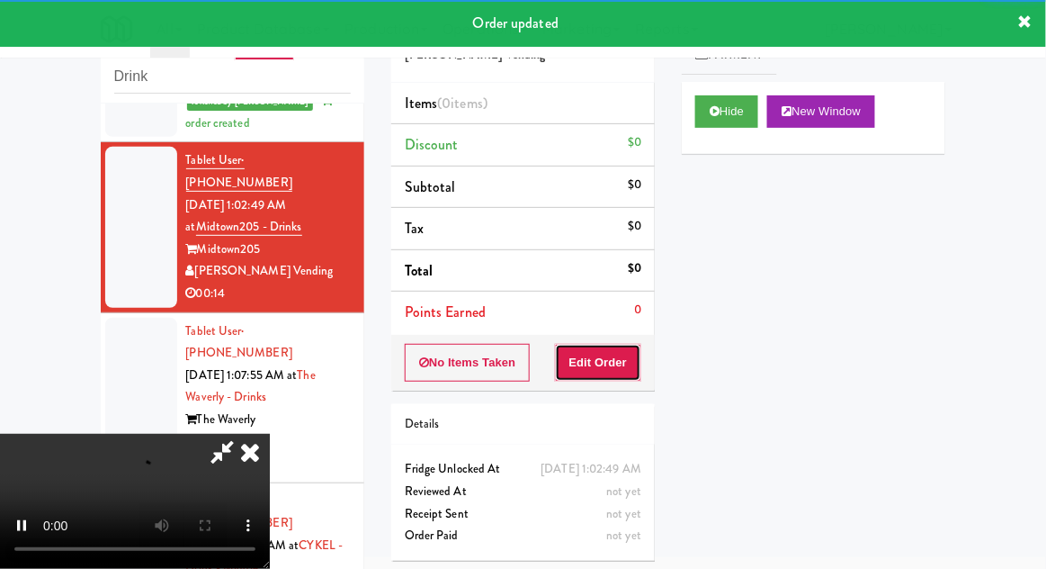
click at [615, 364] on button "Edit Order" at bounding box center [598, 363] width 87 height 38
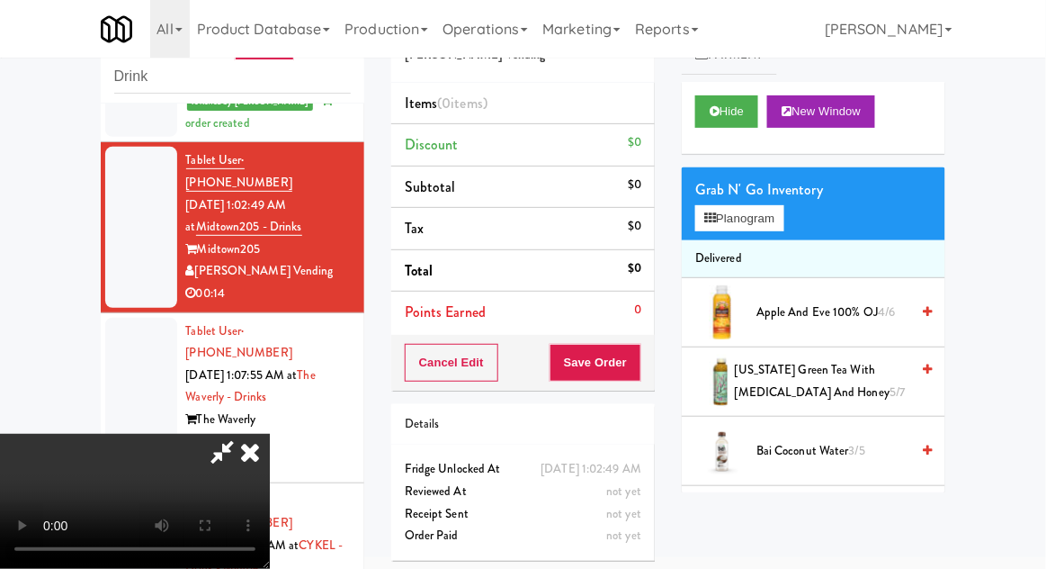
scroll to position [0, 0]
click at [779, 229] on button "Planogram" at bounding box center [739, 218] width 88 height 27
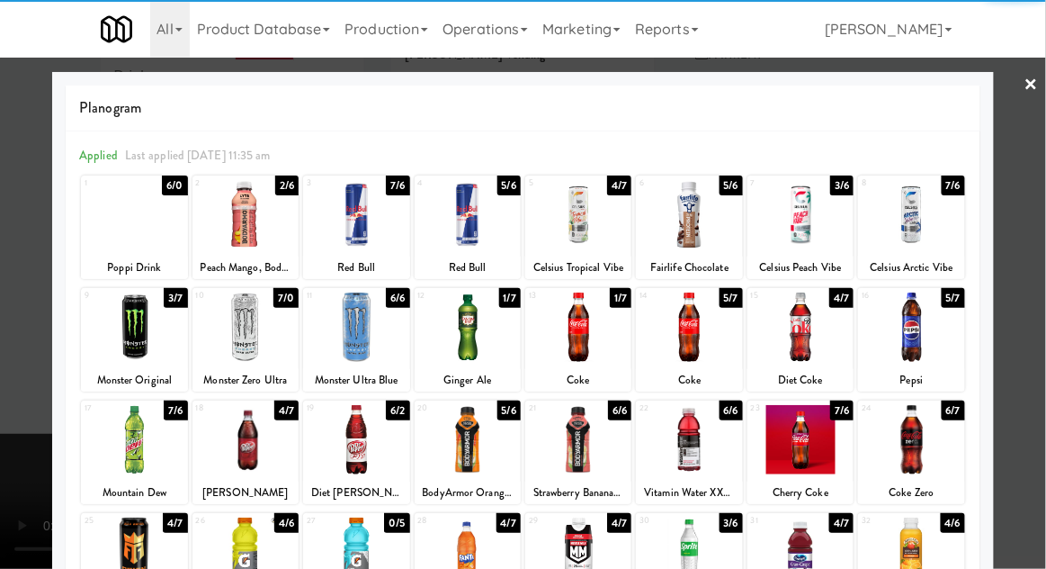
click at [587, 340] on div at bounding box center [578, 326] width 106 height 69
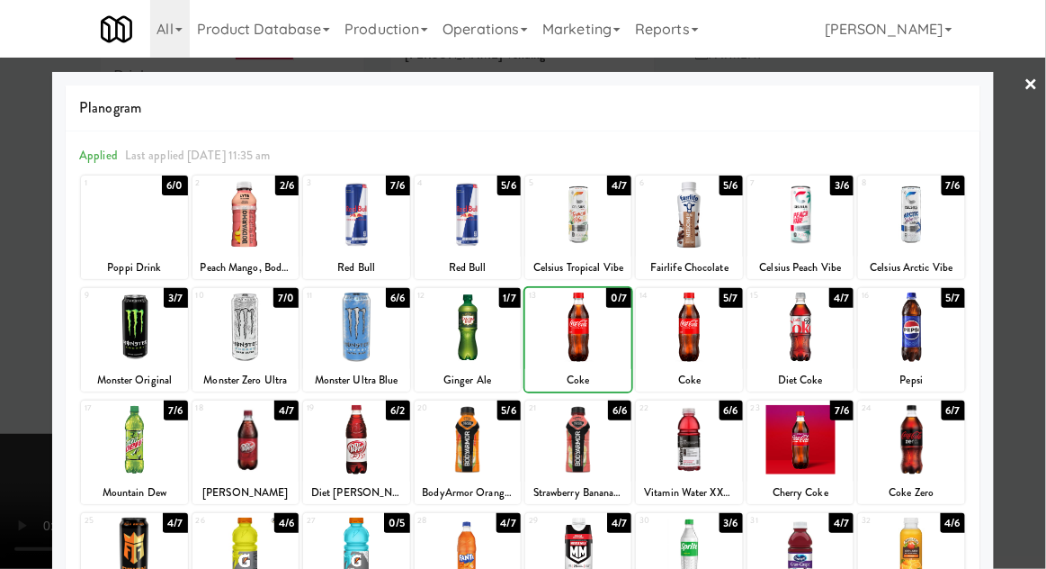
click at [6, 329] on div at bounding box center [523, 284] width 1046 height 569
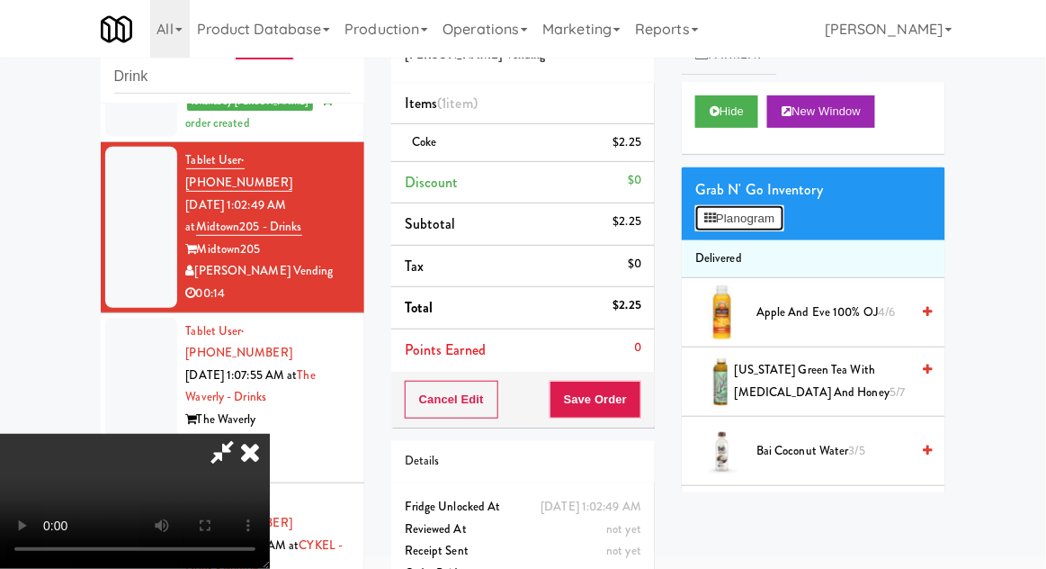
click at [739, 230] on button "Planogram" at bounding box center [739, 218] width 88 height 27
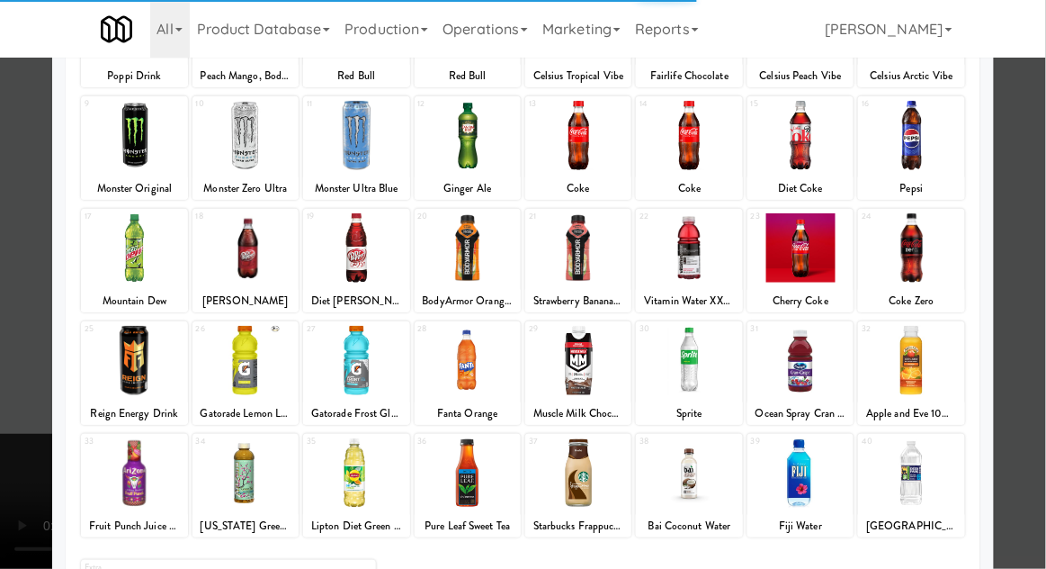
scroll to position [228, 0]
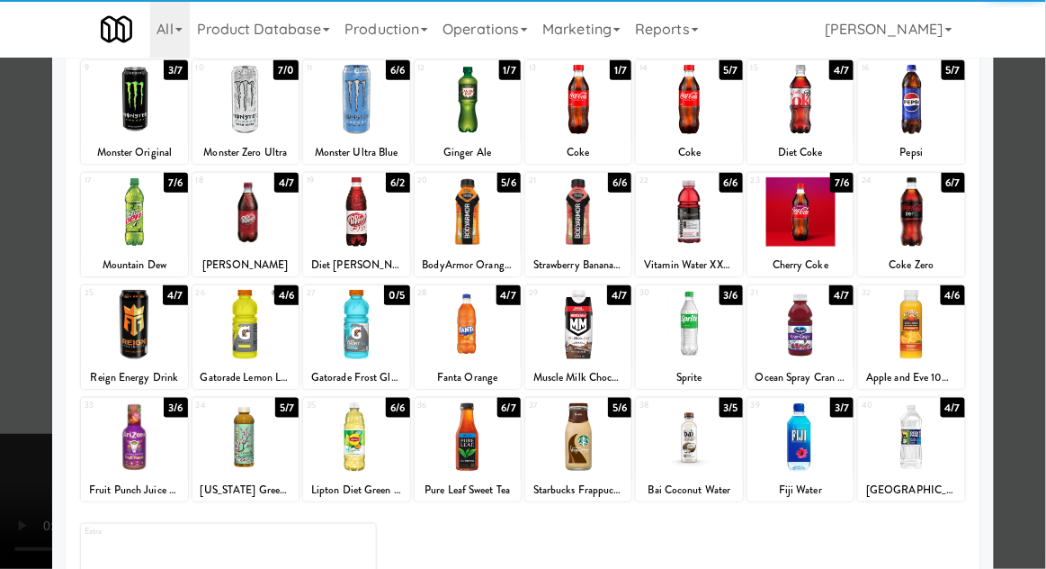
click at [253, 435] on div at bounding box center [246, 436] width 106 height 69
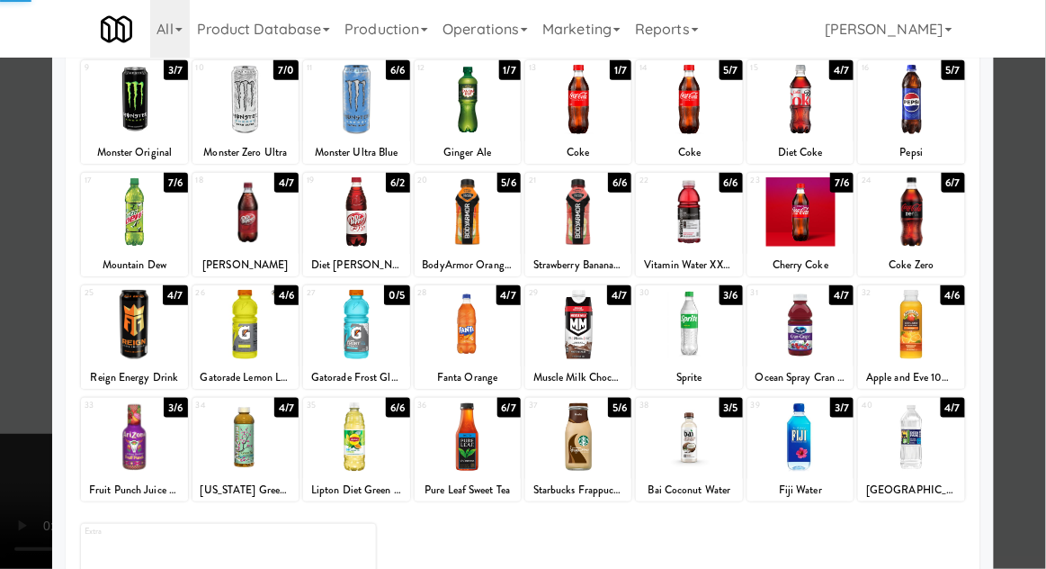
click at [1038, 392] on div at bounding box center [523, 284] width 1046 height 569
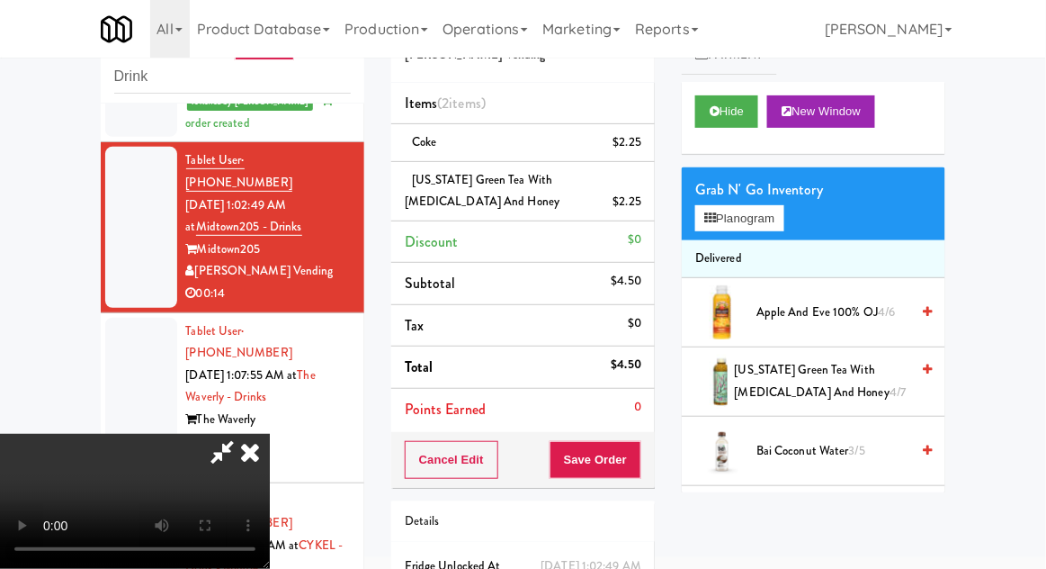
scroll to position [66, 0]
click at [639, 466] on button "Save Order" at bounding box center [596, 460] width 92 height 38
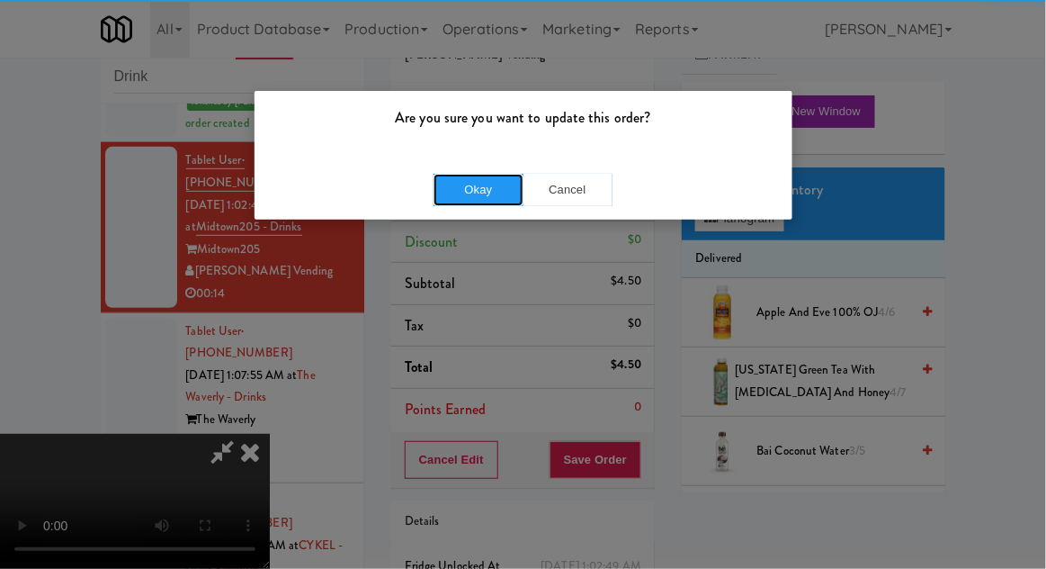
click at [450, 191] on button "Okay" at bounding box center [479, 190] width 90 height 32
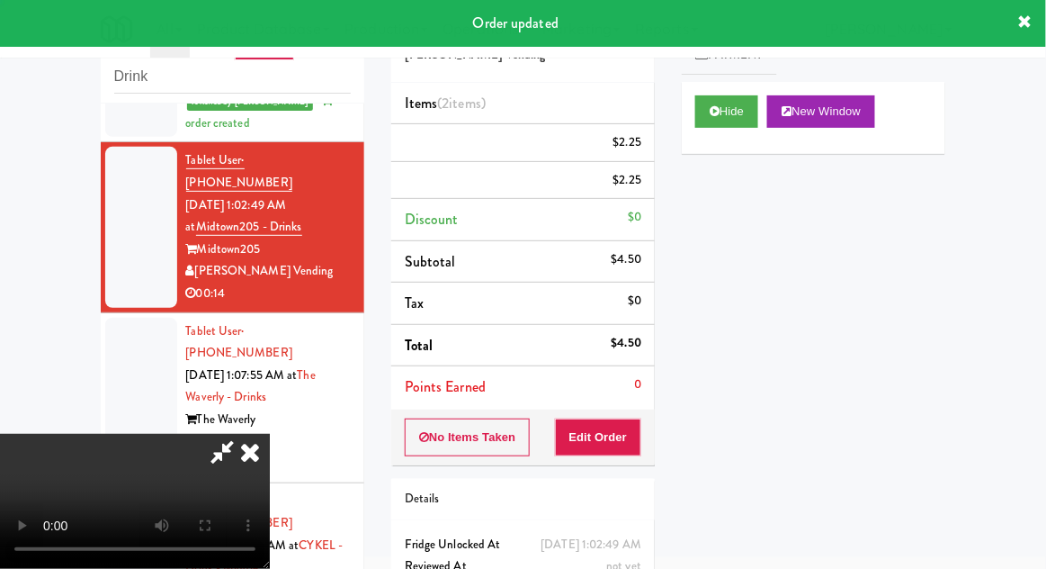
scroll to position [0, 0]
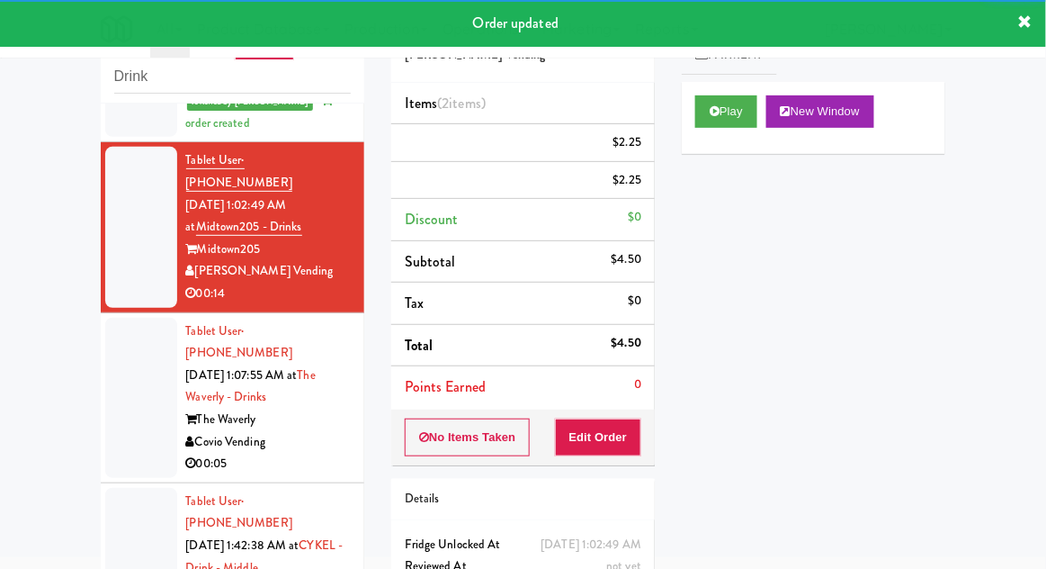
click at [115, 403] on div at bounding box center [141, 398] width 72 height 160
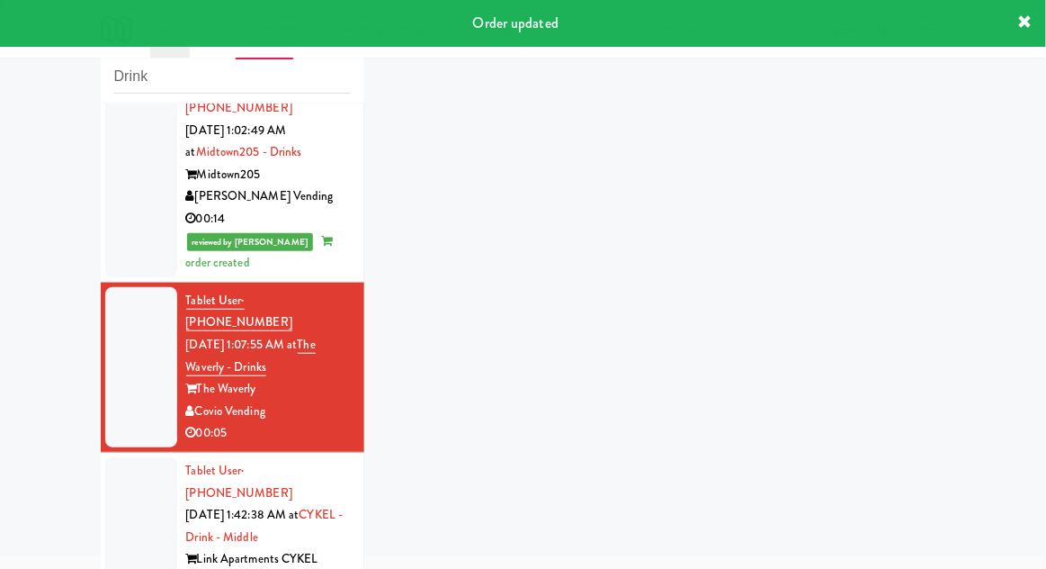
scroll to position [524, 0]
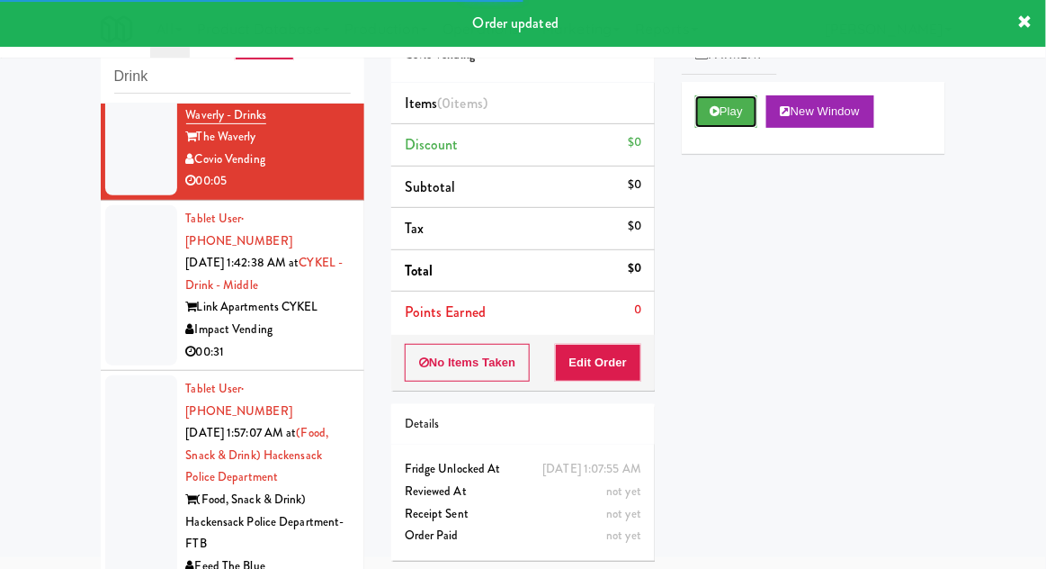
click at [725, 103] on button "Play" at bounding box center [726, 111] width 62 height 32
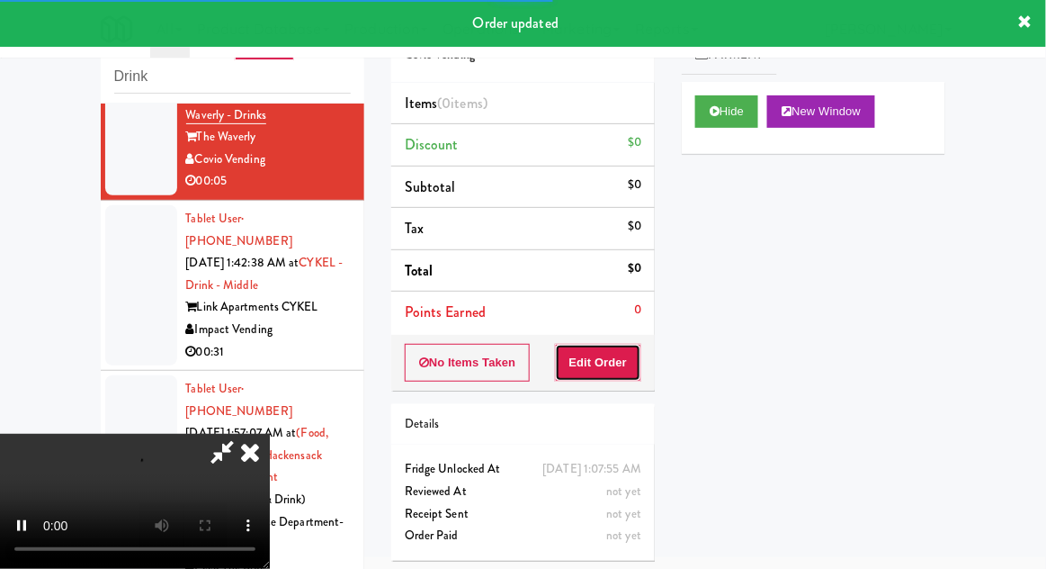
click at [615, 360] on button "Edit Order" at bounding box center [598, 363] width 87 height 38
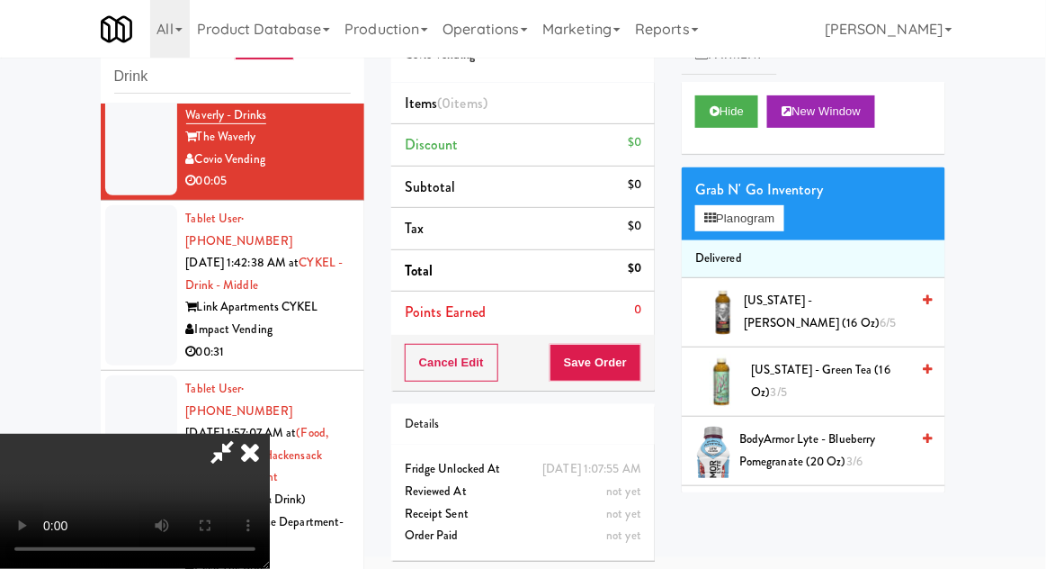
scroll to position [0, 0]
click at [778, 213] on button "Planogram" at bounding box center [739, 218] width 88 height 27
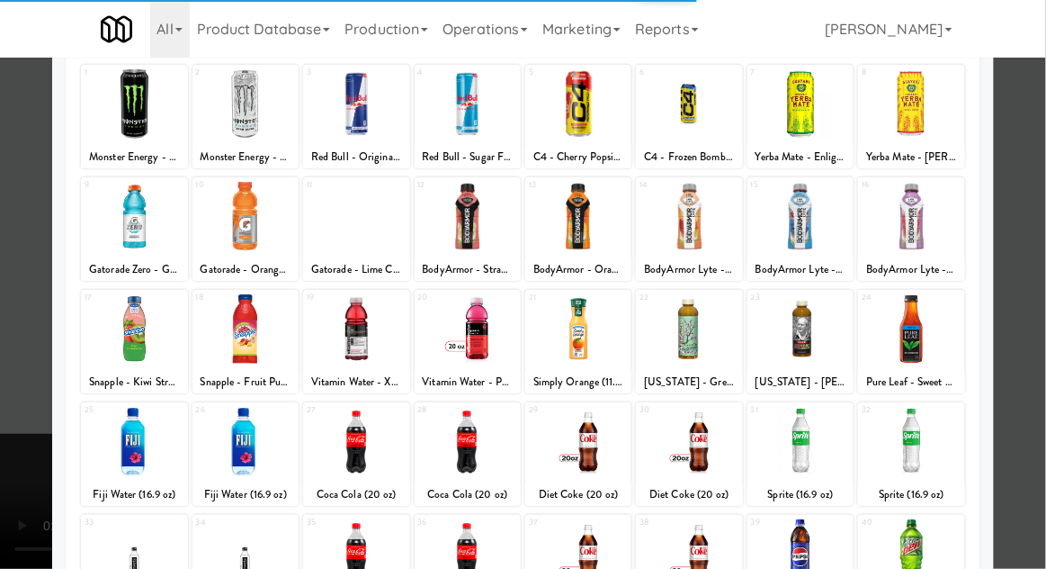
scroll to position [130, 0]
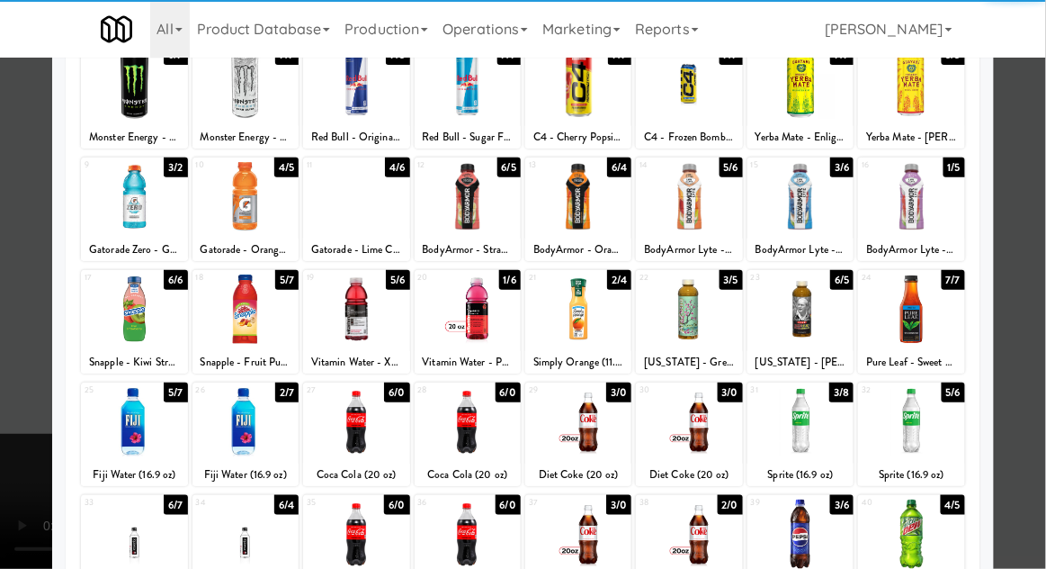
click at [247, 428] on div at bounding box center [246, 421] width 106 height 69
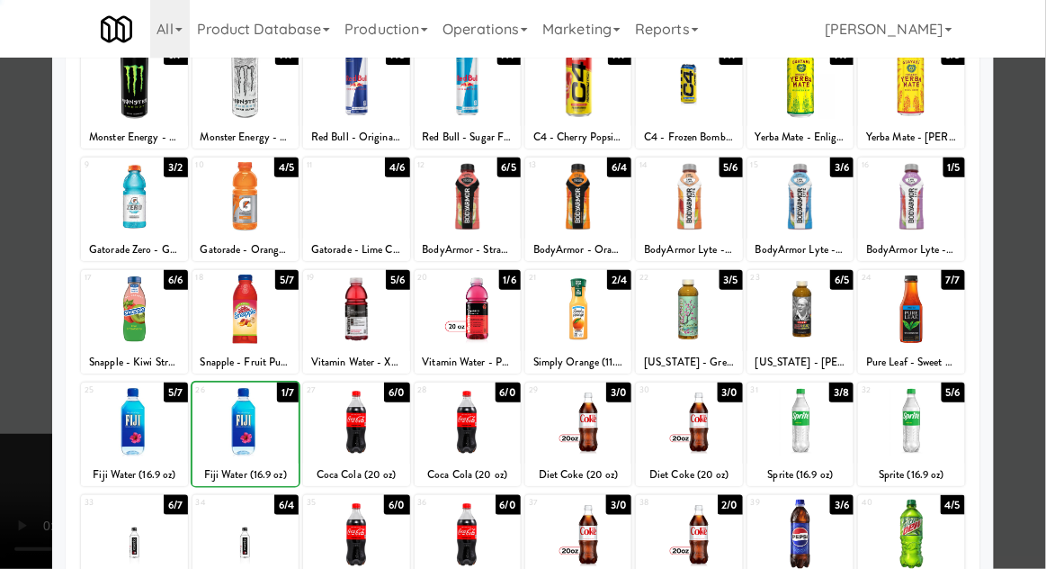
click at [242, 422] on div at bounding box center [246, 421] width 106 height 69
click at [1042, 382] on div at bounding box center [523, 284] width 1046 height 569
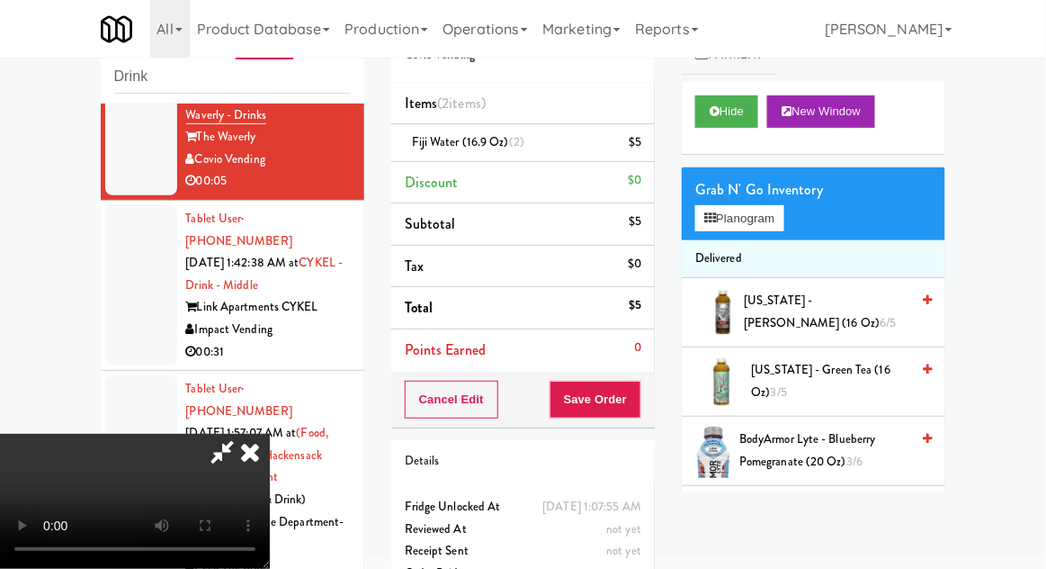
scroll to position [66, 0]
click at [640, 396] on button "Save Order" at bounding box center [596, 400] width 92 height 38
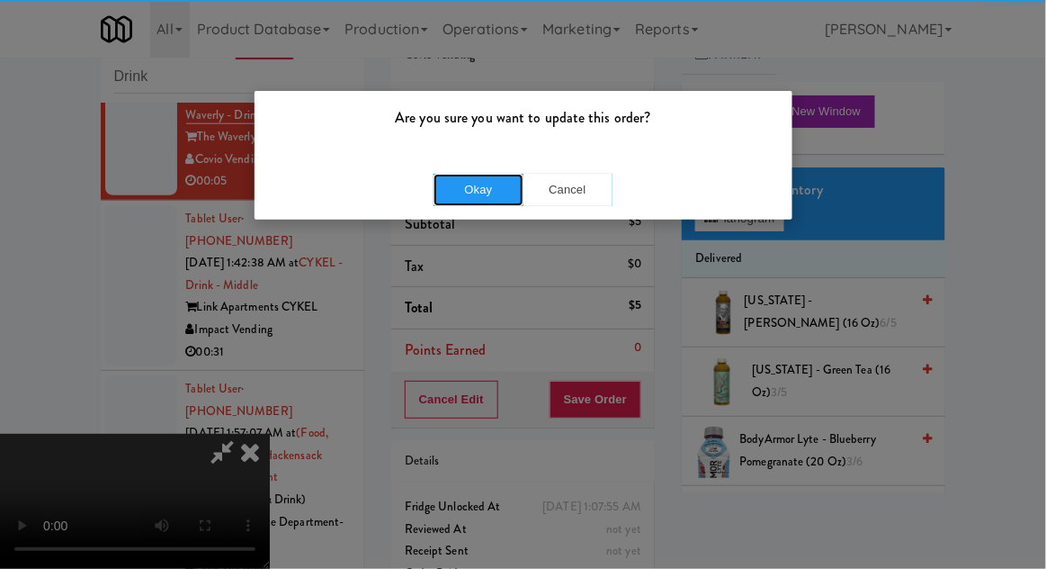
click at [443, 184] on button "Okay" at bounding box center [479, 190] width 90 height 32
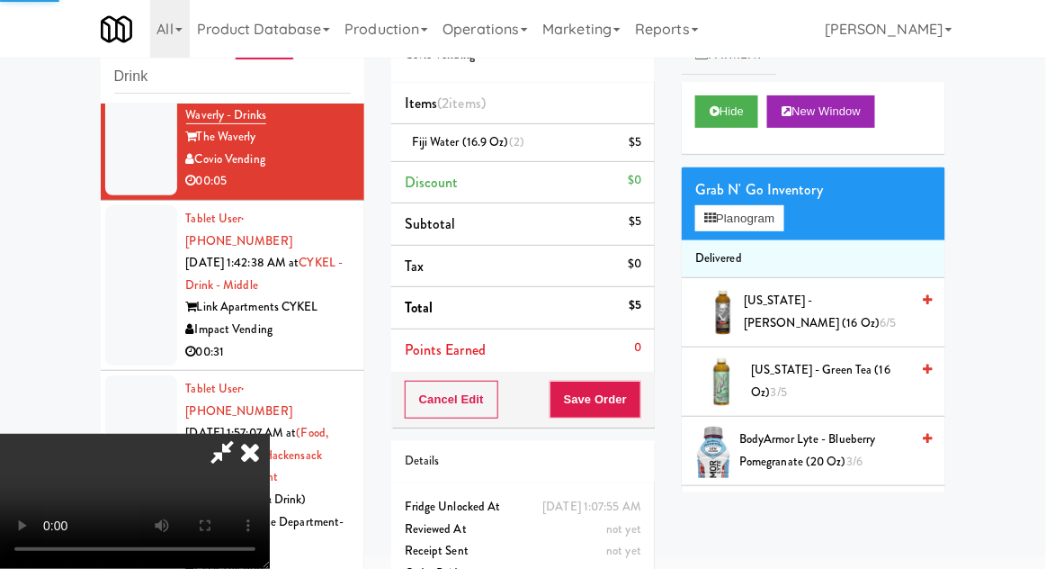
scroll to position [0, 0]
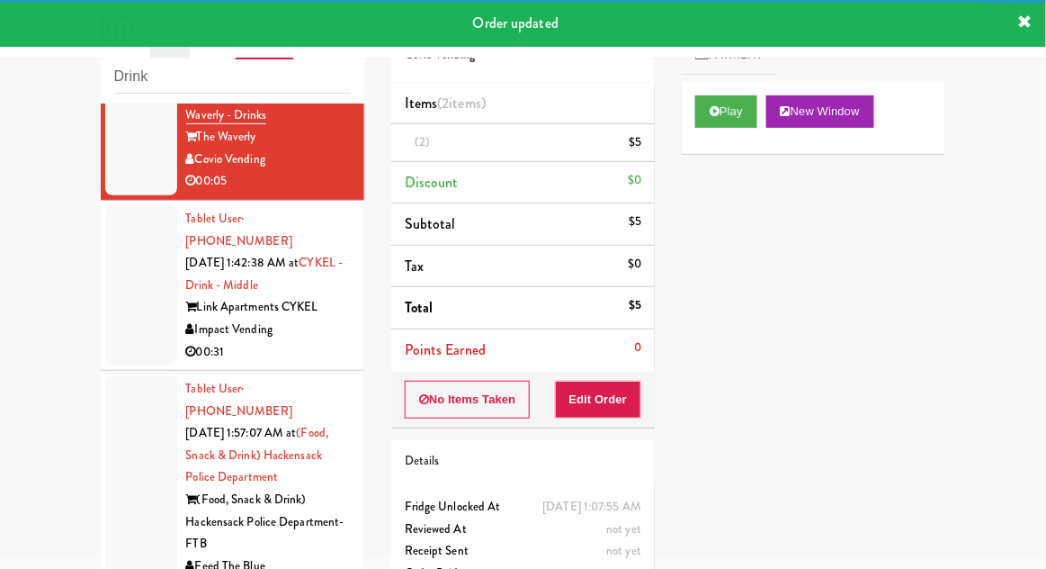
click at [118, 394] on div at bounding box center [141, 488] width 72 height 227
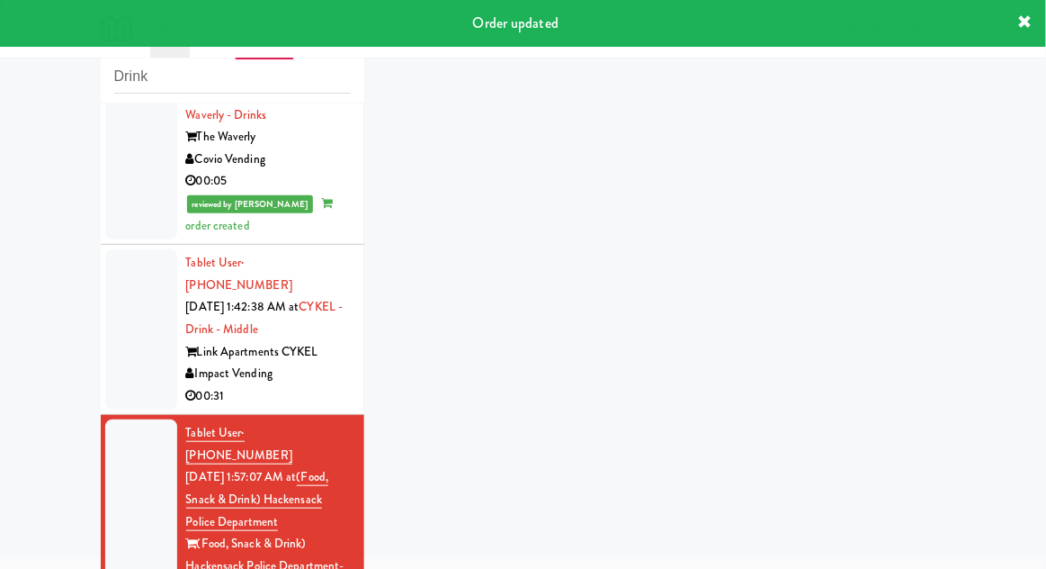
click at [113, 316] on div at bounding box center [141, 329] width 72 height 160
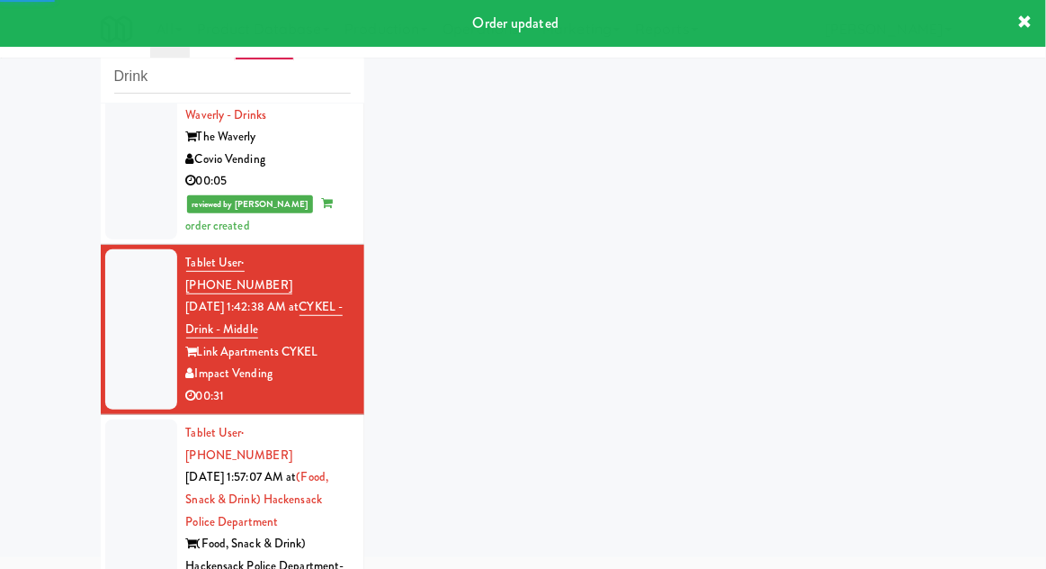
scroll to position [569, 0]
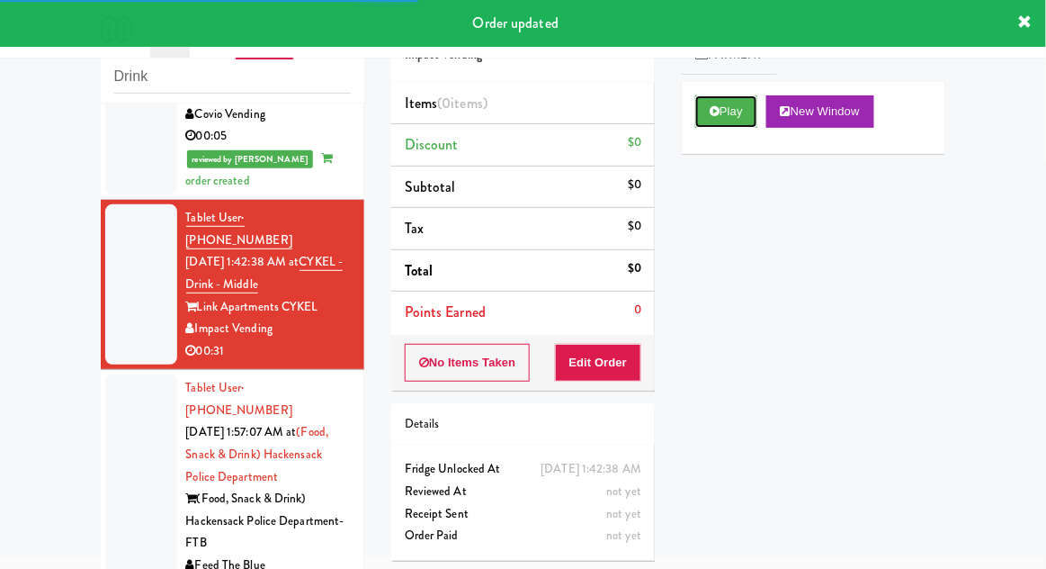
click at [722, 116] on button "Play" at bounding box center [726, 111] width 62 height 32
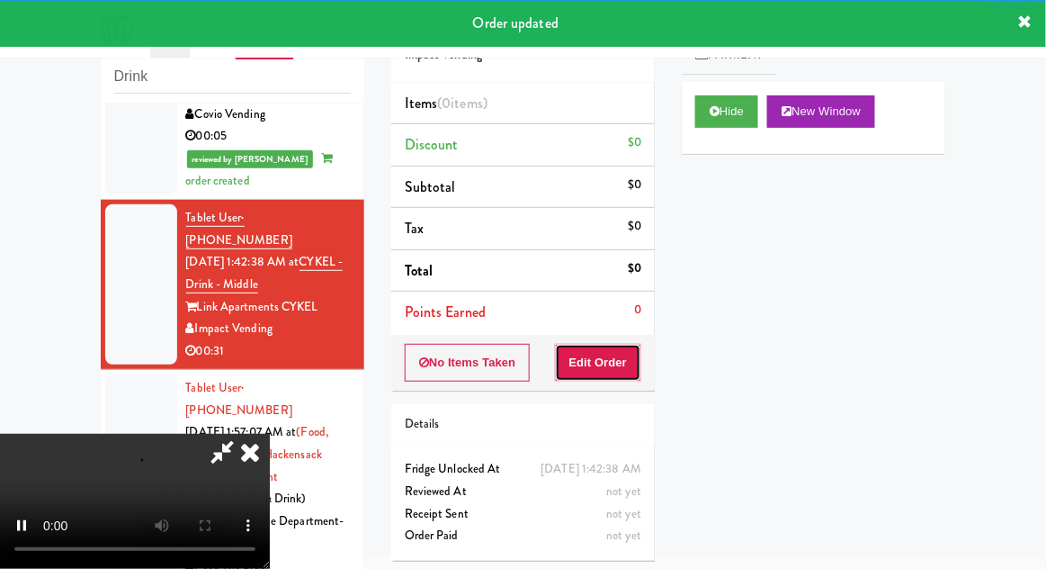
click at [618, 356] on button "Edit Order" at bounding box center [598, 363] width 87 height 38
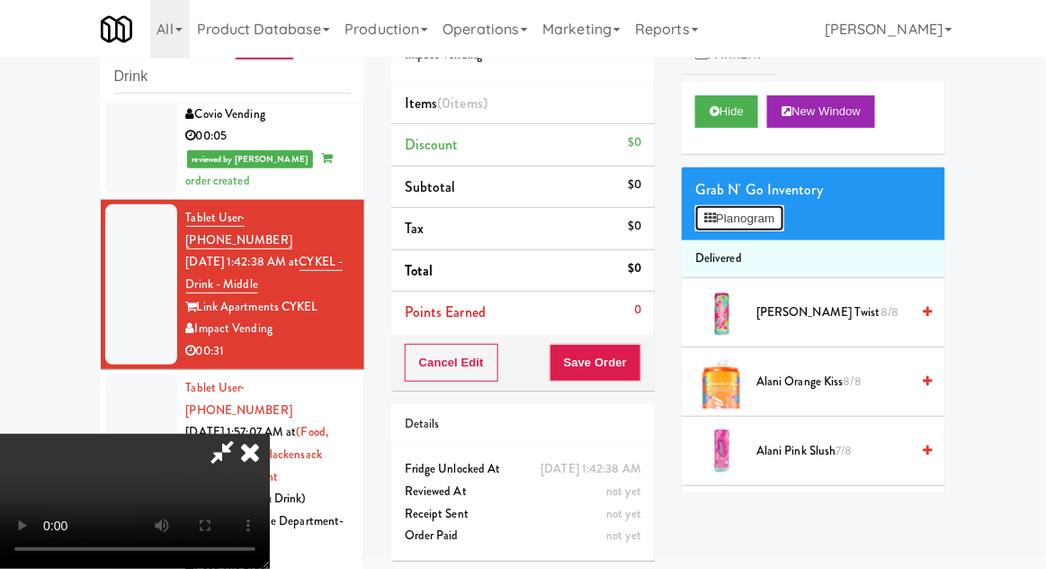
click at [775, 219] on button "Planogram" at bounding box center [739, 218] width 88 height 27
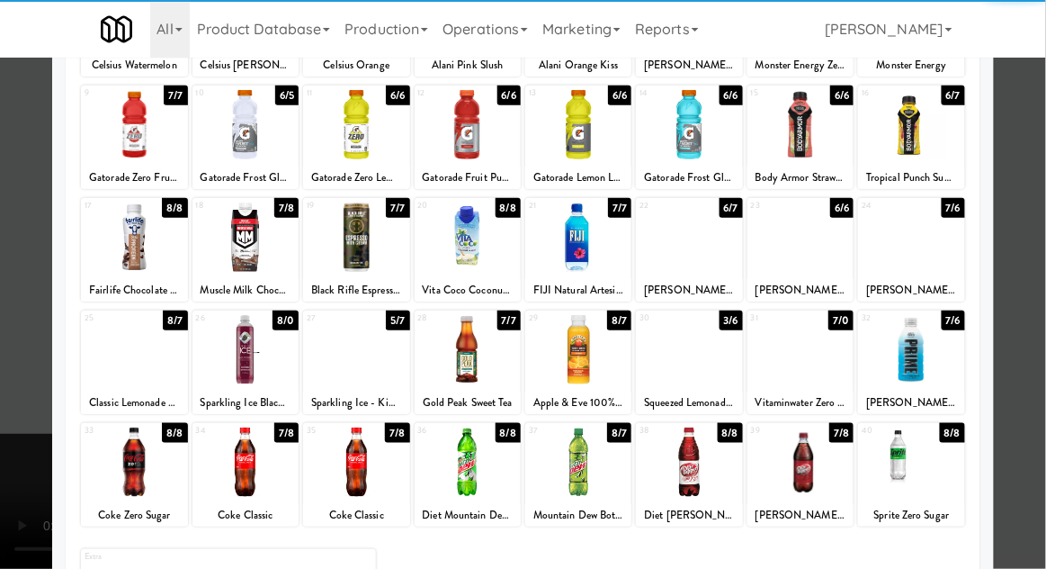
scroll to position [228, 0]
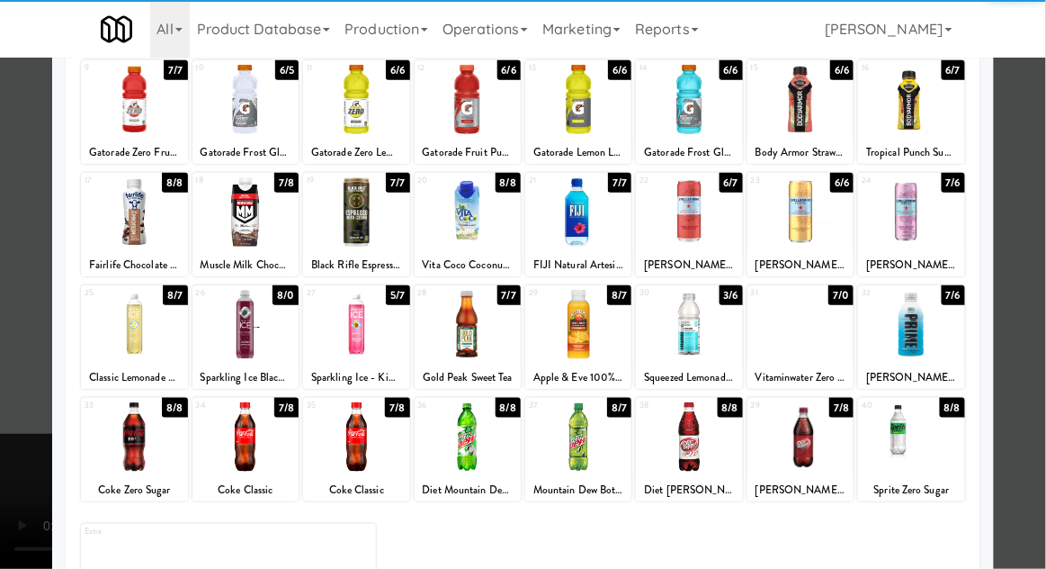
click at [243, 366] on div "Sparkling Ice Black Raspberry" at bounding box center [245, 377] width 101 height 22
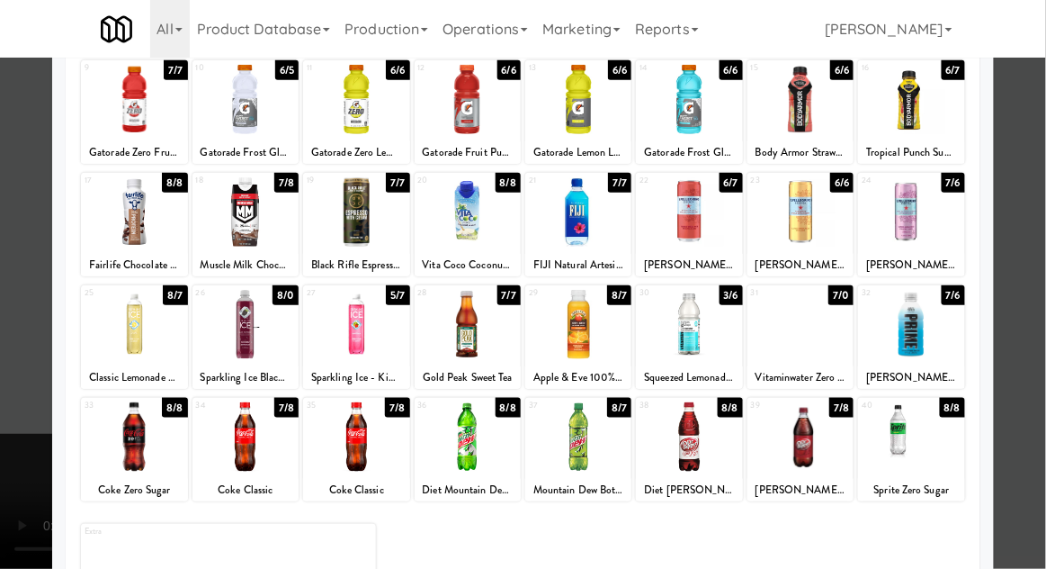
click at [235, 338] on div at bounding box center [246, 324] width 106 height 69
click at [1030, 356] on div at bounding box center [523, 284] width 1046 height 569
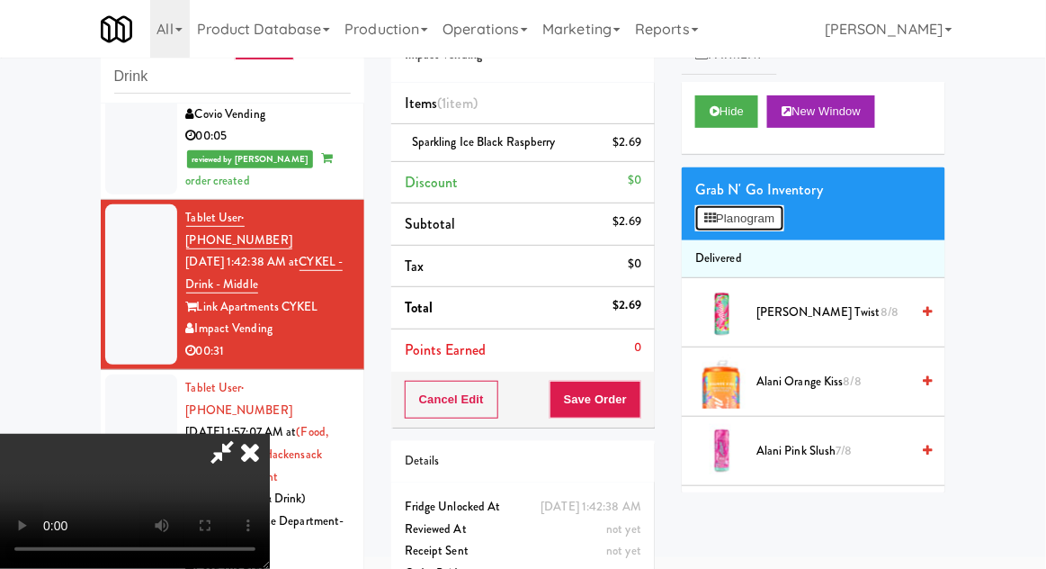
click at [779, 207] on button "Planogram" at bounding box center [739, 218] width 88 height 27
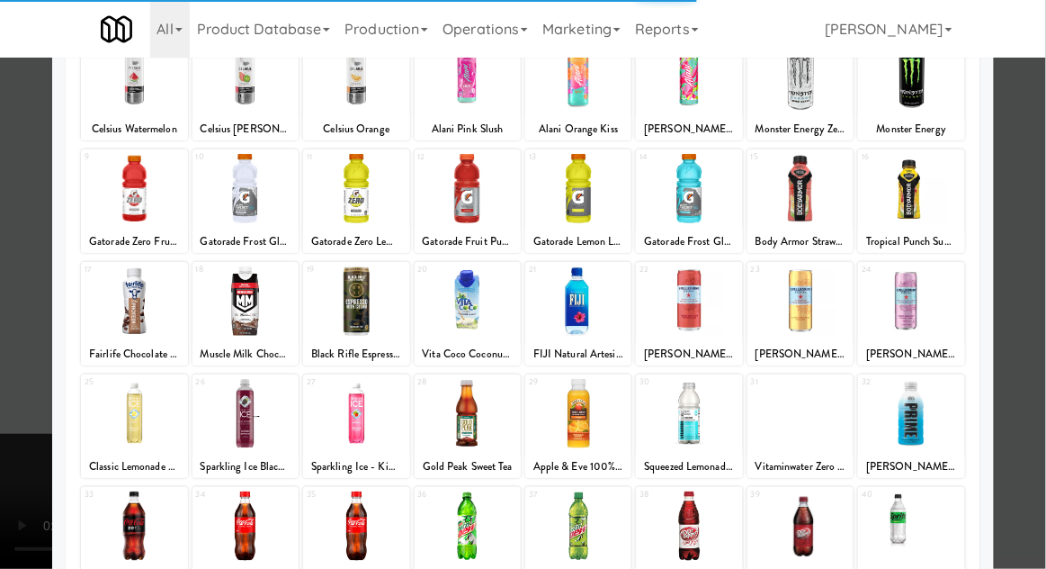
scroll to position [228, 0]
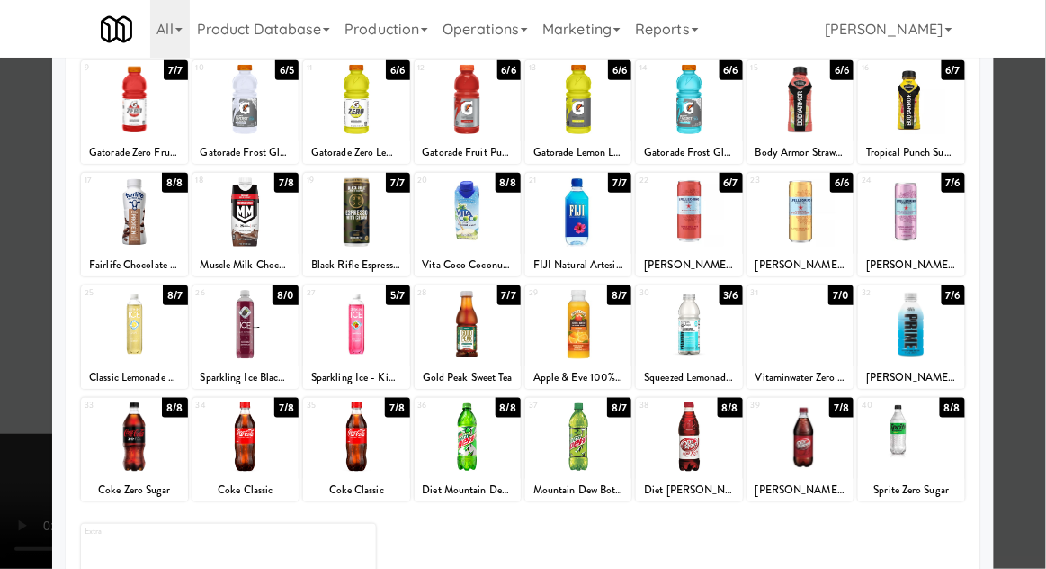
click at [595, 184] on div at bounding box center [578, 211] width 106 height 69
click at [1, 385] on div at bounding box center [523, 284] width 1046 height 569
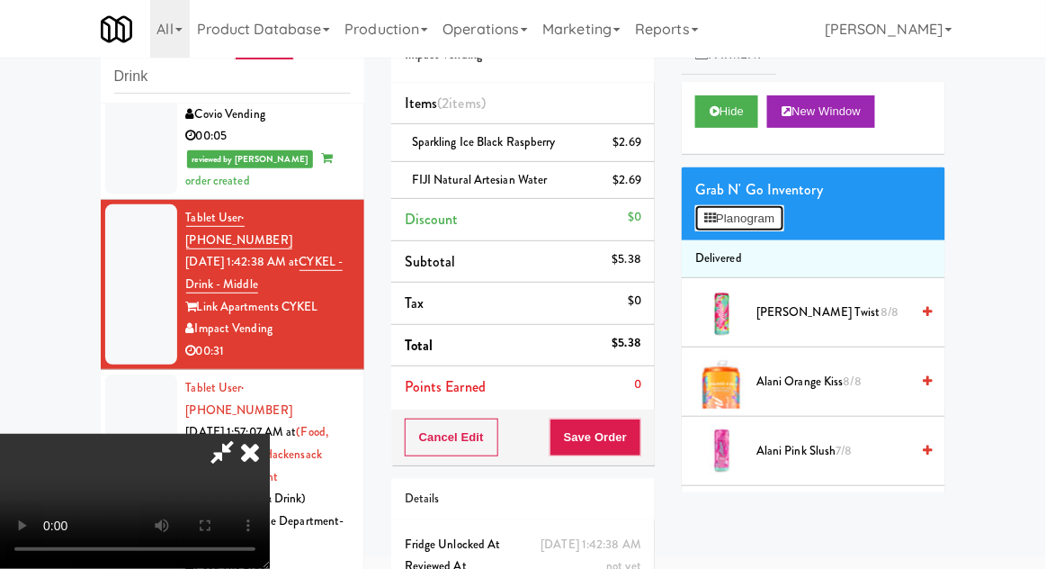
click at [754, 228] on button "Planogram" at bounding box center [739, 218] width 88 height 27
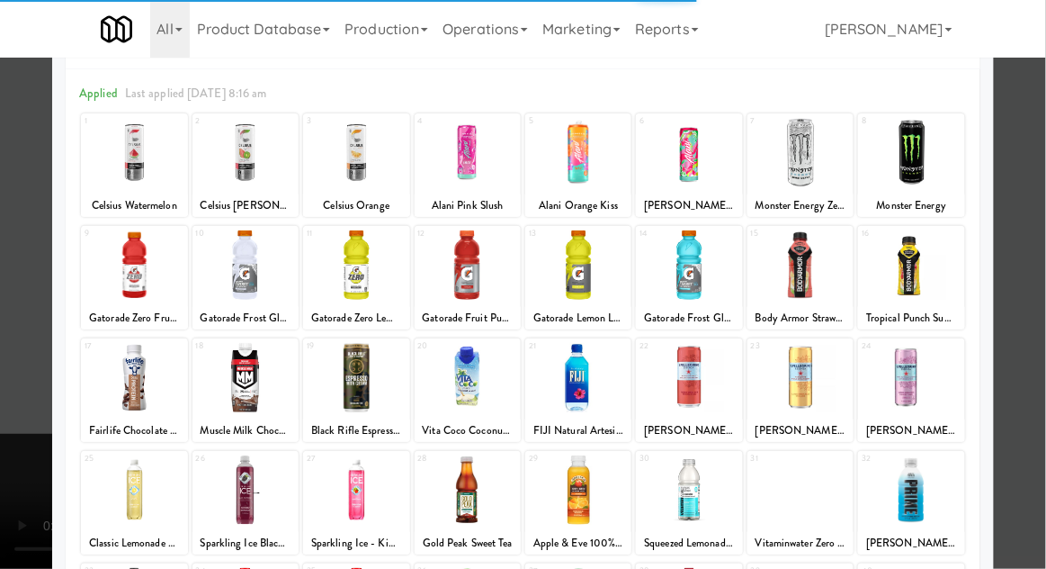
scroll to position [116, 0]
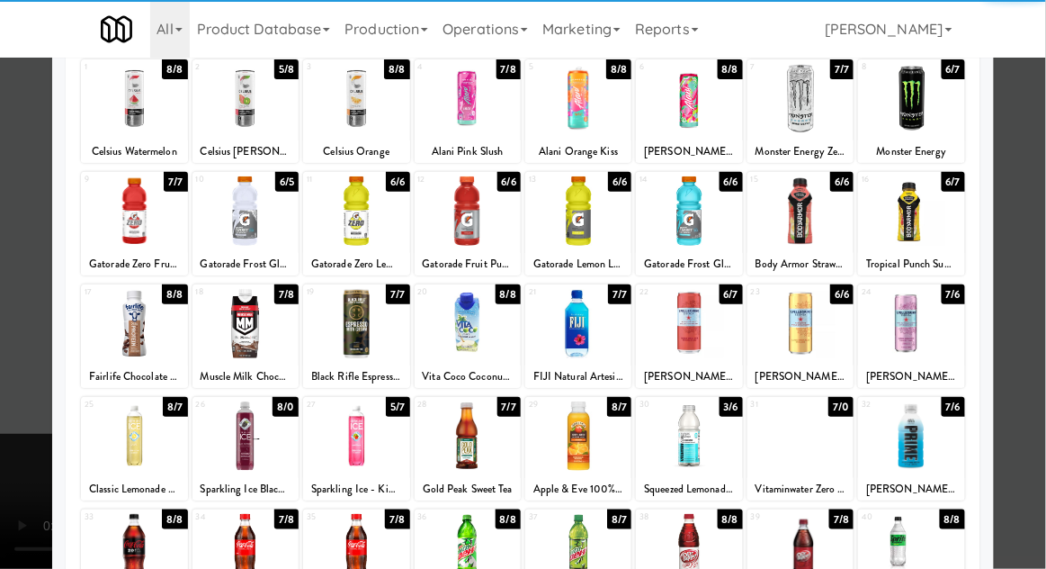
click at [705, 458] on div at bounding box center [689, 435] width 106 height 69
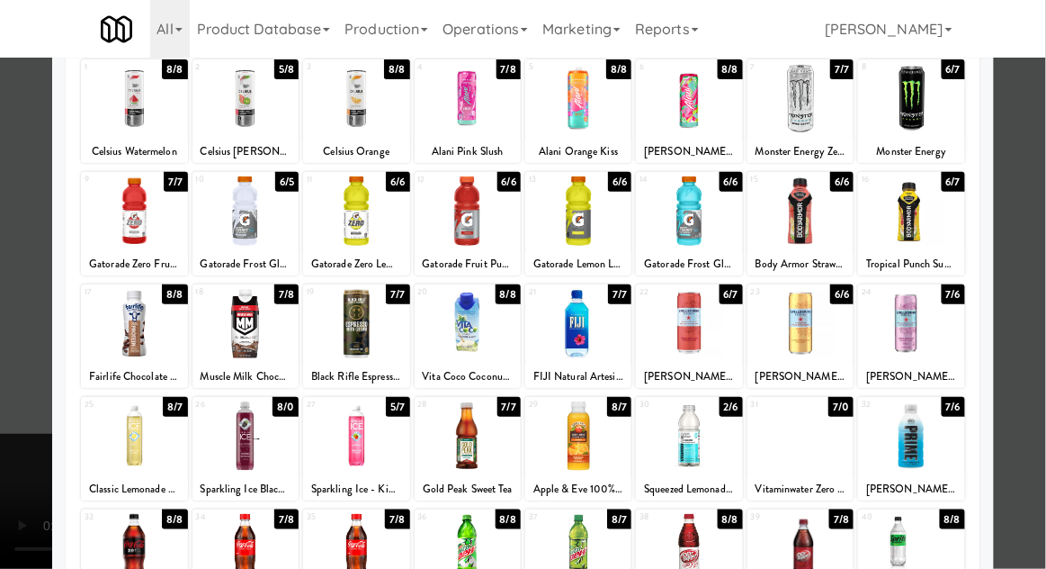
click at [11, 421] on div at bounding box center [523, 284] width 1046 height 569
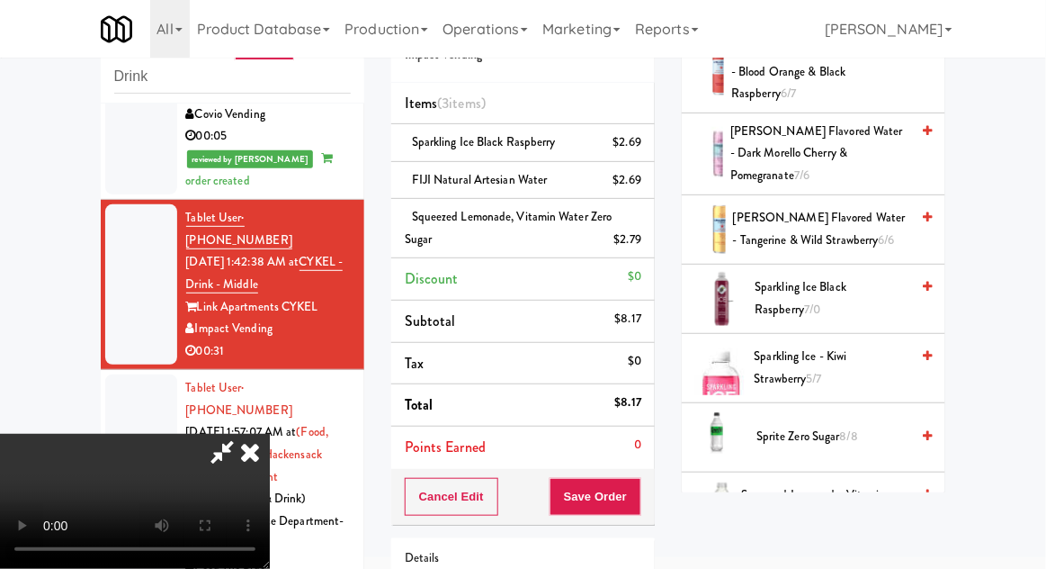
scroll to position [2669, 0]
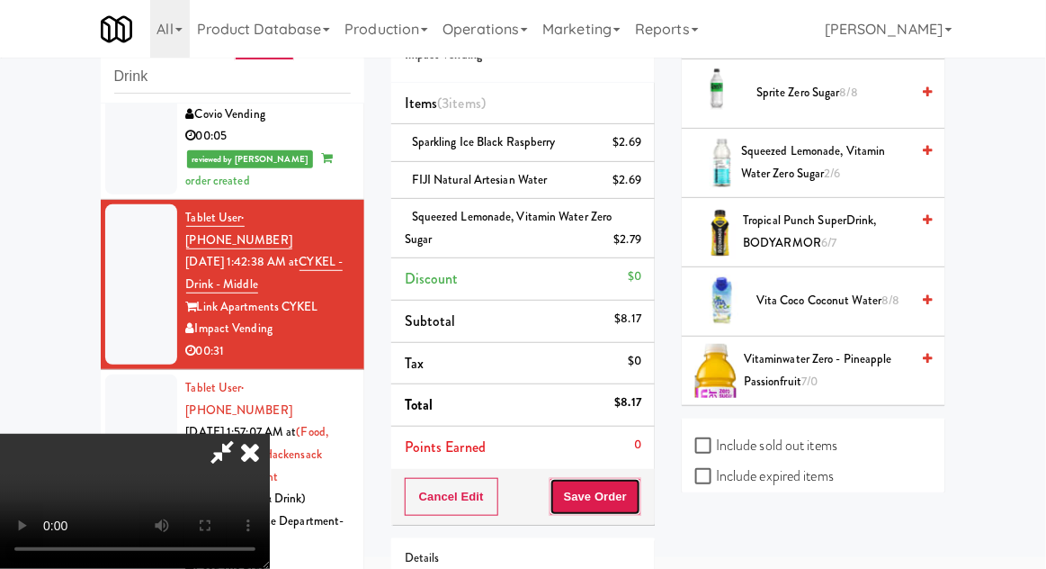
click at [634, 508] on button "Save Order" at bounding box center [596, 497] width 92 height 38
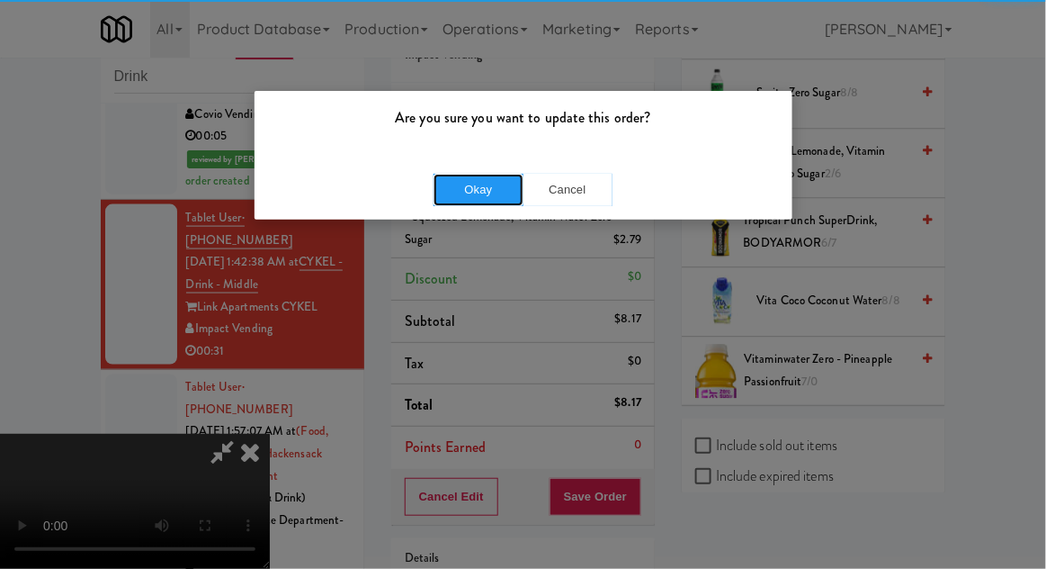
click at [453, 184] on button "Okay" at bounding box center [479, 190] width 90 height 32
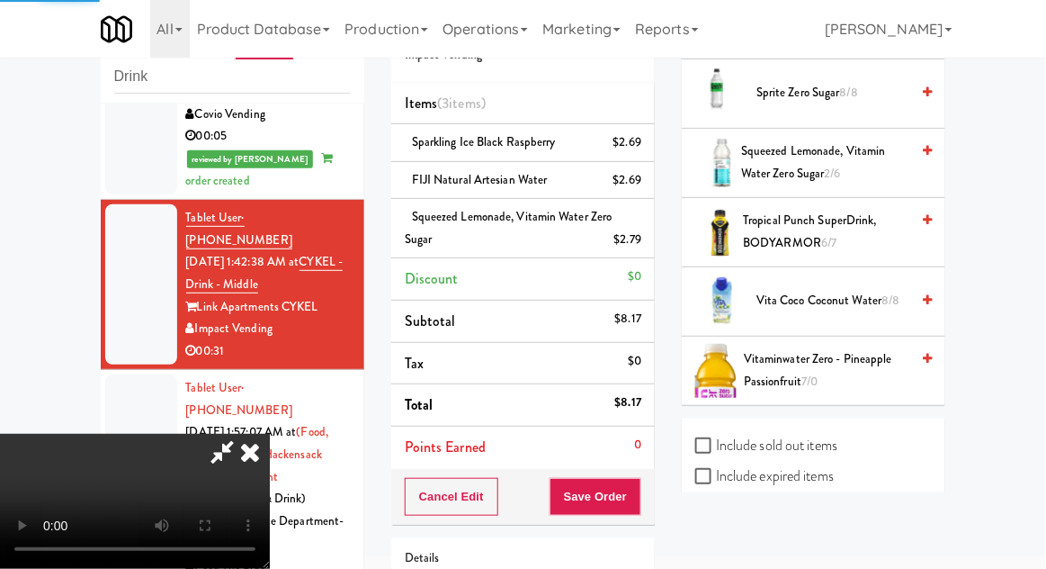
scroll to position [177, 0]
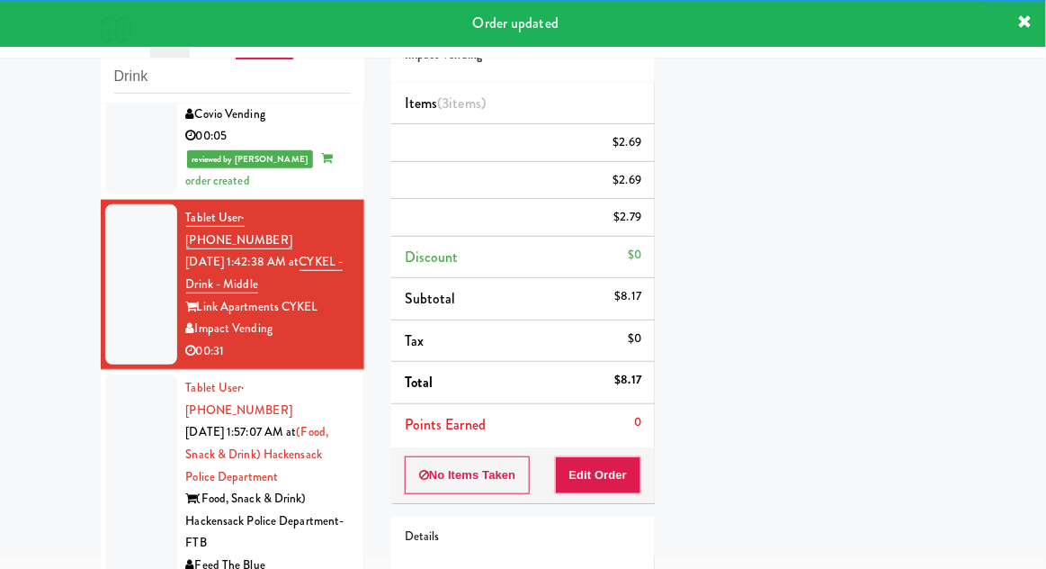
click at [106, 410] on div at bounding box center [141, 487] width 72 height 227
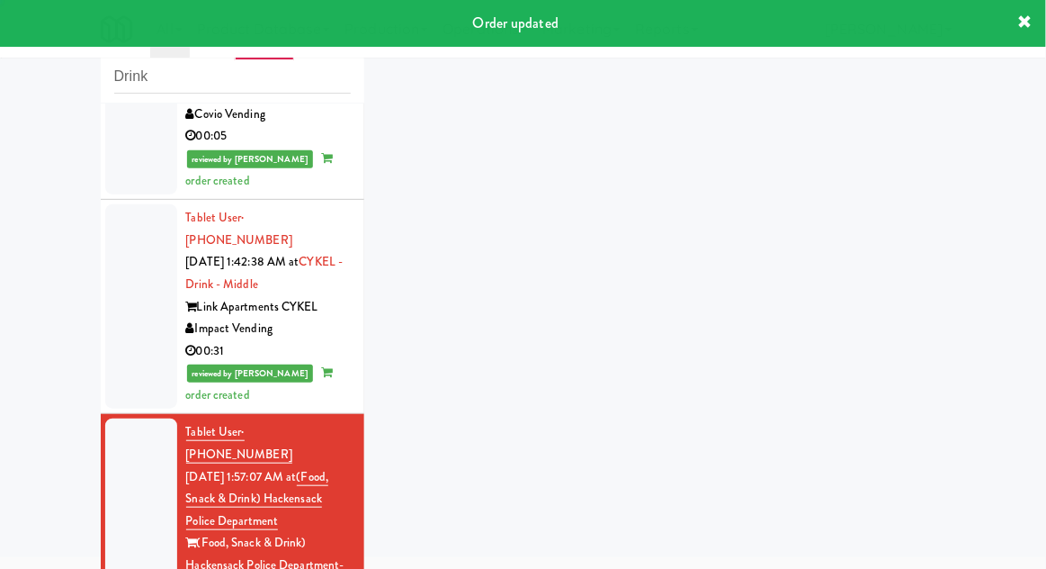
scroll to position [613, 0]
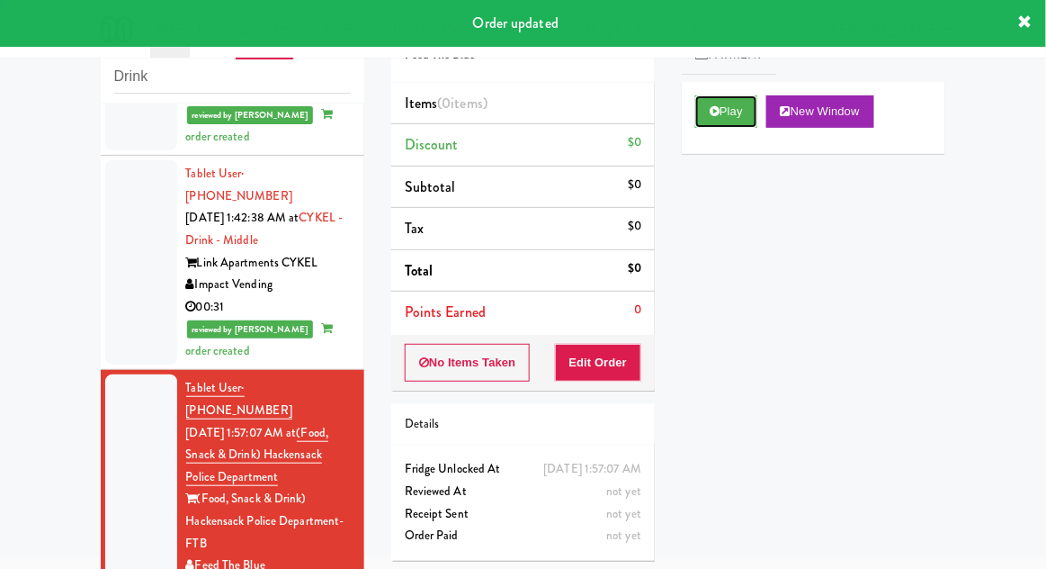
click at [731, 112] on button "Play" at bounding box center [726, 111] width 62 height 32
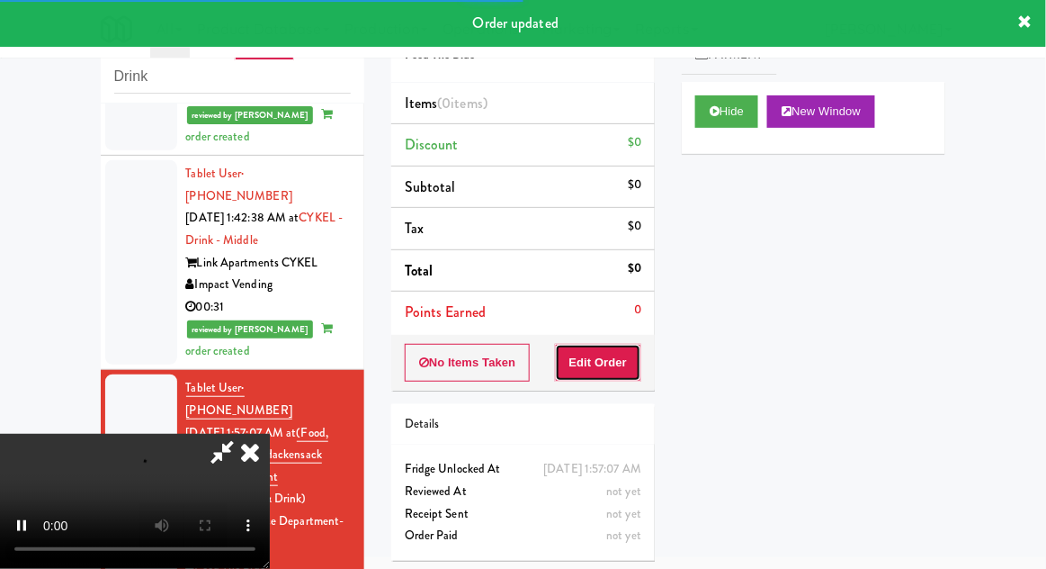
click at [601, 371] on button "Edit Order" at bounding box center [598, 363] width 87 height 38
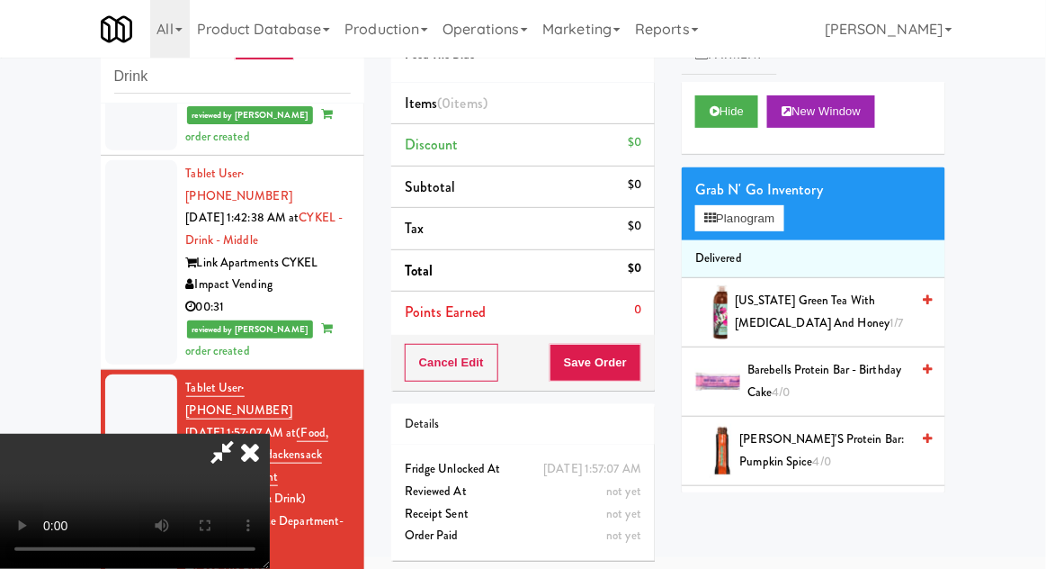
scroll to position [66, 0]
click at [768, 205] on button "Planogram" at bounding box center [739, 218] width 88 height 27
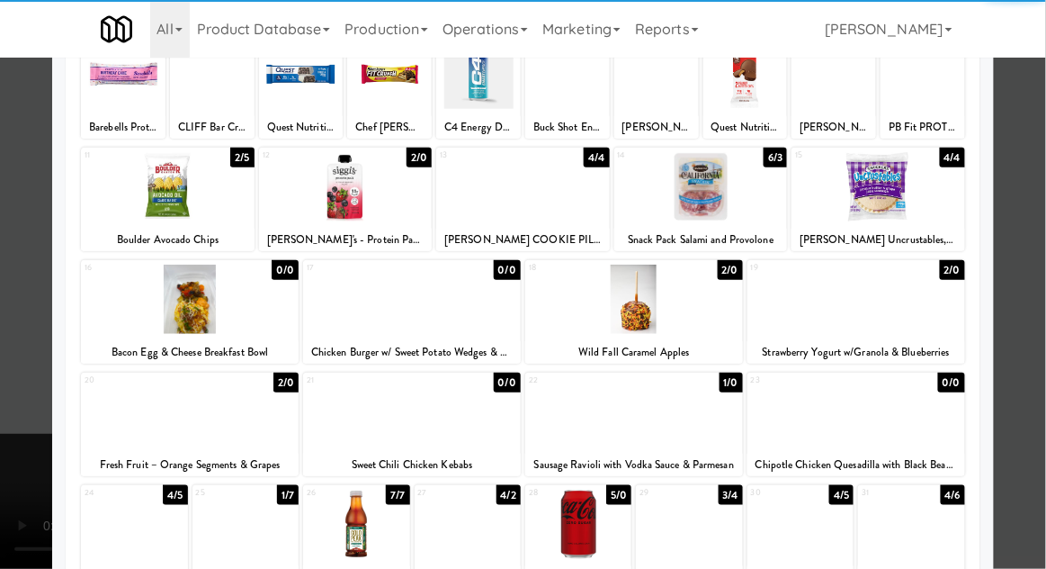
scroll to position [228, 0]
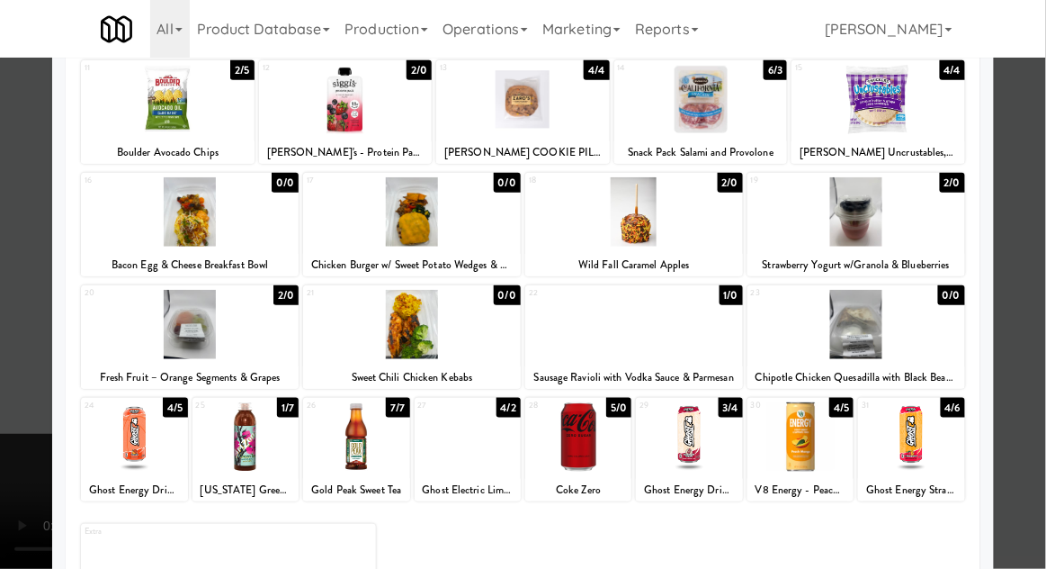
click at [494, 467] on div at bounding box center [468, 436] width 106 height 69
click at [39, 438] on div at bounding box center [523, 284] width 1046 height 569
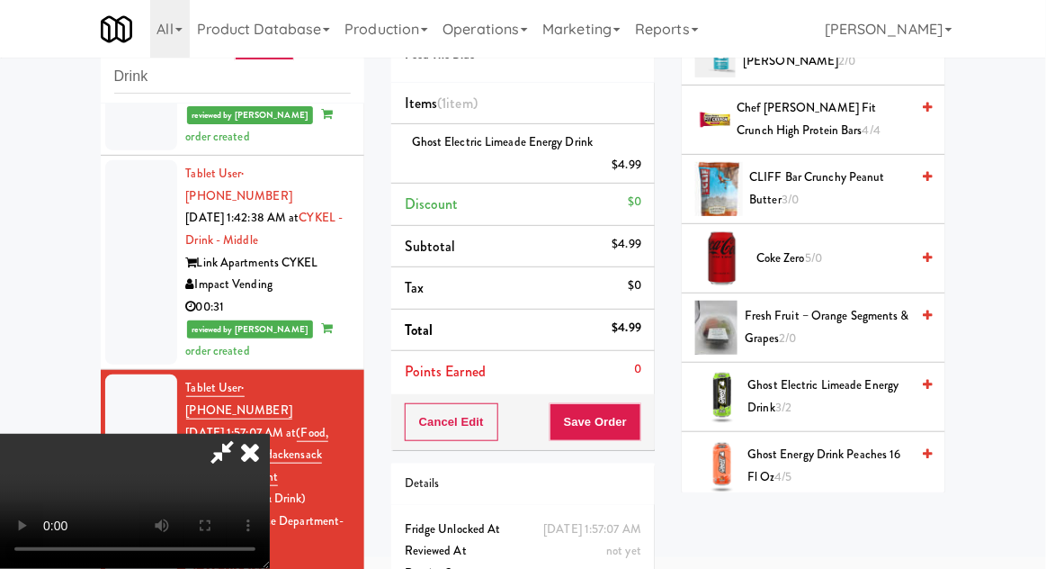
scroll to position [678, 0]
click at [641, 435] on button "Save Order" at bounding box center [596, 422] width 92 height 38
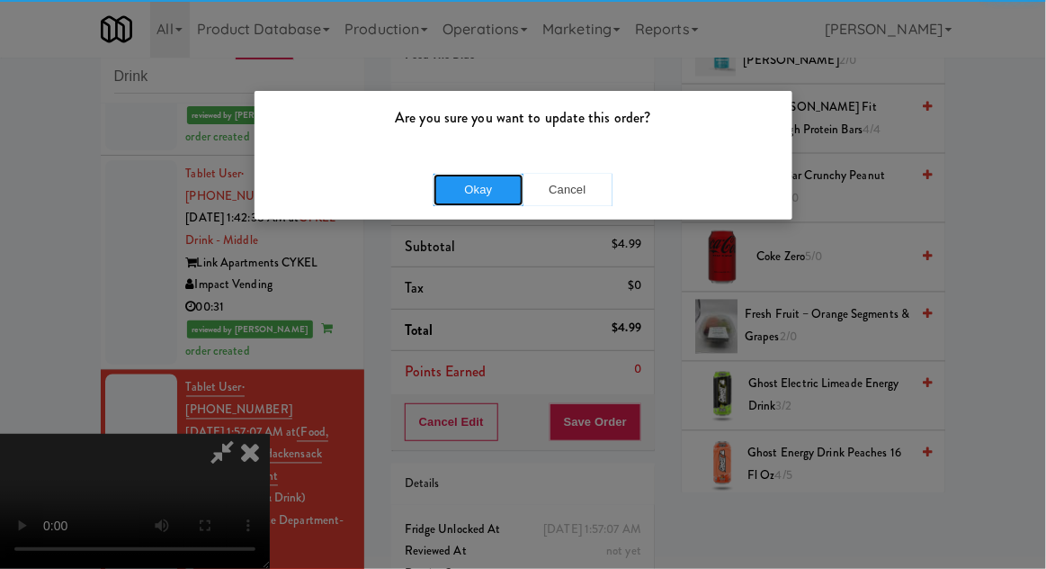
click at [462, 193] on button "Okay" at bounding box center [479, 190] width 90 height 32
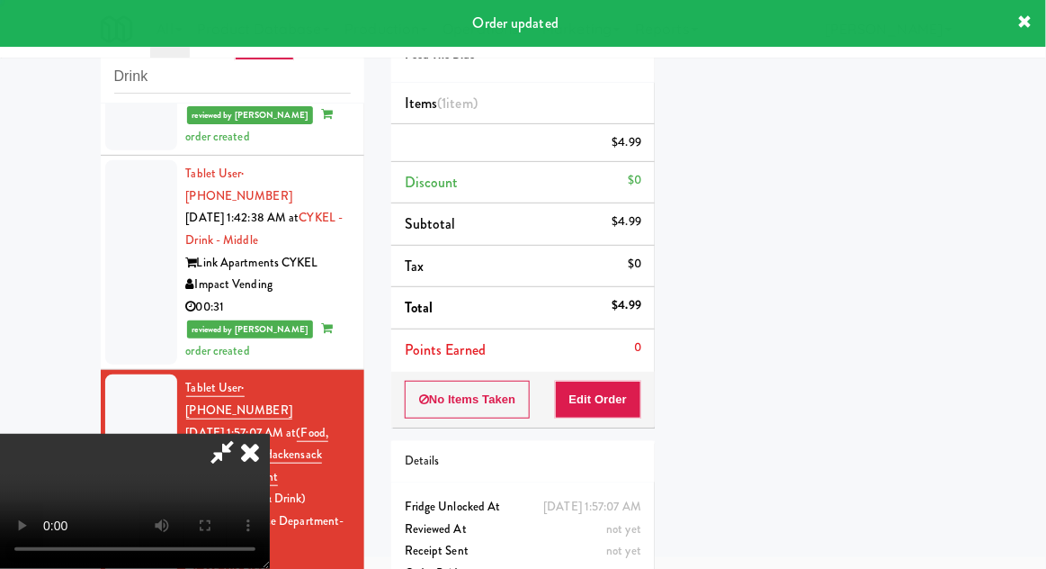
scroll to position [0, 0]
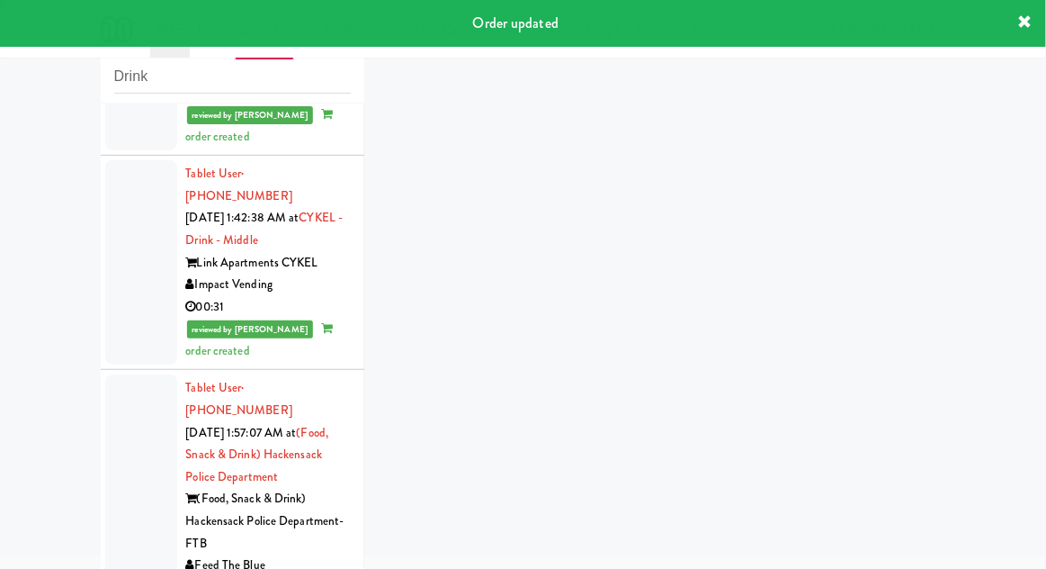
scroll to position [657, 0]
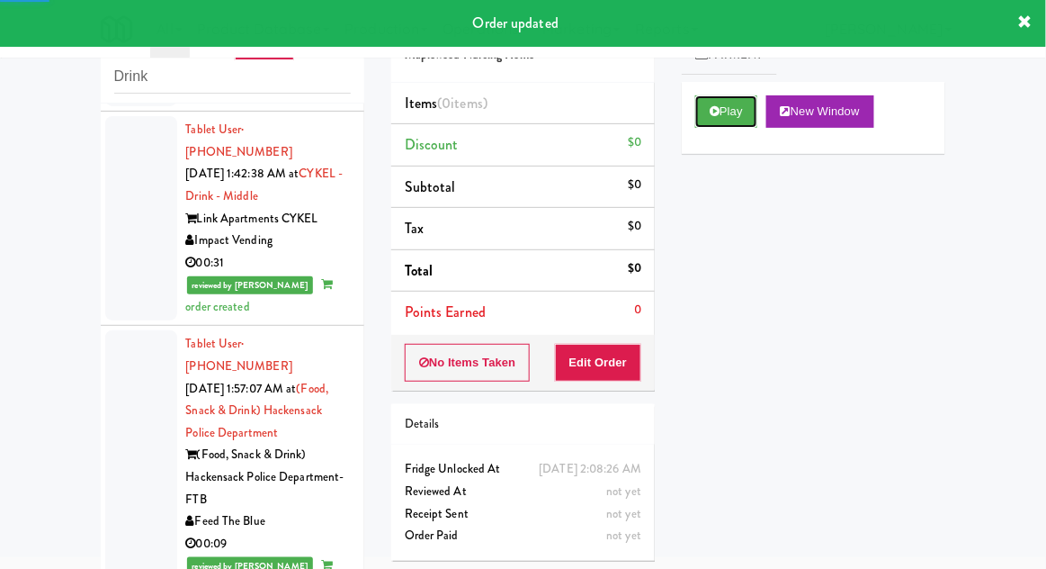
click at [745, 115] on button "Play" at bounding box center [726, 111] width 62 height 32
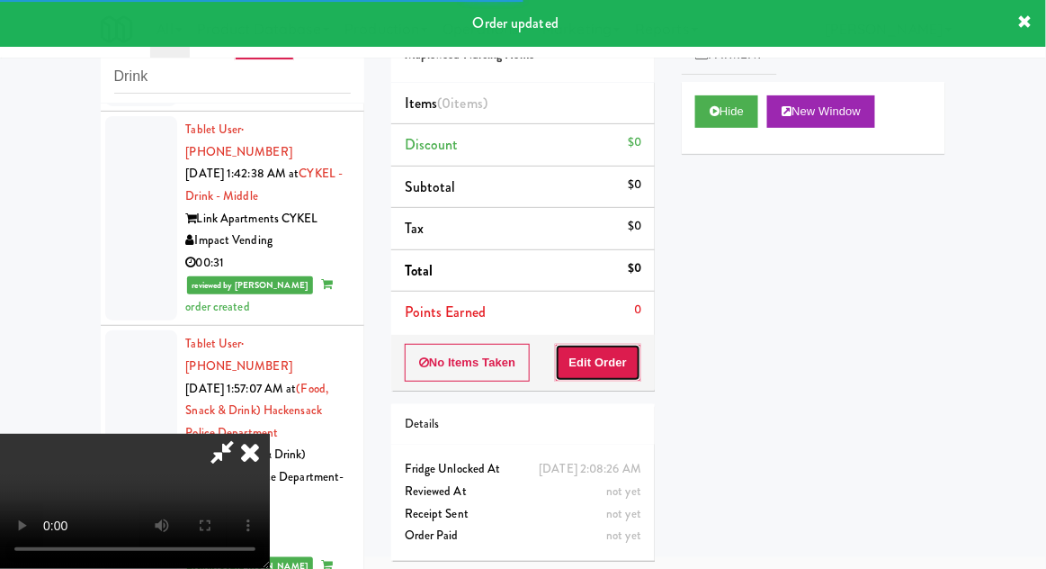
click at [614, 345] on button "Edit Order" at bounding box center [598, 363] width 87 height 38
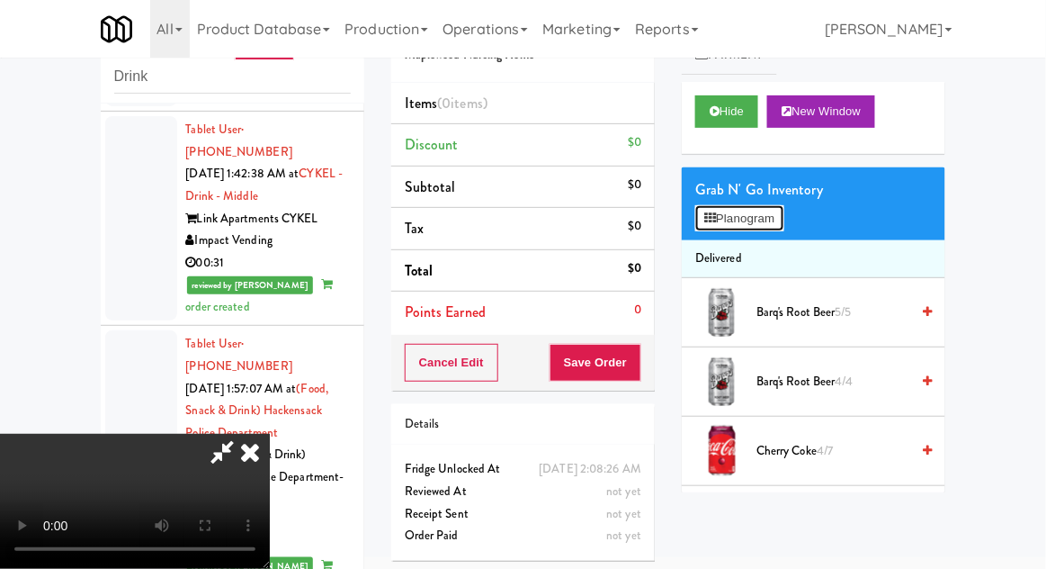
click at [777, 216] on button "Planogram" at bounding box center [739, 218] width 88 height 27
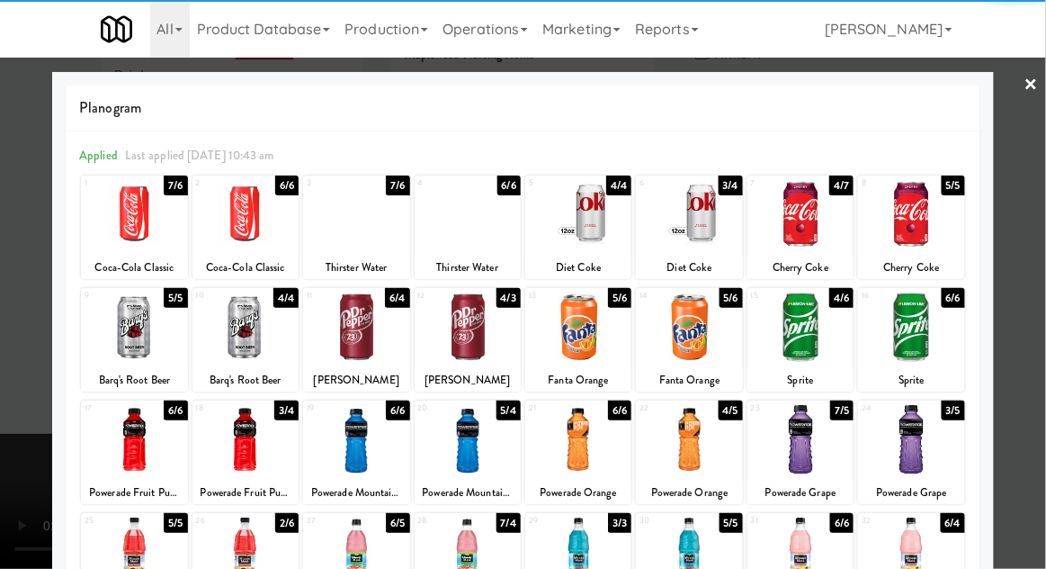
click at [355, 238] on div at bounding box center [356, 214] width 106 height 69
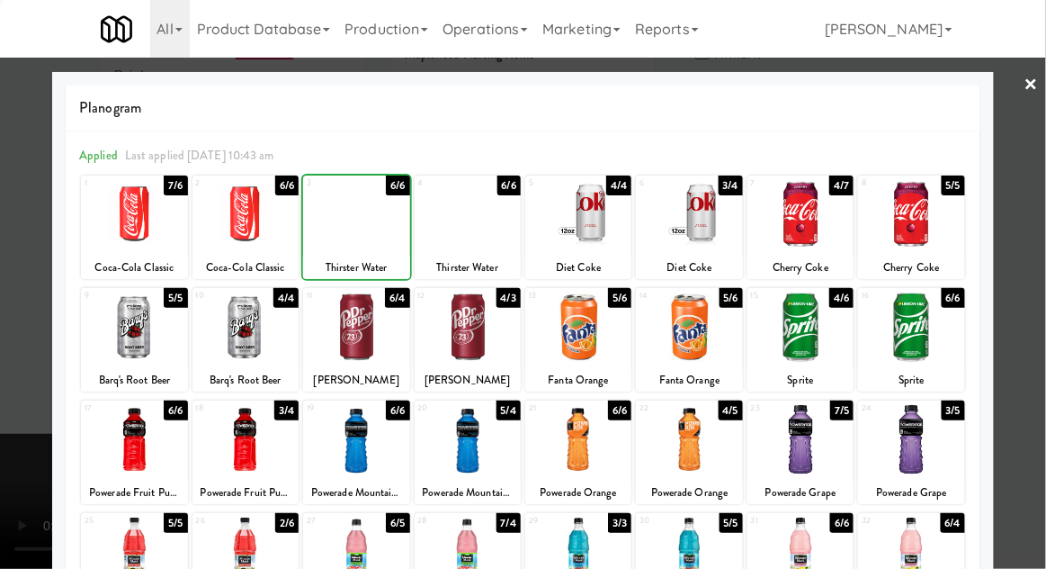
click at [1045, 367] on div at bounding box center [523, 284] width 1046 height 569
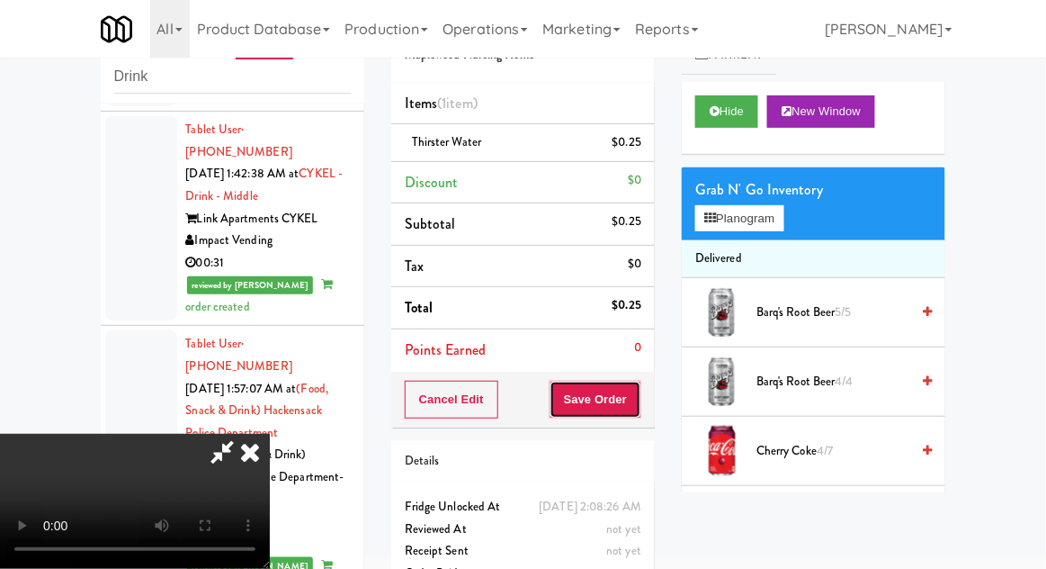
click at [637, 404] on button "Save Order" at bounding box center [596, 400] width 92 height 38
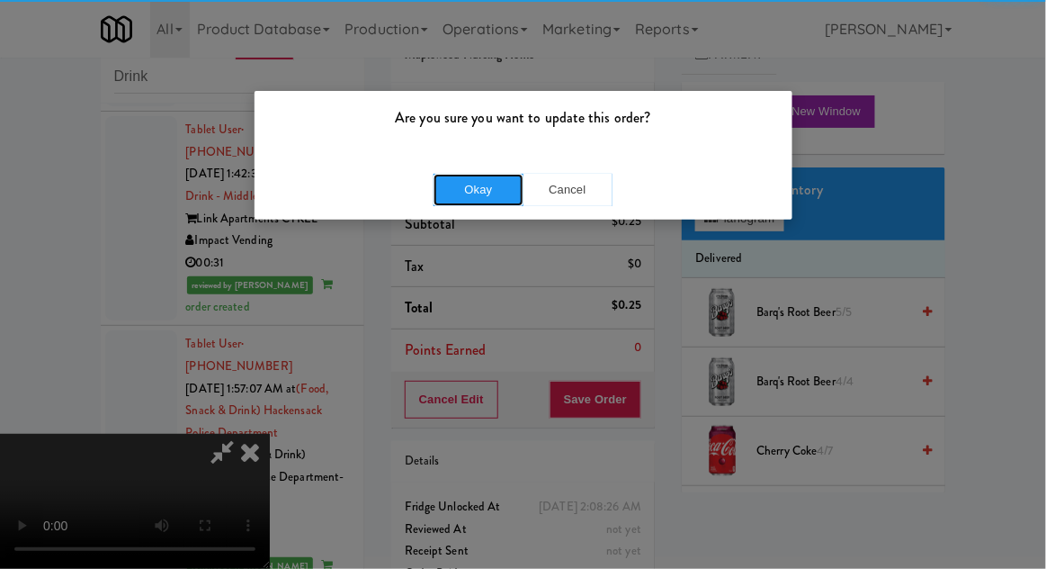
click at [458, 200] on button "Okay" at bounding box center [479, 190] width 90 height 32
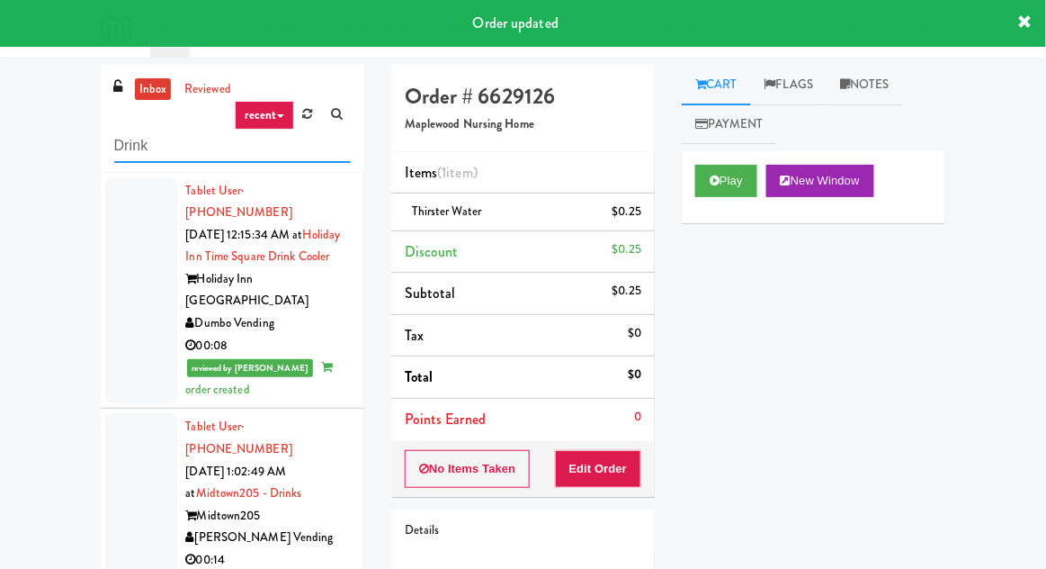
click at [132, 147] on input "Drink" at bounding box center [232, 146] width 237 height 33
click at [122, 142] on input "Drink" at bounding box center [232, 146] width 237 height 33
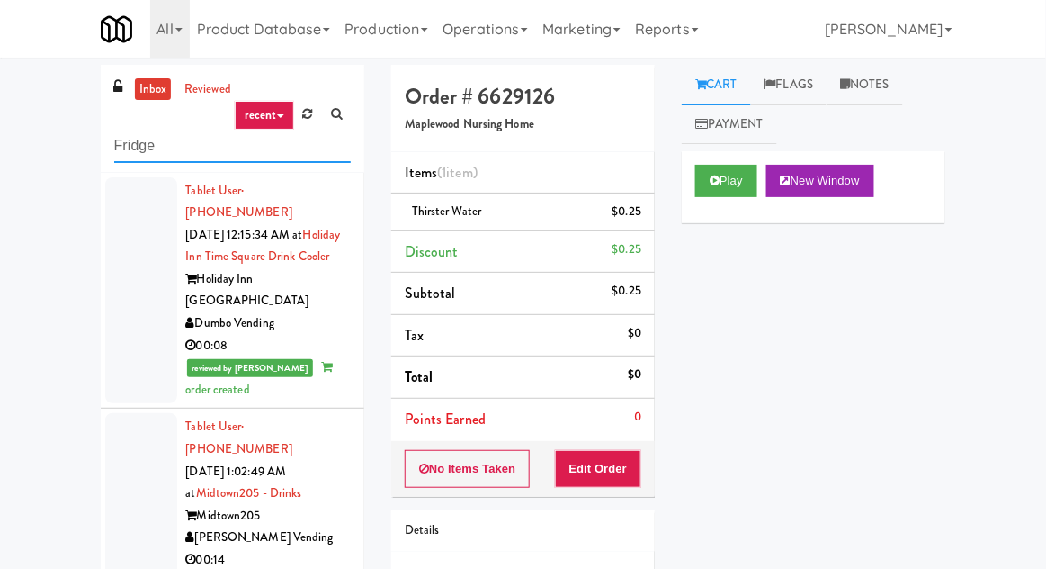
type input "Fridge"
click at [31, 125] on div "inbox reviewed recent all unclear take inventory issue suspicious failed recent…" at bounding box center [523, 395] width 1046 height 661
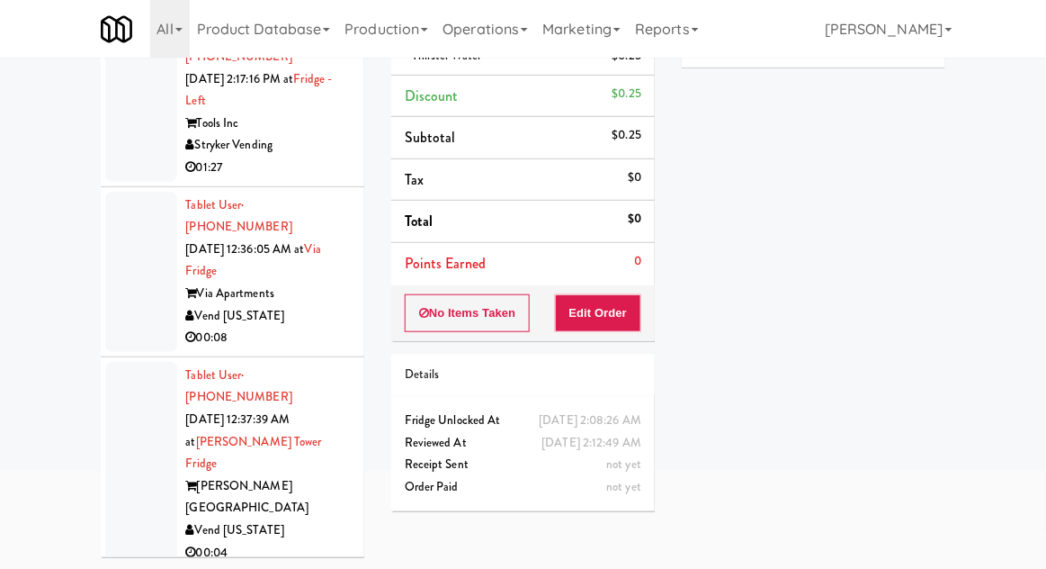
click at [118, 254] on div at bounding box center [141, 272] width 72 height 160
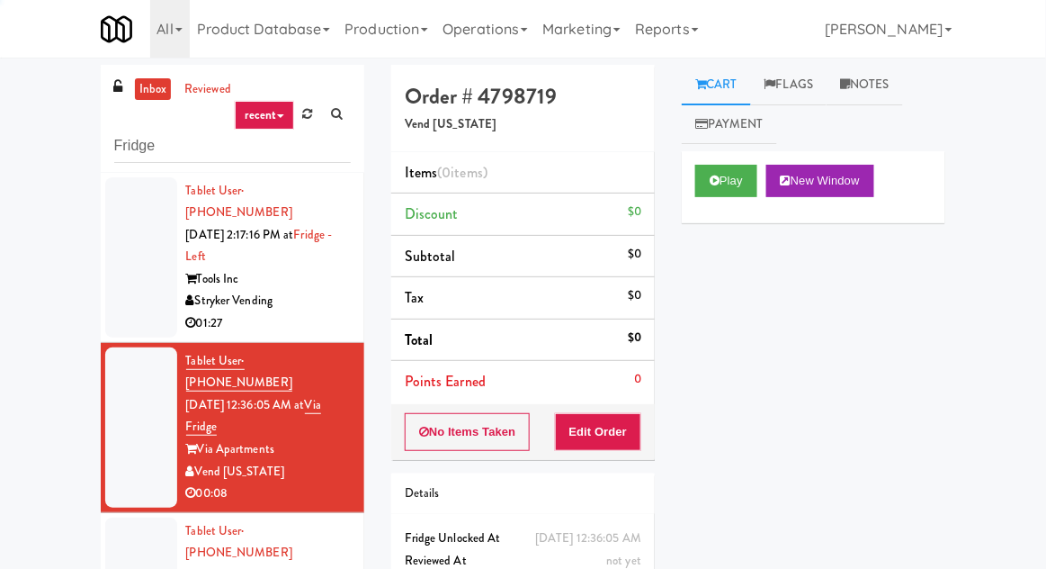
click at [137, 274] on div at bounding box center [141, 257] width 72 height 160
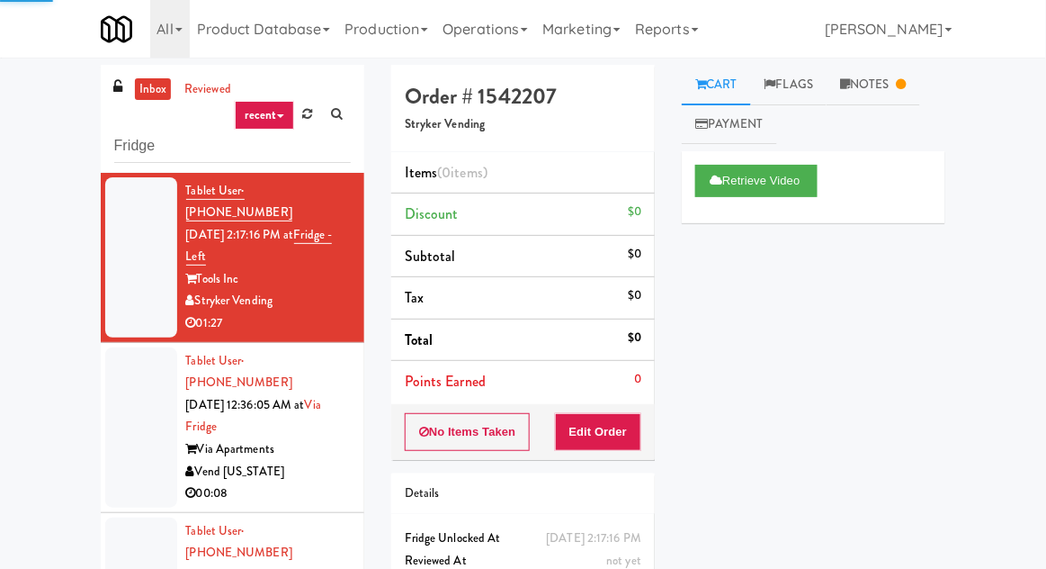
scroll to position [69, 0]
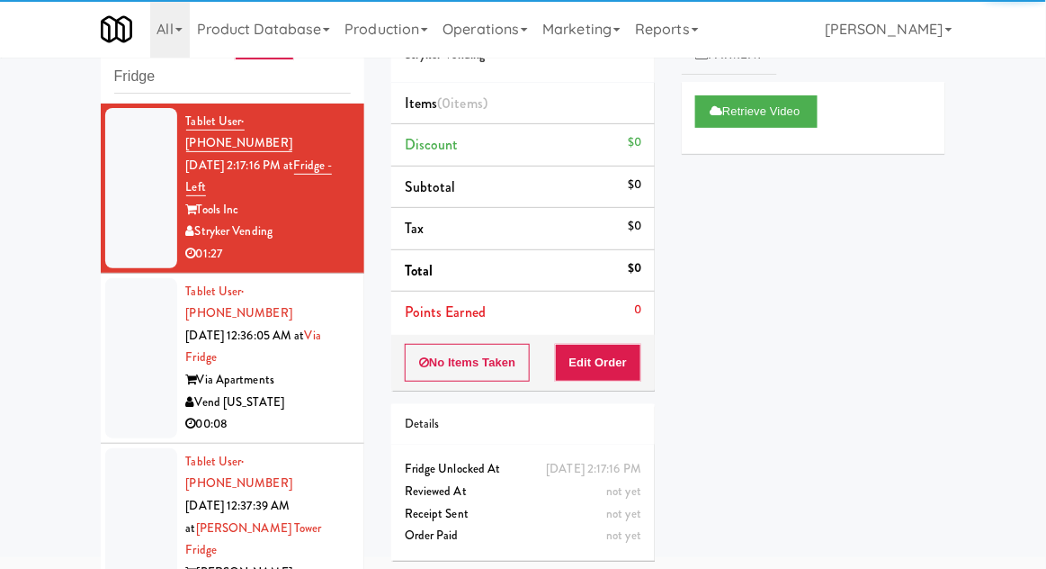
click at [137, 354] on div at bounding box center [141, 358] width 72 height 160
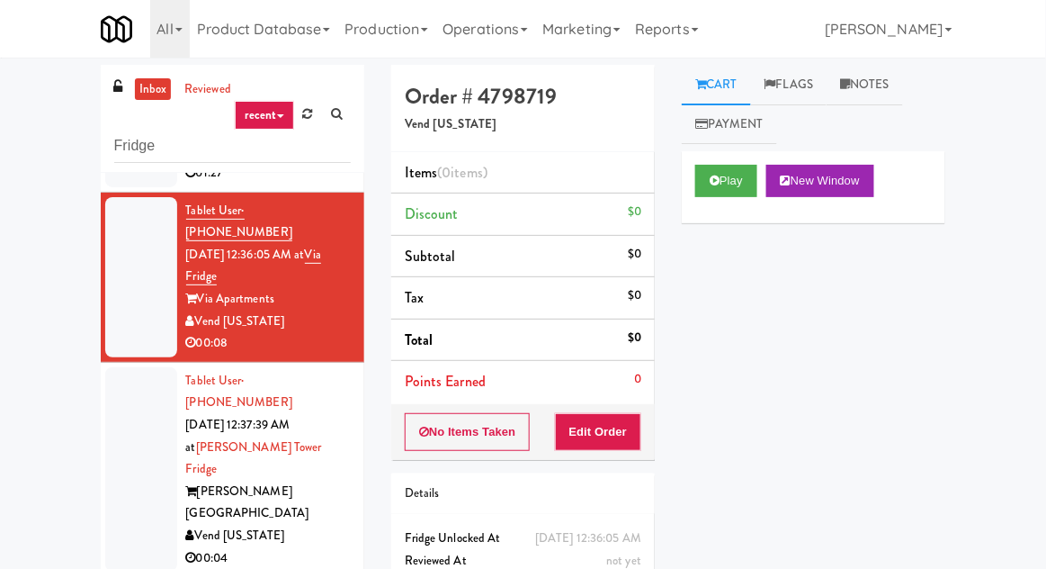
scroll to position [69, 0]
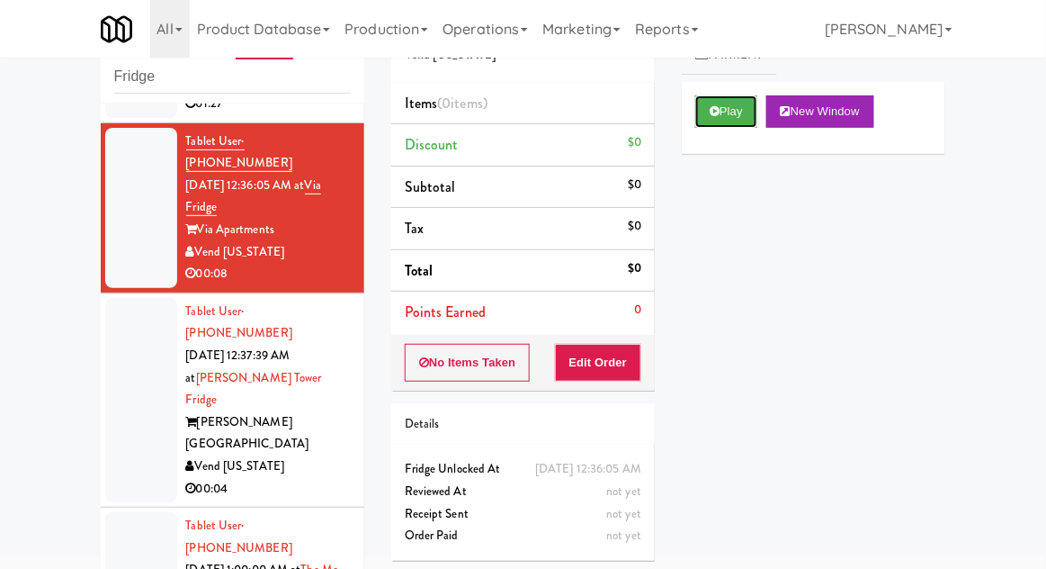
click at [734, 125] on button "Play" at bounding box center [726, 111] width 62 height 32
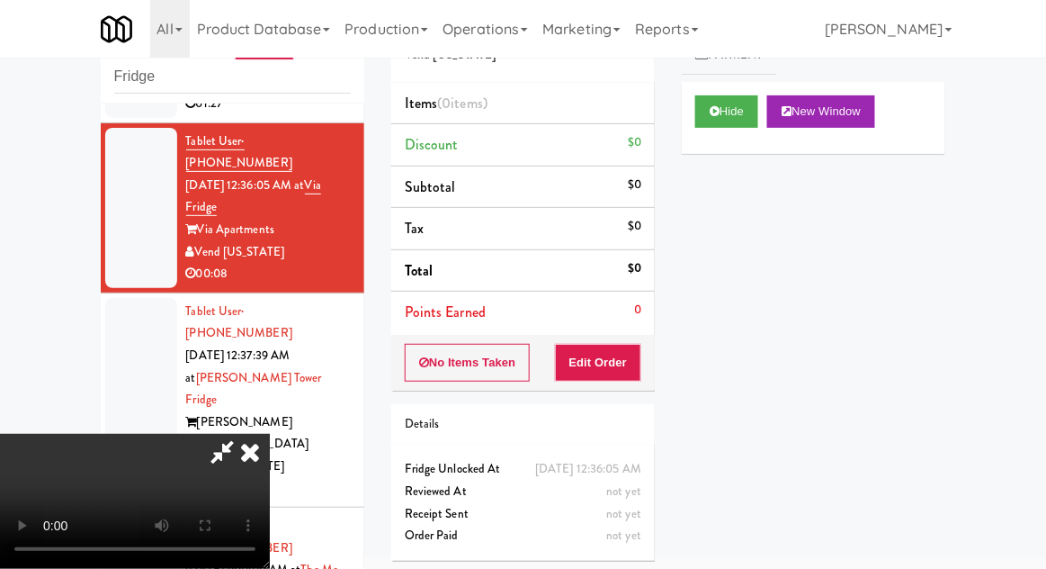
click at [618, 359] on button "Edit Order" at bounding box center [598, 363] width 87 height 38
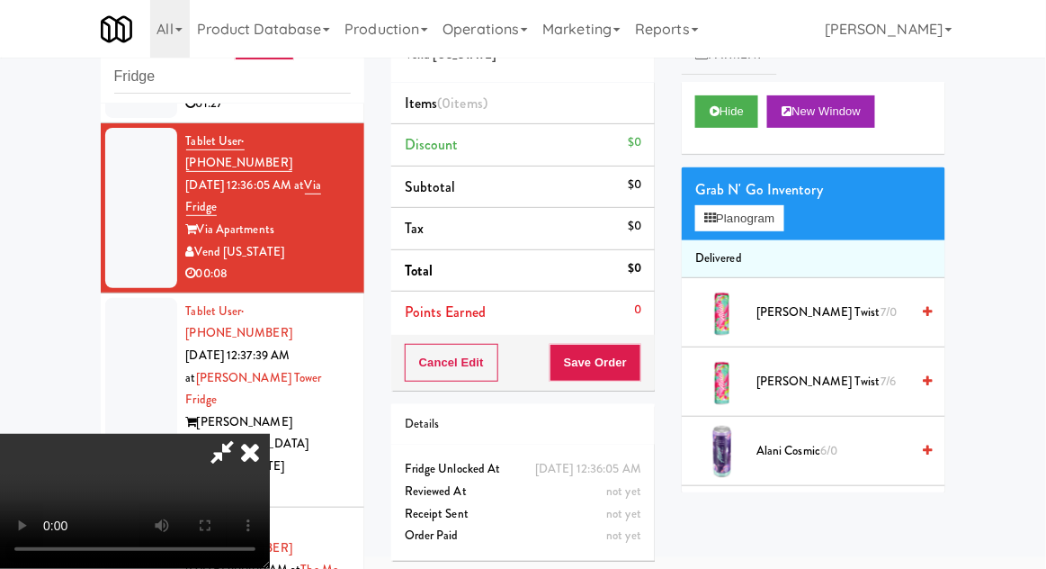
scroll to position [0, 0]
click at [784, 209] on button "Planogram" at bounding box center [739, 218] width 88 height 27
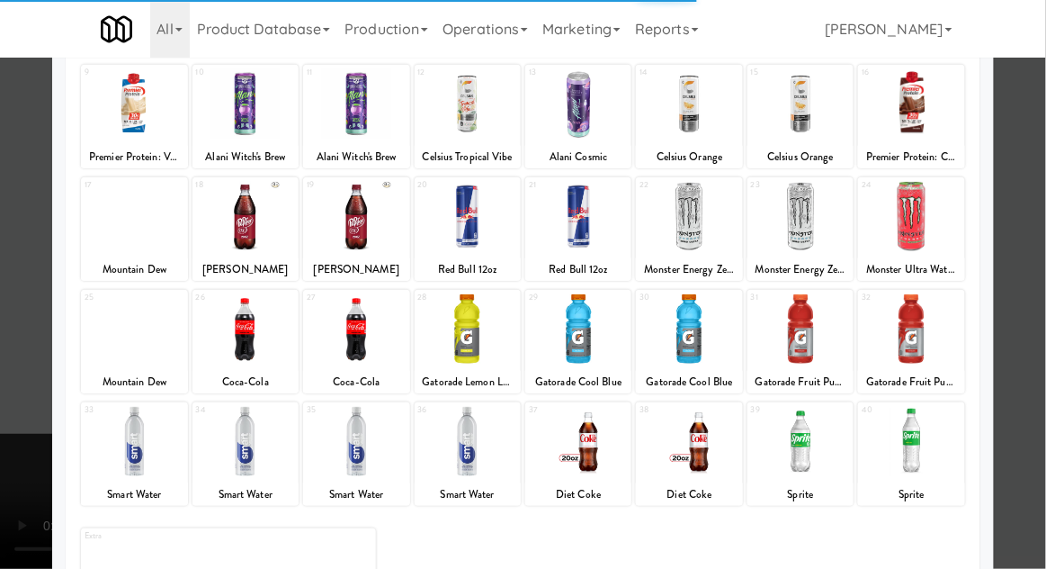
scroll to position [228, 0]
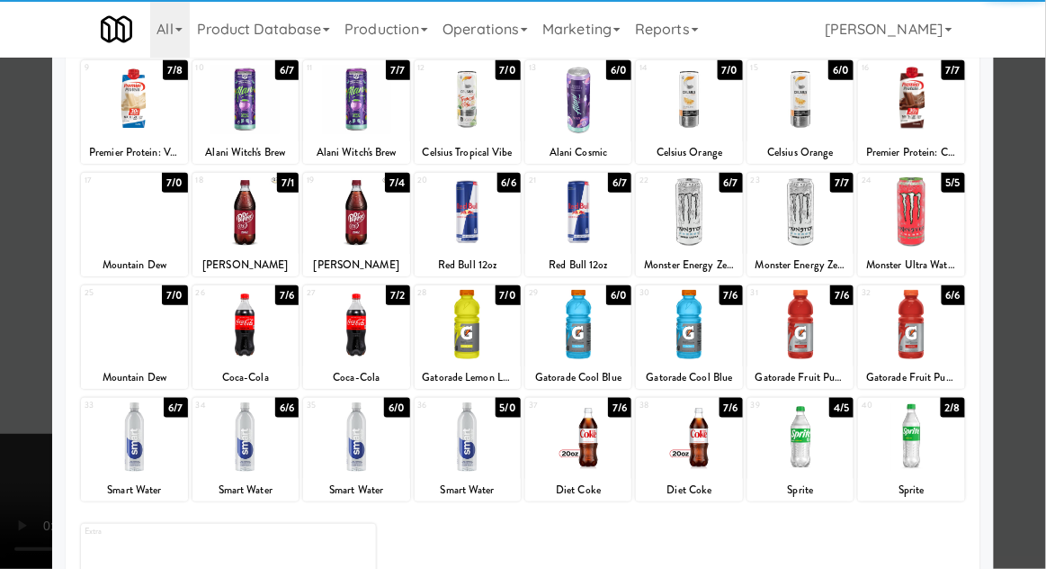
click at [238, 419] on div at bounding box center [246, 436] width 106 height 69
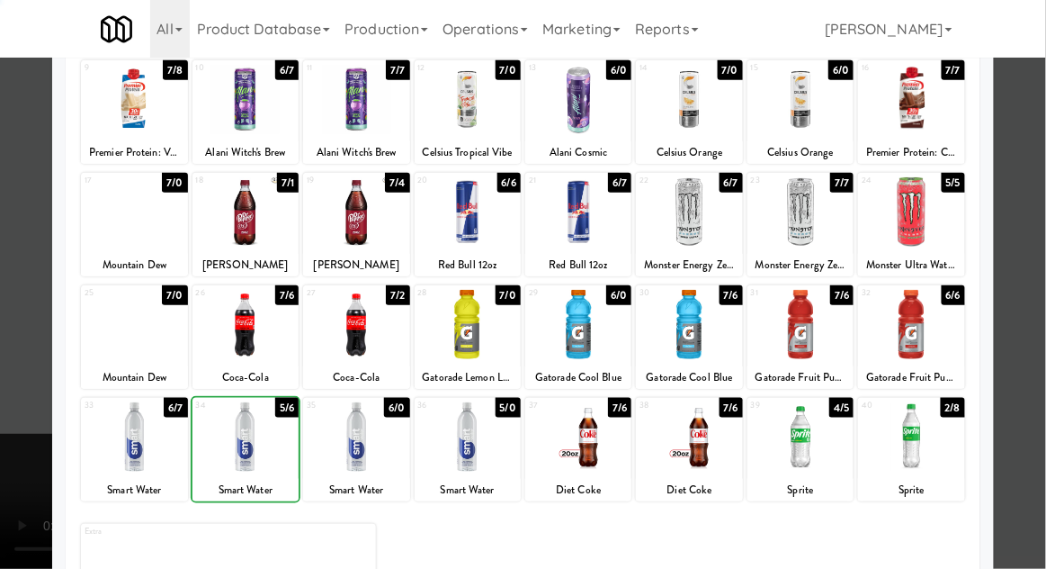
click at [1041, 324] on div at bounding box center [523, 284] width 1046 height 569
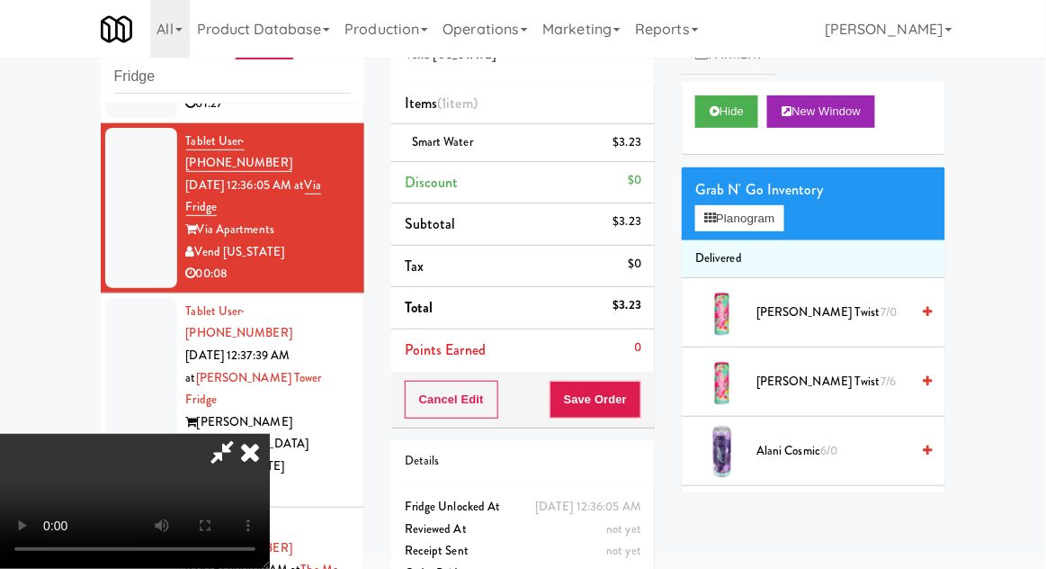
scroll to position [66, 0]
click at [638, 397] on button "Save Order" at bounding box center [596, 400] width 92 height 38
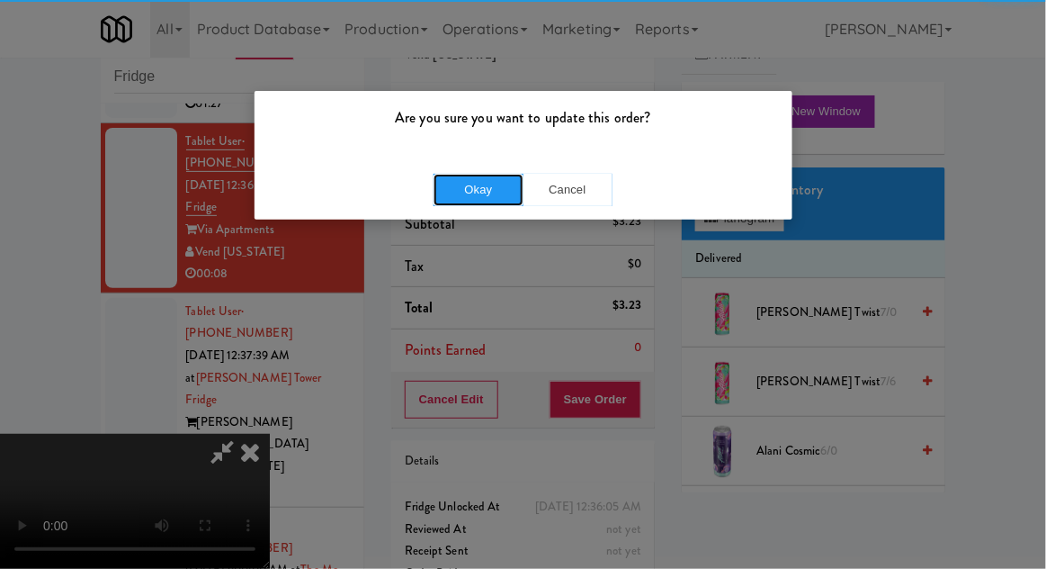
click at [461, 182] on button "Okay" at bounding box center [479, 190] width 90 height 32
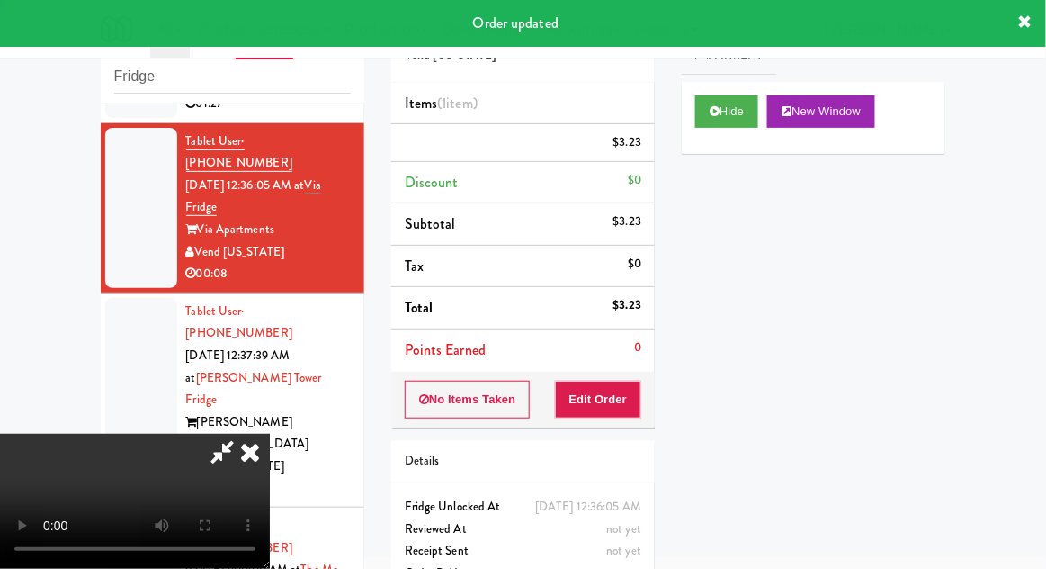
scroll to position [0, 0]
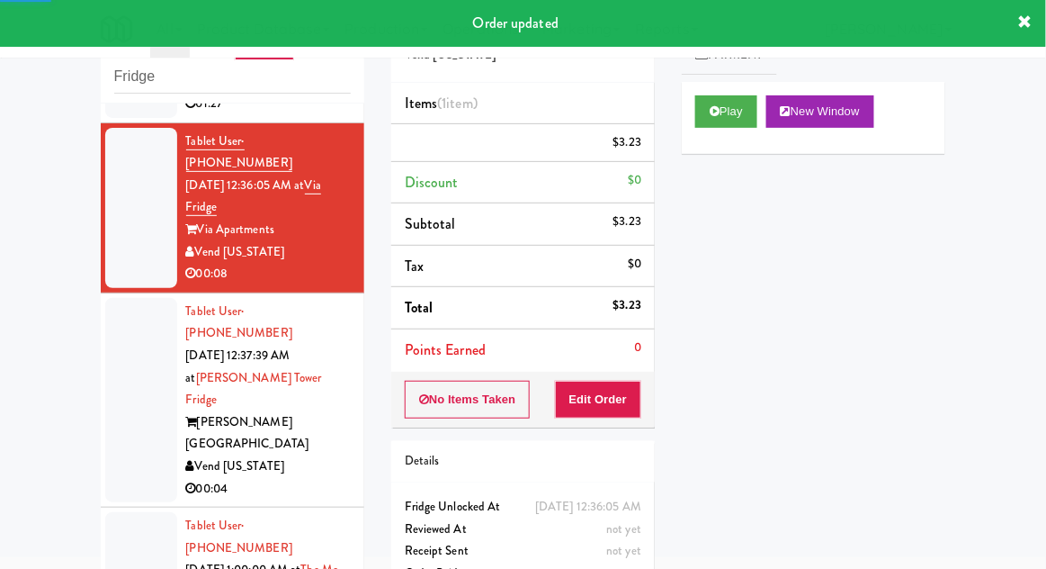
click at [120, 372] on div at bounding box center [141, 400] width 72 height 204
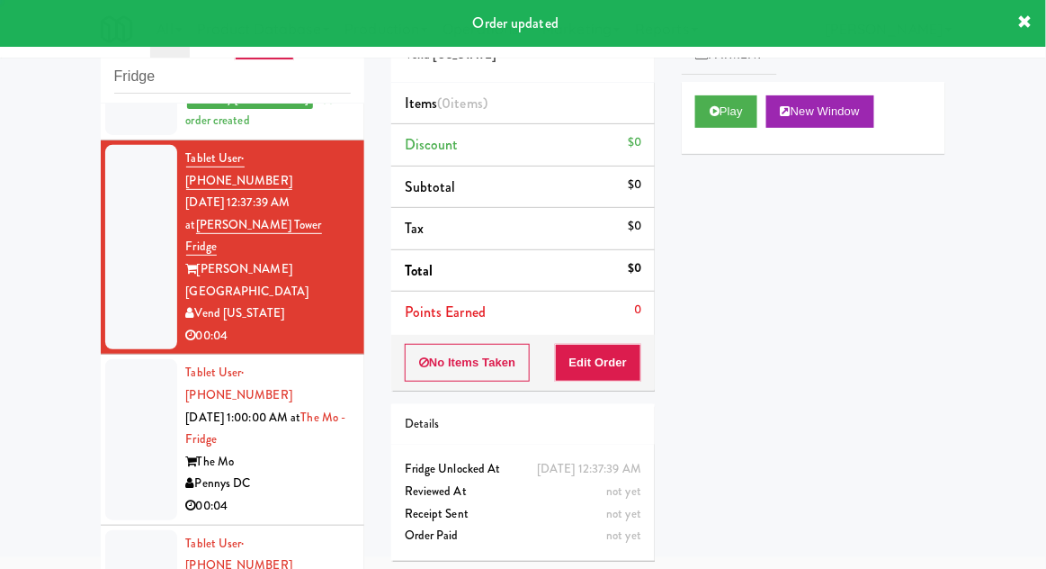
scroll to position [349, 0]
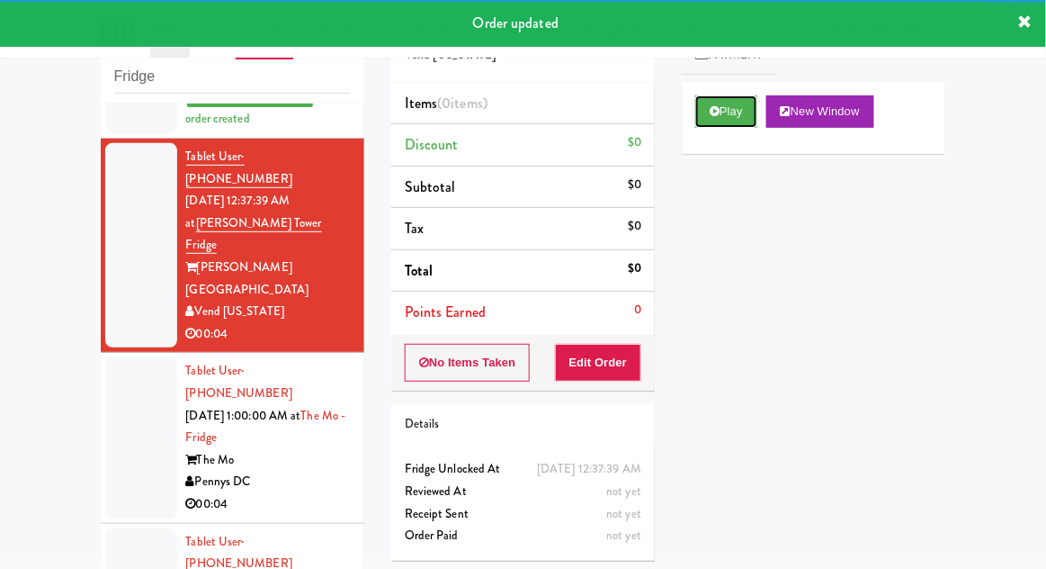
click at [736, 114] on button "Play" at bounding box center [726, 111] width 62 height 32
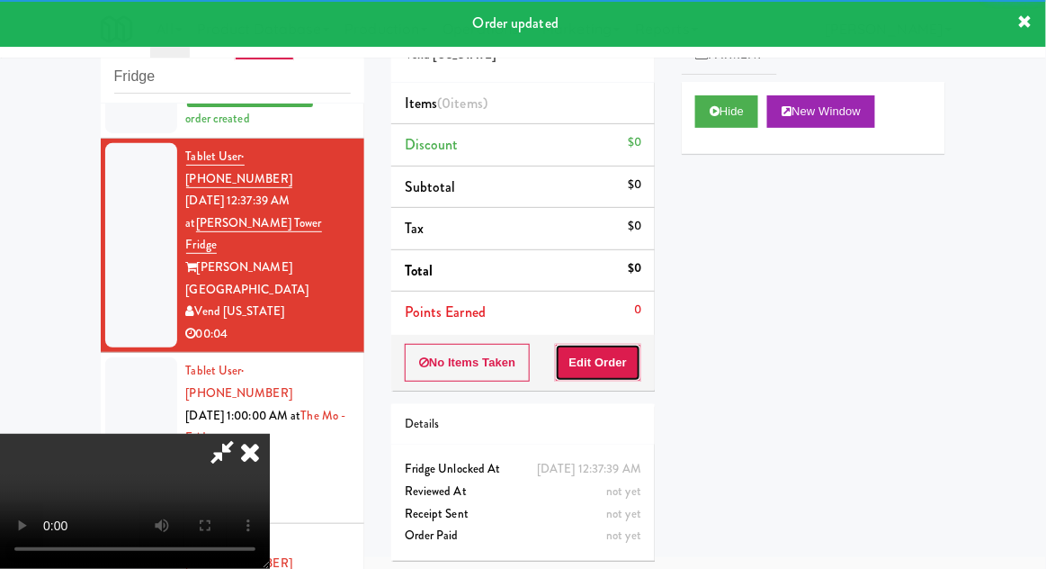
click at [627, 344] on button "Edit Order" at bounding box center [598, 363] width 87 height 38
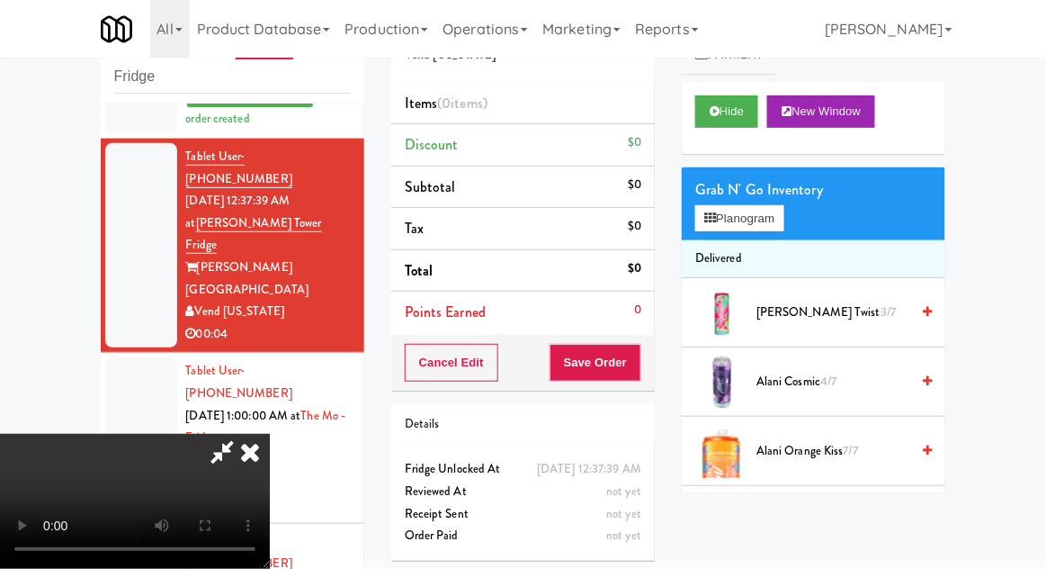
scroll to position [0, 0]
click at [776, 210] on button "Planogram" at bounding box center [739, 218] width 88 height 27
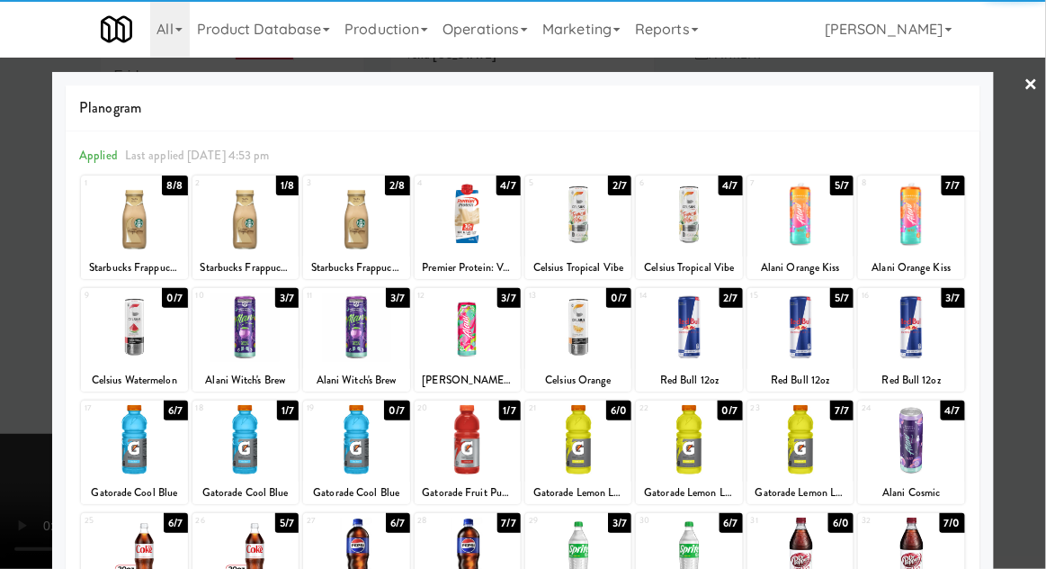
click at [702, 451] on div at bounding box center [689, 439] width 106 height 69
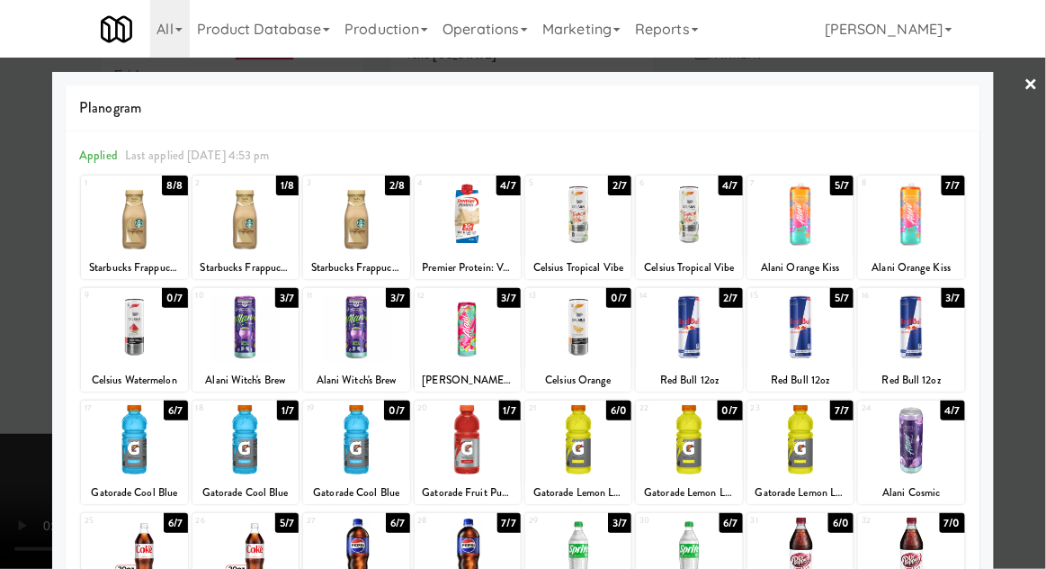
click at [812, 440] on div at bounding box center [801, 439] width 106 height 69
click at [15, 364] on div at bounding box center [523, 284] width 1046 height 569
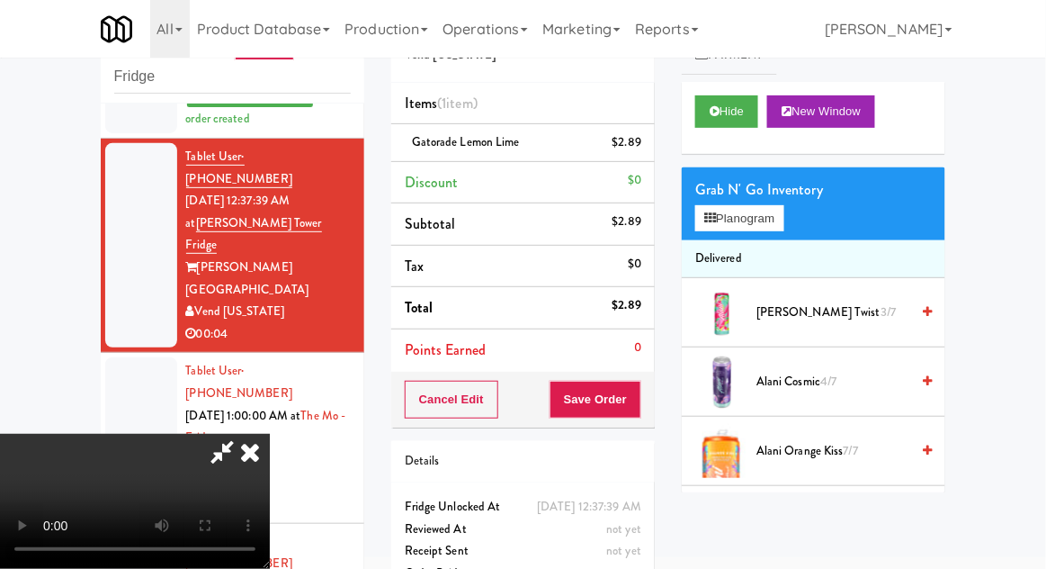
scroll to position [66, 0]
click at [641, 403] on button "Save Order" at bounding box center [596, 400] width 92 height 38
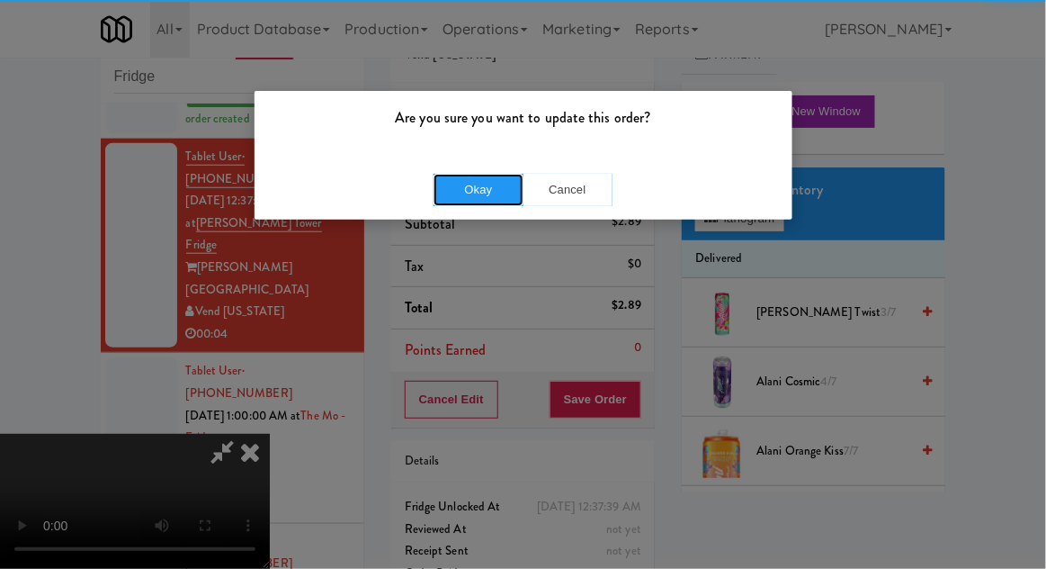
click at [469, 195] on button "Okay" at bounding box center [479, 190] width 90 height 32
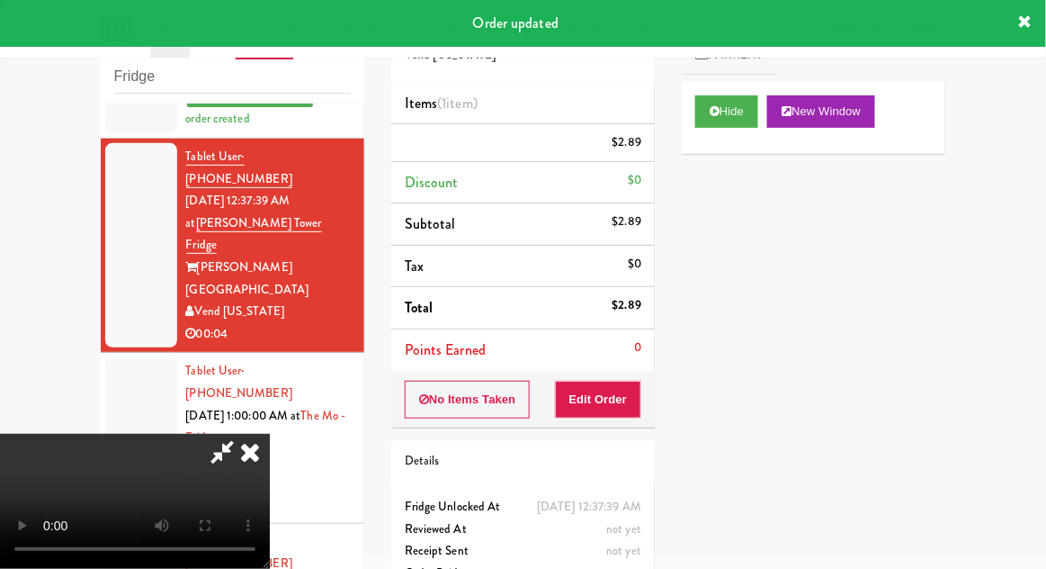
scroll to position [0, 0]
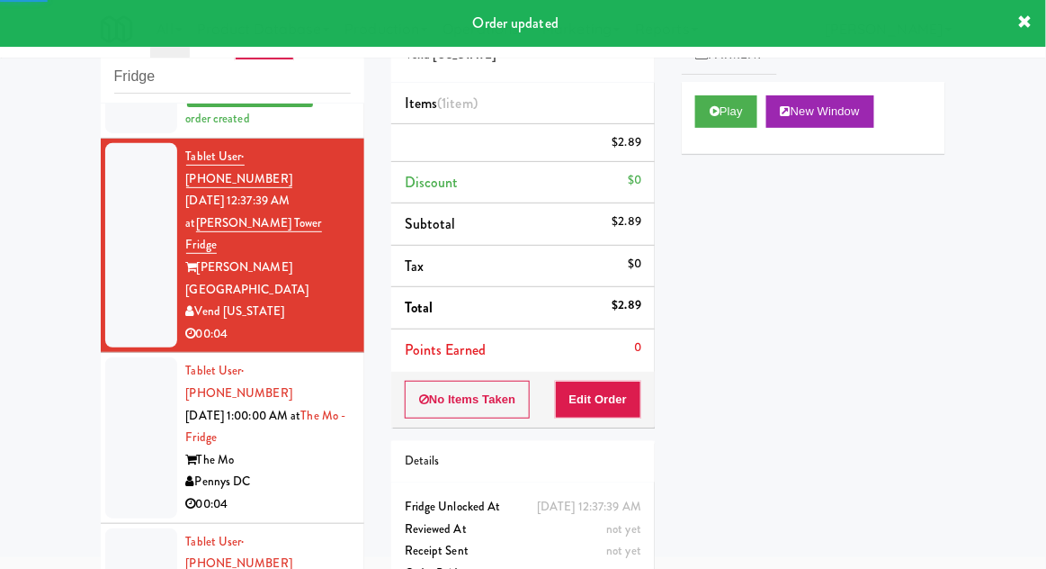
click at [133, 381] on div at bounding box center [141, 437] width 72 height 160
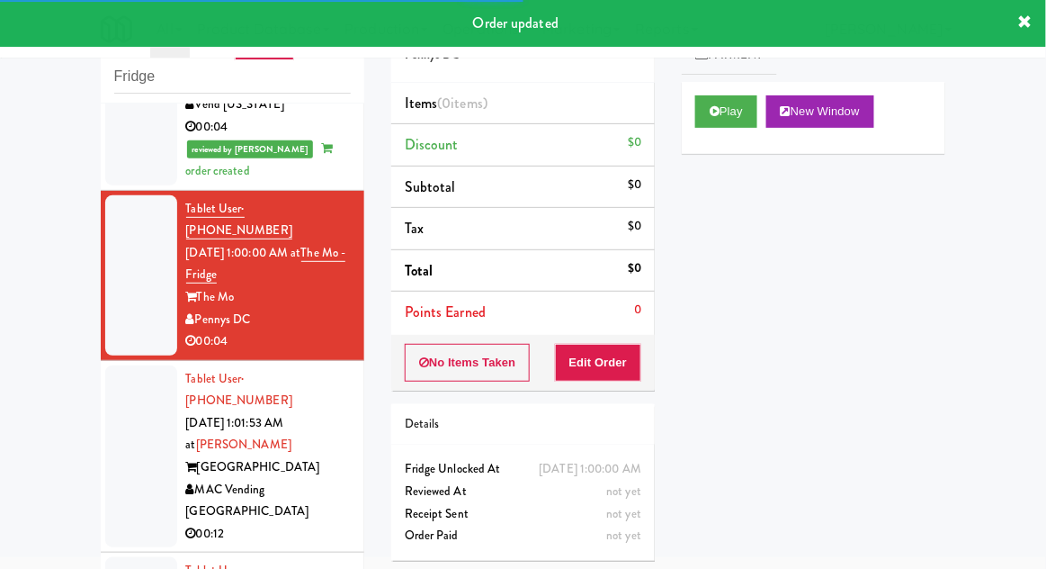
scroll to position [561, 0]
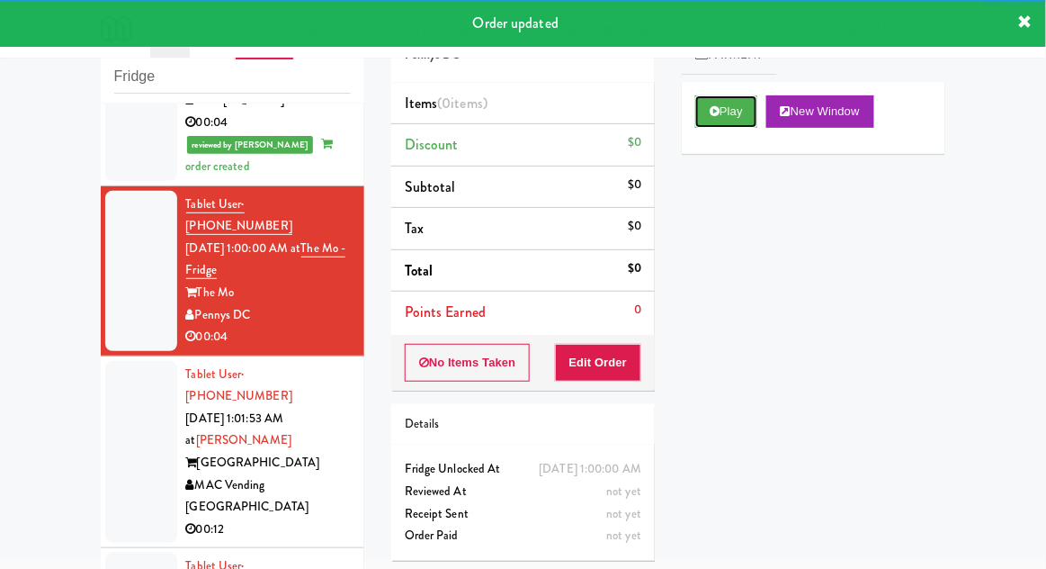
click at [740, 123] on button "Play" at bounding box center [726, 111] width 62 height 32
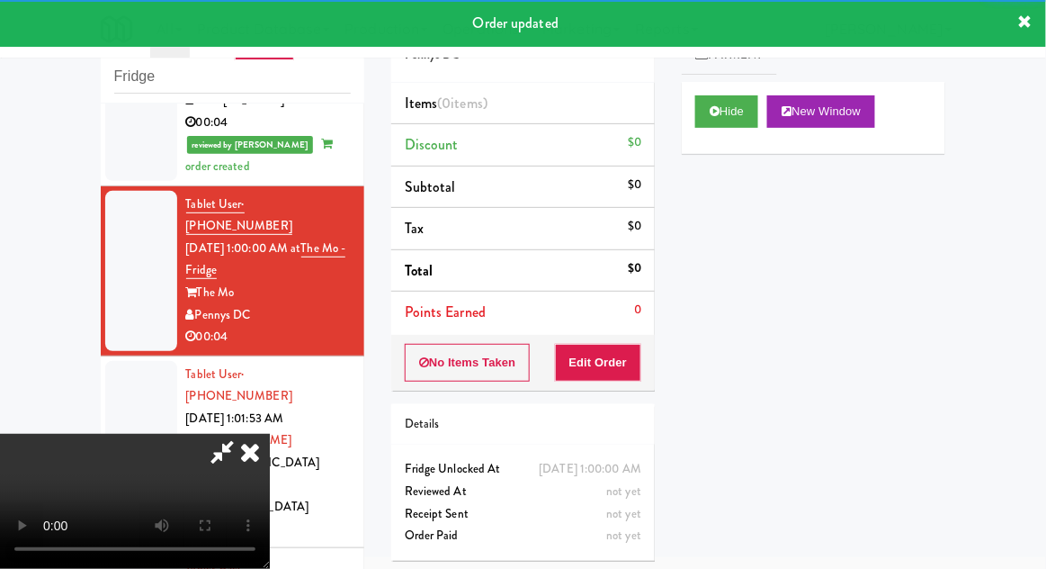
click at [632, 349] on button "Edit Order" at bounding box center [598, 363] width 87 height 38
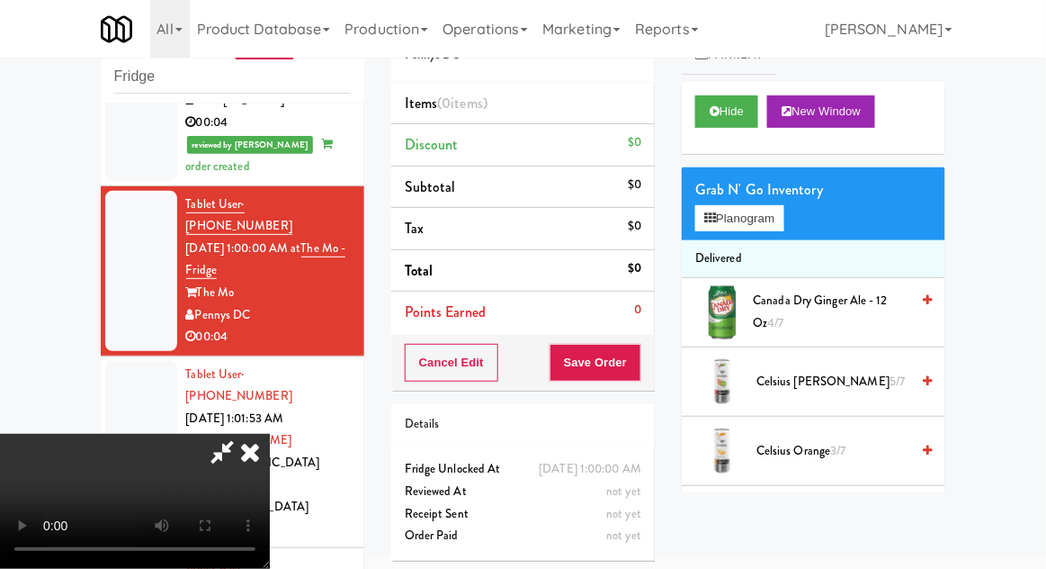
scroll to position [0, 0]
click at [767, 228] on button "Planogram" at bounding box center [739, 218] width 88 height 27
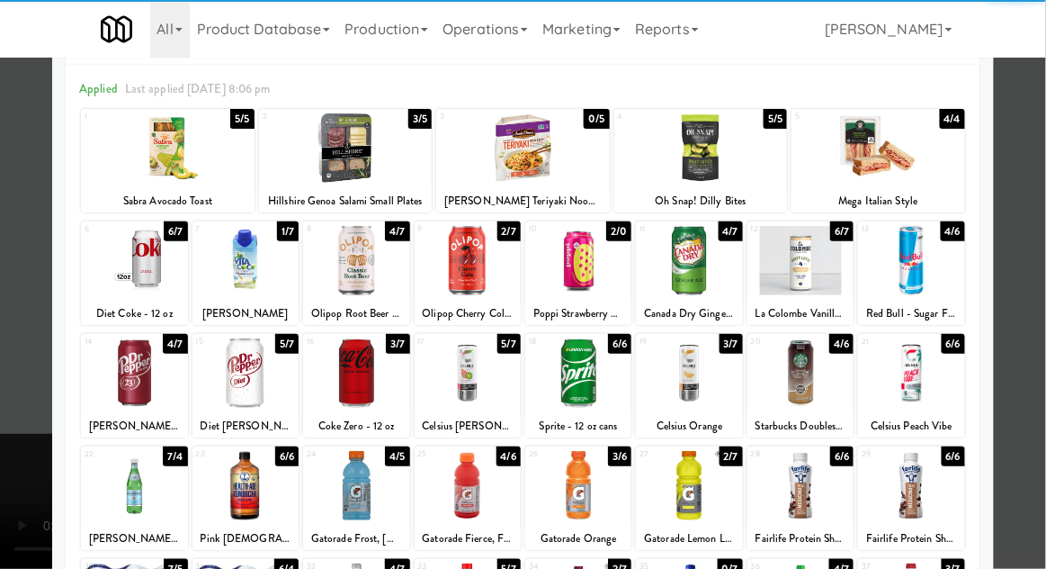
scroll to position [84, 0]
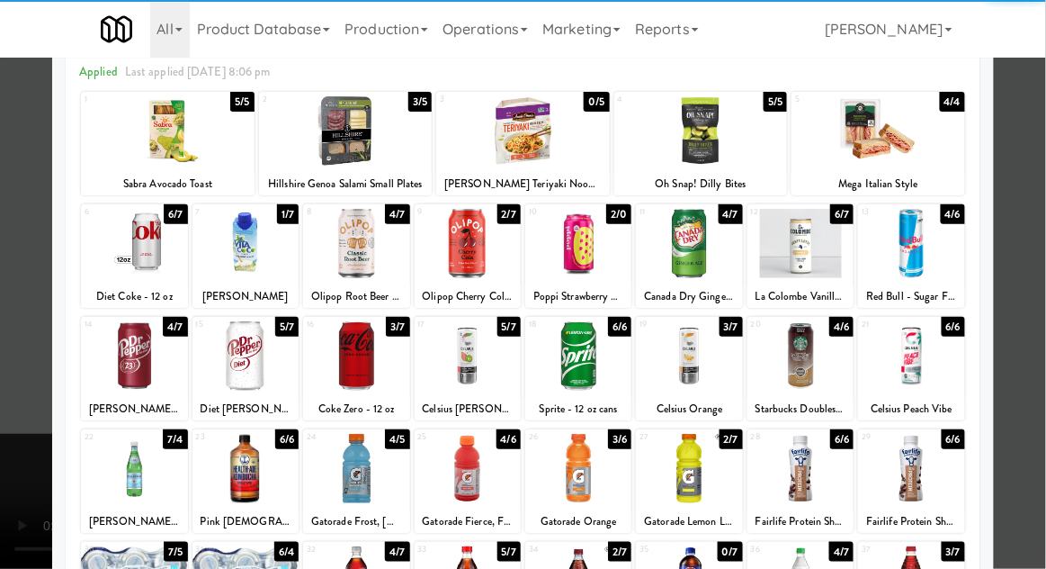
click at [712, 477] on div at bounding box center [689, 468] width 106 height 69
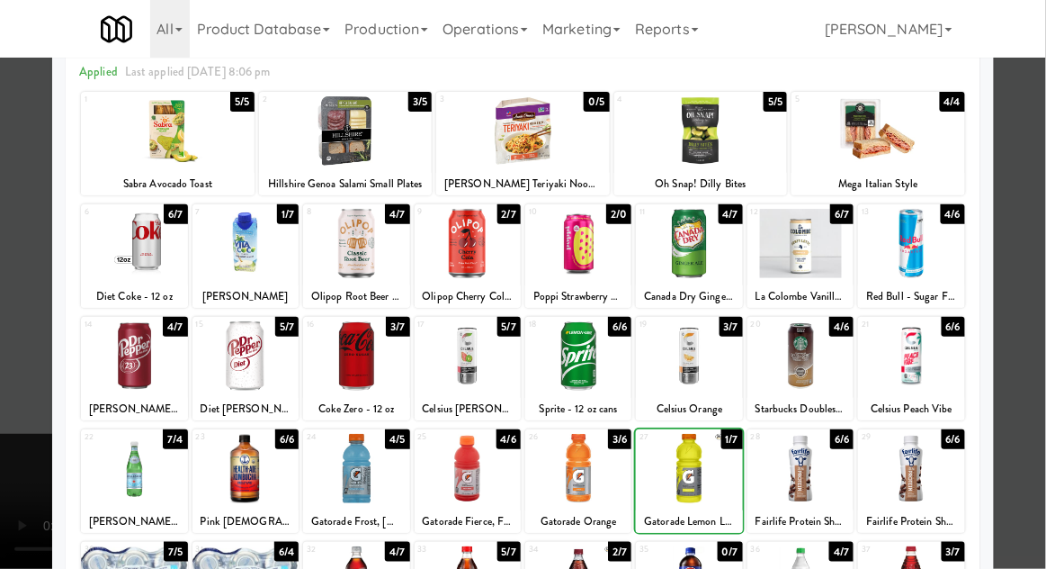
click at [11, 377] on div at bounding box center [523, 284] width 1046 height 569
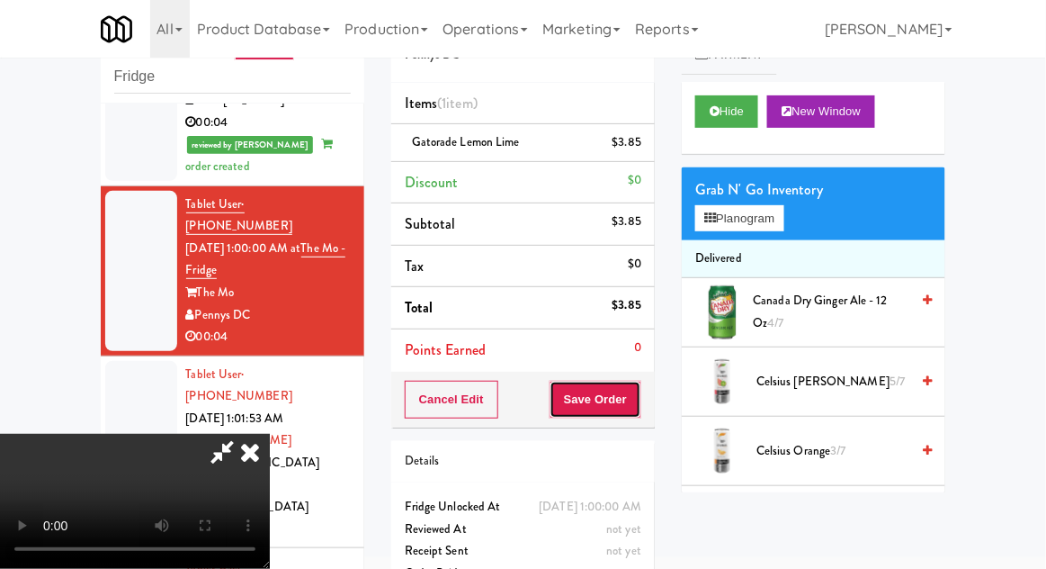
click at [638, 410] on button "Save Order" at bounding box center [596, 400] width 92 height 38
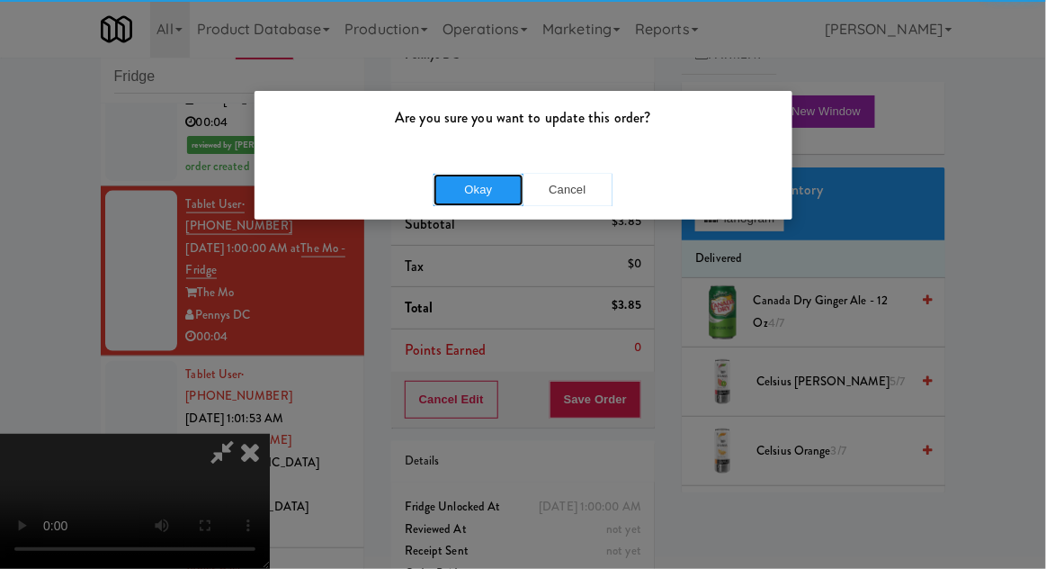
click at [469, 200] on button "Okay" at bounding box center [479, 190] width 90 height 32
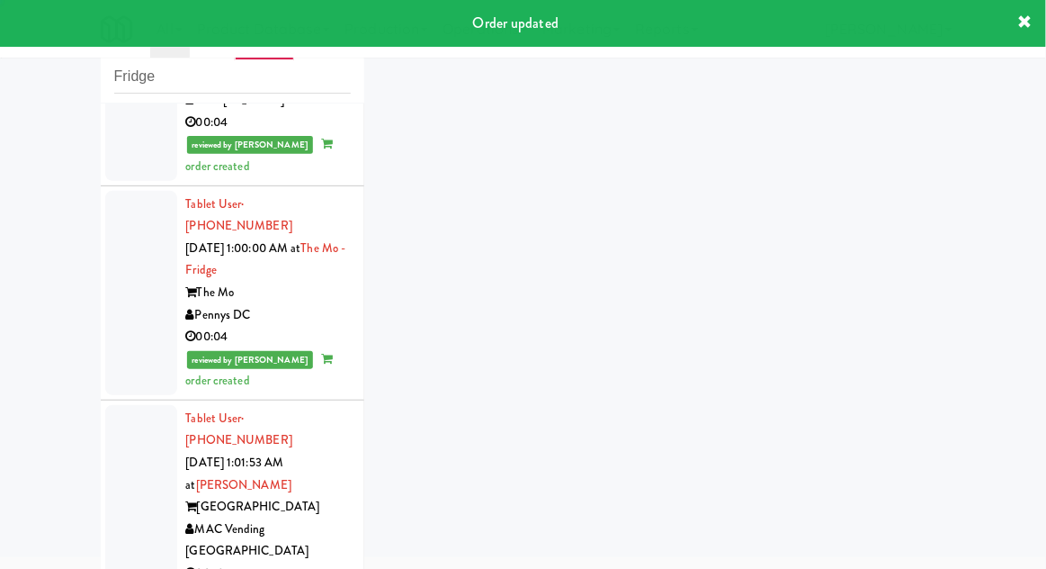
click at [128, 405] on div at bounding box center [141, 496] width 72 height 183
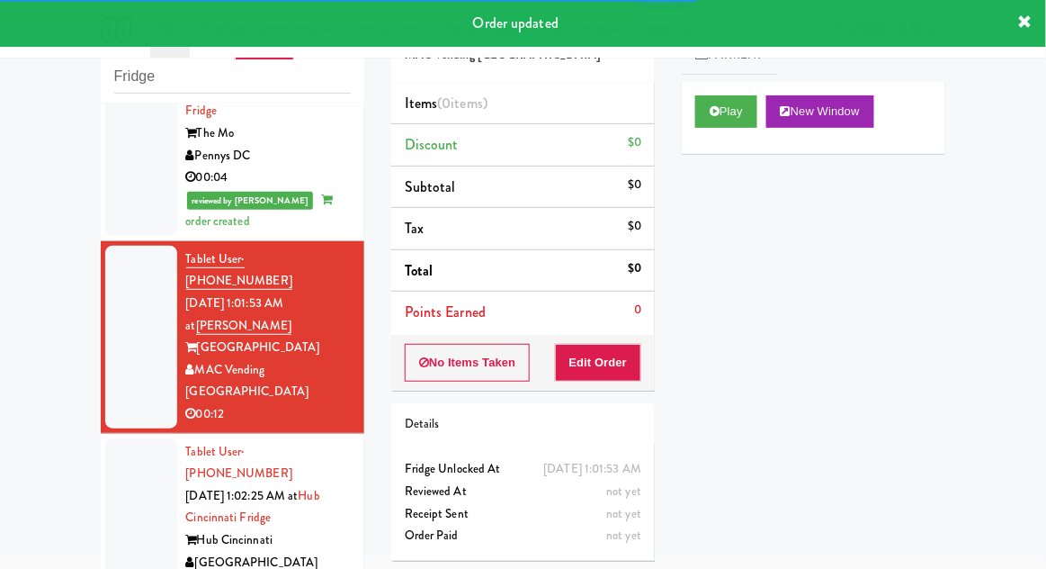
scroll to position [738, 0]
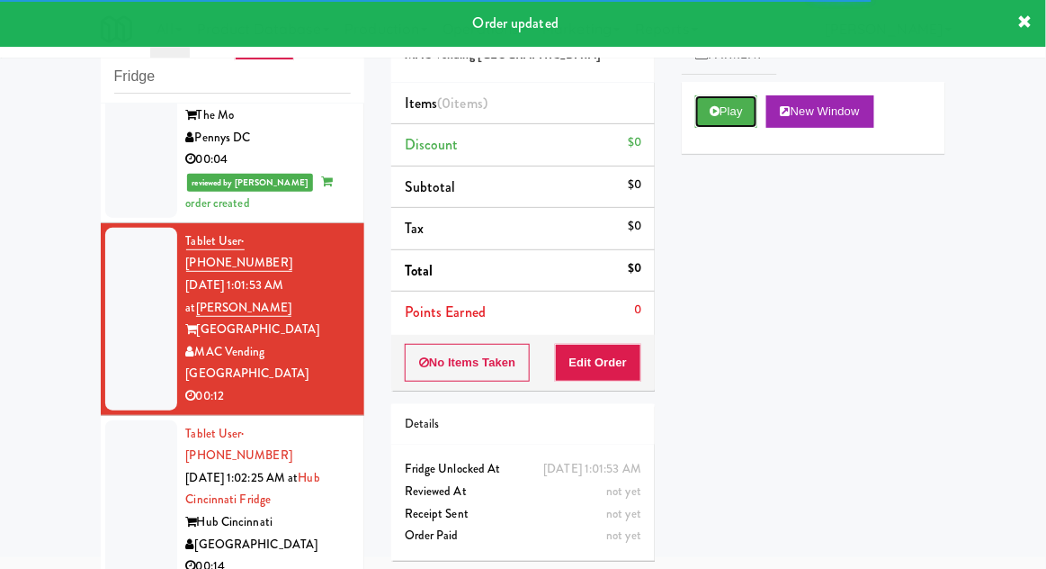
click at [731, 106] on button "Play" at bounding box center [726, 111] width 62 height 32
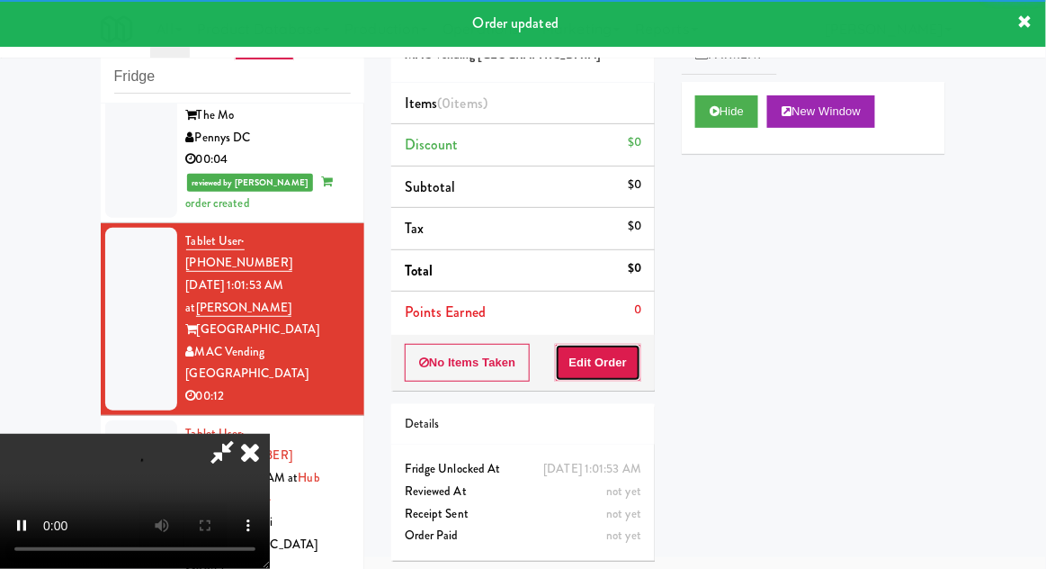
click at [614, 363] on button "Edit Order" at bounding box center [598, 363] width 87 height 38
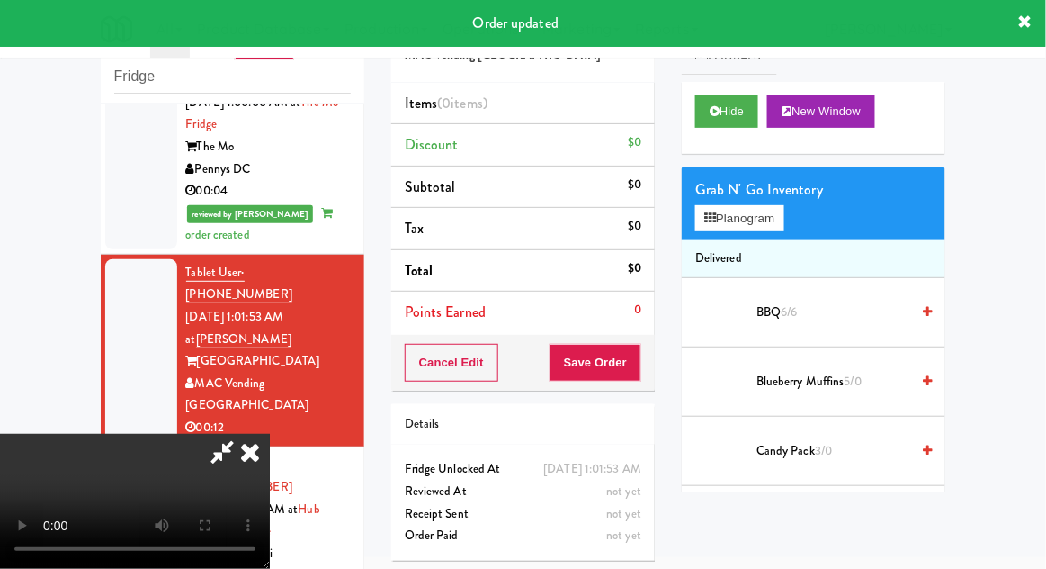
scroll to position [714, 0]
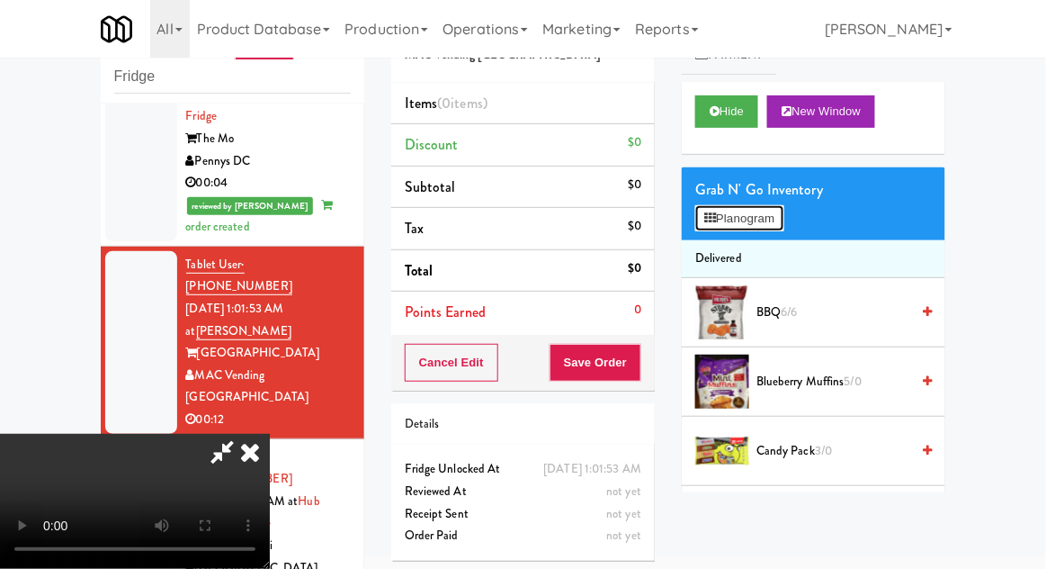
click at [776, 207] on button "Planogram" at bounding box center [739, 218] width 88 height 27
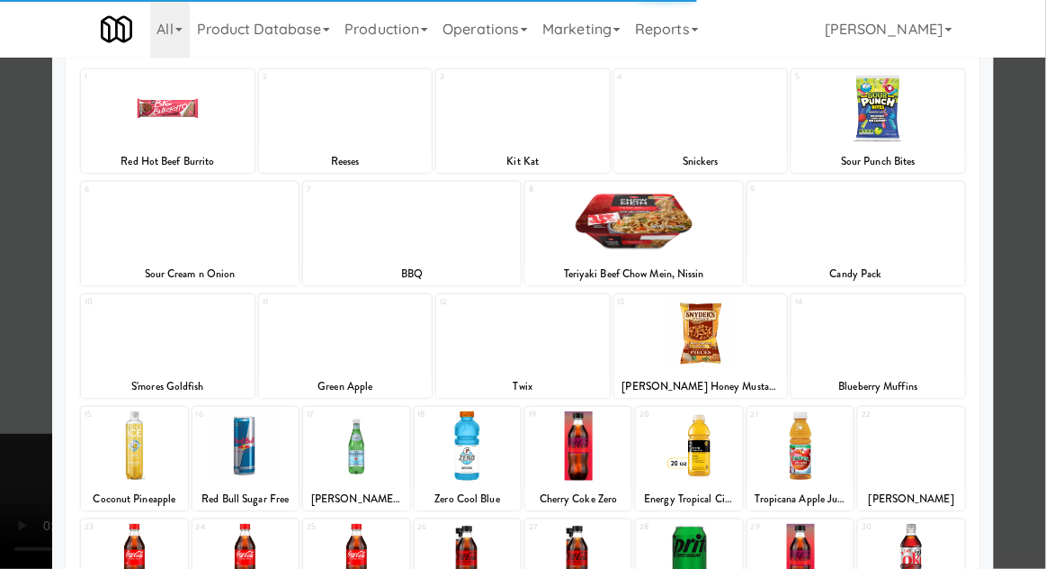
scroll to position [228, 0]
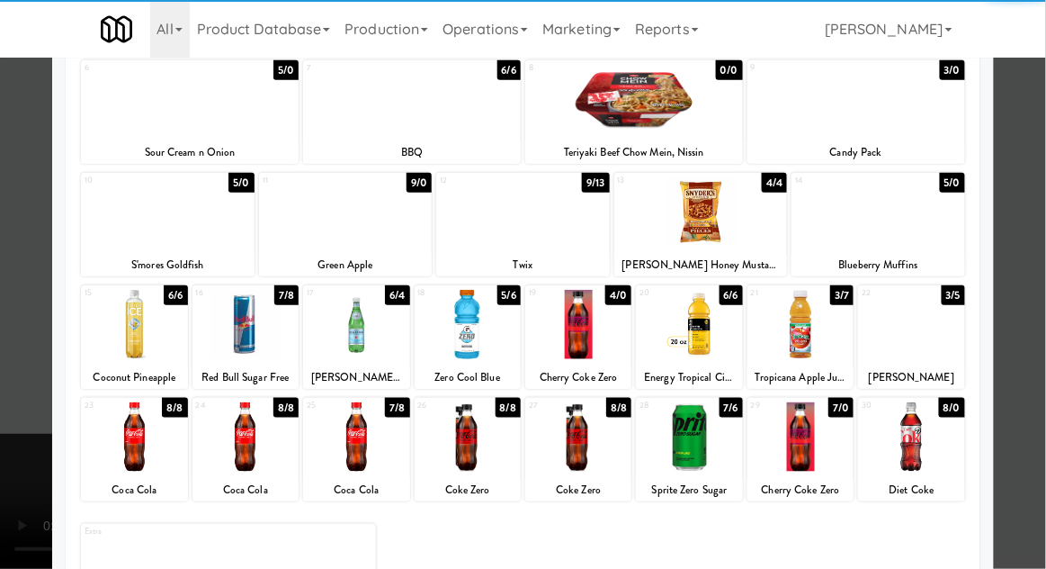
click at [712, 448] on div at bounding box center [689, 436] width 106 height 69
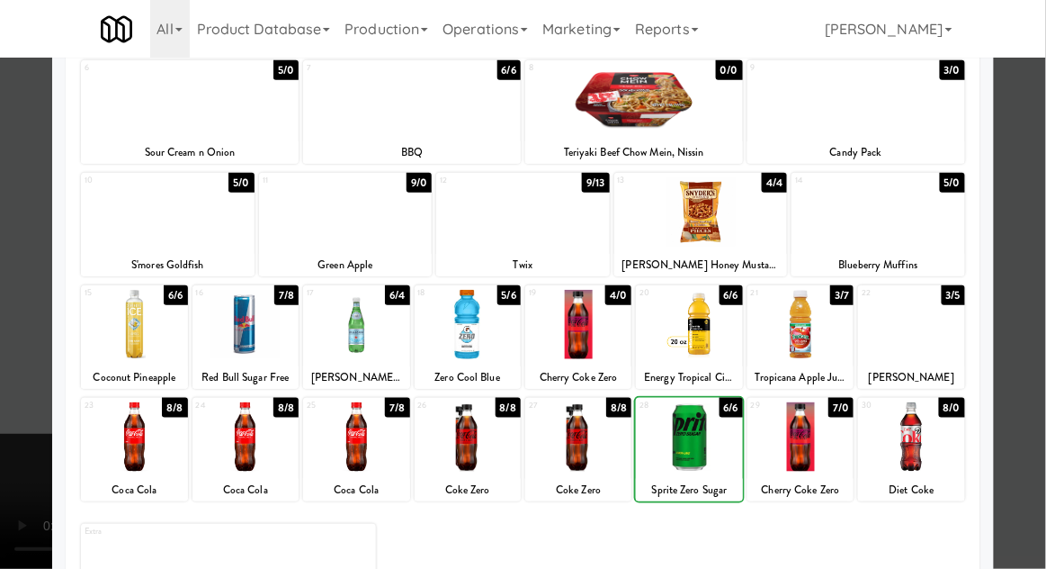
click at [22, 412] on div at bounding box center [523, 284] width 1046 height 569
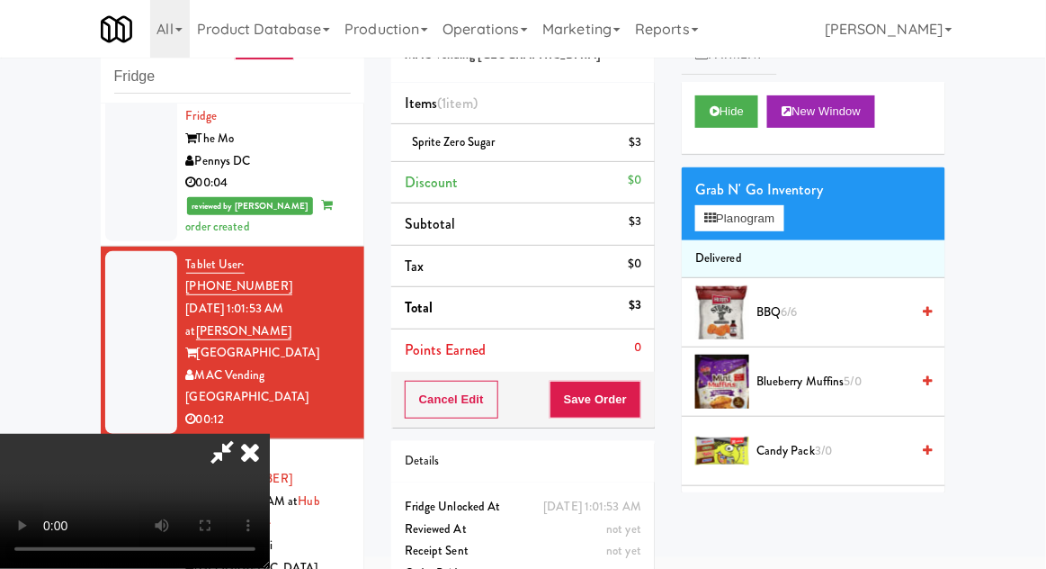
click at [775, 247] on li "Delivered" at bounding box center [814, 259] width 264 height 38
click at [774, 223] on button "Planogram" at bounding box center [739, 218] width 88 height 27
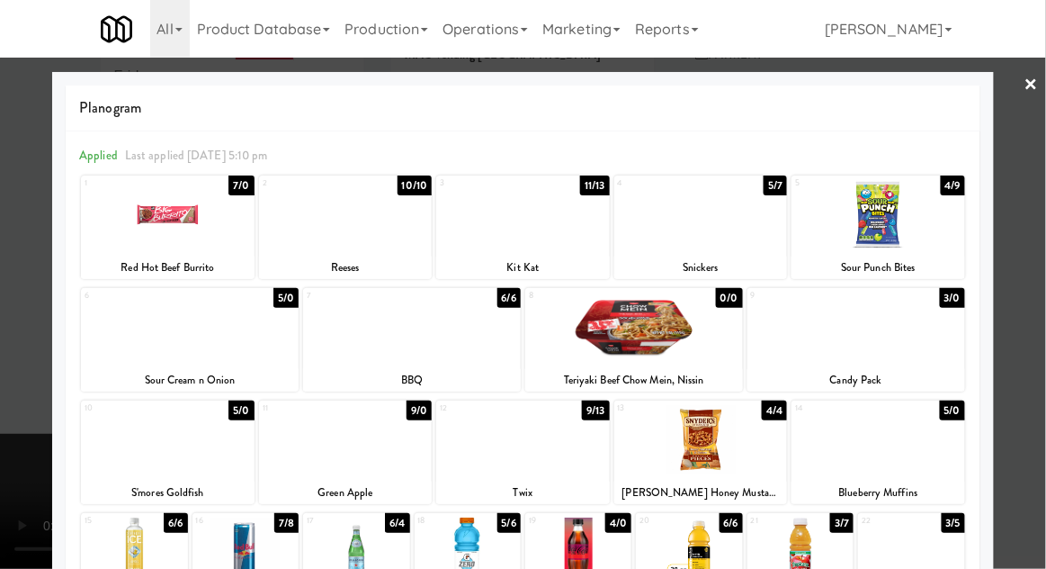
click at [1041, 353] on div at bounding box center [523, 284] width 1046 height 569
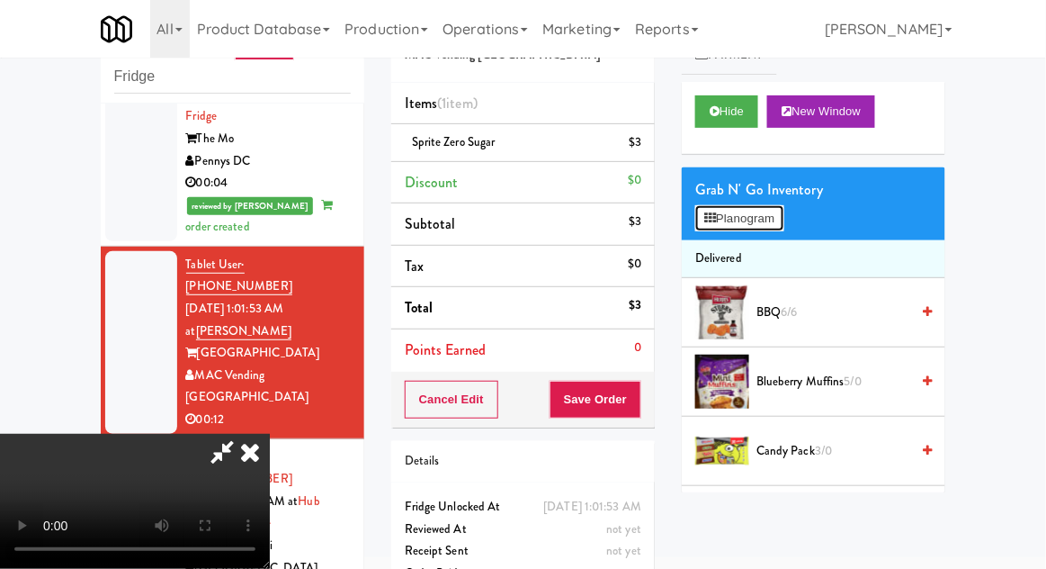
click at [777, 205] on button "Planogram" at bounding box center [739, 218] width 88 height 27
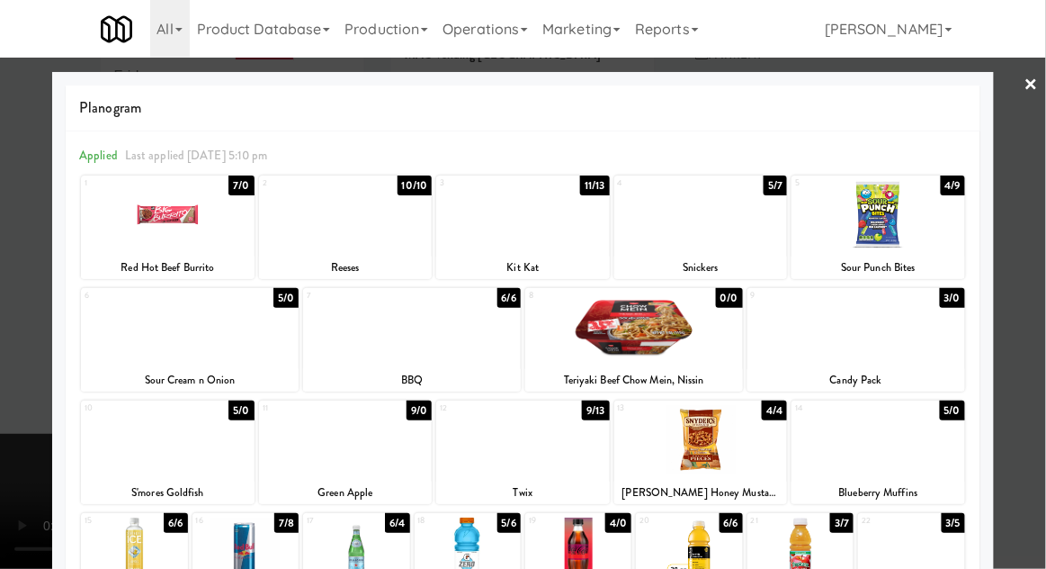
click at [170, 344] on div at bounding box center [190, 326] width 218 height 69
click at [1041, 310] on div at bounding box center [523, 284] width 1046 height 569
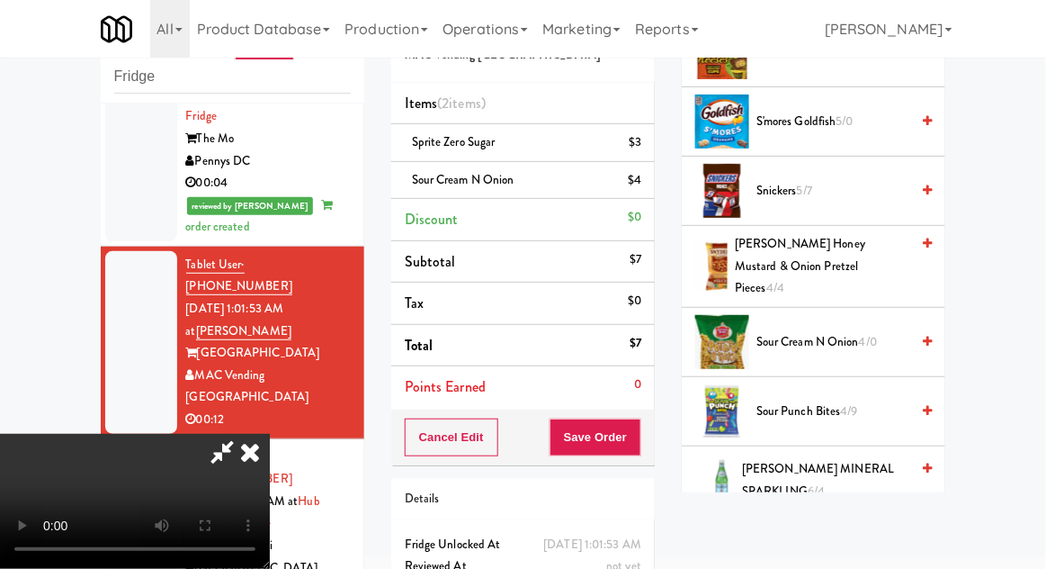
scroll to position [1499, 0]
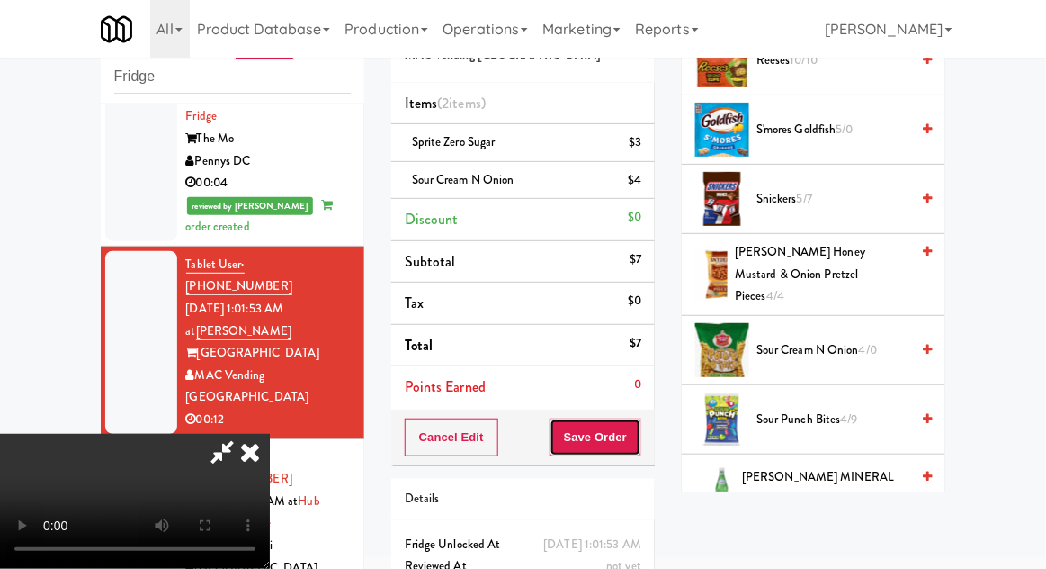
click at [638, 436] on button "Save Order" at bounding box center [596, 437] width 92 height 38
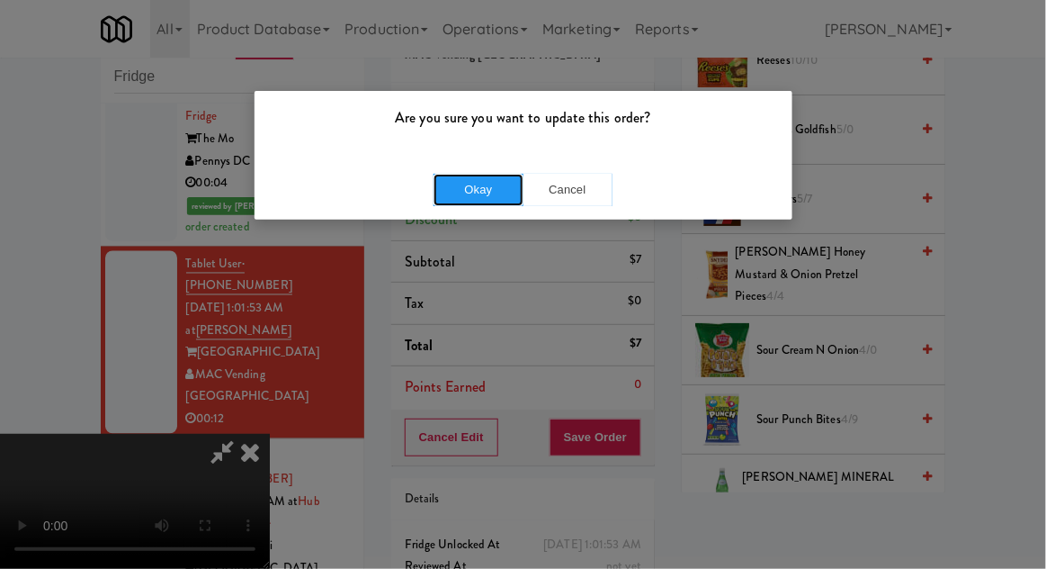
click at [464, 199] on button "Okay" at bounding box center [479, 190] width 90 height 32
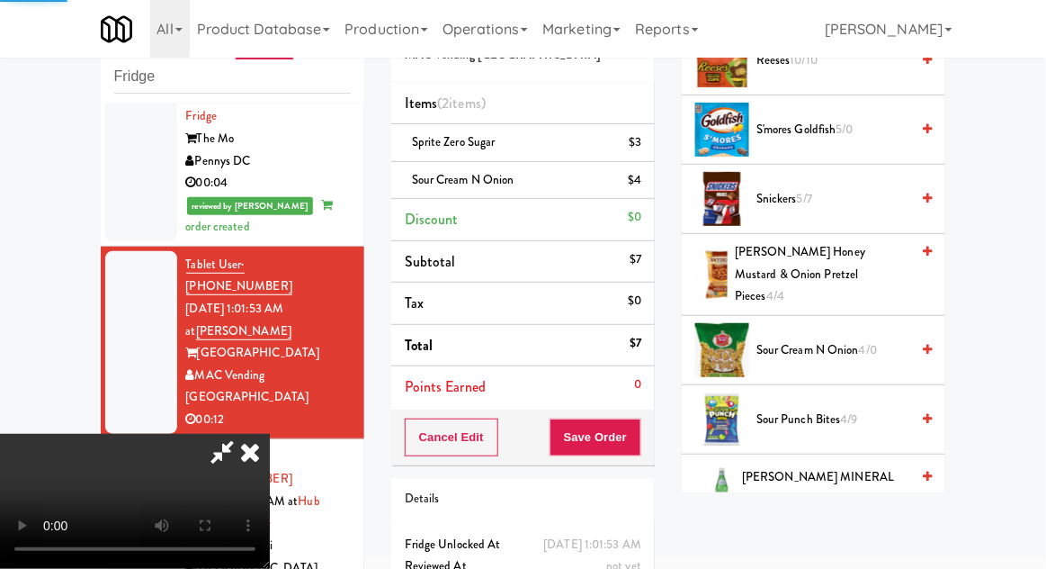
scroll to position [177, 0]
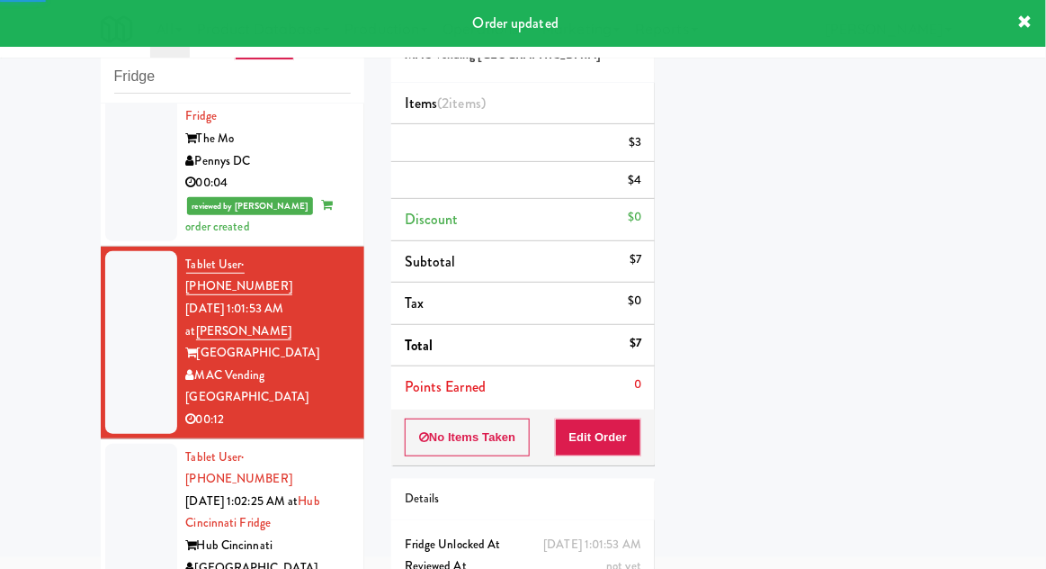
click at [103, 439] on li "Tablet User · (219) 671-1972 [DATE] 1:02:25 AM at Hub Cincinnati Fridge Hub [GE…" at bounding box center [233, 524] width 264 height 170
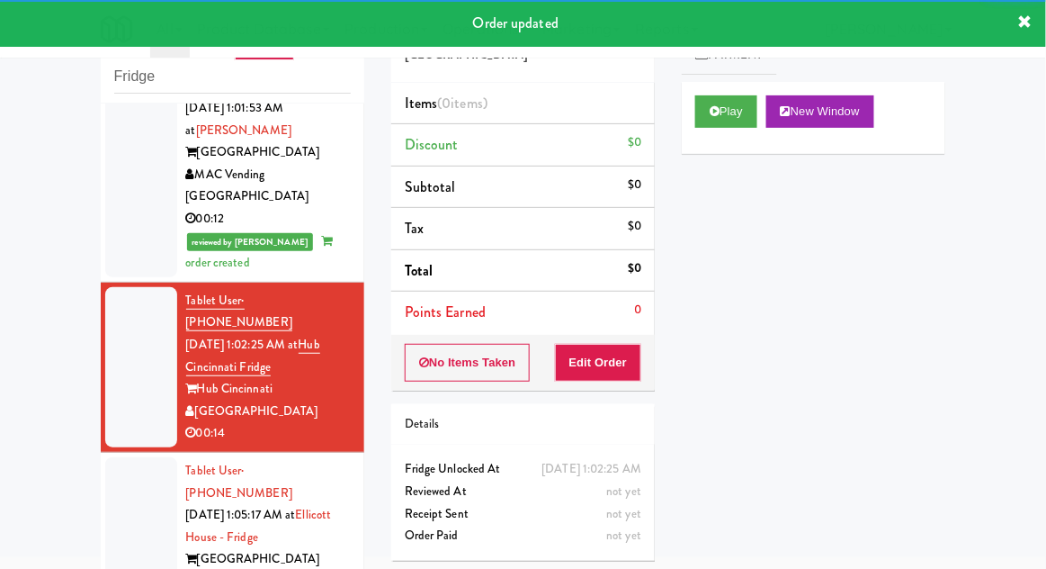
scroll to position [915, 0]
click at [746, 108] on button "Play" at bounding box center [726, 111] width 62 height 32
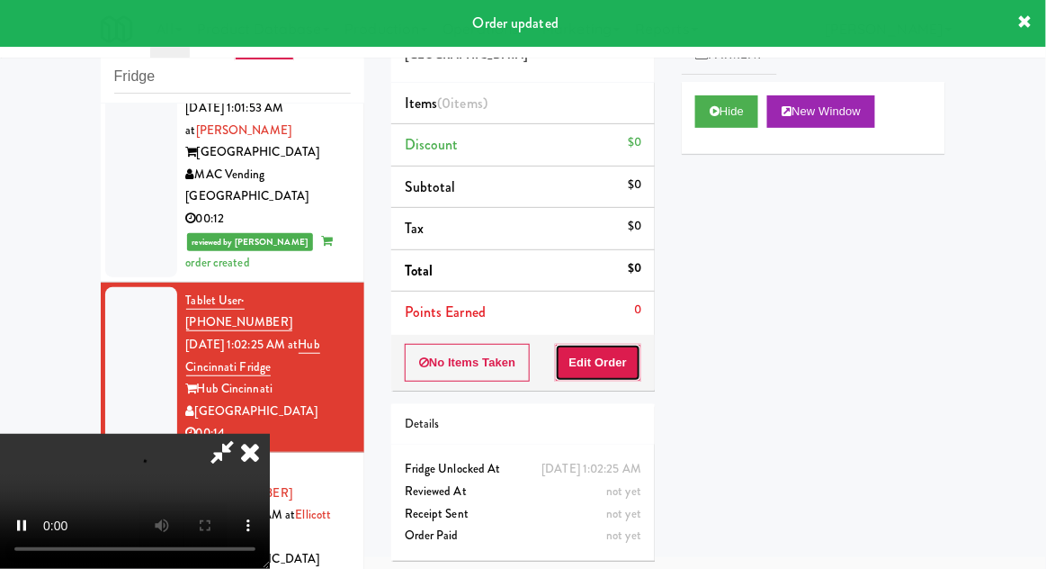
click at [614, 351] on button "Edit Order" at bounding box center [598, 363] width 87 height 38
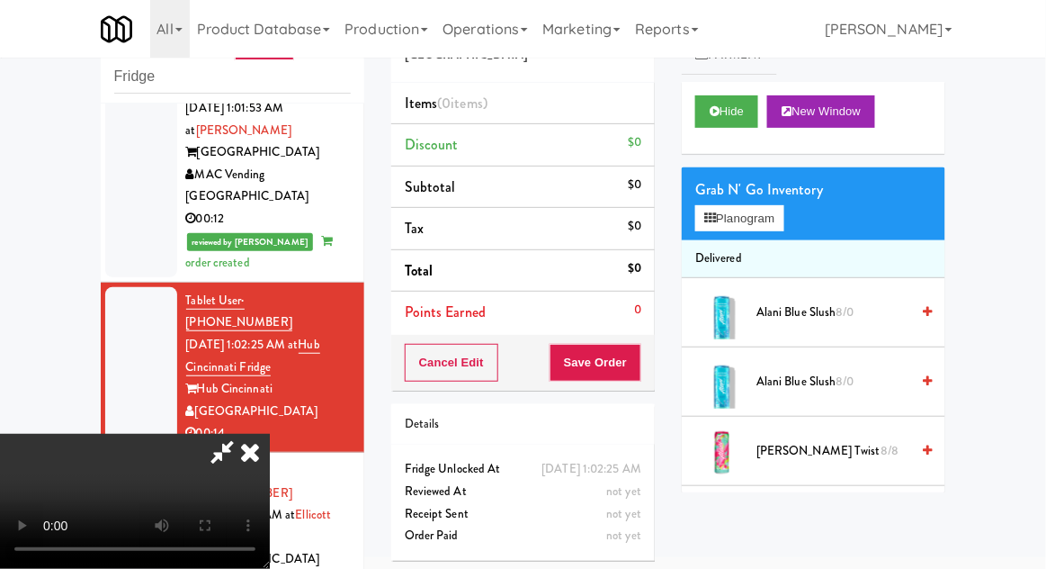
scroll to position [0, 0]
click at [769, 228] on button "Planogram" at bounding box center [739, 218] width 88 height 27
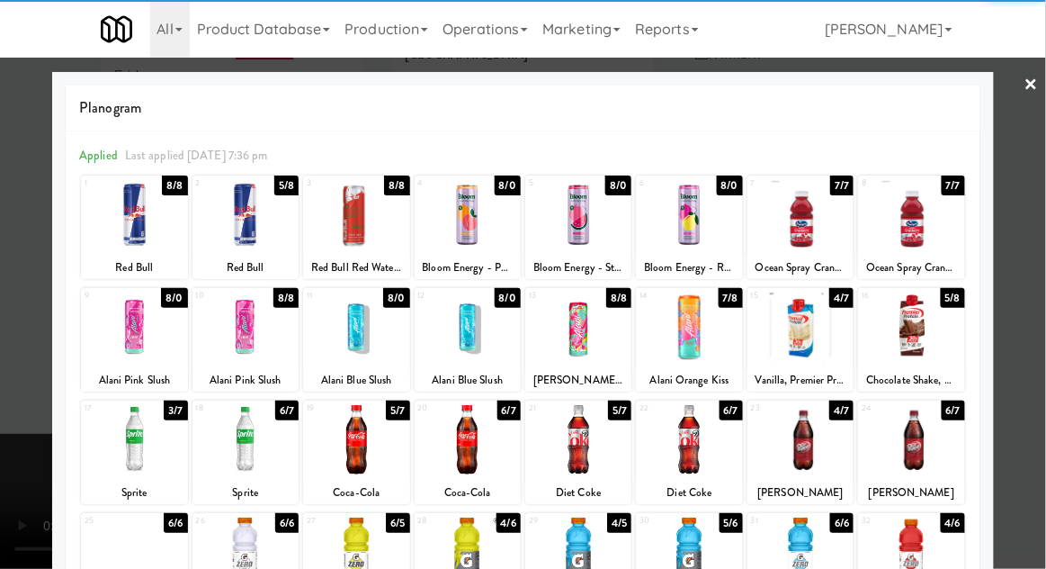
click at [247, 444] on div at bounding box center [246, 439] width 106 height 69
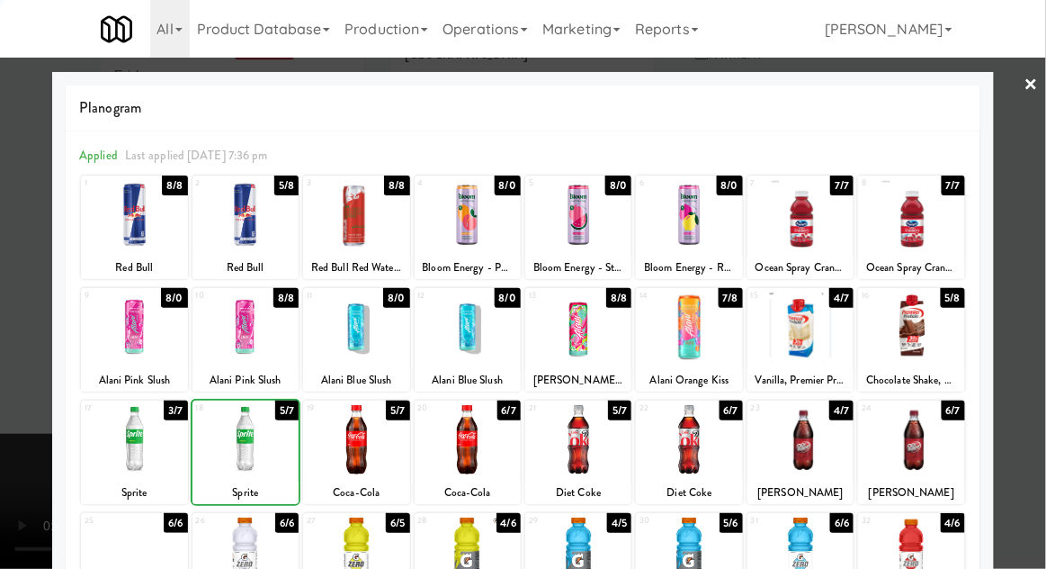
click at [1030, 346] on div at bounding box center [523, 284] width 1046 height 569
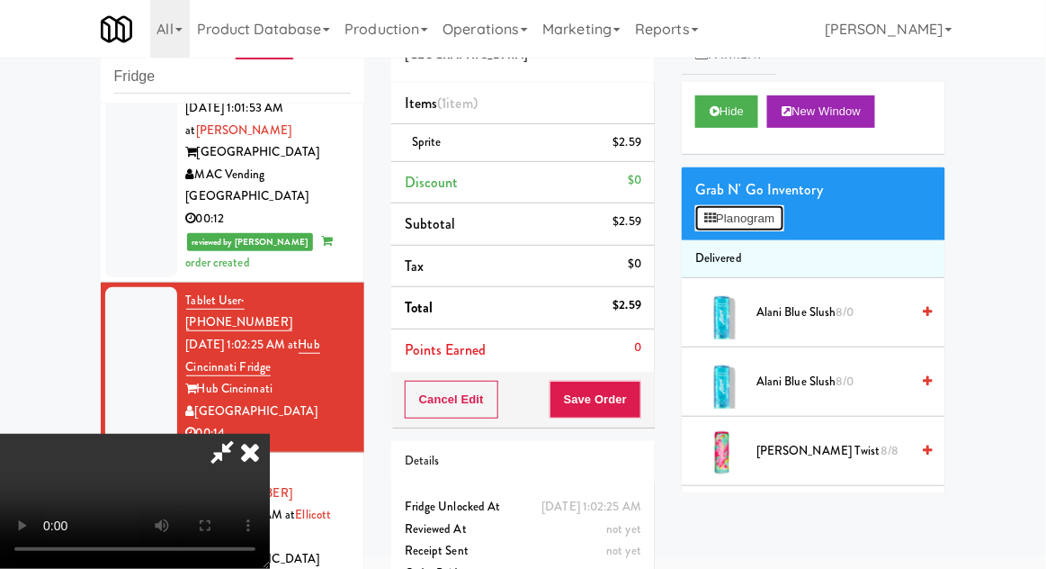
click at [773, 230] on button "Planogram" at bounding box center [739, 218] width 88 height 27
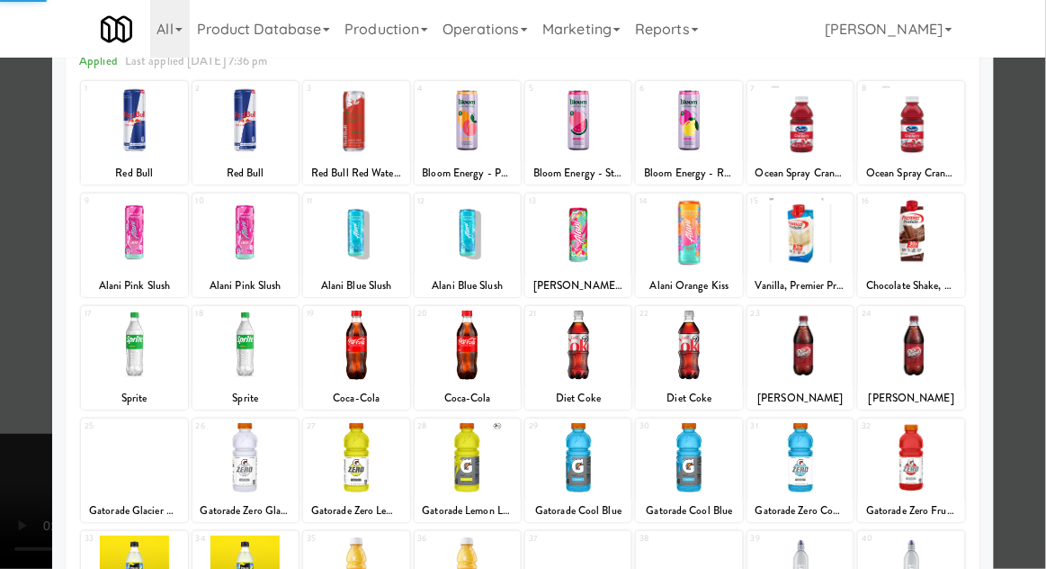
scroll to position [228, 0]
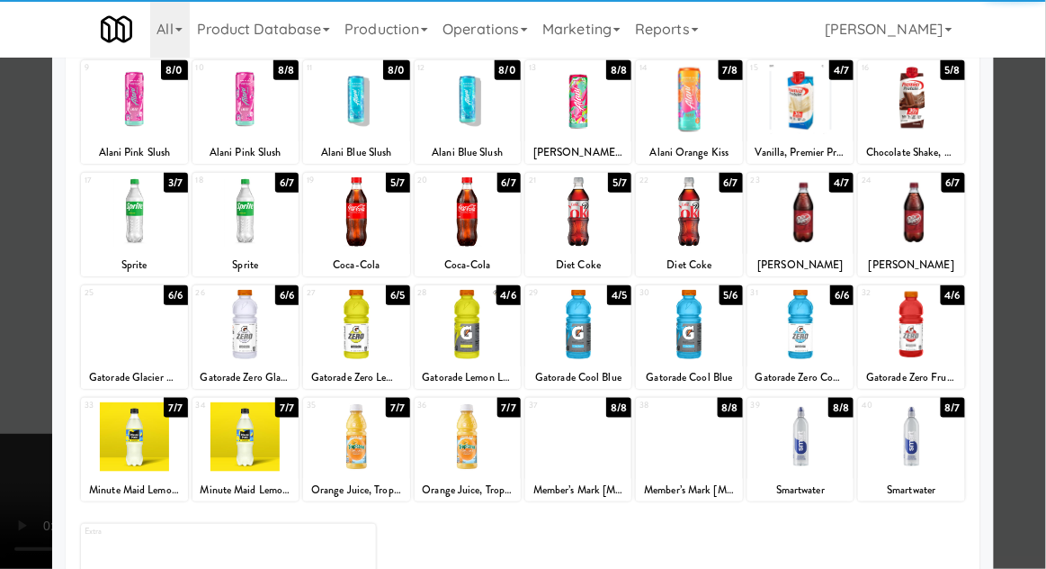
click at [353, 332] on div at bounding box center [356, 324] width 106 height 69
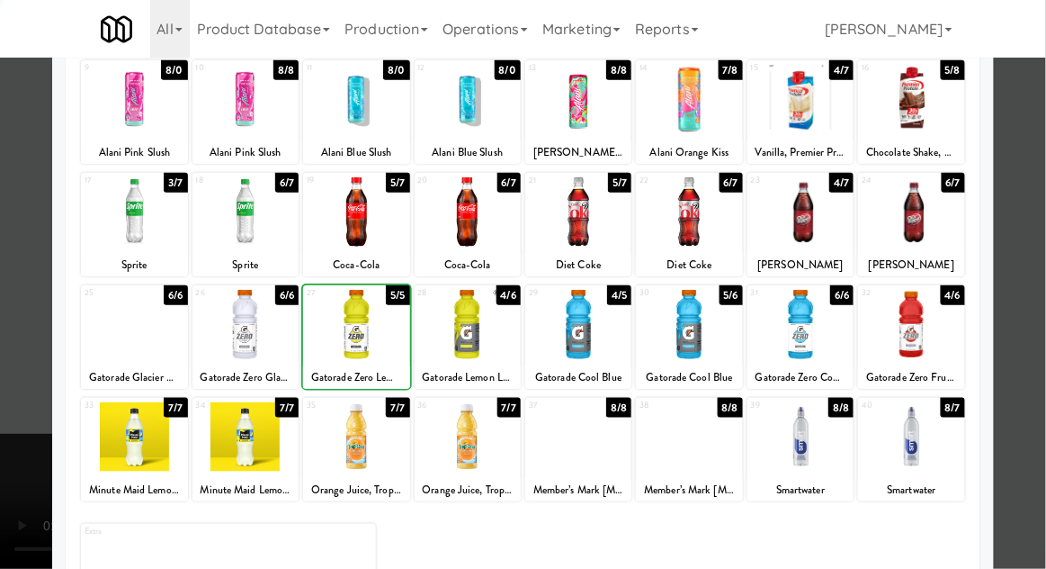
click at [1036, 343] on div at bounding box center [523, 284] width 1046 height 569
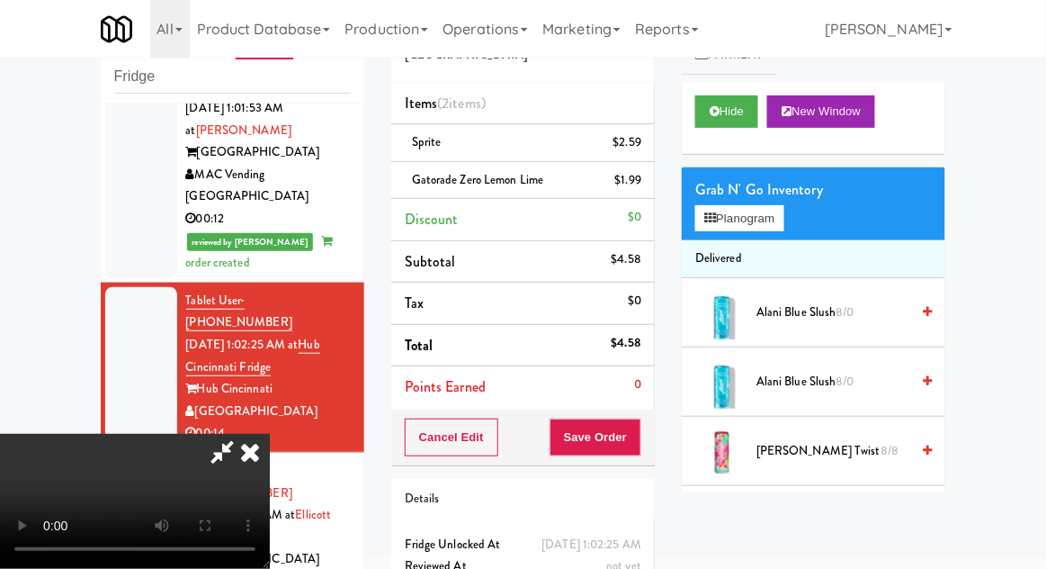
scroll to position [66, 0]
click at [636, 445] on button "Save Order" at bounding box center [596, 437] width 92 height 38
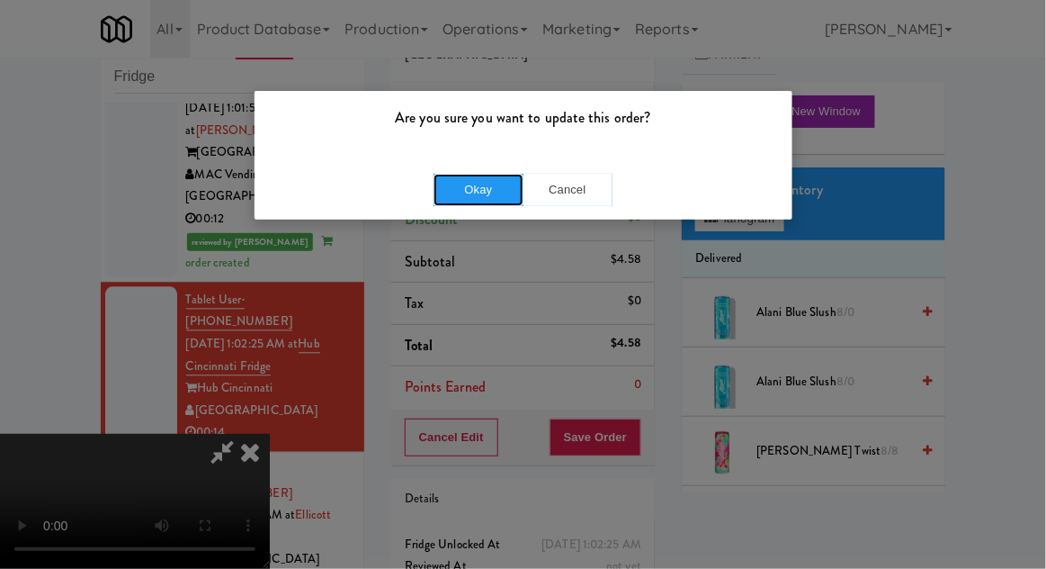
click at [466, 200] on button "Okay" at bounding box center [479, 190] width 90 height 32
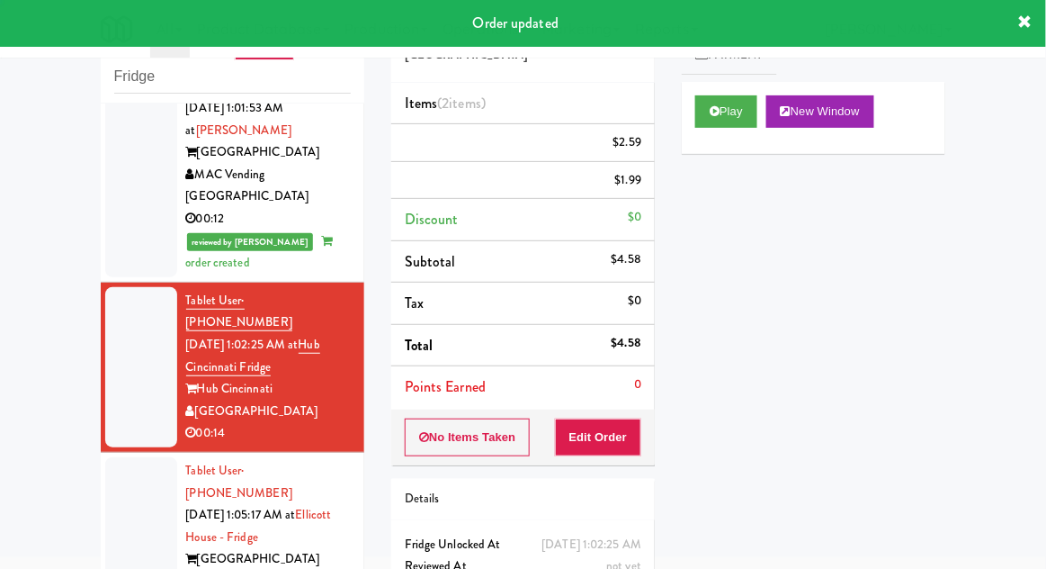
scroll to position [0, 0]
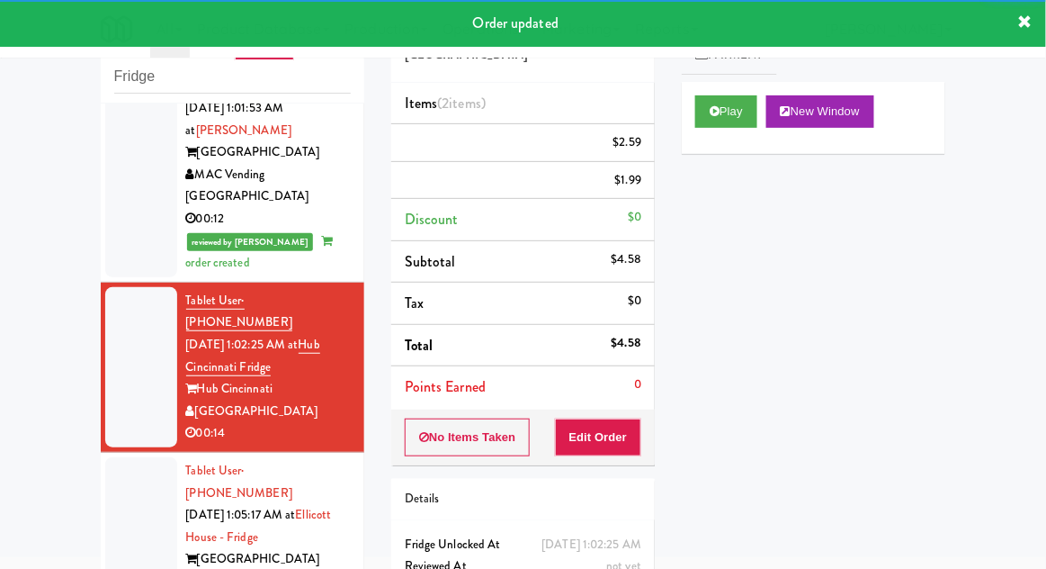
click at [116, 457] on div at bounding box center [141, 537] width 72 height 160
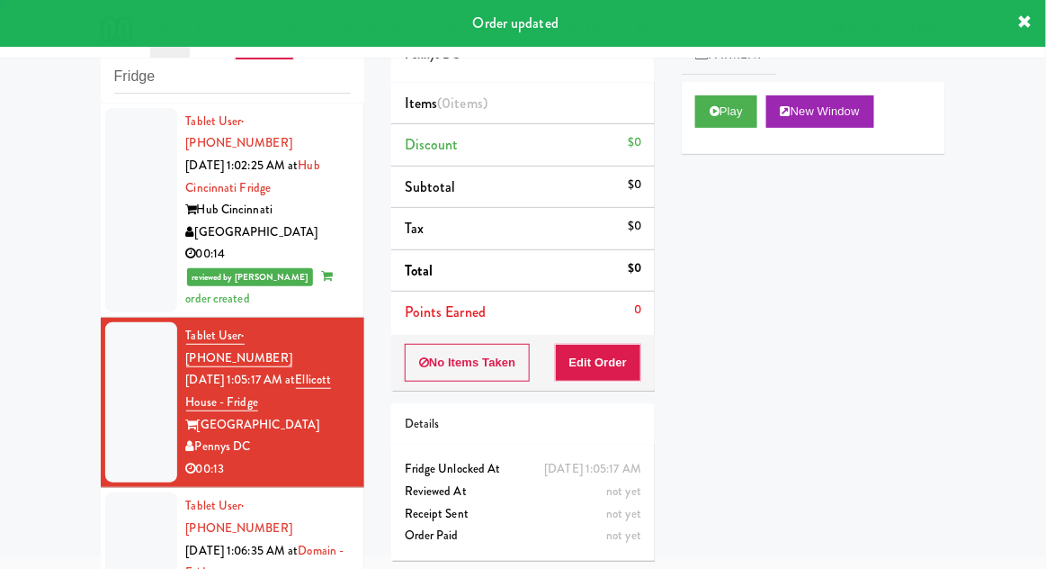
scroll to position [1096, 0]
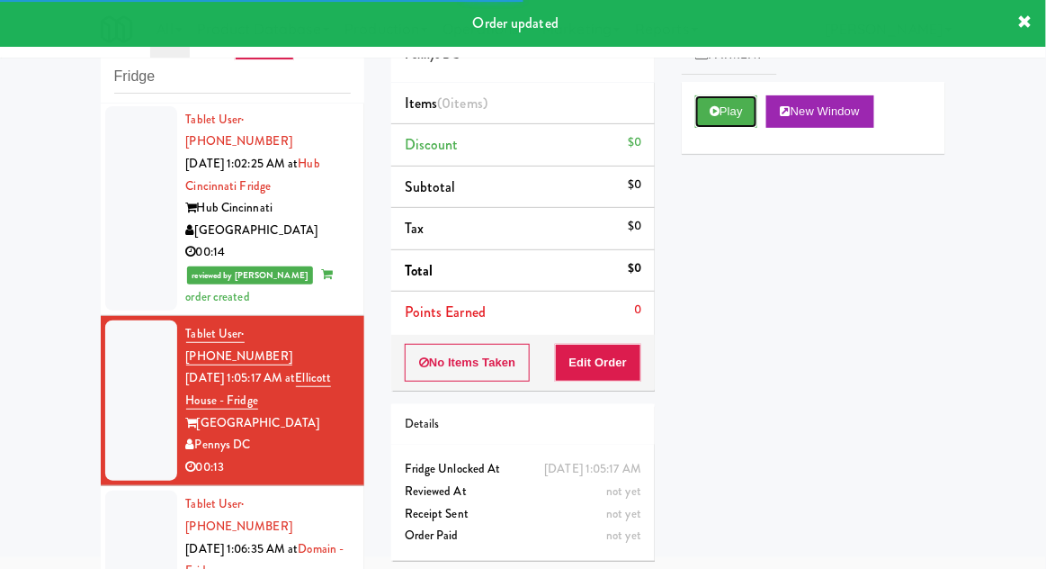
click at [741, 114] on button "Play" at bounding box center [726, 111] width 62 height 32
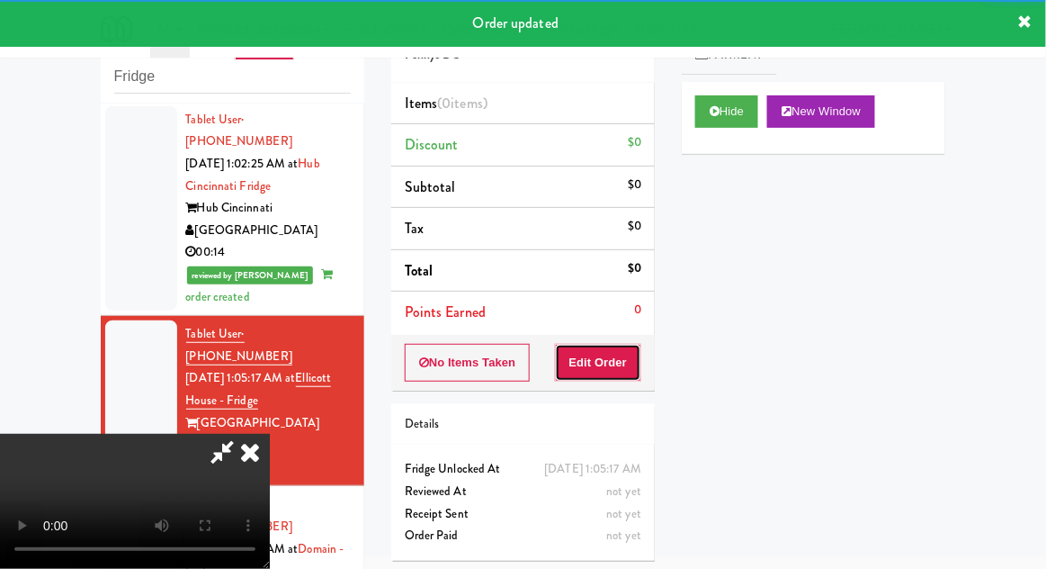
click at [623, 347] on button "Edit Order" at bounding box center [598, 363] width 87 height 38
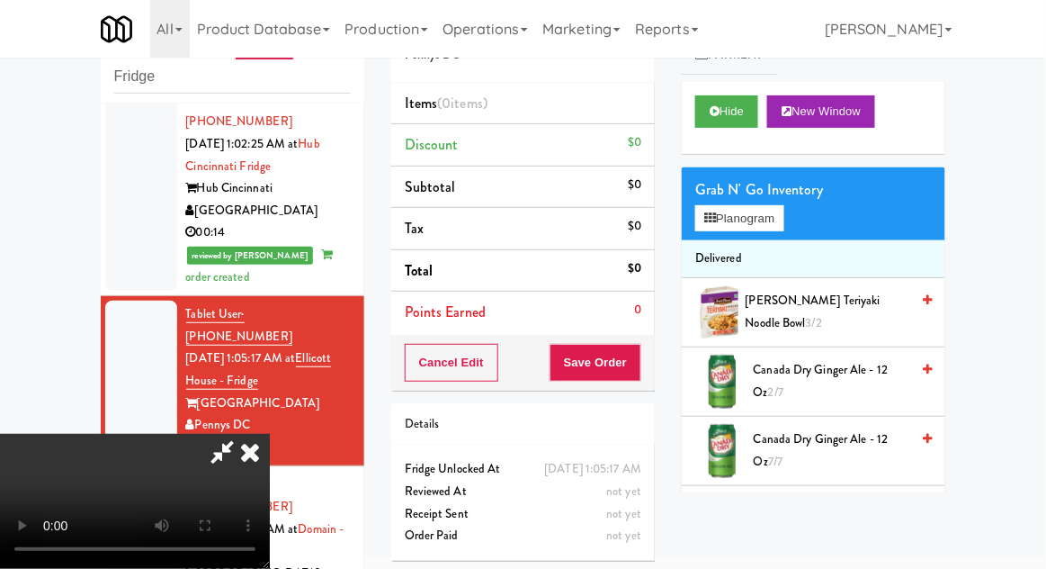
scroll to position [66, 0]
click at [763, 227] on button "Planogram" at bounding box center [739, 218] width 88 height 27
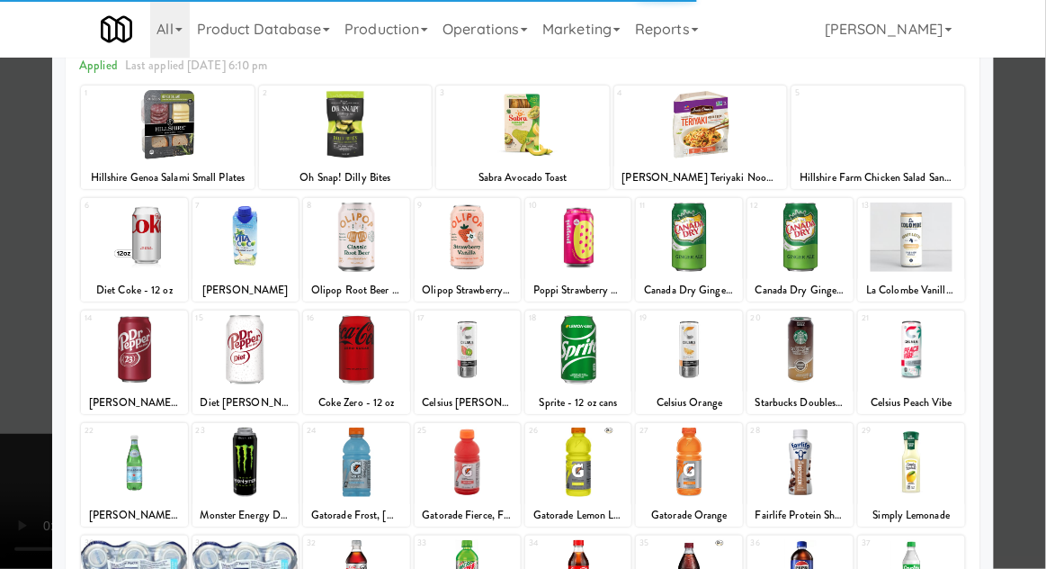
scroll to position [228, 0]
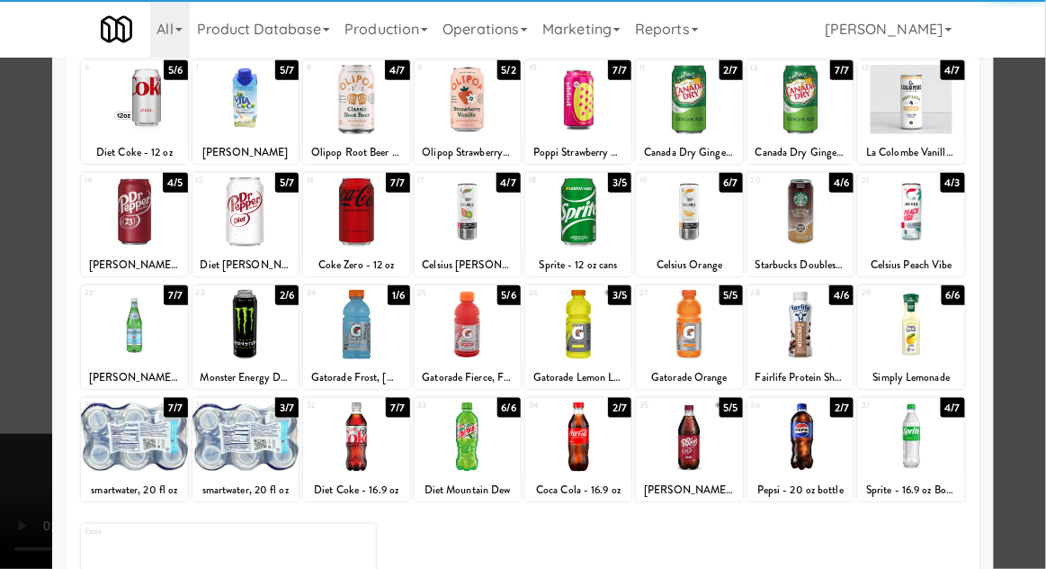
click at [826, 321] on div at bounding box center [801, 324] width 106 height 69
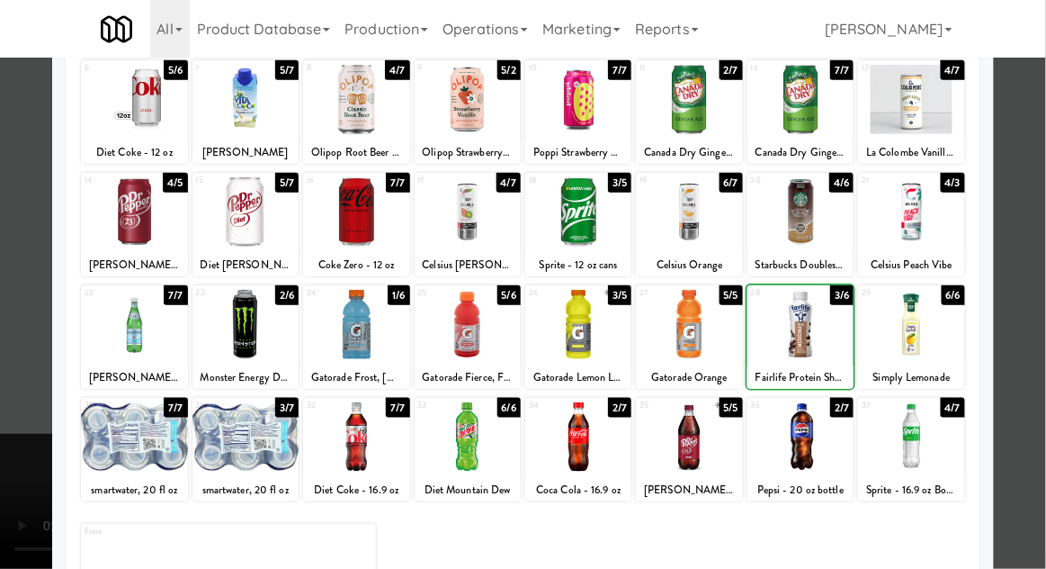
click at [4, 344] on div at bounding box center [523, 284] width 1046 height 569
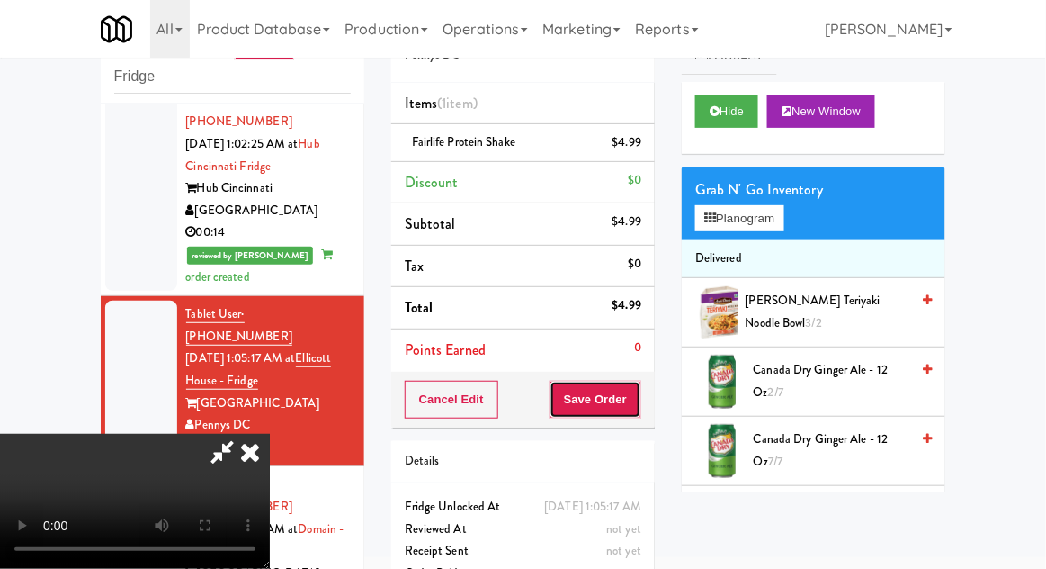
click at [636, 403] on button "Save Order" at bounding box center [596, 400] width 92 height 38
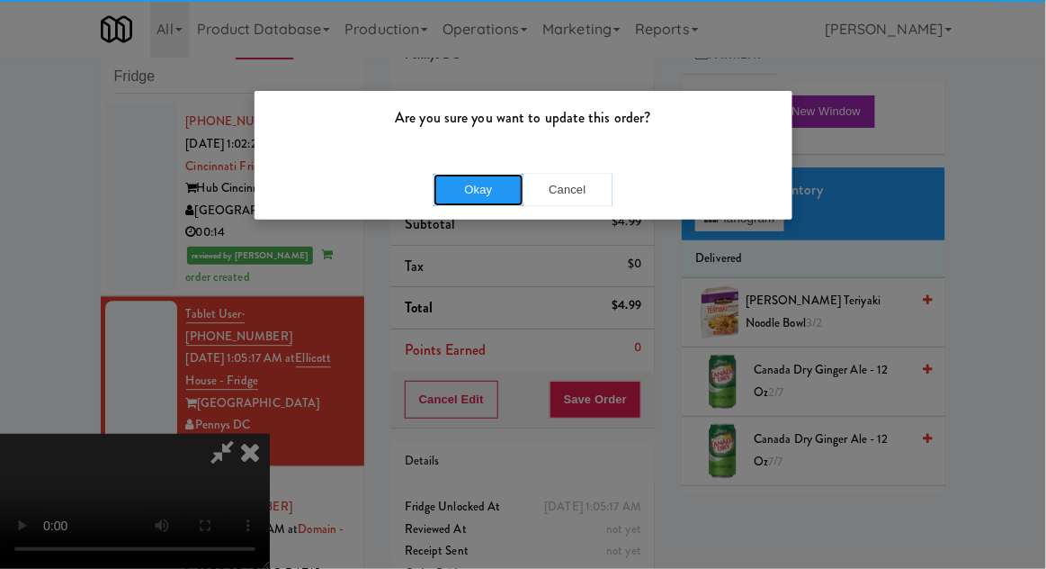
click at [452, 191] on button "Okay" at bounding box center [479, 190] width 90 height 32
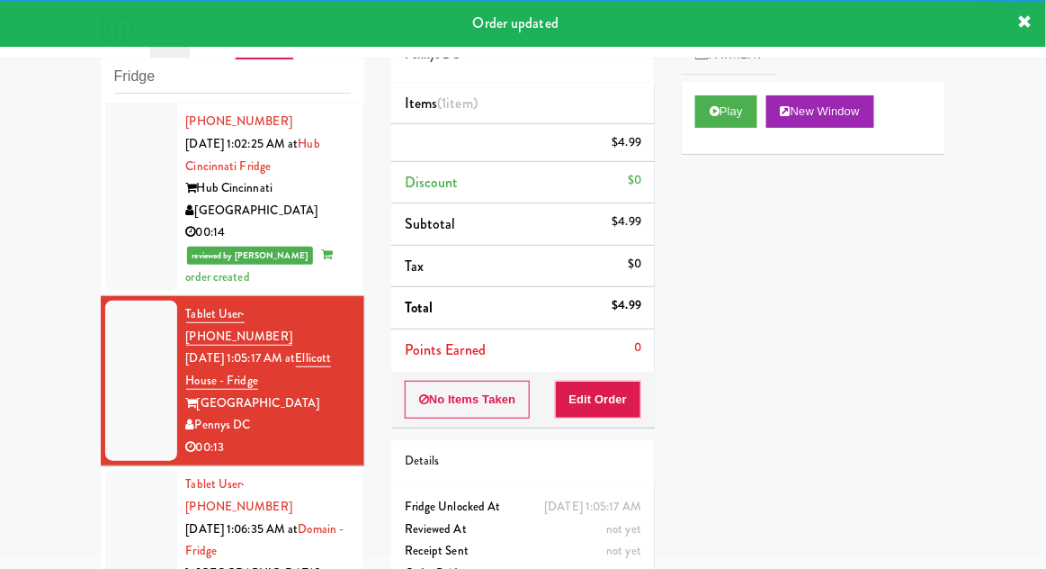
click at [115, 471] on div at bounding box center [141, 551] width 72 height 160
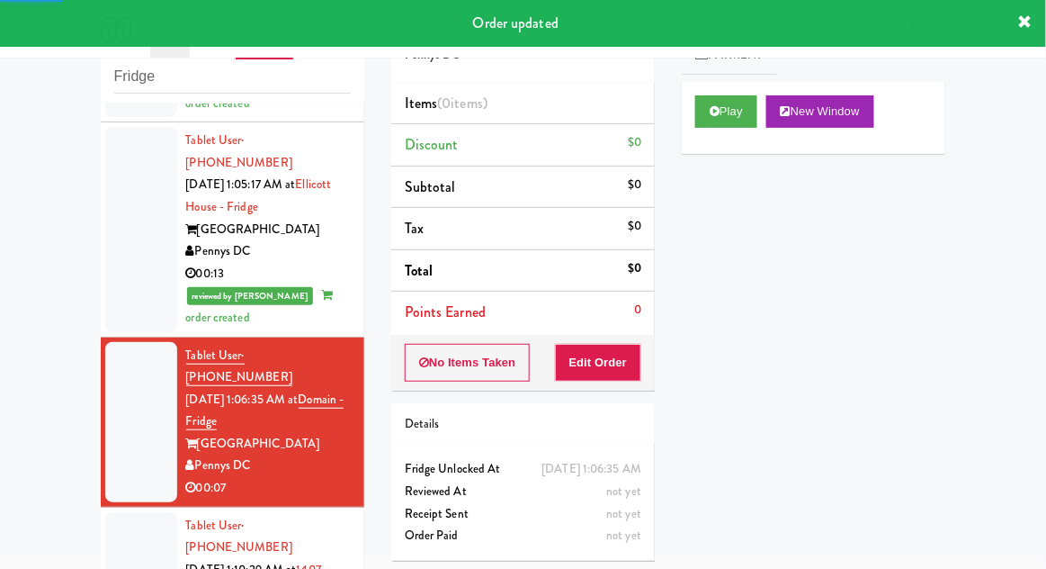
scroll to position [1300, 0]
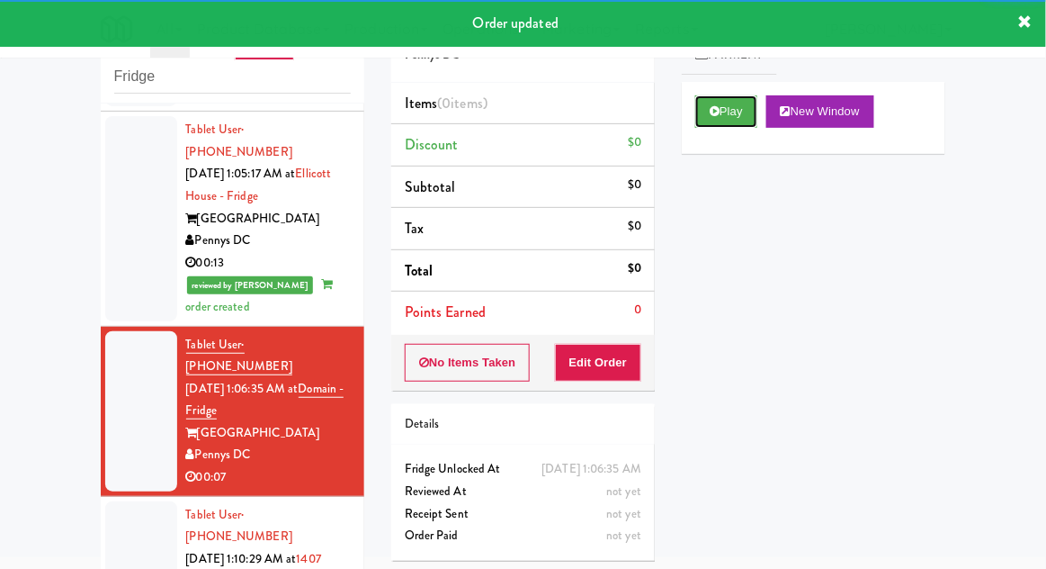
click at [731, 114] on button "Play" at bounding box center [726, 111] width 62 height 32
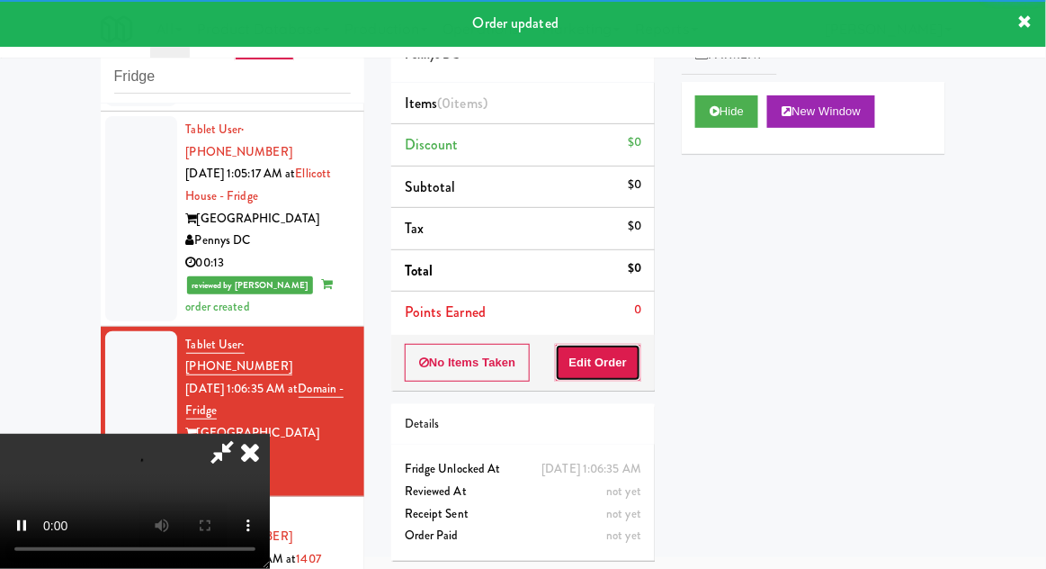
click at [610, 364] on button "Edit Order" at bounding box center [598, 363] width 87 height 38
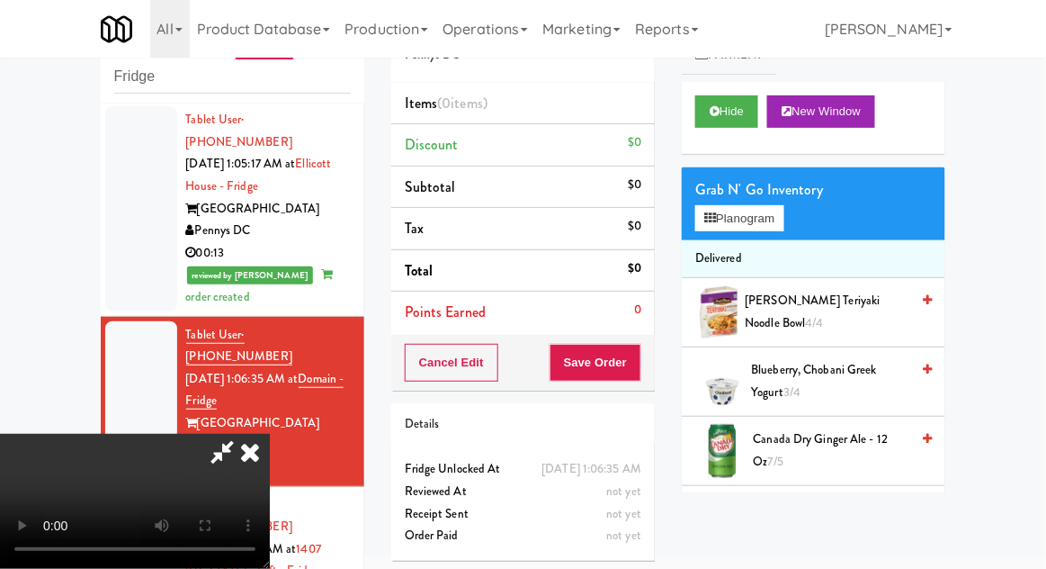
scroll to position [0, 0]
click at [766, 219] on button "Planogram" at bounding box center [739, 218] width 88 height 27
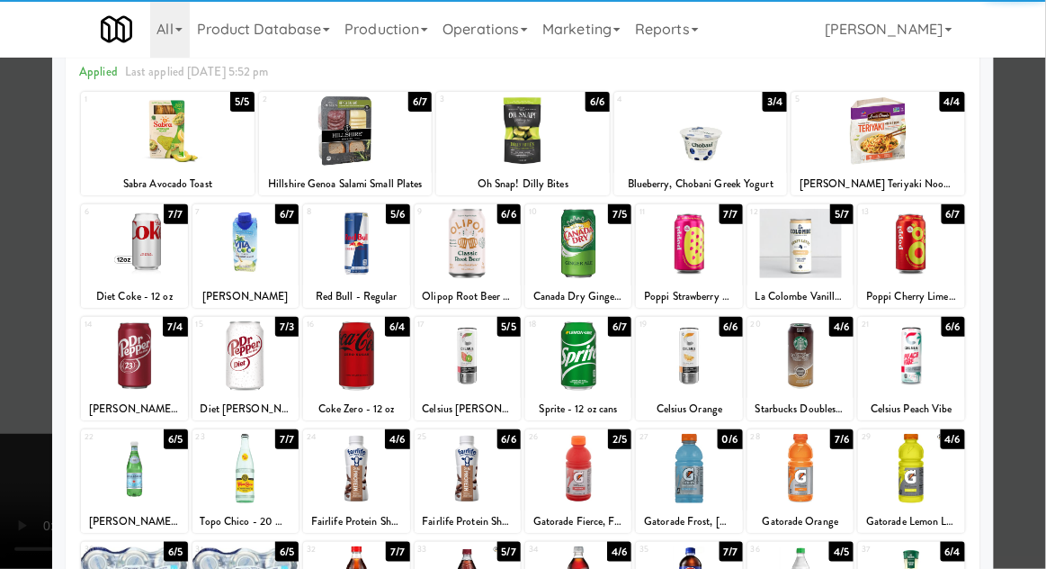
scroll to position [228, 0]
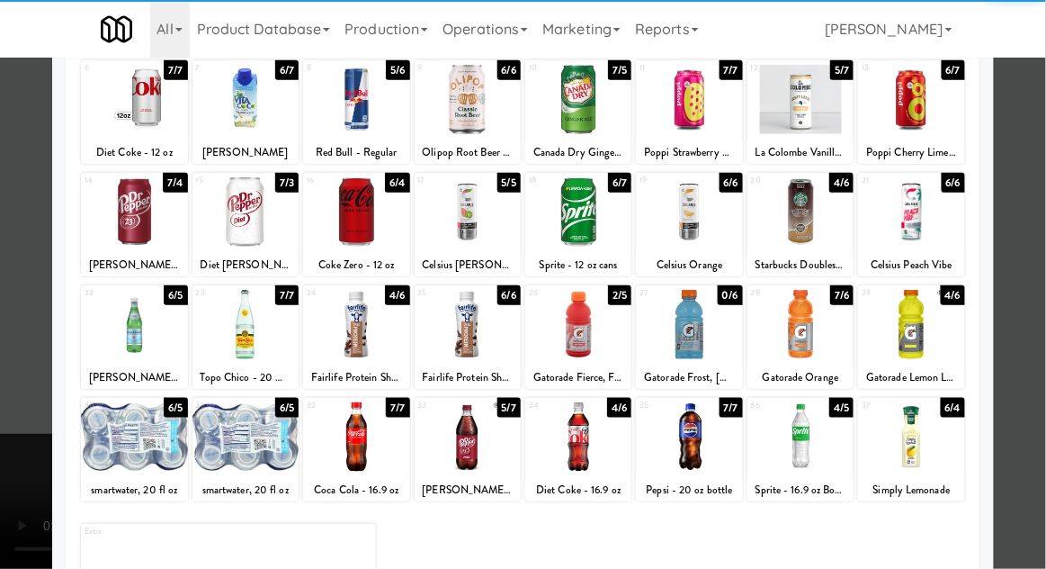
click at [918, 320] on div at bounding box center [911, 324] width 106 height 69
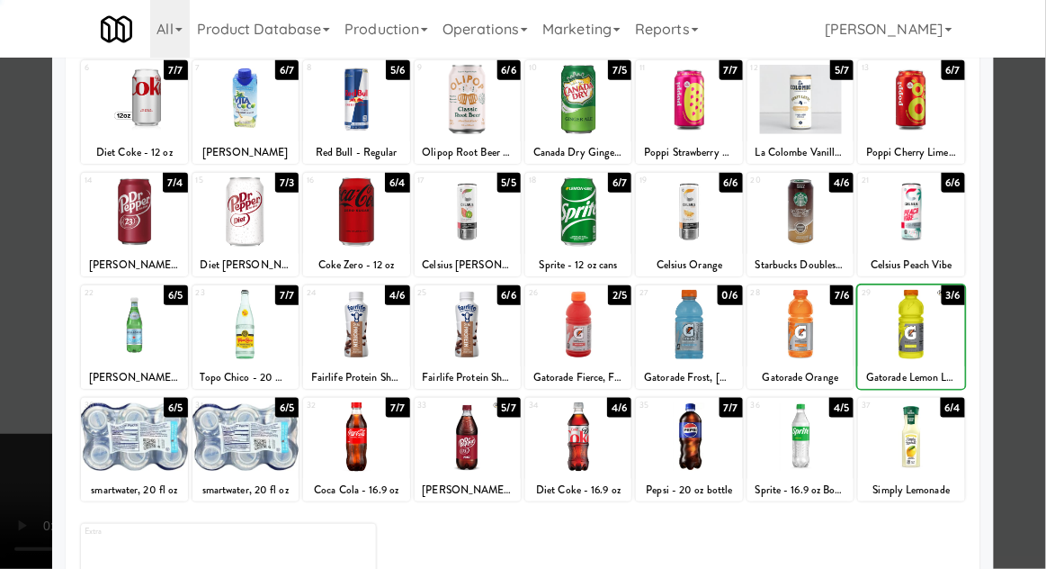
click at [1041, 345] on div at bounding box center [523, 284] width 1046 height 569
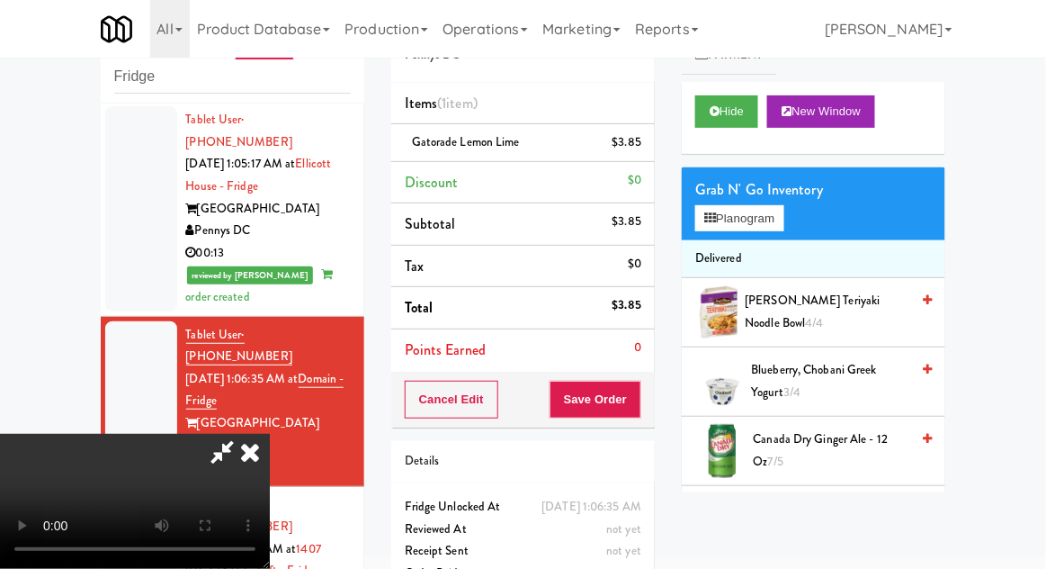
scroll to position [66, 0]
click at [637, 415] on button "Save Order" at bounding box center [596, 400] width 92 height 38
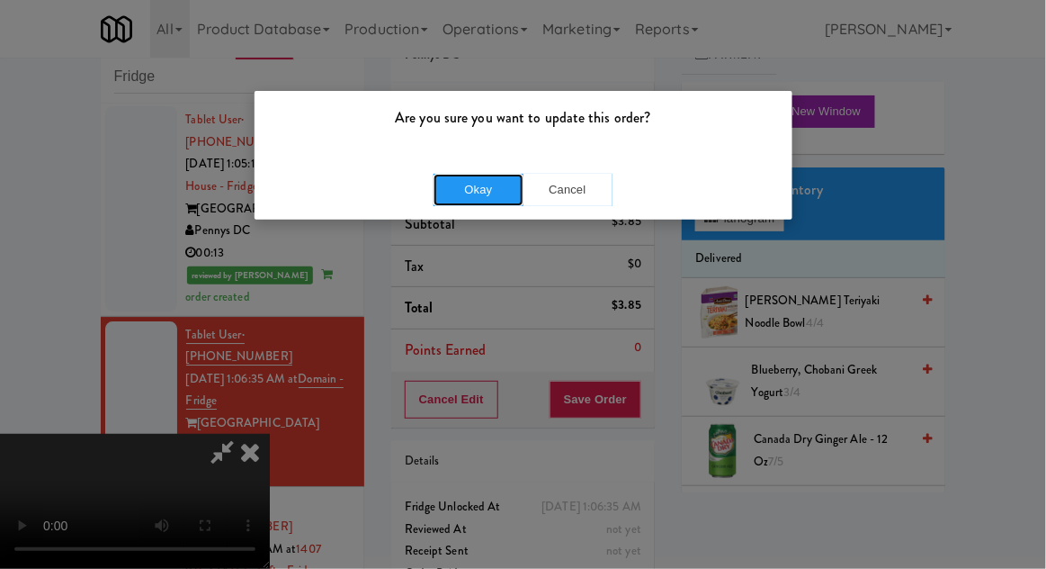
click at [456, 174] on button "Okay" at bounding box center [479, 190] width 90 height 32
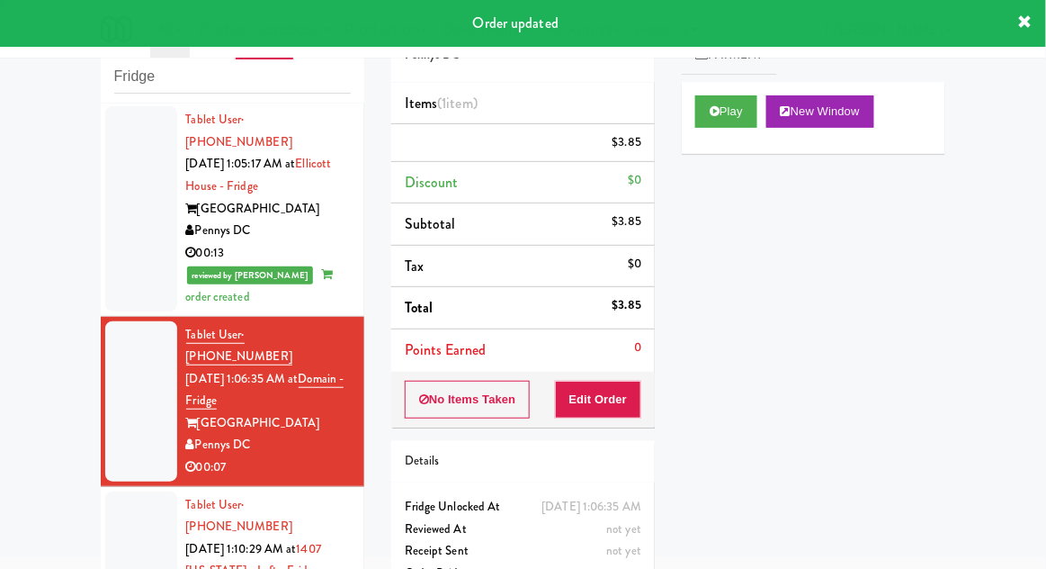
scroll to position [0, 0]
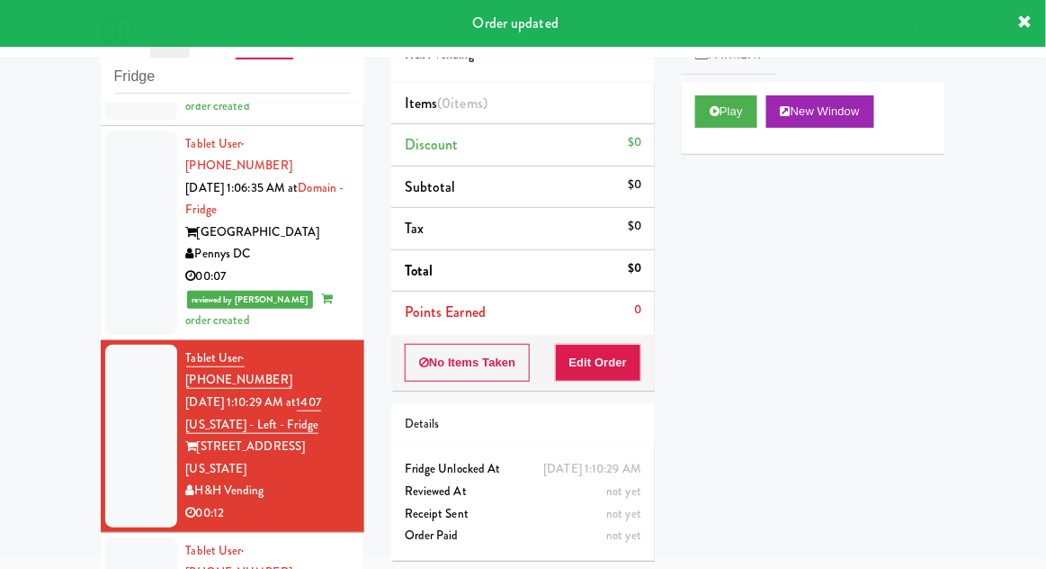
scroll to position [1505, 0]
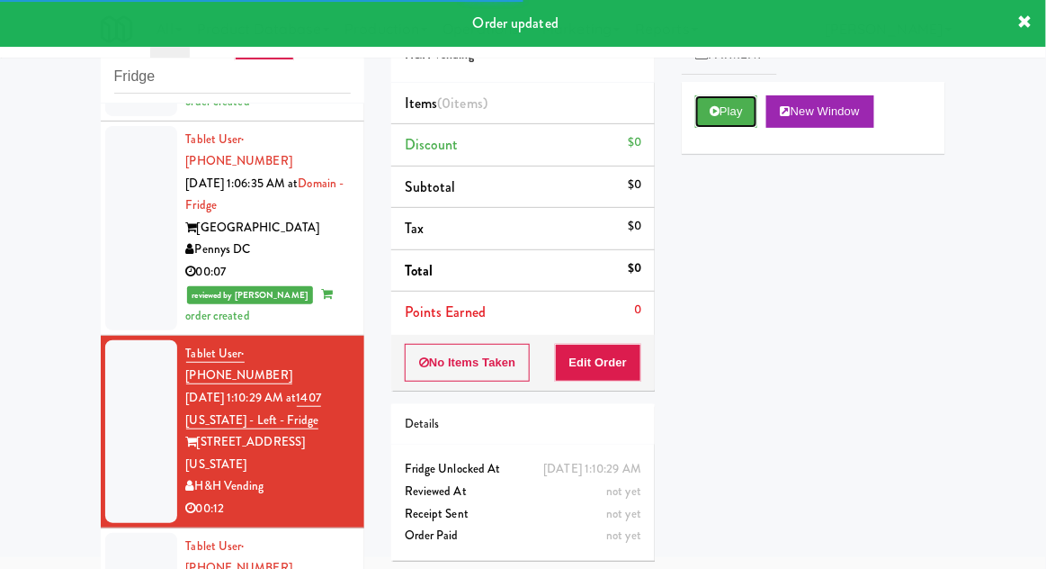
click at [749, 112] on button "Play" at bounding box center [726, 111] width 62 height 32
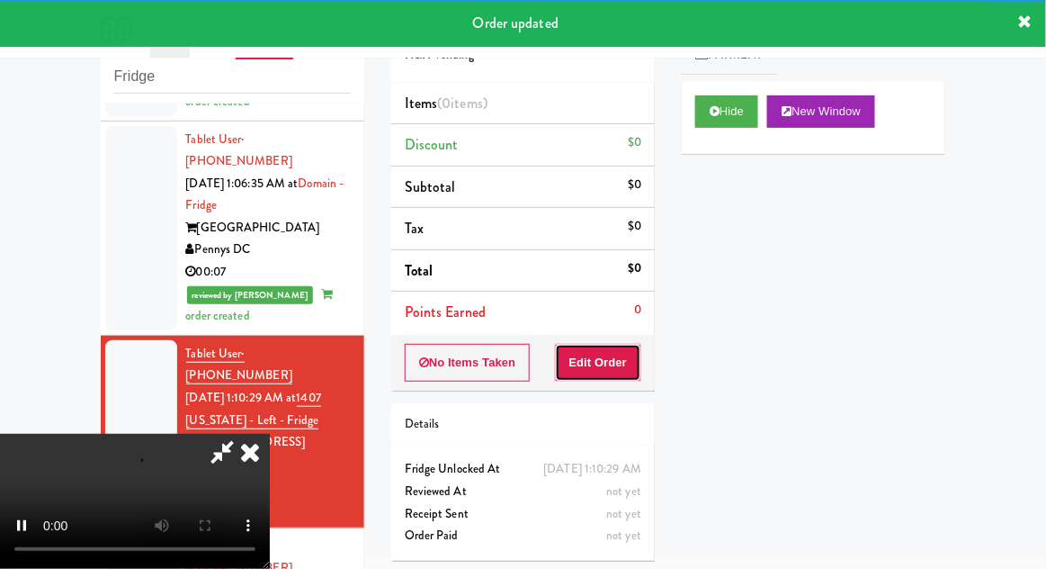
click at [612, 365] on button "Edit Order" at bounding box center [598, 363] width 87 height 38
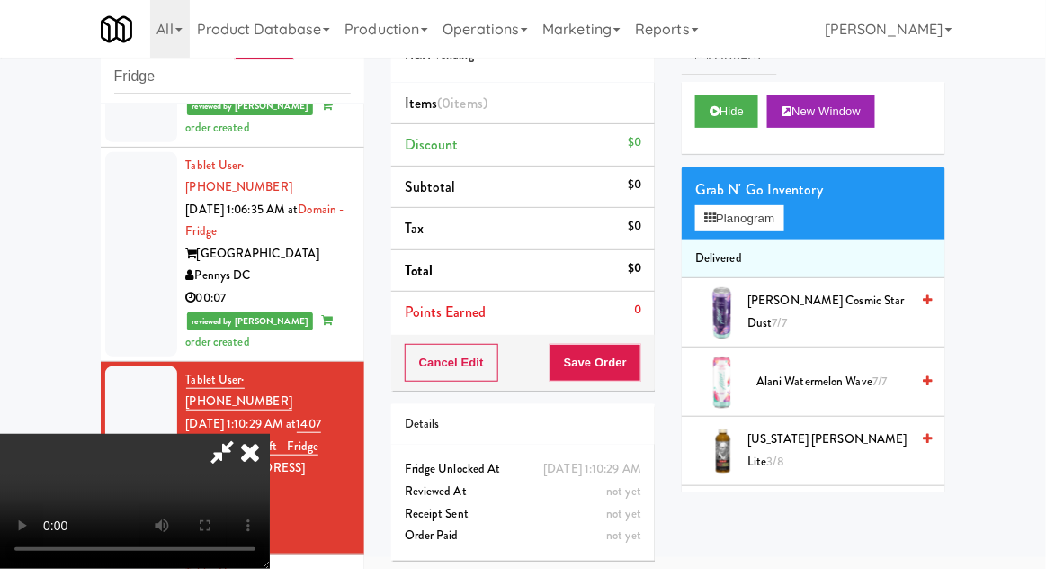
scroll to position [1497, 0]
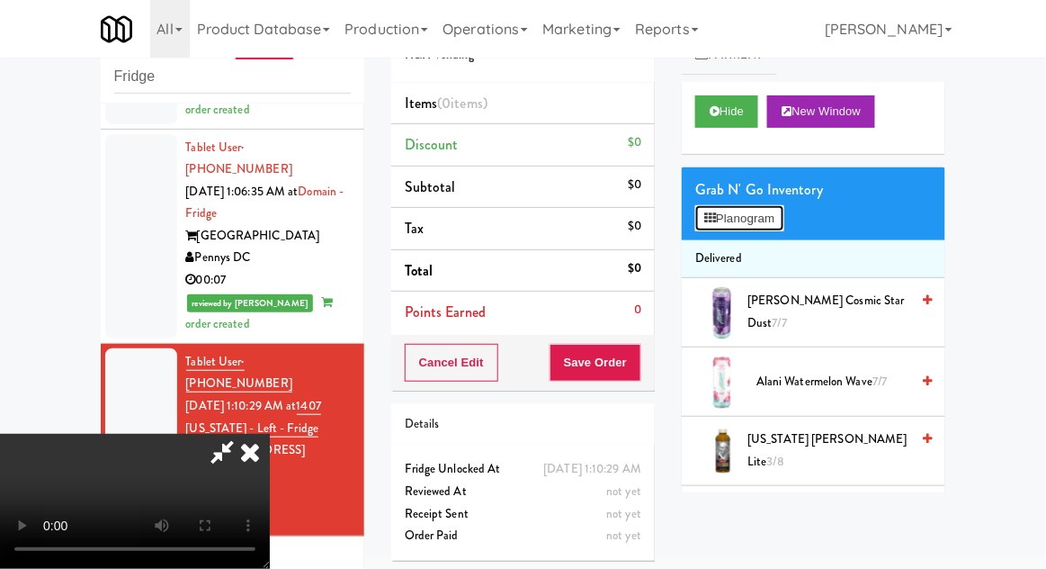
click at [784, 209] on button "Planogram" at bounding box center [739, 218] width 88 height 27
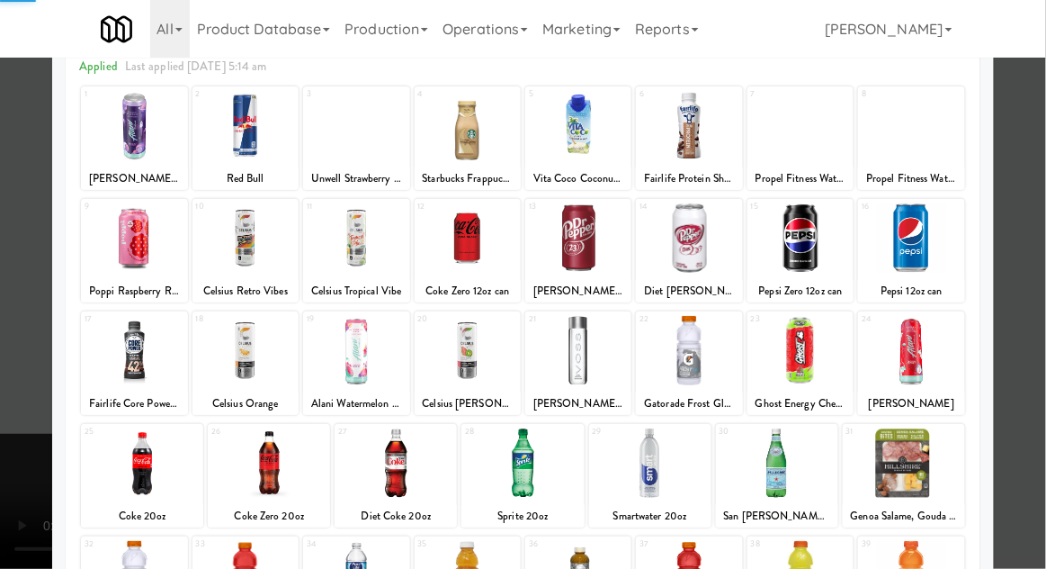
scroll to position [228, 0]
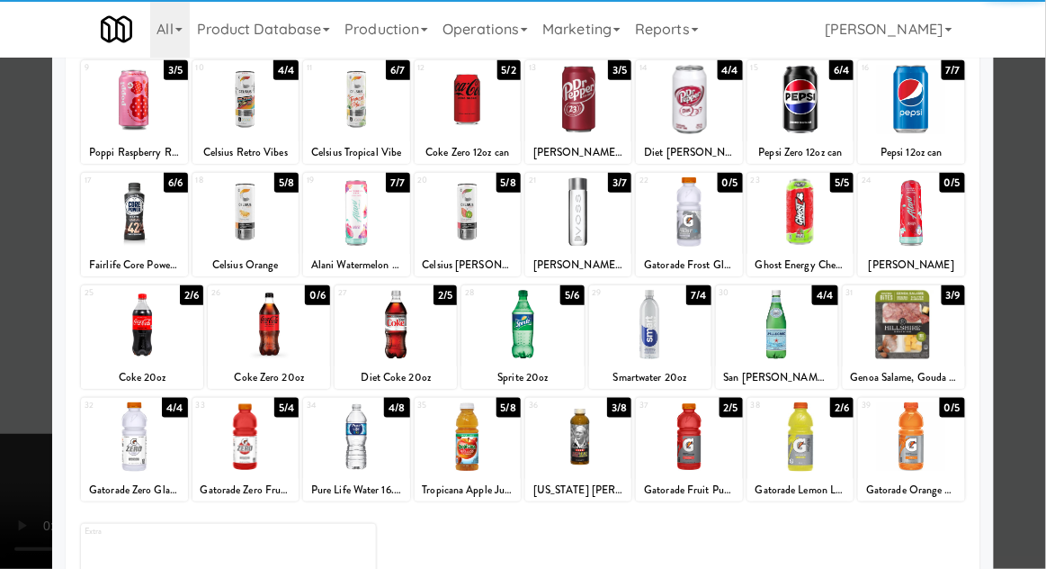
click at [119, 454] on div at bounding box center [134, 436] width 106 height 69
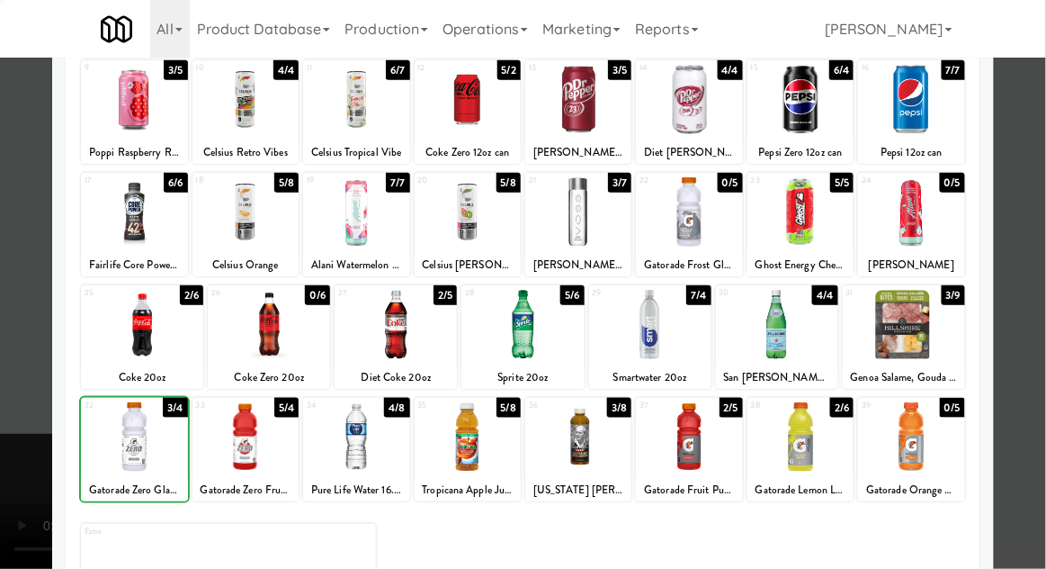
click at [1037, 368] on div at bounding box center [523, 284] width 1046 height 569
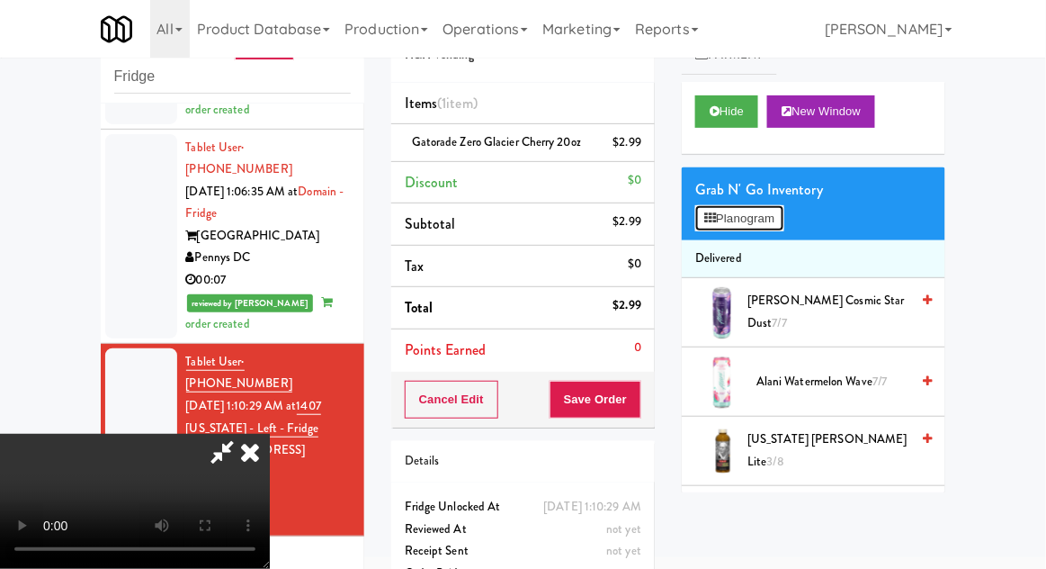
click at [771, 213] on button "Planogram" at bounding box center [739, 218] width 88 height 27
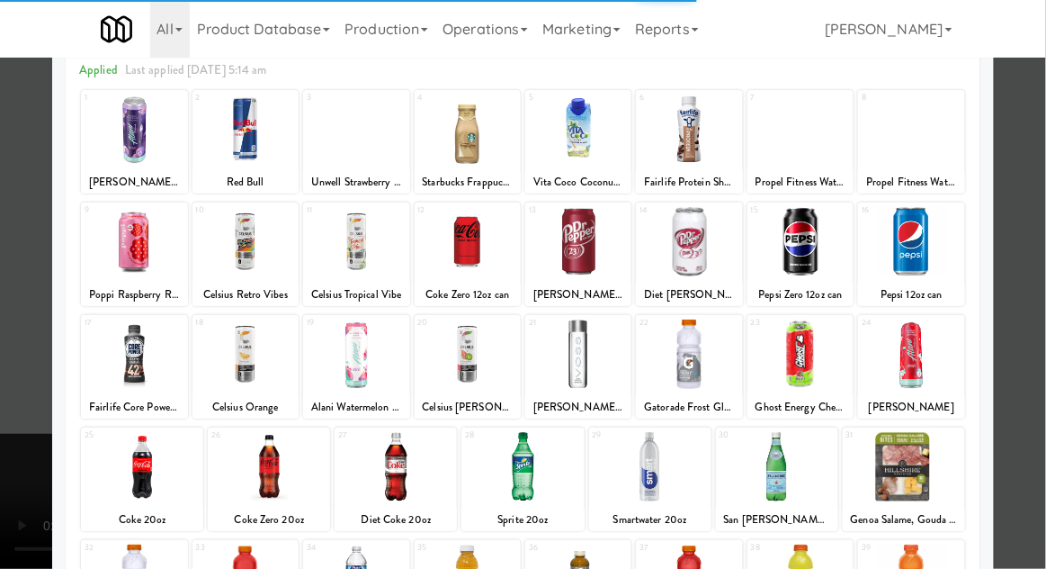
scroll to position [112, 0]
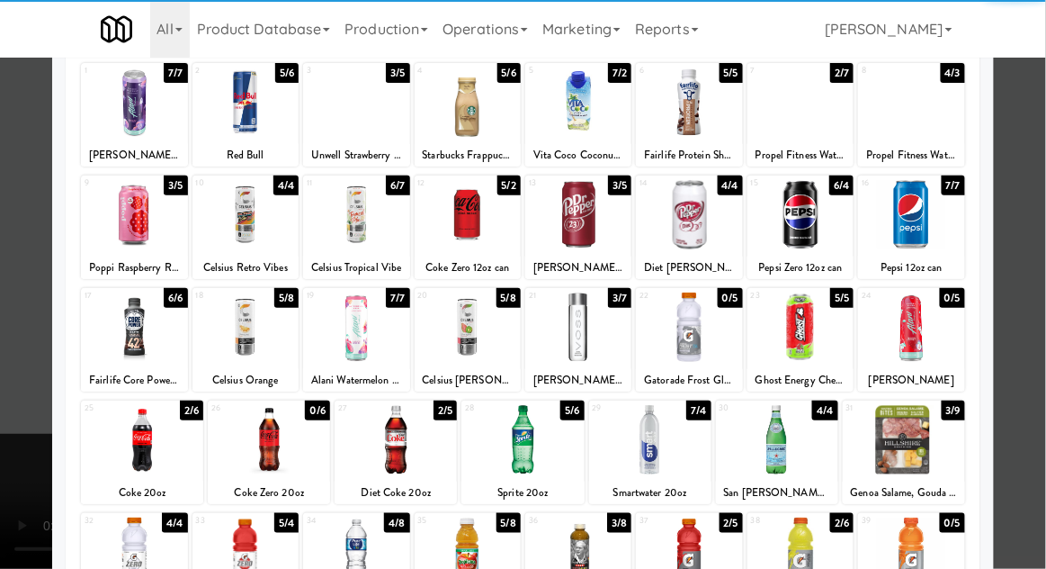
click at [929, 443] on div at bounding box center [904, 439] width 122 height 69
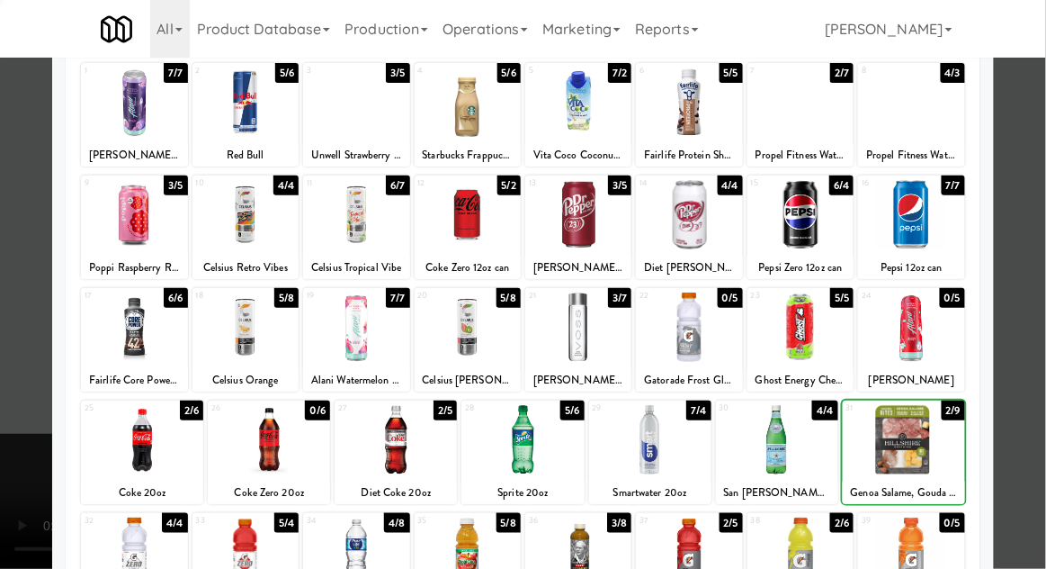
click at [1029, 419] on div at bounding box center [523, 284] width 1046 height 569
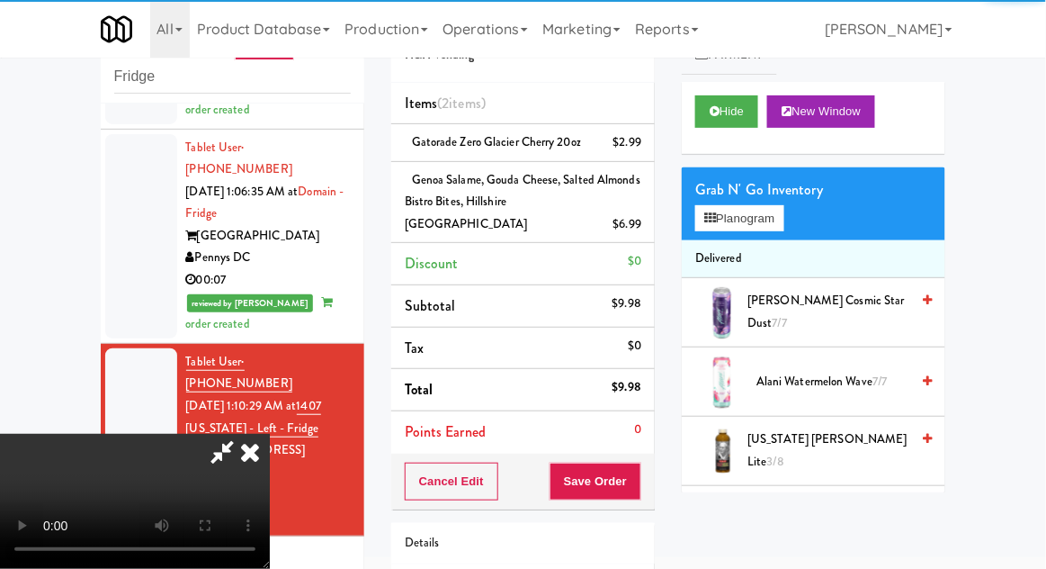
scroll to position [104, 0]
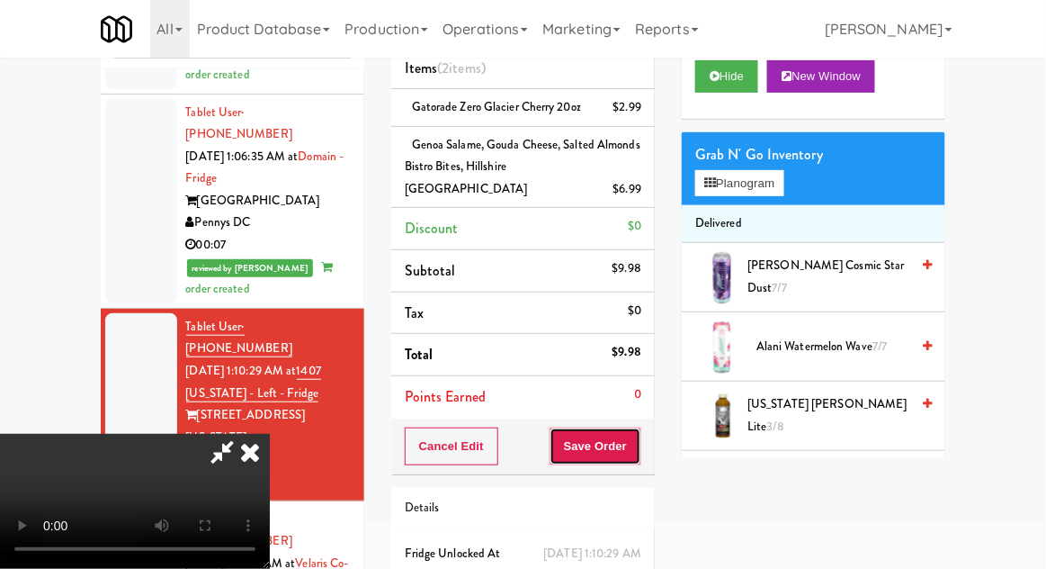
click at [633, 427] on button "Save Order" at bounding box center [596, 446] width 92 height 38
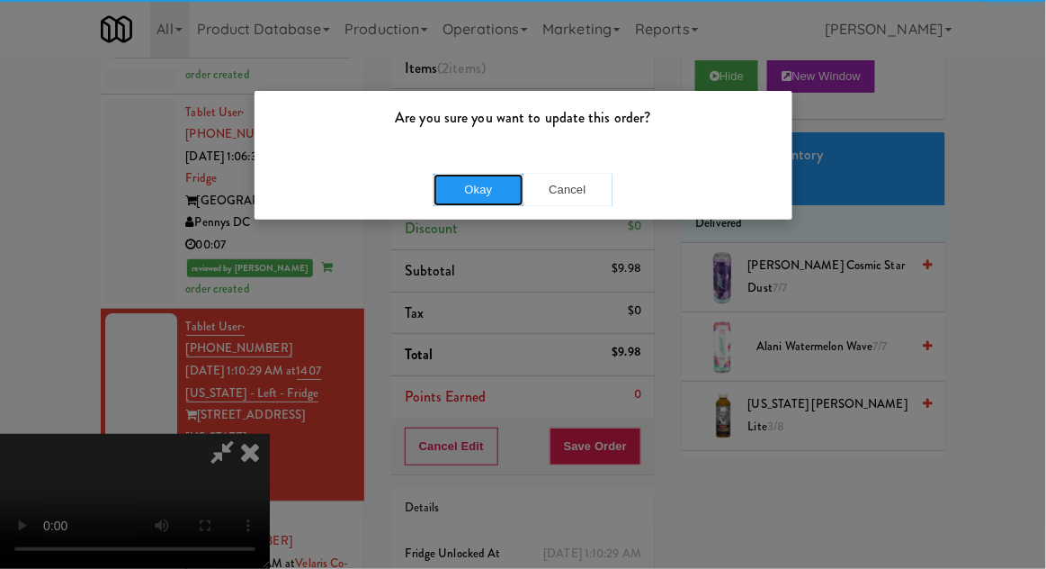
click at [467, 177] on button "Okay" at bounding box center [479, 190] width 90 height 32
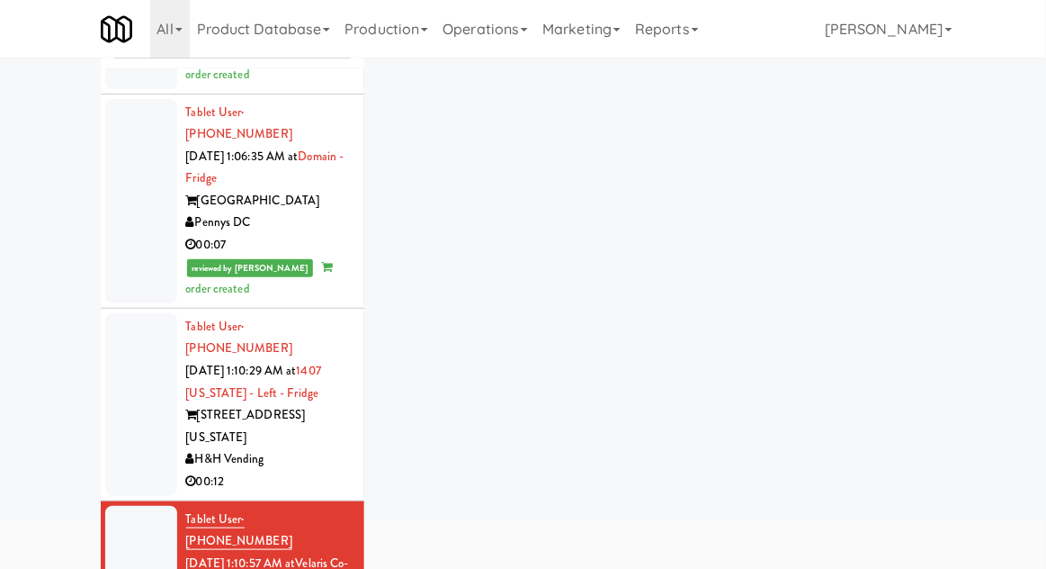
scroll to position [69, 0]
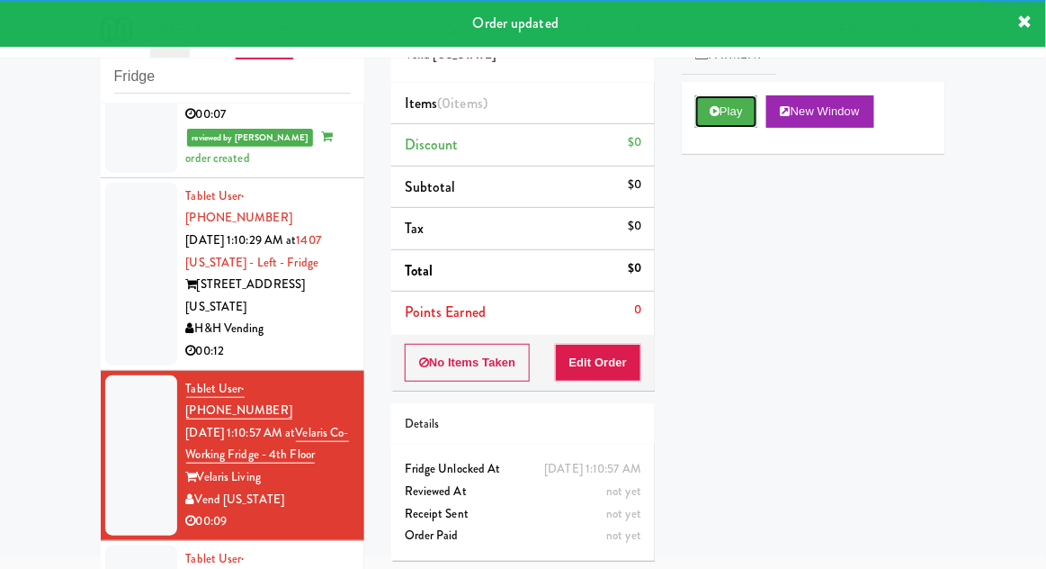
click at [745, 122] on button "Play" at bounding box center [726, 111] width 62 height 32
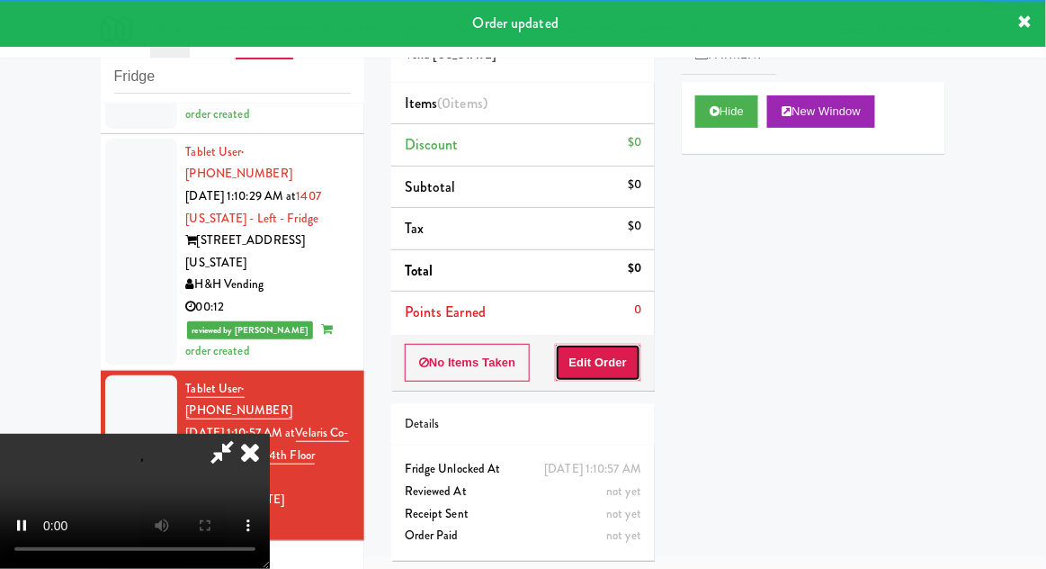
click at [625, 348] on button "Edit Order" at bounding box center [598, 363] width 87 height 38
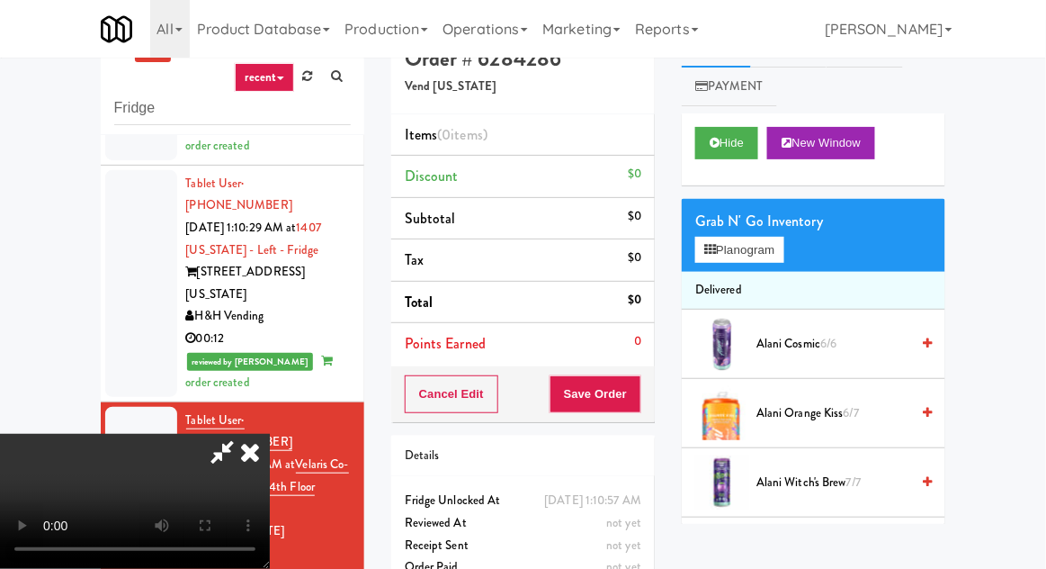
scroll to position [69, 0]
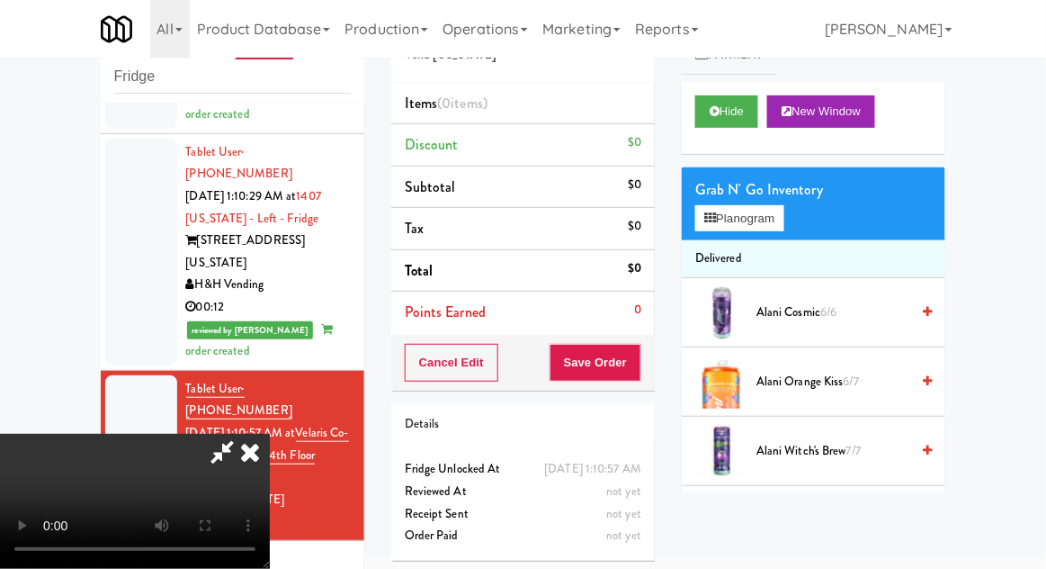
click at [752, 244] on li "Delivered" at bounding box center [814, 259] width 264 height 38
click at [777, 216] on button "Planogram" at bounding box center [739, 218] width 88 height 27
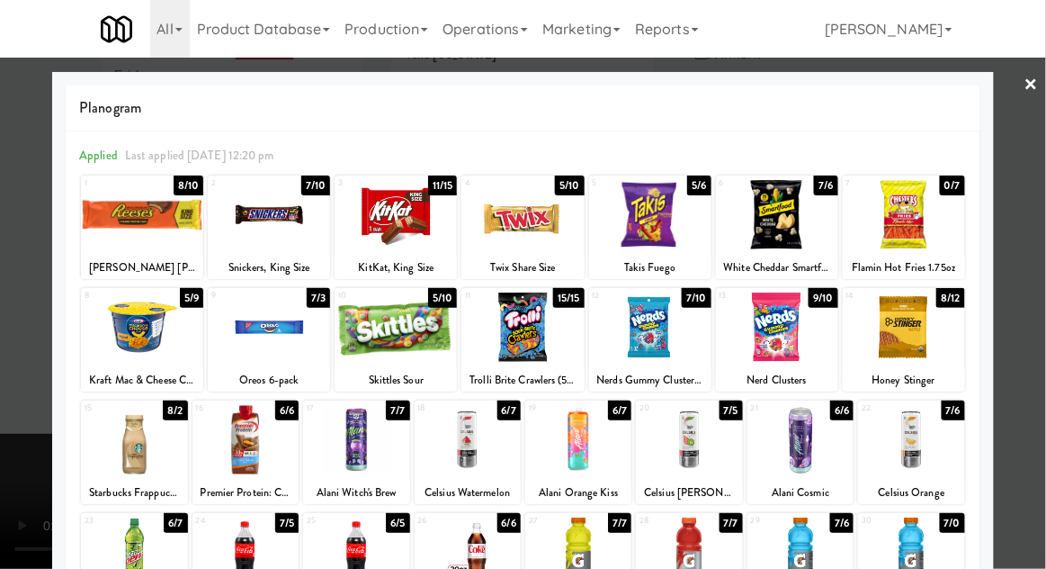
click at [561, 243] on div at bounding box center [523, 214] width 122 height 69
click at [26, 374] on div at bounding box center [523, 284] width 1046 height 569
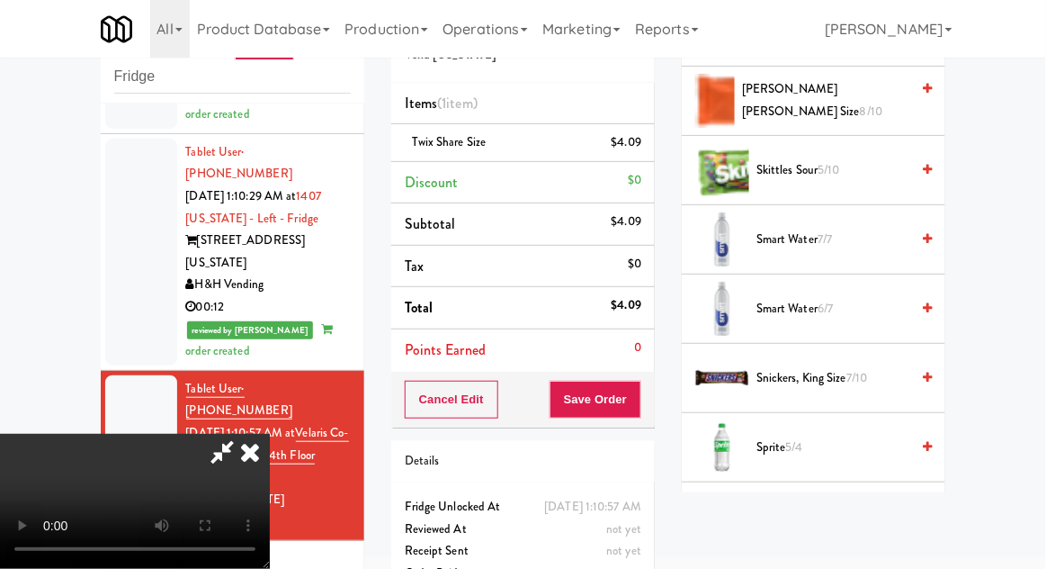
scroll to position [2059, 0]
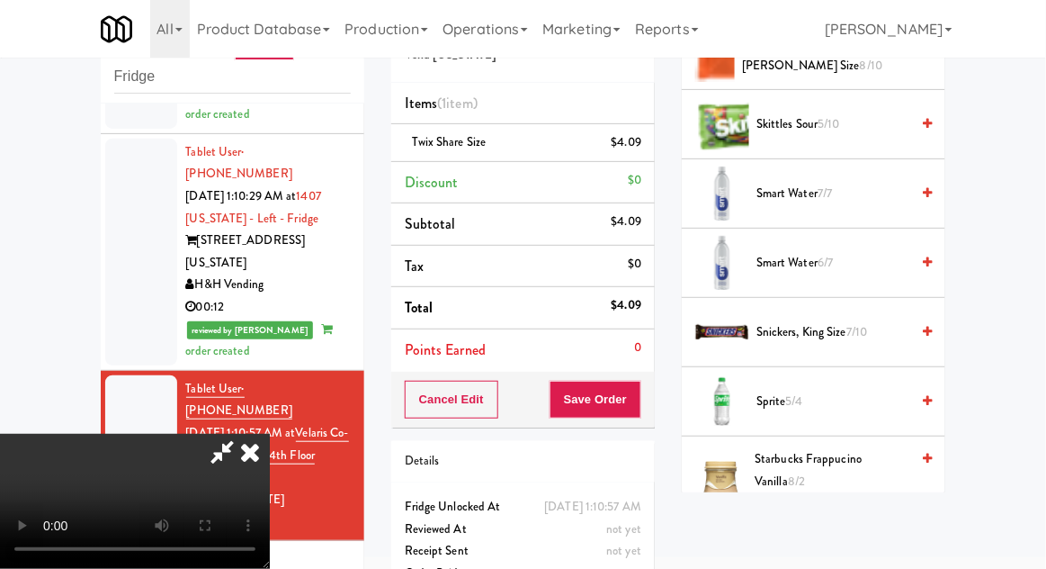
click at [858, 323] on span "7/10" at bounding box center [857, 331] width 21 height 17
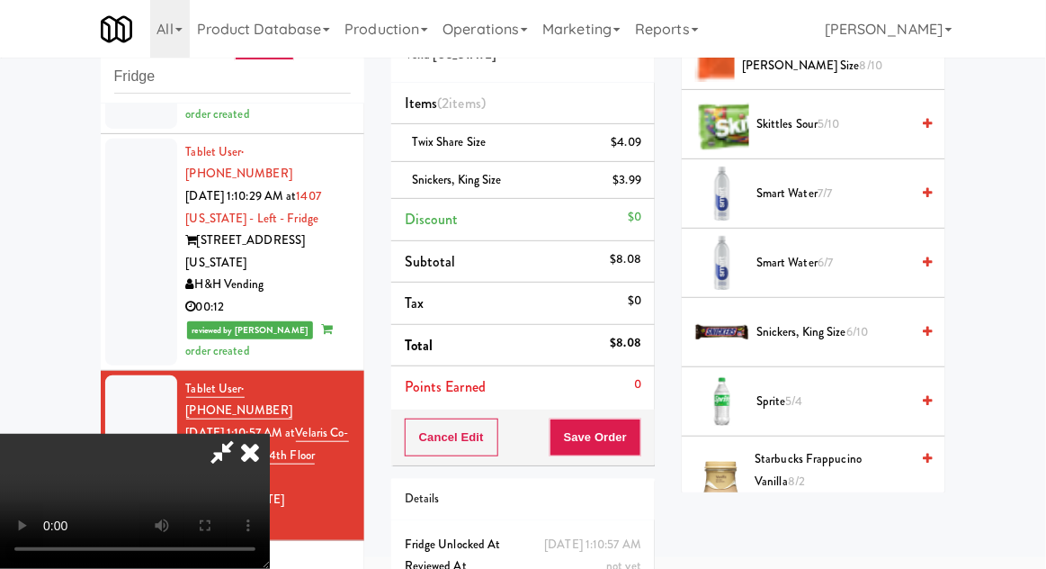
scroll to position [66, 0]
click at [641, 441] on button "Save Order" at bounding box center [596, 437] width 92 height 38
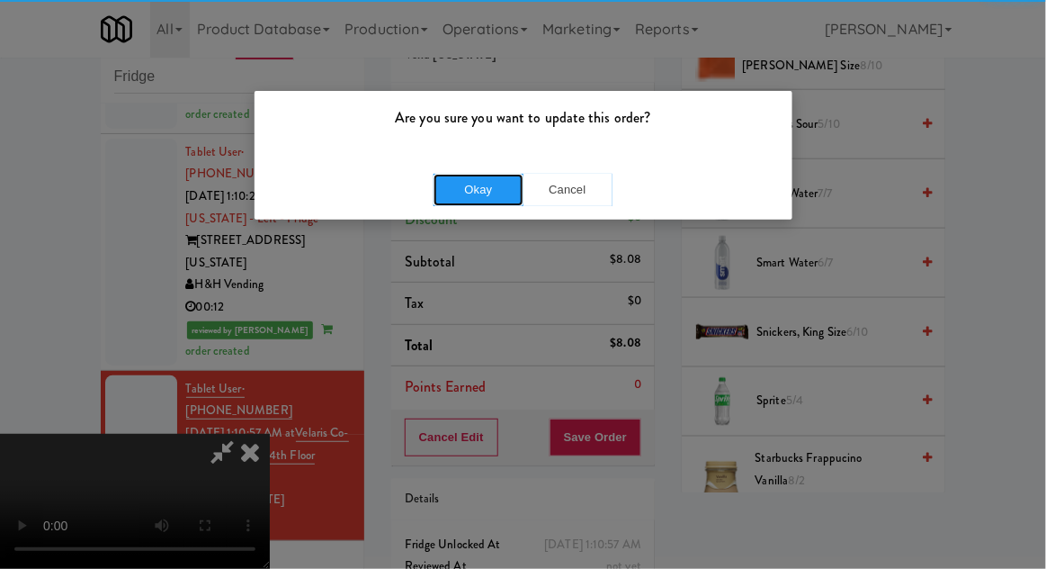
click at [454, 198] on button "Okay" at bounding box center [479, 190] width 90 height 32
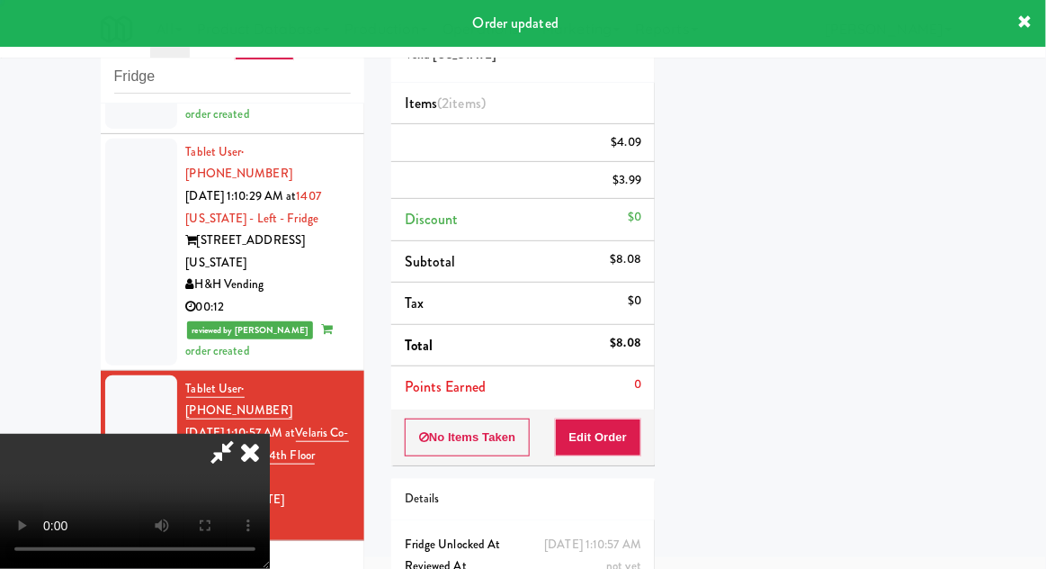
scroll to position [0, 0]
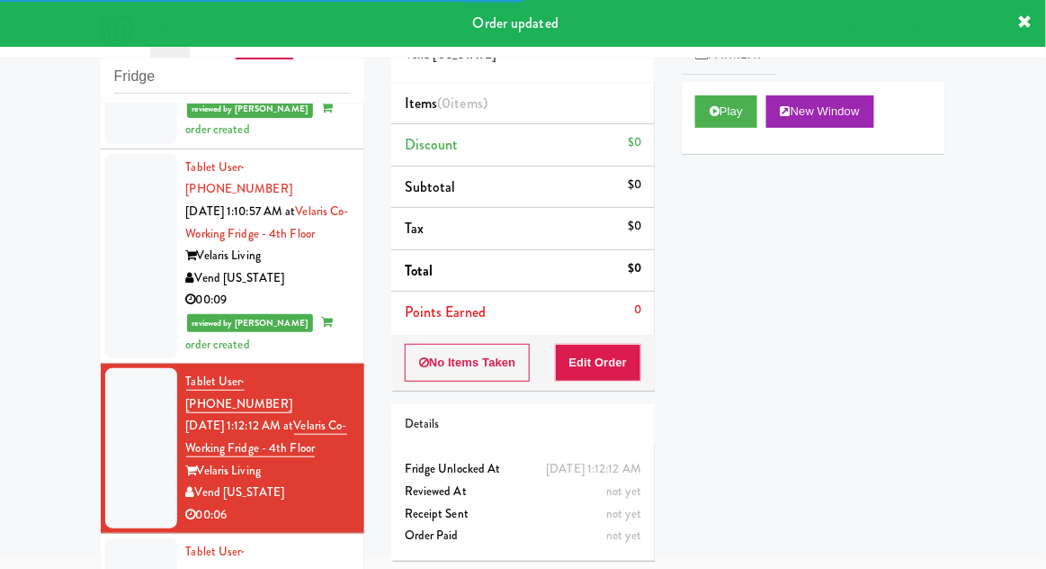
scroll to position [1916, 0]
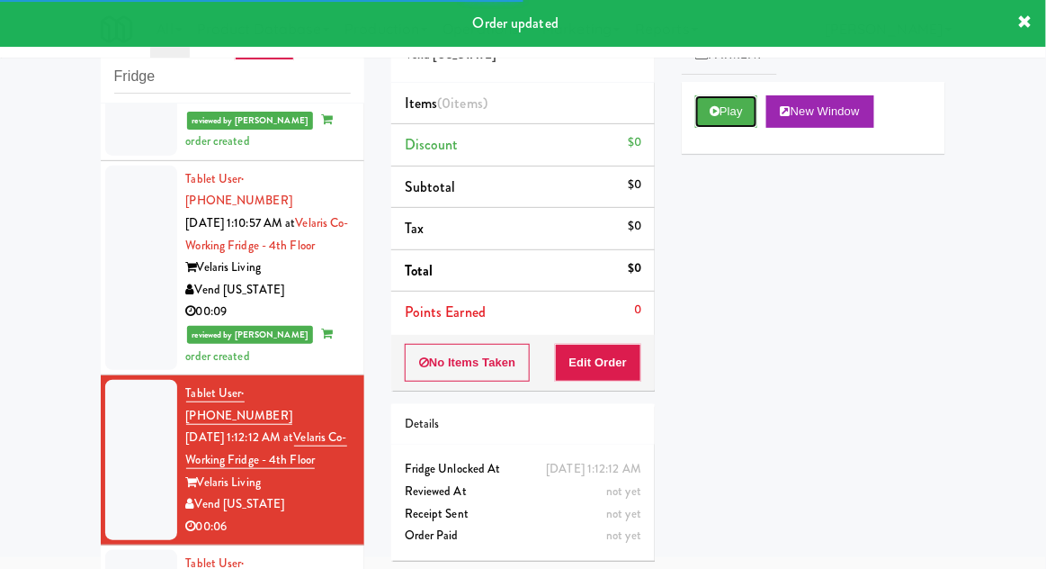
click at [743, 123] on button "Play" at bounding box center [726, 111] width 62 height 32
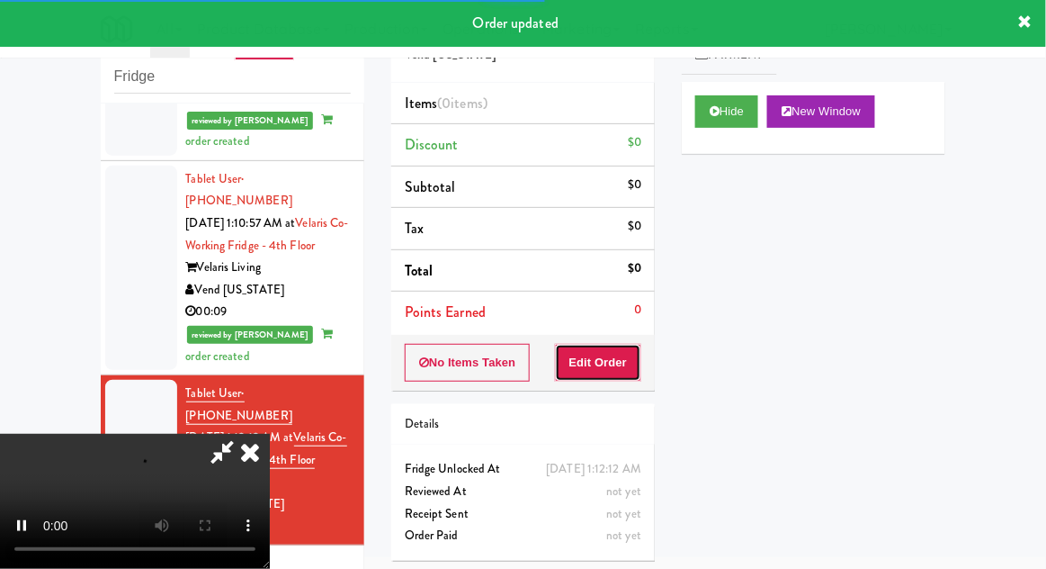
click at [624, 363] on button "Edit Order" at bounding box center [598, 363] width 87 height 38
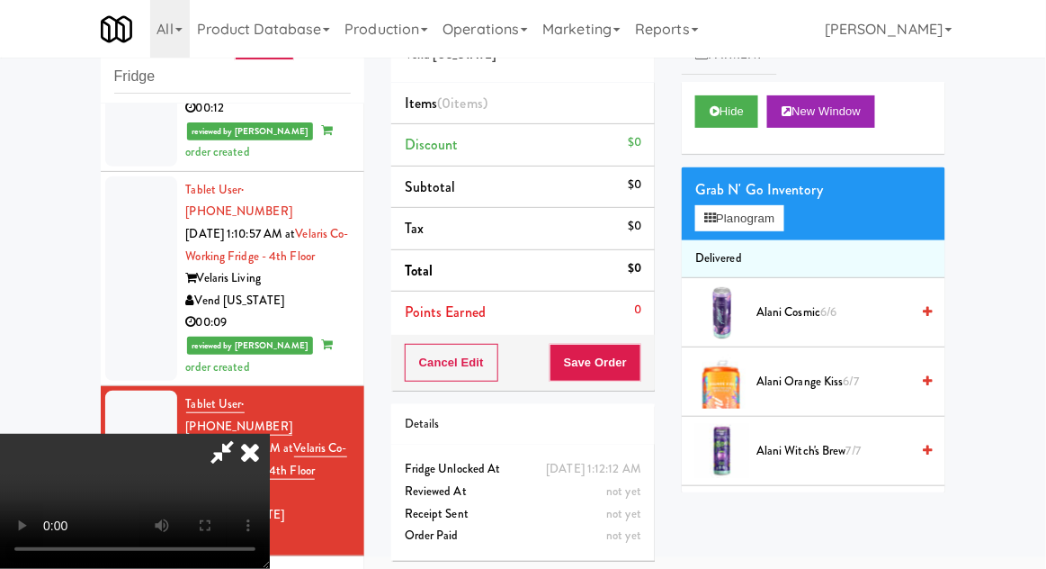
scroll to position [0, 0]
click at [777, 214] on button "Planogram" at bounding box center [739, 218] width 88 height 27
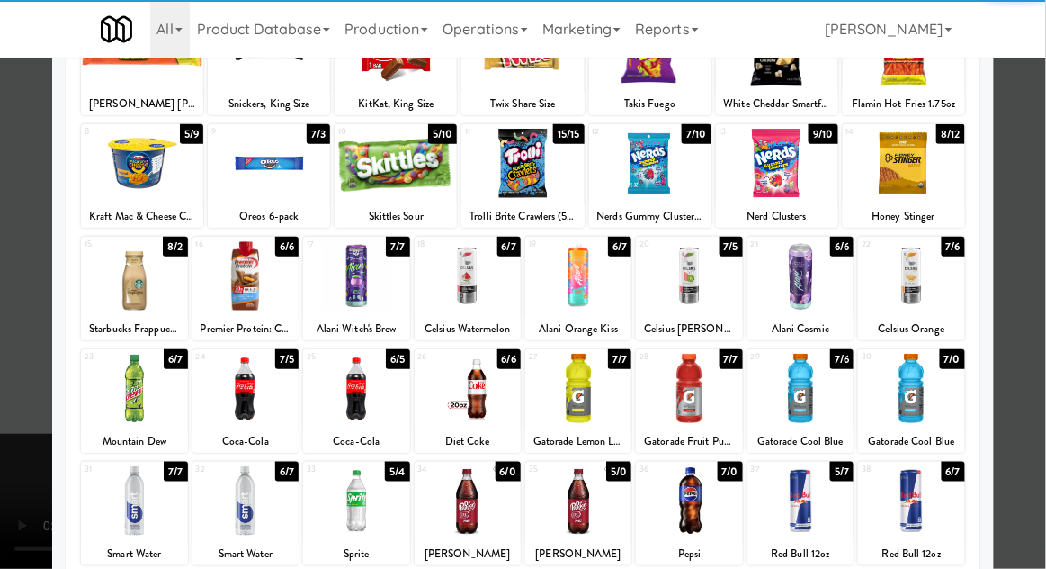
scroll to position [167, 0]
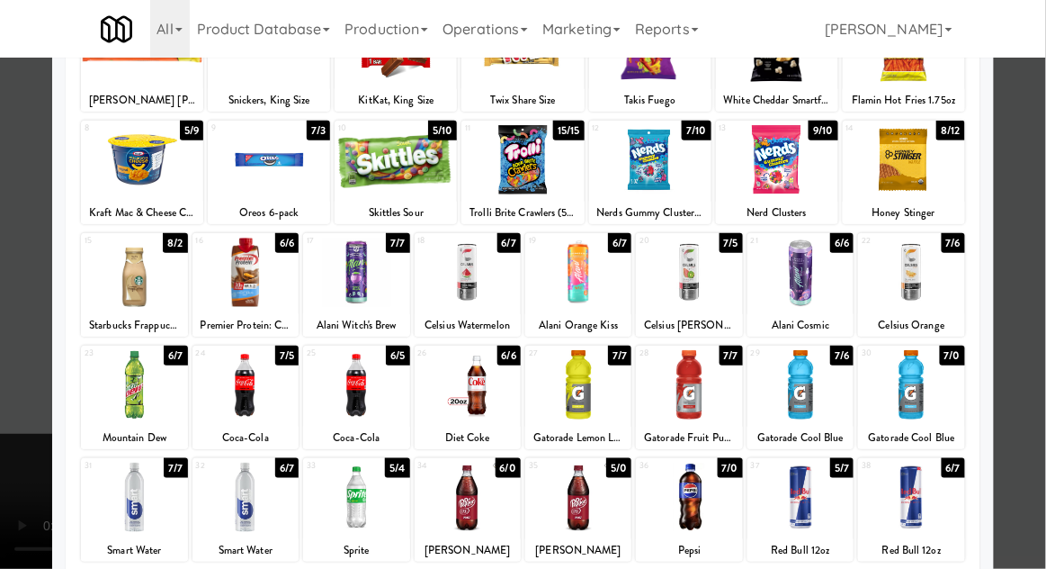
click at [1041, 345] on div at bounding box center [523, 284] width 1046 height 569
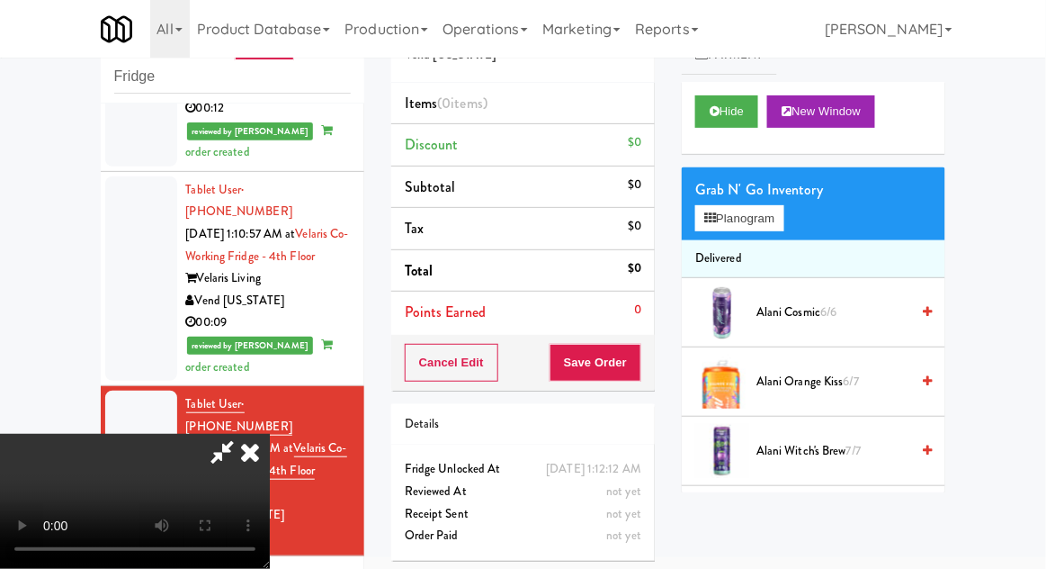
click at [758, 193] on div "Grab N' Go Inventory" at bounding box center [813, 189] width 237 height 27
click at [784, 217] on button "Planogram" at bounding box center [739, 218] width 88 height 27
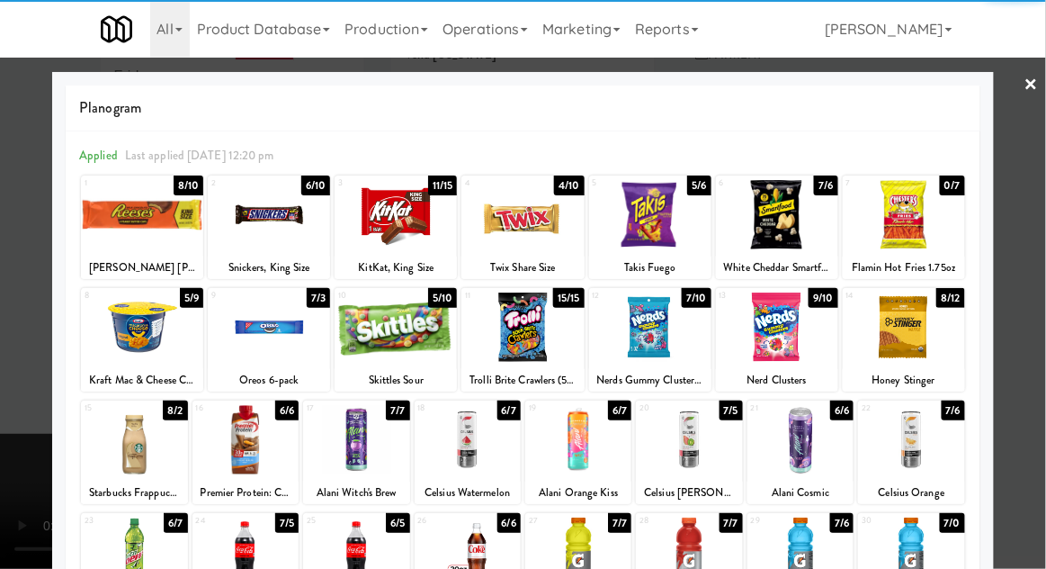
click at [351, 558] on div at bounding box center [356, 551] width 106 height 69
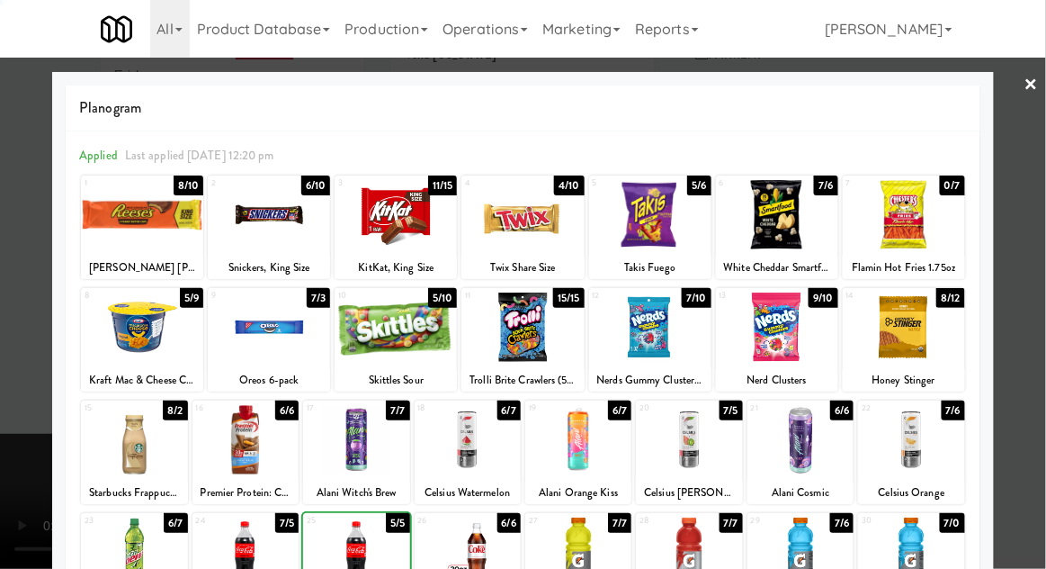
click at [1040, 396] on div at bounding box center [523, 284] width 1046 height 569
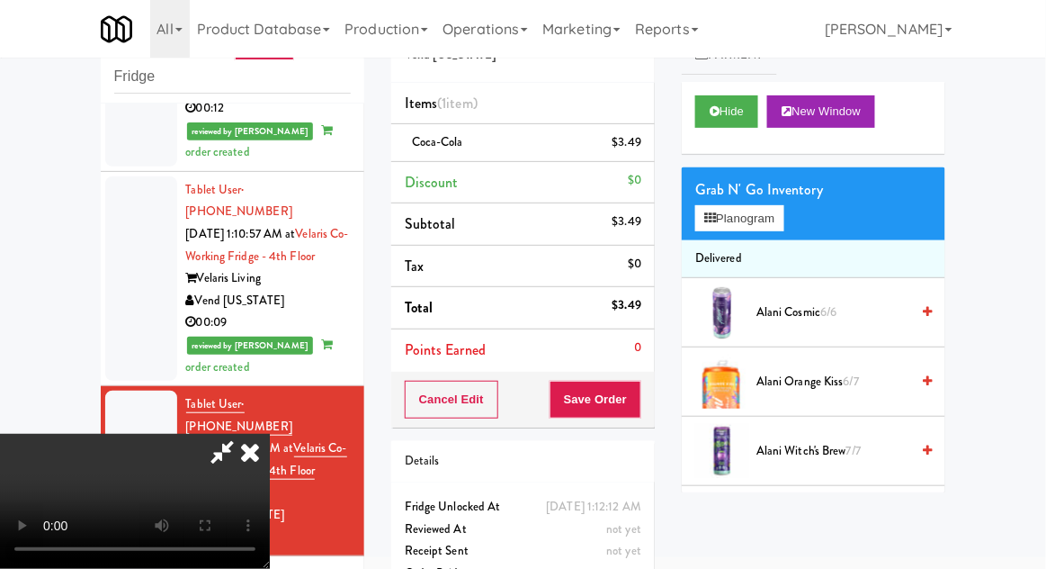
scroll to position [66, 0]
click at [639, 396] on button "Save Order" at bounding box center [596, 400] width 92 height 38
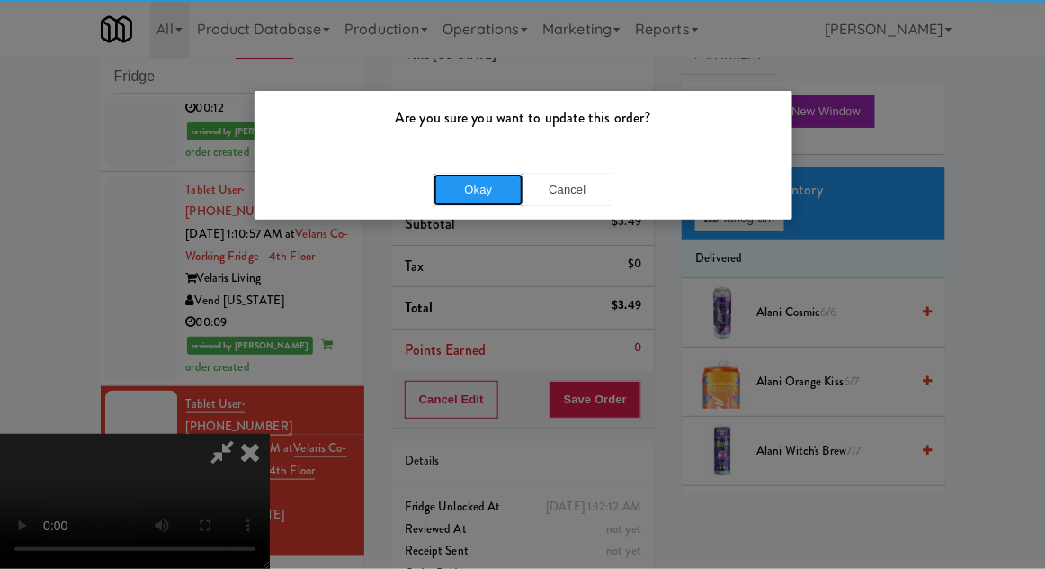
click at [458, 199] on button "Okay" at bounding box center [479, 190] width 90 height 32
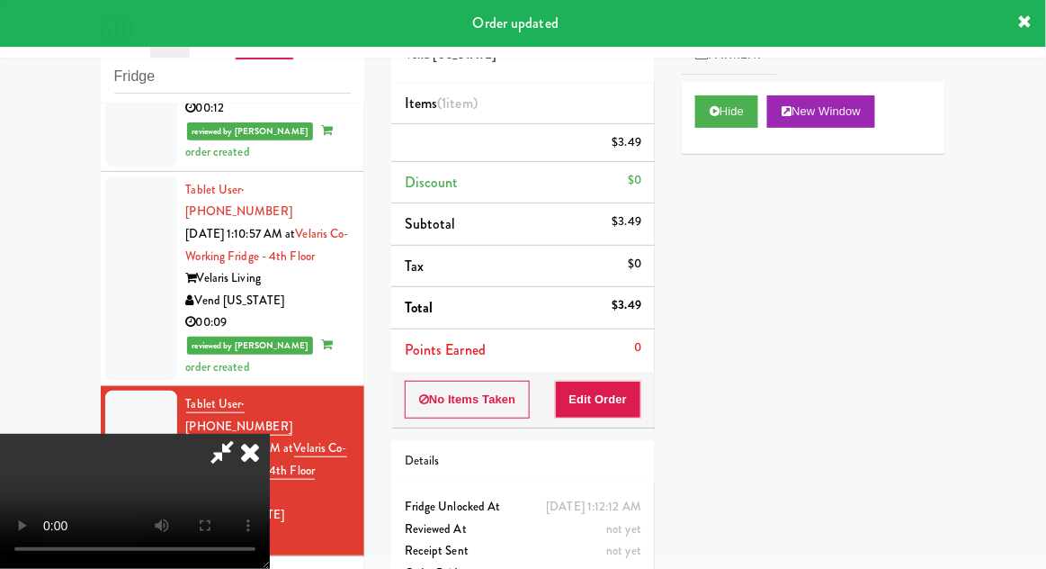
scroll to position [0, 0]
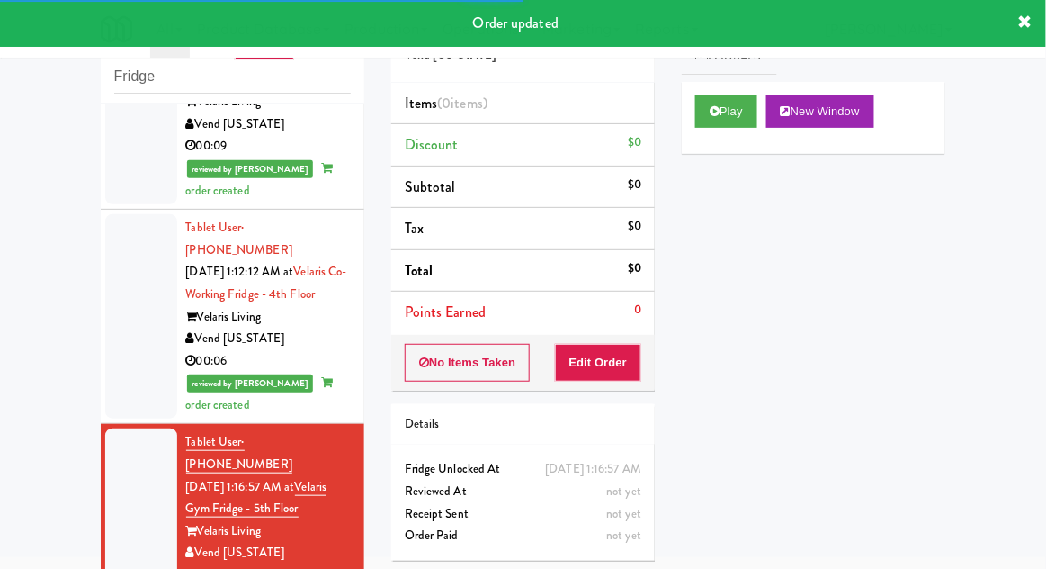
scroll to position [2087, 0]
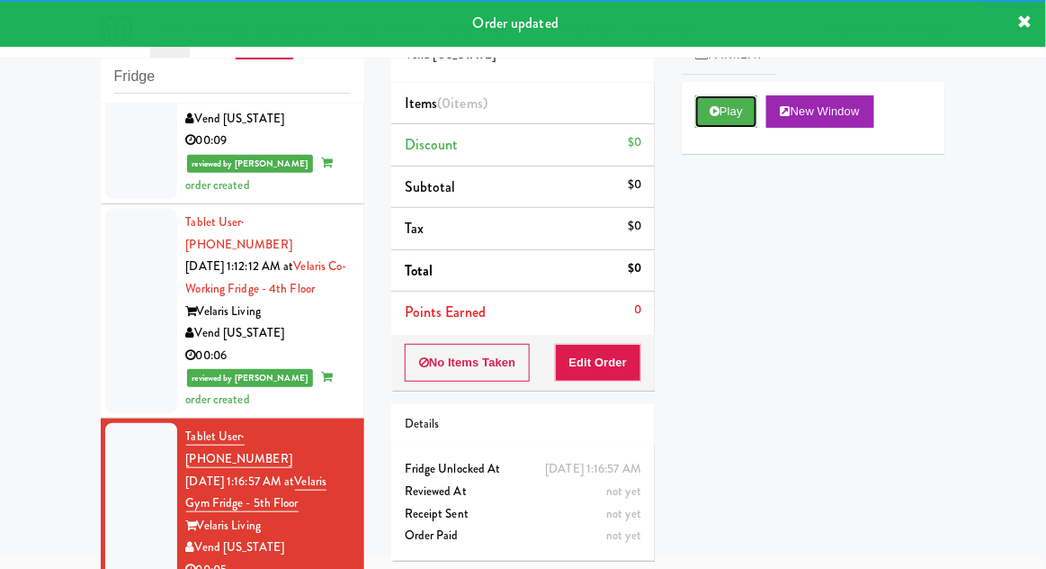
click at [734, 124] on button "Play" at bounding box center [726, 111] width 62 height 32
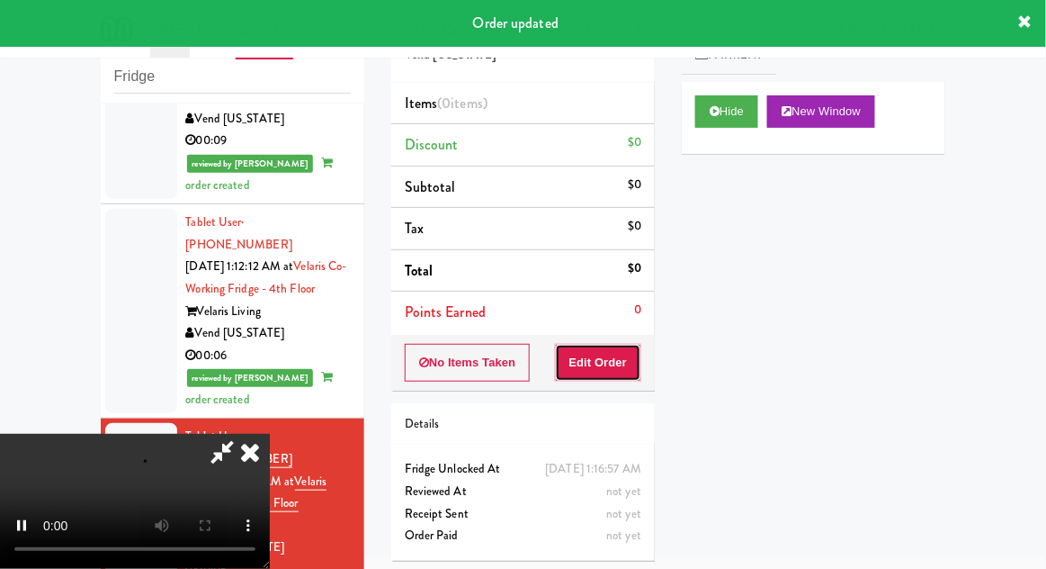
click at [609, 364] on button "Edit Order" at bounding box center [598, 363] width 87 height 38
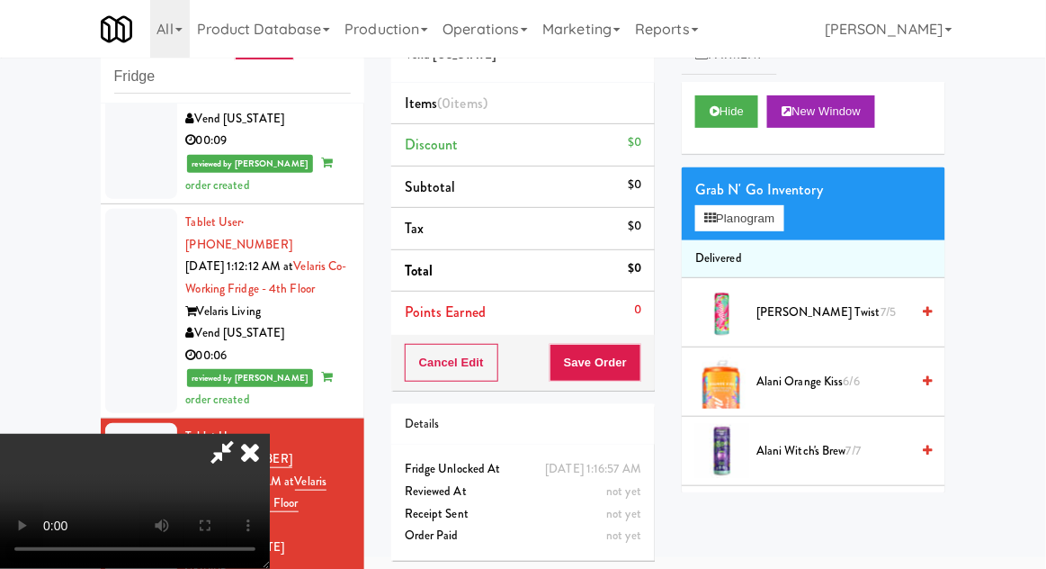
scroll to position [0, 0]
click at [772, 214] on button "Planogram" at bounding box center [739, 218] width 88 height 27
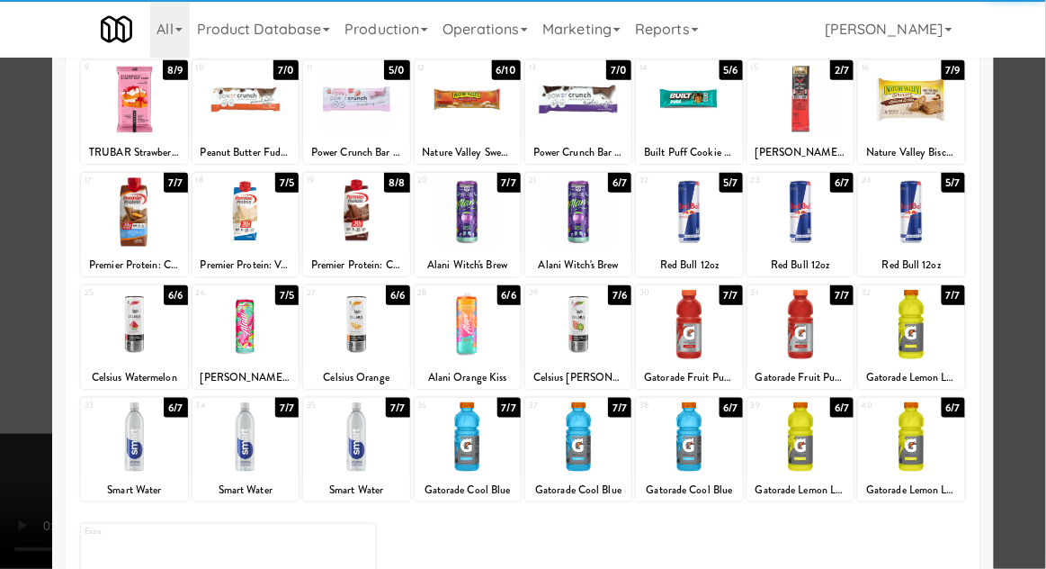
click at [923, 342] on div at bounding box center [911, 324] width 106 height 69
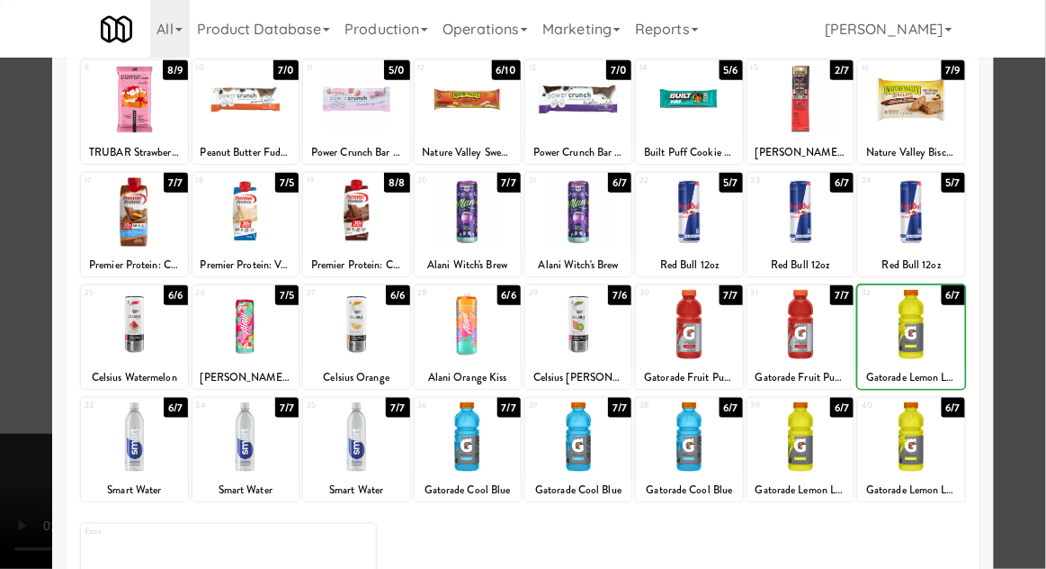
click at [1031, 324] on div at bounding box center [523, 284] width 1046 height 569
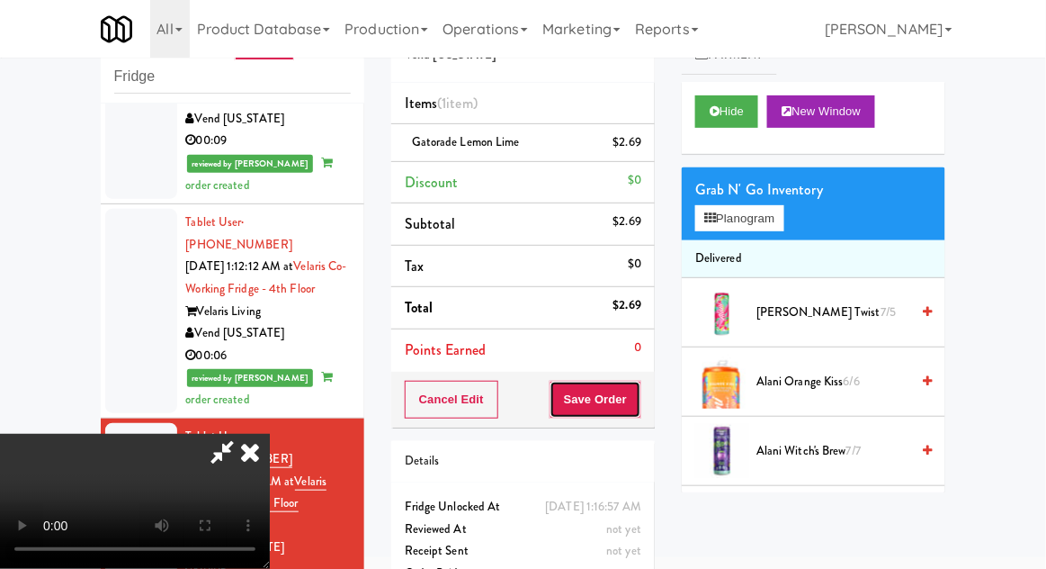
click at [638, 401] on button "Save Order" at bounding box center [596, 400] width 92 height 38
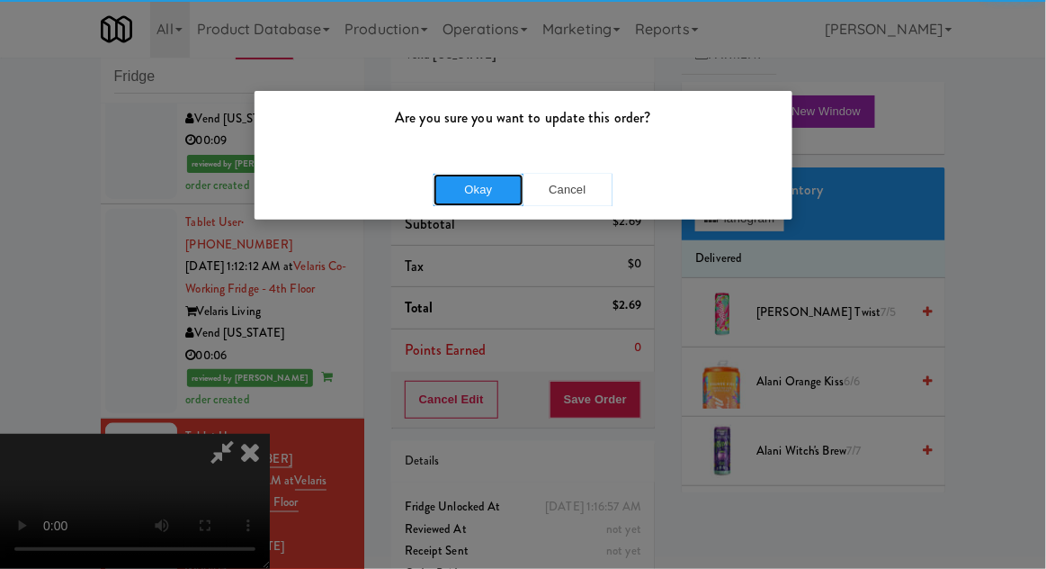
click at [437, 187] on button "Okay" at bounding box center [479, 190] width 90 height 32
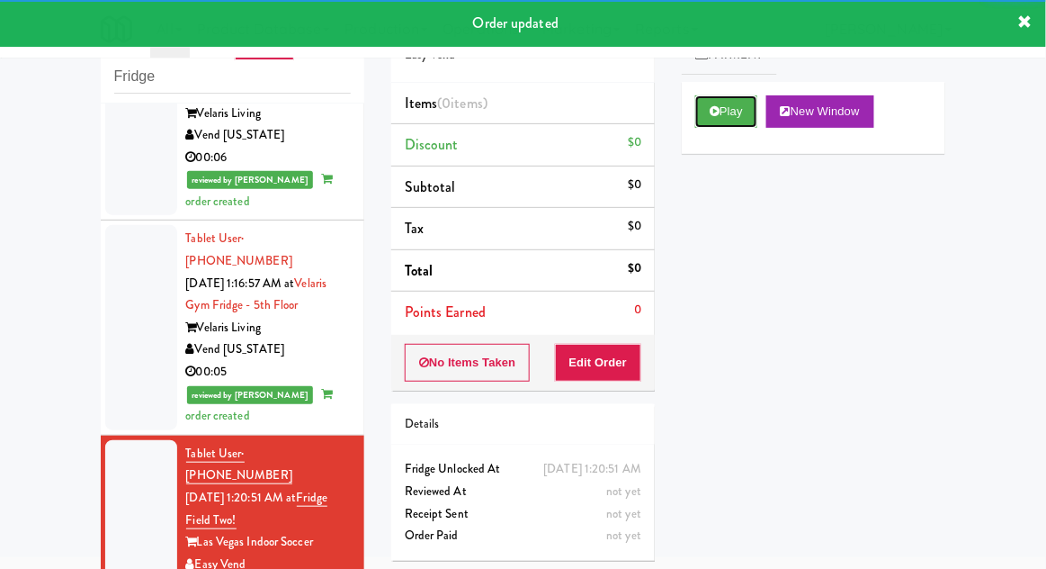
click at [726, 124] on button "Play" at bounding box center [726, 111] width 62 height 32
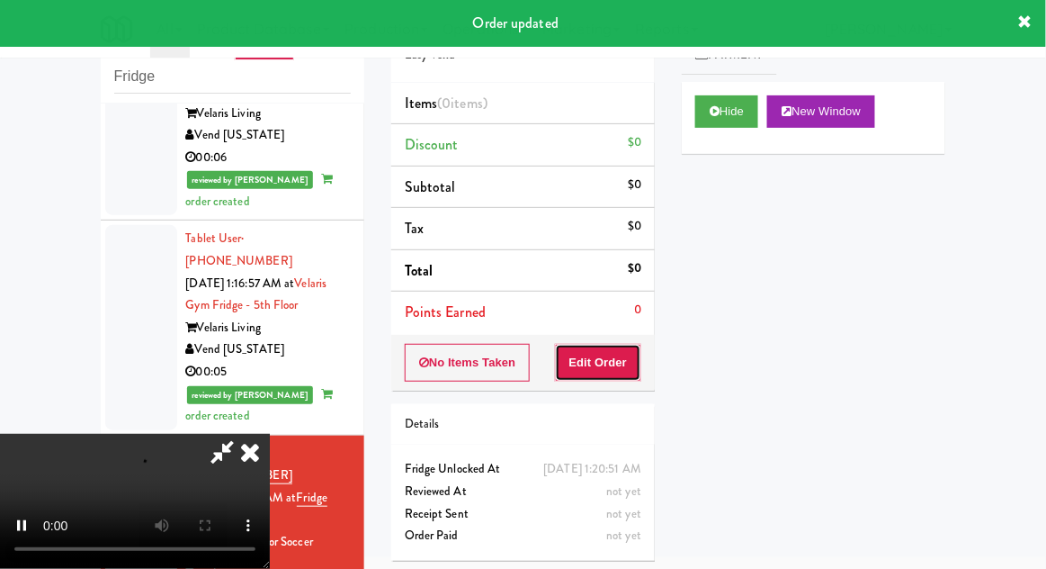
click at [617, 378] on button "Edit Order" at bounding box center [598, 363] width 87 height 38
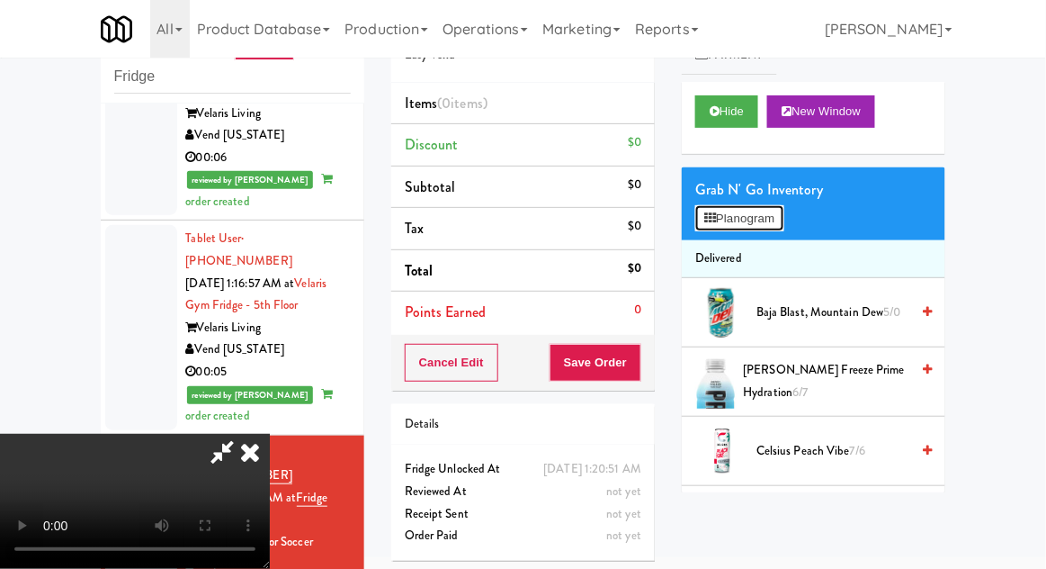
click at [758, 226] on button "Planogram" at bounding box center [739, 218] width 88 height 27
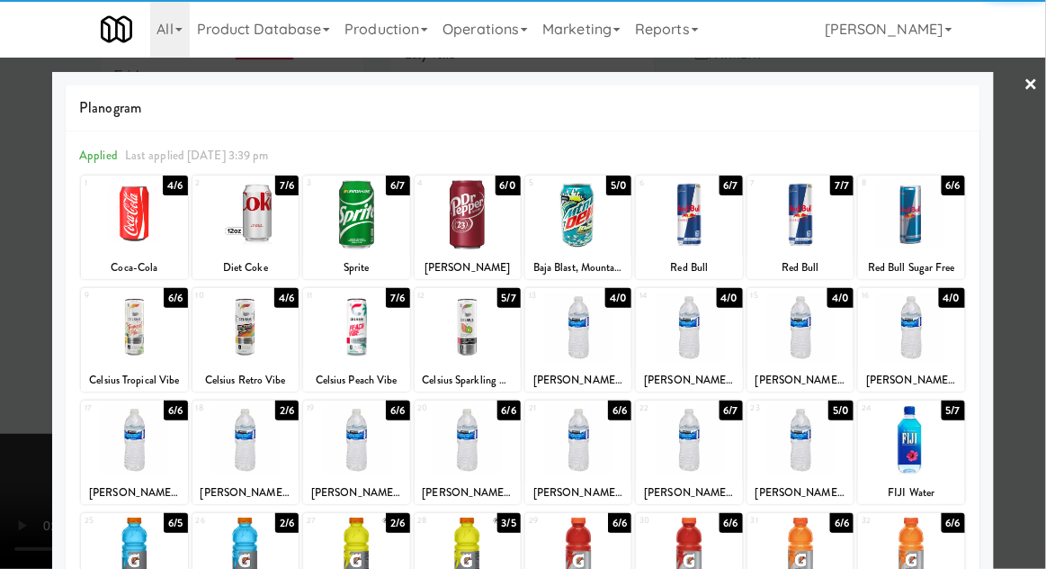
click at [925, 433] on div at bounding box center [911, 439] width 106 height 69
click at [1033, 405] on div at bounding box center [523, 284] width 1046 height 569
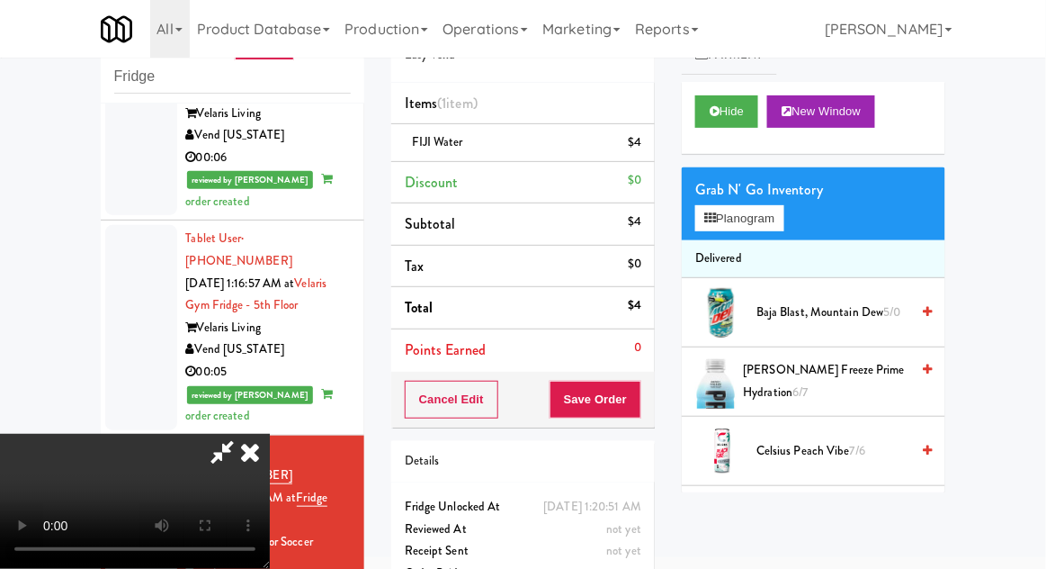
scroll to position [66, 0]
click at [764, 208] on button "Planogram" at bounding box center [739, 218] width 88 height 27
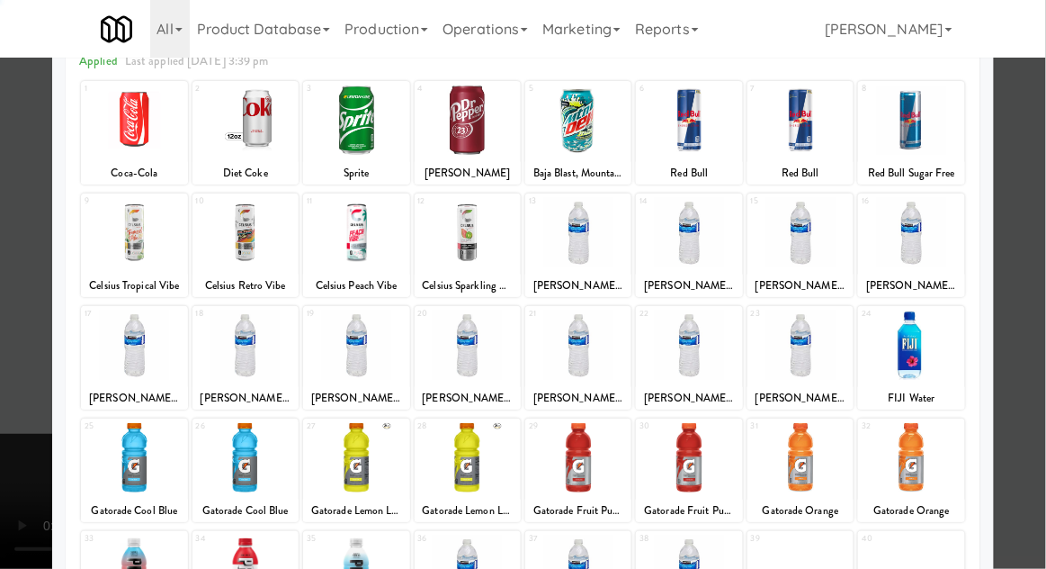
scroll to position [228, 0]
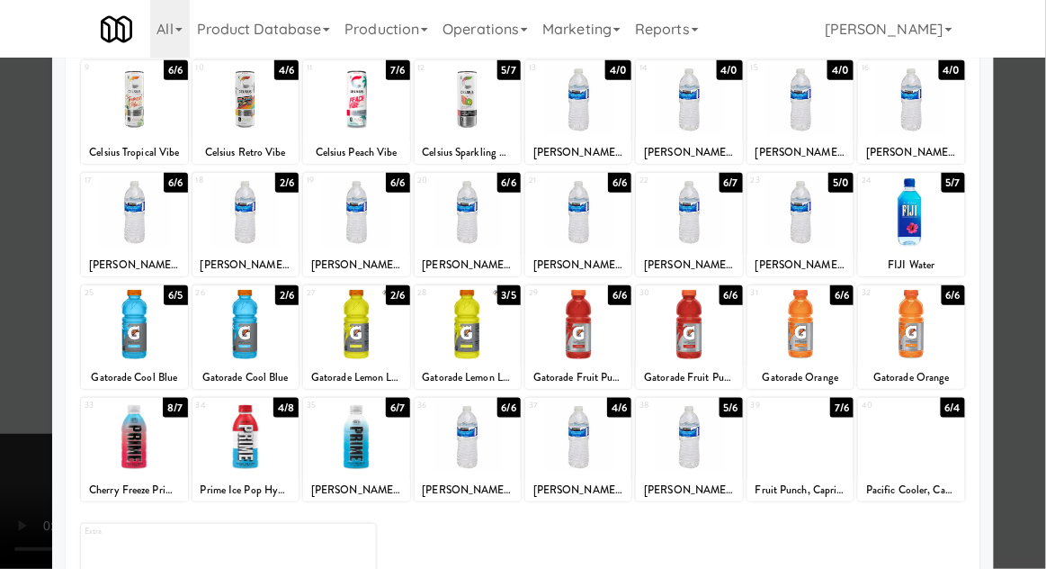
click at [822, 446] on div at bounding box center [801, 436] width 106 height 69
click at [14, 350] on div at bounding box center [523, 284] width 1046 height 569
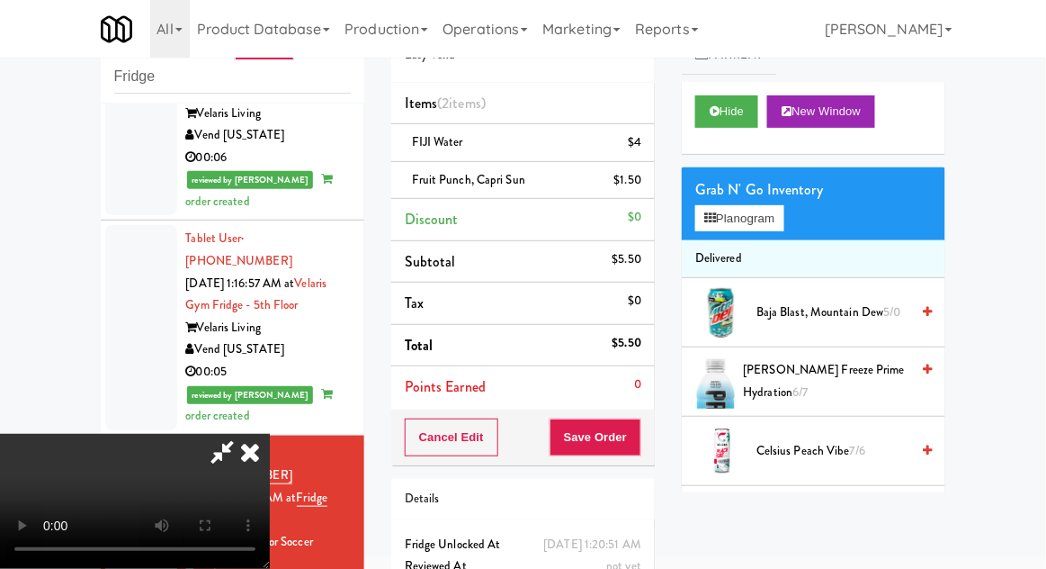
click at [649, 184] on li "Fruit Punch, Capri Sun $1.50" at bounding box center [523, 181] width 264 height 38
click at [648, 191] on icon at bounding box center [643, 187] width 9 height 12
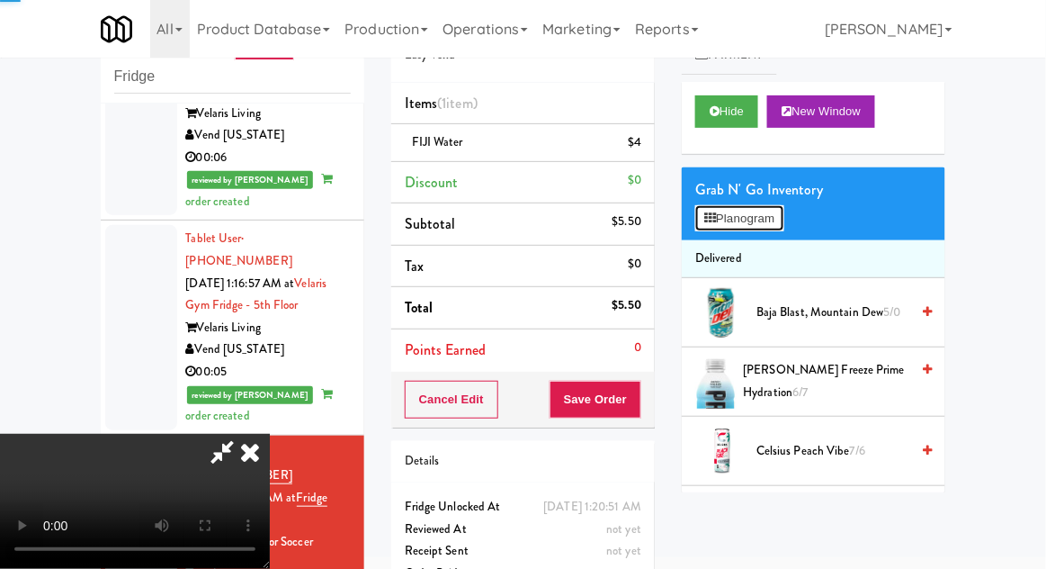
click at [765, 229] on button "Planogram" at bounding box center [739, 218] width 88 height 27
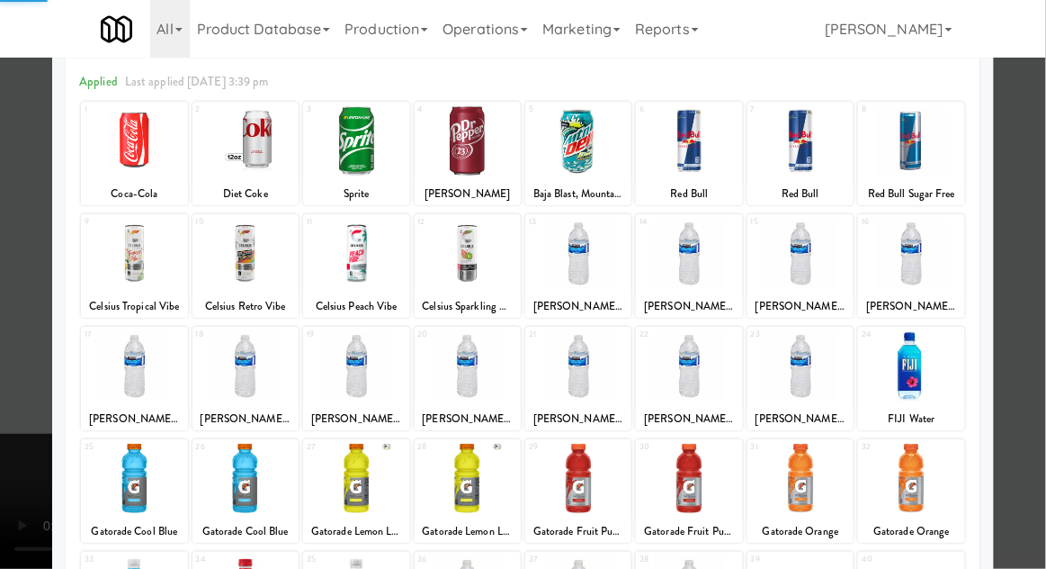
scroll to position [228, 0]
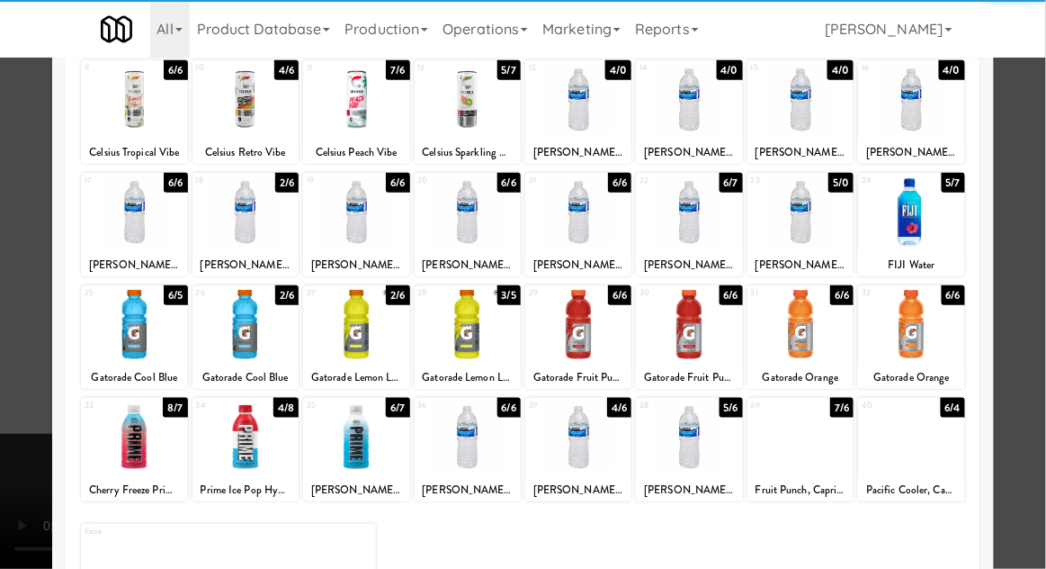
click at [930, 447] on div at bounding box center [911, 436] width 106 height 69
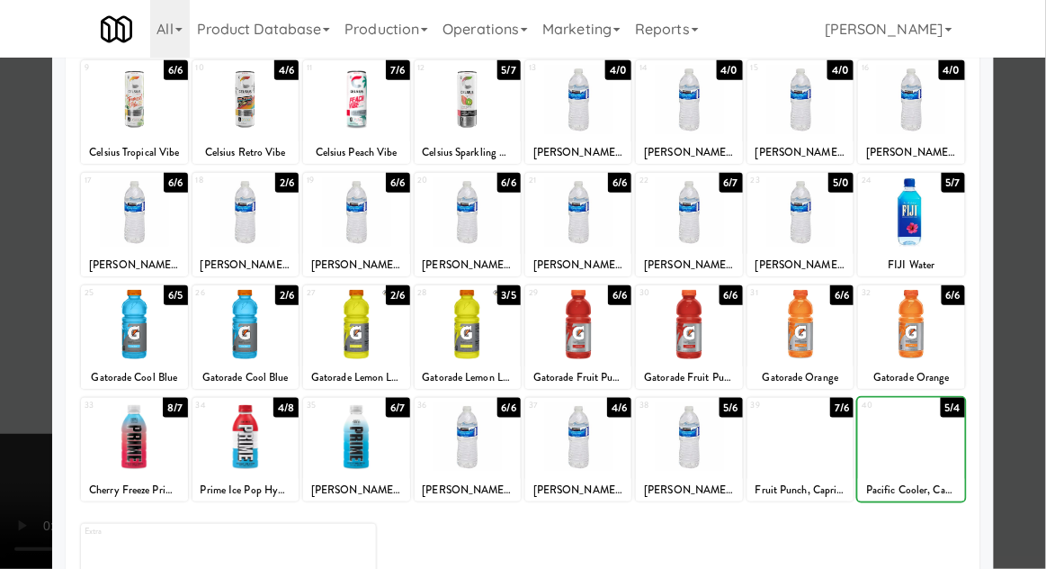
click at [1036, 411] on div at bounding box center [523, 284] width 1046 height 569
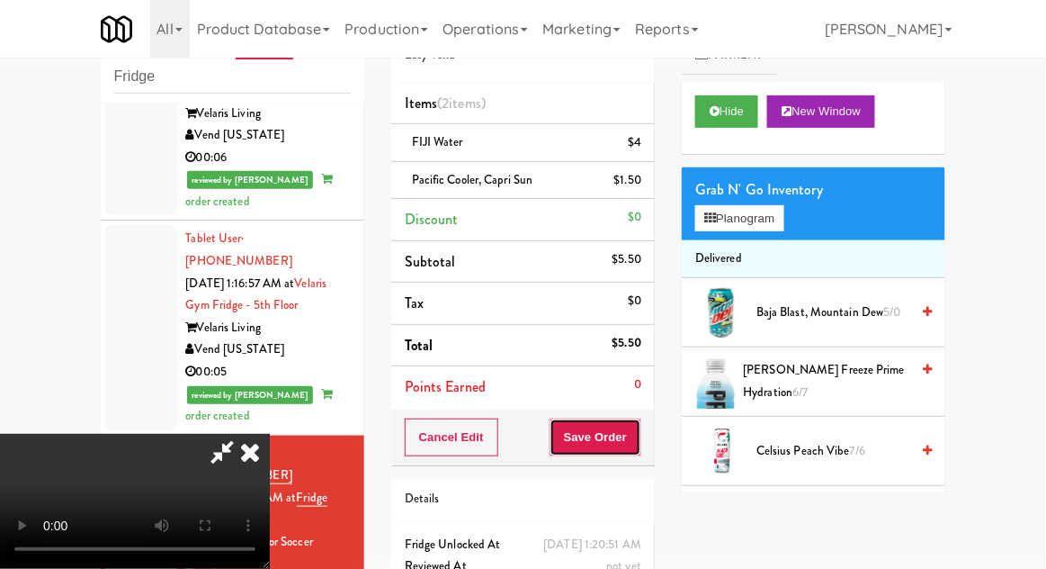
click at [640, 423] on button "Save Order" at bounding box center [596, 437] width 92 height 38
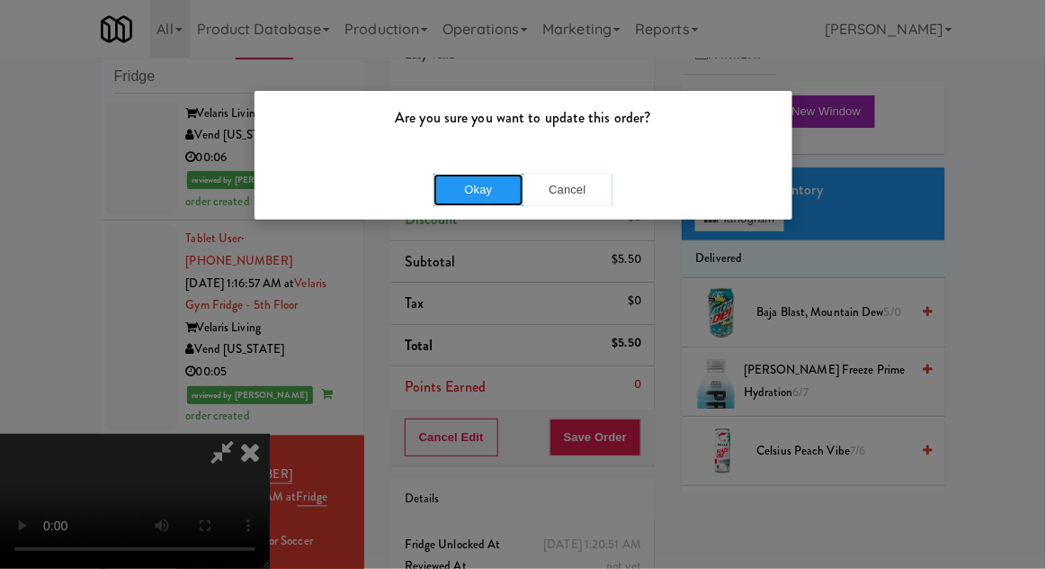
click at [475, 193] on button "Okay" at bounding box center [479, 190] width 90 height 32
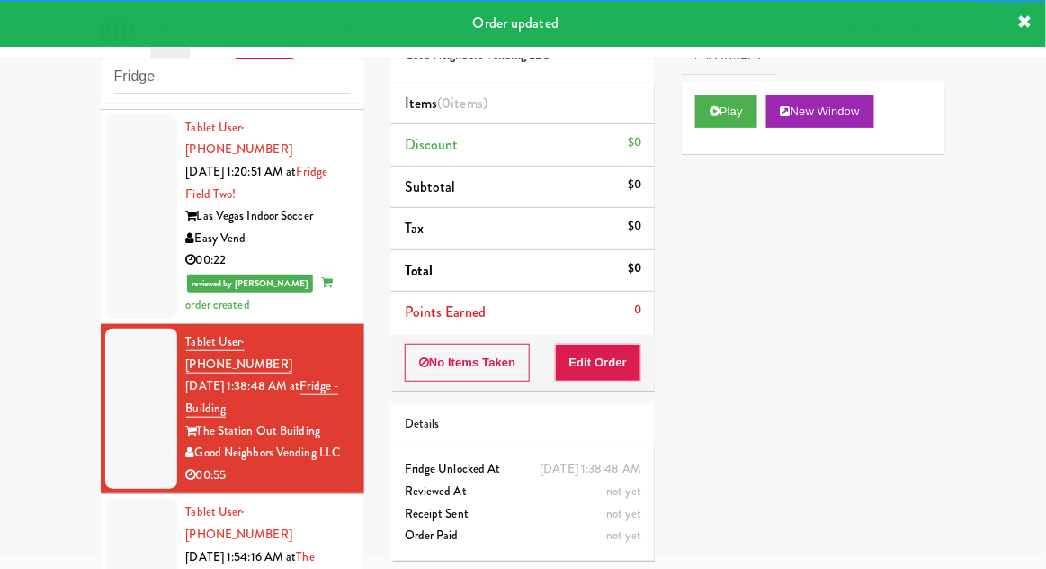
scroll to position [2675, 0]
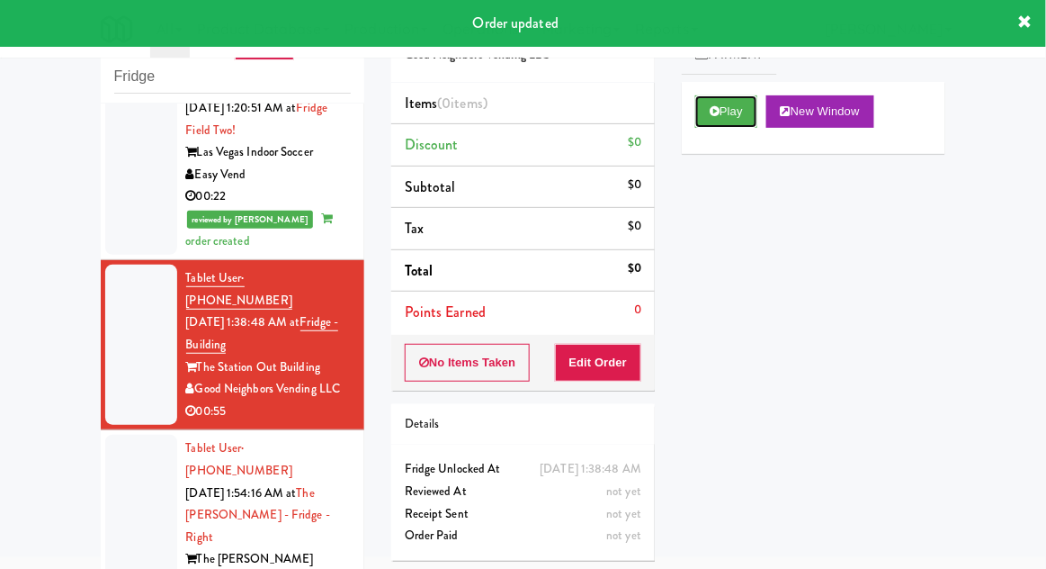
click at [743, 105] on button "Play" at bounding box center [726, 111] width 62 height 32
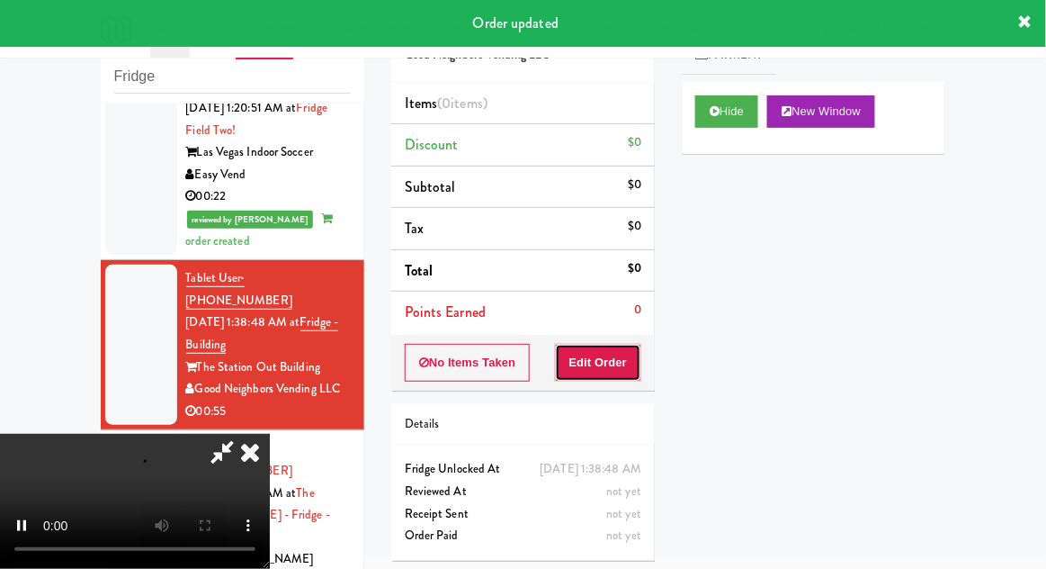
click at [623, 344] on button "Edit Order" at bounding box center [598, 363] width 87 height 38
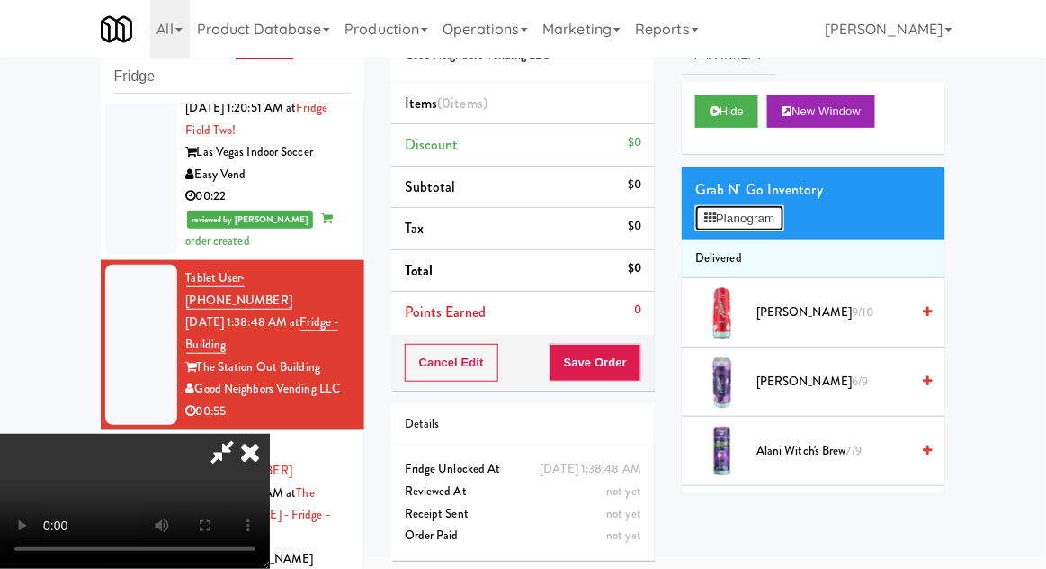
click at [772, 211] on button "Planogram" at bounding box center [739, 218] width 88 height 27
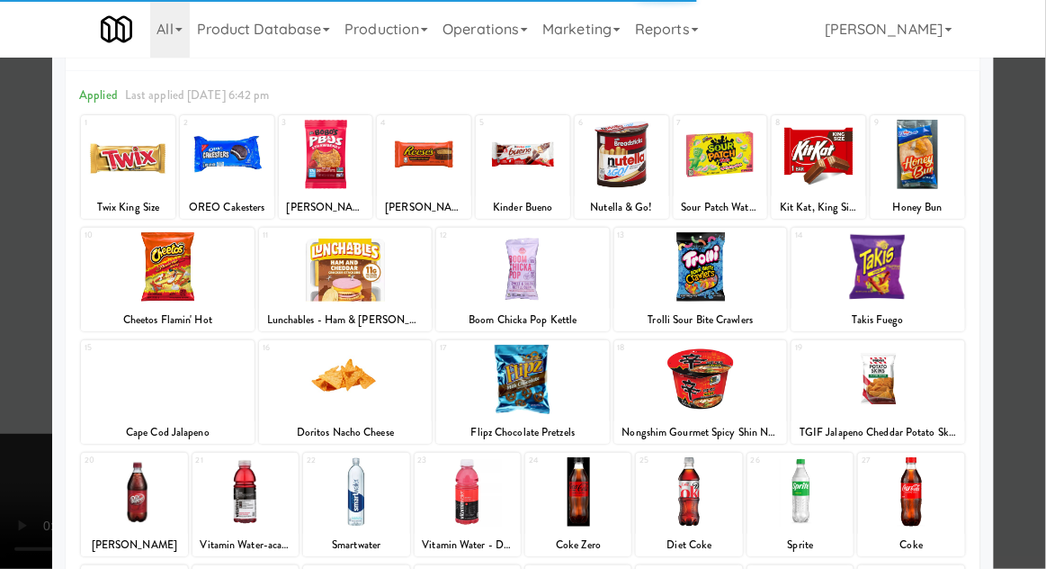
scroll to position [93, 0]
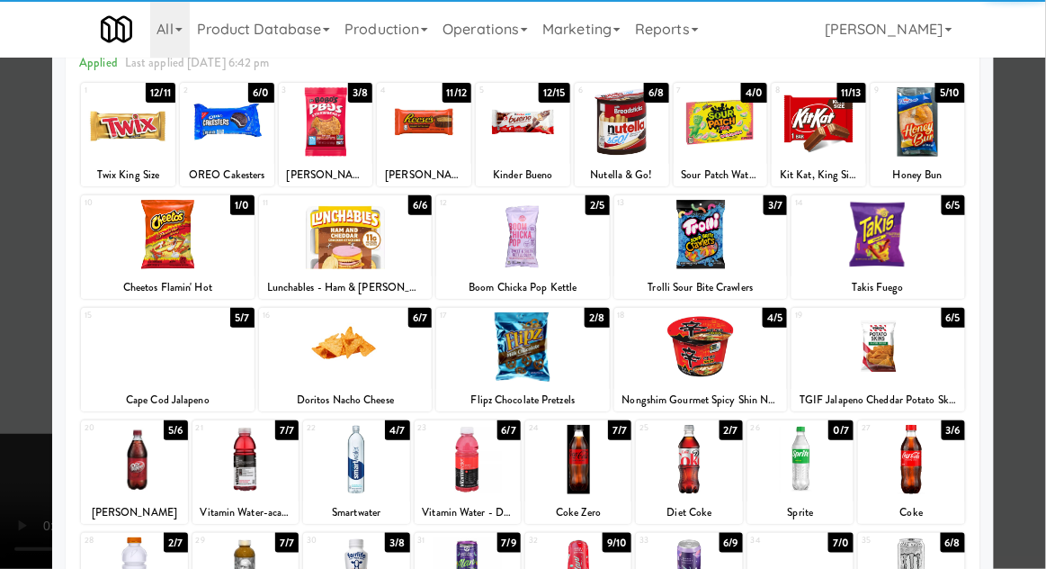
click at [704, 475] on div at bounding box center [689, 459] width 106 height 69
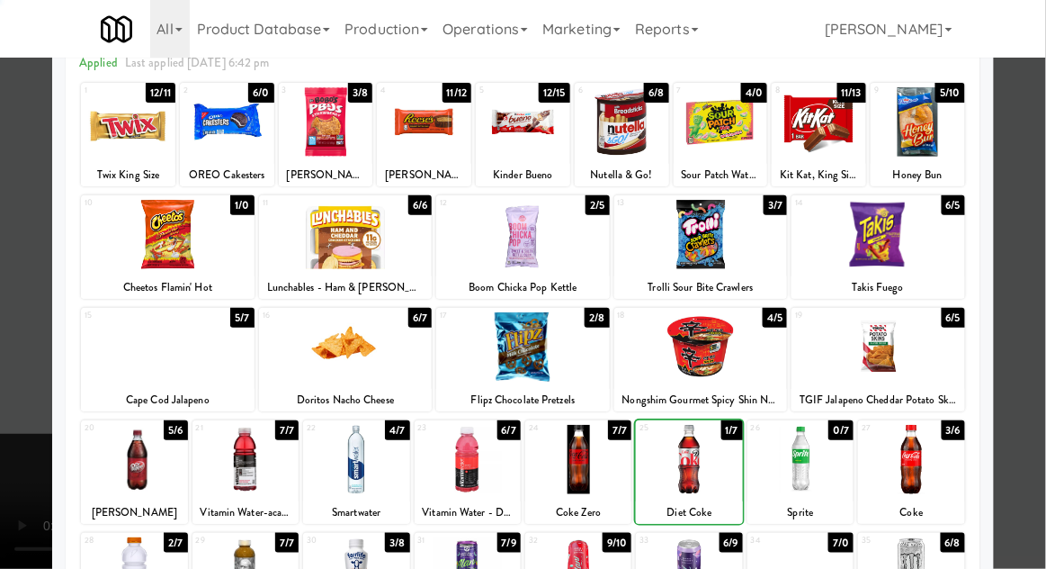
click at [20, 408] on div at bounding box center [523, 284] width 1046 height 569
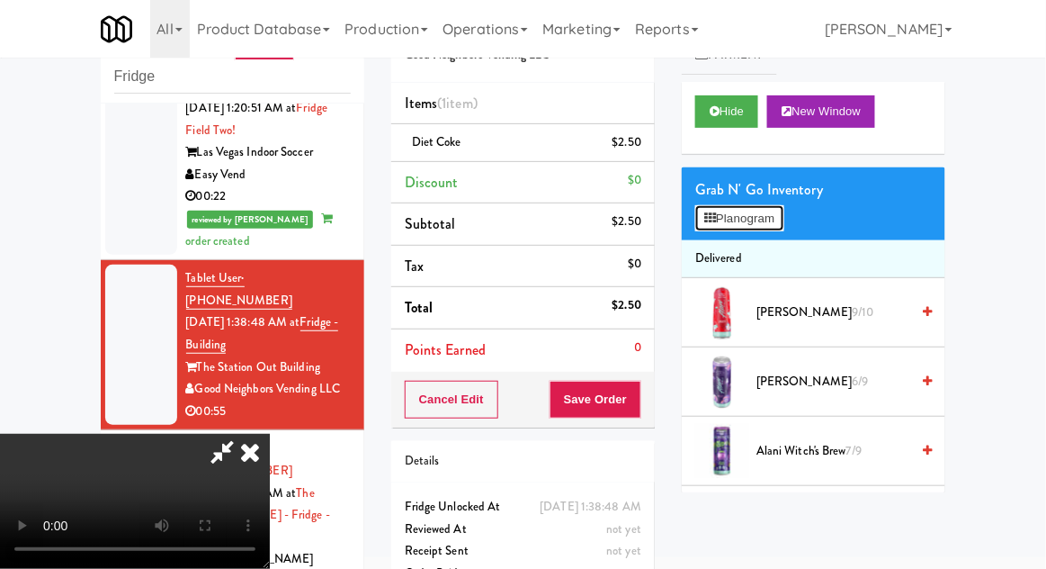
click at [766, 217] on button "Planogram" at bounding box center [739, 218] width 88 height 27
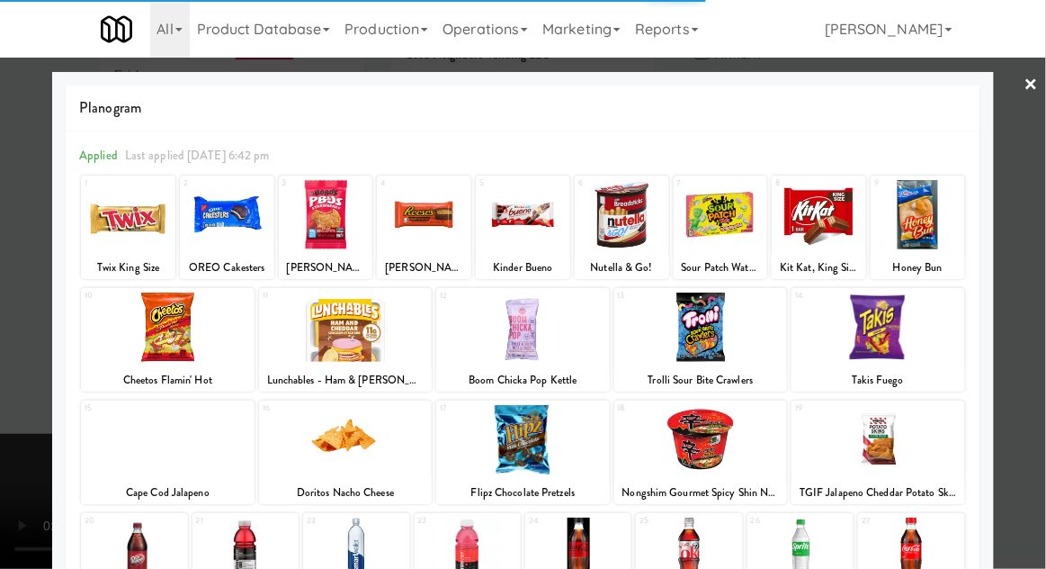
click at [917, 227] on div at bounding box center [918, 214] width 94 height 69
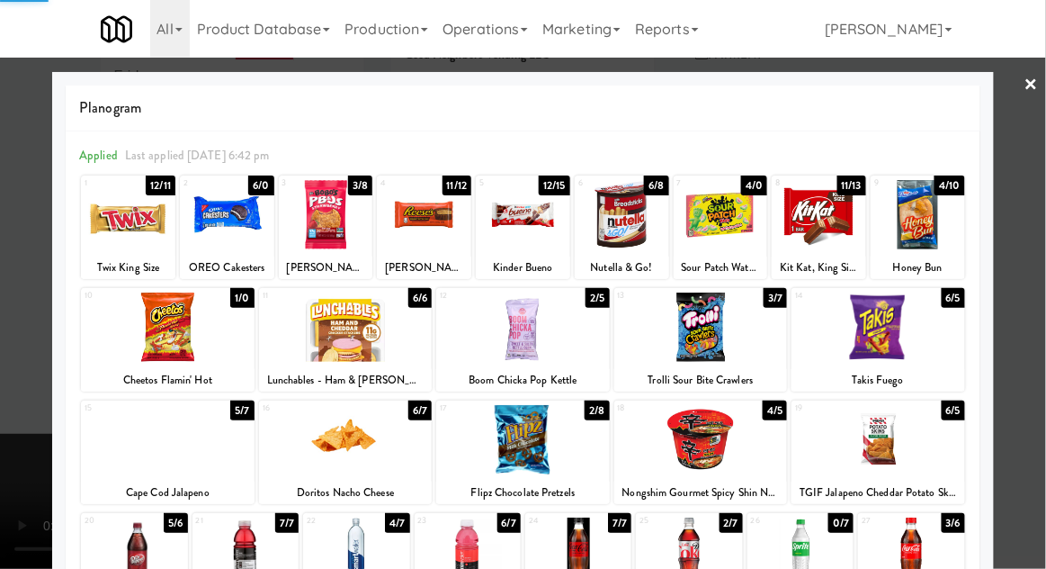
click at [1037, 234] on div at bounding box center [523, 284] width 1046 height 569
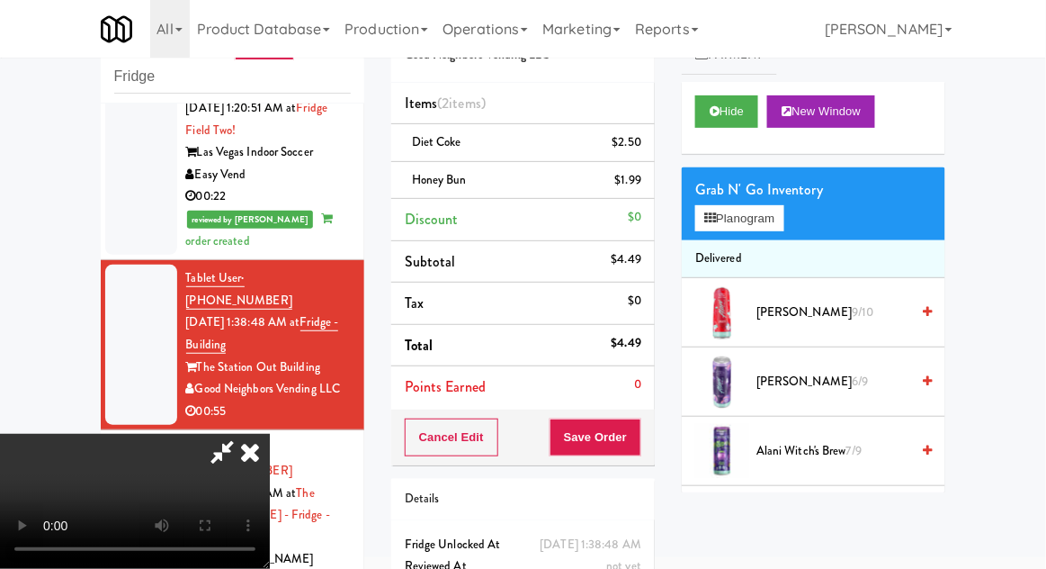
click at [633, 187] on div "$1.99" at bounding box center [628, 180] width 27 height 22
click at [643, 196] on link at bounding box center [640, 187] width 16 height 22
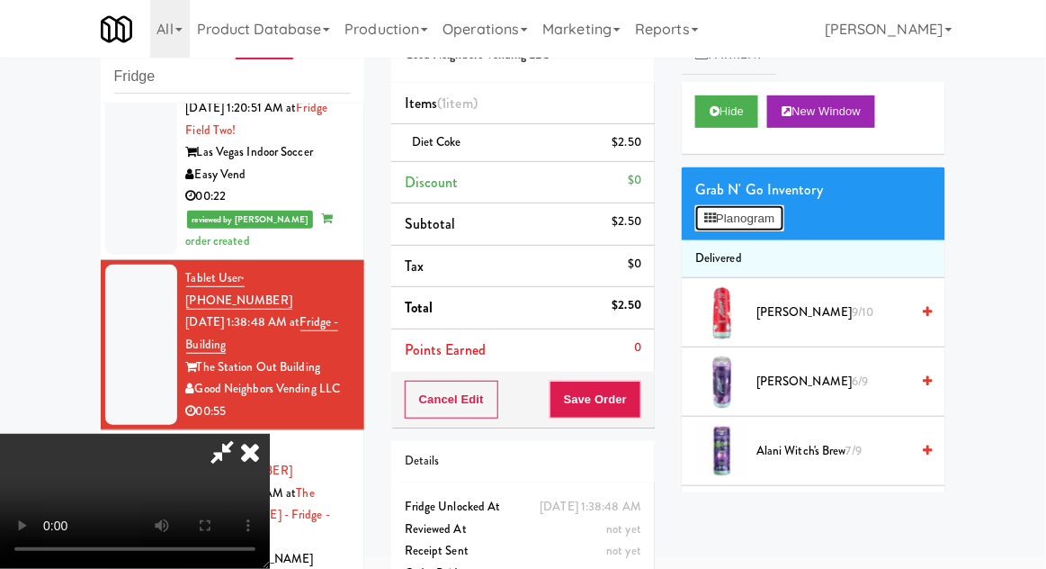
click at [735, 221] on button "Planogram" at bounding box center [739, 218] width 88 height 27
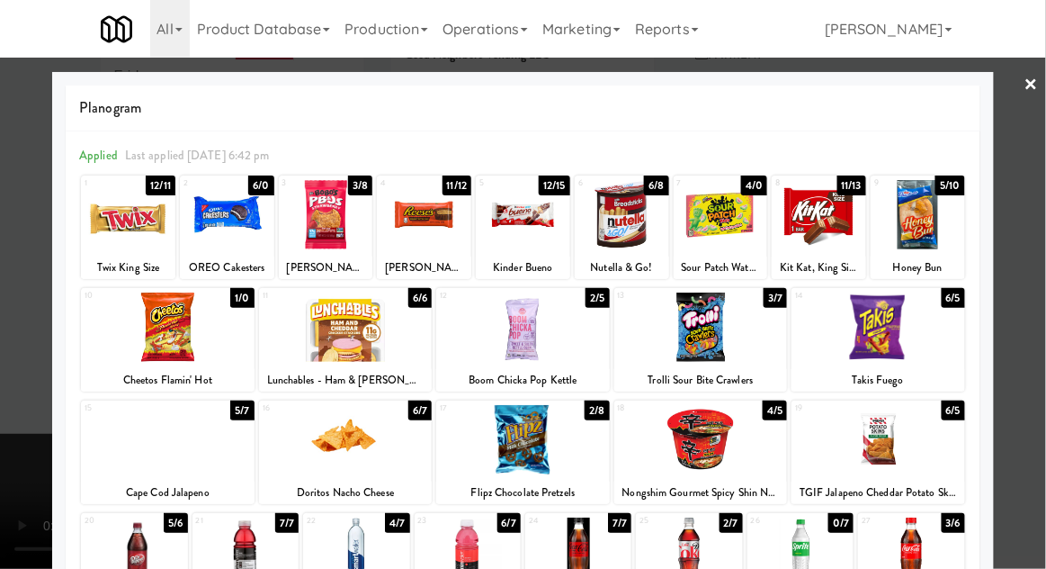
click at [928, 319] on div at bounding box center [879, 326] width 174 height 69
click at [1024, 332] on div at bounding box center [523, 284] width 1046 height 569
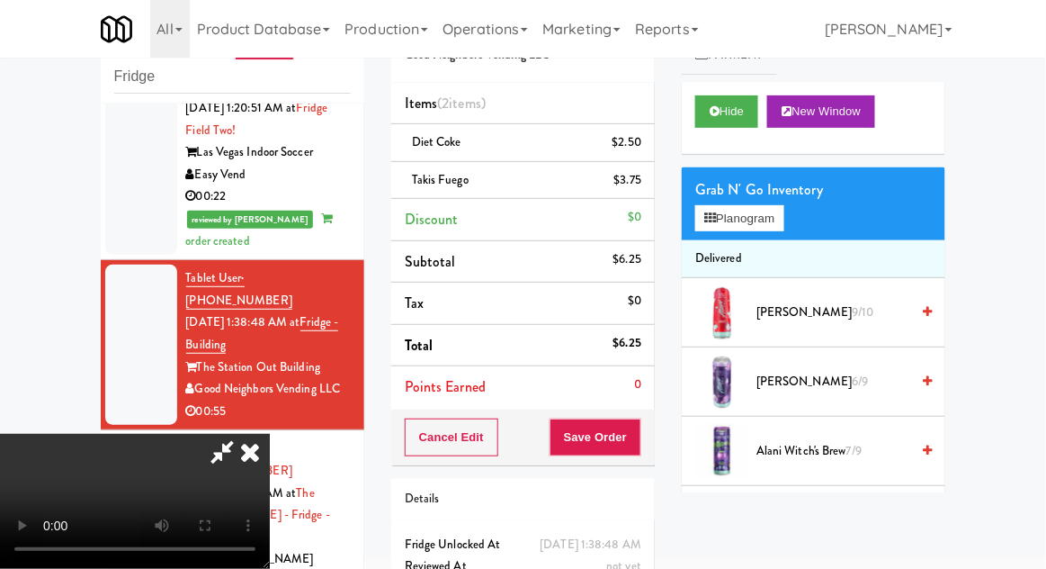
scroll to position [82, 0]
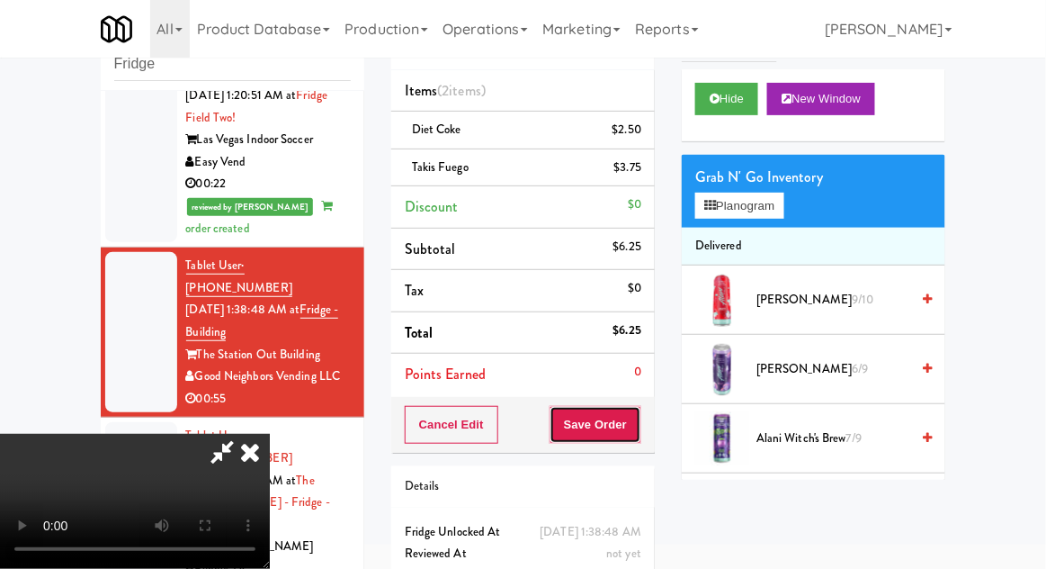
click at [638, 435] on button "Save Order" at bounding box center [596, 425] width 92 height 38
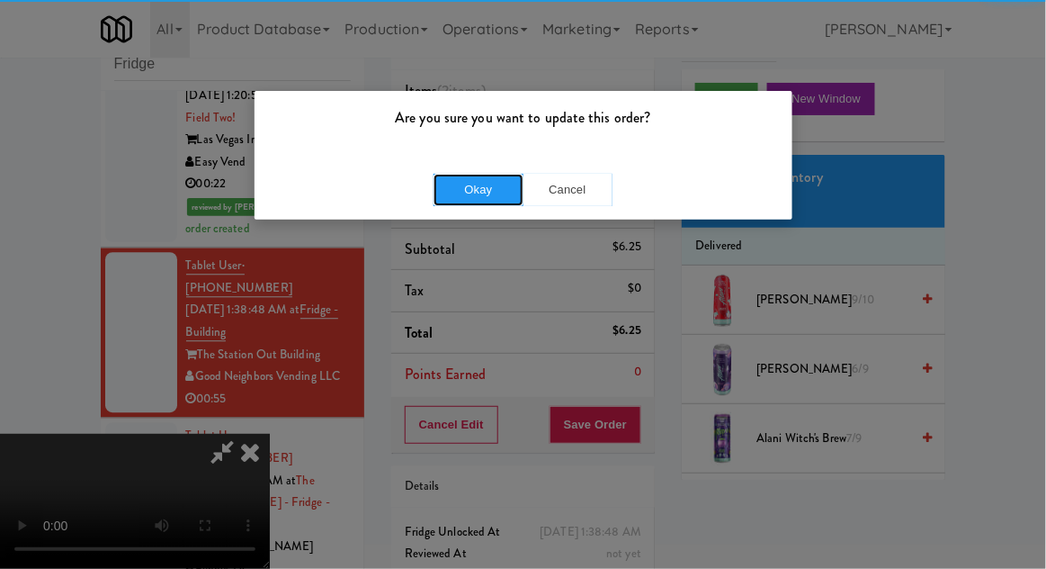
click at [470, 185] on button "Okay" at bounding box center [479, 190] width 90 height 32
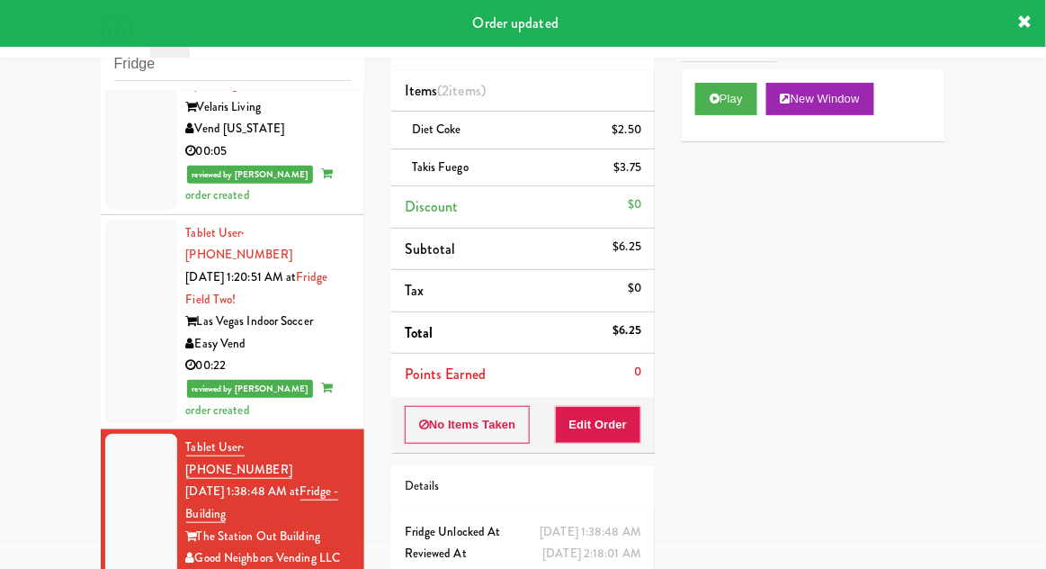
scroll to position [2491, 0]
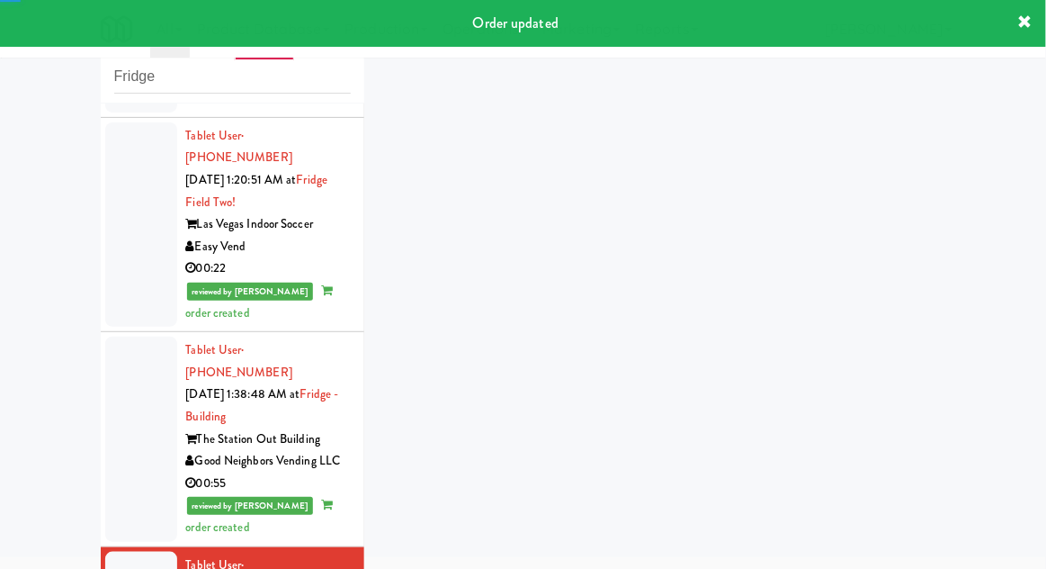
scroll to position [2720, 0]
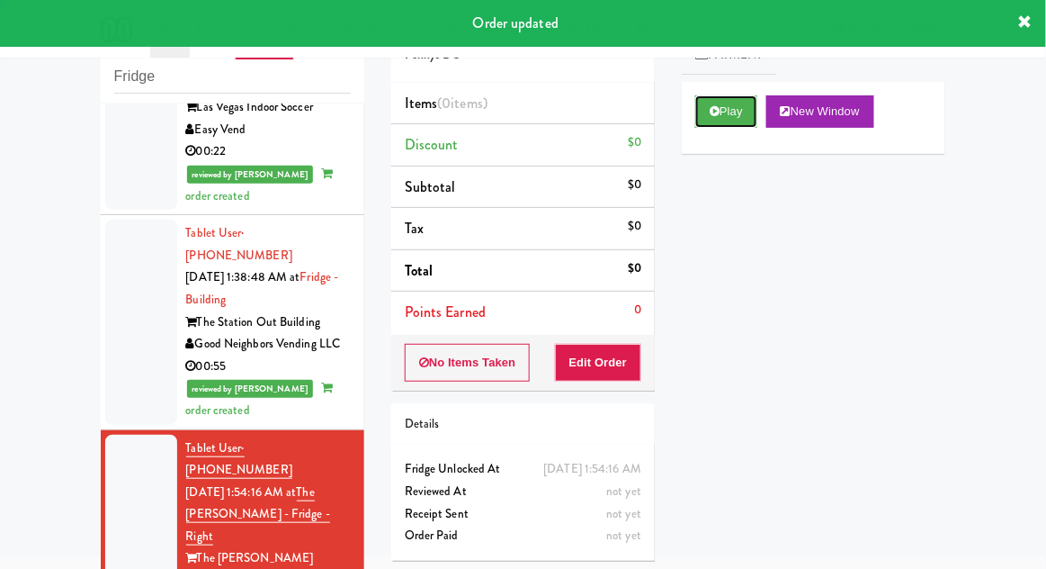
click at [725, 112] on button "Play" at bounding box center [726, 111] width 62 height 32
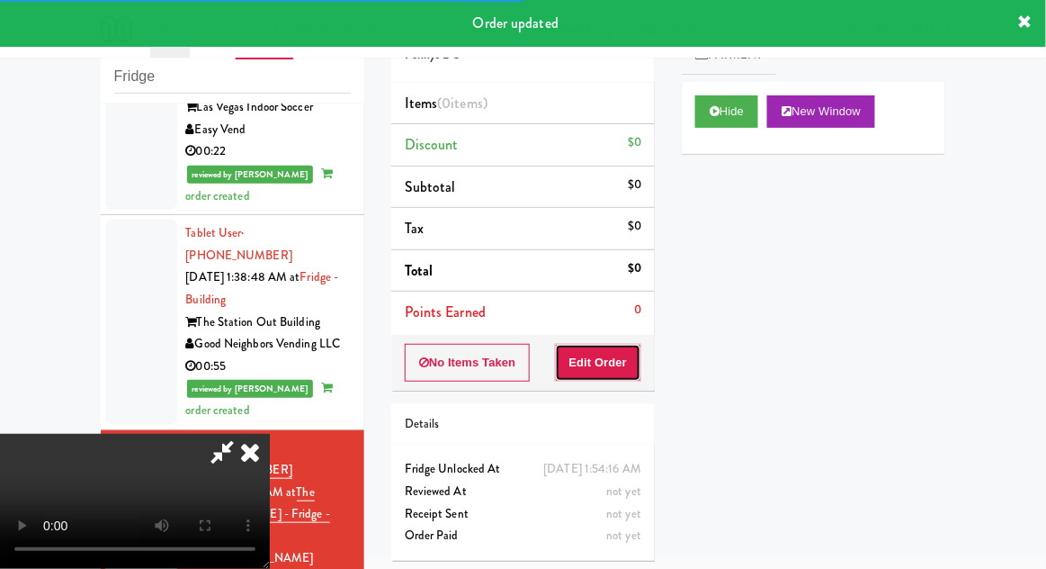
click at [605, 377] on button "Edit Order" at bounding box center [598, 363] width 87 height 38
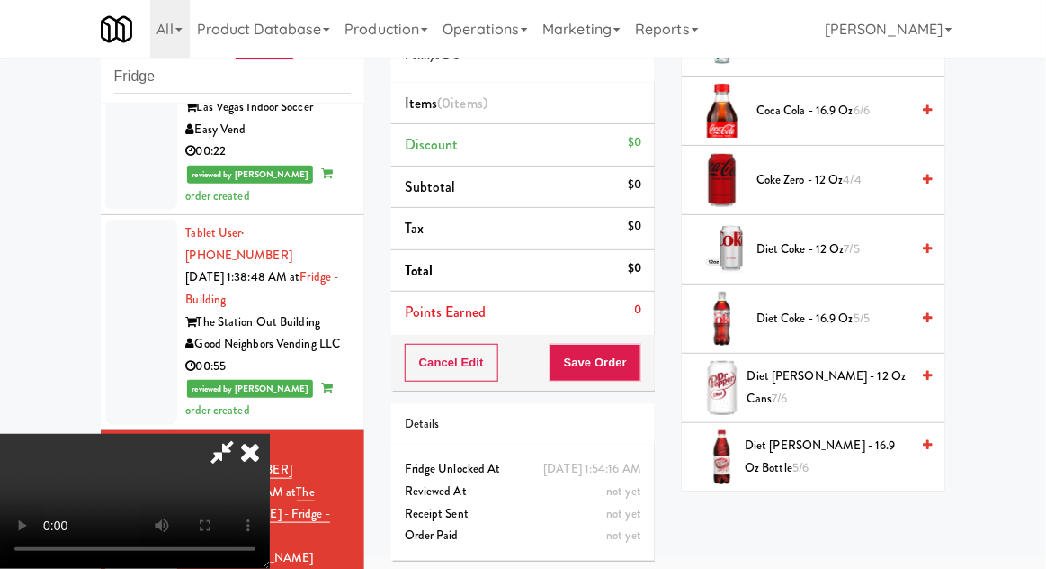
scroll to position [479, 0]
click at [807, 532] on span "[PERSON_NAME] - 12 oz cans 5/5" at bounding box center [830, 526] width 158 height 44
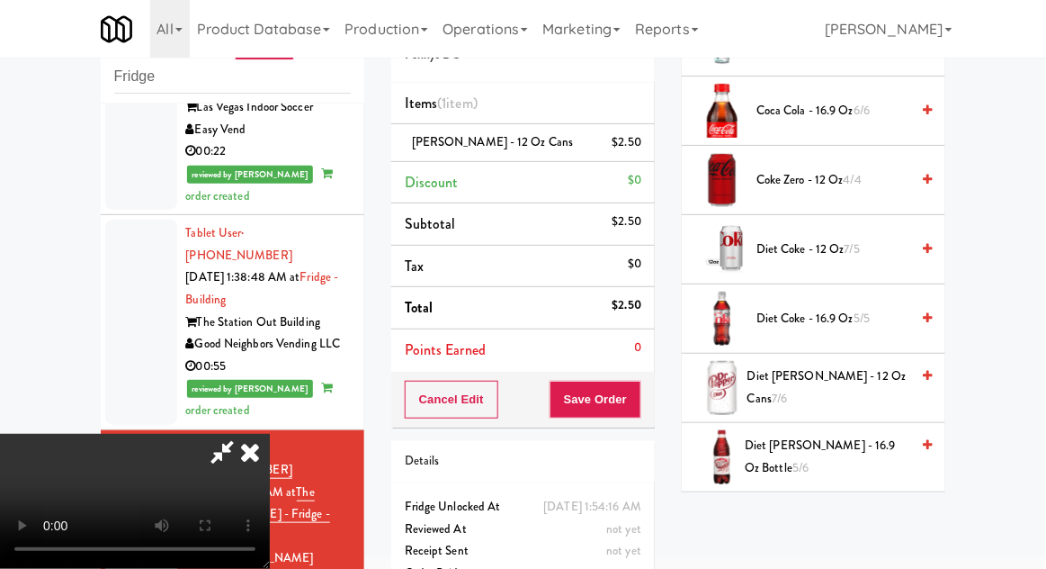
click at [834, 519] on span "[PERSON_NAME] - 12 oz cans 4/5" at bounding box center [830, 526] width 158 height 44
click at [634, 399] on button "Save Order" at bounding box center [596, 400] width 92 height 38
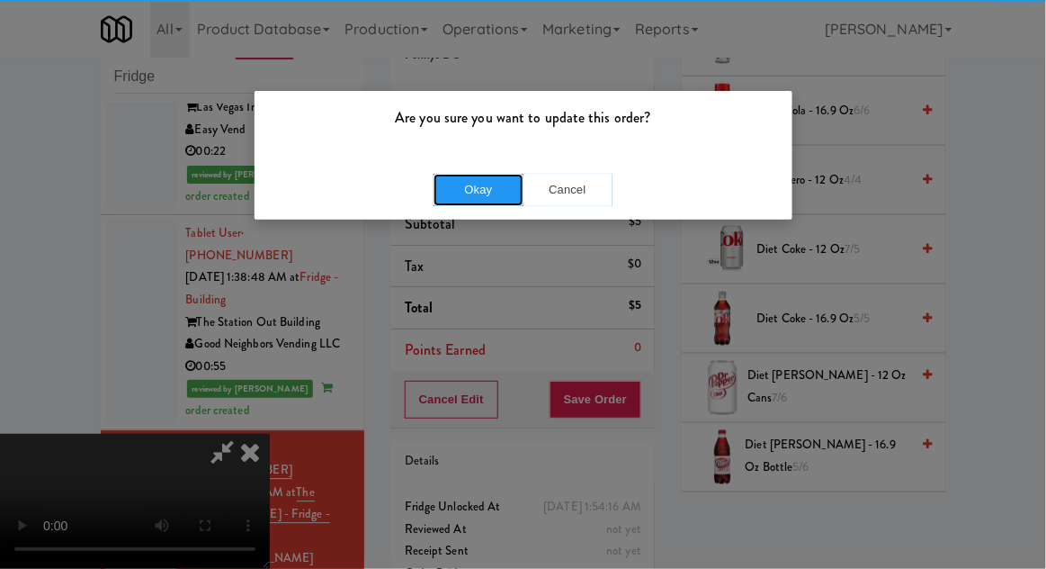
click at [446, 178] on button "Okay" at bounding box center [479, 190] width 90 height 32
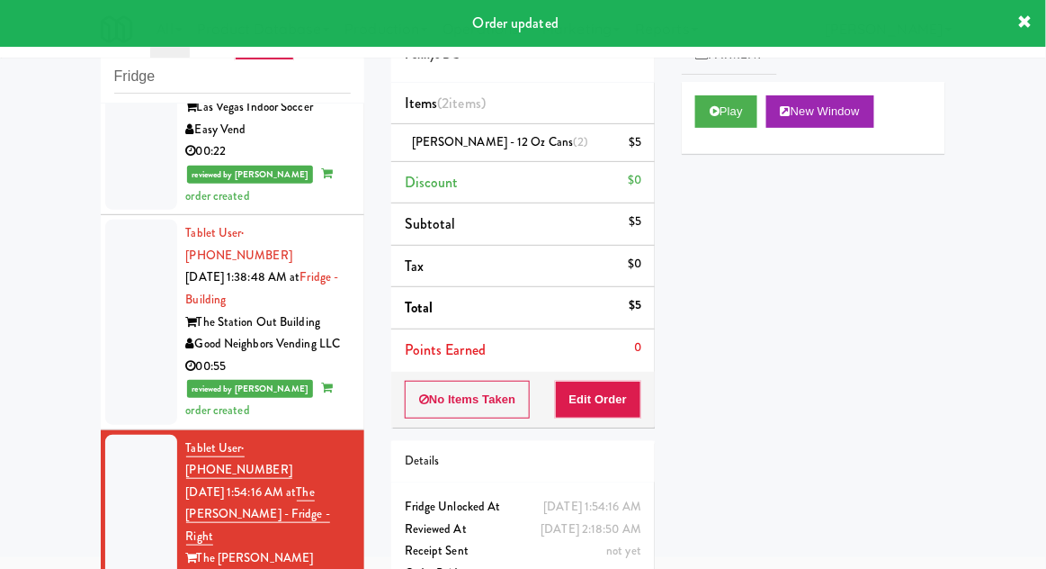
scroll to position [0, 0]
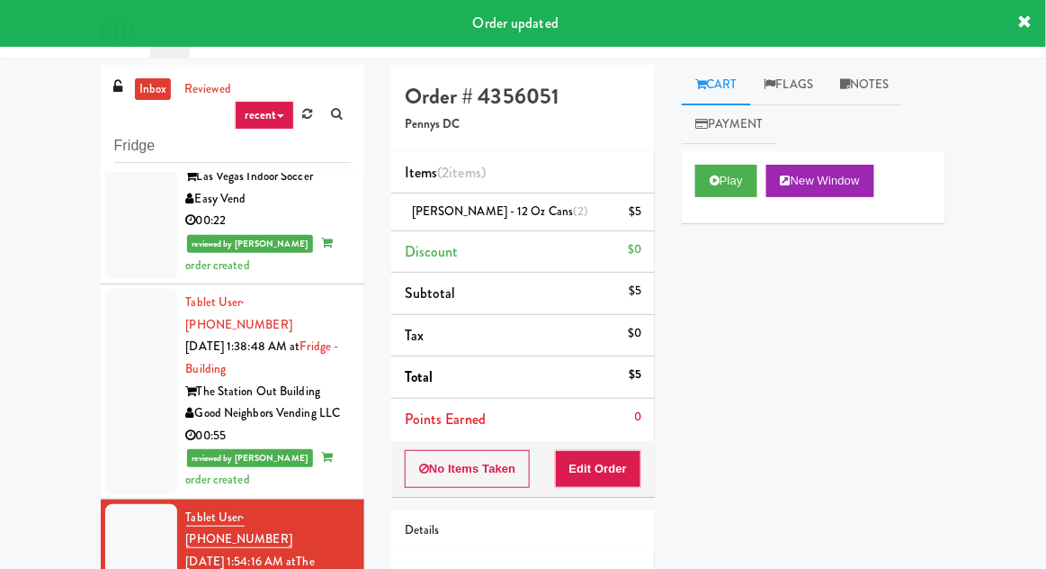
click at [871, 86] on link "Notes" at bounding box center [865, 85] width 76 height 40
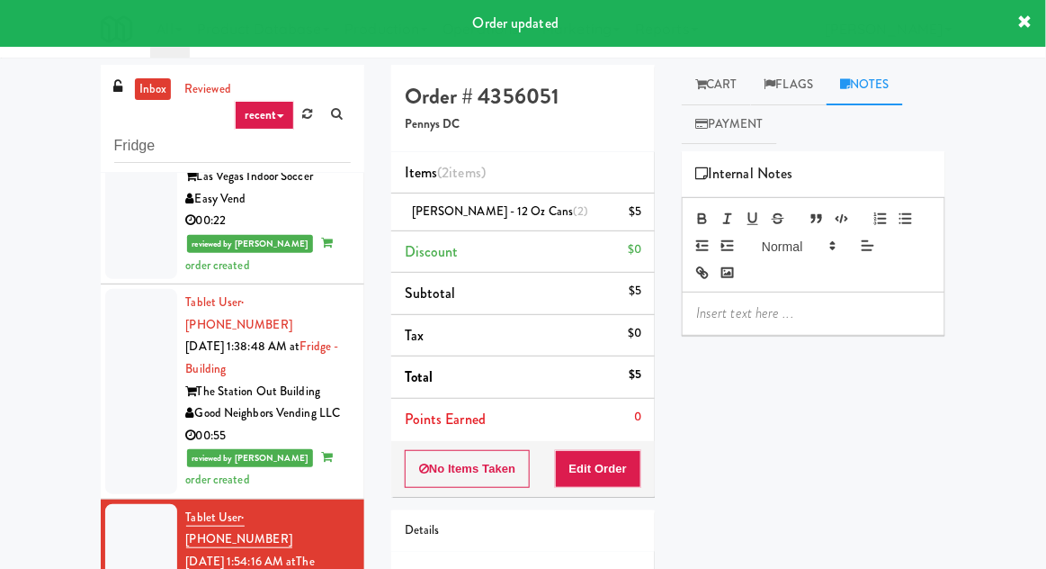
click at [767, 315] on p at bounding box center [813, 313] width 235 height 20
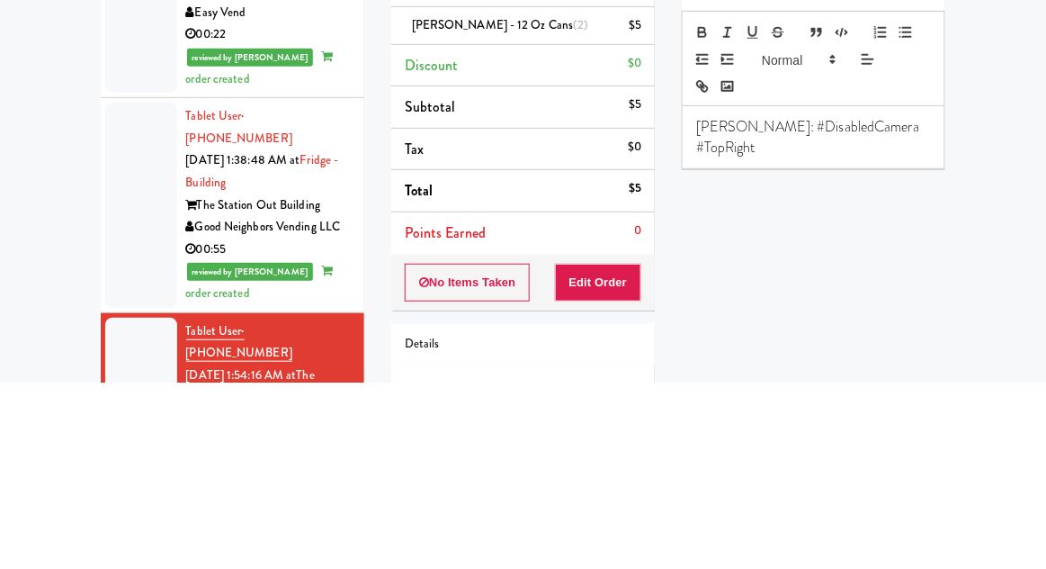
click at [986, 361] on div "inbox reviewed recent all unclear take inventory issue suspicious failed recent…" at bounding box center [523, 395] width 1046 height 661
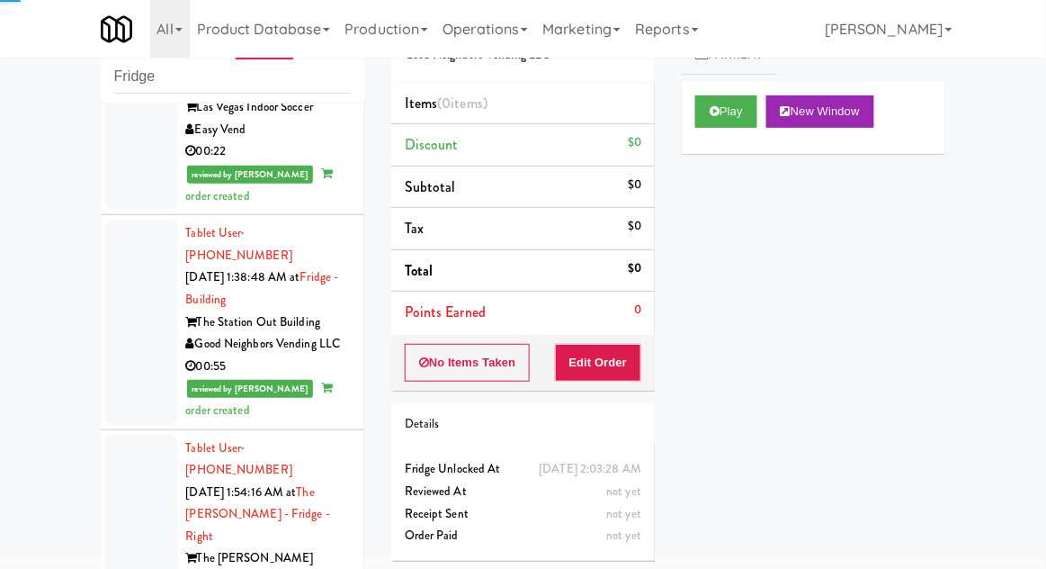
scroll to position [2764, 0]
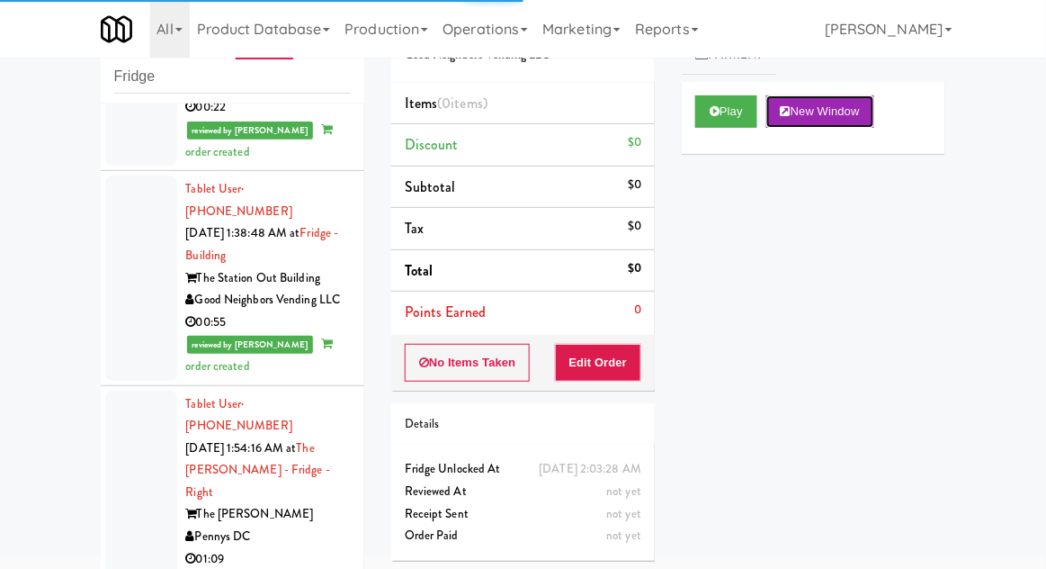
click at [774, 123] on button "New Window" at bounding box center [821, 111] width 108 height 32
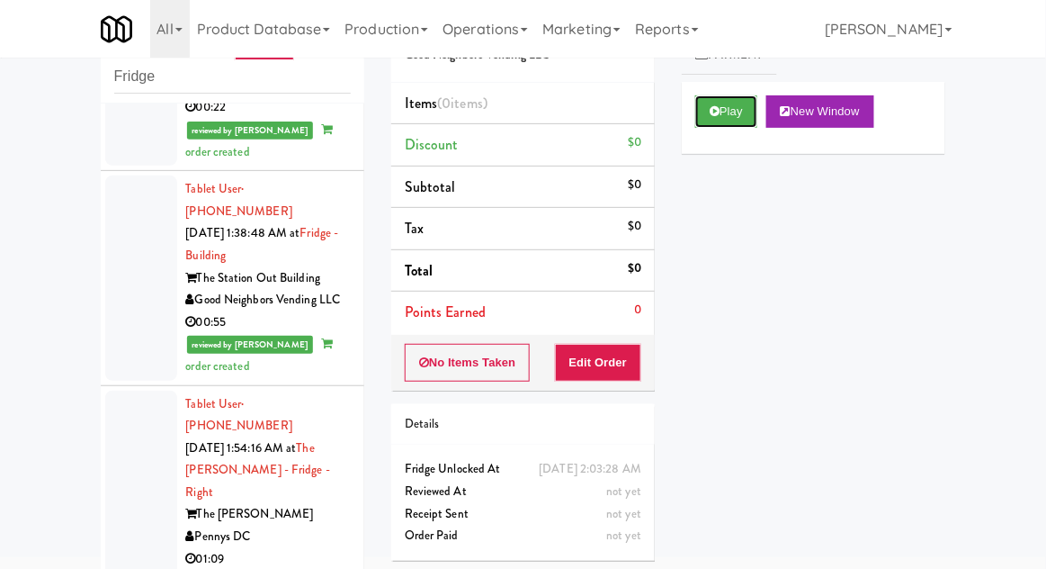
click at [747, 103] on button "Play" at bounding box center [726, 111] width 62 height 32
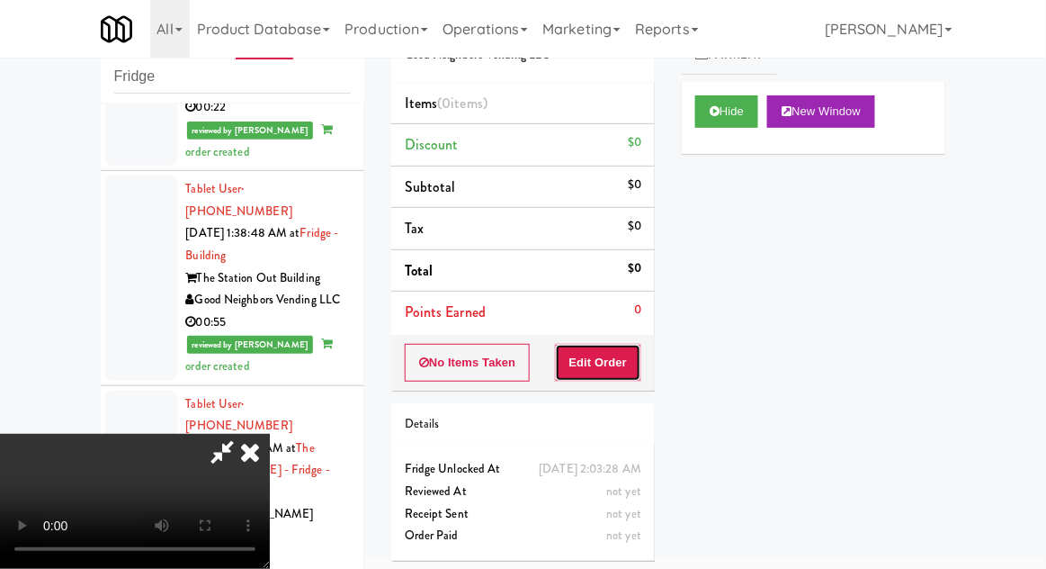
click at [601, 366] on button "Edit Order" at bounding box center [598, 363] width 87 height 38
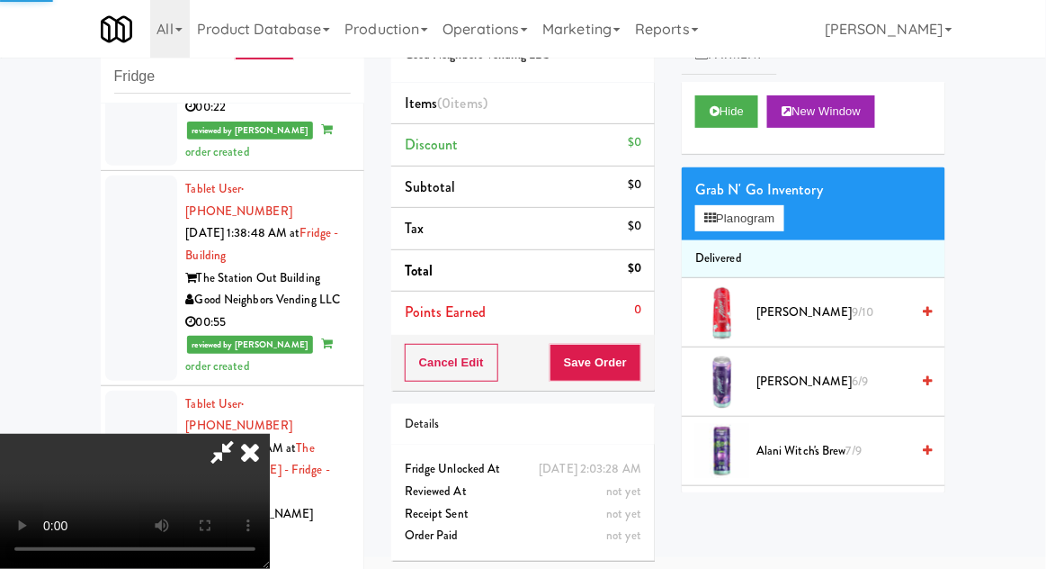
scroll to position [156, 0]
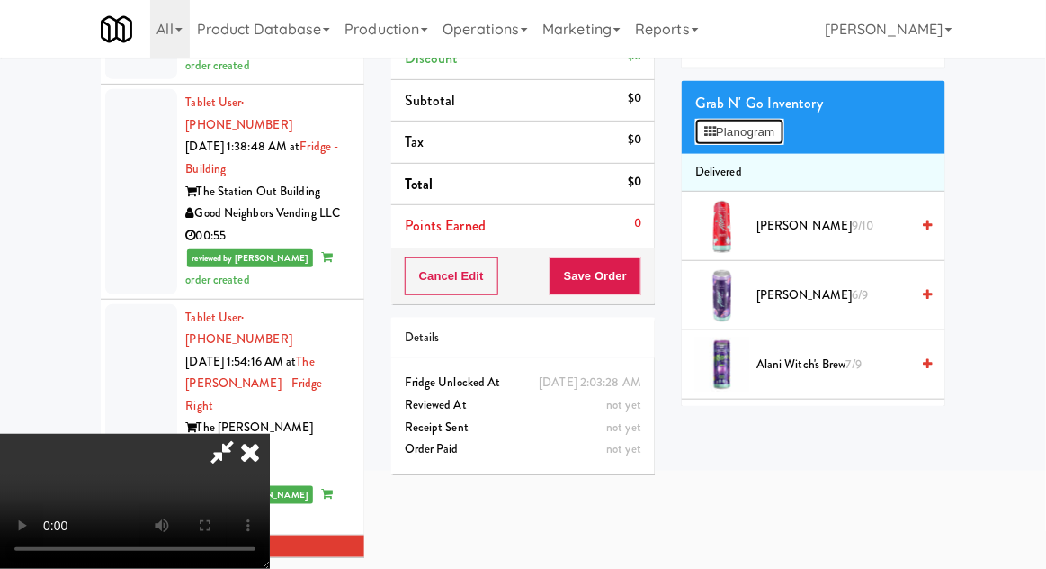
click at [784, 134] on button "Planogram" at bounding box center [739, 132] width 88 height 27
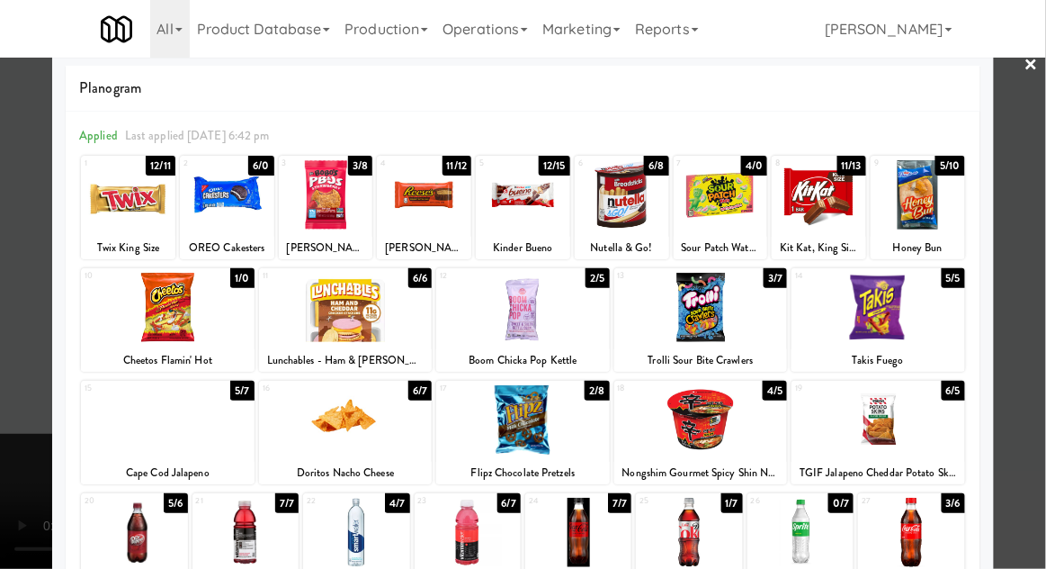
scroll to position [69, 0]
click at [919, 518] on div at bounding box center [911, 532] width 106 height 69
click at [1031, 496] on div at bounding box center [523, 284] width 1046 height 569
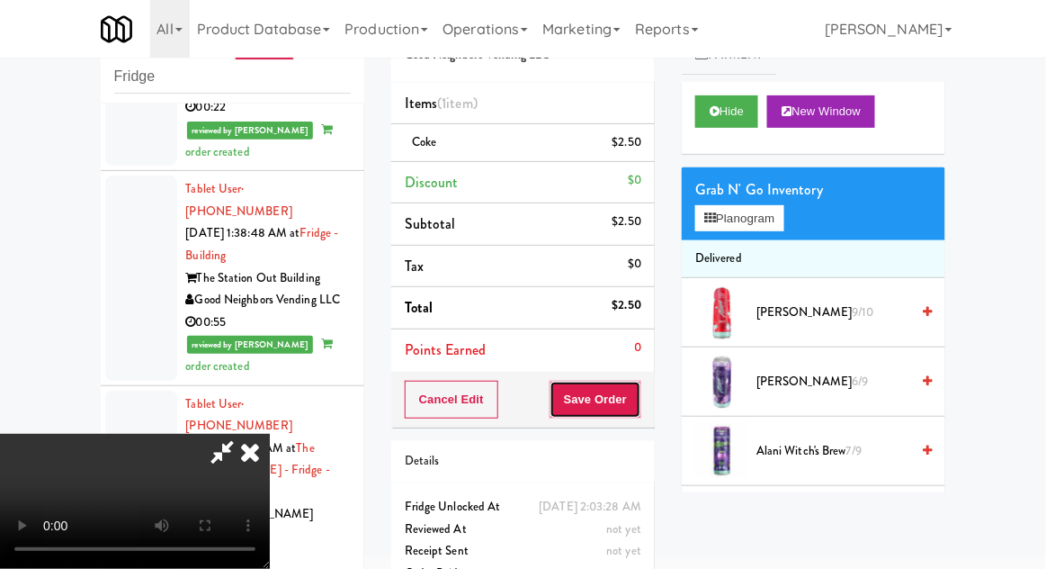
click at [634, 412] on button "Save Order" at bounding box center [596, 400] width 92 height 38
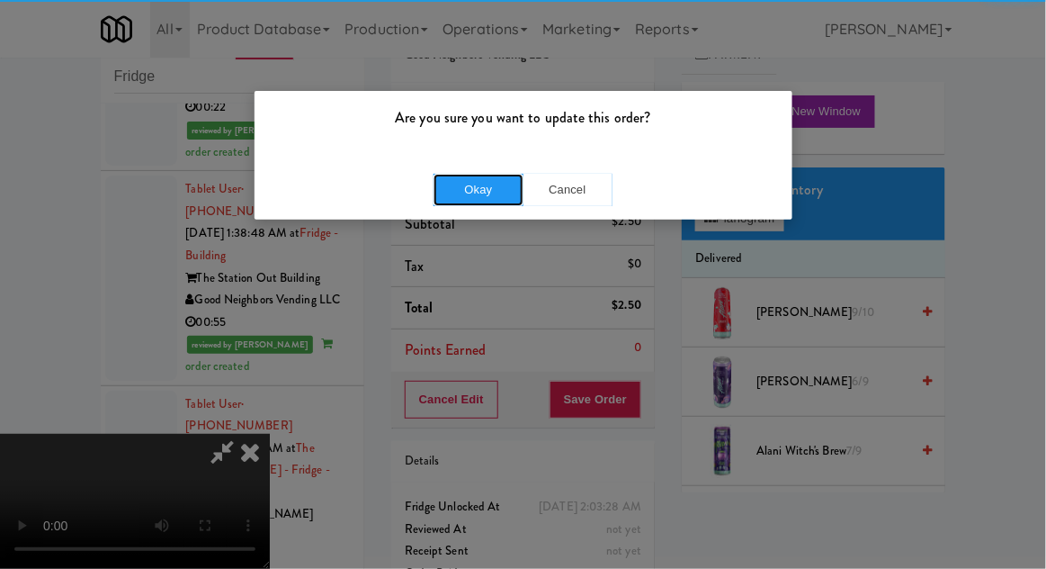
click at [461, 188] on button "Okay" at bounding box center [479, 190] width 90 height 32
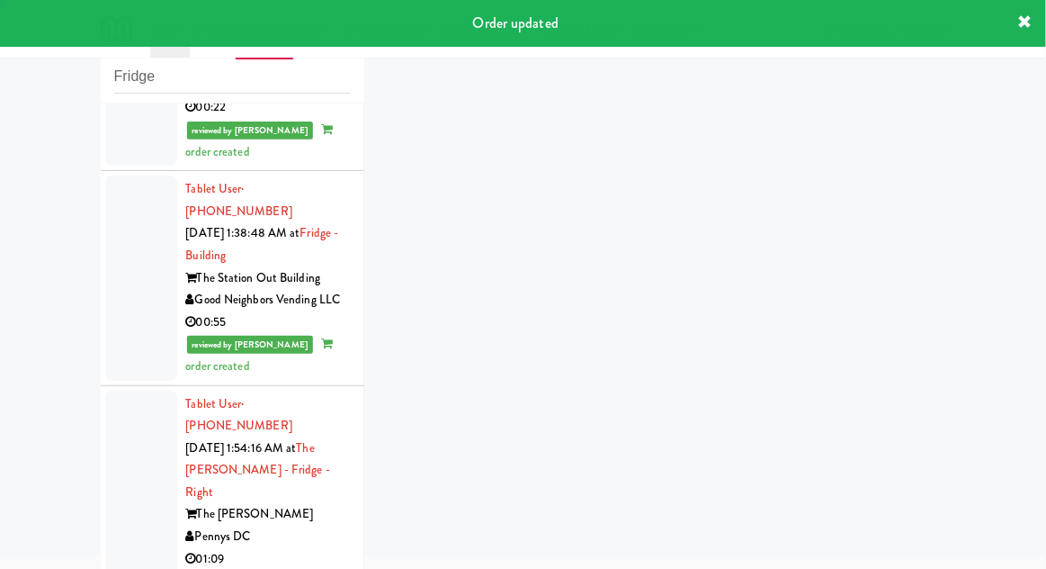
scroll to position [2808, 0]
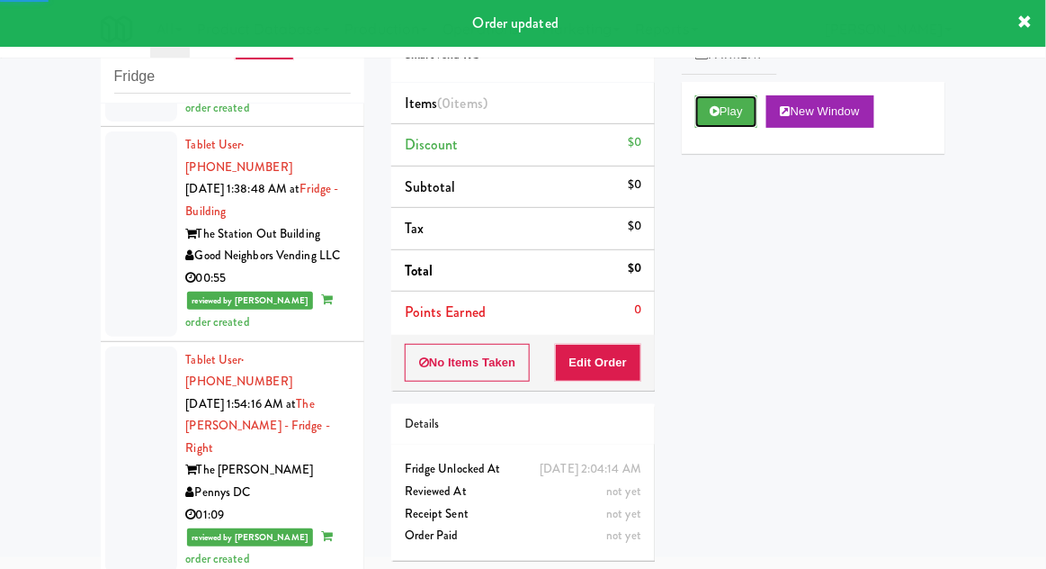
click at [721, 105] on button "Play" at bounding box center [726, 111] width 62 height 32
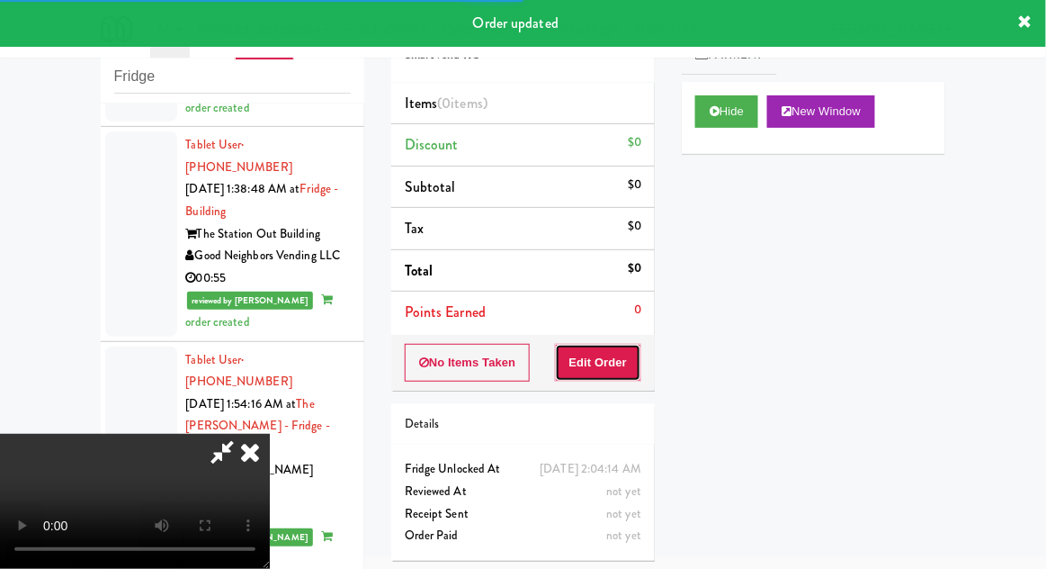
click at [615, 369] on button "Edit Order" at bounding box center [598, 363] width 87 height 38
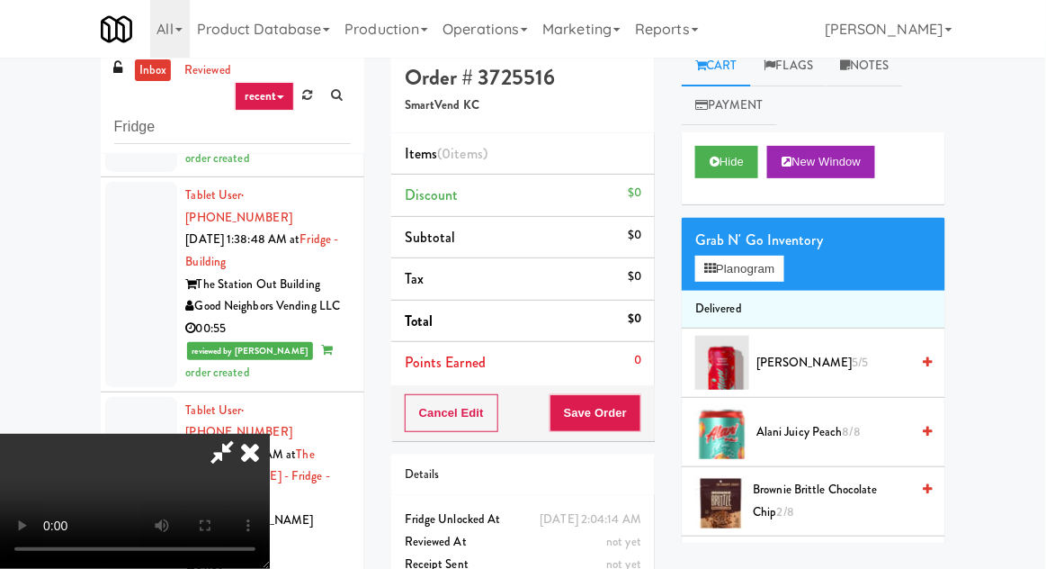
scroll to position [69, 0]
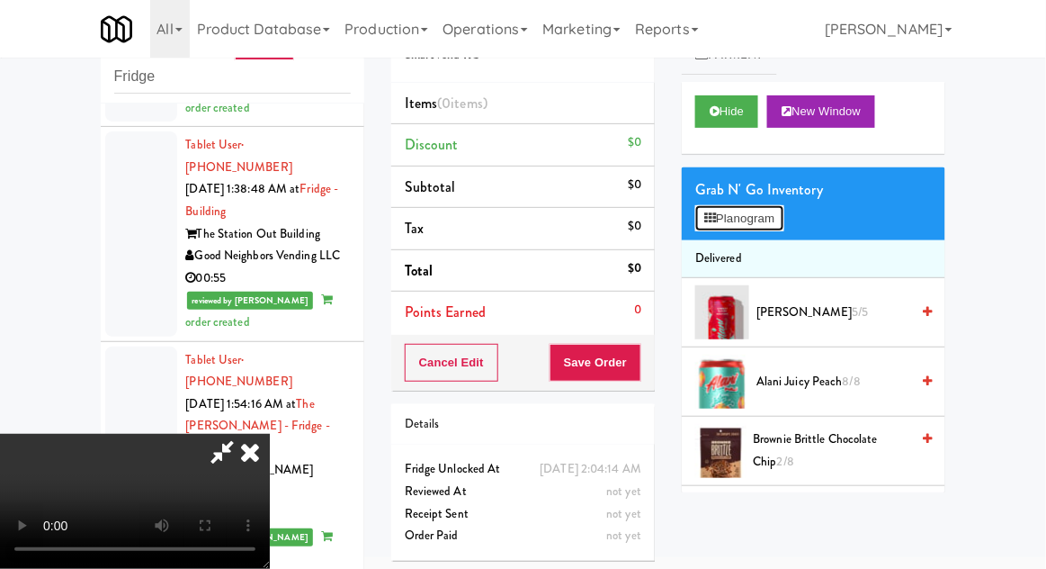
click at [757, 229] on button "Planogram" at bounding box center [739, 218] width 88 height 27
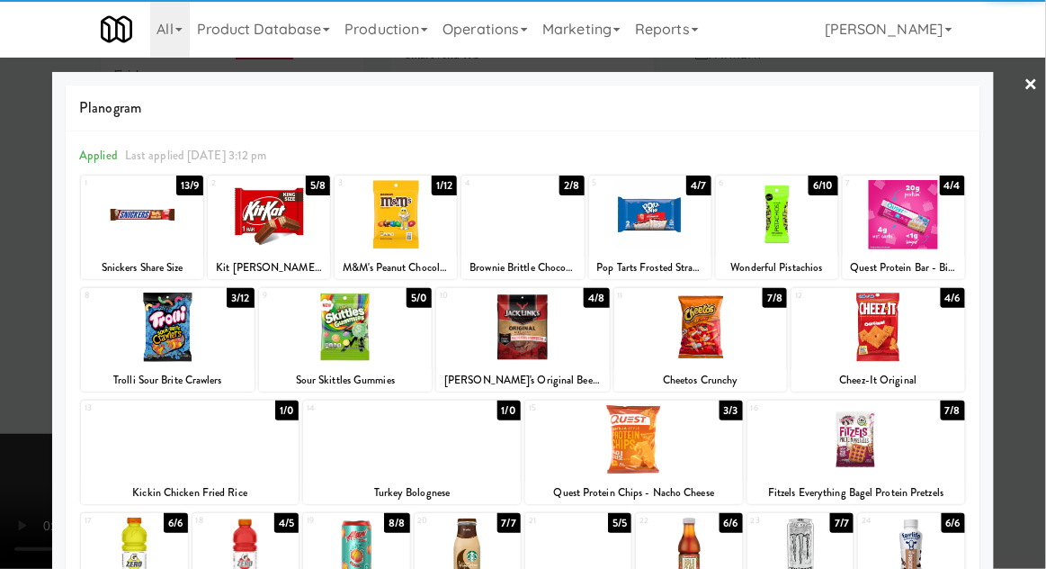
click at [142, 236] on div at bounding box center [142, 214] width 122 height 69
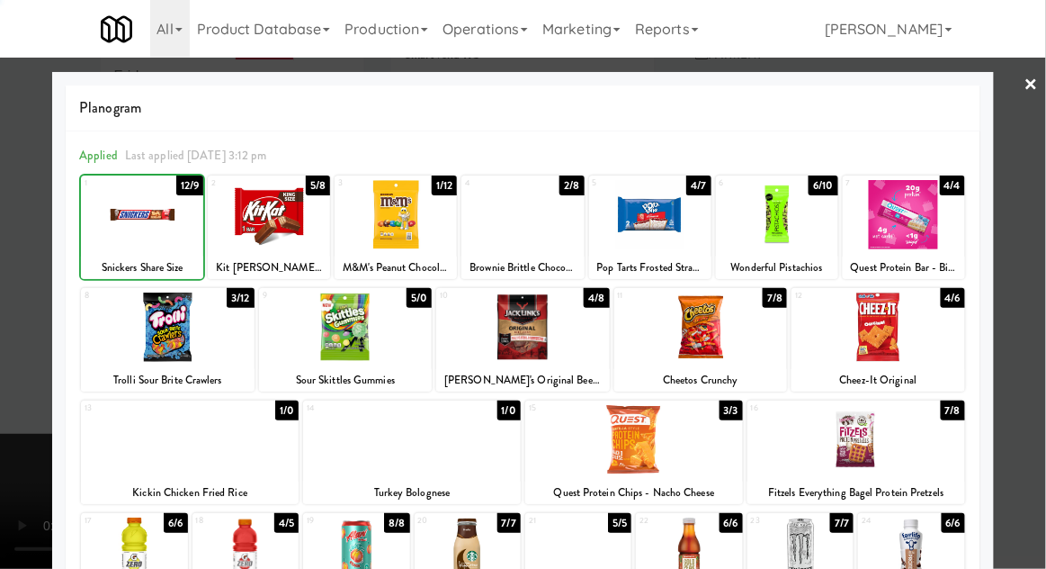
click at [1036, 332] on div at bounding box center [523, 284] width 1046 height 569
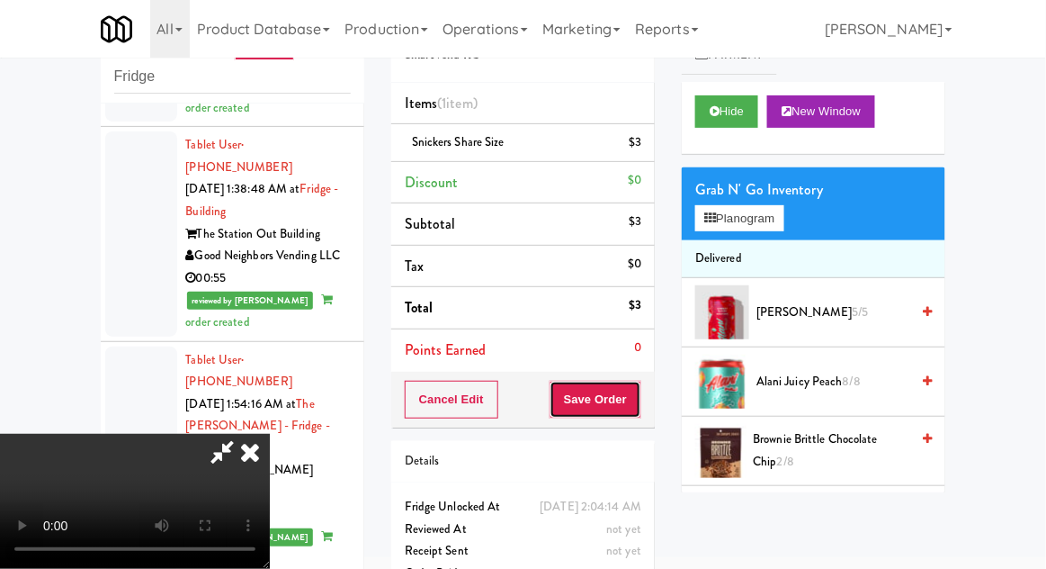
click at [638, 408] on button "Save Order" at bounding box center [596, 400] width 92 height 38
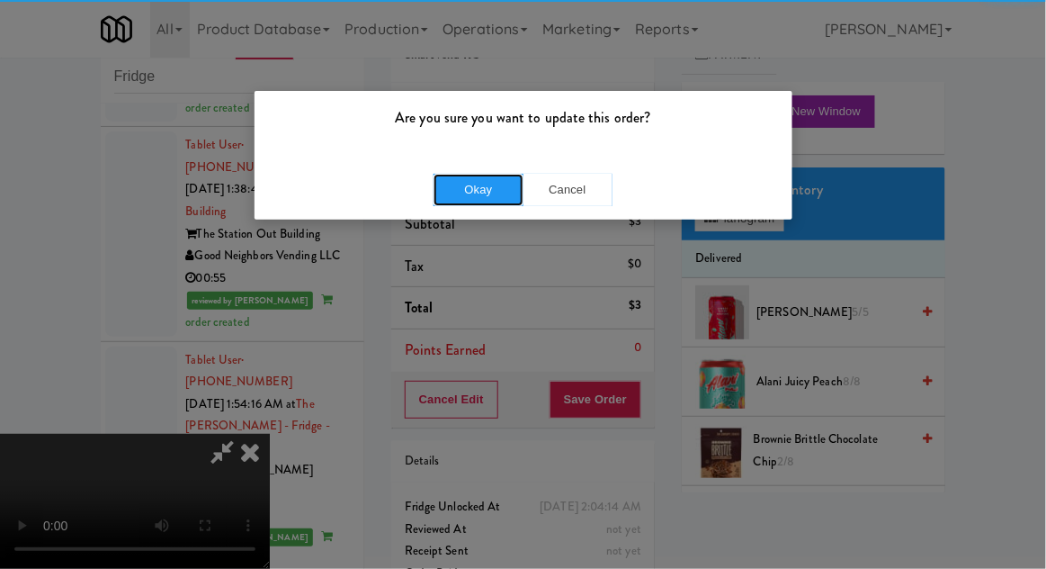
click at [472, 199] on button "Okay" at bounding box center [479, 190] width 90 height 32
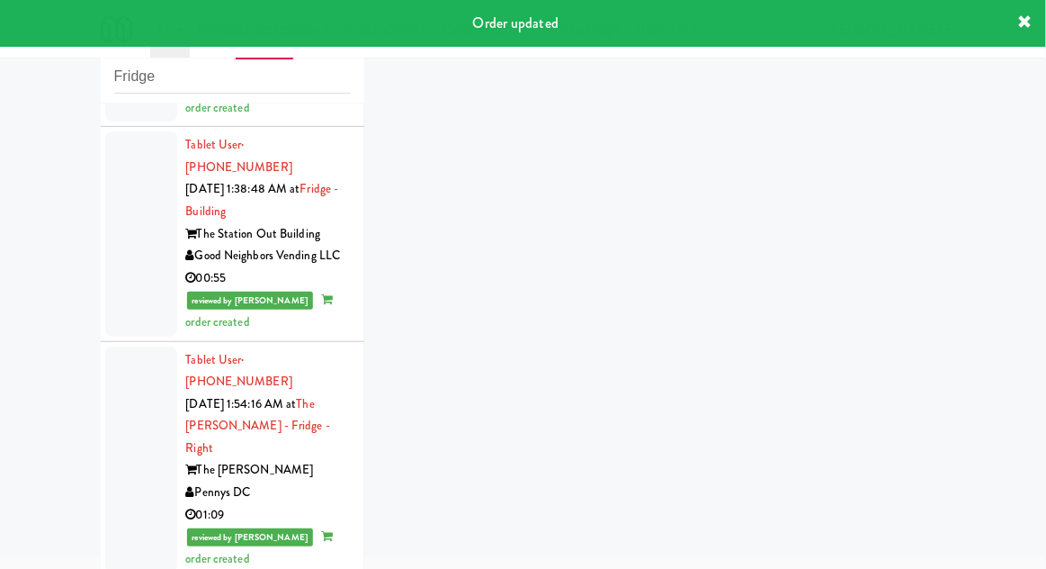
scroll to position [2852, 0]
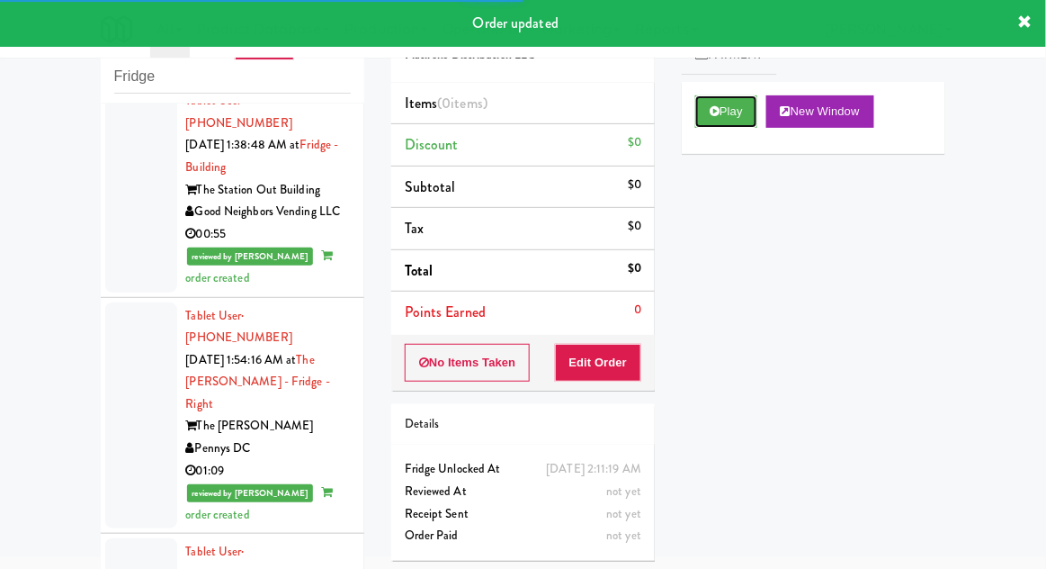
click at [735, 123] on button "Play" at bounding box center [726, 111] width 62 height 32
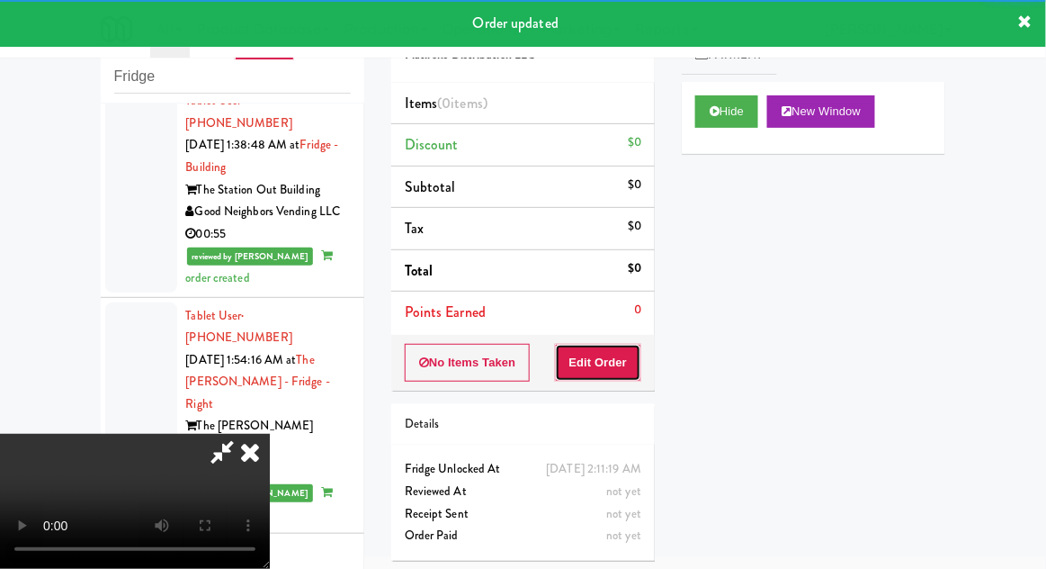
click at [629, 347] on button "Edit Order" at bounding box center [598, 363] width 87 height 38
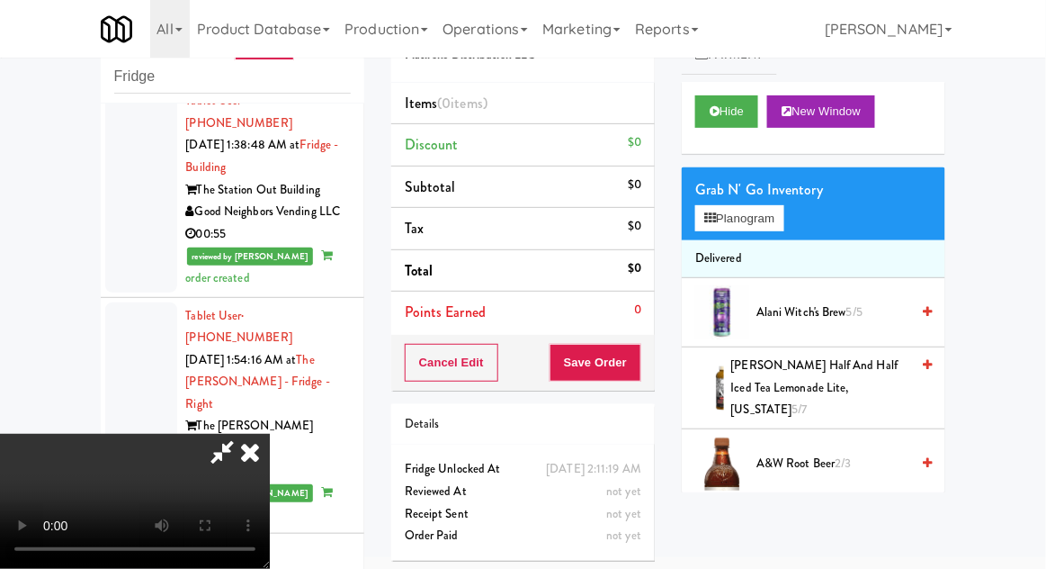
click at [819, 384] on span "[PERSON_NAME] Half and Half Iced Tea Lemonade Lite, [US_STATE] 5/7" at bounding box center [820, 387] width 179 height 67
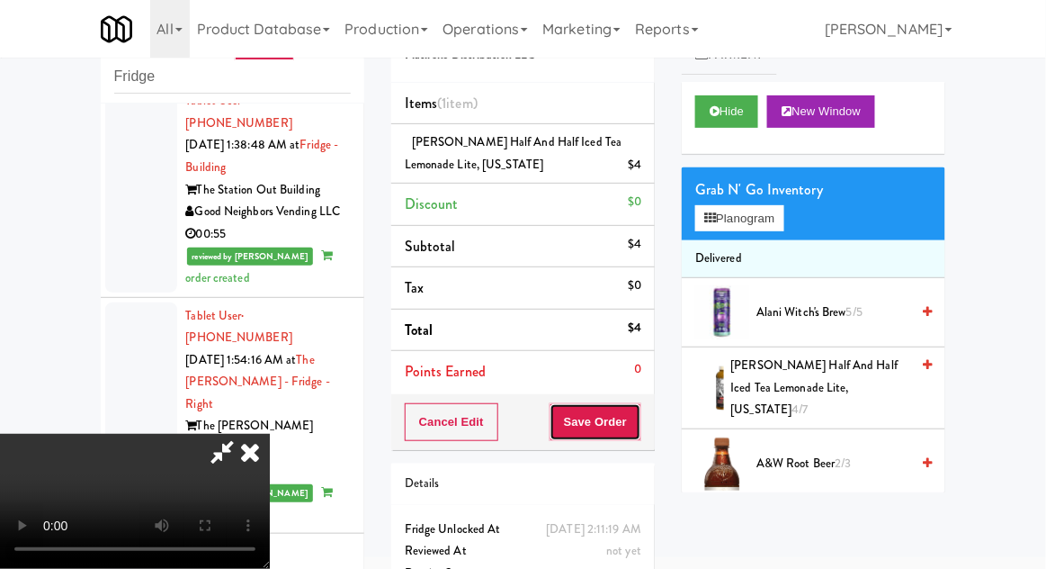
click at [638, 425] on button "Save Order" at bounding box center [596, 422] width 92 height 38
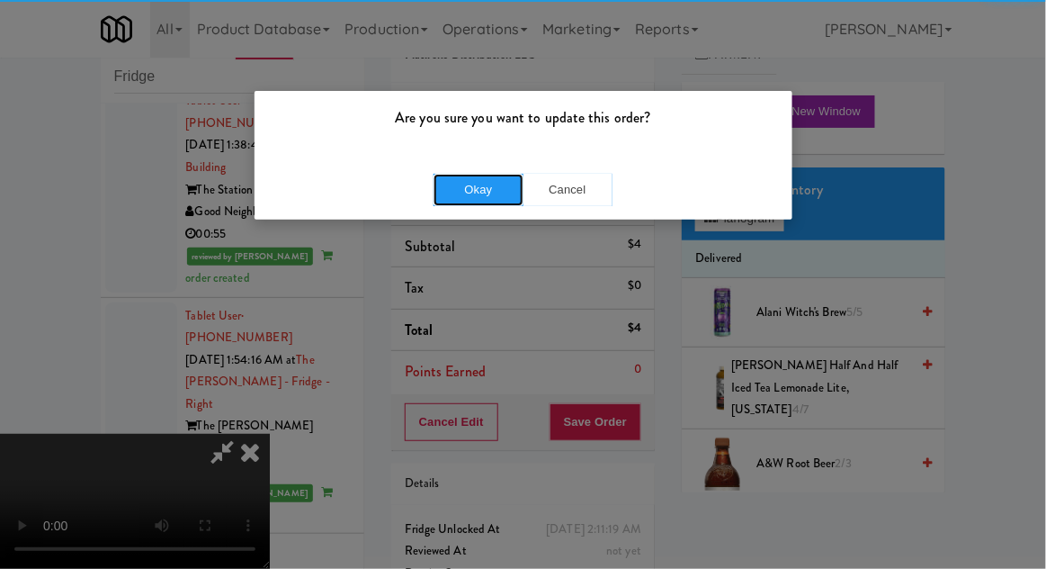
click at [450, 174] on button "Okay" at bounding box center [479, 190] width 90 height 32
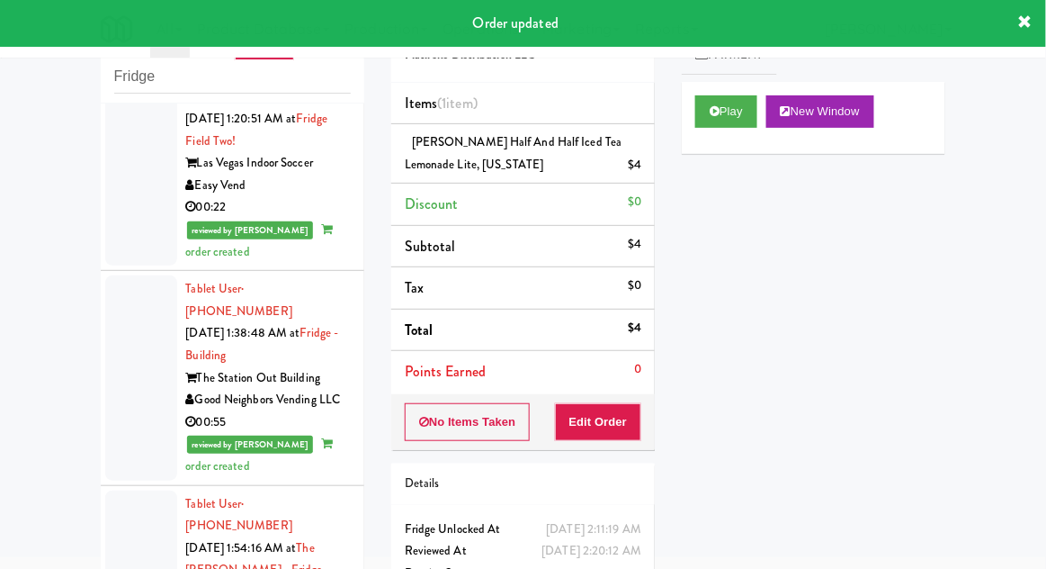
scroll to position [2663, 0]
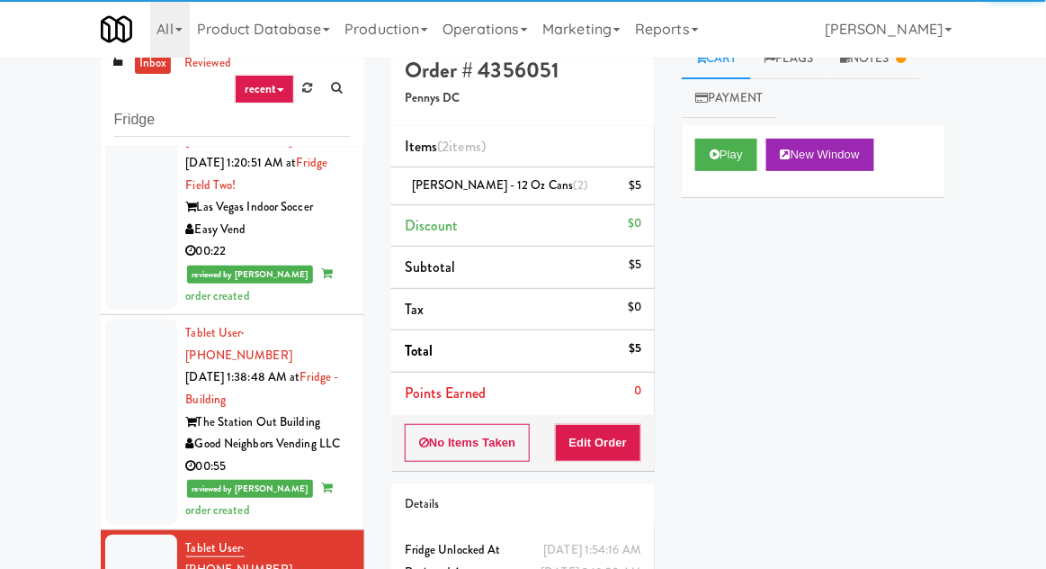
scroll to position [23, 0]
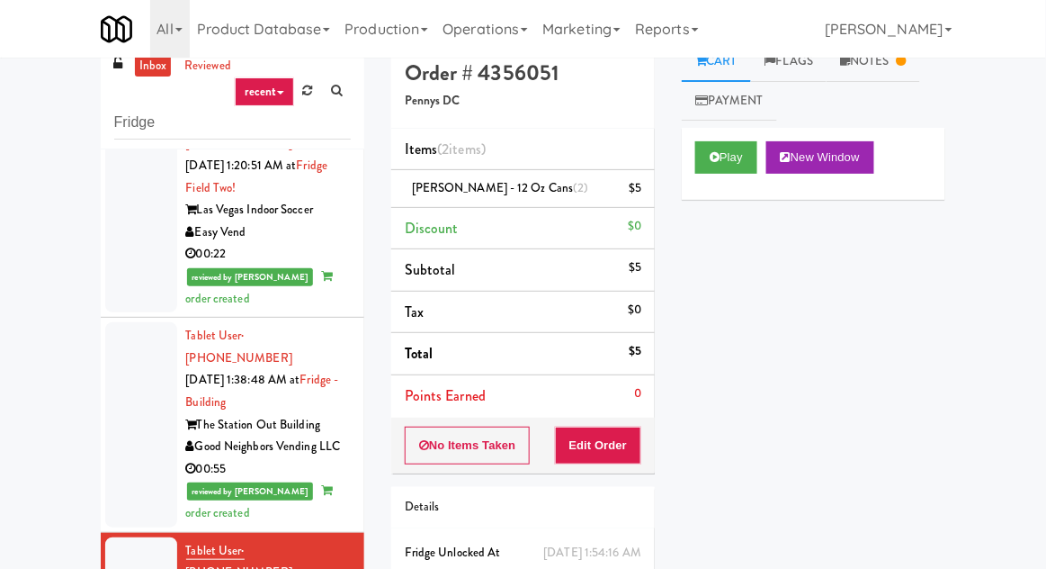
click at [897, 73] on link "Notes" at bounding box center [874, 61] width 94 height 40
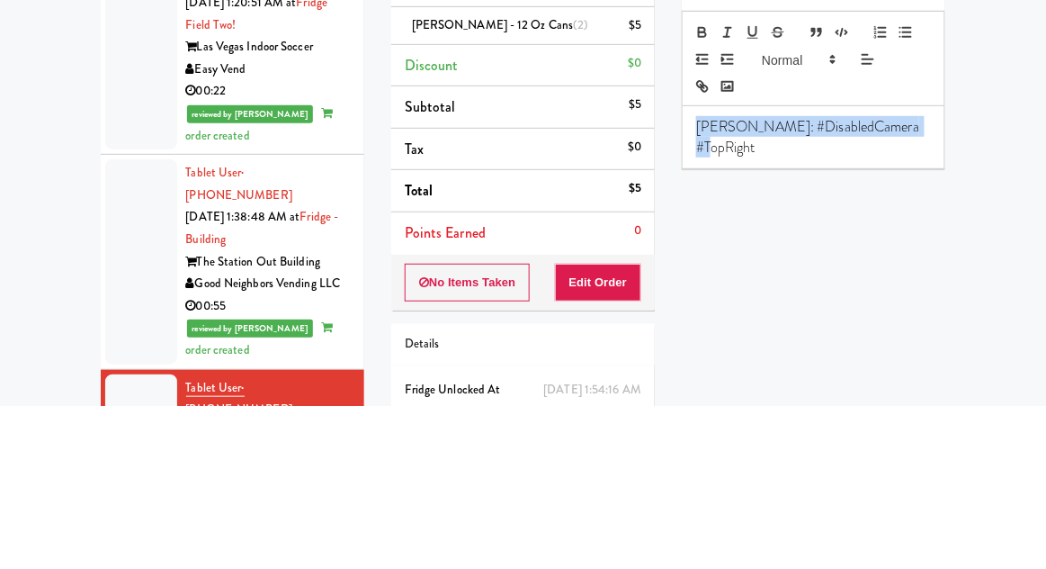
copy p "[PERSON_NAME]: #DisabledCamera #TopRight"
click at [40, 369] on div "inbox reviewed recent all unclear take inventory issue suspicious failed recent…" at bounding box center [523, 371] width 1046 height 661
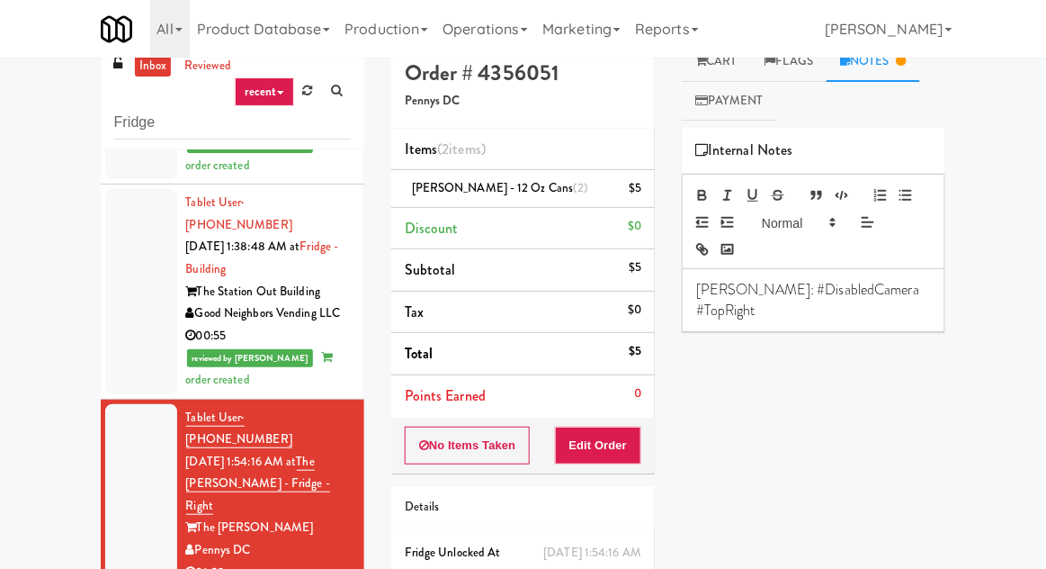
scroll to position [2897, 0]
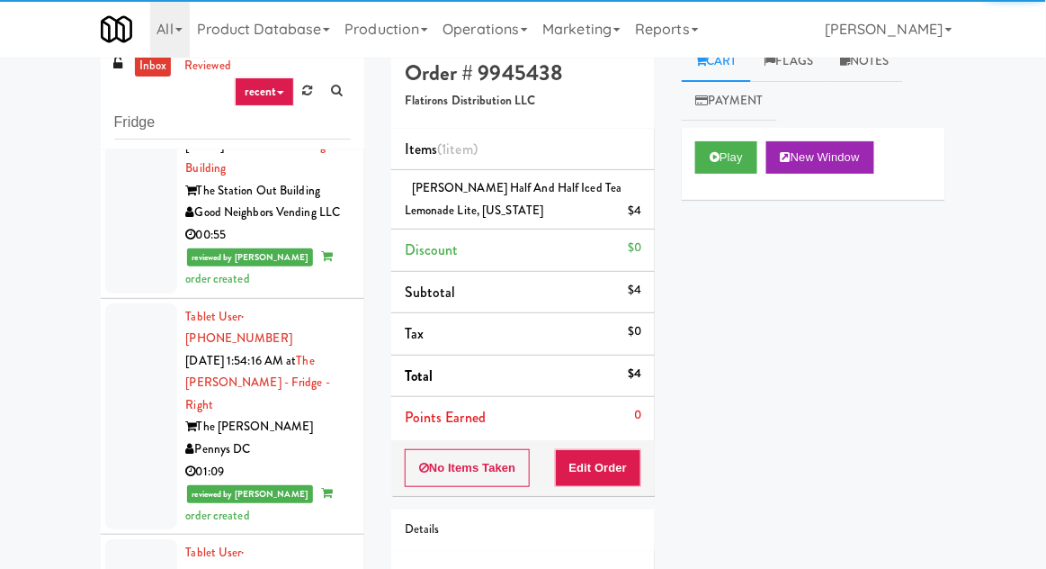
click at [885, 60] on link "Notes" at bounding box center [865, 61] width 76 height 40
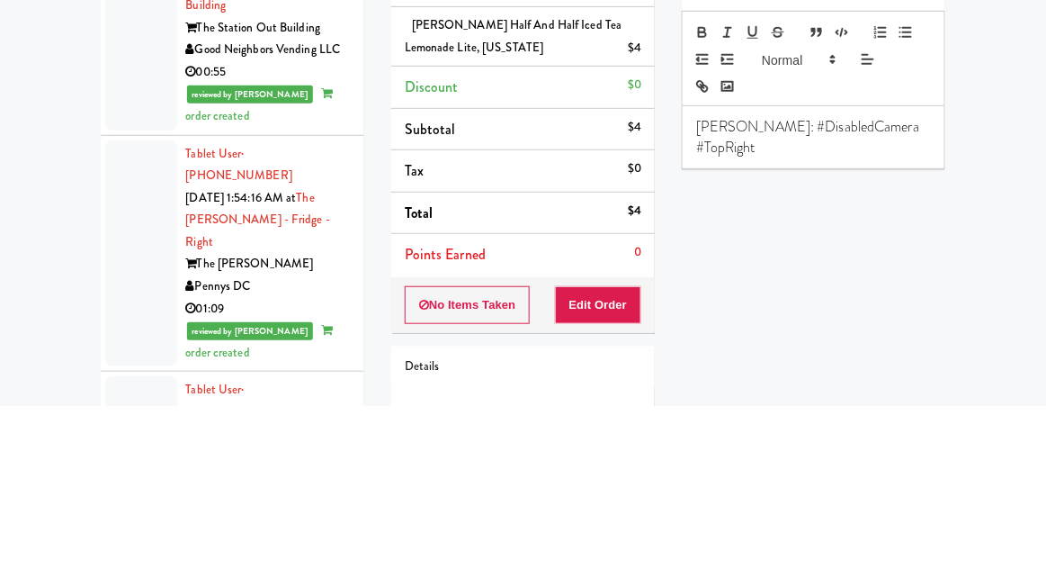
click at [858, 347] on div "Play New Window Primary Flag Clear Flag if unable to determine what was taken o…" at bounding box center [814, 465] width 264 height 675
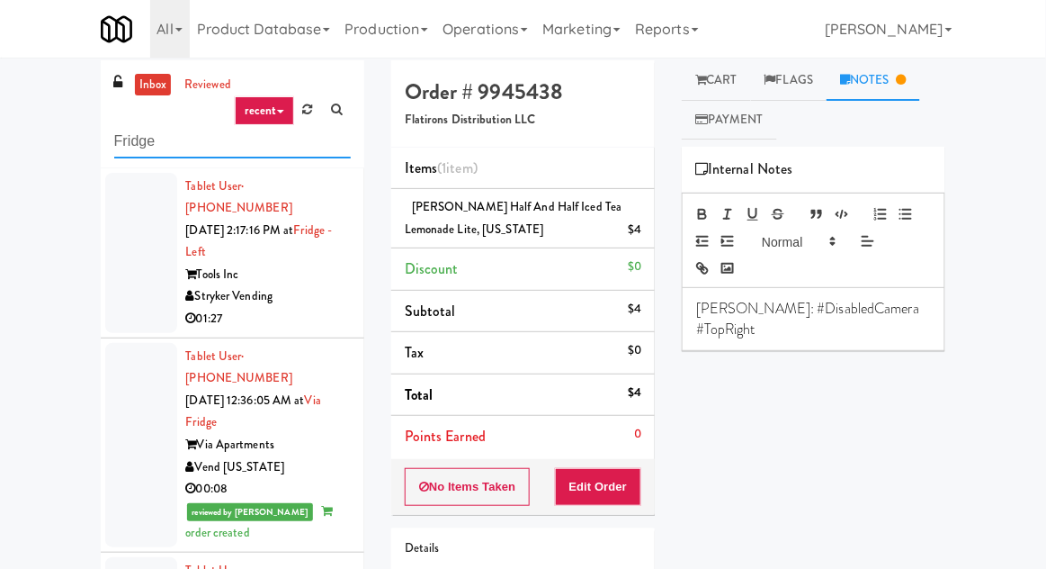
click at [135, 135] on input "Fridge" at bounding box center [232, 141] width 237 height 33
click at [126, 131] on input "Fridge" at bounding box center [232, 141] width 237 height 33
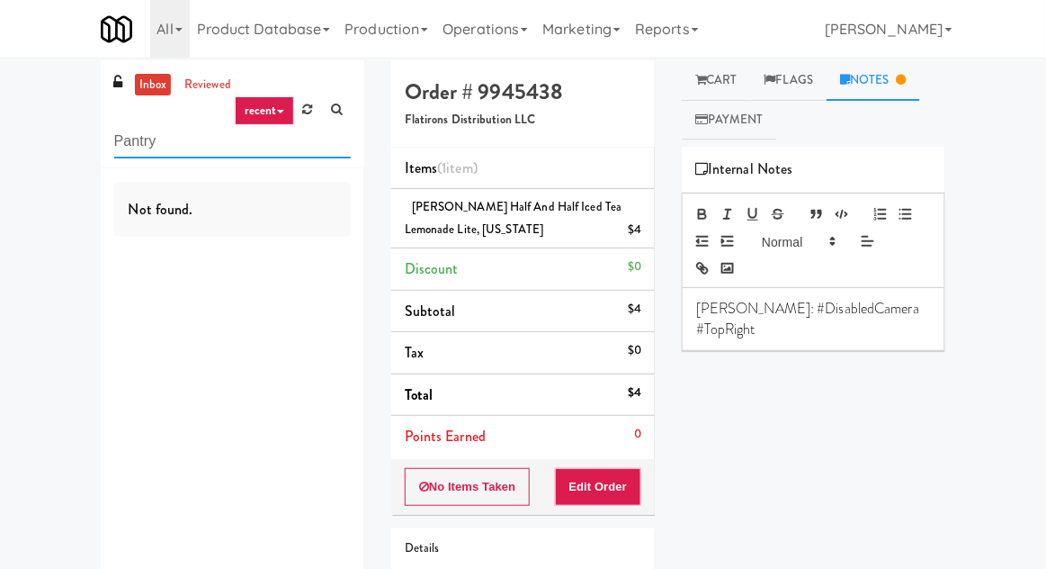
type input "Pantry"
click at [22, 76] on div "inbox reviewed recent all unclear take inventory issue suspicious failed recent…" at bounding box center [523, 379] width 1046 height 638
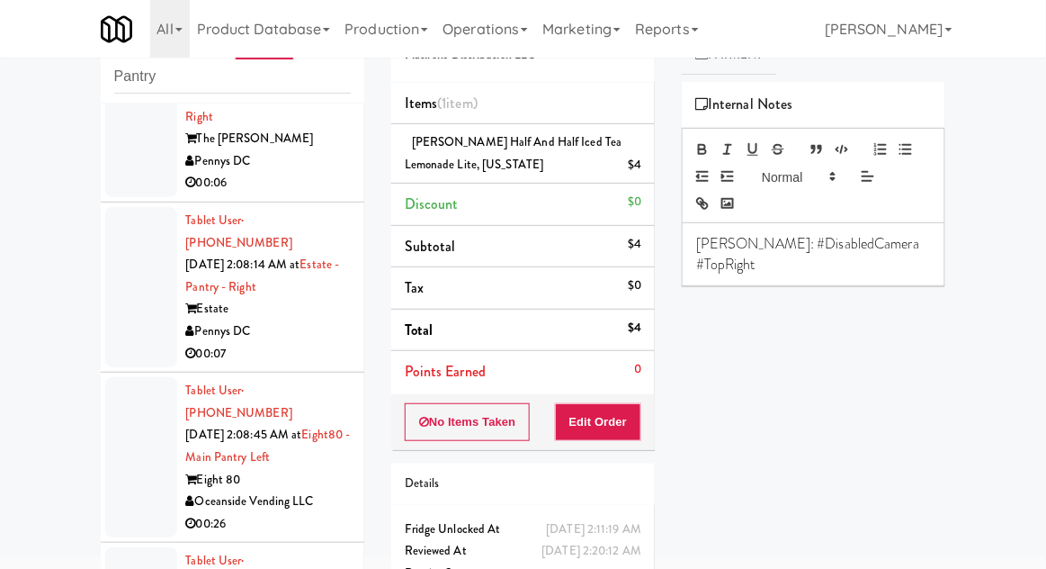
scroll to position [3919, 0]
